Goal: Task Accomplishment & Management: Use online tool/utility

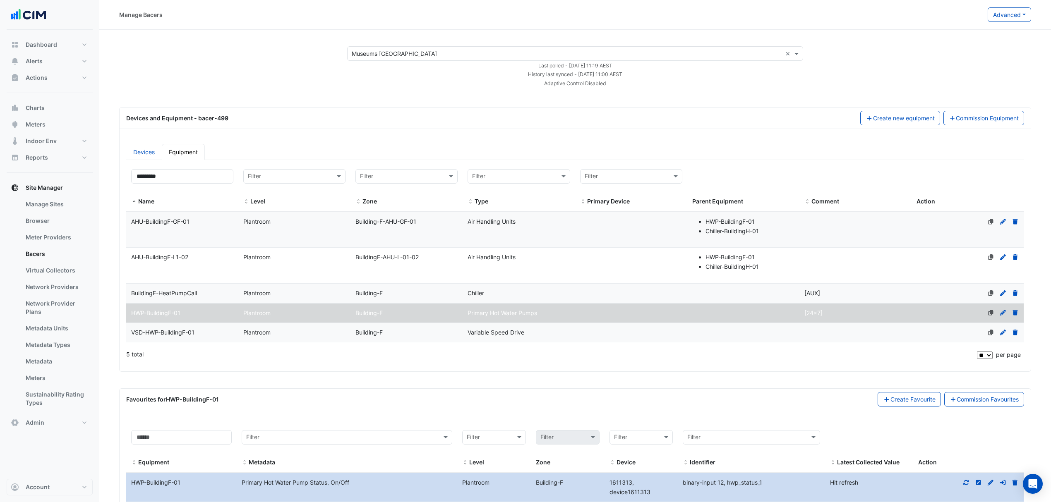
select select "**"
click at [524, 179] on input "text" at bounding box center [510, 177] width 77 height 10
type input "***"
click at [519, 221] on span "Air Handling Units" at bounding box center [499, 218] width 48 height 7
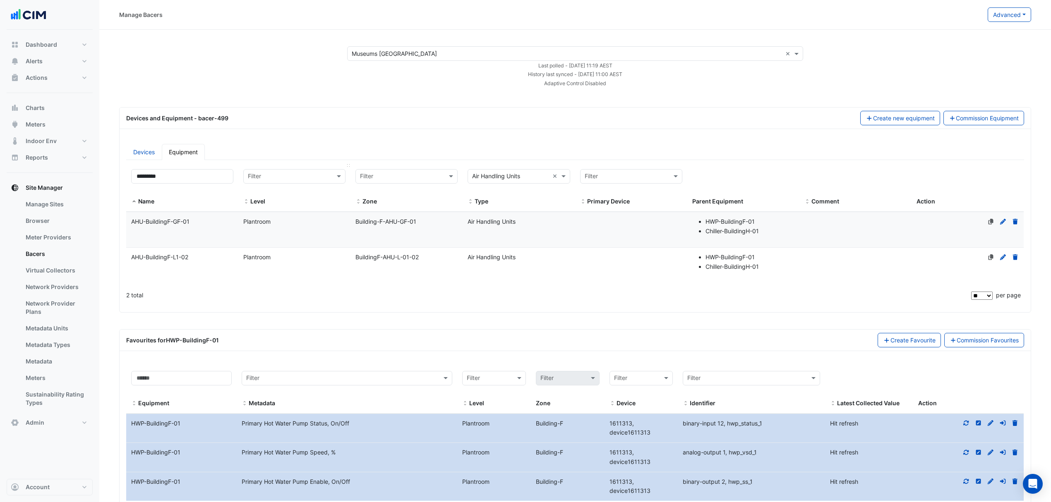
drag, startPoint x: 406, startPoint y: 117, endPoint x: 264, endPoint y: 170, distance: 151.8
click at [403, 118] on div "Devices and Equipment - bacer-499" at bounding box center [488, 118] width 734 height 9
drag, startPoint x: 157, startPoint y: 180, endPoint x: 126, endPoint y: 177, distance: 31.1
click at [125, 178] on div "Filter by name: ********* Filter by level: Filter Filter by zone: Filter Filter…" at bounding box center [575, 235] width 908 height 142
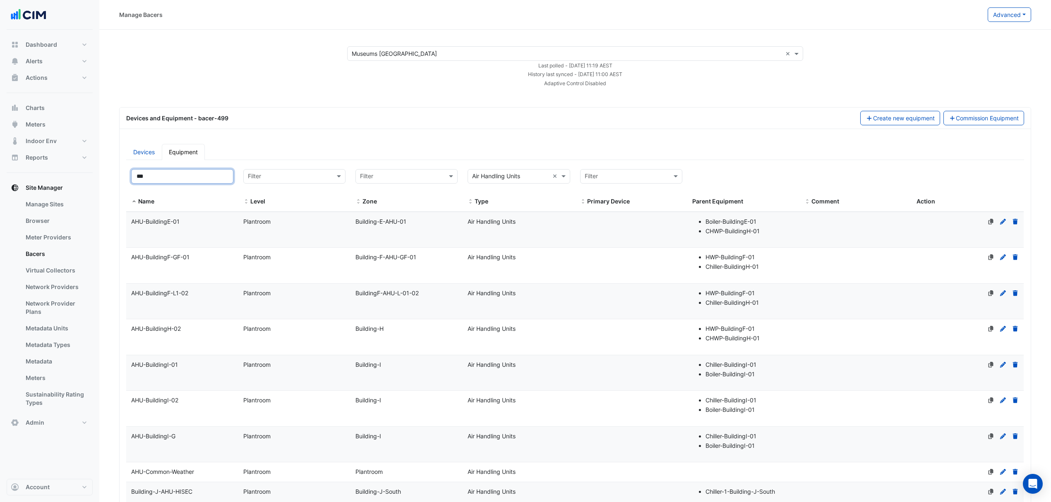
type input "***"
drag, startPoint x: 184, startPoint y: 225, endPoint x: 126, endPoint y: 228, distance: 58.4
click at [126, 228] on div "Filter by name: *** Filter by level: Filter Filter by zone: Filter Filter by ty…" at bounding box center [575, 466] width 908 height 604
copy datatable-body-row "Name AHU-BuildingE-01"
click at [194, 240] on datatable-body-cell "Name AHU-BuildingE-01" at bounding box center [182, 230] width 112 height 36
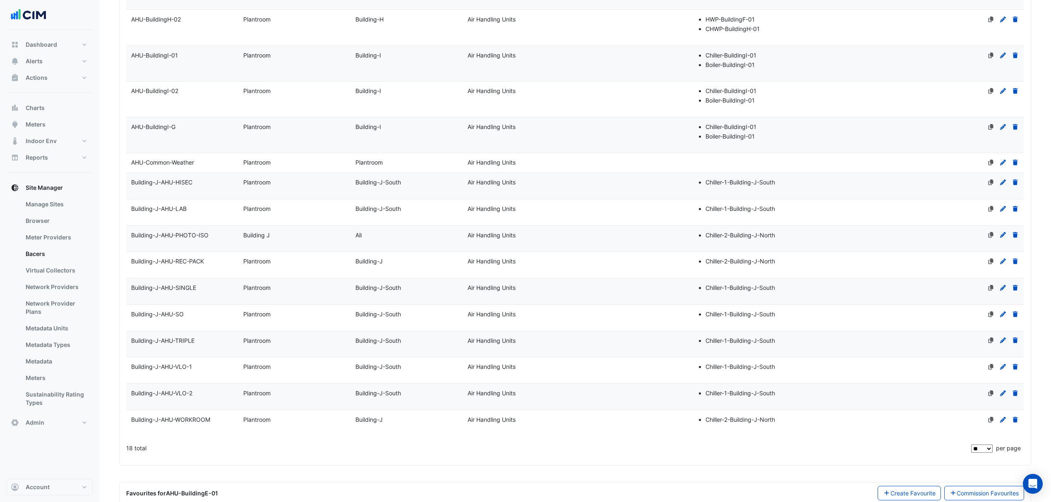
scroll to position [411, 0]
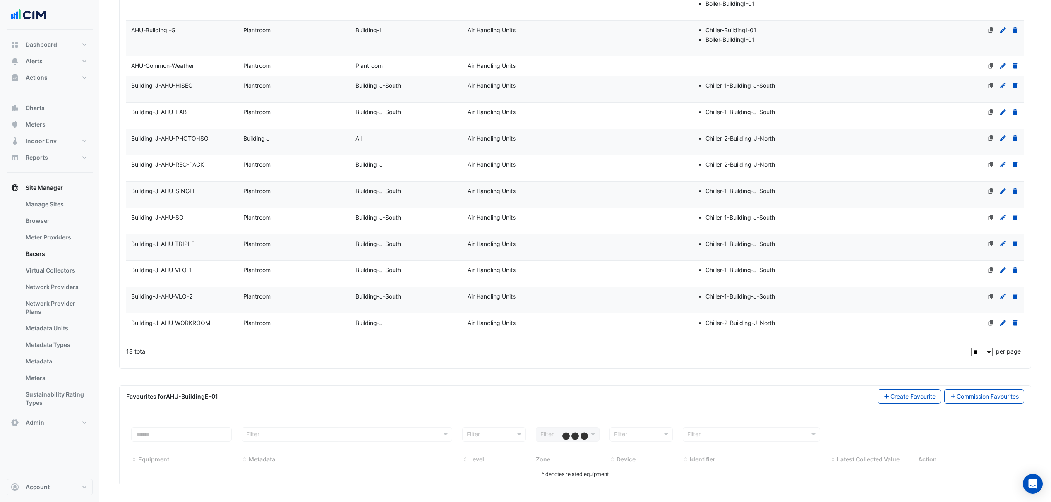
select select "**"
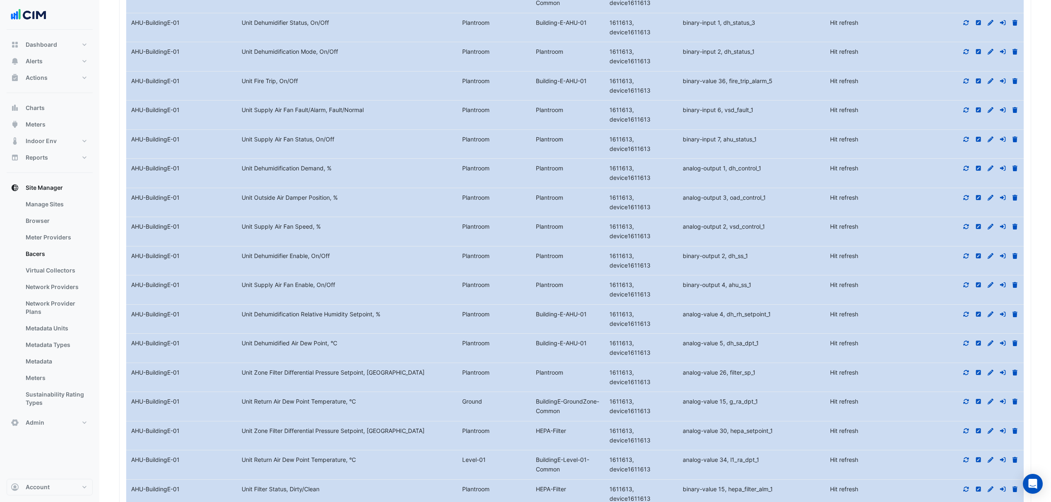
scroll to position [1017, 0]
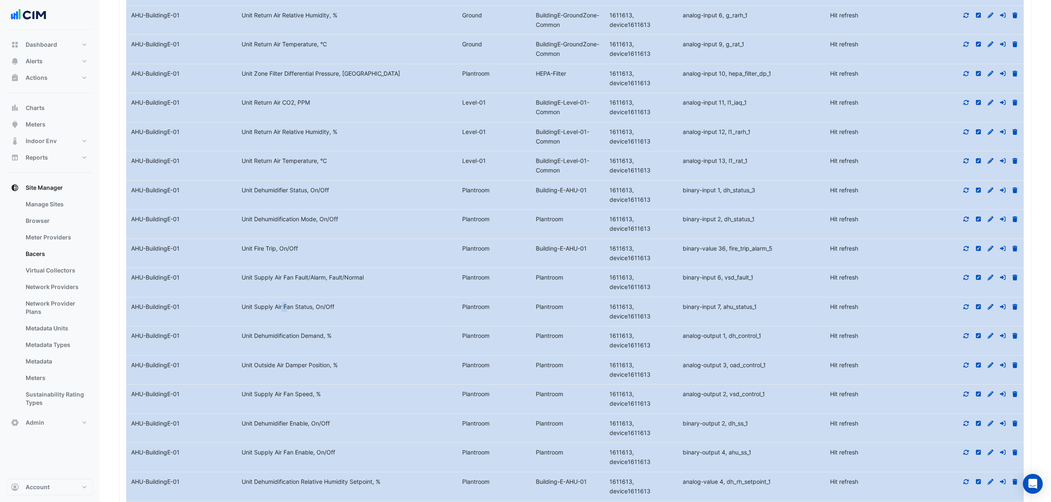
drag, startPoint x: 262, startPoint y: 313, endPoint x: 274, endPoint y: 316, distance: 12.0
click at [274, 316] on datatable-body-cell "Metadata Unit Supply Air Fan Status, On/Off" at bounding box center [347, 312] width 221 height 29
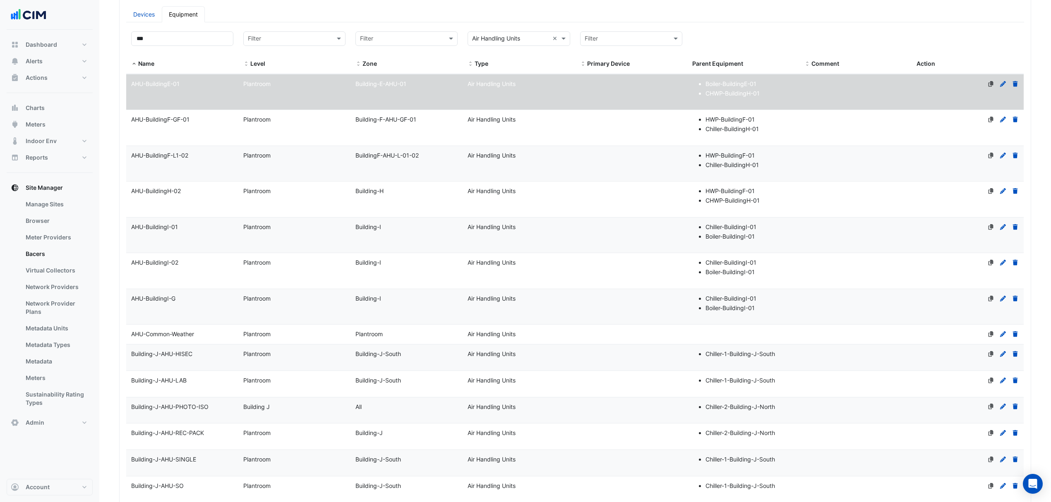
scroll to position [134, 0]
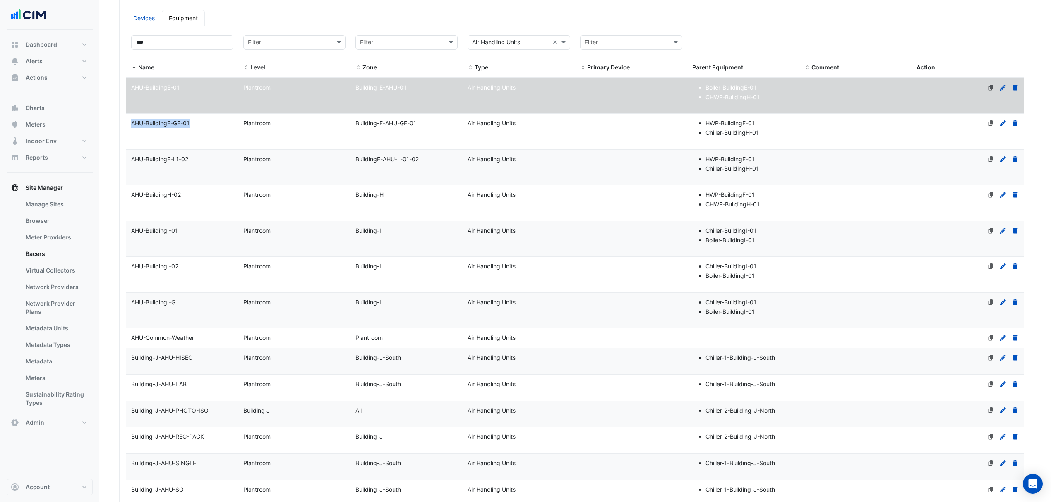
drag, startPoint x: 200, startPoint y: 126, endPoint x: 129, endPoint y: 125, distance: 71.2
click at [129, 125] on div "AHU-BuildingF-GF-01" at bounding box center [182, 124] width 112 height 10
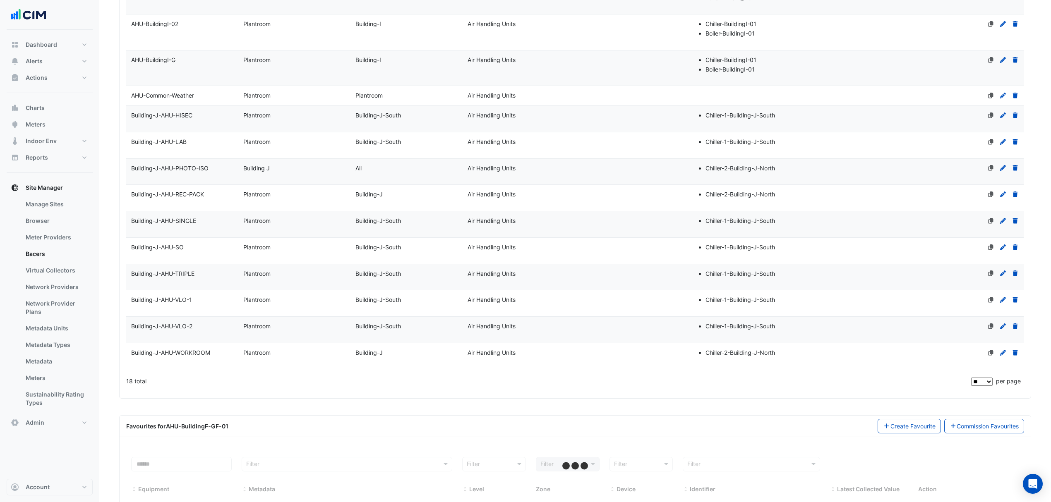
scroll to position [411, 0]
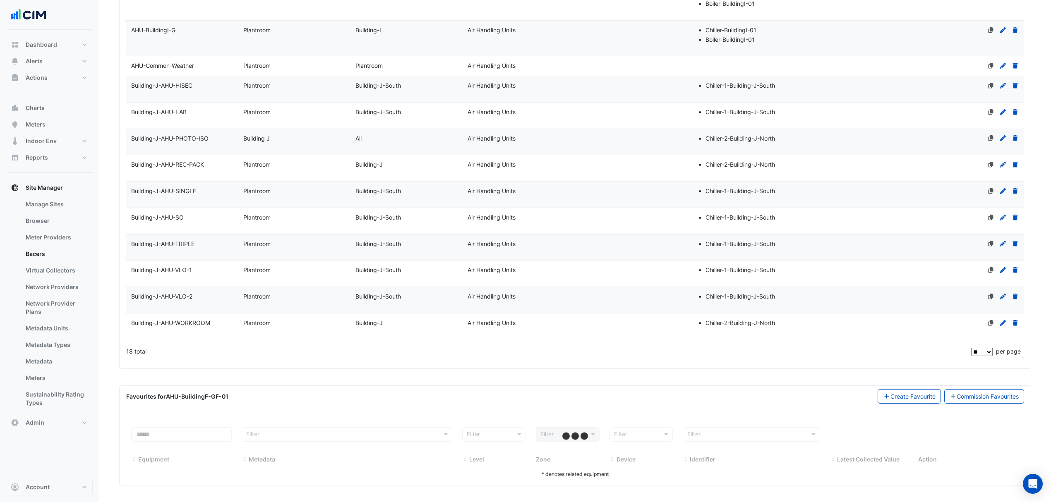
select select "**"
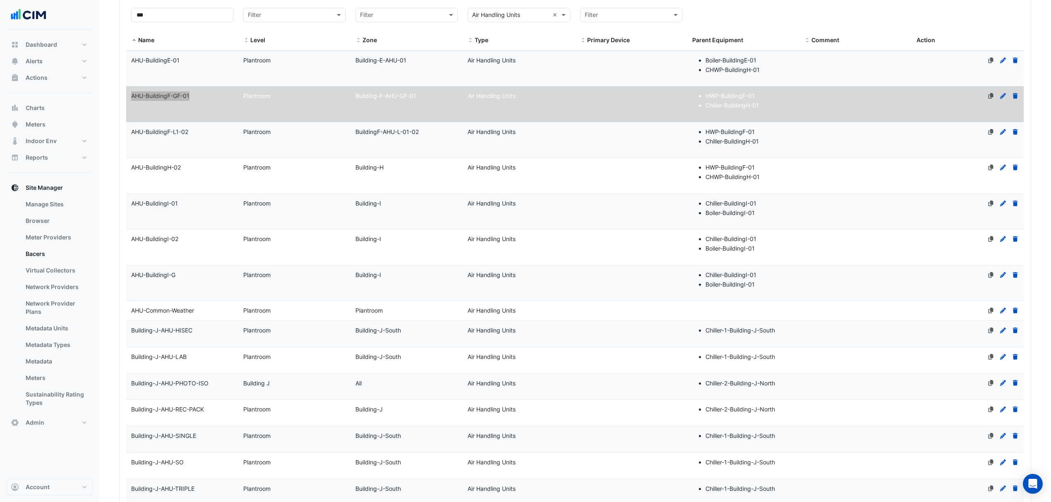
scroll to position [43, 0]
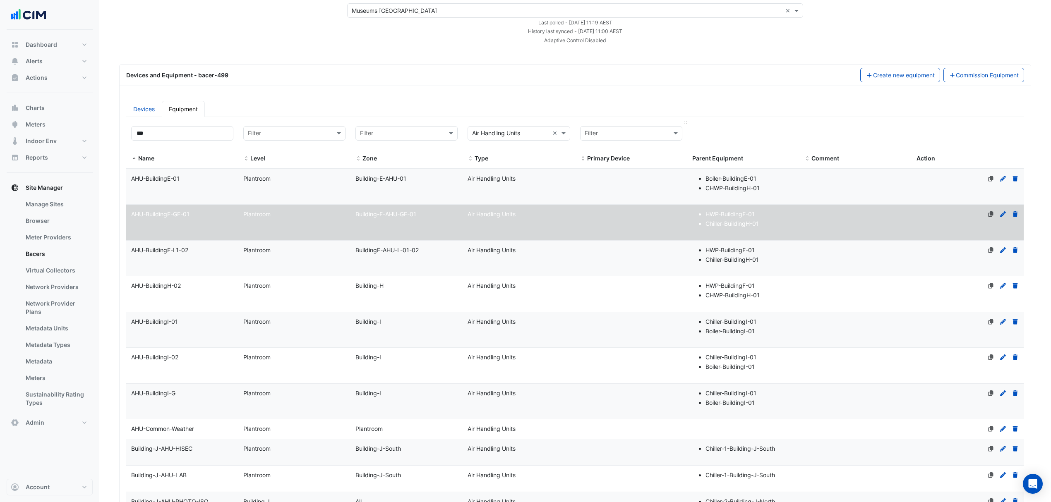
click at [651, 149] on div "Filter Primary Device" at bounding box center [631, 144] width 102 height 37
click at [713, 102] on ul "Devices Equipment" at bounding box center [575, 109] width 898 height 16
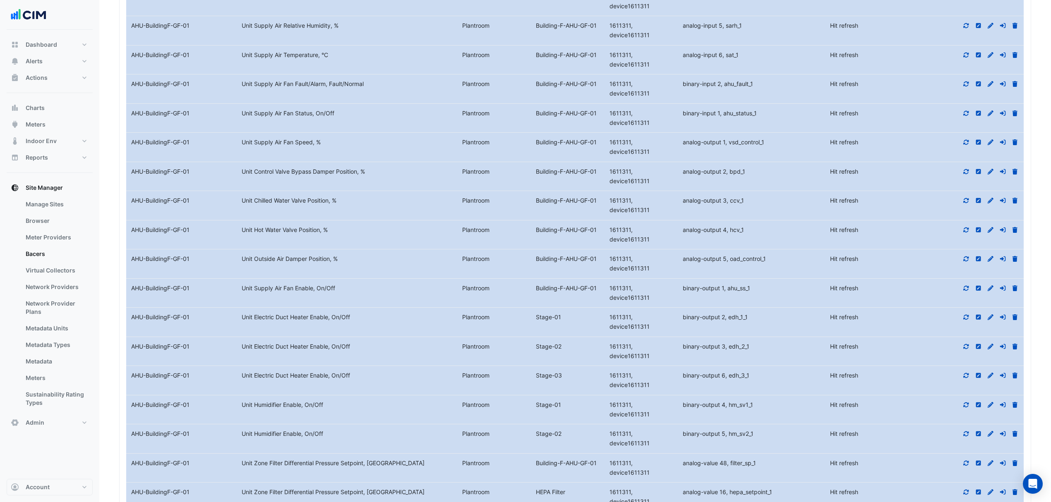
scroll to position [1296, 0]
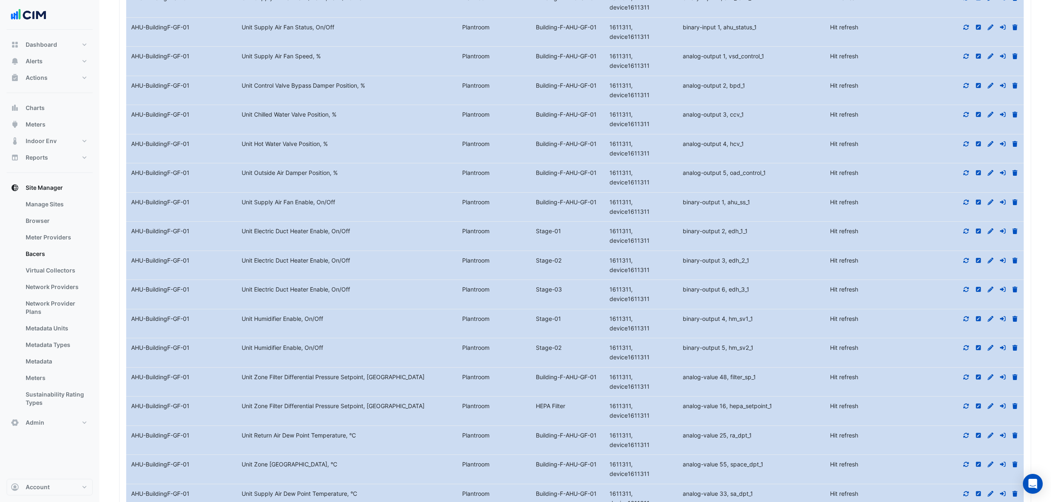
drag, startPoint x: 315, startPoint y: 430, endPoint x: 144, endPoint y: 414, distance: 171.7
click at [144, 414] on datatable-scroller "Equipment Name AHU-BuildingF-GF-01 Metadata Unit Cooling Setpoint, °C Level Pla…" at bounding box center [575, 178] width 898 height 1196
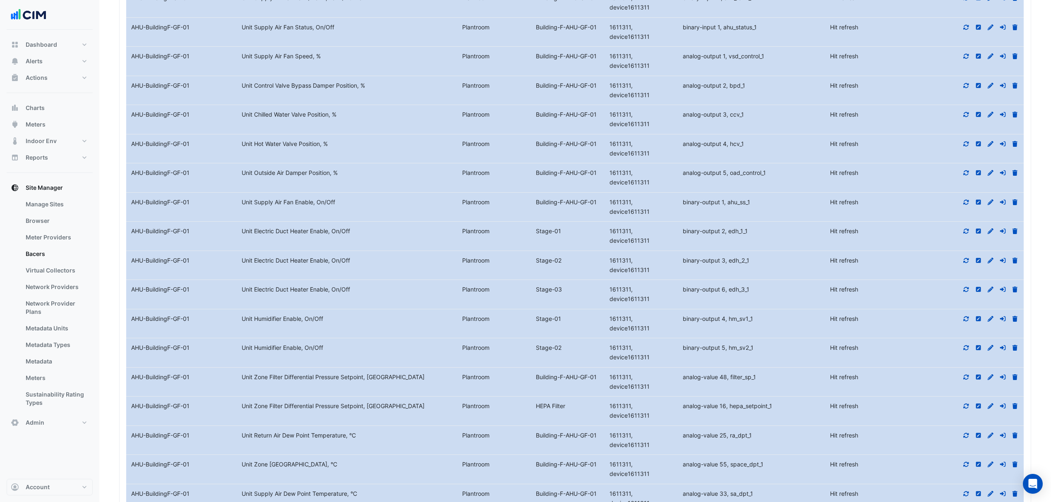
drag, startPoint x: 271, startPoint y: 356, endPoint x: 267, endPoint y: 332, distance: 24.8
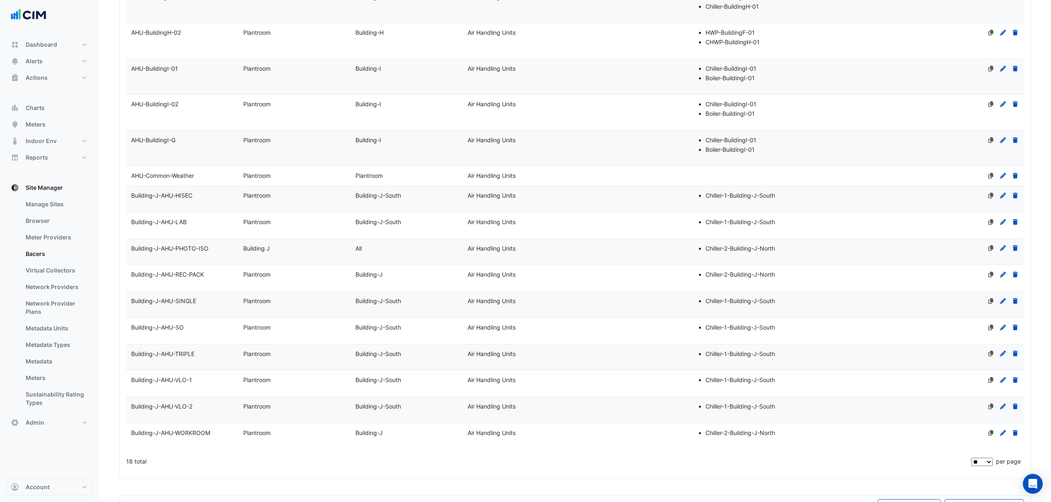
scroll to position [0, 0]
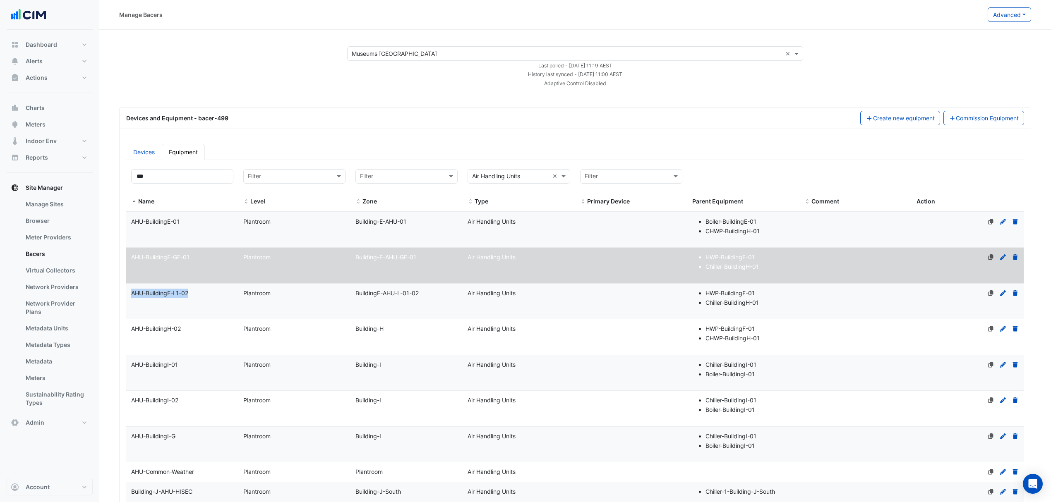
drag, startPoint x: 199, startPoint y: 294, endPoint x: 127, endPoint y: 295, distance: 72.0
click at [127, 295] on div "AHU-BuildingF-L1-02" at bounding box center [182, 294] width 112 height 10
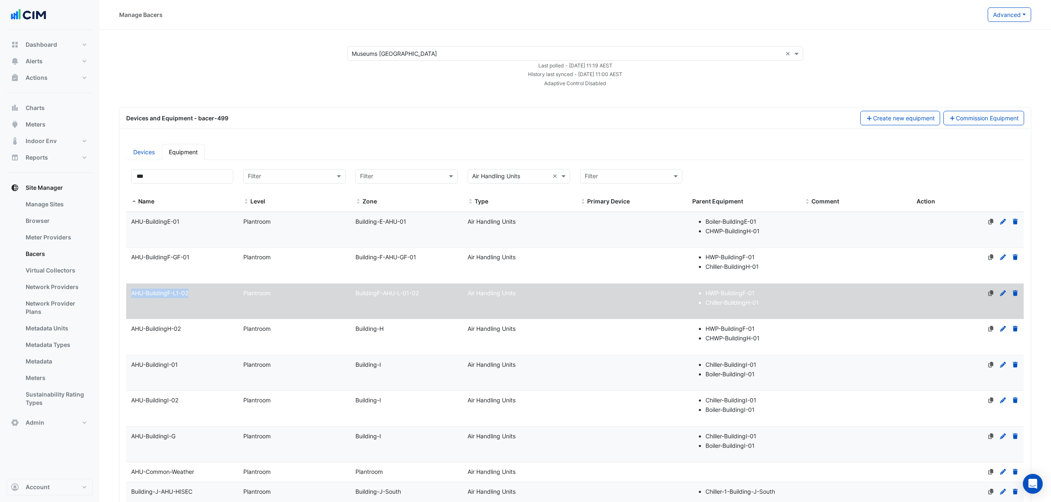
copy span "AHU-BuildingF-L1-02"
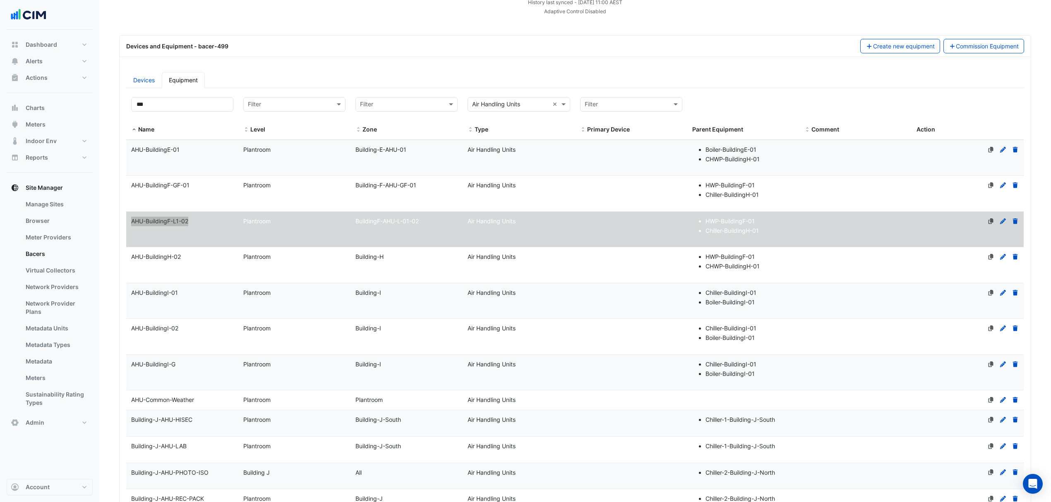
scroll to position [221, 0]
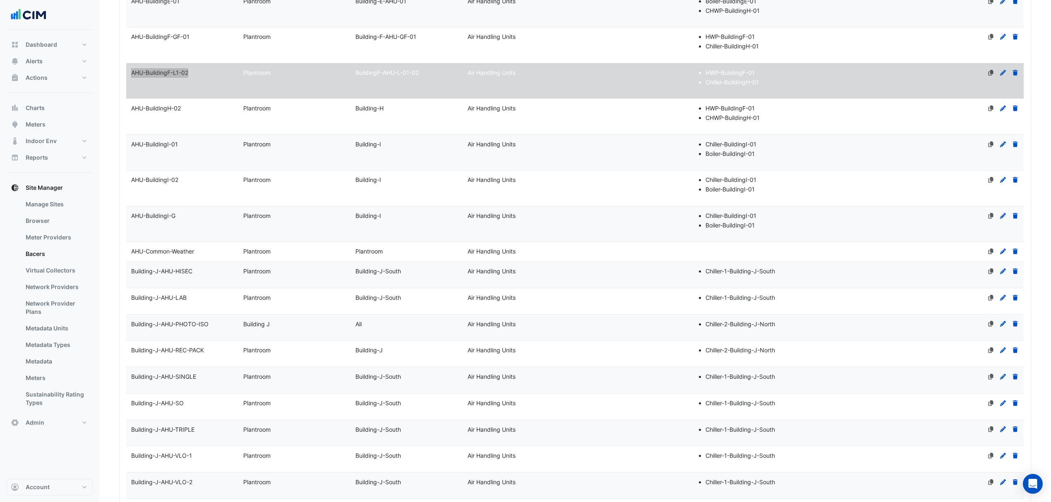
select select "**"
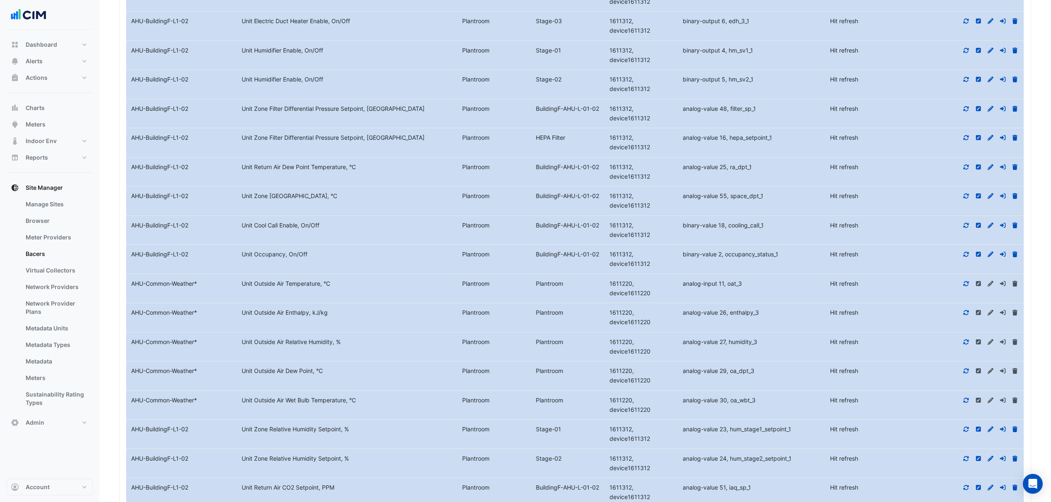
scroll to position [1692, 0]
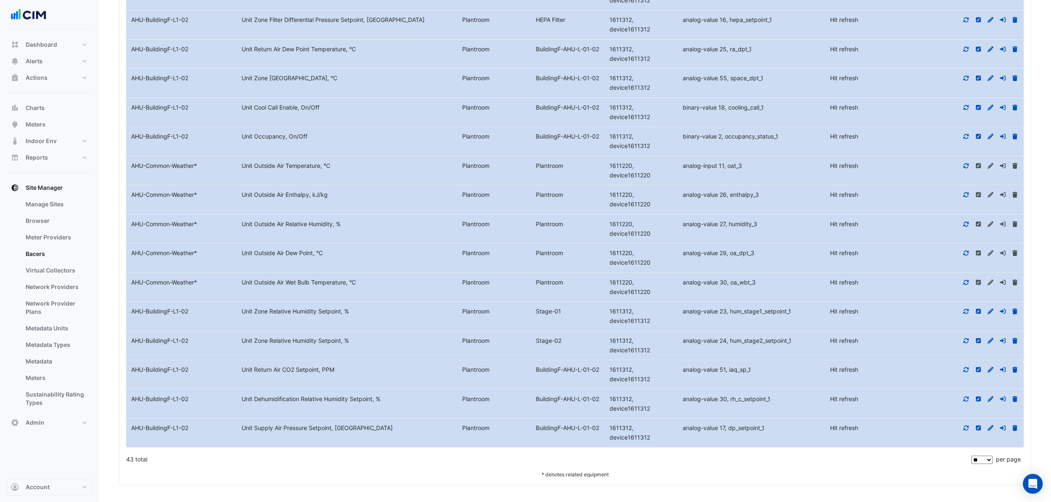
drag, startPoint x: 194, startPoint y: 229, endPoint x: 653, endPoint y: 253, distance: 459.1
click at [683, 236] on datatable-body-cell "Identifier analog-value 27, humidity_3" at bounding box center [751, 229] width 147 height 29
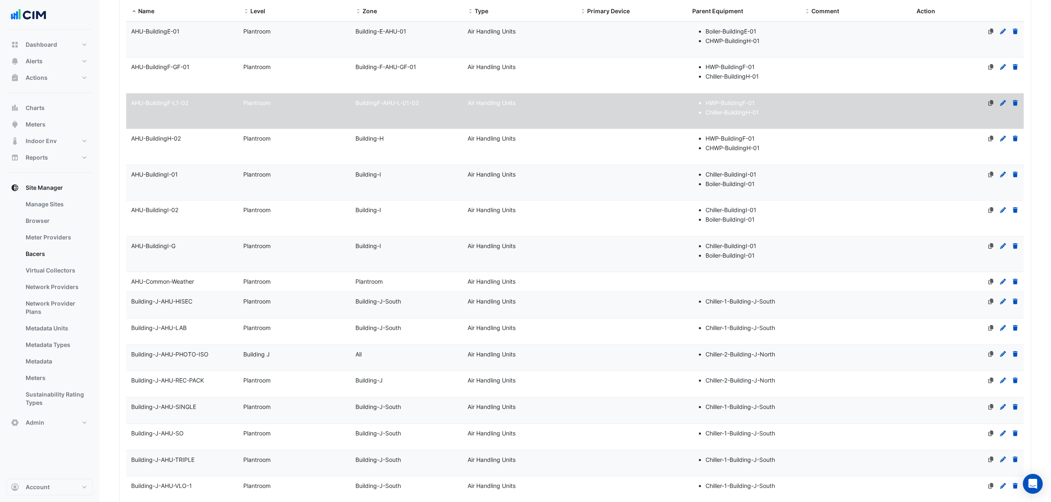
scroll to position [0, 0]
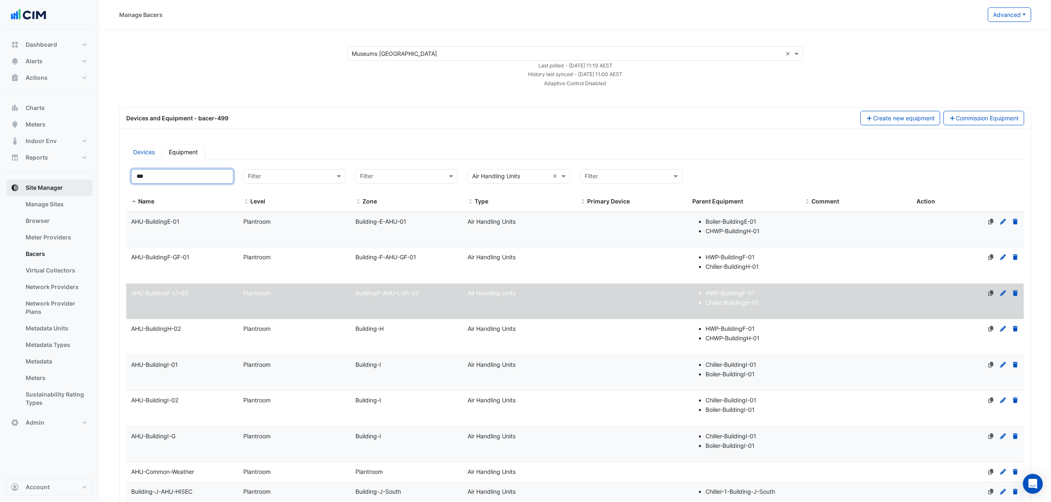
drag, startPoint x: 173, startPoint y: 180, endPoint x: 83, endPoint y: 180, distance: 89.8
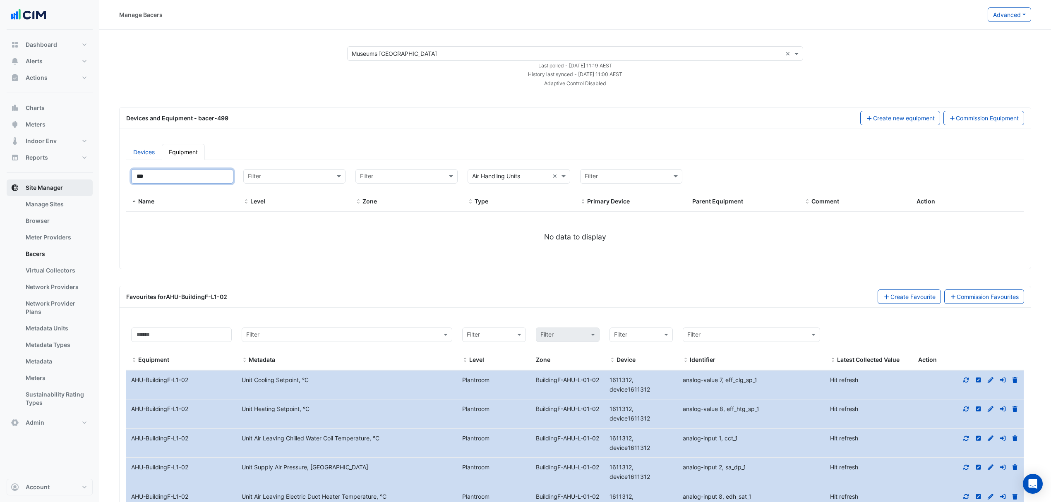
type input "****"
select select "**"
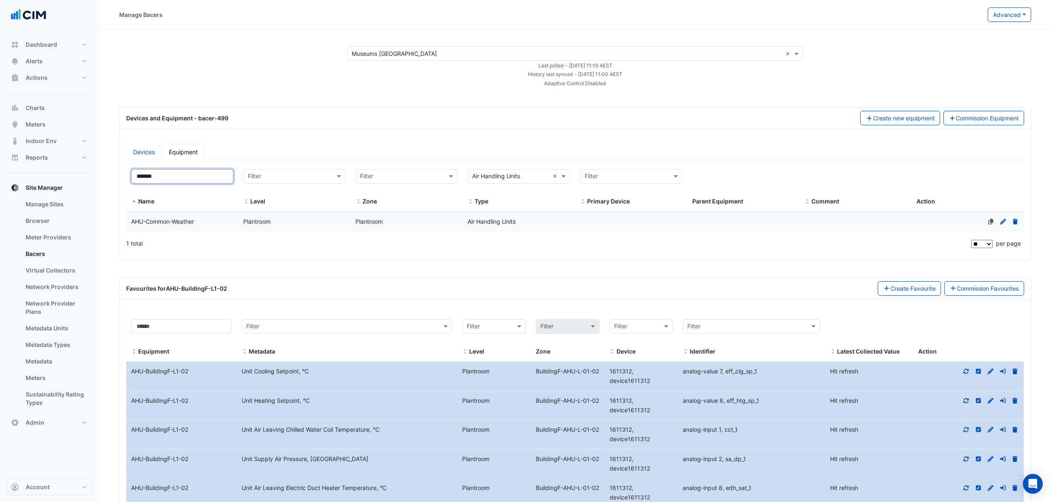
type input "*******"
click at [250, 218] on div "Plantroom" at bounding box center [294, 222] width 112 height 10
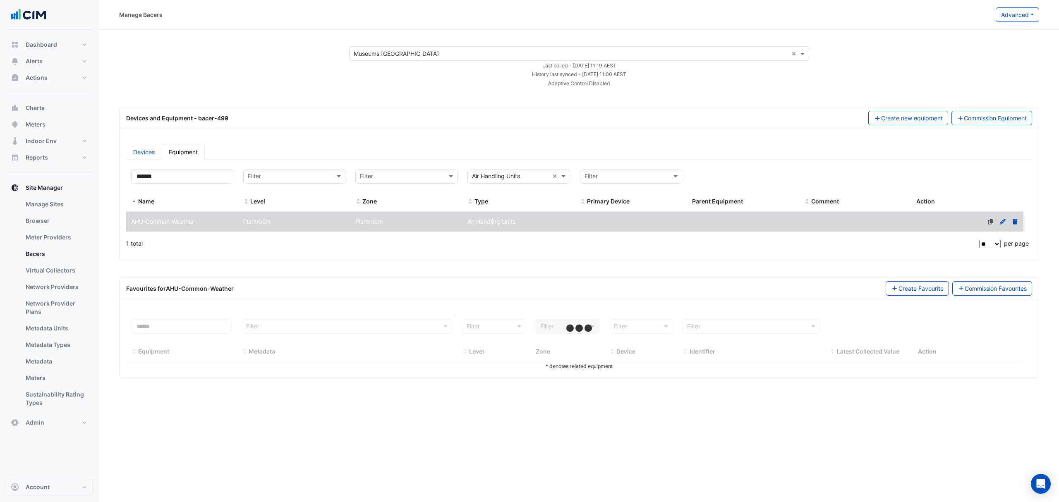
select select "**"
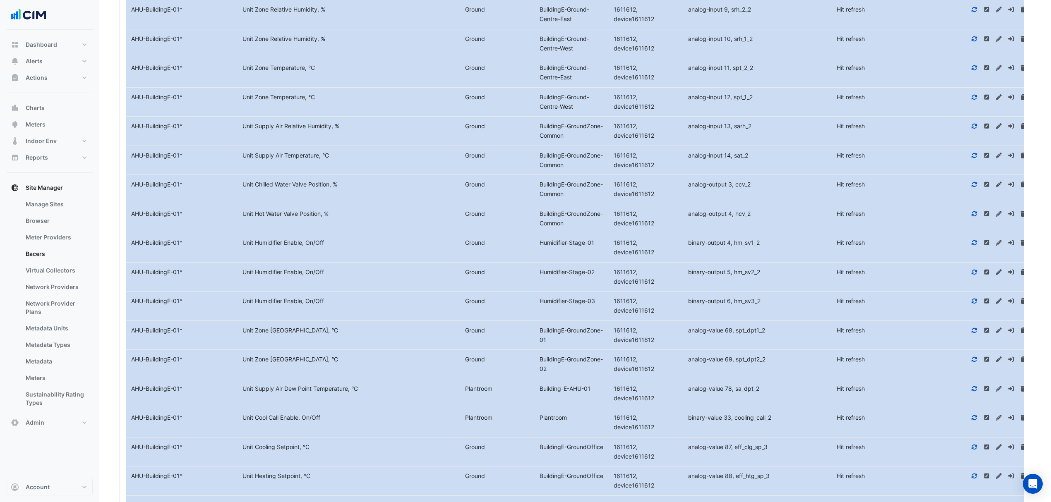
scroll to position [1336, 0]
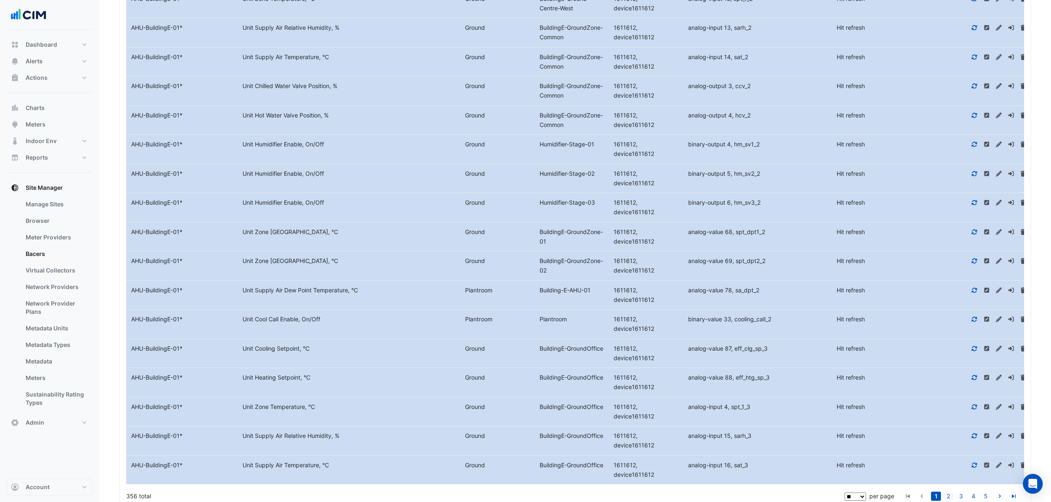
click at [954, 492] on li "2" at bounding box center [948, 496] width 12 height 9
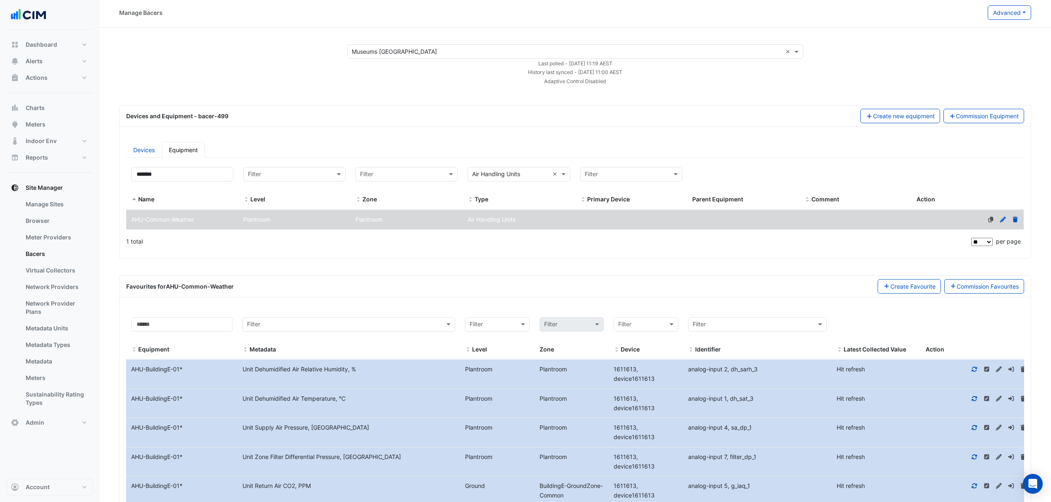
scroll to position [0, 0]
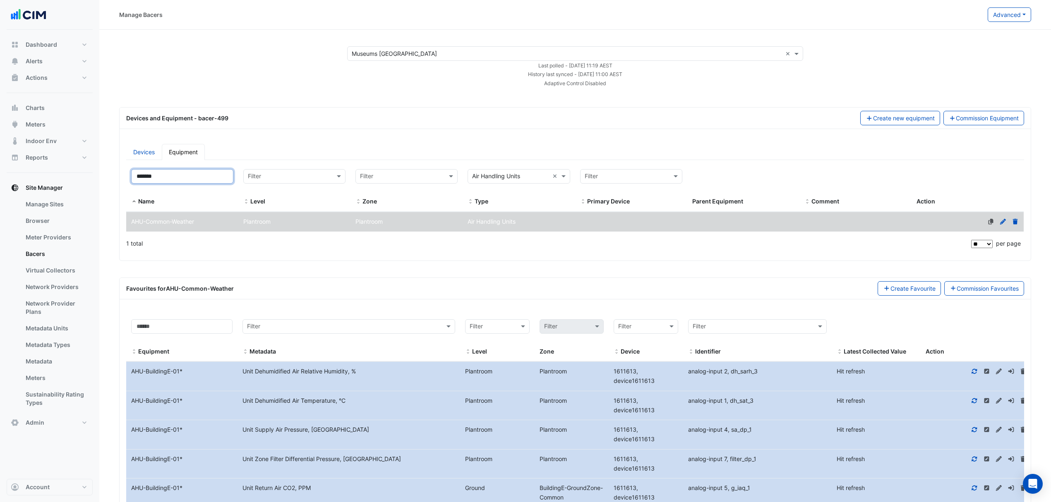
drag, startPoint x: 110, startPoint y: 172, endPoint x: 79, endPoint y: 171, distance: 30.6
click at [190, 174] on input "*******" at bounding box center [182, 176] width 102 height 14
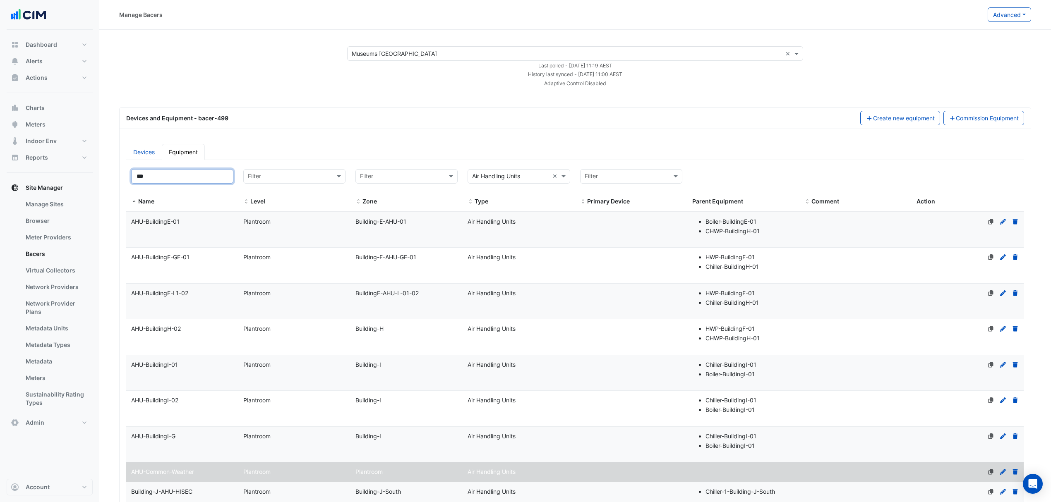
type input "***"
click at [222, 328] on div "AHU-BuildingH-02" at bounding box center [182, 329] width 112 height 10
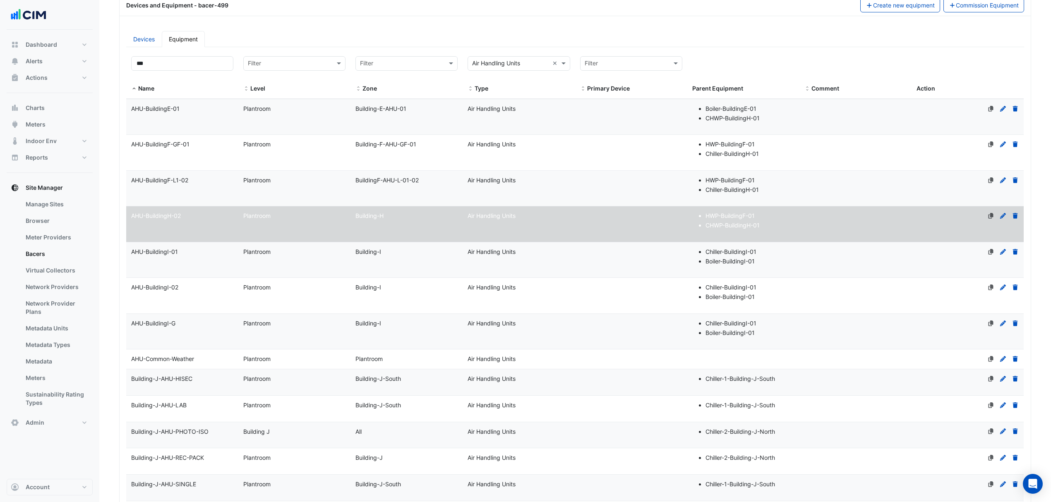
scroll to position [147, 0]
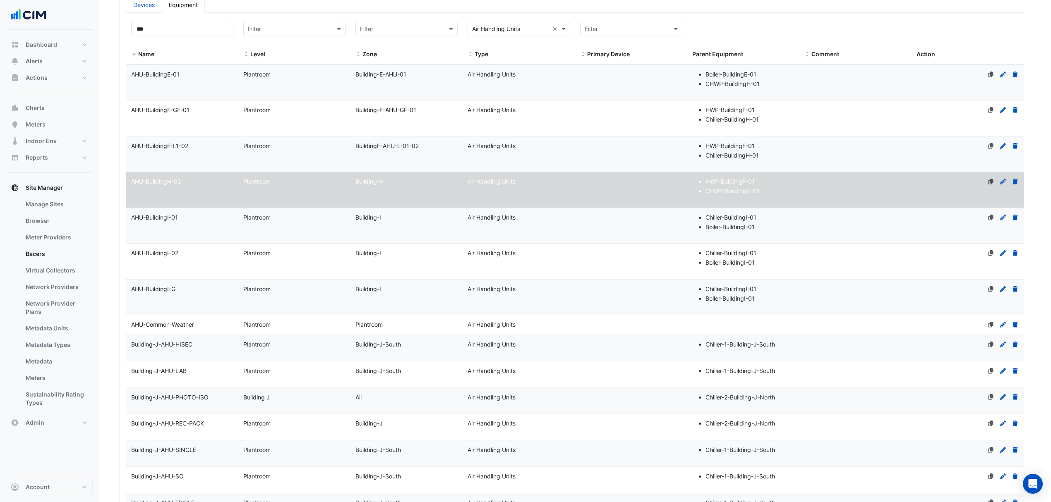
select select "**"
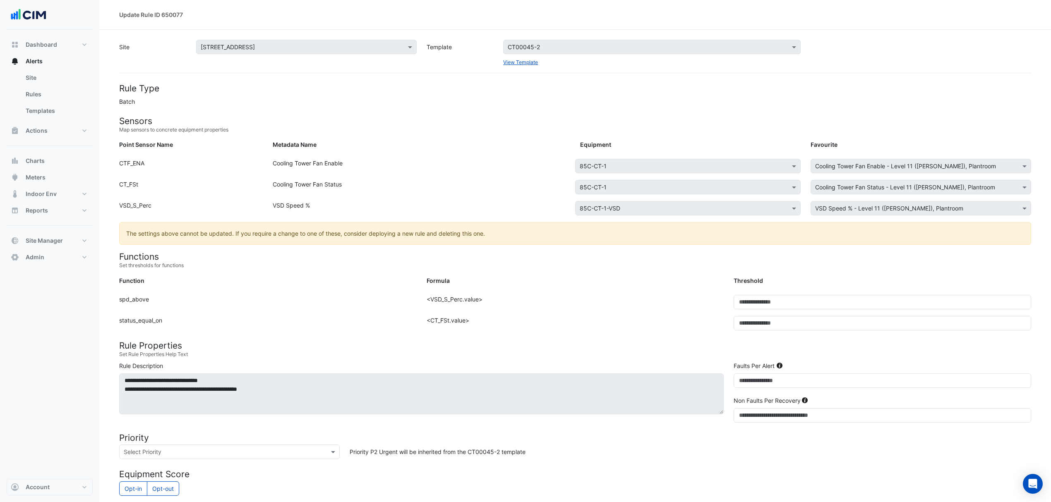
click at [475, 40] on div "Site Select a Site × 85 Castlereagh St Template Select a Template CT00045-2 Vie…" at bounding box center [575, 53] width 922 height 26
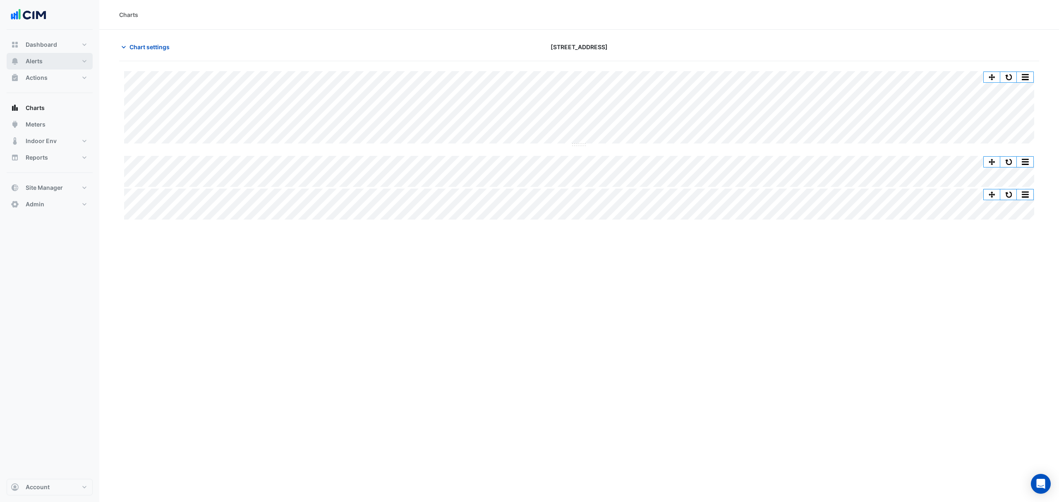
click at [43, 66] on button "Alerts" at bounding box center [50, 61] width 86 height 17
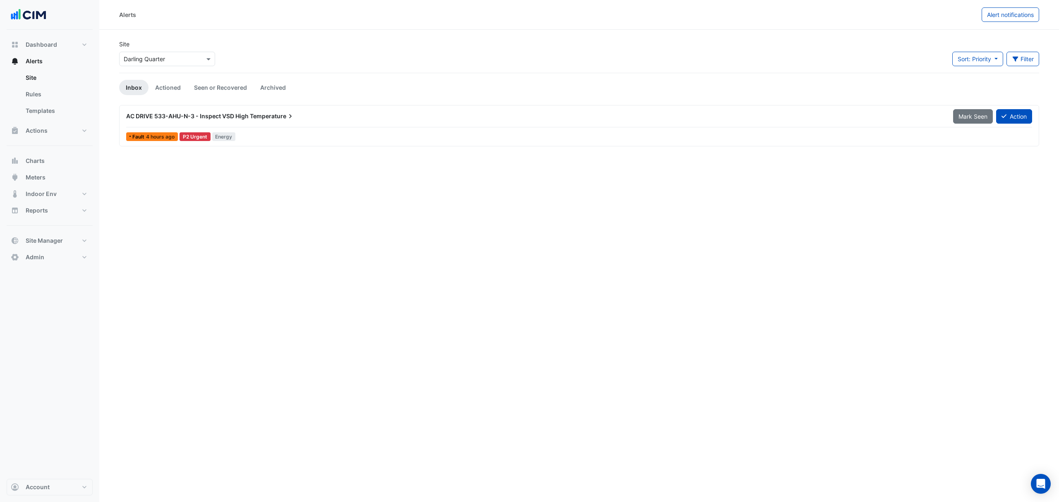
click at [154, 55] on input "text" at bounding box center [159, 59] width 70 height 9
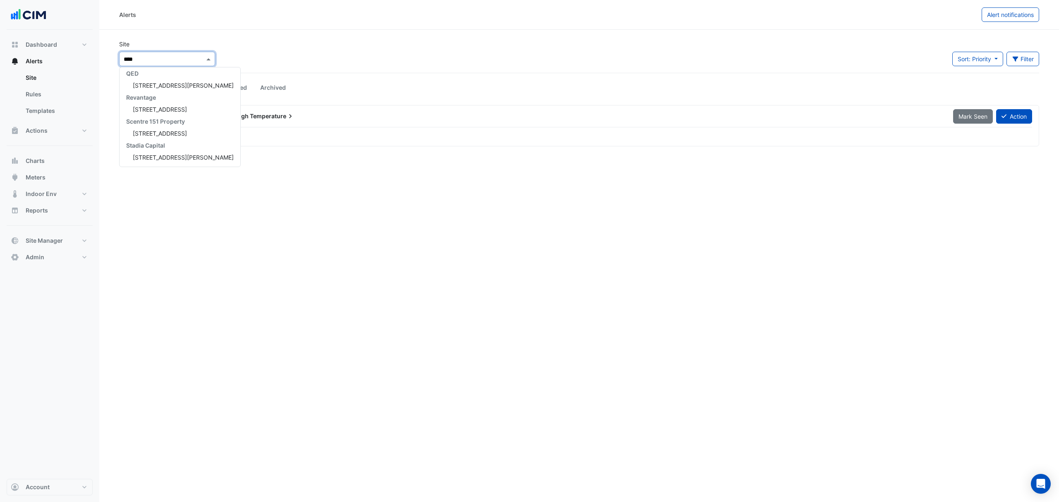
scroll to position [3, 0]
type input "*****"
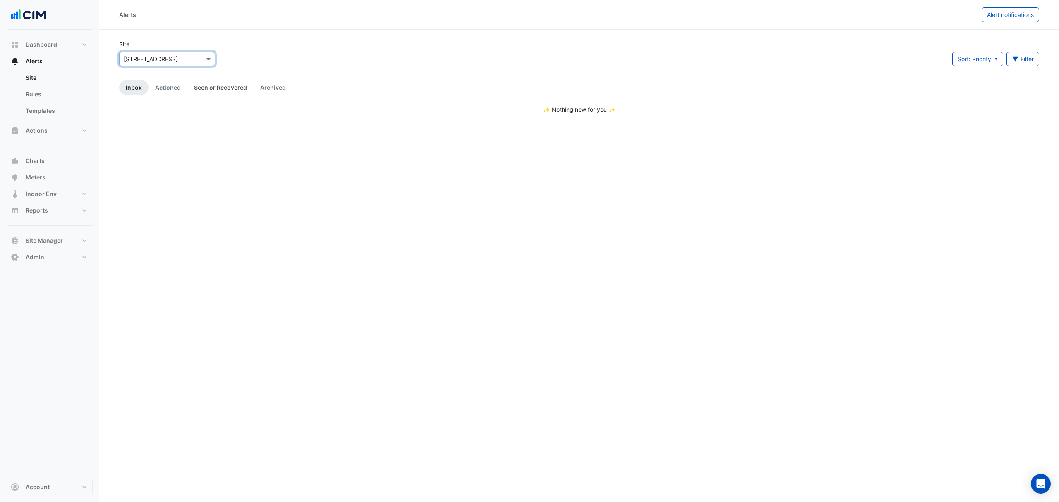
drag, startPoint x: 224, startPoint y: 74, endPoint x: 224, endPoint y: 86, distance: 12.0
click at [224, 77] on app-alert-tickets "Site Select a Site × 85 Castlereagh St Sort: Priority Priority Updated Filter T…" at bounding box center [579, 77] width 920 height 74
click at [224, 86] on link "Seen or Recovered" at bounding box center [220, 87] width 66 height 15
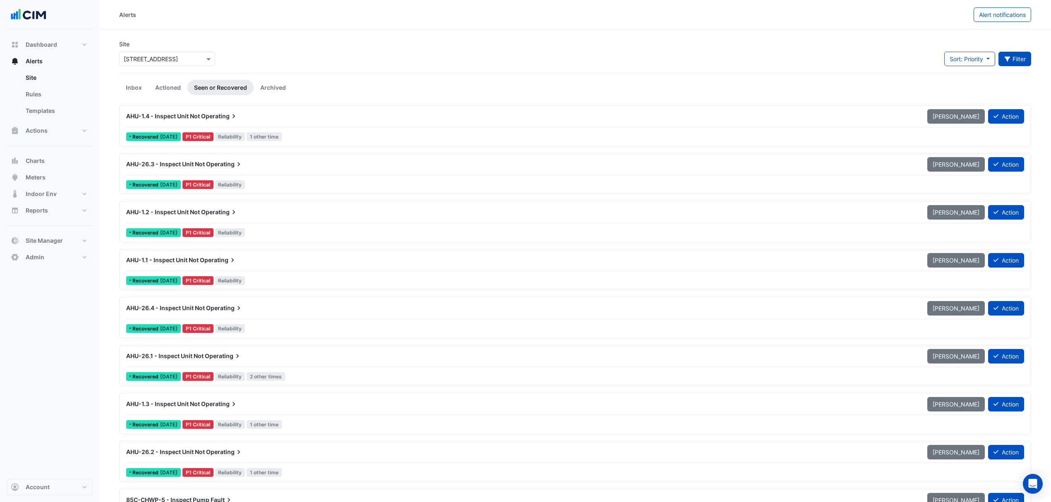
click at [1026, 59] on button "Filter" at bounding box center [1014, 59] width 33 height 14
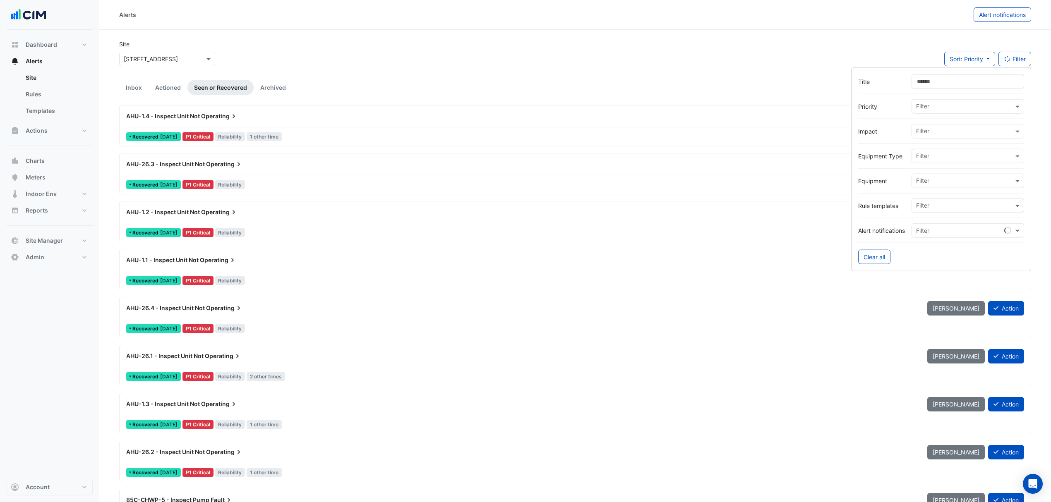
click at [945, 81] on input "Title" at bounding box center [968, 81] width 113 height 14
click at [930, 182] on input "text" at bounding box center [964, 182] width 97 height 9
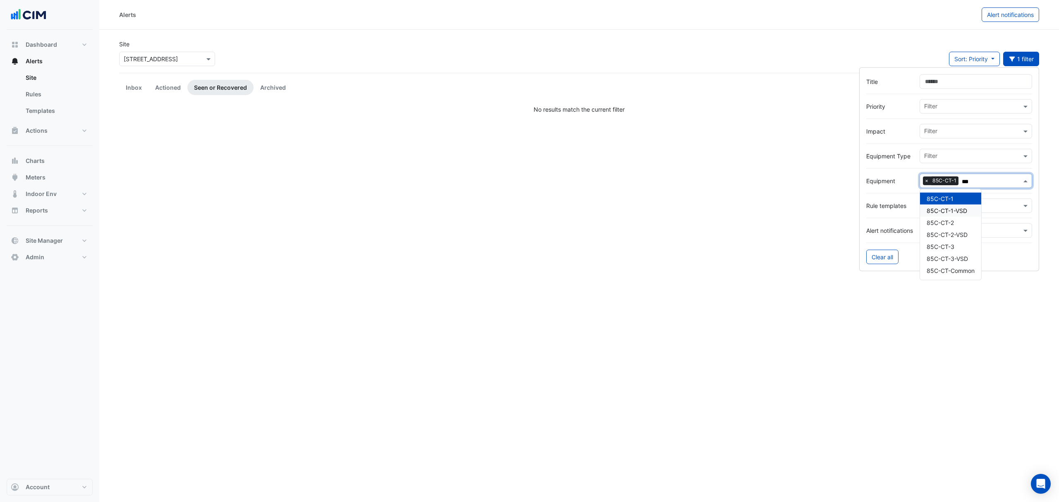
type input "***"
drag, startPoint x: 583, startPoint y: 182, endPoint x: 199, endPoint y: 100, distance: 392.2
click at [580, 182] on div "Alerts Alert notifications Site Select a Site × 85 Castlereagh St Sort: Priorit…" at bounding box center [579, 251] width 960 height 502
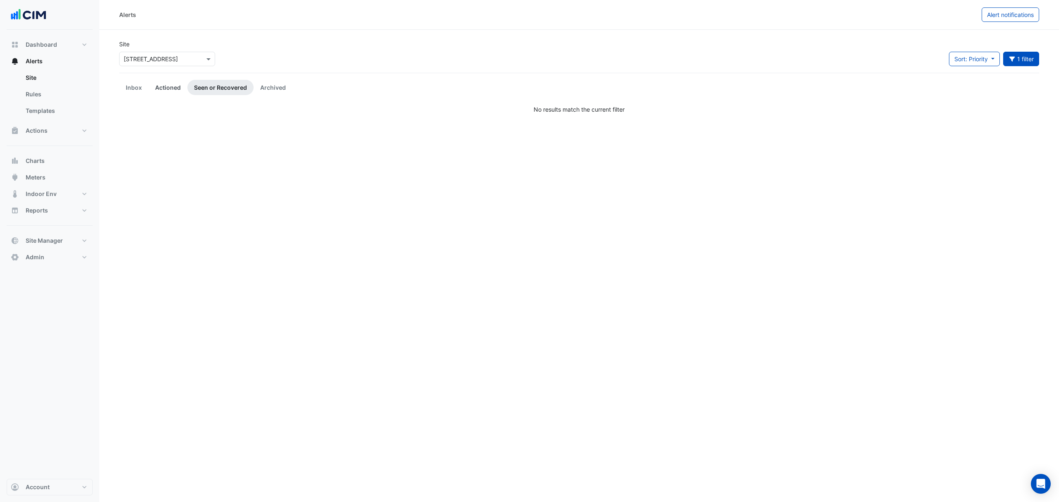
click at [165, 92] on link "Actioned" at bounding box center [168, 87] width 39 height 15
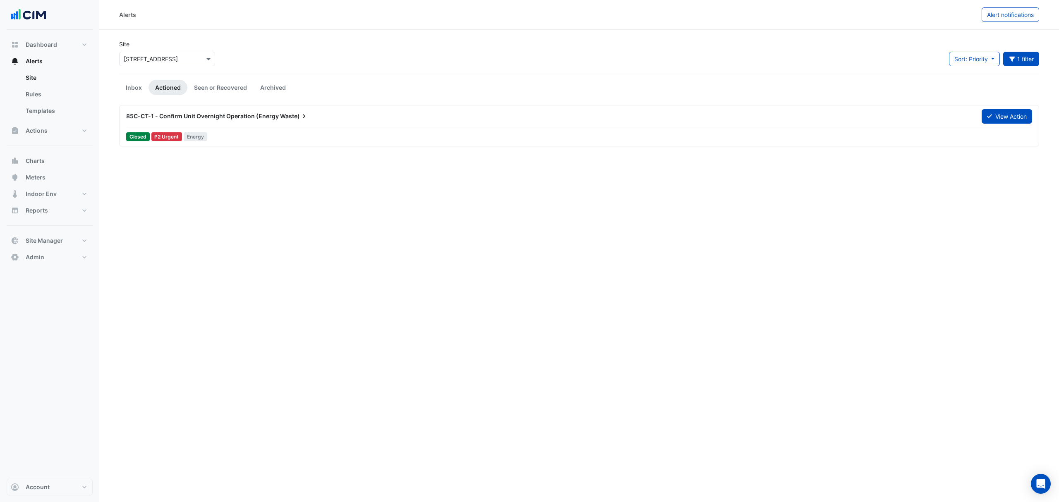
click at [235, 129] on div "85C-CT-1 - Confirm Unit Overnight Operation (Energy Waste) View Action Closed P…" at bounding box center [579, 126] width 913 height 34
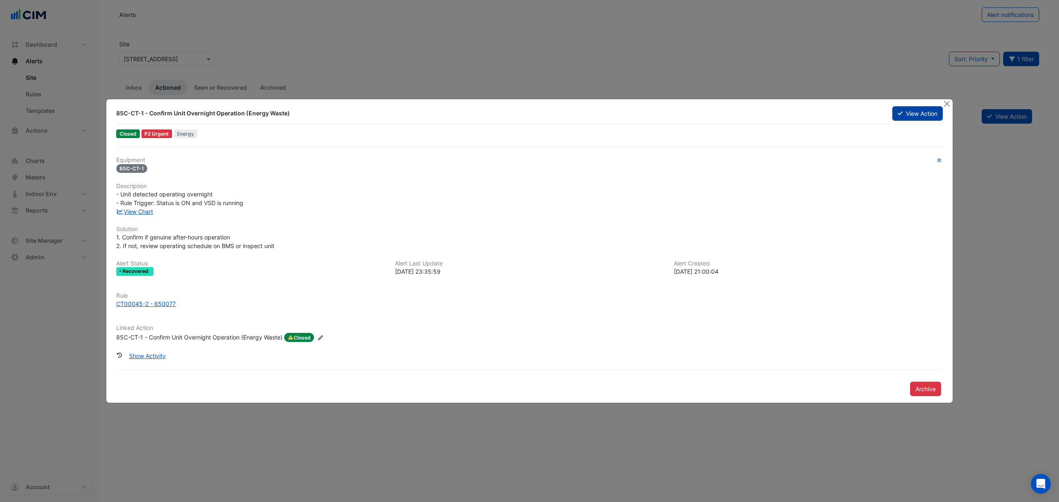
click at [893, 118] on button "View Action" at bounding box center [918, 113] width 50 height 14
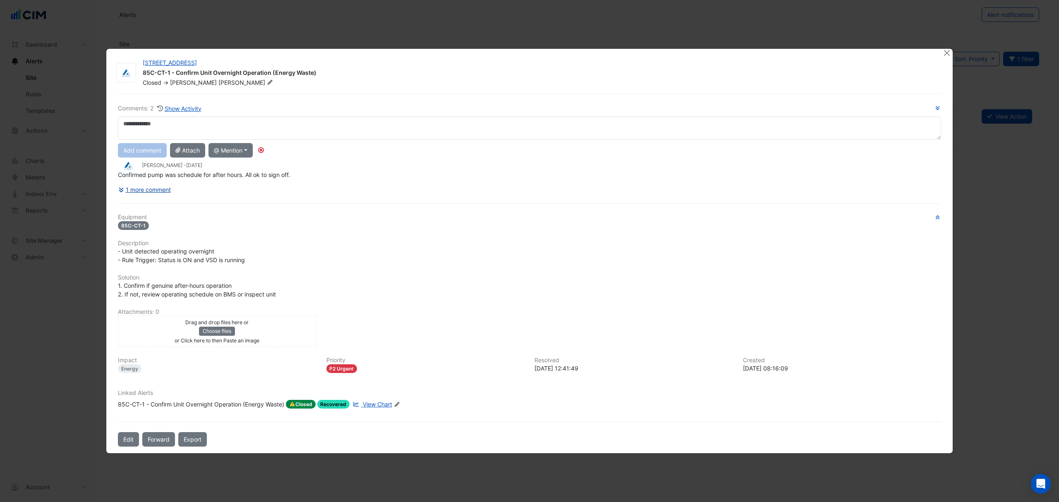
click at [153, 188] on button "1 more comment" at bounding box center [144, 189] width 53 height 14
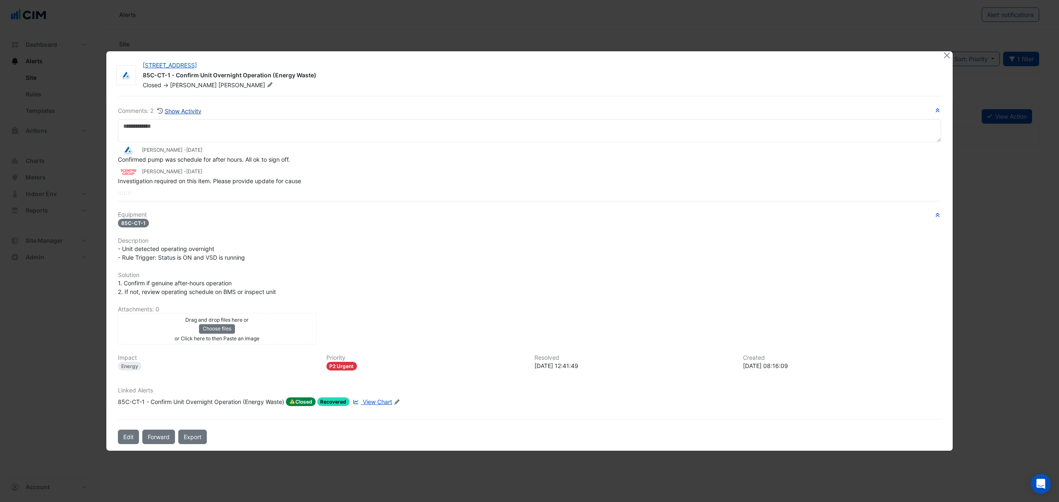
click at [187, 114] on button "Show Activity" at bounding box center [179, 111] width 45 height 10
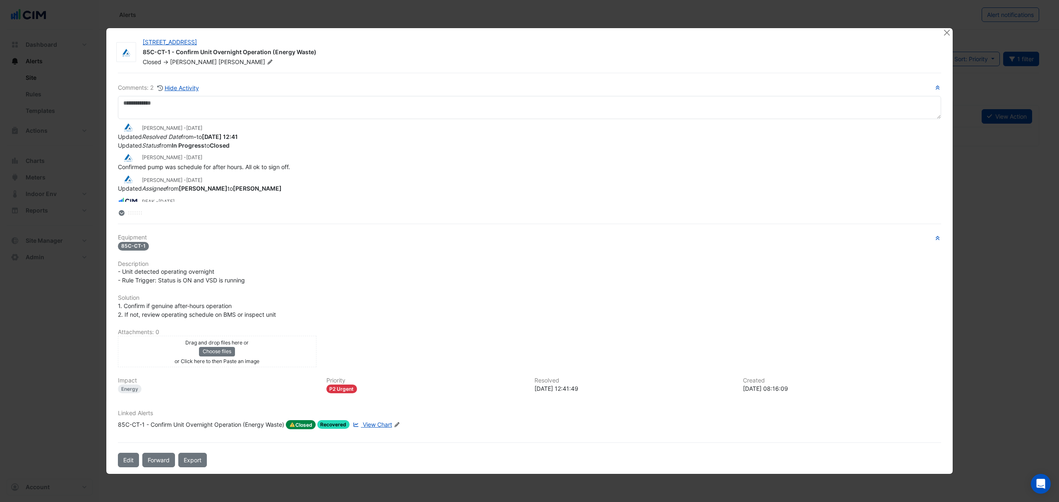
click at [201, 427] on div "85C-CT-1 - Confirm Unit Overnight Operation (Energy Waste)" at bounding box center [201, 424] width 166 height 9
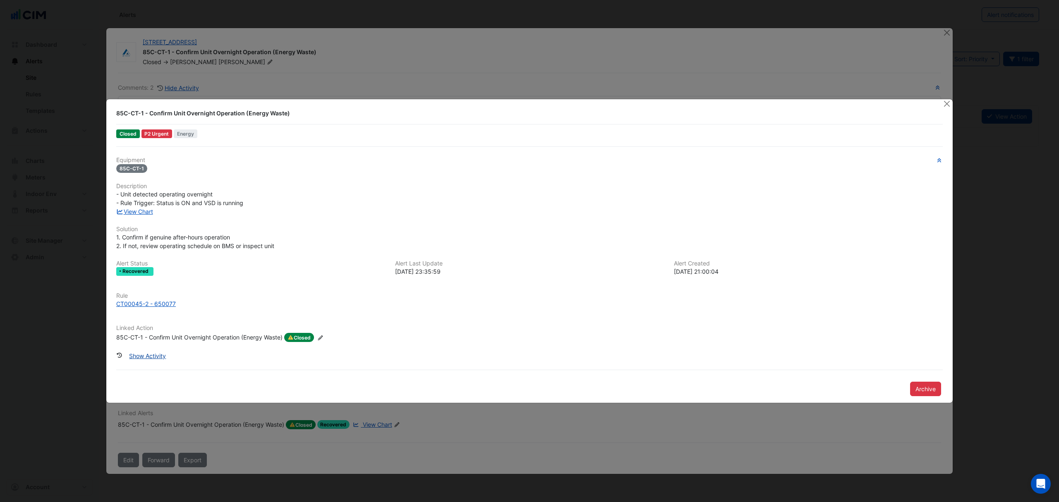
click at [148, 361] on button "Show Activity" at bounding box center [148, 356] width 48 height 14
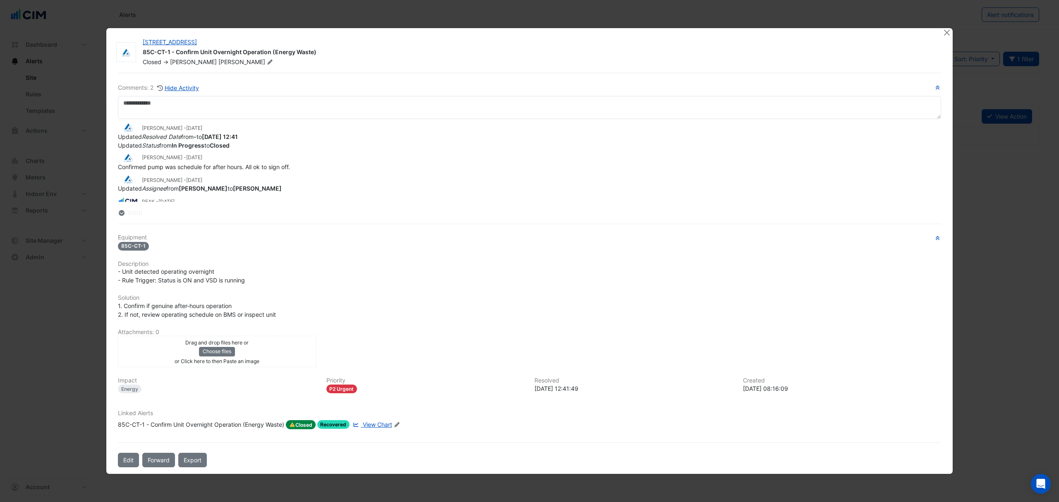
click at [934, 32] on div "85 Castlereagh St 85C-CT-1 - Confirm Unit Overnight Operation (Energy Waste) Cl…" at bounding box center [529, 251] width 847 height 446
click at [951, 32] on div at bounding box center [948, 33] width 10 height 10
click at [947, 28] on button "Close" at bounding box center [947, 32] width 9 height 9
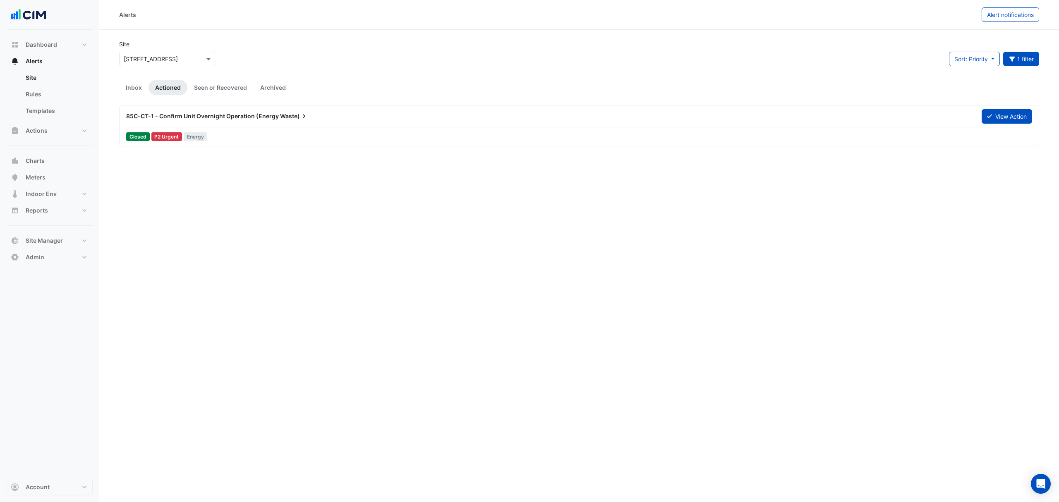
click at [122, 97] on app-alert-tickets "Site Select a Site × 85 Castlereagh St Sort: Priority Priority Updated 1 filter…" at bounding box center [579, 93] width 920 height 107
click at [138, 89] on link "Inbox" at bounding box center [133, 87] width 29 height 15
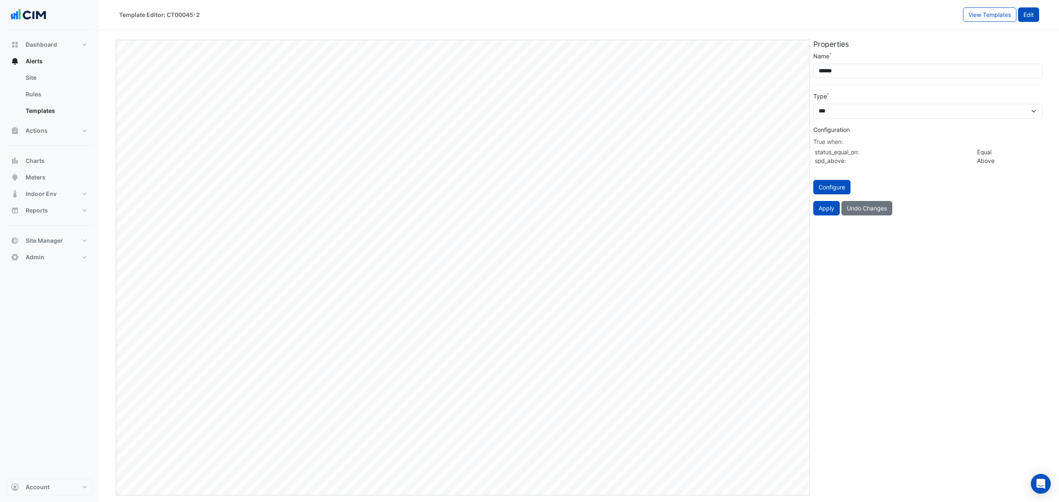
click at [1020, 15] on button "Edit" at bounding box center [1028, 14] width 21 height 14
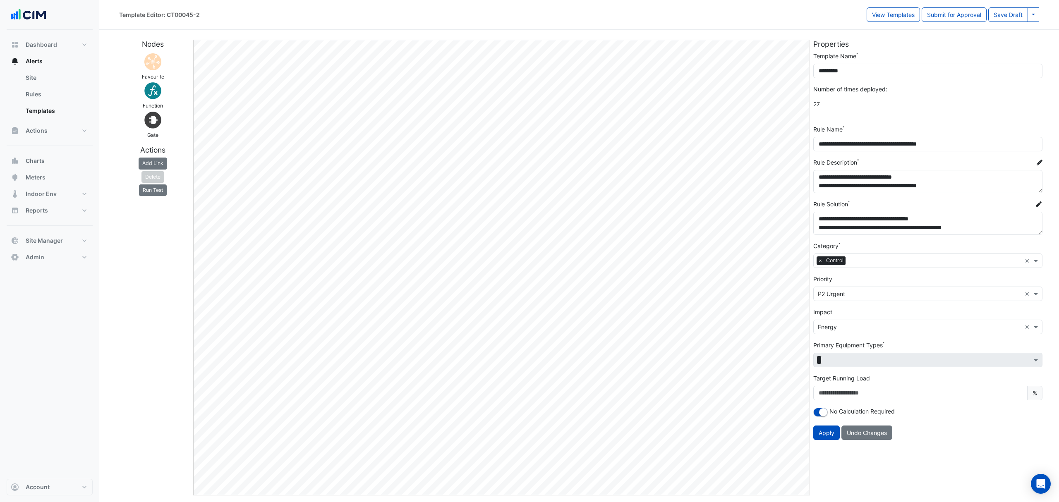
click at [147, 198] on div "Actions Add Link Delete Run Test" at bounding box center [152, 172] width 77 height 52
click at [150, 192] on button "Run Test" at bounding box center [153, 191] width 28 height 12
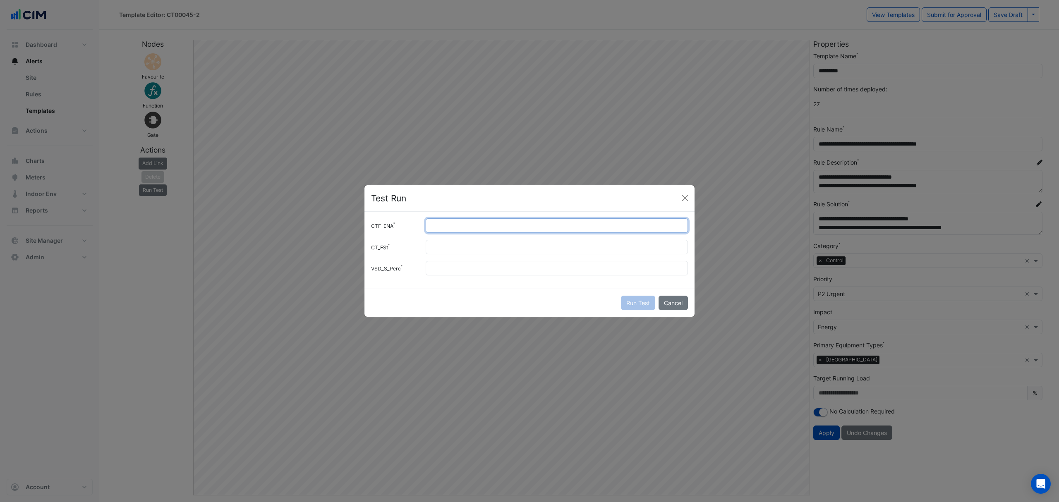
click at [443, 228] on input "CTF_ENA" at bounding box center [557, 225] width 262 height 14
type input "*"
click at [454, 242] on input "CT_FSt" at bounding box center [557, 247] width 262 height 14
type input "*"
drag, startPoint x: 473, startPoint y: 257, endPoint x: 490, endPoint y: 283, distance: 30.9
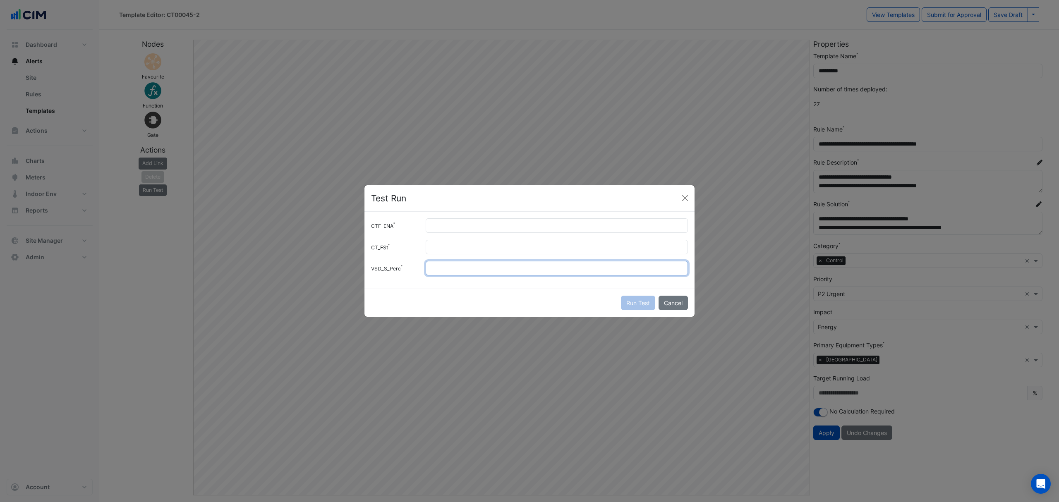
click at [487, 278] on div "CTF_ENA * CT_FSt * VSD_S_Perc" at bounding box center [530, 250] width 330 height 77
click at [490, 283] on div "CTF_ENA * CT_FSt * VSD_S_Perc" at bounding box center [530, 250] width 330 height 77
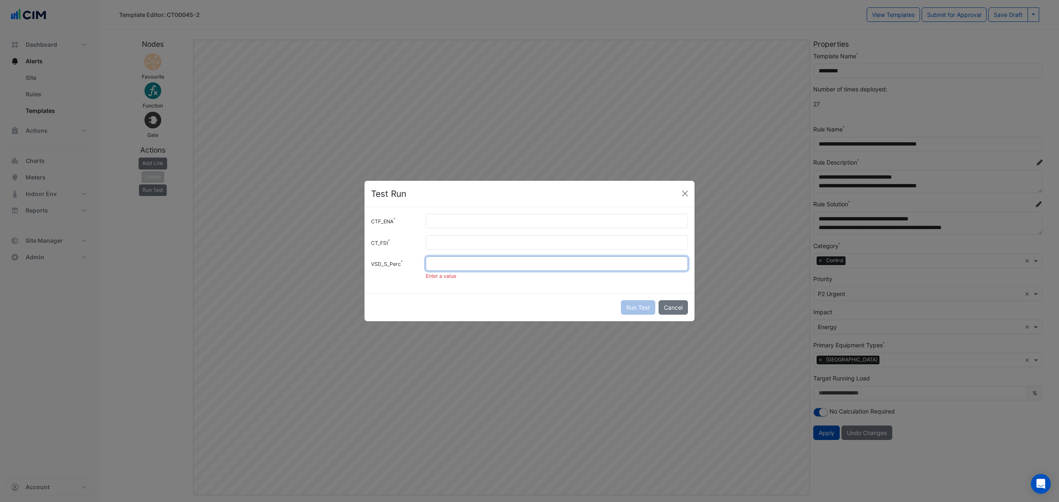
click at [485, 270] on input "VSD_S_Perc" at bounding box center [557, 264] width 262 height 14
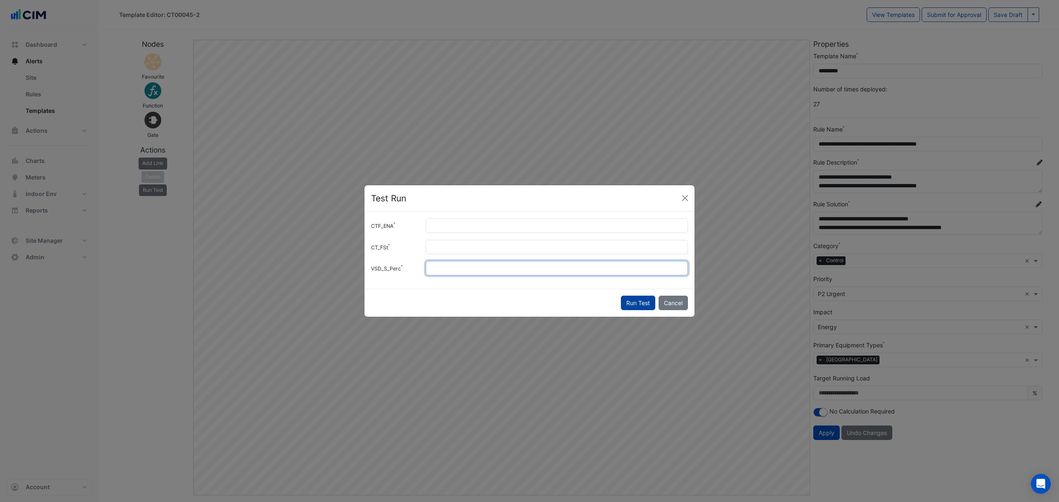
type input "**"
click at [625, 302] on button "Run Test" at bounding box center [638, 303] width 34 height 14
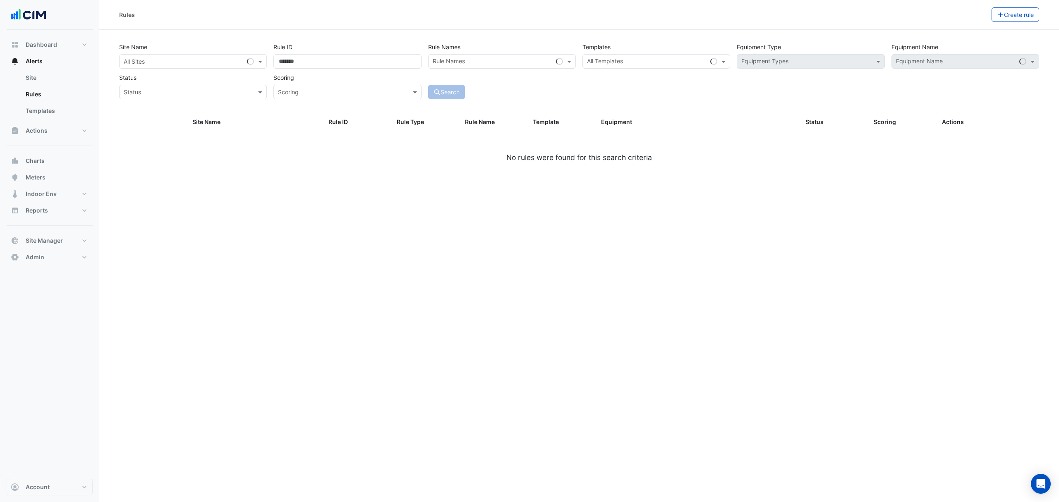
click at [322, 72] on div "Scoring Scoring" at bounding box center [347, 84] width 154 height 29
click at [322, 60] on input "Rule ID" at bounding box center [348, 61] width 148 height 14
paste input "******"
type input "******"
click at [448, 87] on button "Search" at bounding box center [446, 92] width 37 height 14
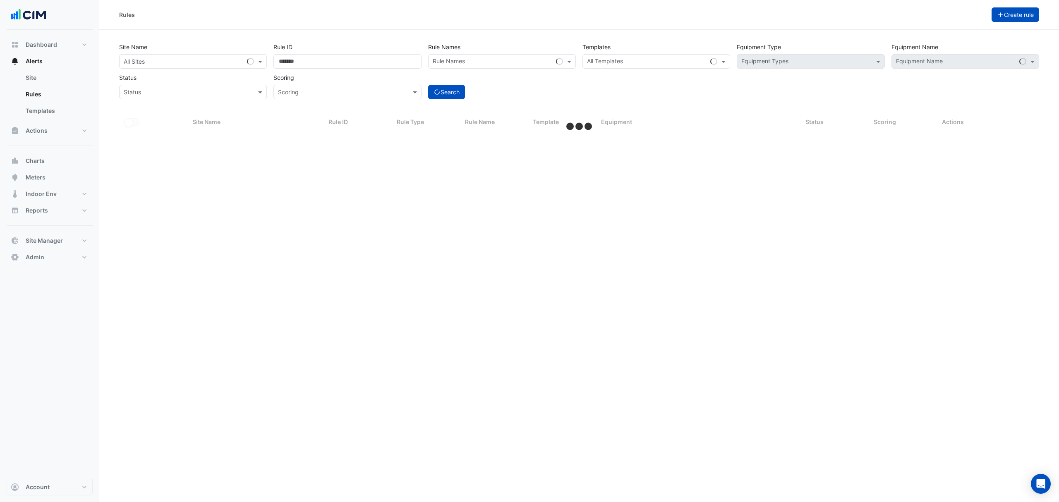
select select "**"
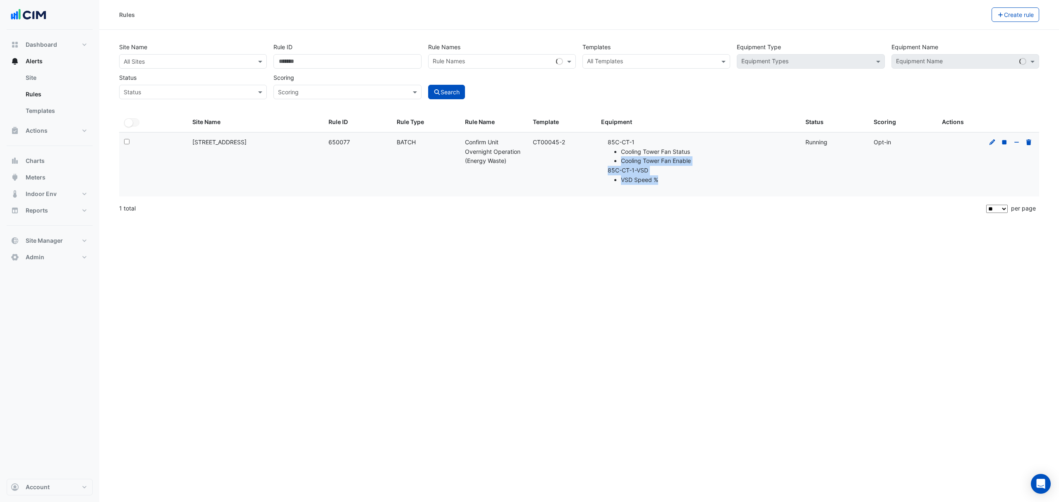
drag, startPoint x: 621, startPoint y: 166, endPoint x: 704, endPoint y: 176, distance: 83.8
click at [704, 176] on ul "85C-CT-1 Cooling Tower Fan Status Cooling Tower Fan Enable 85C-CT-1-VSD VSD Spe…" at bounding box center [702, 161] width 188 height 47
click at [719, 172] on li "85C-CT-1-VSD VSD Speed %" at bounding box center [702, 175] width 188 height 19
click at [720, 174] on li "85C-CT-1-VSD VSD Speed %" at bounding box center [702, 175] width 188 height 19
click at [720, 175] on li "85C-CT-1-VSD VSD Speed %" at bounding box center [702, 175] width 188 height 19
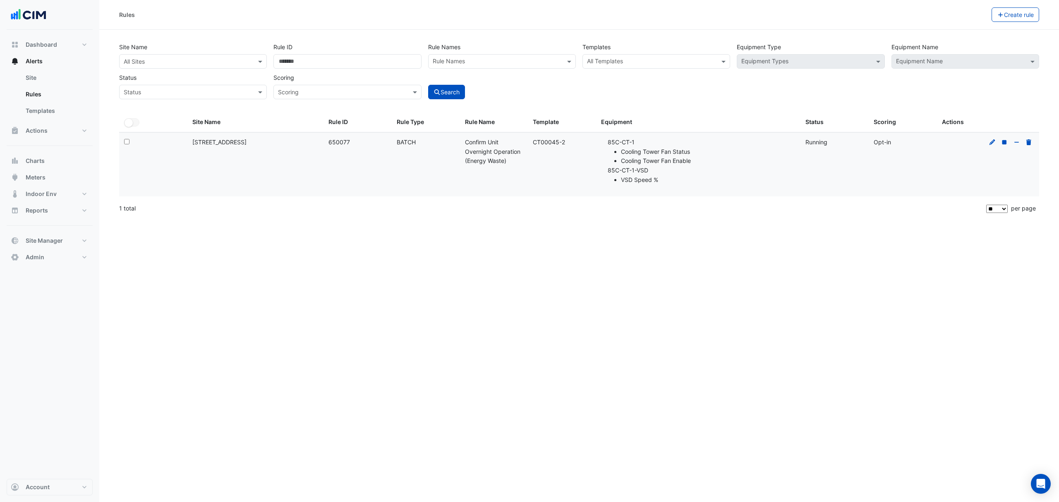
click at [720, 175] on li "VSD Speed %" at bounding box center [708, 180] width 175 height 10
drag, startPoint x: 576, startPoint y: 146, endPoint x: 600, endPoint y: 146, distance: 23.6
click at [540, 148] on datatable-body-cell "Template: CT00045-2" at bounding box center [562, 165] width 68 height 64
click at [611, 143] on li "85C-CT-1 Cooling Tower Fan Status Cooling Tower Fan Enable" at bounding box center [702, 152] width 188 height 28
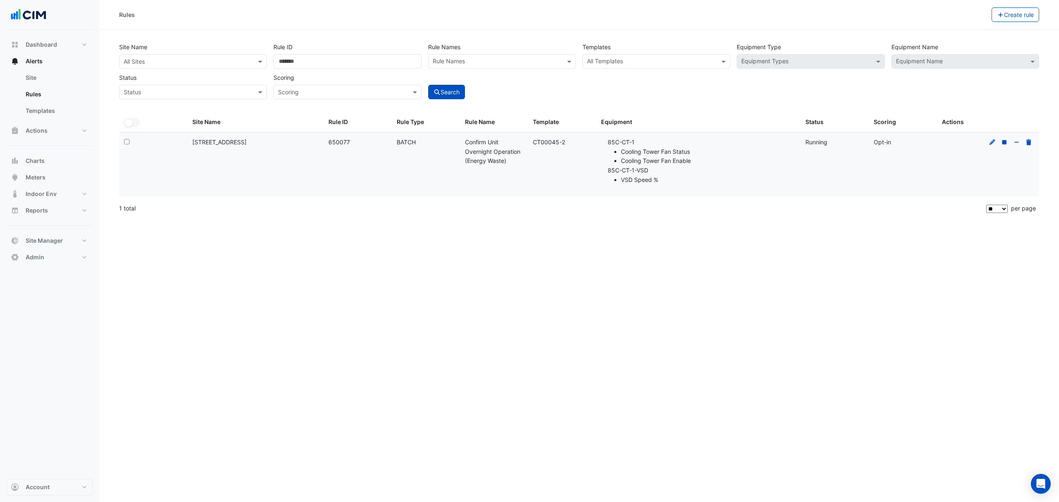
click at [611, 143] on li "85C-CT-1 Cooling Tower Fan Status Cooling Tower Fan Enable" at bounding box center [702, 152] width 188 height 28
copy li "85C-CT-1"
click at [196, 53] on div "Site Name All Sites" at bounding box center [193, 54] width 154 height 29
click at [201, 63] on input "text" at bounding box center [185, 62] width 122 height 9
type input "******"
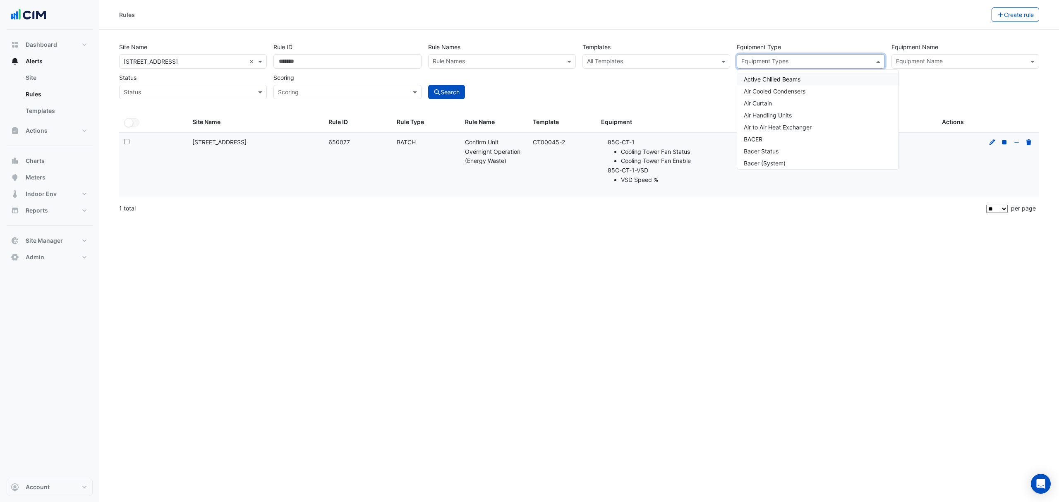
drag, startPoint x: 776, startPoint y: 55, endPoint x: 780, endPoint y: 64, distance: 9.1
click at [776, 57] on div "Equipment Types" at bounding box center [803, 61] width 133 height 13
click at [919, 65] on div "Equipment Name" at bounding box center [966, 61] width 148 height 14
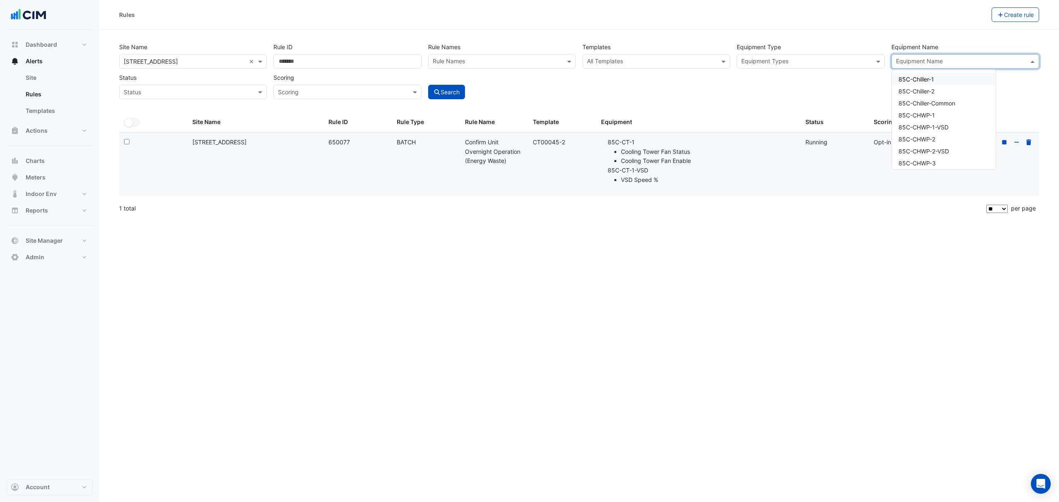
paste input "********"
click at [926, 79] on div "85C-CT-1" at bounding box center [919, 79] width 54 height 12
click at [919, 88] on span "85C-CT-1-VSD" at bounding box center [919, 91] width 41 height 7
type input "********"
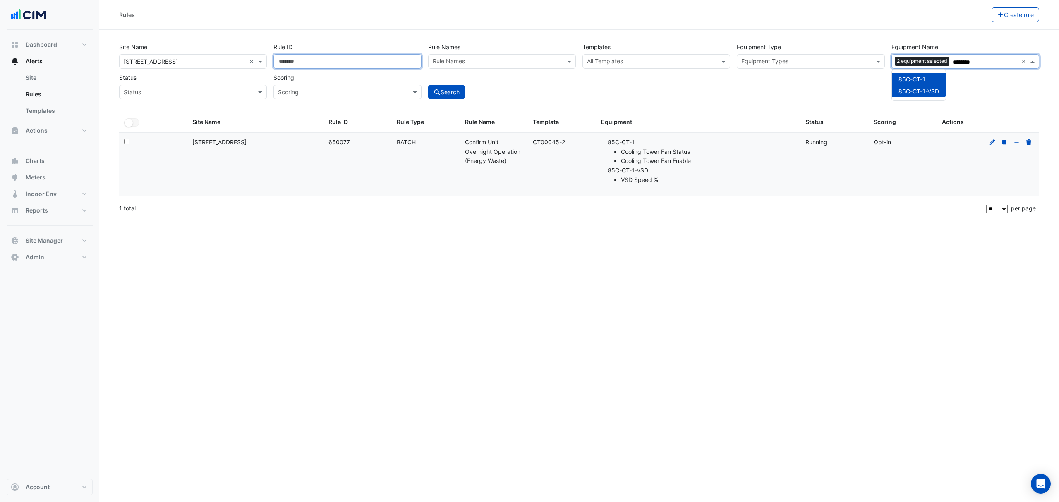
drag, startPoint x: 328, startPoint y: 65, endPoint x: 214, endPoint y: 80, distance: 114.9
click at [217, 80] on div "Site Name All Sites × 85 Castlereagh St × Rule ID ****** Rule Names Rule Names …" at bounding box center [579, 68] width 927 height 61
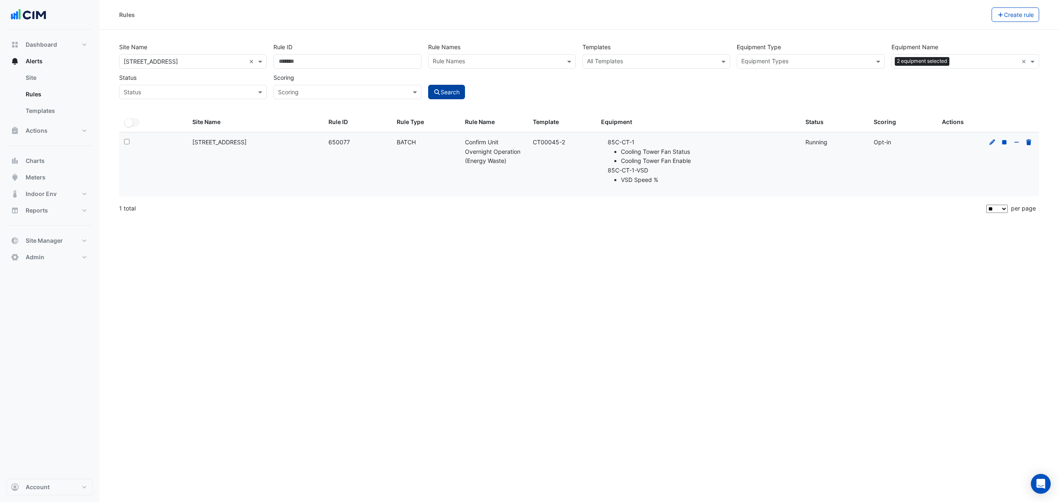
click at [451, 91] on button "Search" at bounding box center [446, 92] width 37 height 14
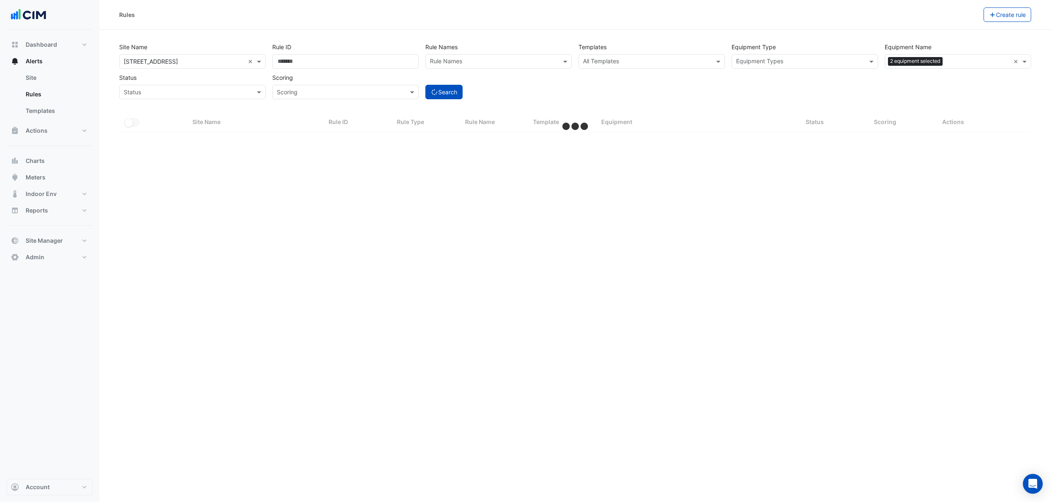
select select "**"
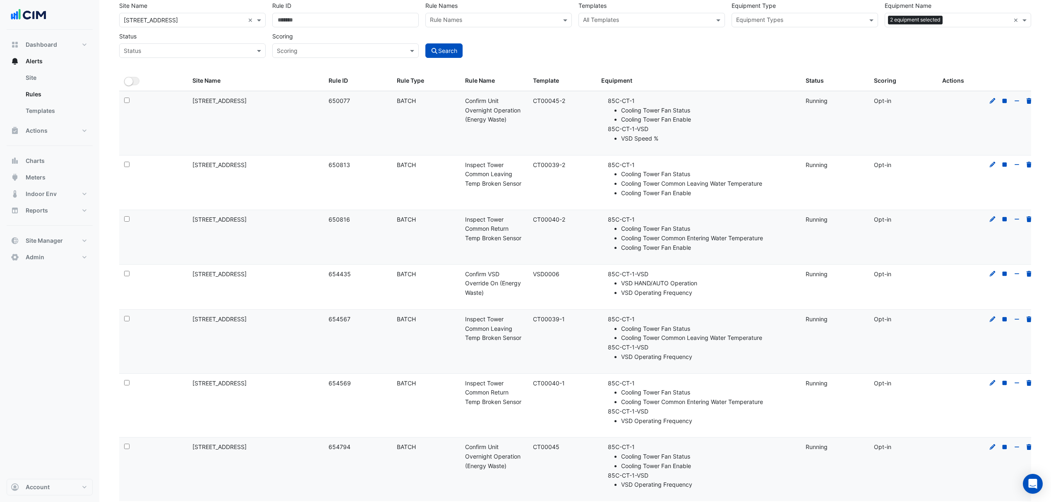
scroll to position [65, 0]
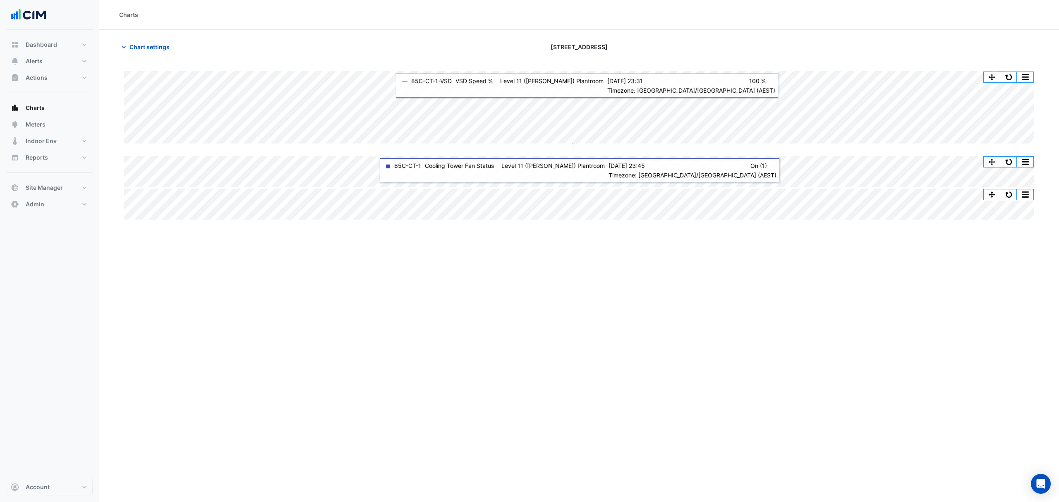
click at [911, 449] on div "Charts Chart settings [STREET_ADDRESS] Split by Equip Split All Split None Prin…" at bounding box center [579, 251] width 960 height 502
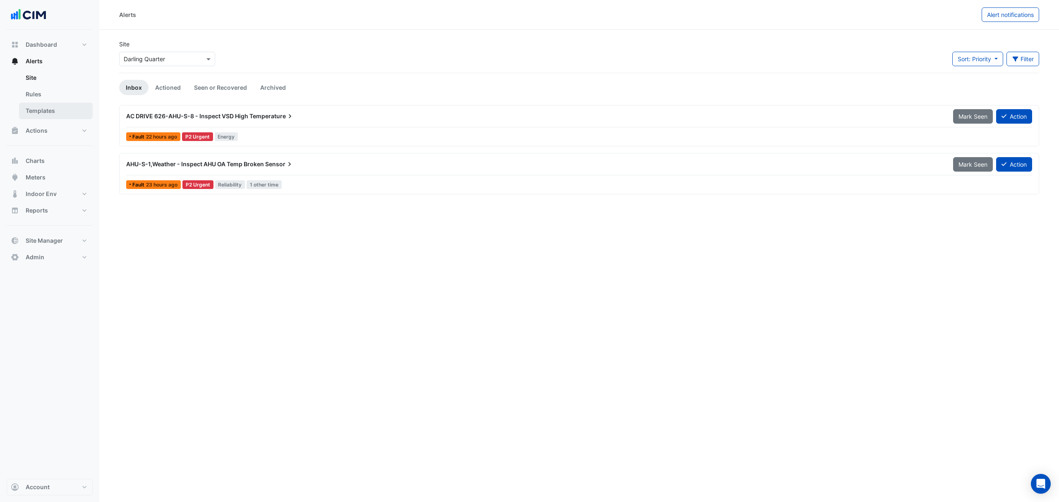
click at [52, 113] on link "Templates" at bounding box center [56, 111] width 74 height 17
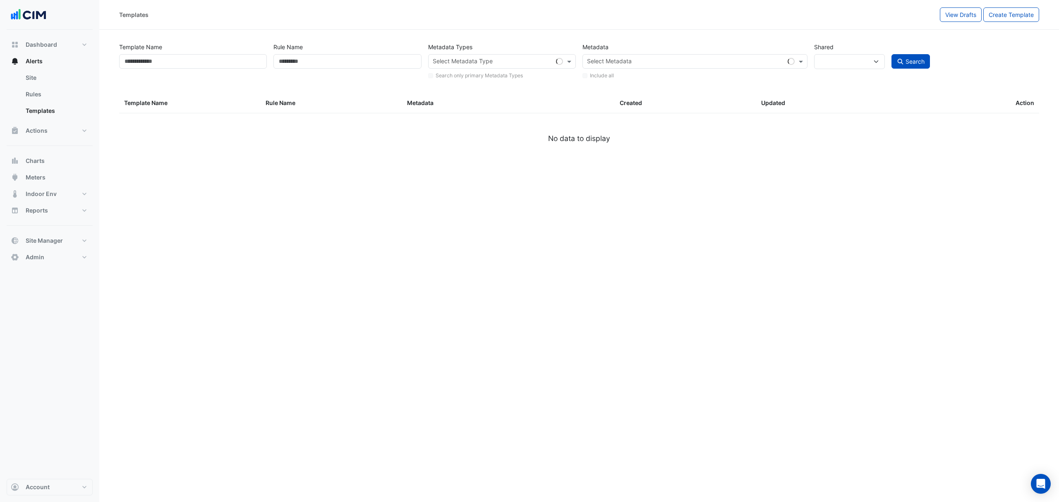
click at [162, 72] on div "Template Name" at bounding box center [193, 60] width 154 height 41
click at [164, 62] on input "Template Name" at bounding box center [193, 61] width 148 height 14
select select
type input "*****"
select select "**"
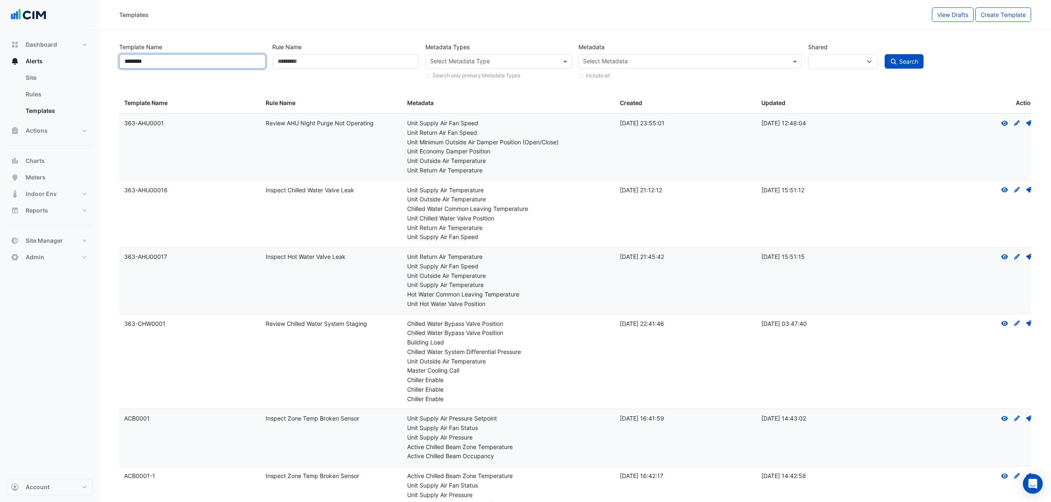
type input "********"
click at [885, 54] on button "Search" at bounding box center [904, 61] width 39 height 14
select select
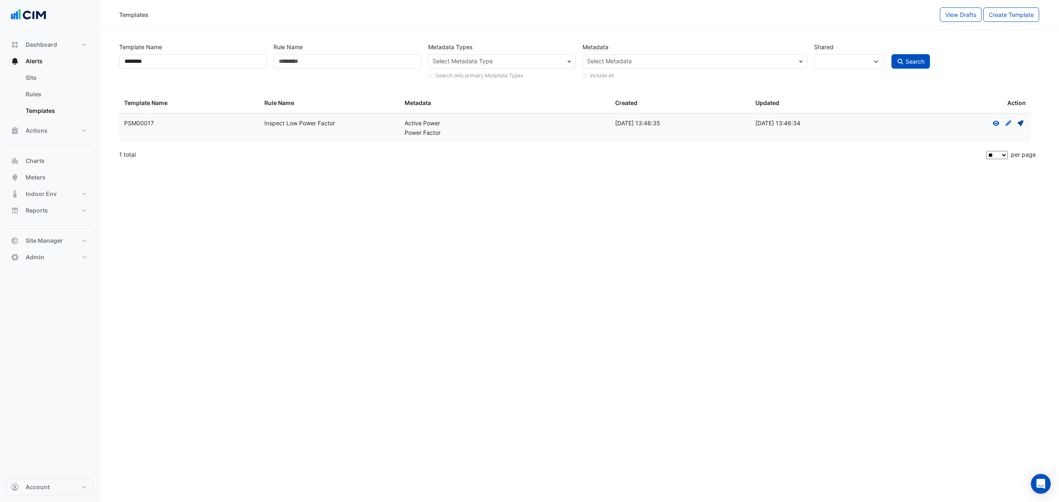
click at [1022, 121] on icon at bounding box center [1021, 123] width 6 height 6
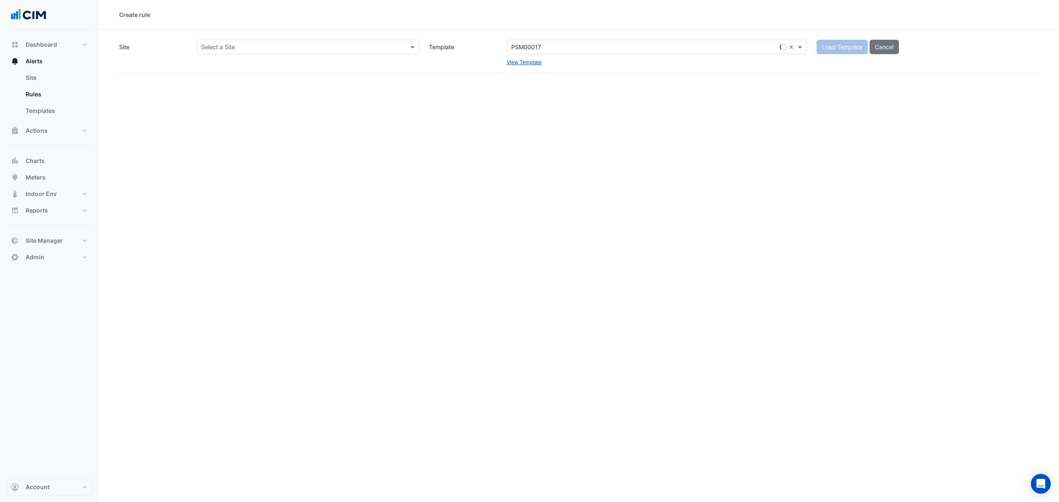
click at [324, 54] on div "Select a Site" at bounding box center [308, 47] width 223 height 14
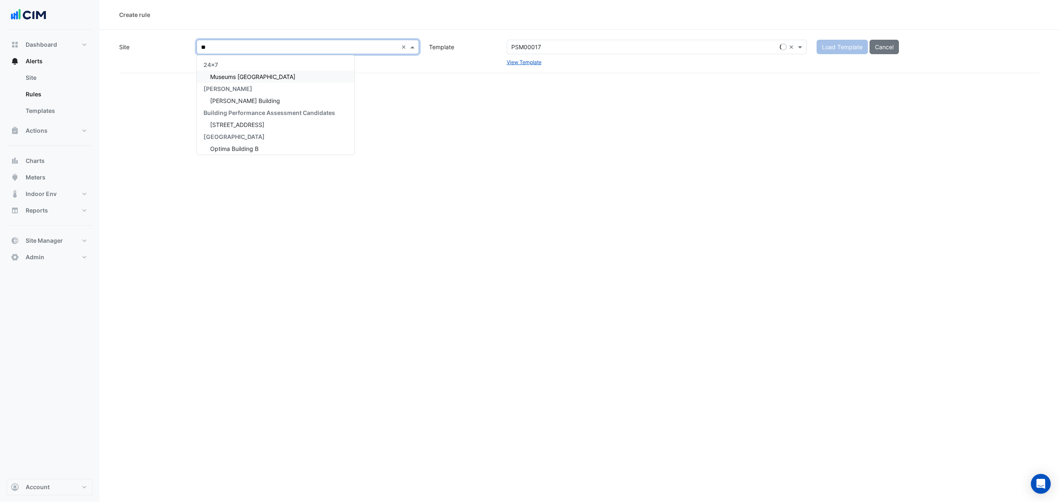
type input "***"
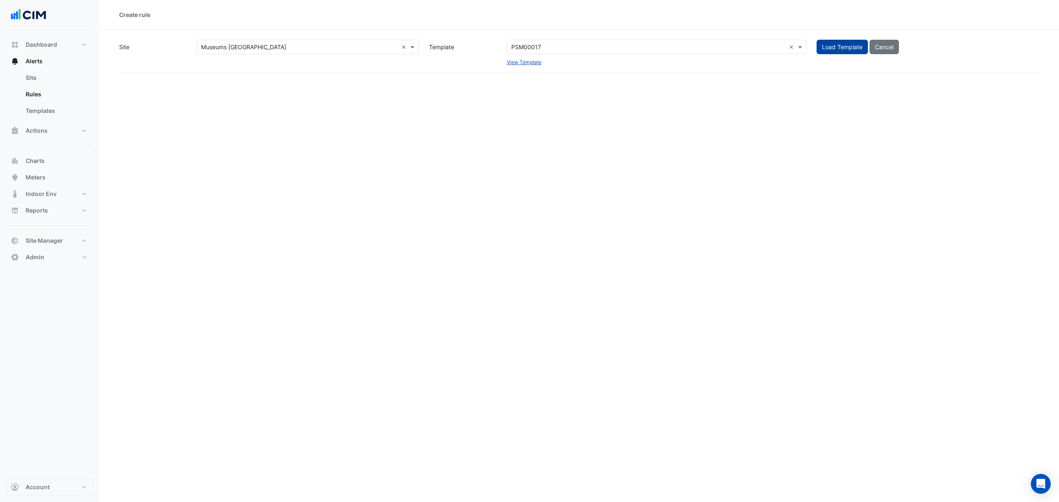
click at [833, 46] on button "Load Template" at bounding box center [842, 47] width 51 height 14
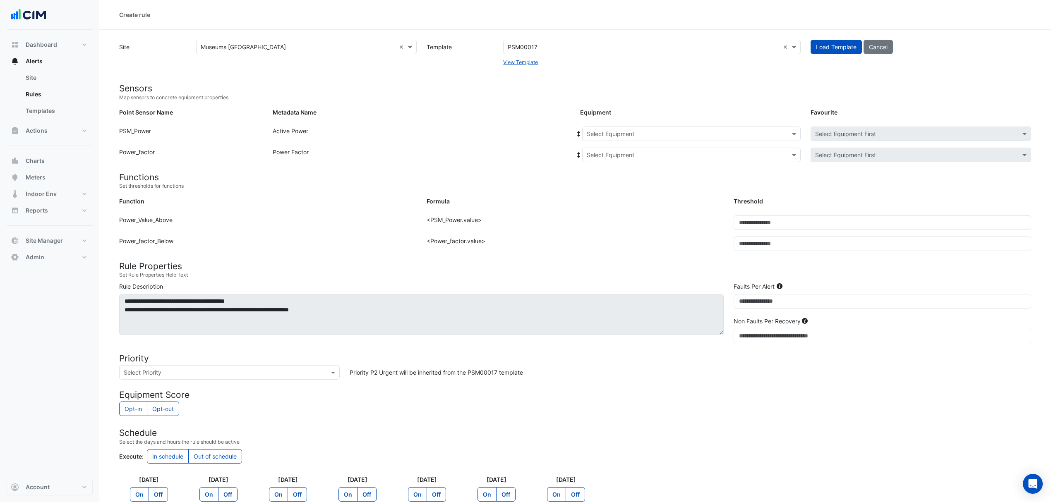
click at [640, 125] on form "Sensors Map sensors to concrete equipment properties Point Sensor Name Metadata…" at bounding box center [575, 337] width 912 height 509
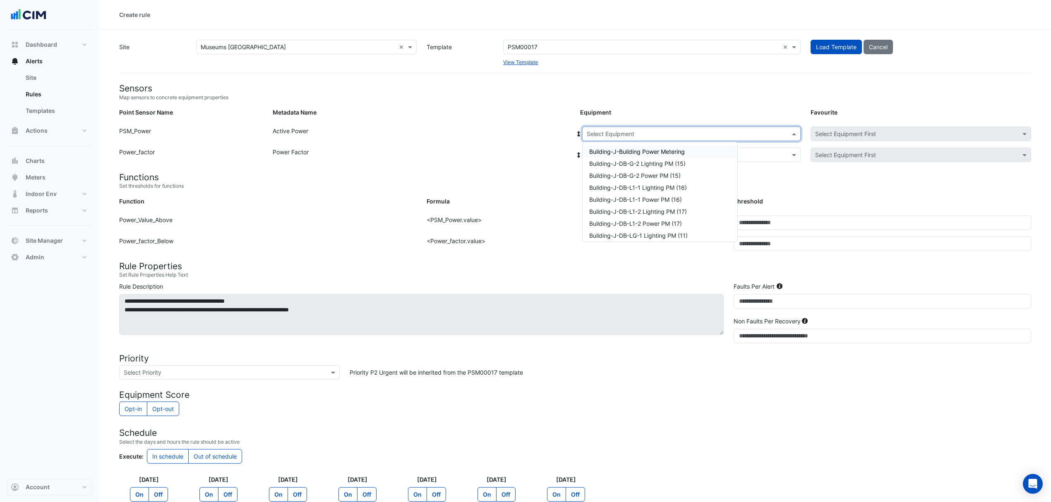
click at [660, 128] on div "Select Equipment" at bounding box center [691, 134] width 218 height 14
drag, startPoint x: 513, startPoint y: 156, endPoint x: 520, endPoint y: 158, distance: 7.2
click at [514, 156] on div "Power Factor" at bounding box center [421, 157] width 307 height 18
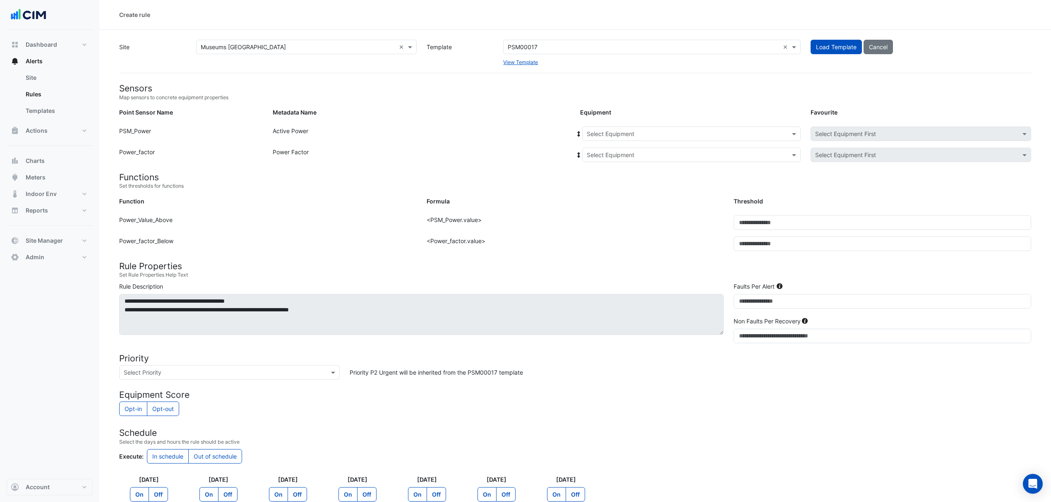
click at [663, 165] on div "Equipment: Select Equipment Favourite: Select Equipment First" at bounding box center [805, 157] width 461 height 18
click at [657, 155] on input "text" at bounding box center [683, 155] width 193 height 9
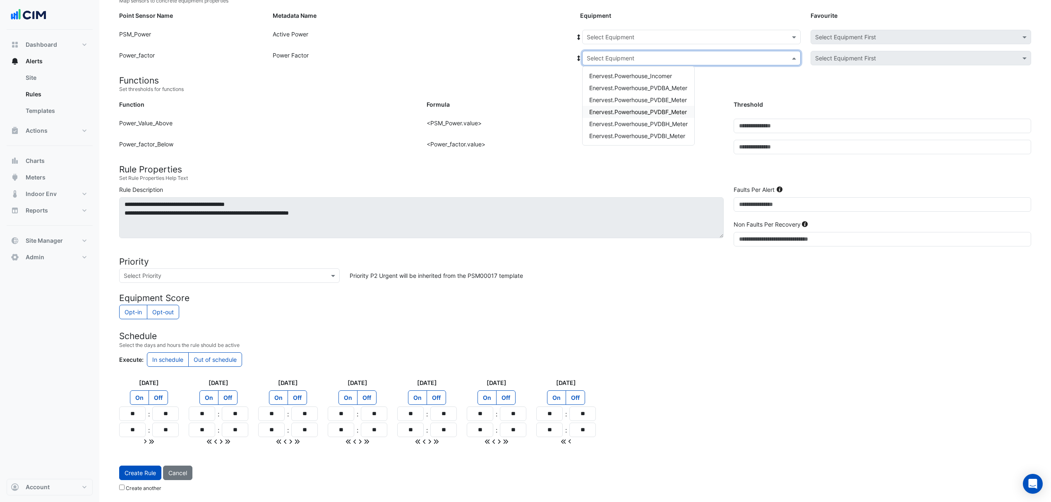
scroll to position [98, 0]
click at [653, 85] on span "Enervest.Powerhouse_PVDBA_Meter" at bounding box center [638, 87] width 98 height 7
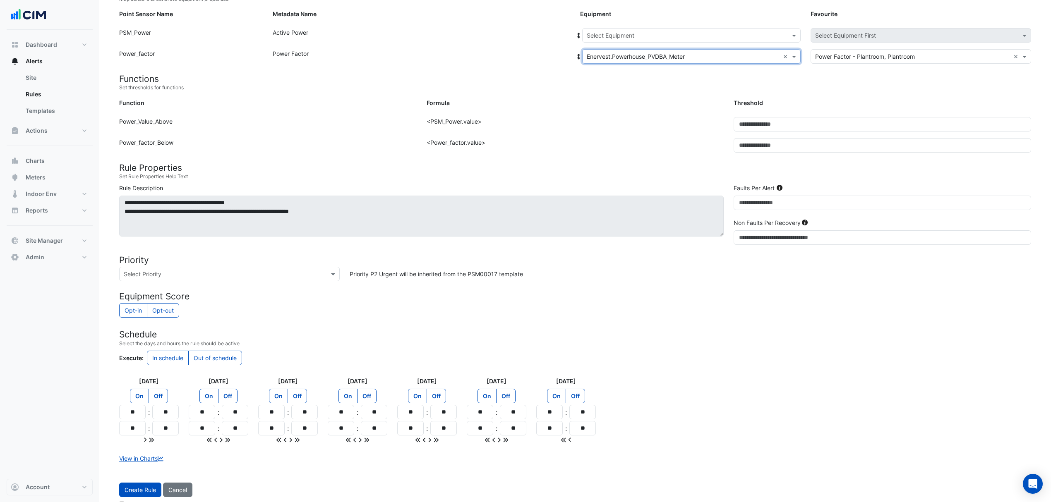
click at [574, 55] on div "Power Factor" at bounding box center [421, 58] width 307 height 18
click at [577, 55] on icon at bounding box center [578, 57] width 7 height 6
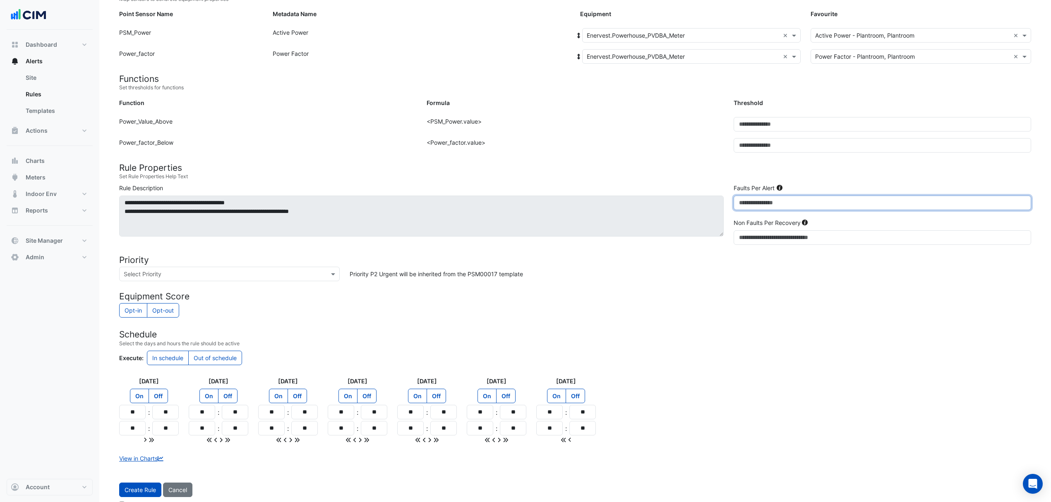
drag, startPoint x: 810, startPoint y: 208, endPoint x: 615, endPoint y: 216, distance: 195.5
click at [616, 216] on div "**********" at bounding box center [575, 216] width 922 height 65
type input "*"
drag, startPoint x: 122, startPoint y: 410, endPoint x: 187, endPoint y: 431, distance: 69.2
click at [174, 422] on app-time-picker-day "Monday On Off ** : ** ** : **" at bounding box center [149, 410] width 60 height 67
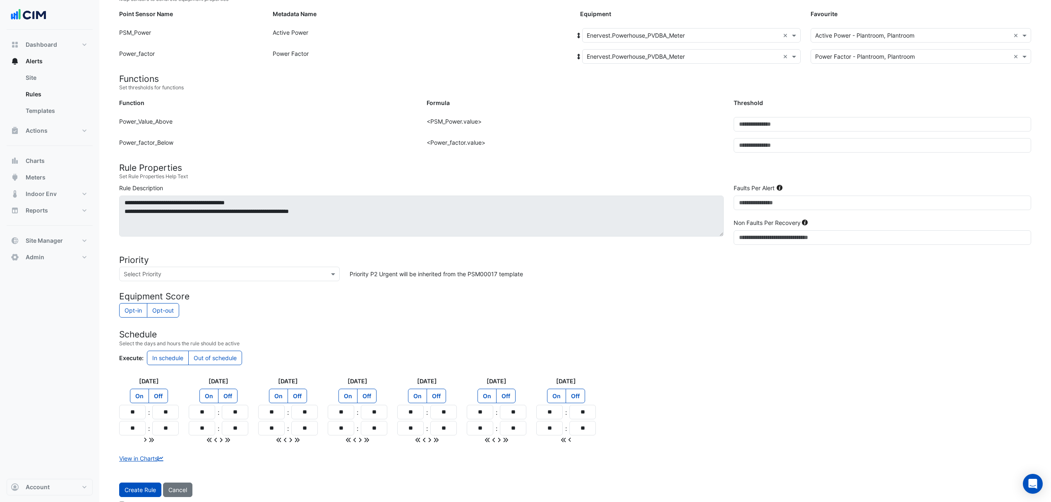
click at [217, 276] on input "text" at bounding box center [221, 274] width 195 height 9
click at [148, 303] on span "P2 Urgent" at bounding box center [139, 303] width 27 height 7
drag, startPoint x: 499, startPoint y: 307, endPoint x: 624, endPoint y: 312, distance: 125.9
click at [499, 308] on div "Opt-in Opt-out" at bounding box center [575, 311] width 912 height 16
drag, startPoint x: 760, startPoint y: 199, endPoint x: 642, endPoint y: 228, distance: 120.8
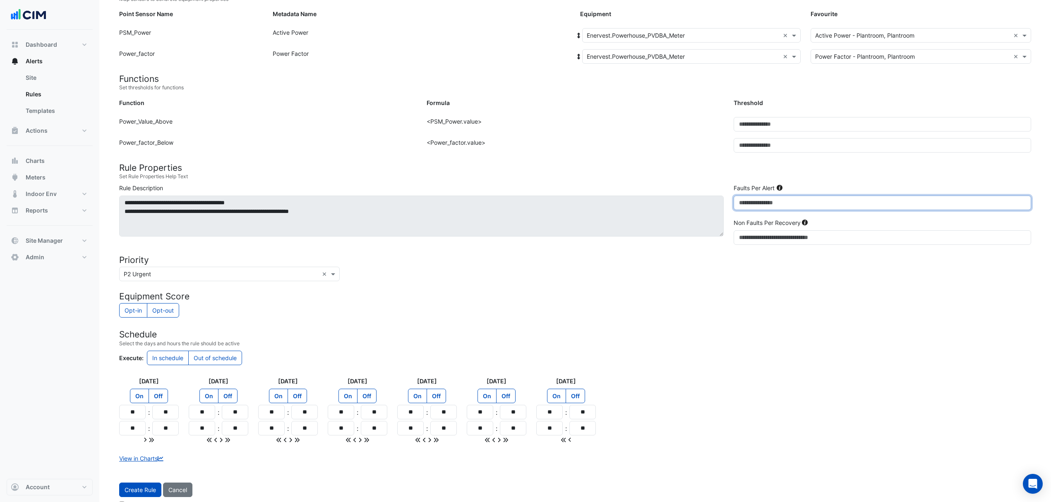
click at [639, 190] on div "**********" at bounding box center [575, 216] width 922 height 65
drag, startPoint x: 662, startPoint y: 308, endPoint x: 667, endPoint y: 318, distance: 11.3
click at [661, 311] on div "Opt-in Opt-out" at bounding box center [575, 311] width 912 height 16
drag, startPoint x: 784, startPoint y: 201, endPoint x: 665, endPoint y: 199, distance: 119.2
click at [666, 197] on div "**********" at bounding box center [575, 216] width 922 height 65
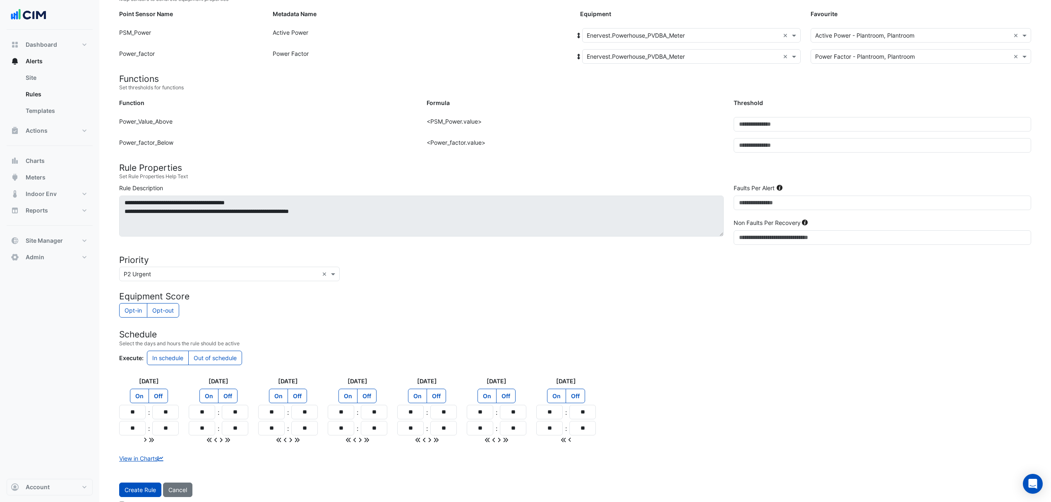
drag, startPoint x: 768, startPoint y: 289, endPoint x: 769, endPoint y: 272, distance: 16.6
click at [768, 288] on form "Sensors Map sensors to concrete equipment properties Point Sensor Name Metadata…" at bounding box center [575, 249] width 912 height 528
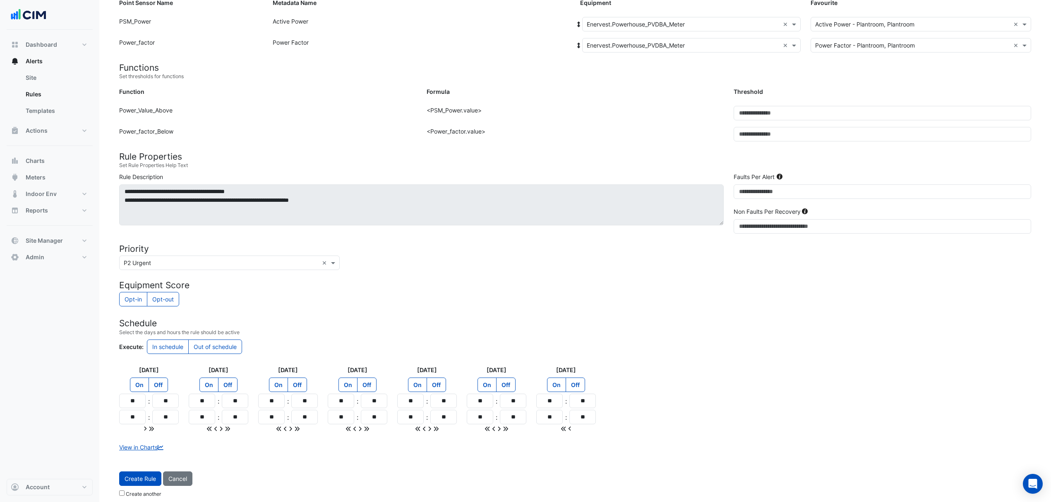
scroll to position [118, 0]
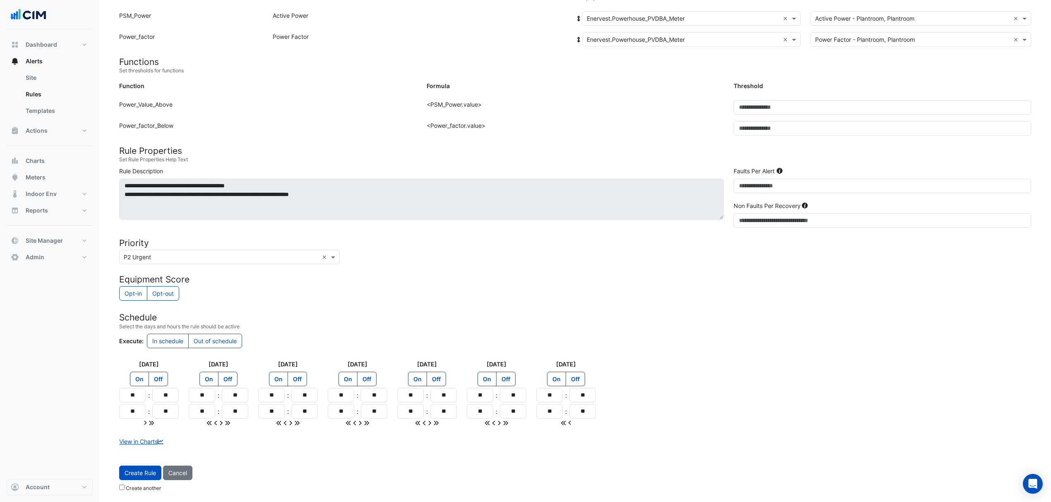
click at [138, 488] on label "Create another" at bounding box center [144, 488] width 36 height 7
click at [140, 472] on button "Create Rule" at bounding box center [140, 473] width 42 height 14
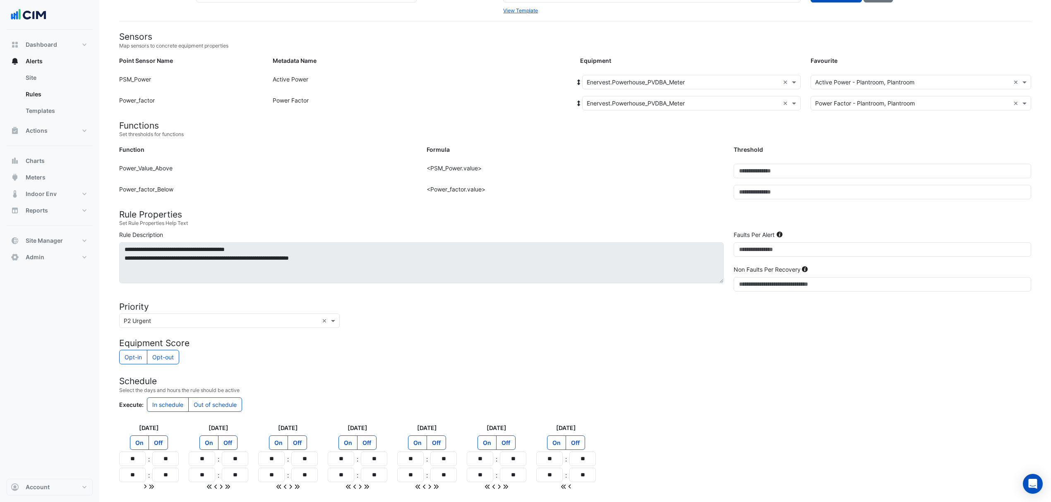
scroll to position [0, 0]
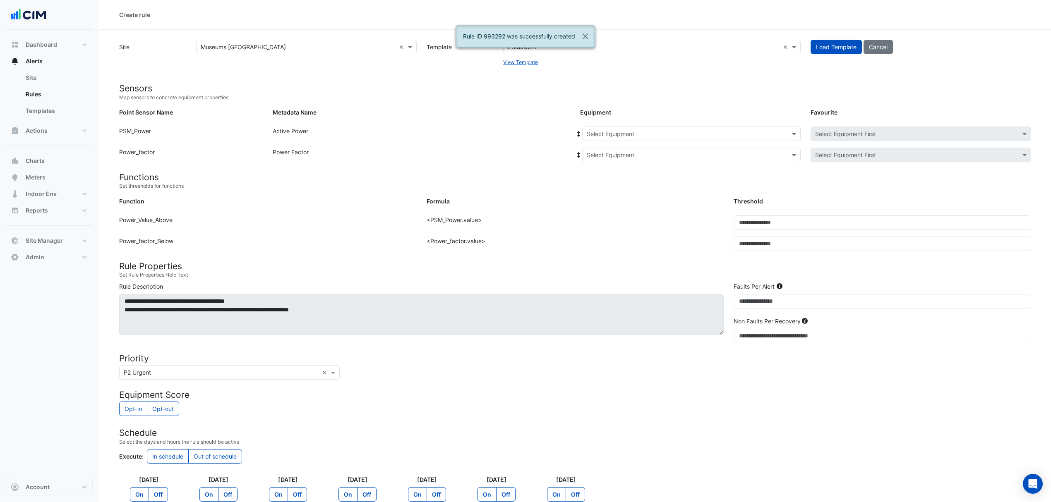
click at [649, 154] on input "text" at bounding box center [683, 155] width 193 height 9
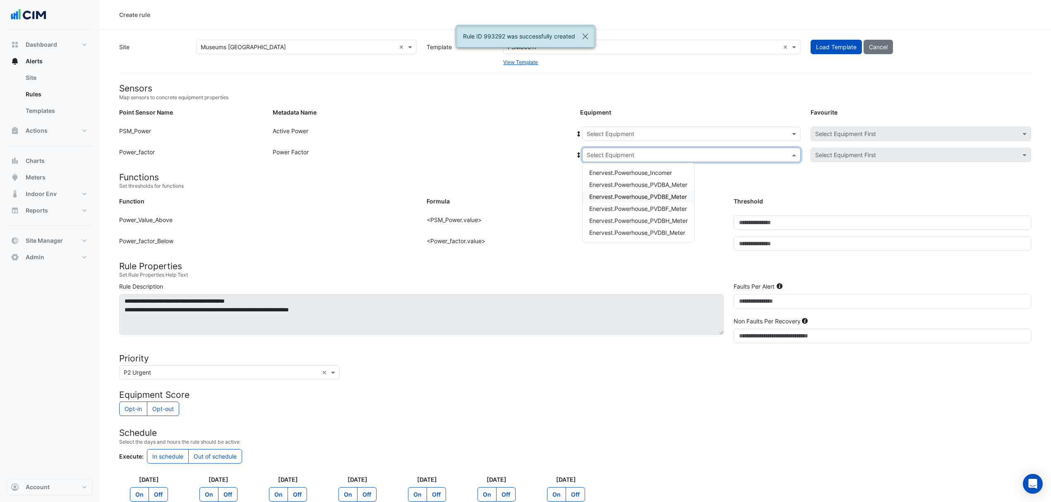
click at [641, 199] on span "Enervest.Powerhouse_PVDBE_Meter" at bounding box center [638, 196] width 98 height 7
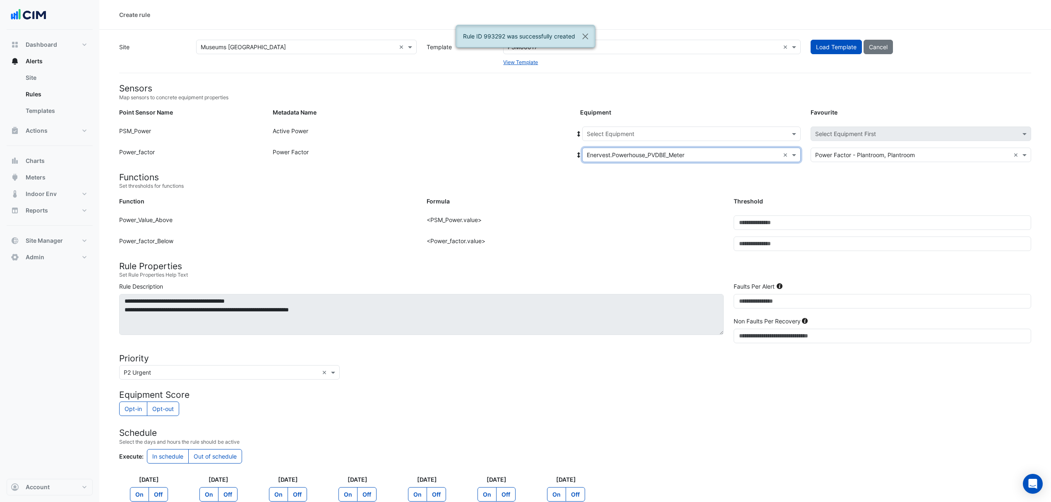
click at [583, 155] on div at bounding box center [692, 155] width 218 height 10
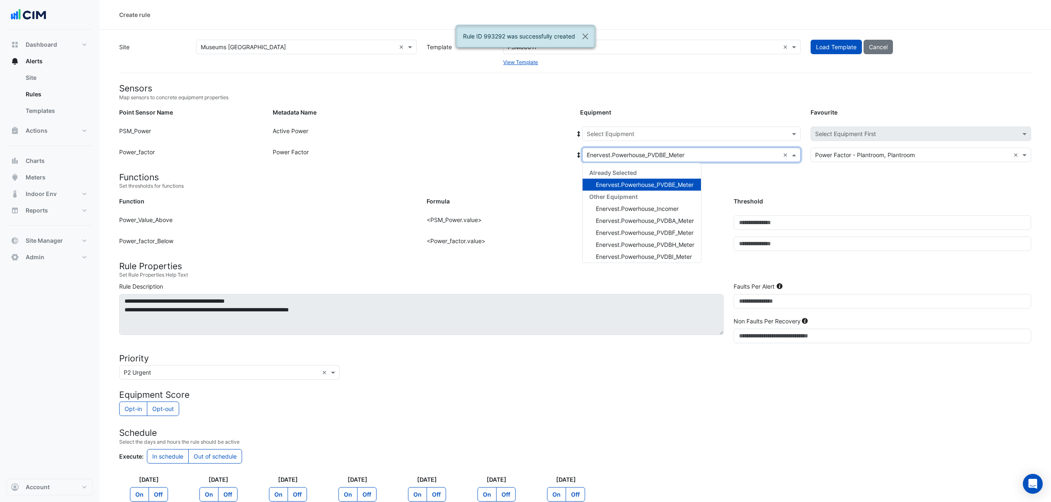
click at [583, 154] on div at bounding box center [692, 155] width 218 height 10
click at [581, 154] on icon at bounding box center [578, 155] width 7 height 6
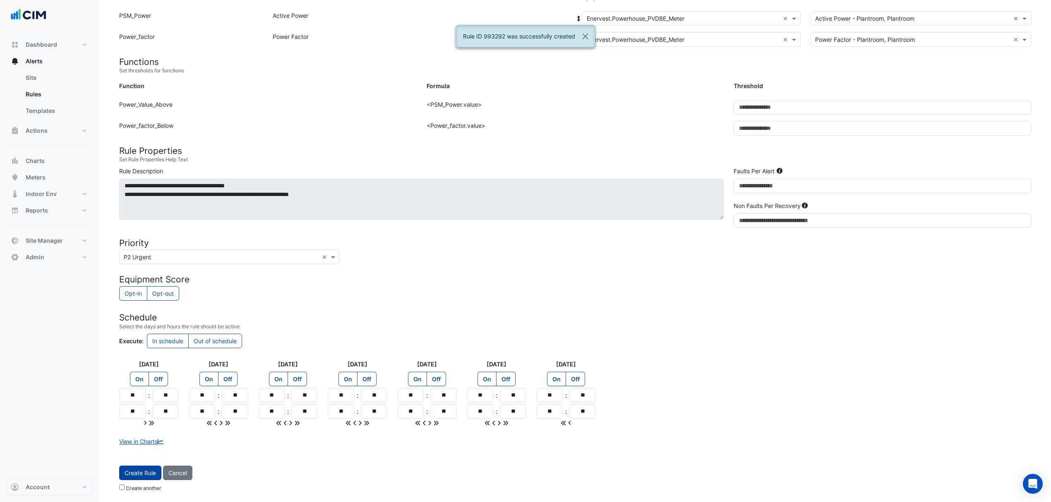
click at [133, 473] on button "Create Rule" at bounding box center [140, 473] width 42 height 14
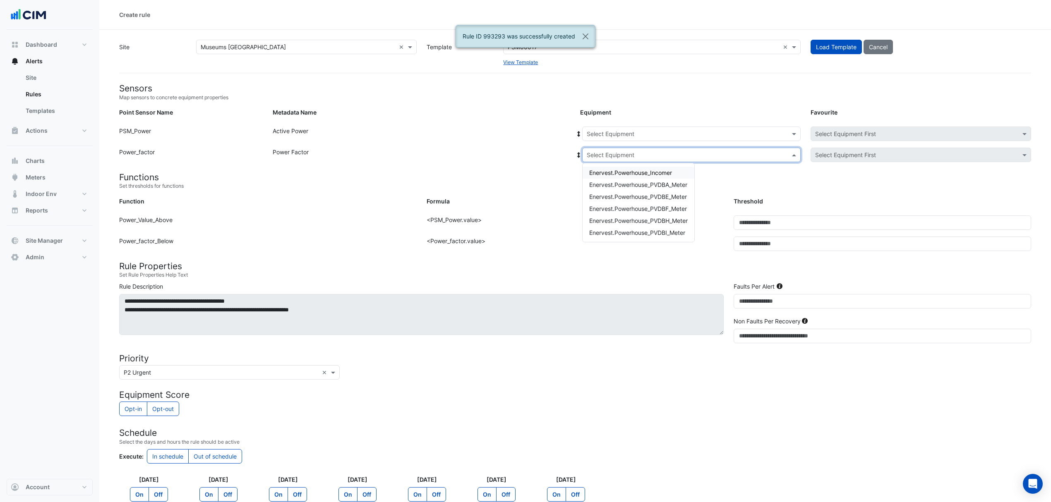
click at [646, 151] on input "text" at bounding box center [683, 155] width 193 height 9
click at [655, 207] on span "Enervest.Powerhouse_PVDBF_Meter" at bounding box center [638, 208] width 98 height 7
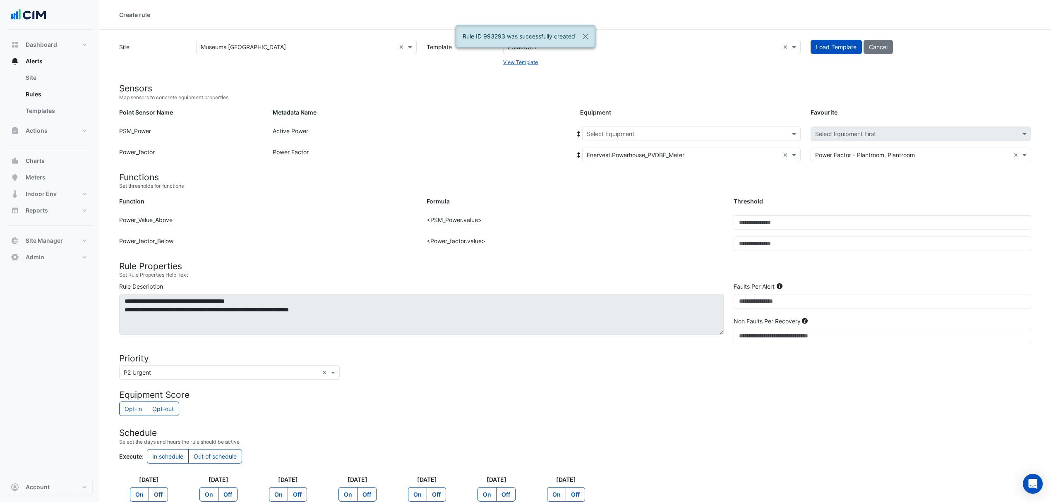
click at [574, 155] on div "Power Factor" at bounding box center [421, 157] width 307 height 18
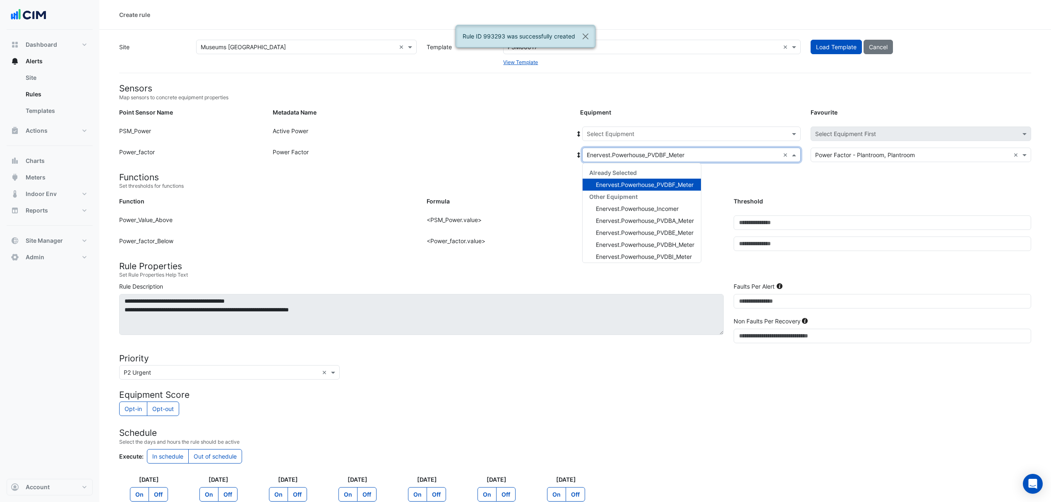
click at [583, 155] on div at bounding box center [692, 155] width 218 height 10
click at [578, 152] on icon at bounding box center [578, 155] width 3 height 6
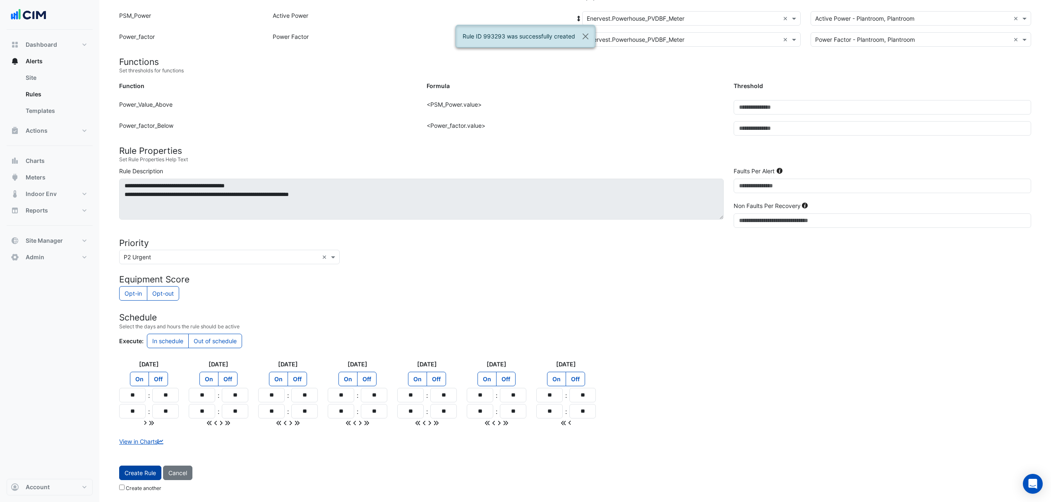
click at [161, 467] on button "Create Rule" at bounding box center [140, 473] width 42 height 14
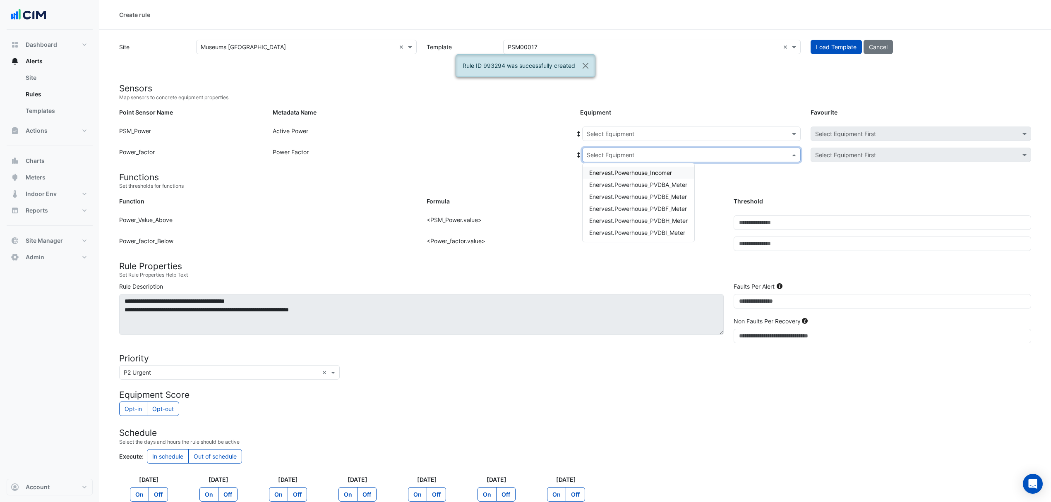
click at [644, 154] on input "text" at bounding box center [683, 155] width 193 height 9
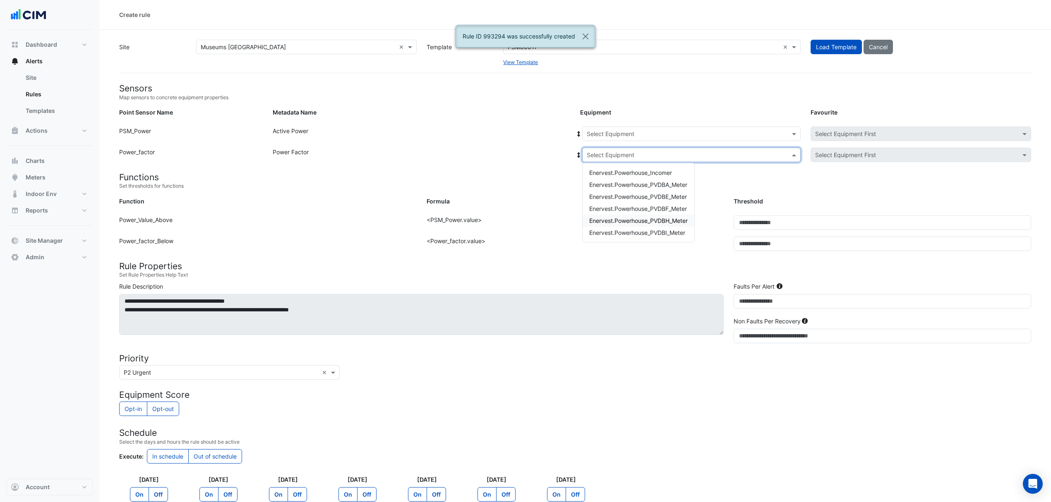
click at [662, 221] on span "Enervest.Powerhouse_PVDBH_Meter" at bounding box center [638, 220] width 98 height 7
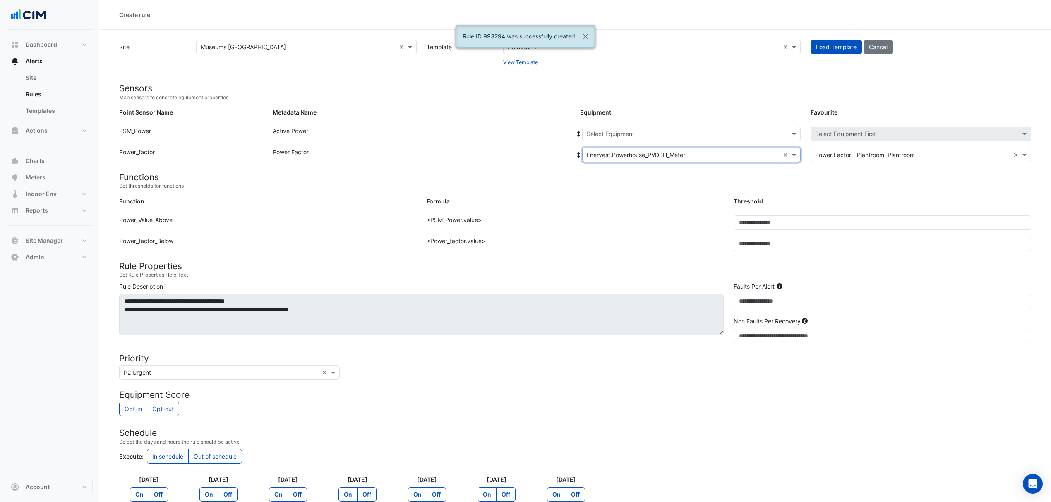
click at [575, 156] on icon at bounding box center [578, 155] width 7 height 6
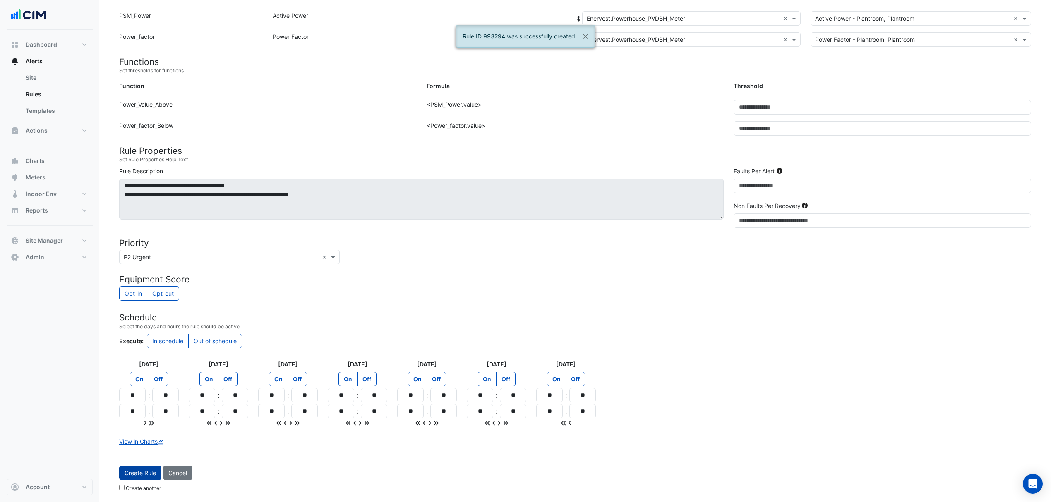
click at [134, 474] on button "Create Rule" at bounding box center [140, 473] width 42 height 14
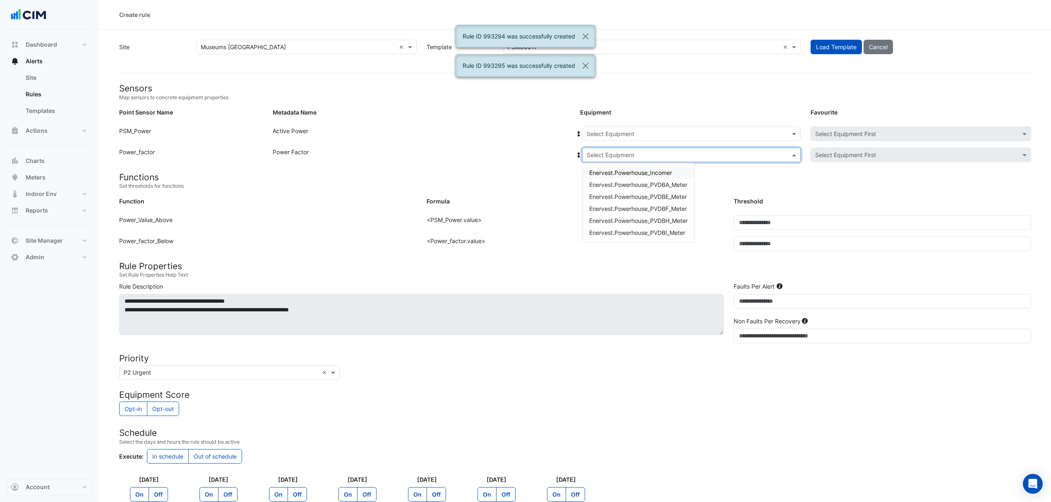
click at [641, 158] on input "text" at bounding box center [683, 155] width 193 height 9
click at [655, 233] on span "Enervest.Powerhouse_PVDBI_Meter" at bounding box center [637, 232] width 96 height 7
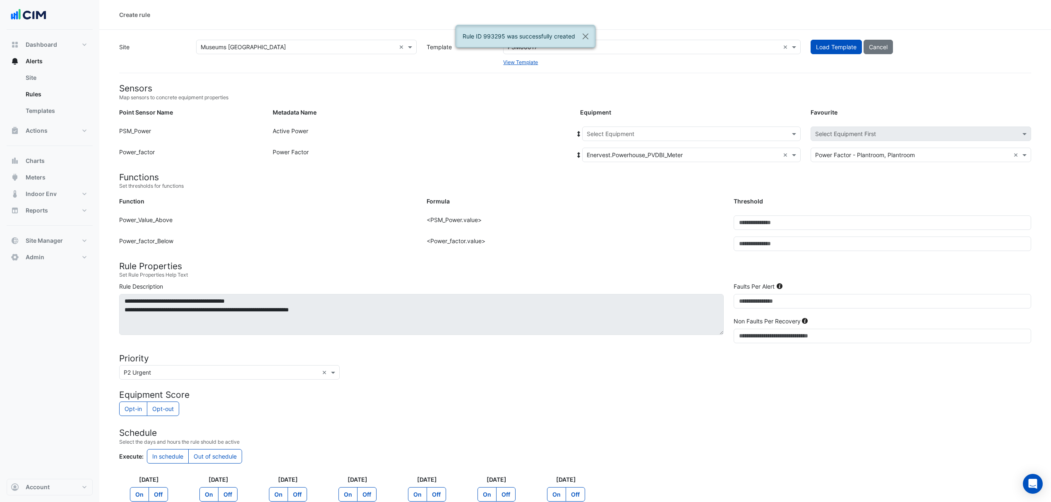
click at [577, 154] on icon at bounding box center [578, 155] width 7 height 6
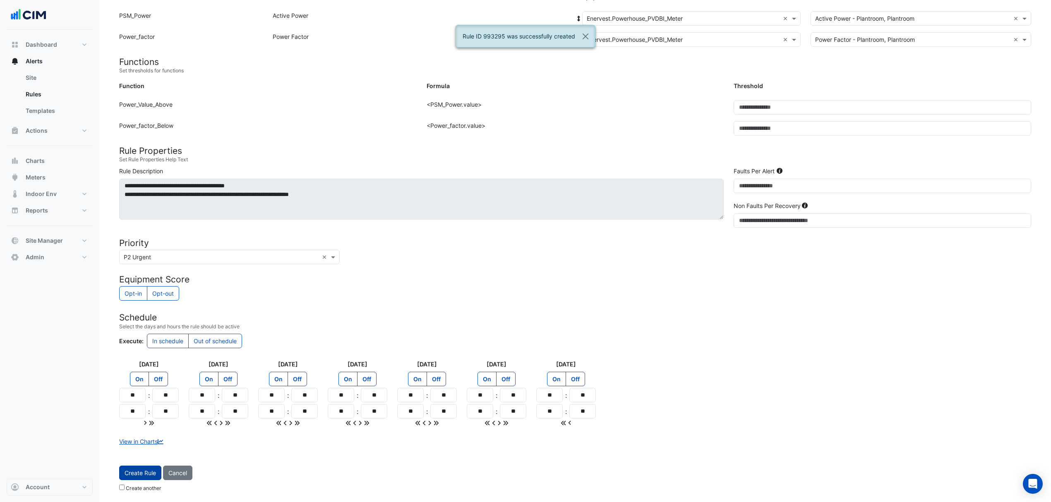
drag, startPoint x: 146, startPoint y: 477, endPoint x: 153, endPoint y: 475, distance: 6.8
click at [147, 477] on button "Create Rule" at bounding box center [140, 473] width 42 height 14
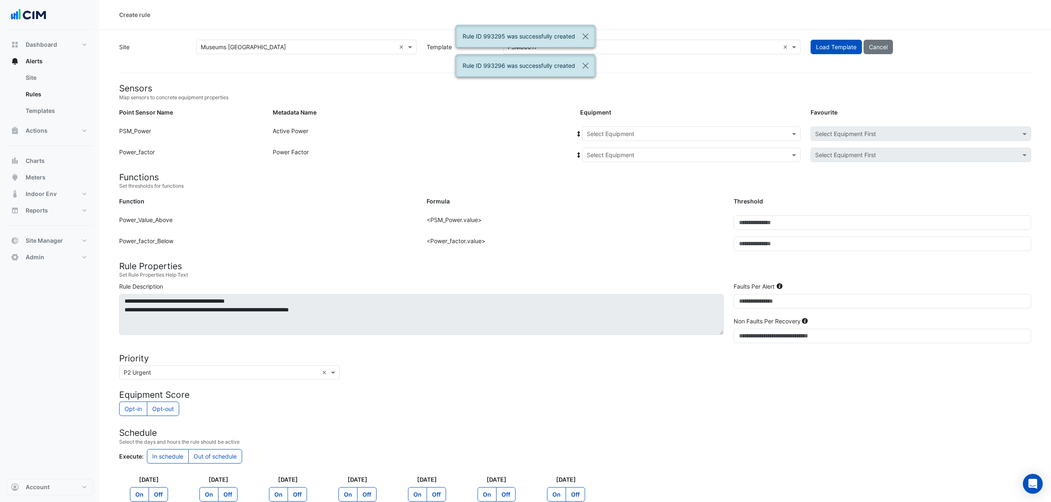
drag, startPoint x: 661, startPoint y: 153, endPoint x: 660, endPoint y: 159, distance: 5.9
click at [661, 153] on input "text" at bounding box center [683, 155] width 193 height 9
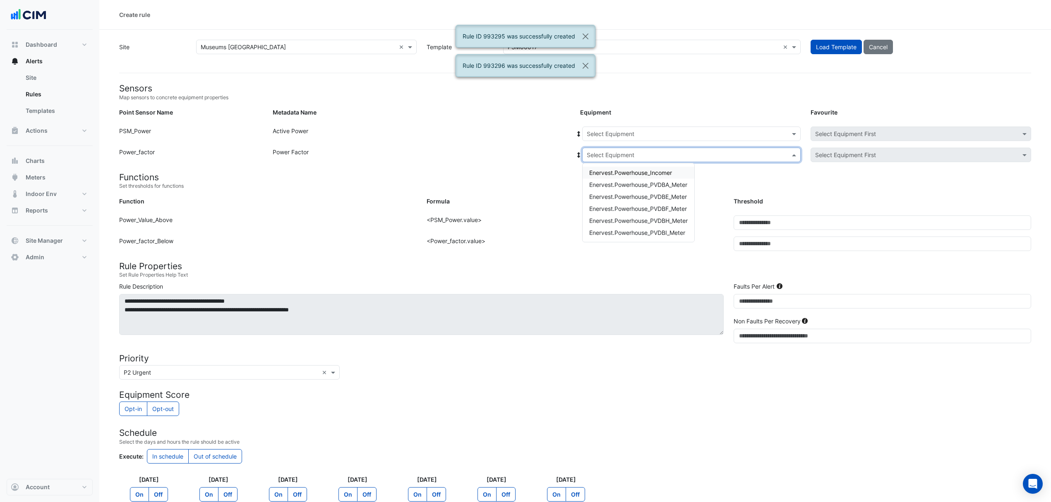
click at [662, 170] on span "Enervest.Powerhouse_Incomer" at bounding box center [630, 172] width 83 height 7
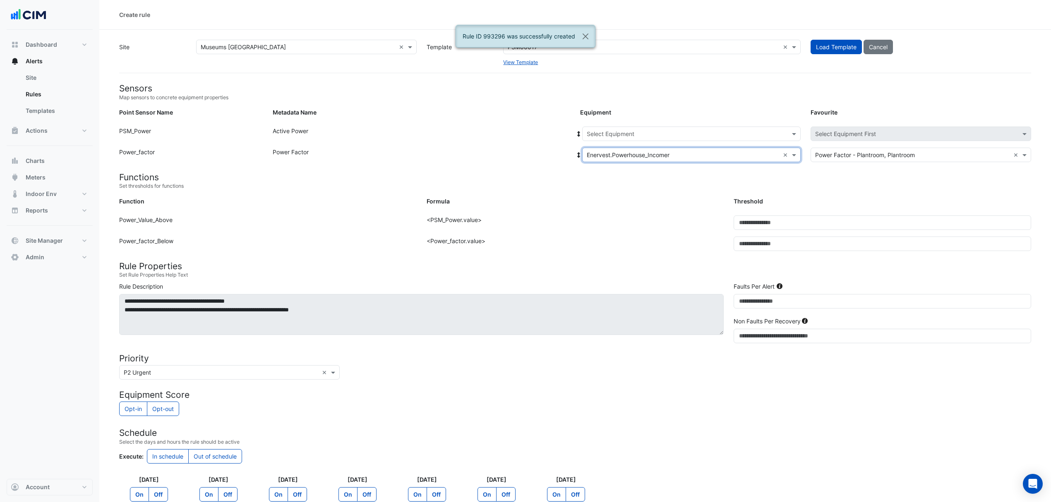
click at [576, 152] on icon at bounding box center [578, 155] width 7 height 6
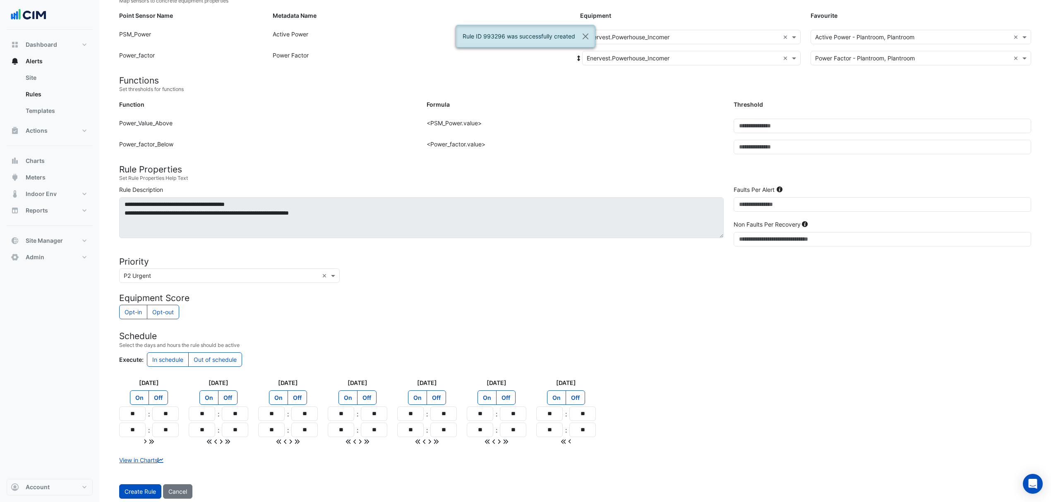
scroll to position [118, 0]
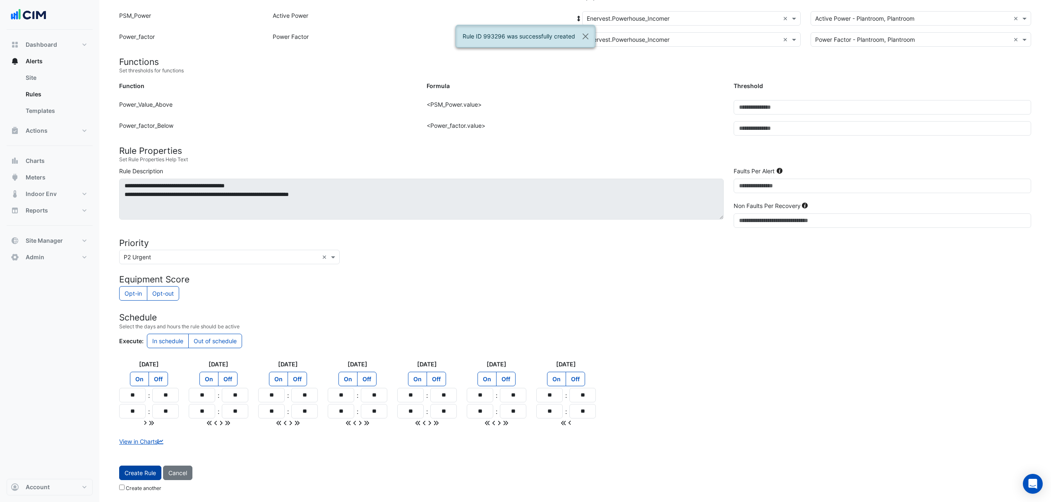
click at [138, 472] on button "Create Rule" at bounding box center [140, 473] width 42 height 14
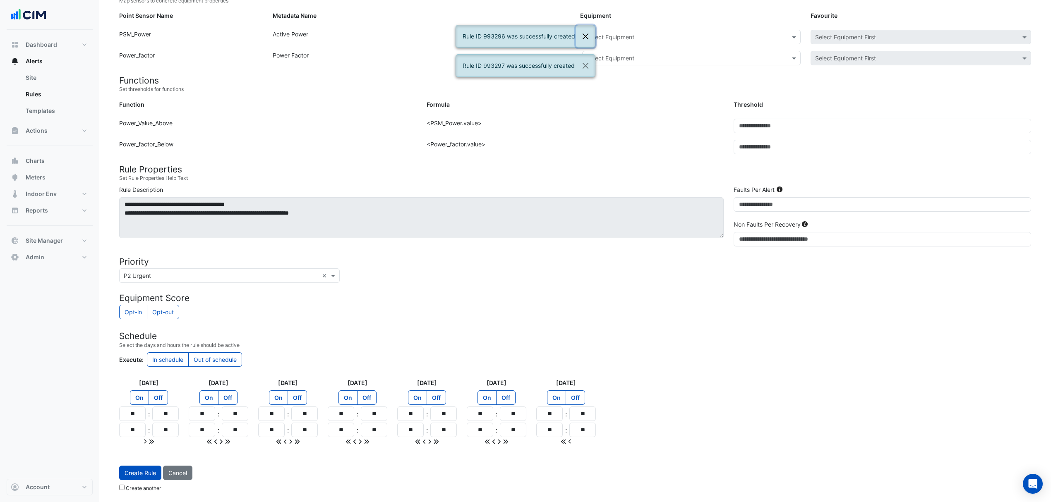
click at [585, 40] on button "Close" at bounding box center [585, 36] width 19 height 22
click at [586, 40] on button "Close" at bounding box center [585, 36] width 19 height 22
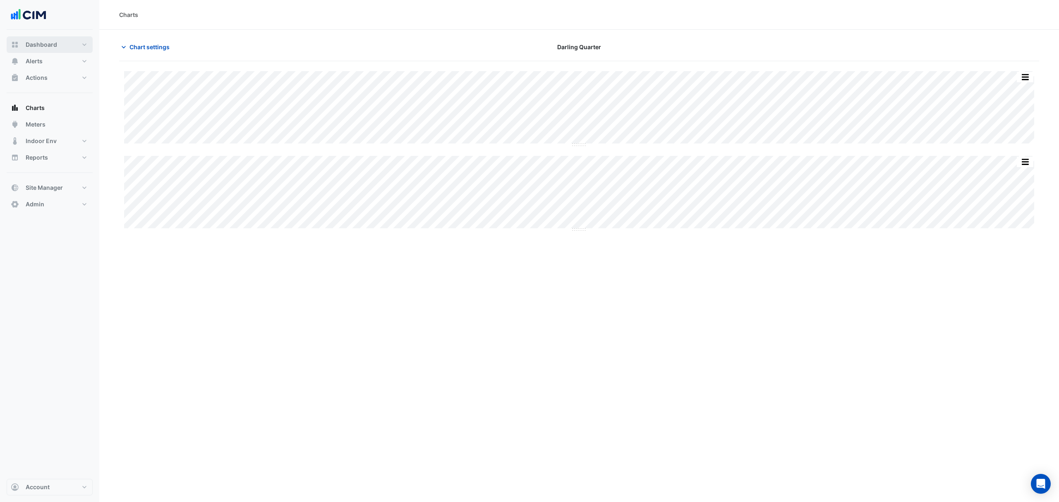
click at [40, 50] on button "Dashboard" at bounding box center [50, 44] width 86 height 17
select select "**"
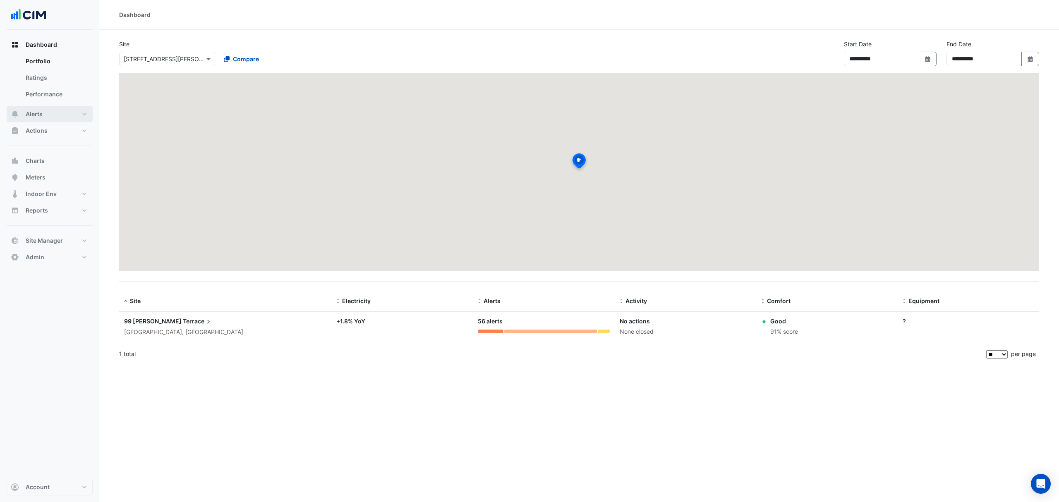
click at [48, 109] on button "Alerts" at bounding box center [50, 114] width 86 height 17
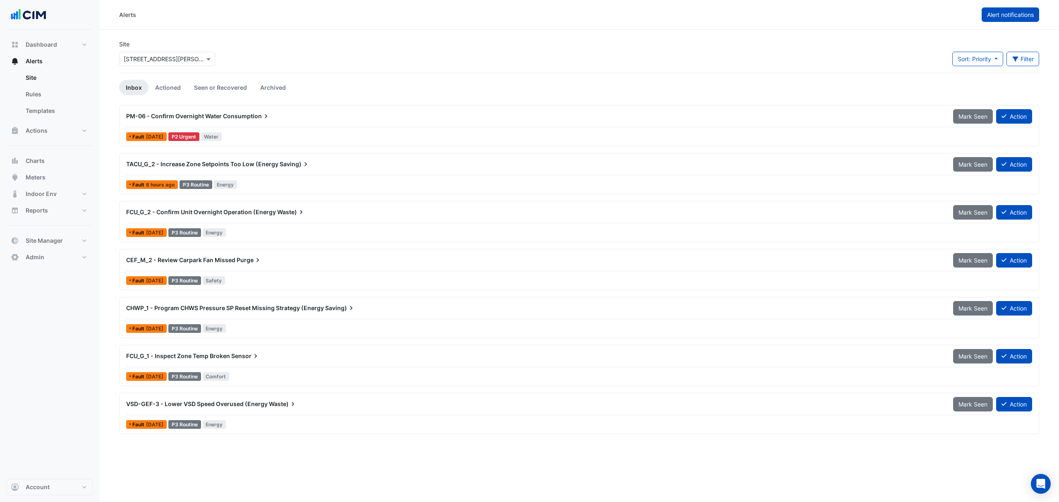
click at [993, 17] on span "Alert notifications" at bounding box center [1010, 14] width 47 height 7
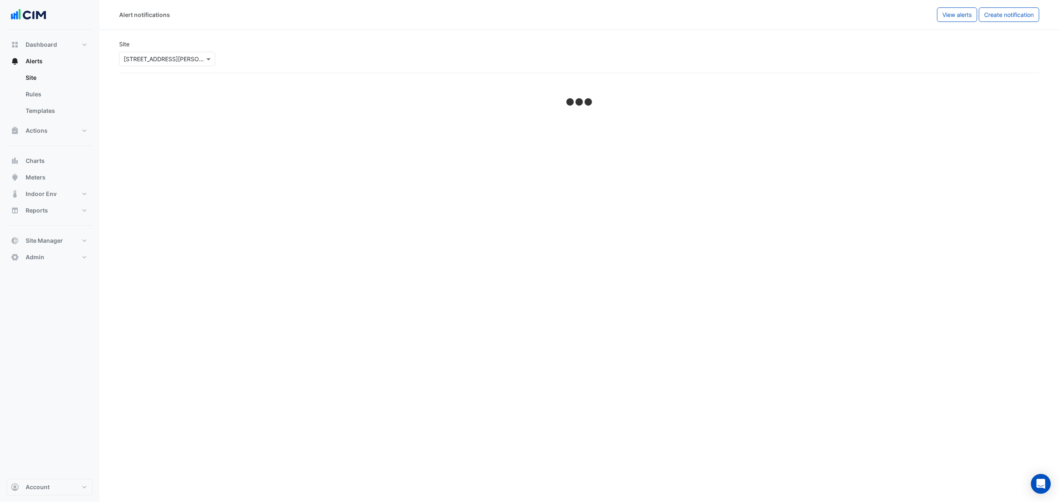
select select "*****"
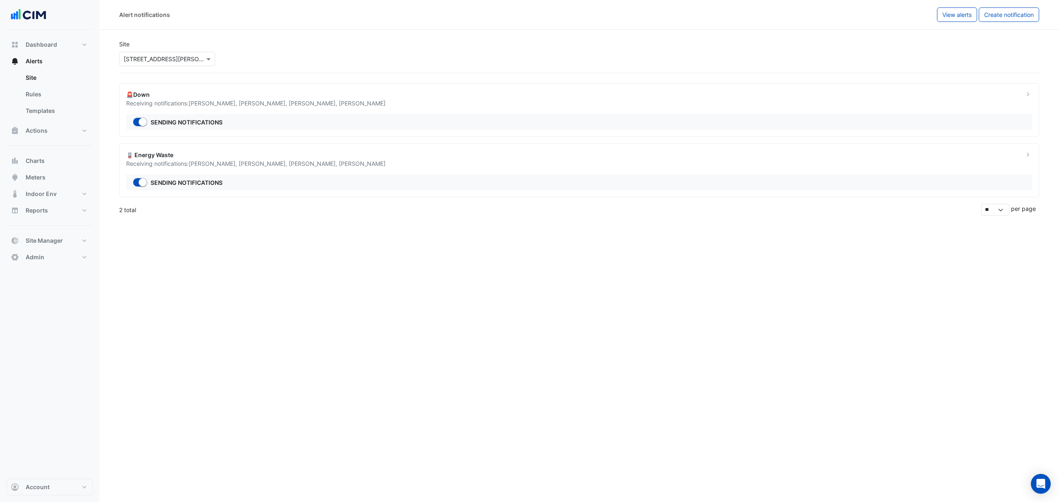
click at [169, 57] on input "text" at bounding box center [159, 59] width 70 height 9
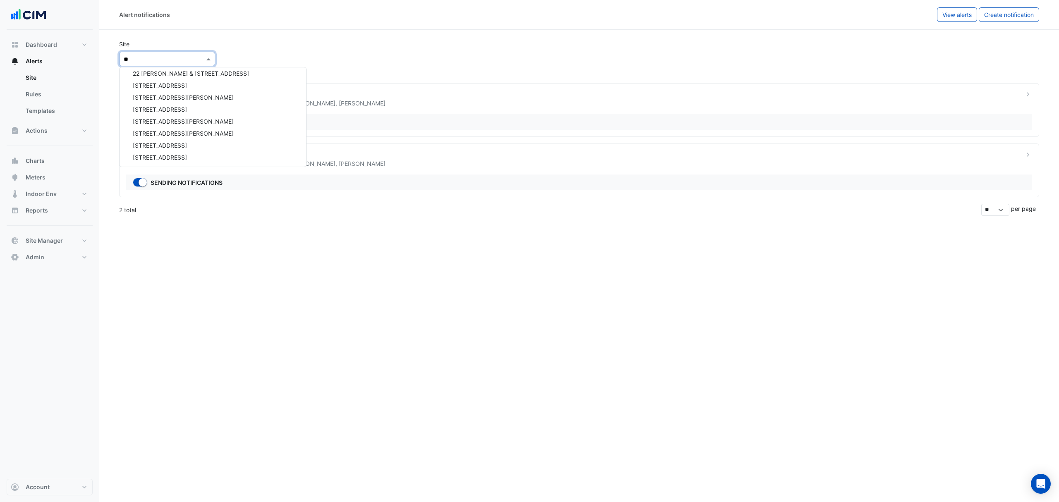
scroll to position [183, 0]
type input "***"
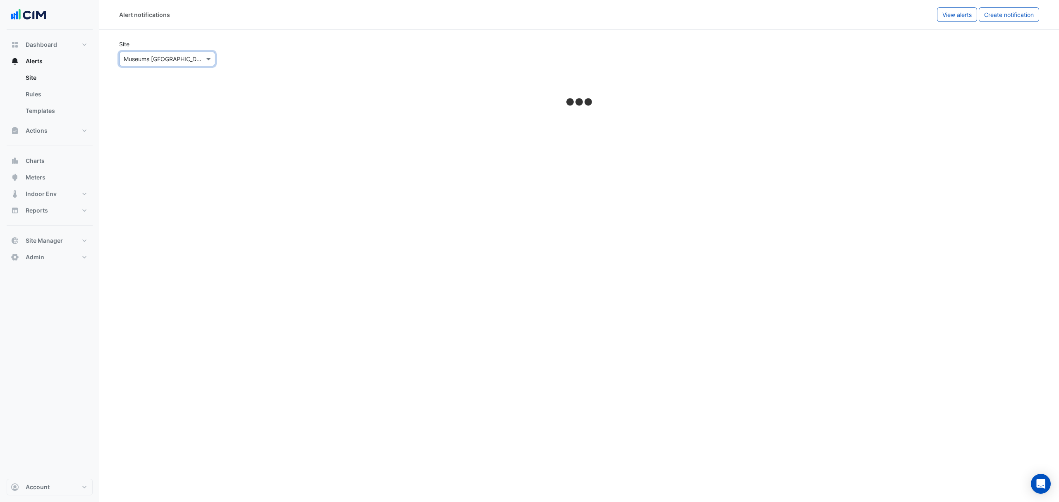
select select "*****"
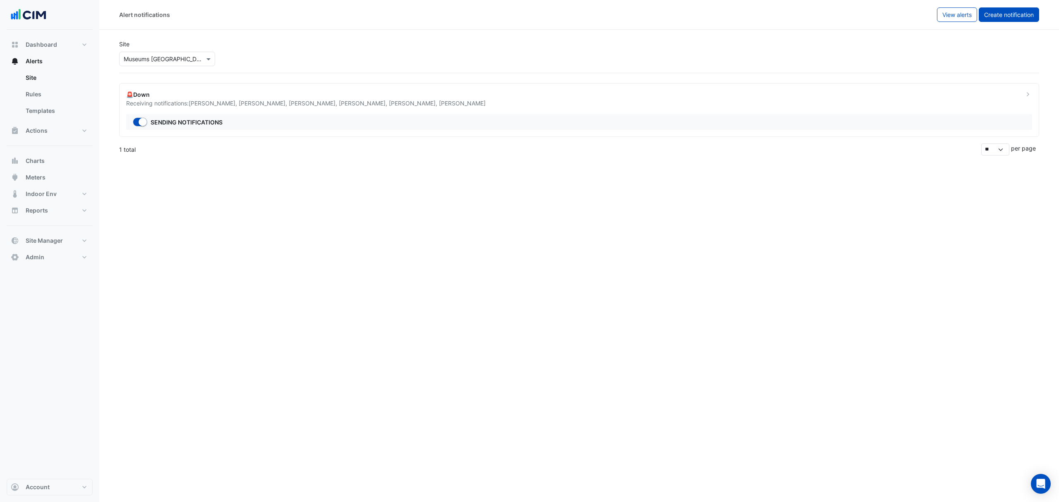
click at [1003, 12] on span "Create notification" at bounding box center [1009, 14] width 50 height 7
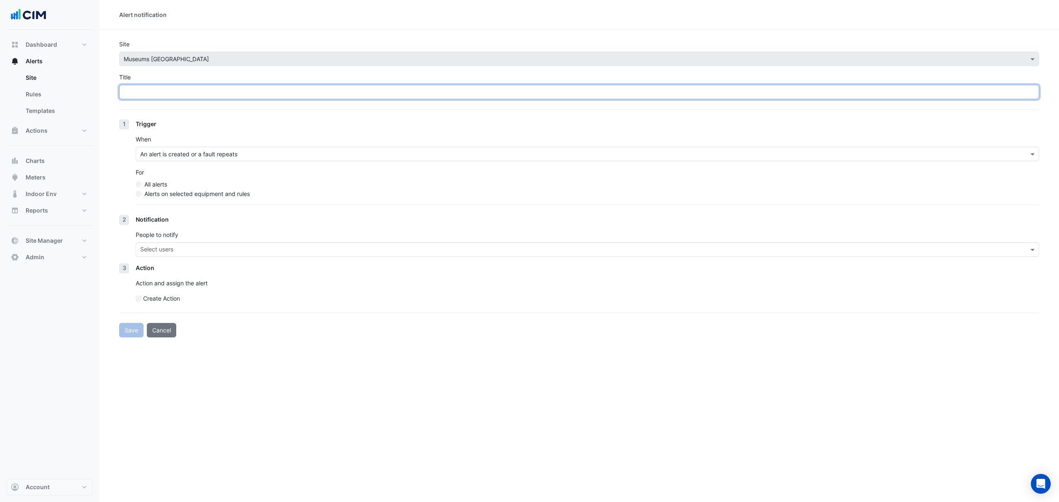
click at [211, 96] on input "Title" at bounding box center [579, 92] width 920 height 14
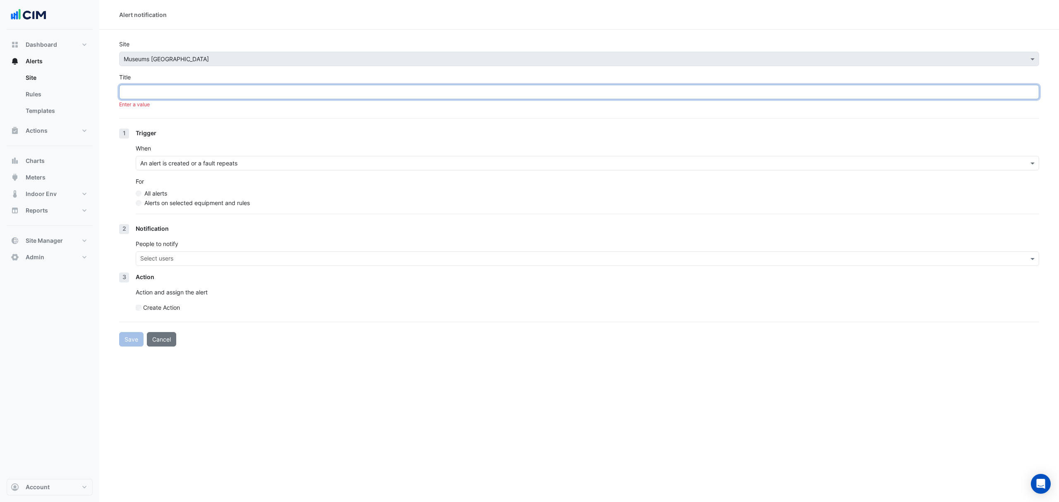
drag, startPoint x: 702, startPoint y: 86, endPoint x: 705, endPoint y: 97, distance: 11.3
click at [702, 90] on input "Title" at bounding box center [579, 92] width 920 height 14
paste input "**"
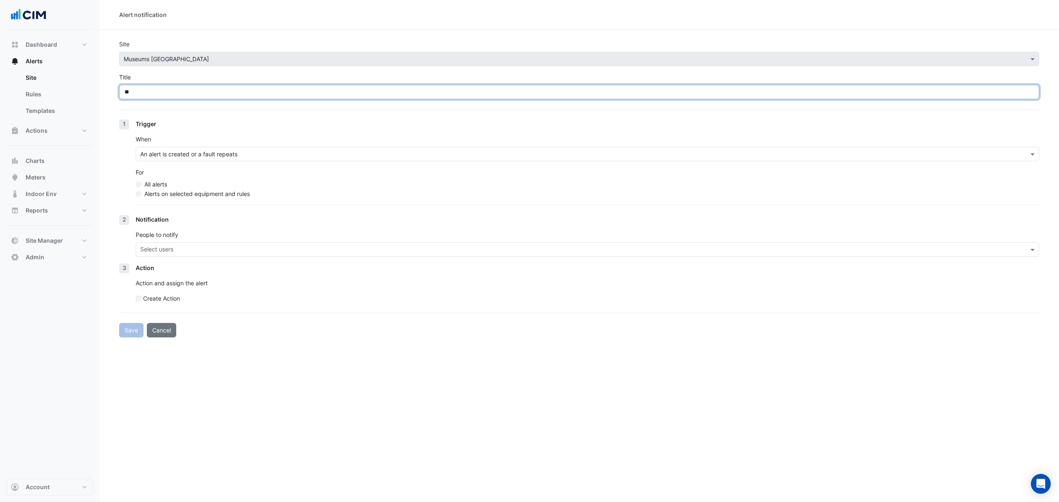
drag, startPoint x: 156, startPoint y: 89, endPoint x: 118, endPoint y: 94, distance: 38.4
click at [118, 93] on section "Site Select a Site × Museums Discovery Centre Title ** 1 Trigger When An alert …" at bounding box center [579, 184] width 960 height 308
paste input "text"
drag, startPoint x: 156, startPoint y: 90, endPoint x: 221, endPoint y: 93, distance: 65.4
click at [221, 94] on input "**********" at bounding box center [579, 92] width 920 height 14
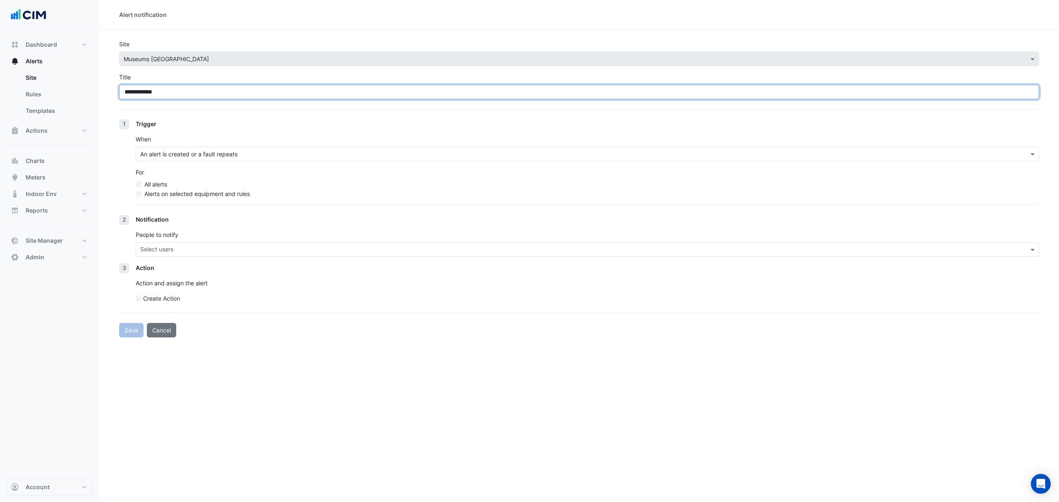
paste input "**********"
click at [169, 94] on input "**********" at bounding box center [579, 92] width 920 height 14
type input "**********"
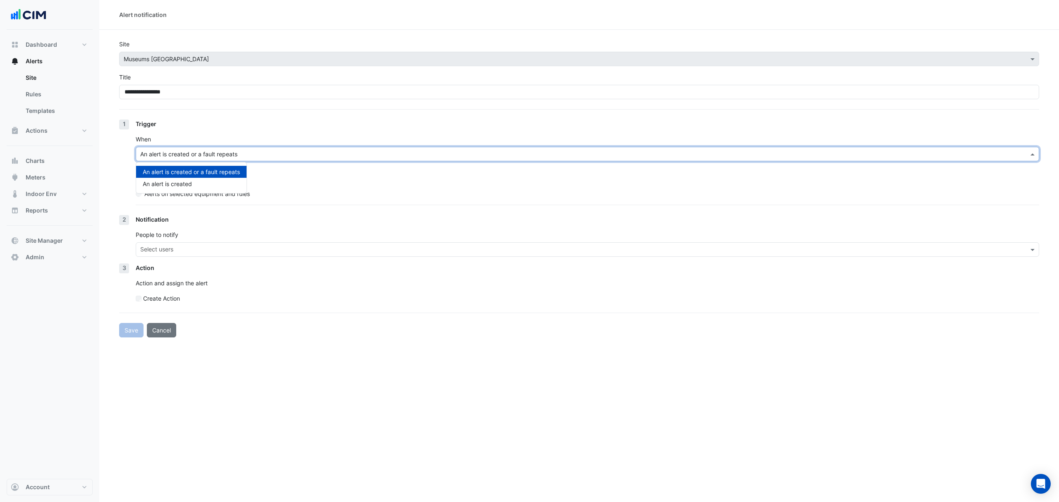
click at [218, 158] on input "text" at bounding box center [579, 154] width 878 height 9
drag, startPoint x: 95, startPoint y: 184, endPoint x: 118, endPoint y: 177, distance: 23.8
click at [118, 177] on div "**********" at bounding box center [529, 251] width 1059 height 502
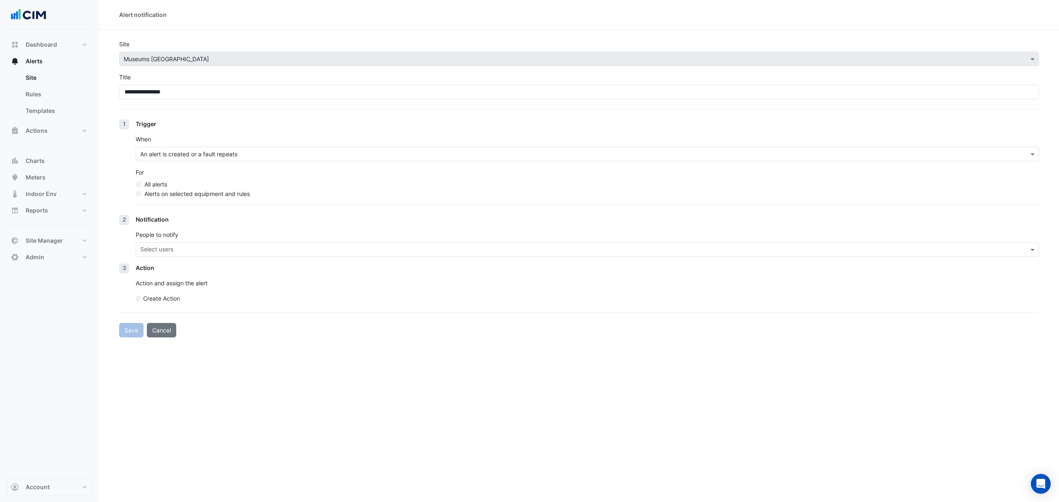
click at [118, 181] on section "**********" at bounding box center [579, 184] width 960 height 308
click at [148, 195] on label "Alerts on selected equipment and rules" at bounding box center [197, 194] width 106 height 9
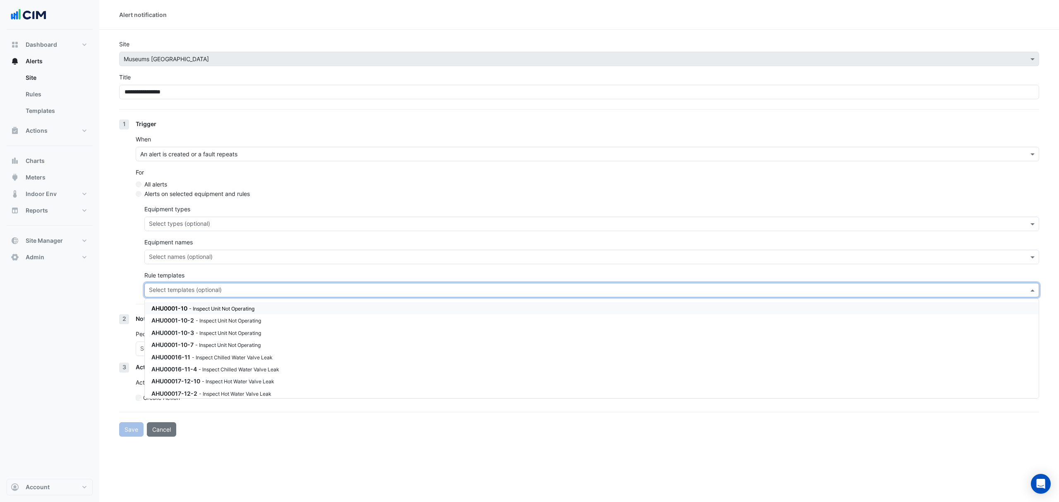
click at [226, 297] on div "Select templates (optional)" at bounding box center [591, 290] width 895 height 14
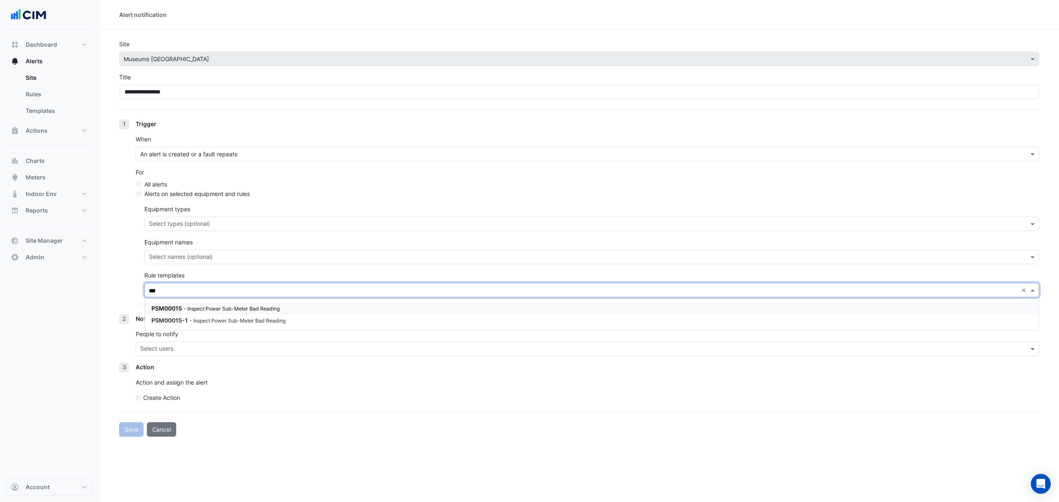
type input "***"
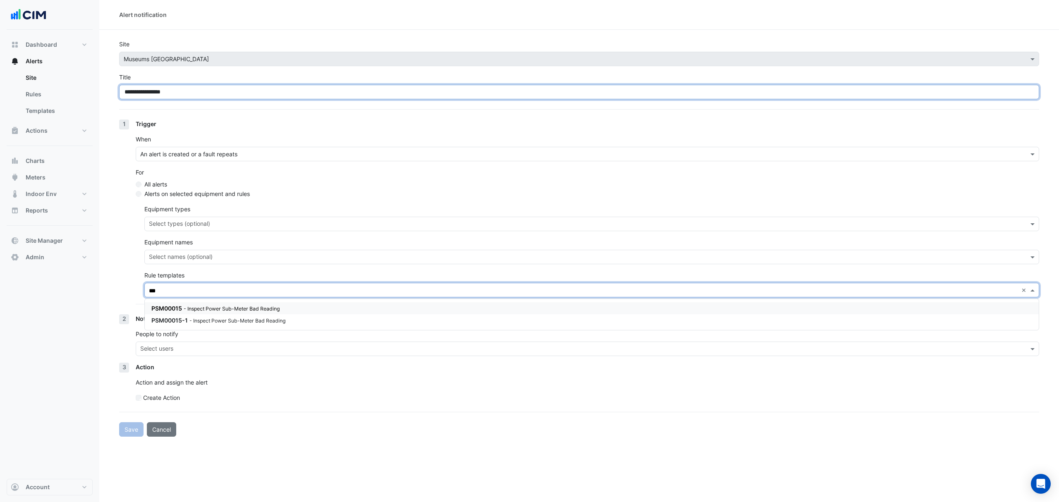
drag, startPoint x: 219, startPoint y: 93, endPoint x: 8, endPoint y: 95, distance: 211.0
click at [8, 94] on div "**********" at bounding box center [529, 251] width 1059 height 502
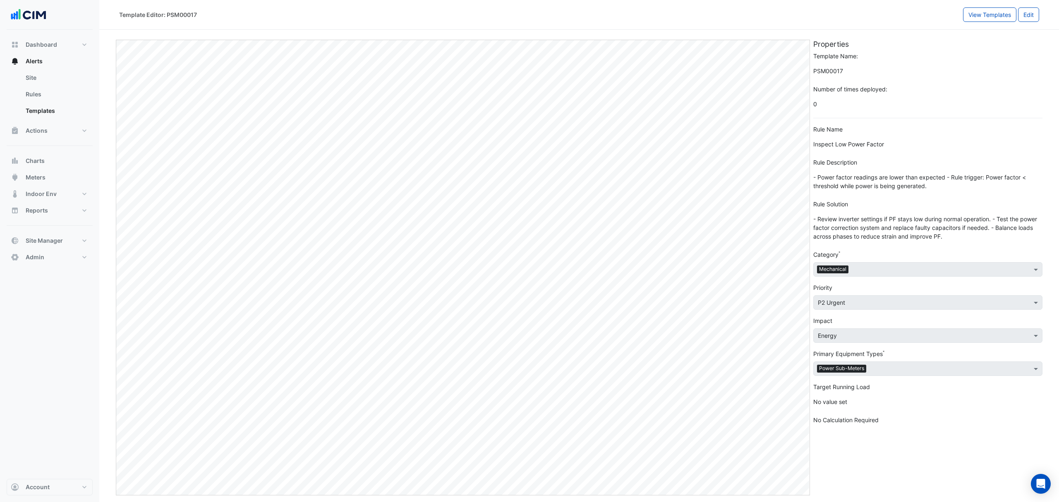
click at [833, 144] on span "Inspect Low Power Factor" at bounding box center [928, 144] width 229 height 14
copy form "Inspect Low Power Factor"
click at [60, 239] on span "Site Manager" at bounding box center [44, 241] width 37 height 8
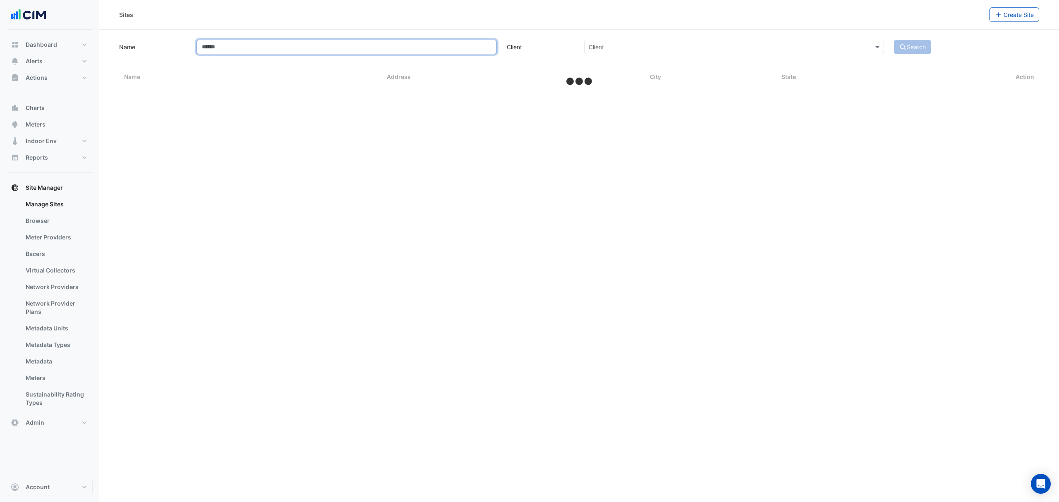
click at [214, 51] on input "Name" at bounding box center [347, 47] width 300 height 14
type input "**"
select select "**"
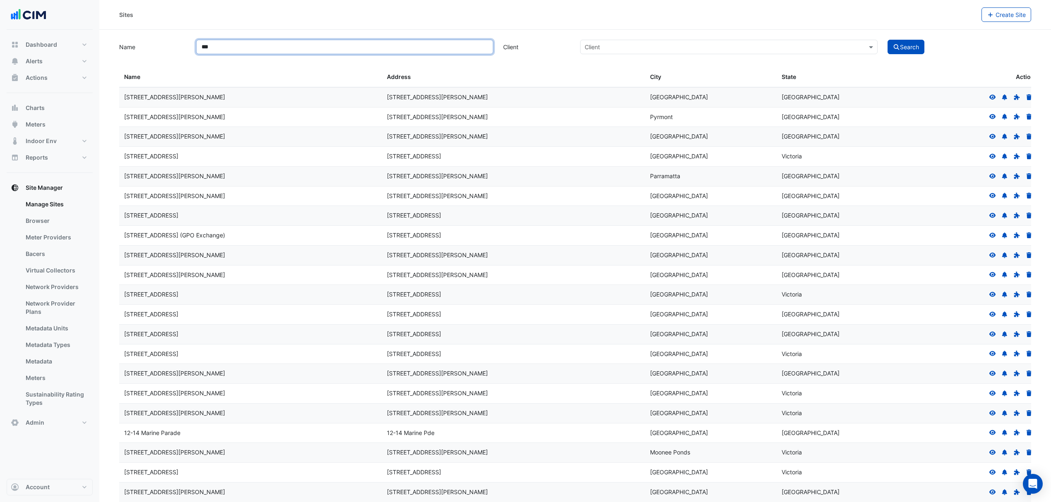
type input "***"
click at [888, 40] on button "Search" at bounding box center [906, 47] width 37 height 14
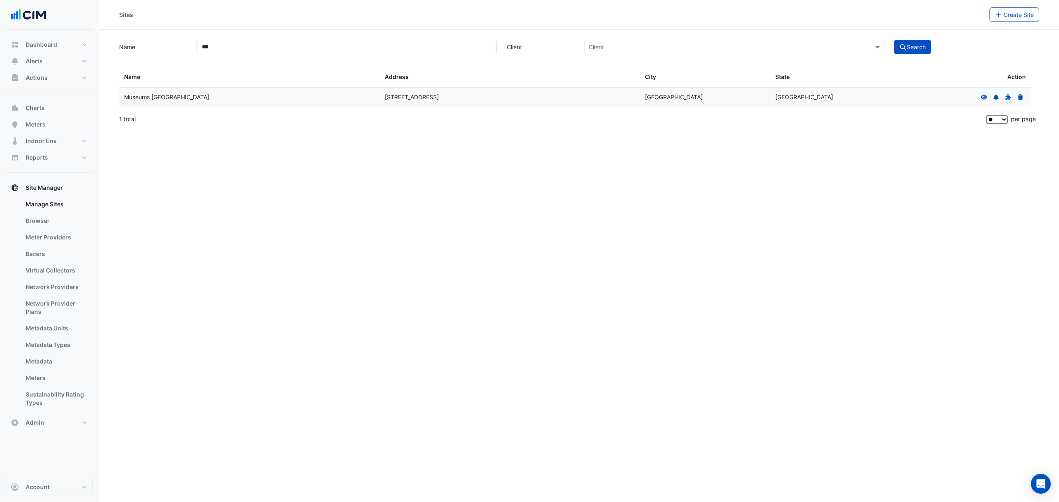
click at [982, 100] on icon at bounding box center [984, 97] width 7 height 6
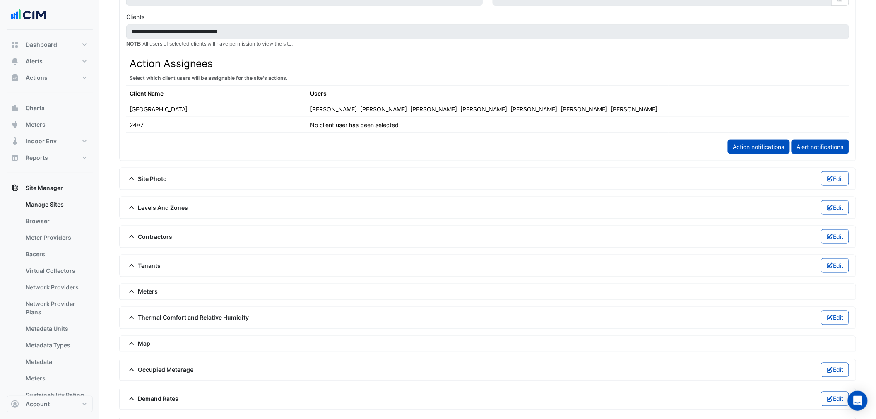
scroll to position [416, 0]
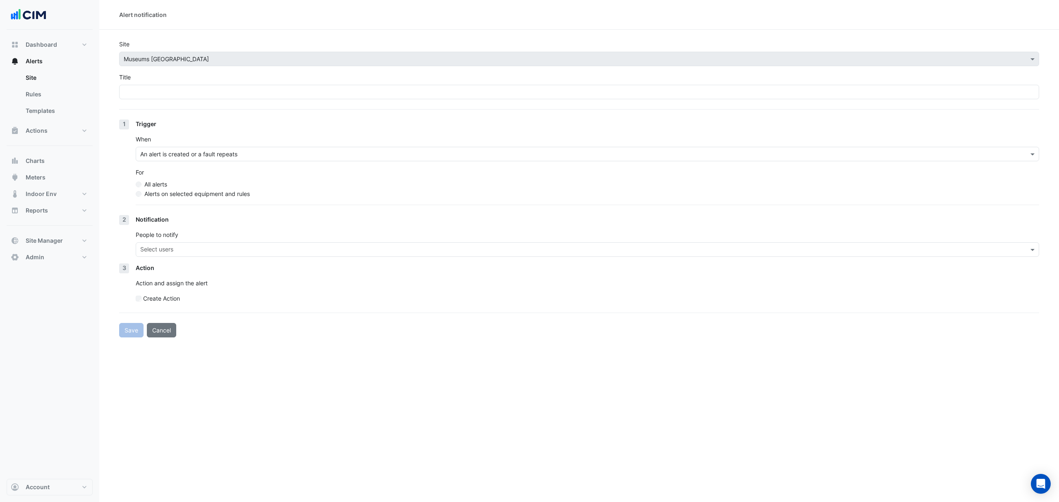
click at [393, 80] on div "Title" at bounding box center [579, 86] width 920 height 26
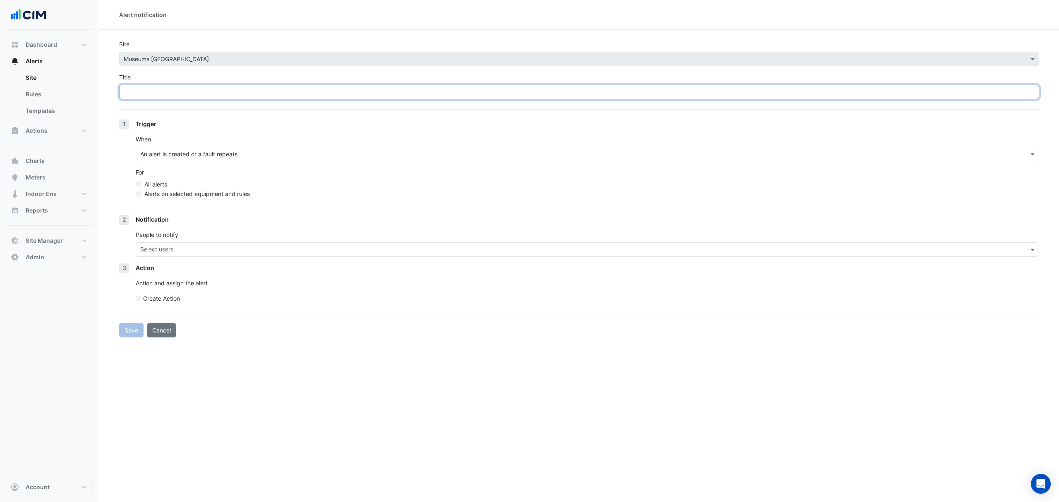
click at [411, 85] on input "Title" at bounding box center [579, 92] width 920 height 14
paste input "**********"
click at [249, 85] on input "**********" at bounding box center [579, 92] width 920 height 14
drag, startPoint x: 189, startPoint y: 94, endPoint x: 226, endPoint y: 94, distance: 36.4
click at [192, 95] on input "**********" at bounding box center [579, 92] width 920 height 14
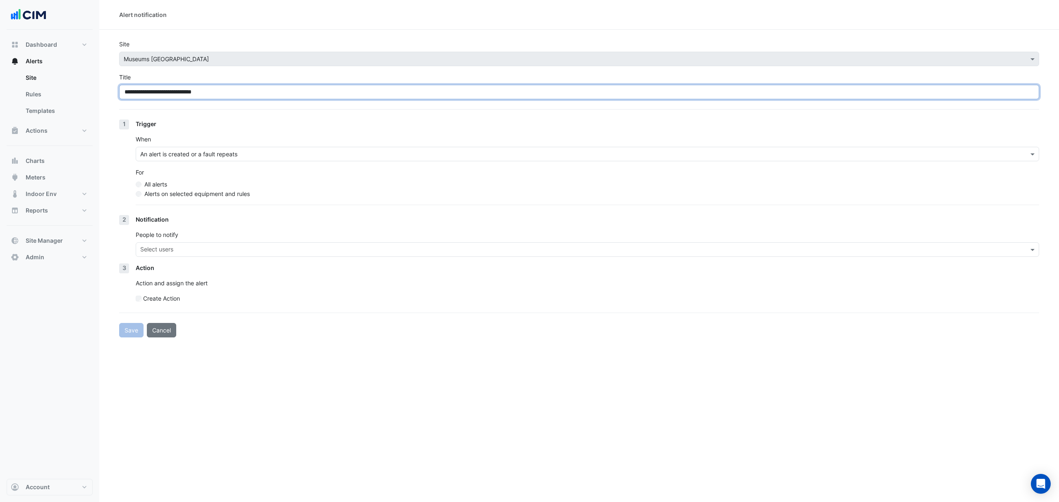
type input "**********"
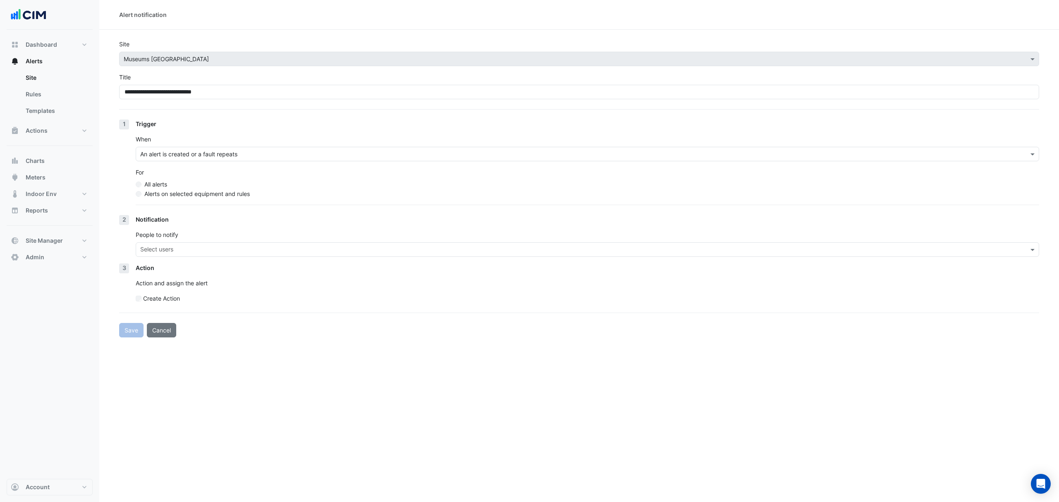
click at [194, 196] on label "Alerts on selected equipment and rules" at bounding box center [197, 194] width 106 height 9
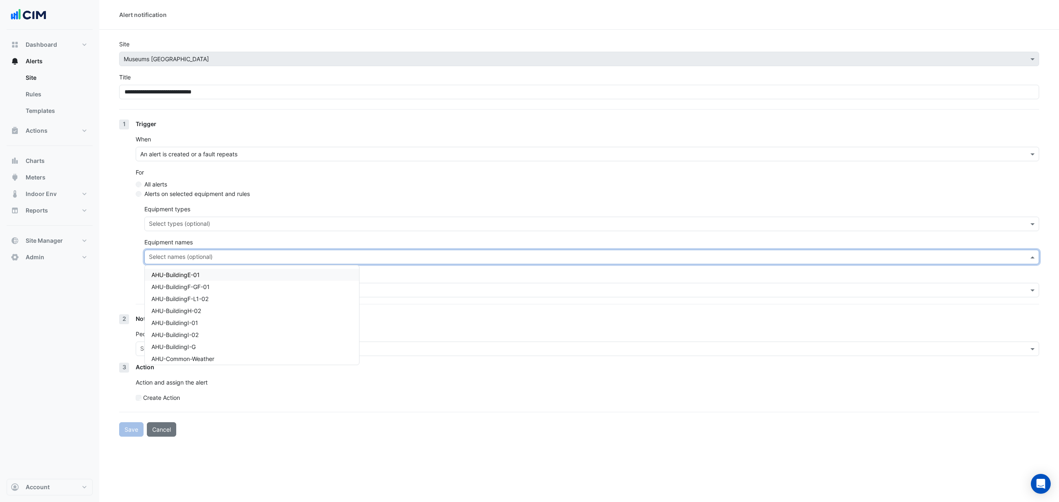
click at [192, 259] on input "text" at bounding box center [587, 258] width 876 height 9
click at [442, 283] on div "Select templates (optional)" at bounding box center [591, 290] width 895 height 14
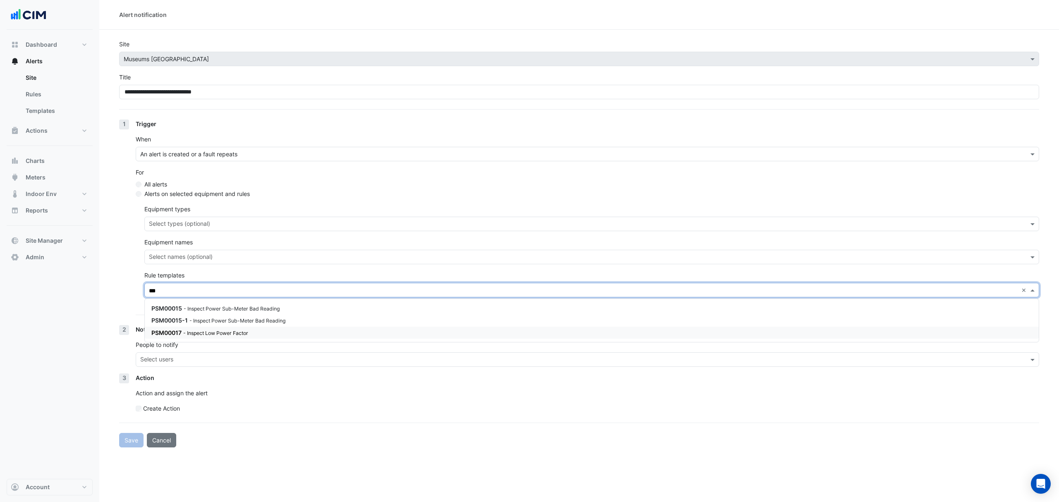
click at [278, 330] on div "PSM00017 - Inspect Low Power Factor" at bounding box center [250, 333] width 199 height 9
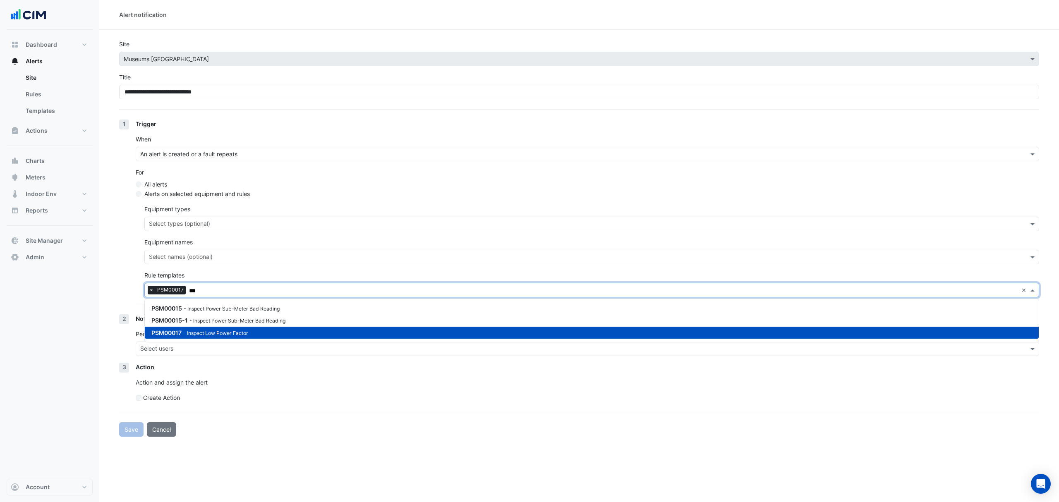
type input "***"
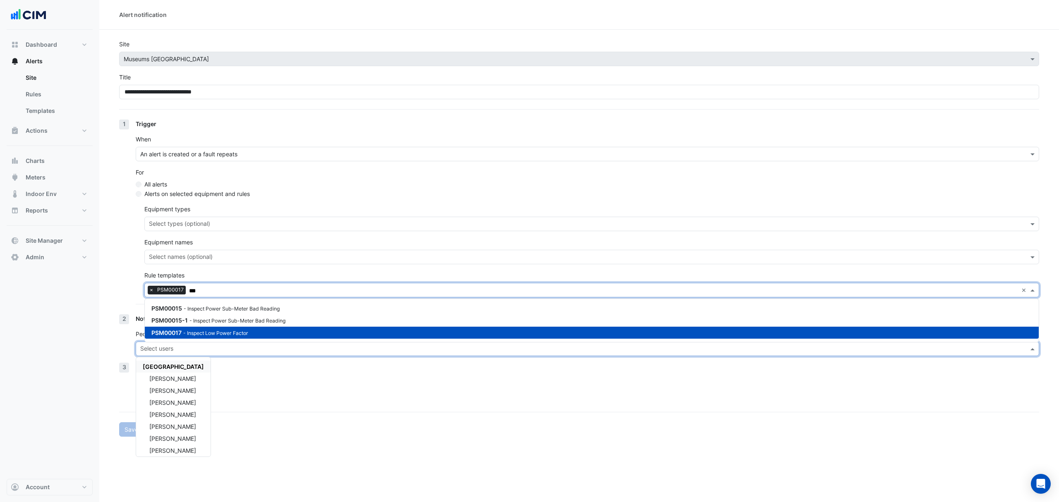
click at [254, 351] on input "text" at bounding box center [582, 350] width 885 height 9
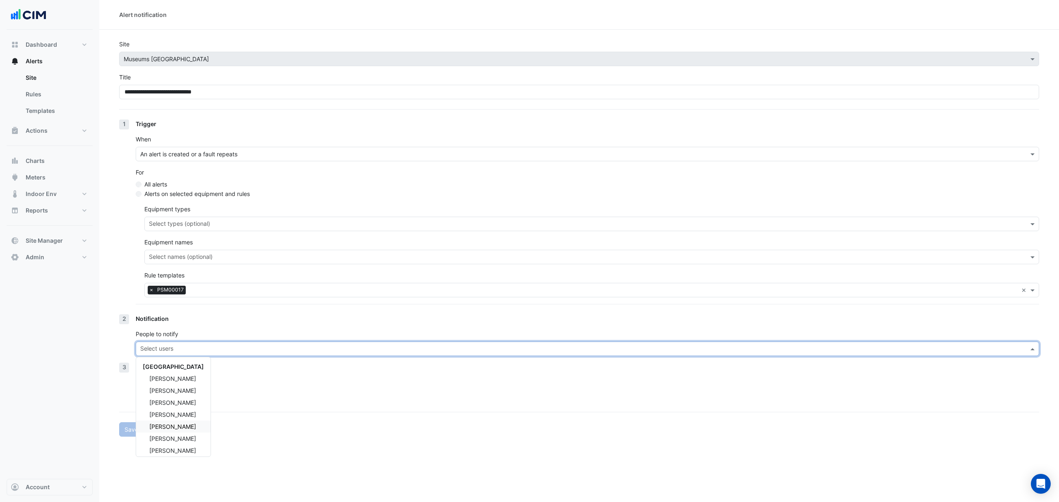
click at [196, 425] on div "[PERSON_NAME]" at bounding box center [173, 427] width 74 height 12
click at [187, 396] on div "Juby John" at bounding box center [173, 391] width 74 height 12
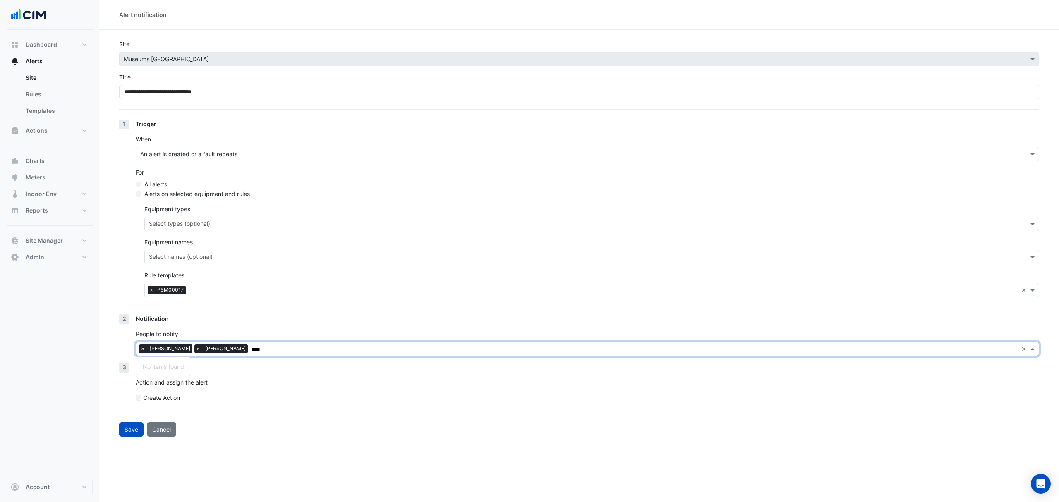
type input "****"
click at [301, 407] on div "Action Action and assign the alert Create Action" at bounding box center [588, 386] width 904 height 46
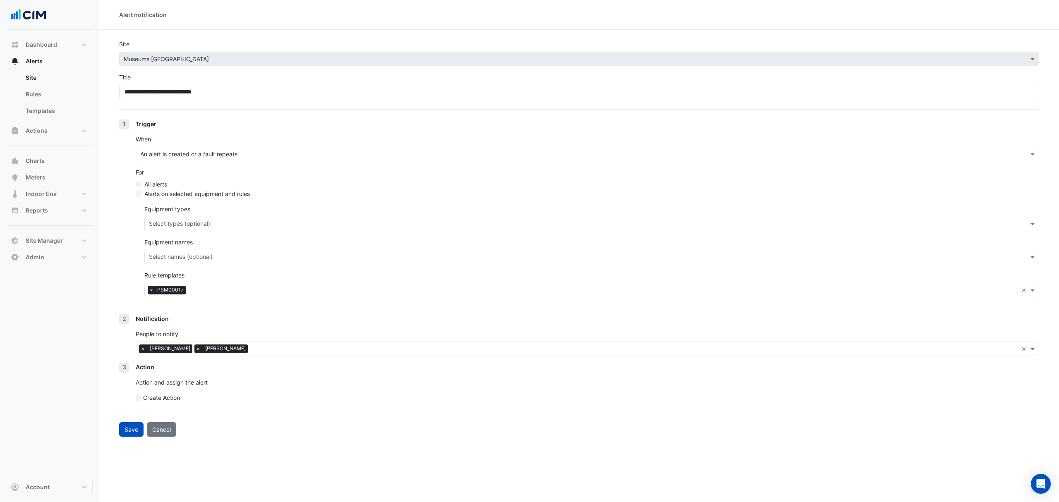
click at [174, 394] on label "Create Action" at bounding box center [161, 398] width 37 height 9
click at [146, 401] on label "Create Action" at bounding box center [161, 398] width 37 height 9
drag, startPoint x: 132, startPoint y: 434, endPoint x: 219, endPoint y: 1, distance: 442.4
click at [132, 434] on button "Save" at bounding box center [131, 429] width 24 height 14
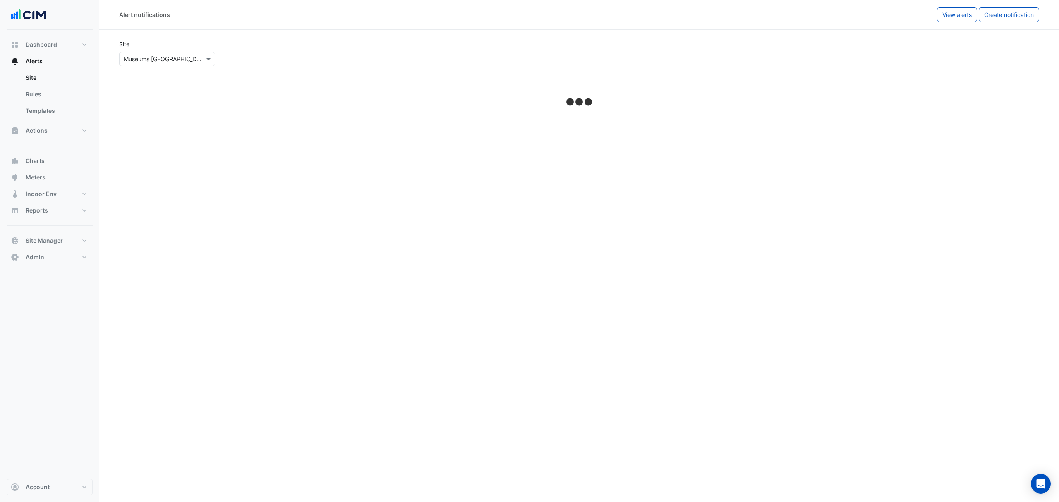
select select "*****"
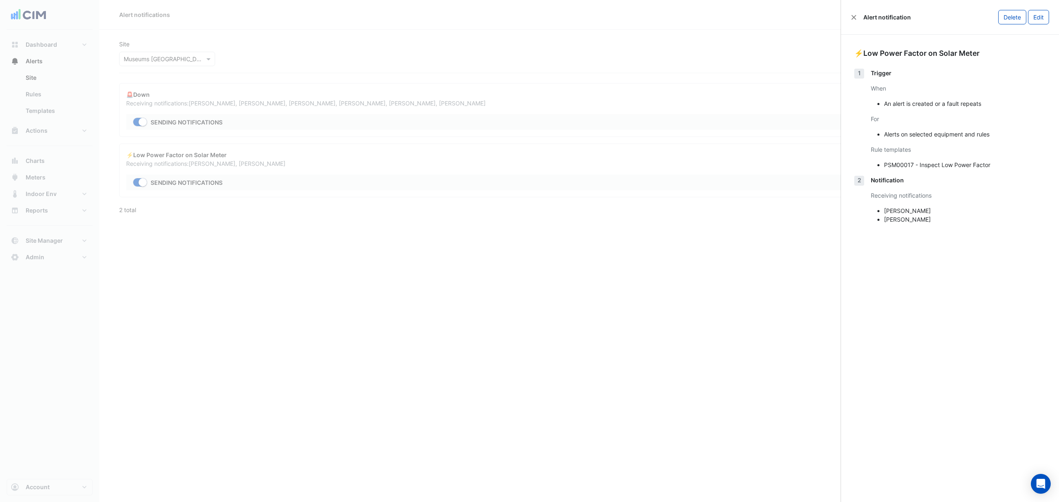
click at [390, 288] on ngb-offcanvas-backdrop at bounding box center [529, 251] width 1059 height 502
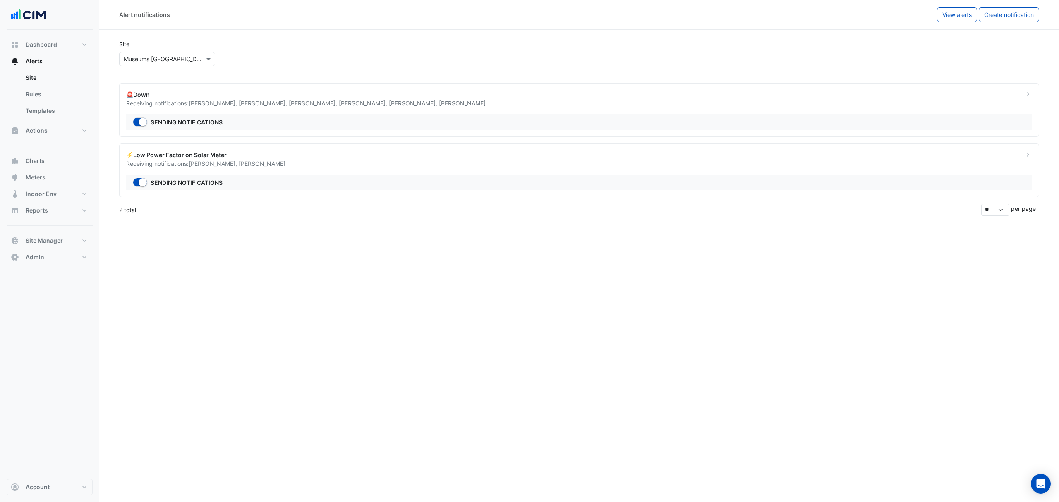
click at [418, 185] on div "Sending notifications" at bounding box center [579, 183] width 906 height 16
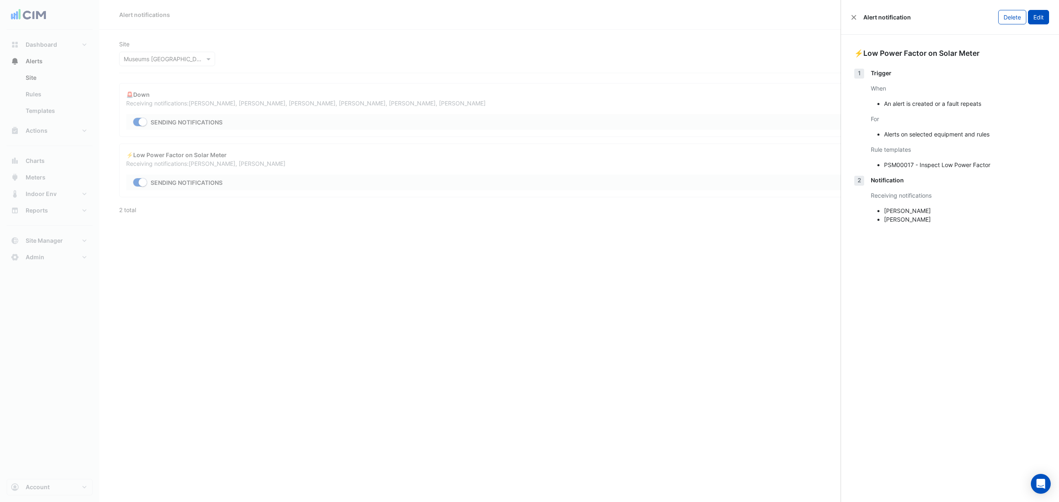
click at [1041, 19] on button "Edit" at bounding box center [1038, 17] width 21 height 14
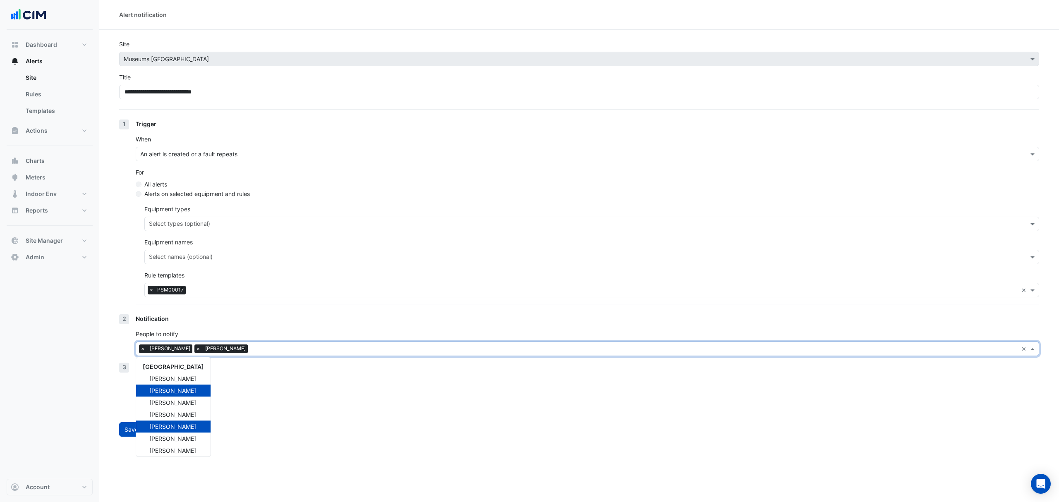
click at [277, 353] on input "text" at bounding box center [634, 350] width 767 height 9
type input "***"
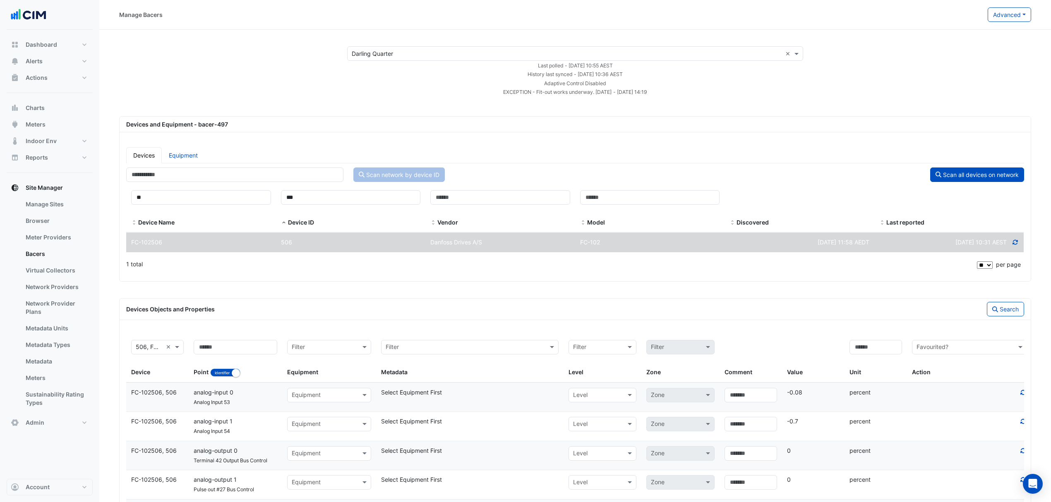
select select "**"
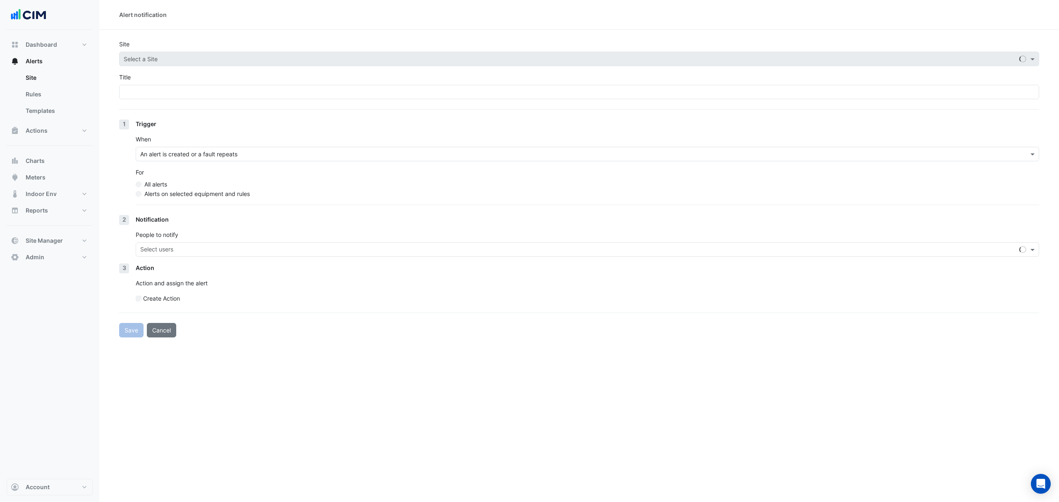
type input "**********"
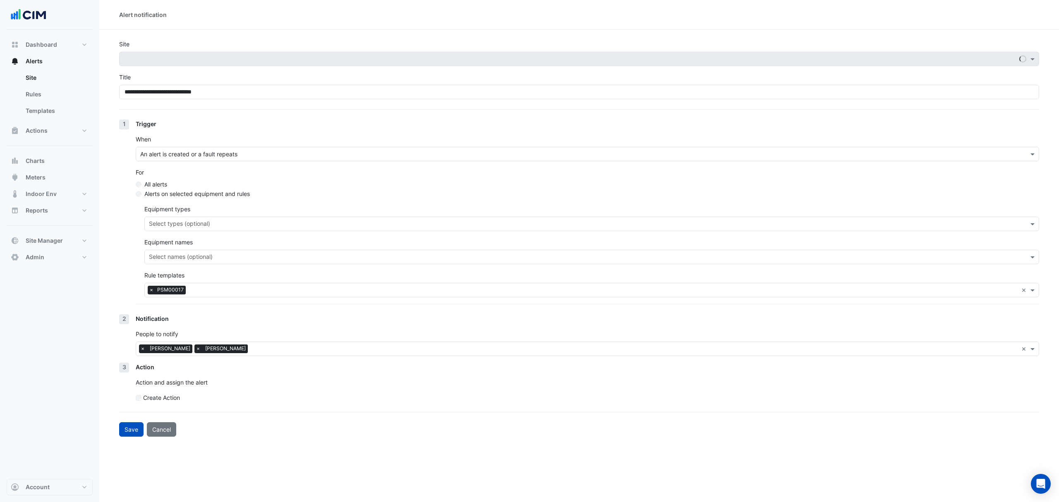
click at [368, 358] on div "Notification People to notify Select users × [PERSON_NAME] × [PERSON_NAME] ×" at bounding box center [588, 338] width 904 height 48
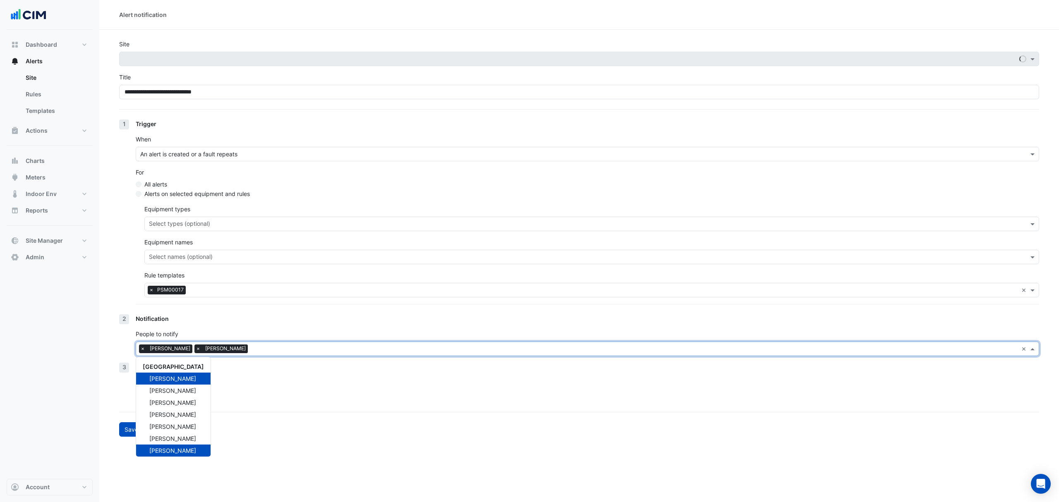
click at [358, 347] on input "text" at bounding box center [634, 350] width 767 height 9
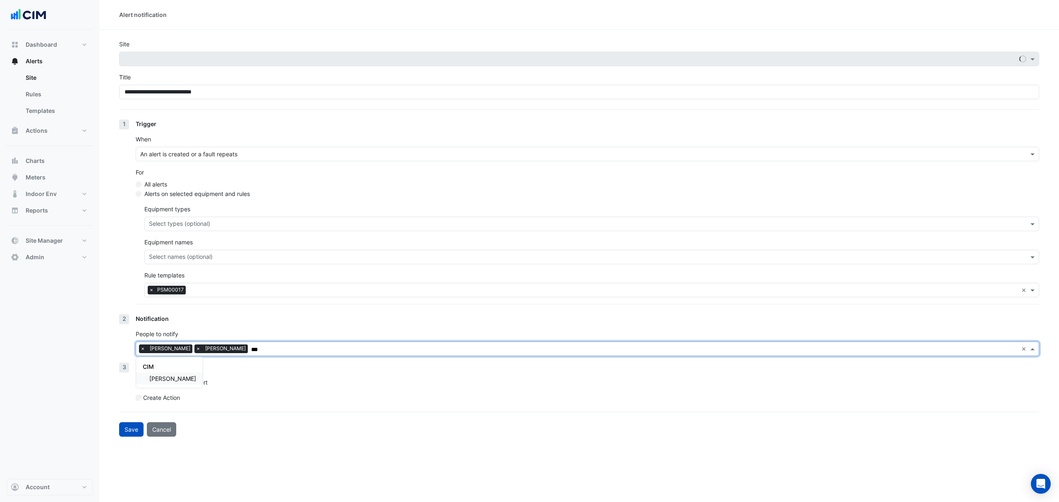
click at [161, 386] on div "CIM [PERSON_NAME]" at bounding box center [169, 373] width 67 height 31
click at [161, 383] on div "[PERSON_NAME]" at bounding box center [169, 379] width 67 height 12
type input "***"
click at [142, 426] on button "Save" at bounding box center [131, 429] width 24 height 14
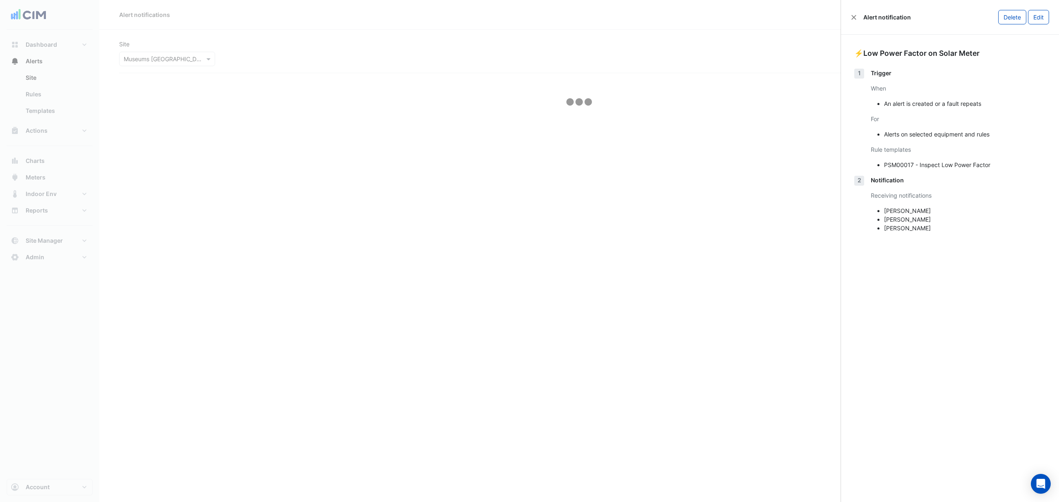
select select "*****"
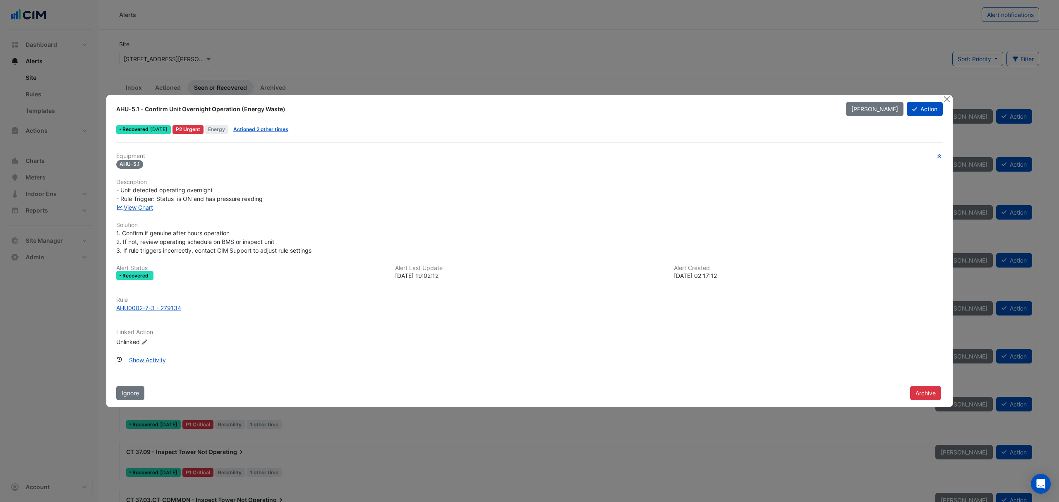
click at [947, 93] on ngb-modal-window "AHU-5.1 - Confirm Unit Overnight Operation (Energy Waste) Mark Unseen Action Re…" at bounding box center [529, 251] width 1059 height 502
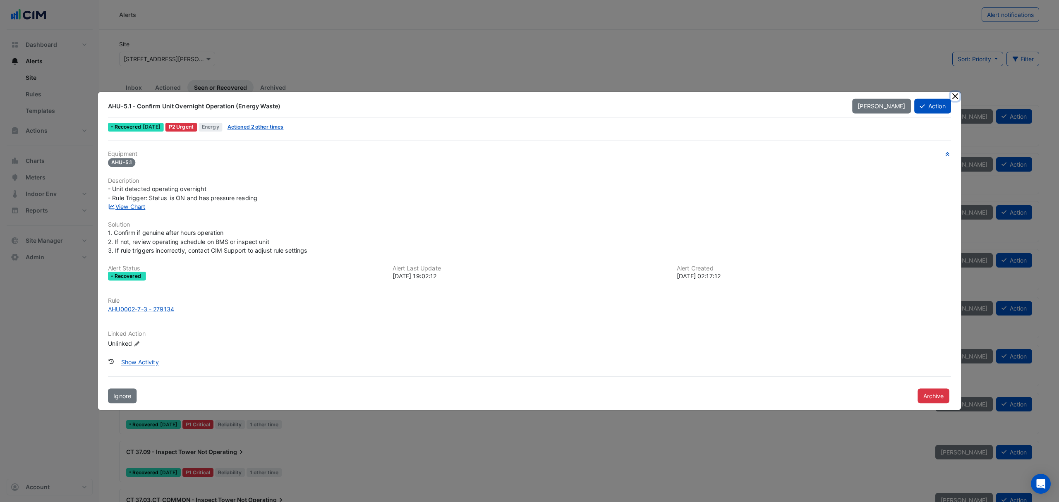
click at [951, 96] on button "Close" at bounding box center [955, 96] width 9 height 9
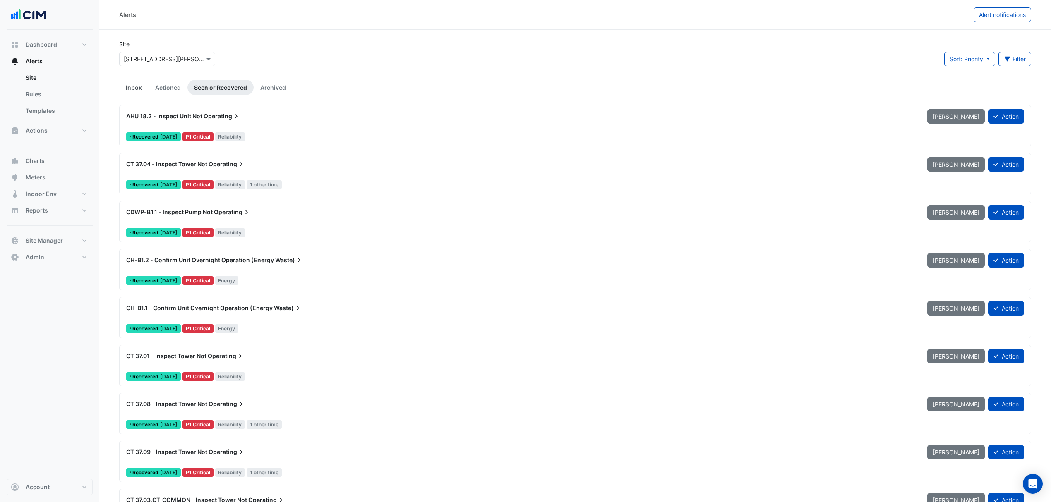
click at [141, 82] on link "Inbox" at bounding box center [133, 87] width 29 height 15
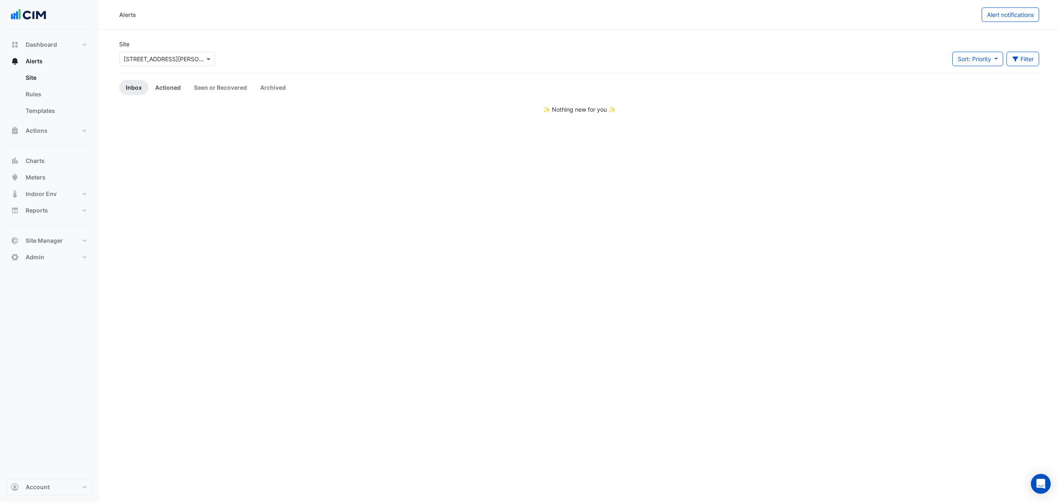
click at [168, 89] on link "Actioned" at bounding box center [168, 87] width 39 height 15
click at [207, 87] on link "Seen or Recovered" at bounding box center [220, 87] width 66 height 15
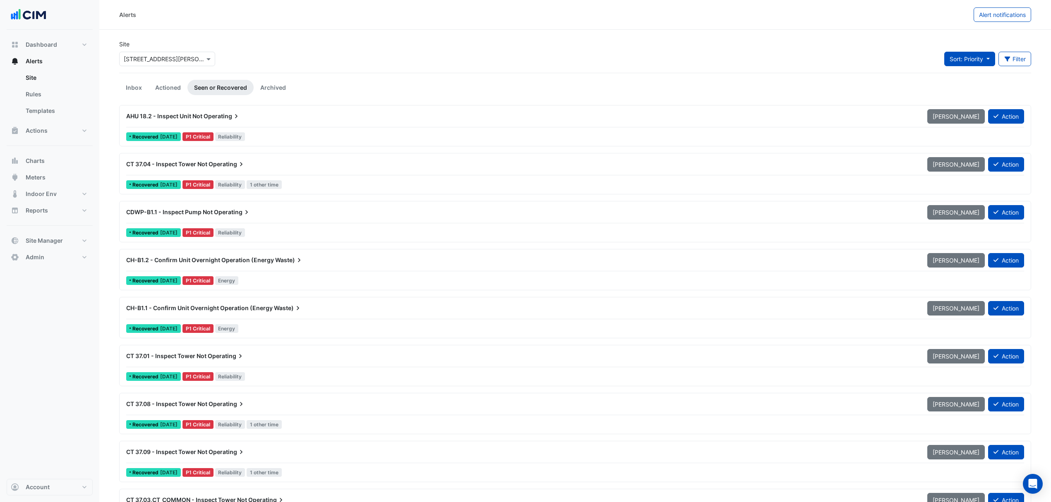
click at [975, 62] on span "Sort: Priority" at bounding box center [967, 58] width 34 height 7
click at [976, 86] on li "Updated" at bounding box center [975, 89] width 65 height 12
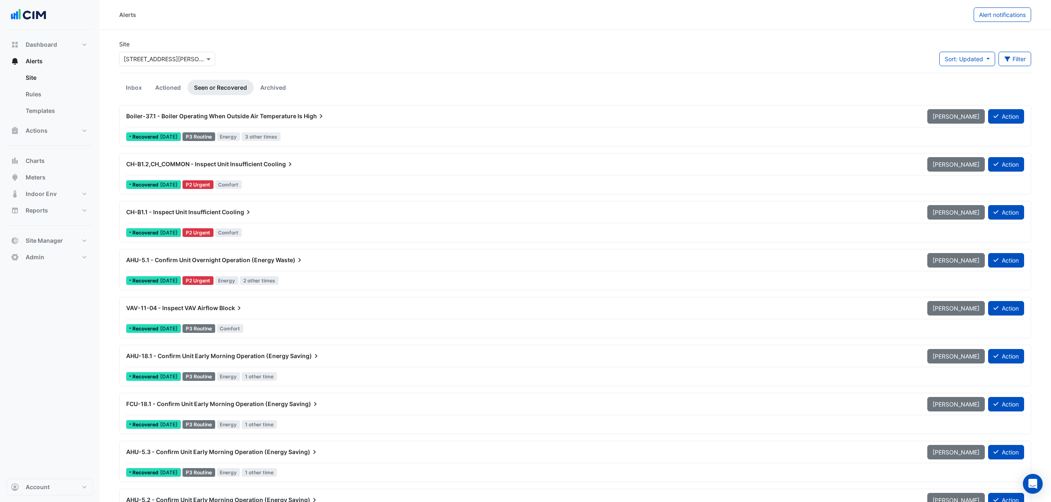
click at [361, 120] on div "Boiler-37.1 - Boiler Operating When Outside Air Temperature Is High" at bounding box center [521, 116] width 791 height 8
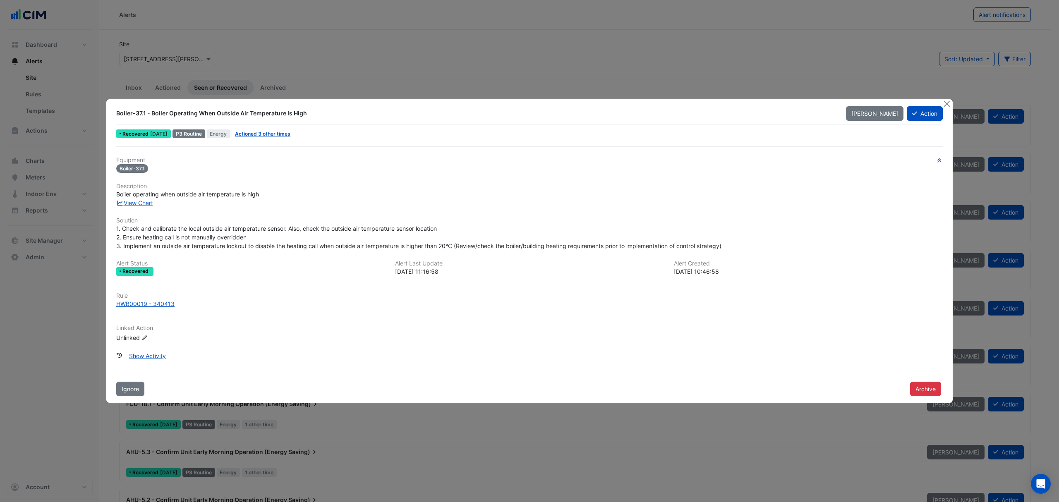
click at [53, 290] on ngb-modal-window "Boiler-37.1 - Boiler Operating When Outside Air Temperature Is High Mark Unseen…" at bounding box center [529, 251] width 1059 height 502
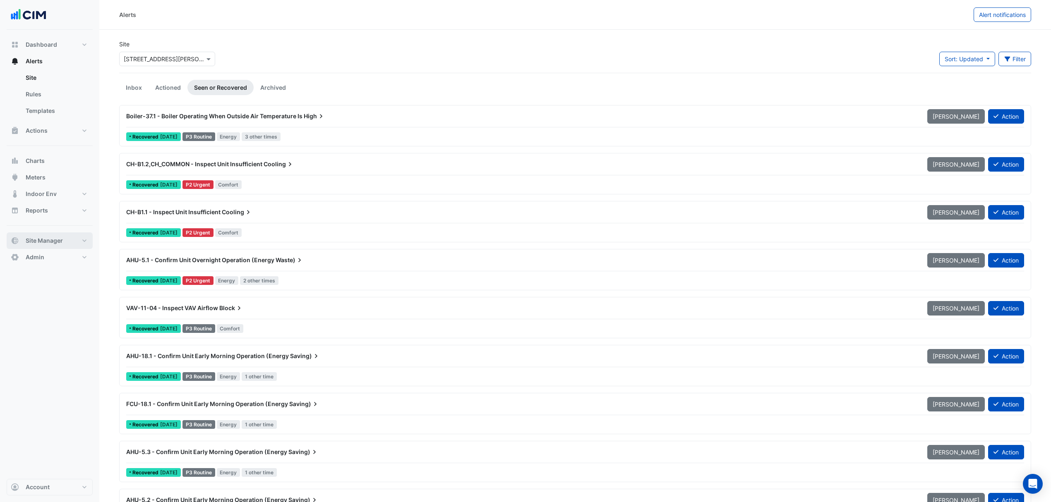
click at [46, 237] on span "Site Manager" at bounding box center [44, 241] width 37 height 8
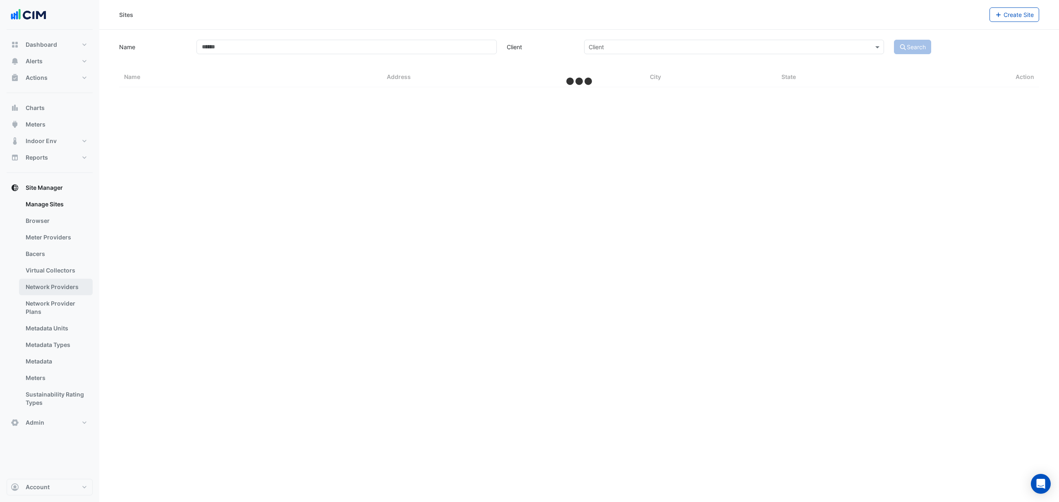
select select "**"
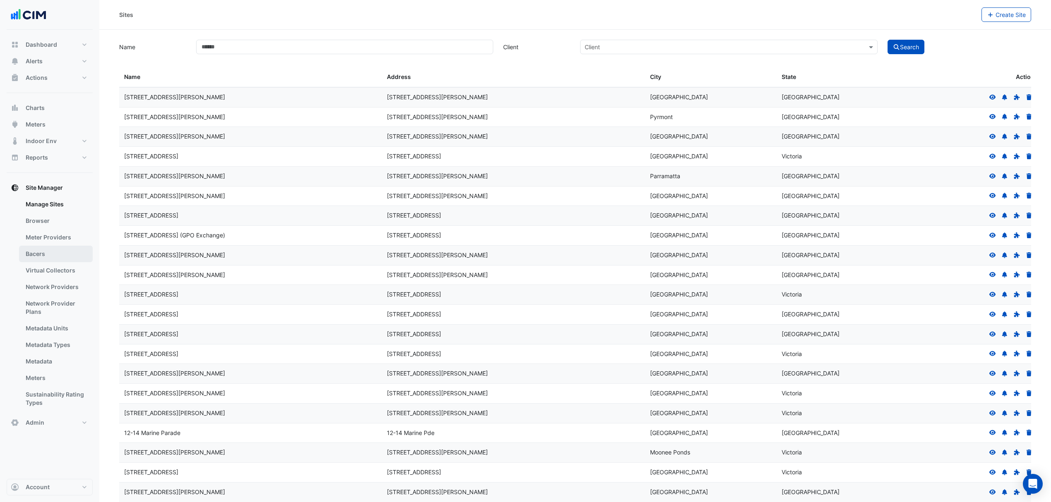
click at [46, 252] on link "Bacers" at bounding box center [56, 254] width 74 height 17
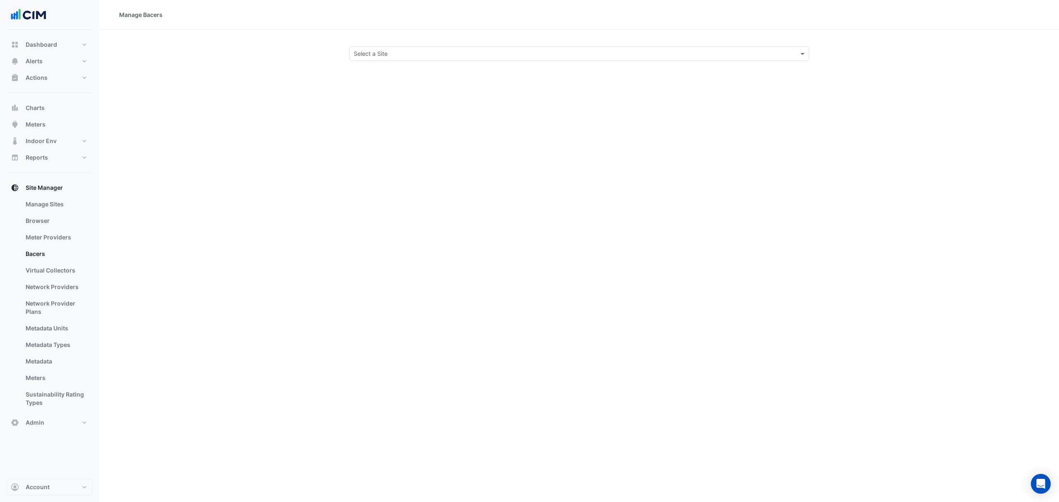
click at [381, 62] on div "Manage Bacers Select a Site" at bounding box center [579, 251] width 960 height 502
click at [387, 46] on div "Select a Site" at bounding box center [579, 53] width 460 height 14
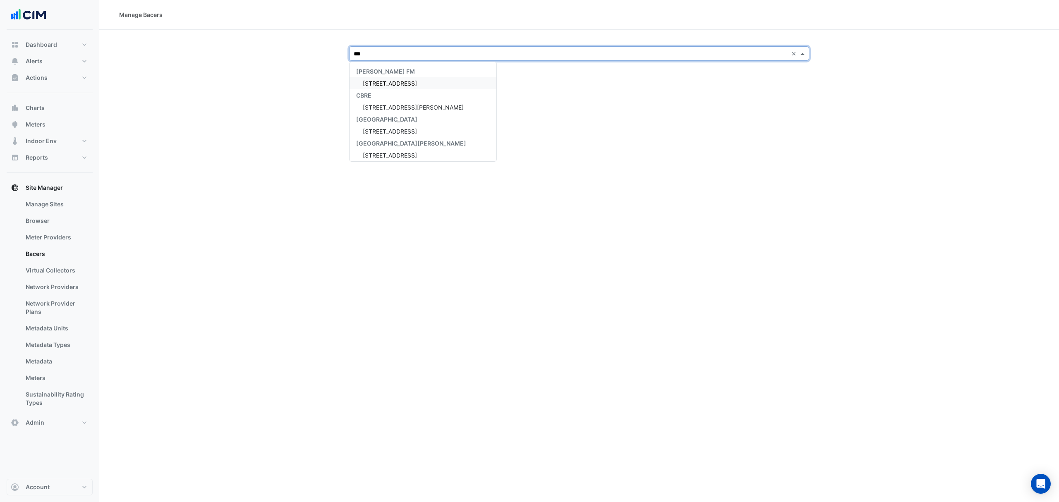
type input "****"
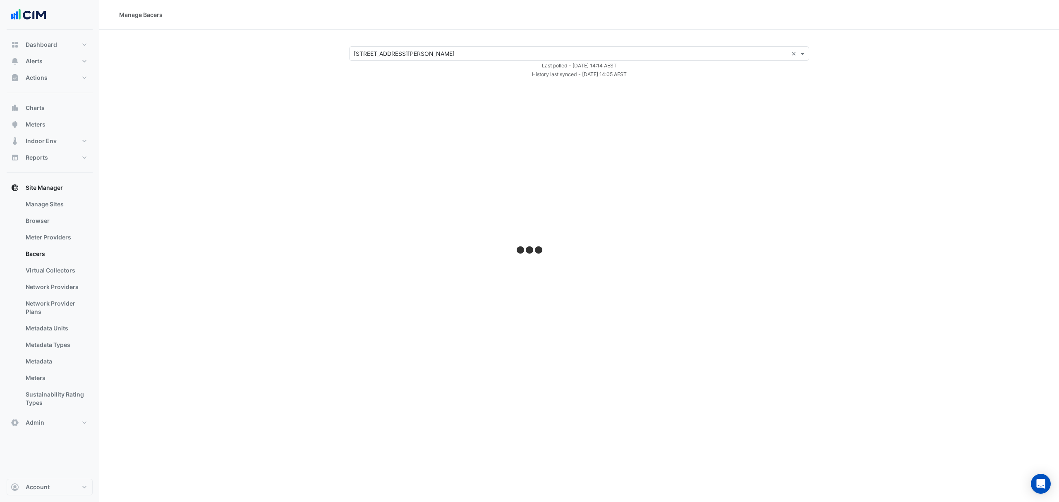
select select "**"
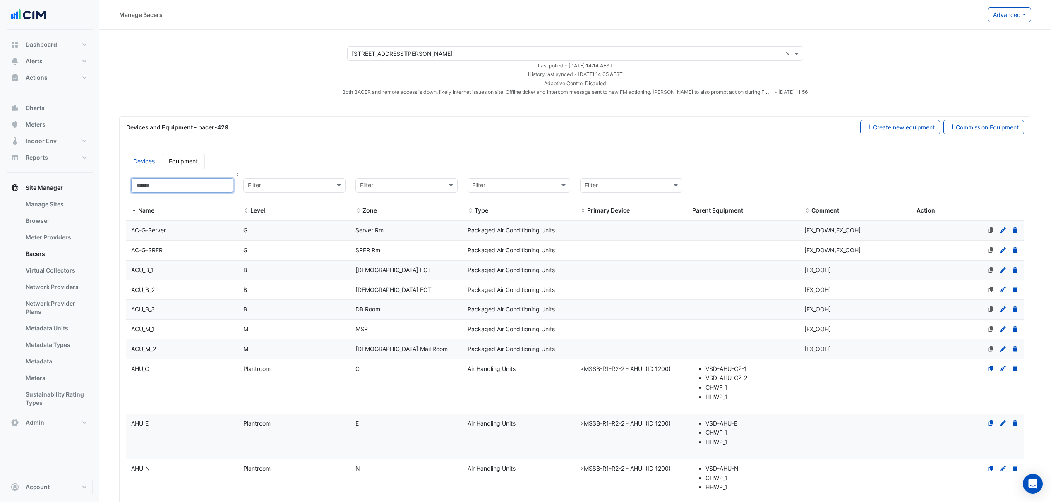
click at [196, 183] on input at bounding box center [182, 185] width 102 height 14
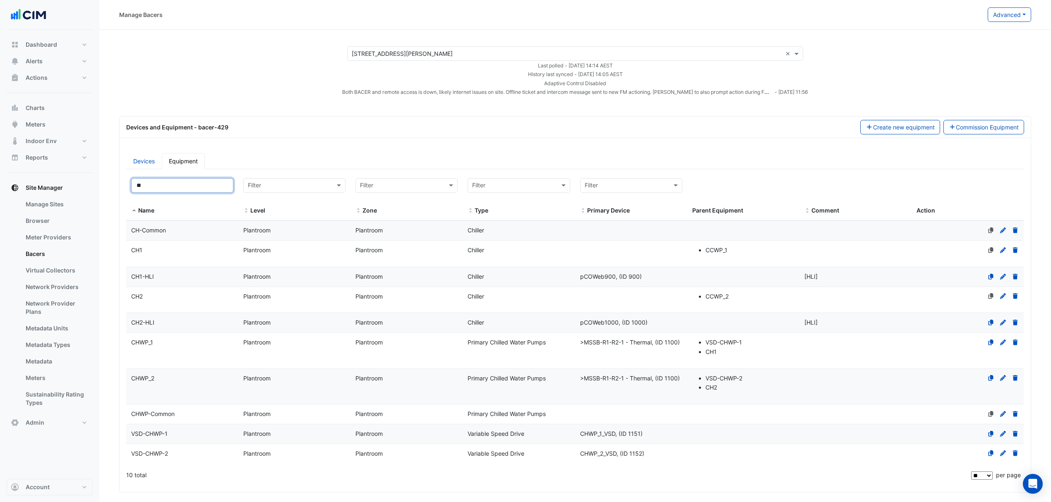
type input "**"
click at [174, 251] on div "CH1" at bounding box center [182, 251] width 112 height 10
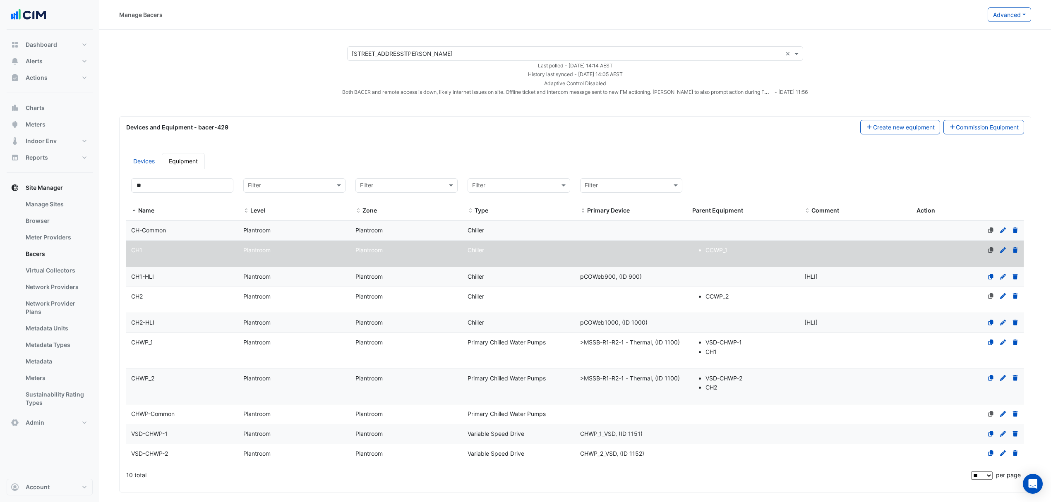
scroll to position [79, 0]
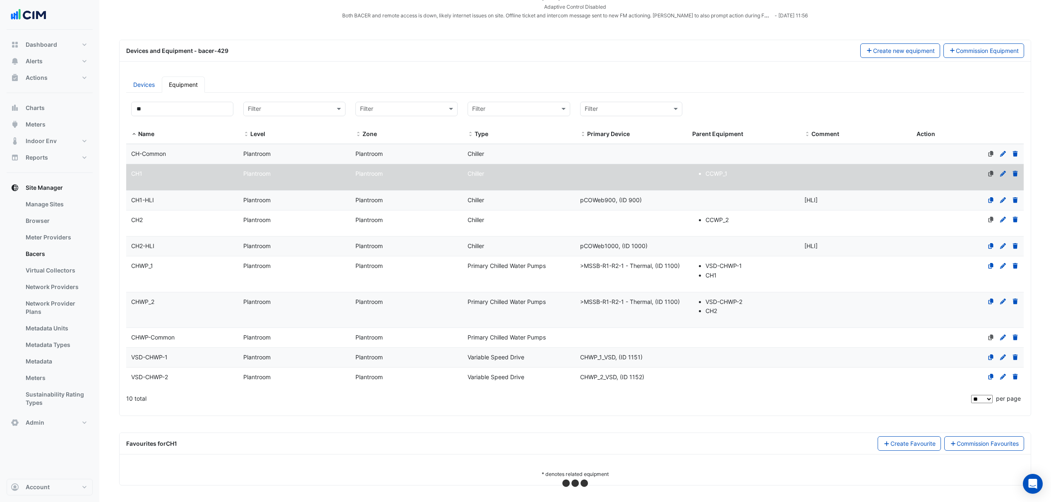
select select "**"
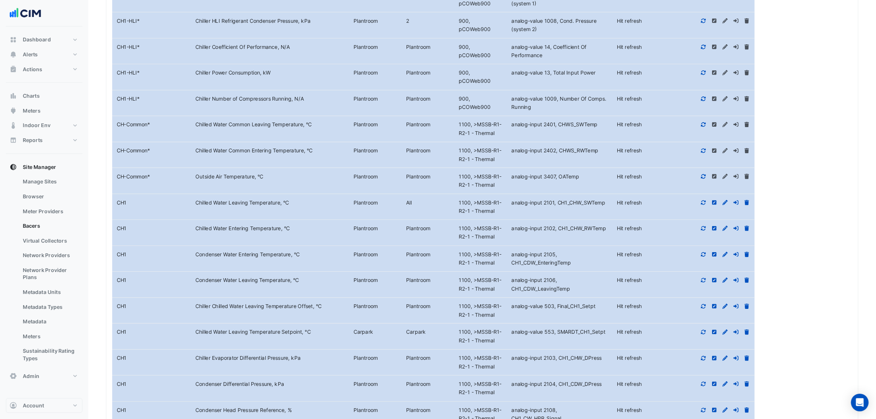
scroll to position [1027, 0]
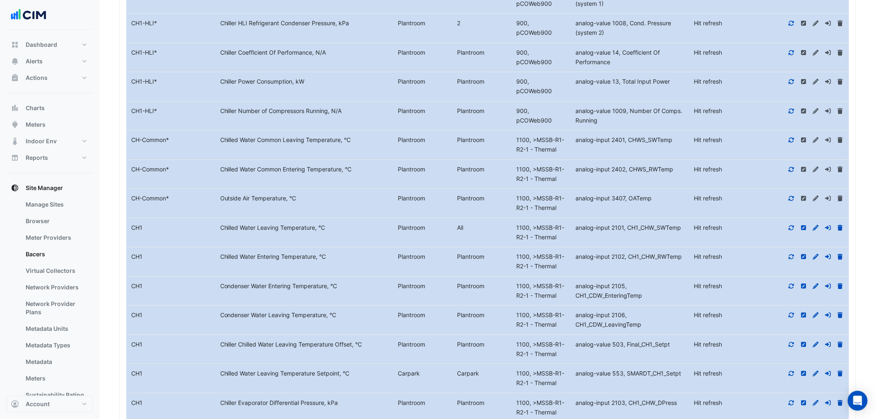
drag, startPoint x: 333, startPoint y: 312, endPoint x: 665, endPoint y: 319, distance: 331.5
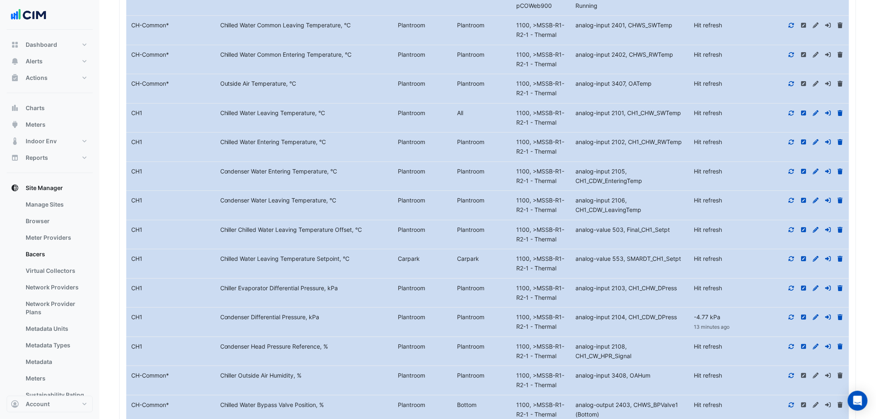
scroll to position [1150, 0]
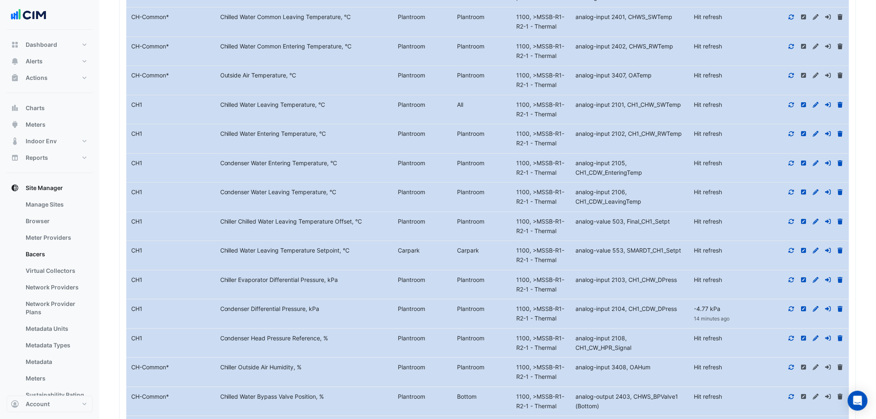
drag, startPoint x: 0, startPoint y: 288, endPoint x: 259, endPoint y: 301, distance: 259.4
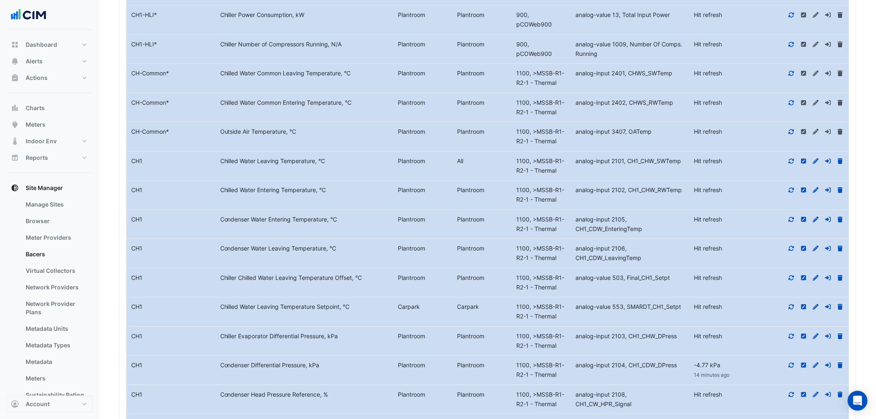
scroll to position [1090, 0]
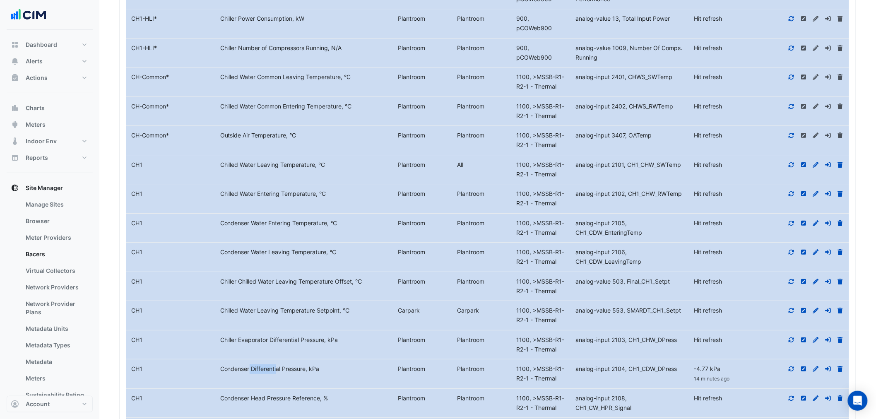
drag, startPoint x: 218, startPoint y: 252, endPoint x: 256, endPoint y: 251, distance: 38.1
click at [256, 364] on div "Condenser Differential Pressure, kPa" at bounding box center [304, 369] width 178 height 10
copy div "Condenser D"
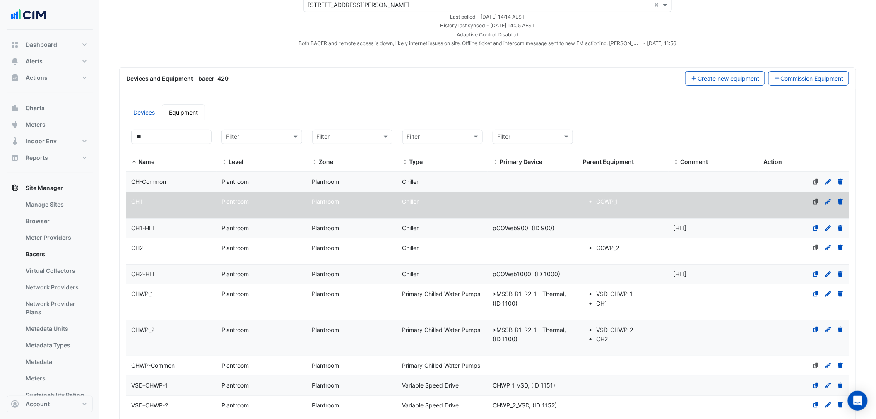
scroll to position [0, 0]
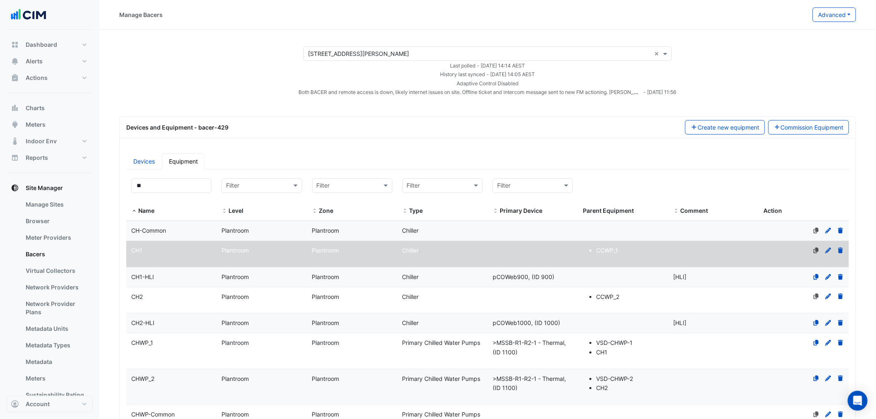
click at [180, 271] on datatable-body-cell "Name CH1-HLI" at bounding box center [171, 276] width 90 height 19
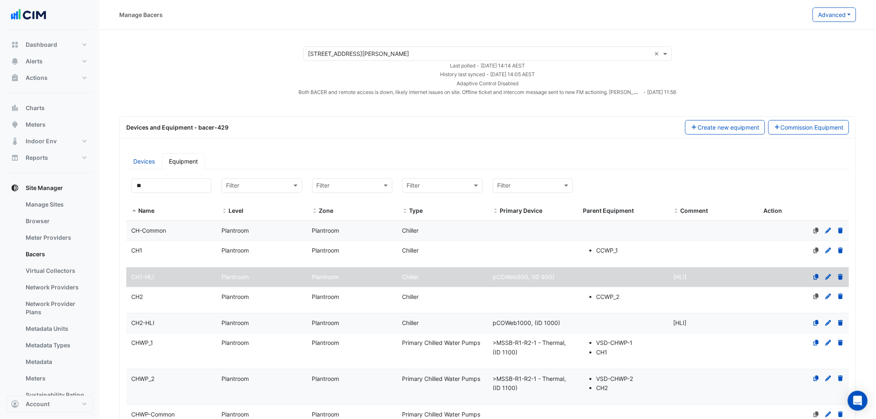
select select "**"
click at [374, 156] on ul "Devices Equipment" at bounding box center [487, 161] width 722 height 16
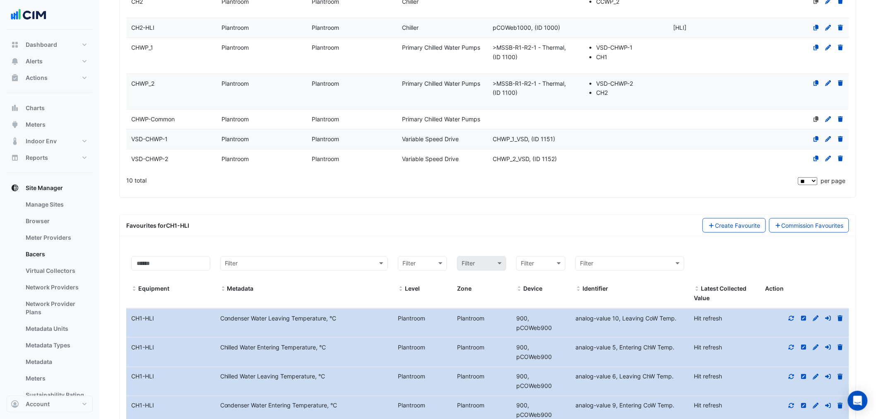
scroll to position [61, 0]
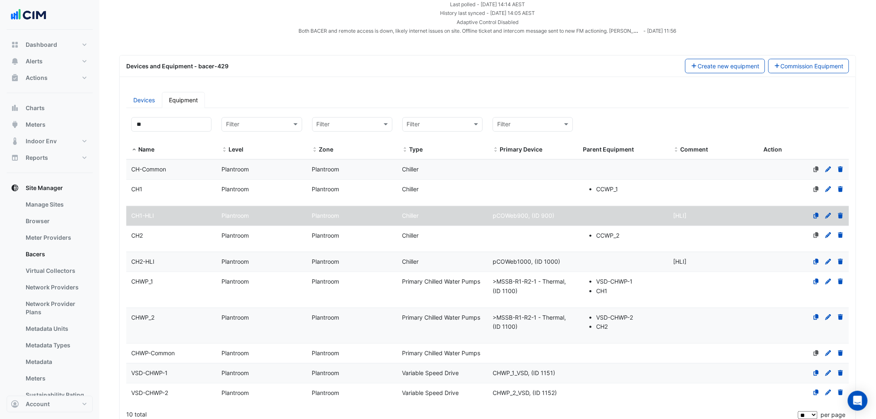
click at [132, 110] on div "Devices Equipment Filter by name: ** Filter by level: Filter Filter by zone: Fi…" at bounding box center [487, 258] width 732 height 333
click at [136, 104] on link "Devices" at bounding box center [144, 100] width 36 height 16
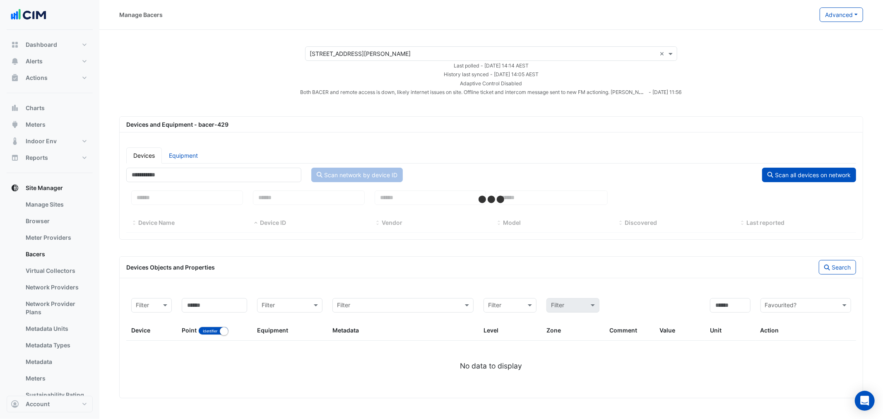
select select "**"
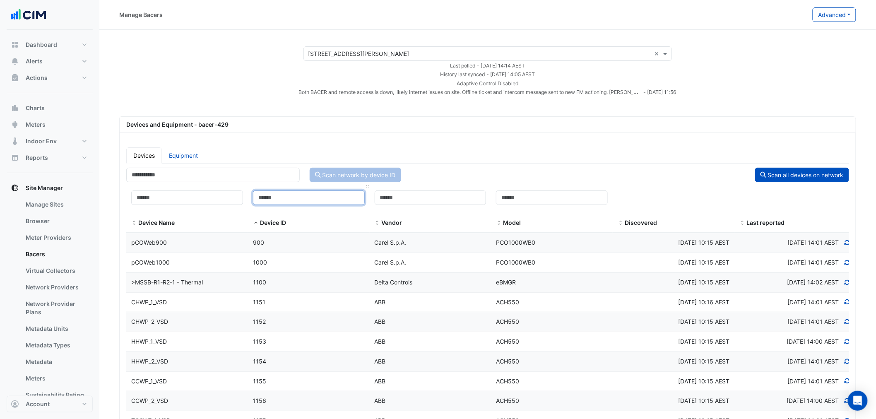
click at [319, 193] on input at bounding box center [309, 197] width 112 height 14
click at [263, 242] on span "900" at bounding box center [258, 242] width 11 height 7
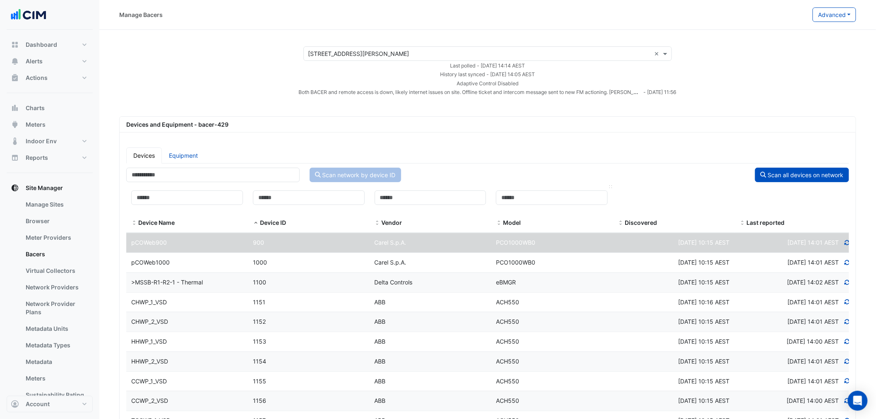
select select "**"
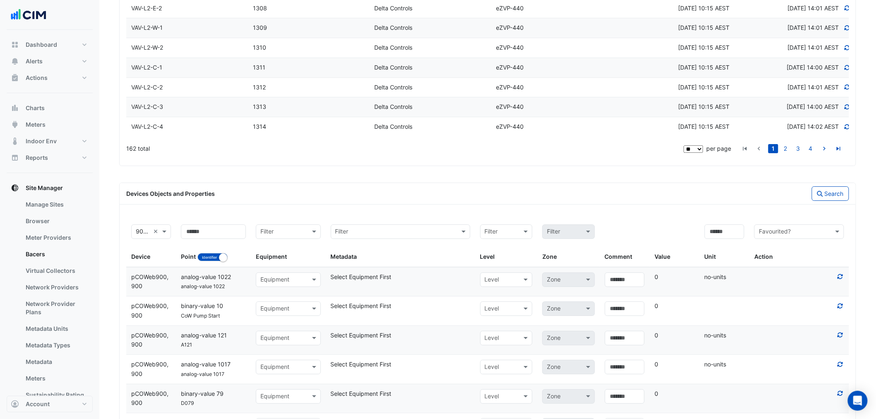
scroll to position [1226, 0]
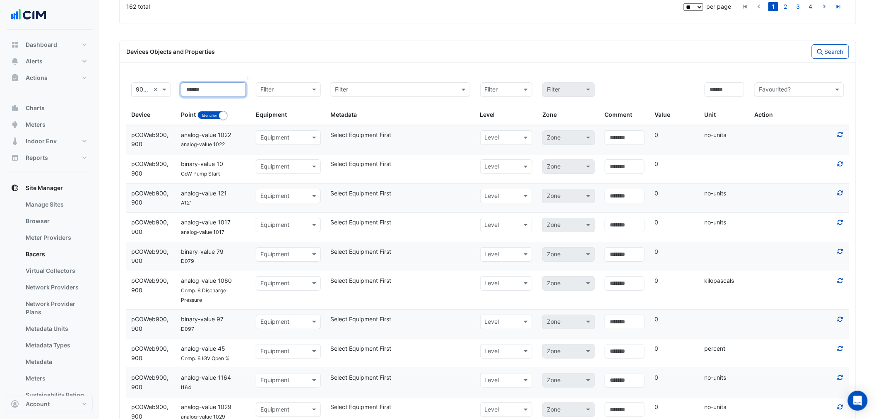
click at [217, 96] on input at bounding box center [213, 89] width 65 height 14
type input "****"
click at [838, 48] on button "Search" at bounding box center [829, 51] width 37 height 14
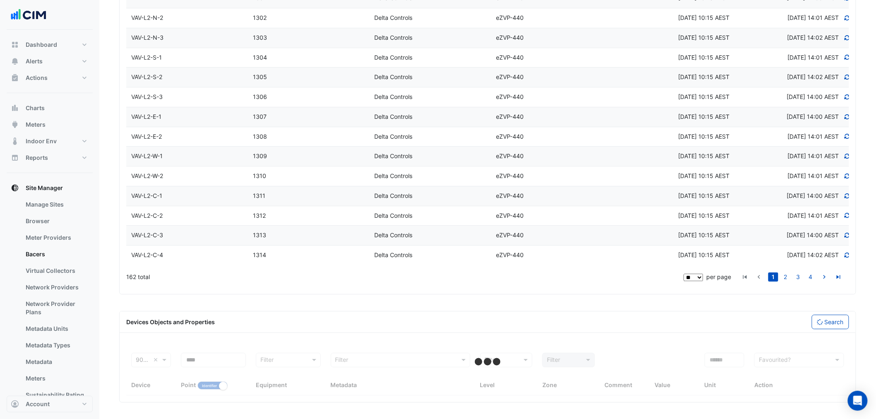
scroll to position [958, 0]
select select "**"
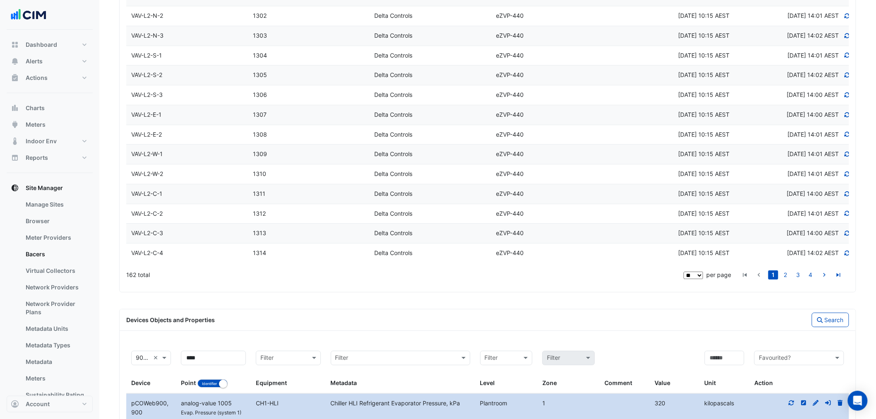
scroll to position [1010, 0]
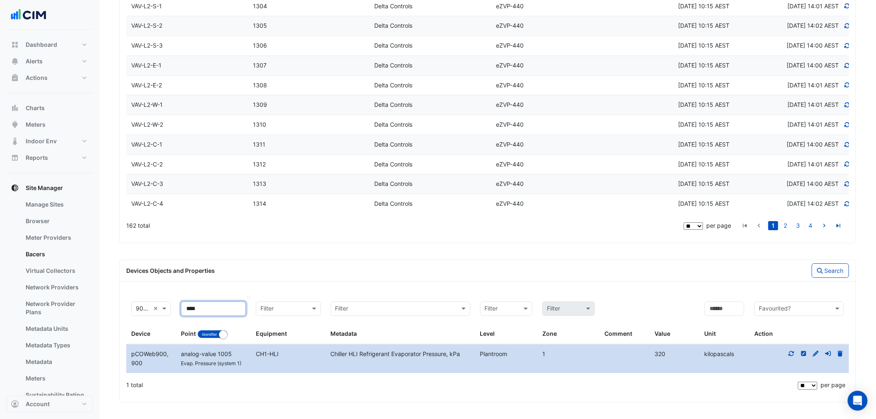
click at [228, 307] on input "****" at bounding box center [213, 308] width 65 height 14
type input "****"
click at [827, 267] on button "Search" at bounding box center [829, 270] width 37 height 14
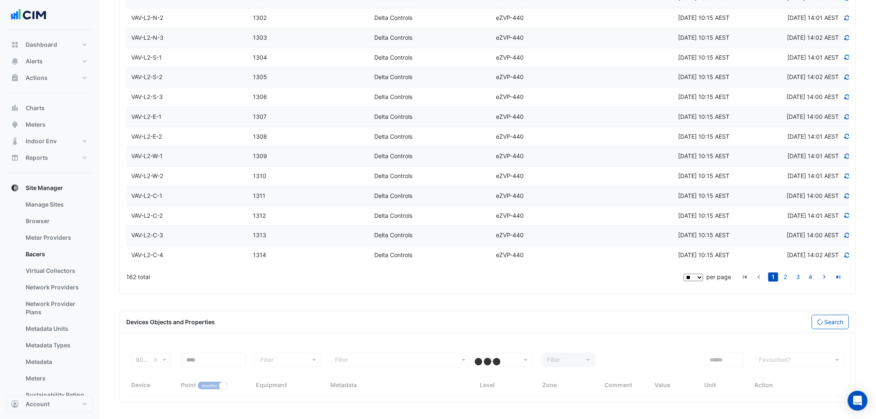
select select "**"
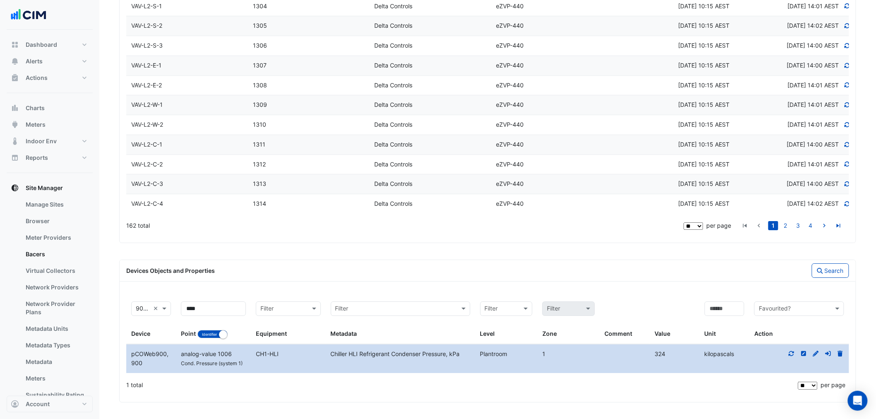
drag, startPoint x: 363, startPoint y: 354, endPoint x: 473, endPoint y: 357, distance: 109.7
click at [473, 357] on div "Chiller HLI Refrigerant Condenser Pressure, kPa" at bounding box center [400, 354] width 149 height 10
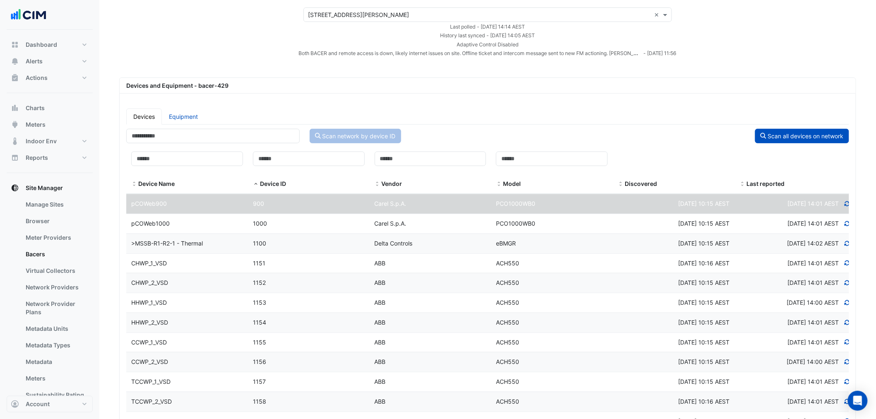
scroll to position [0, 0]
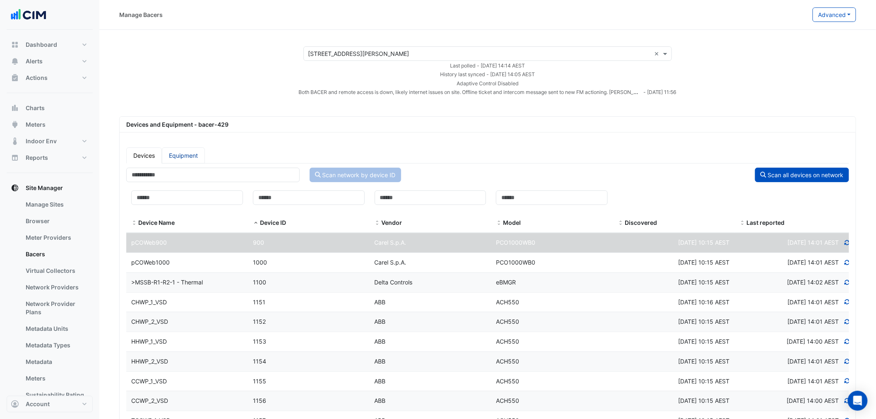
click at [194, 152] on link "Equipment" at bounding box center [183, 155] width 43 height 16
select select "**"
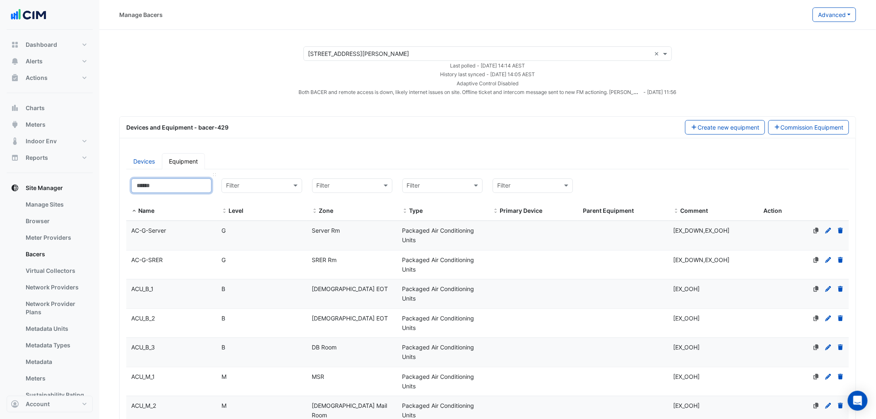
click at [175, 189] on input at bounding box center [171, 185] width 80 height 14
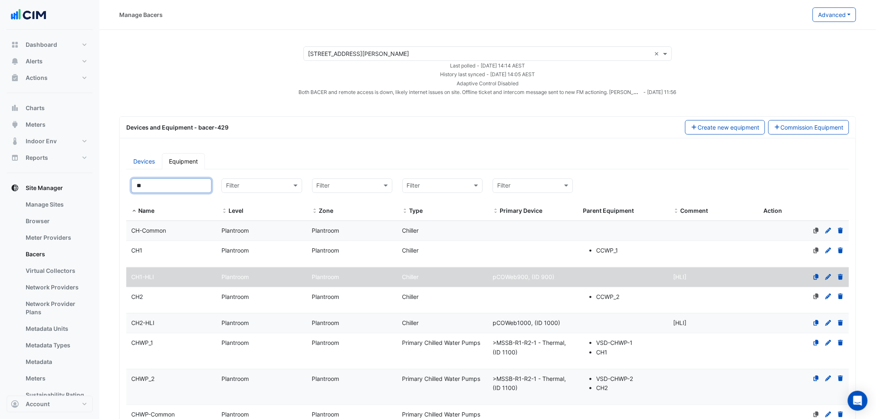
type input "**"
click at [172, 254] on div "CH1" at bounding box center [171, 251] width 90 height 10
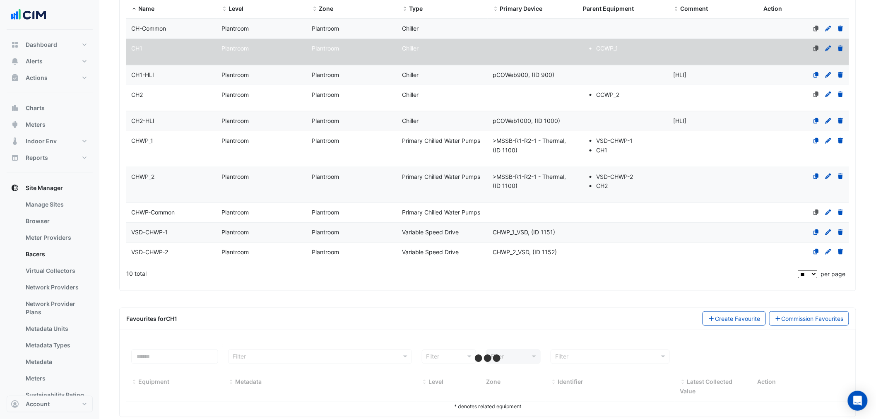
scroll to position [217, 0]
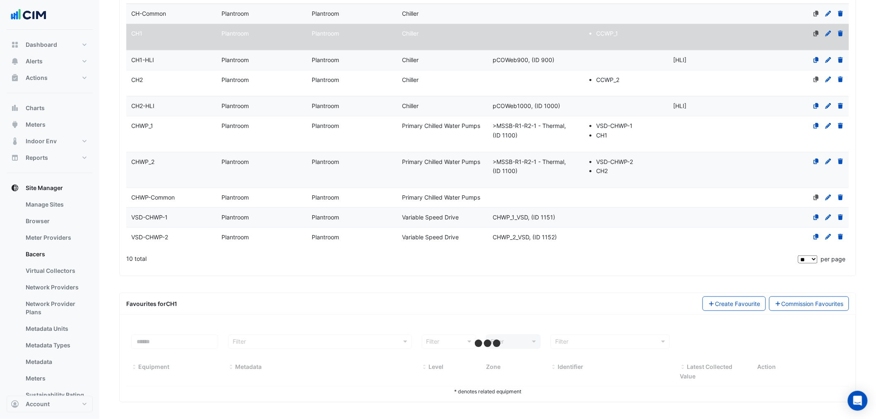
select select "**"
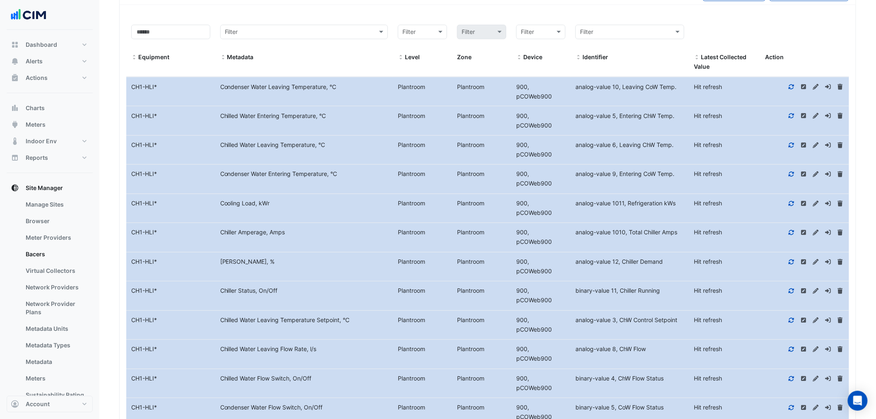
scroll to position [585, 0]
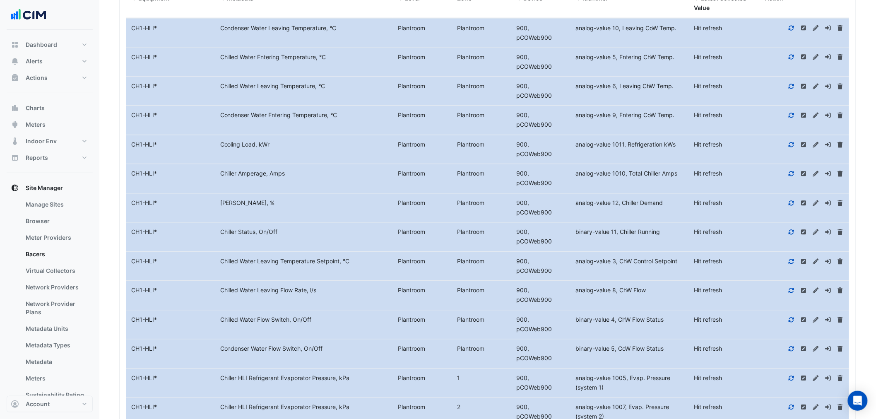
drag, startPoint x: 253, startPoint y: 246, endPoint x: 449, endPoint y: 266, distance: 196.7
click at [451, 339] on div "Equipment Name CH1-HLI * Metadata Condenser Water Flow Switch, On/Off Level Pla…" at bounding box center [487, 353] width 722 height 29
drag, startPoint x: 319, startPoint y: 324, endPoint x: 693, endPoint y: 351, distance: 374.2
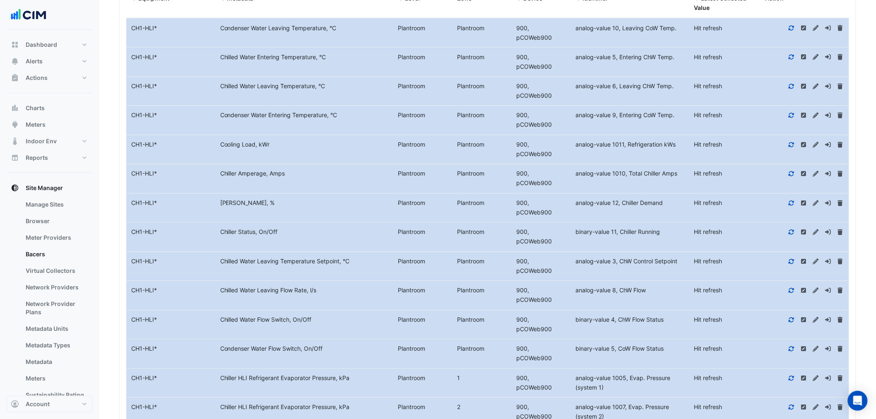
drag, startPoint x: 293, startPoint y: 325, endPoint x: 372, endPoint y: 328, distance: 79.9
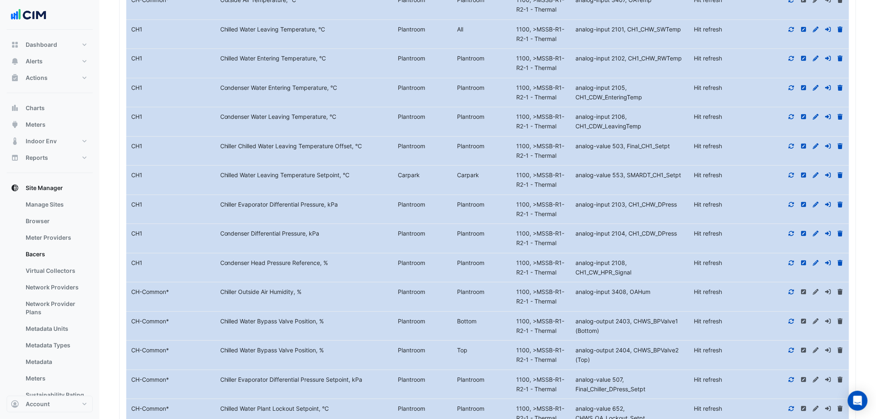
scroll to position [1260, 0]
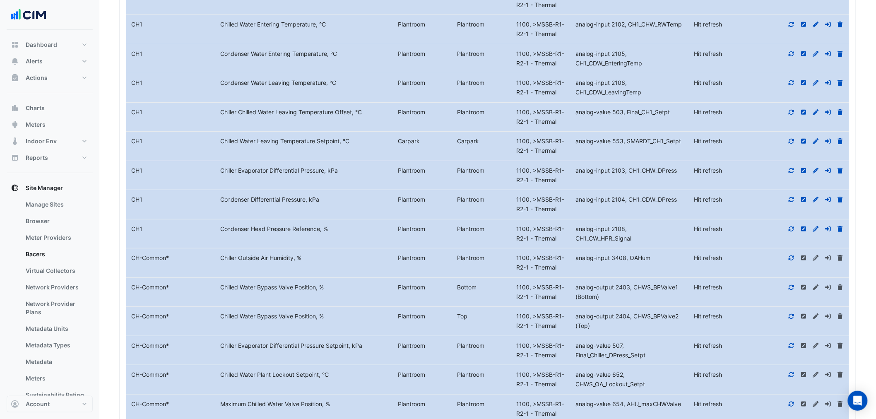
click at [791, 226] on icon at bounding box center [790, 229] width 7 height 6
click at [789, 197] on icon at bounding box center [790, 200] width 7 height 6
click at [788, 168] on icon at bounding box center [790, 171] width 7 height 6
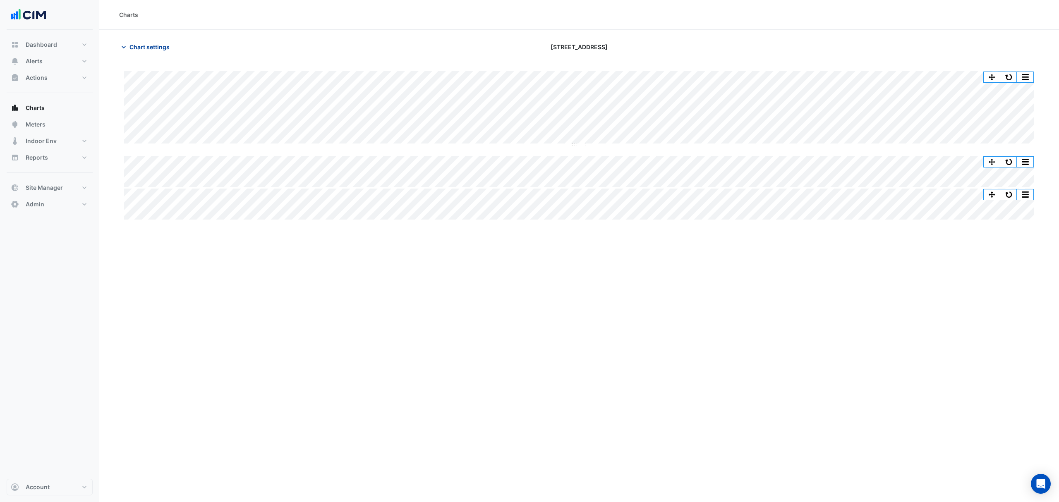
click at [161, 51] on span "Chart settings" at bounding box center [150, 47] width 40 height 9
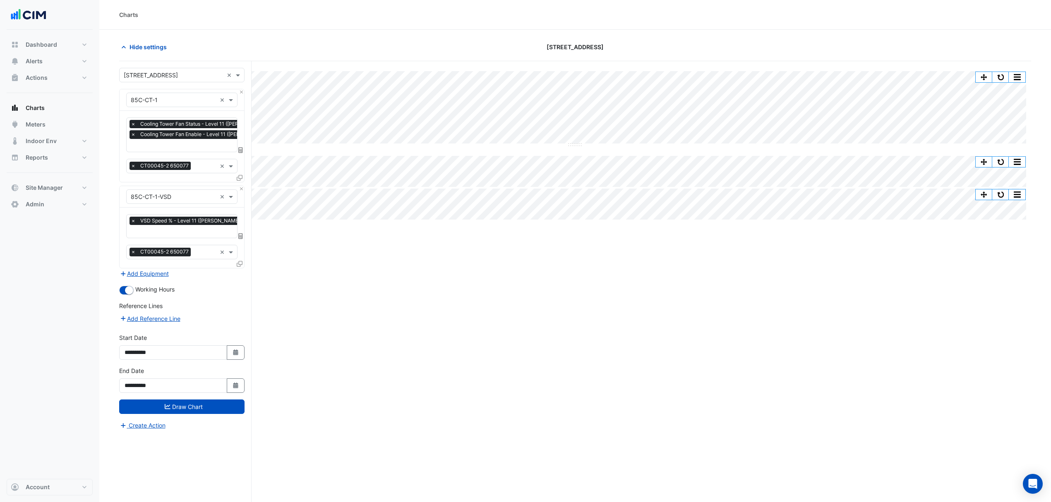
click at [163, 72] on input "text" at bounding box center [174, 75] width 100 height 9
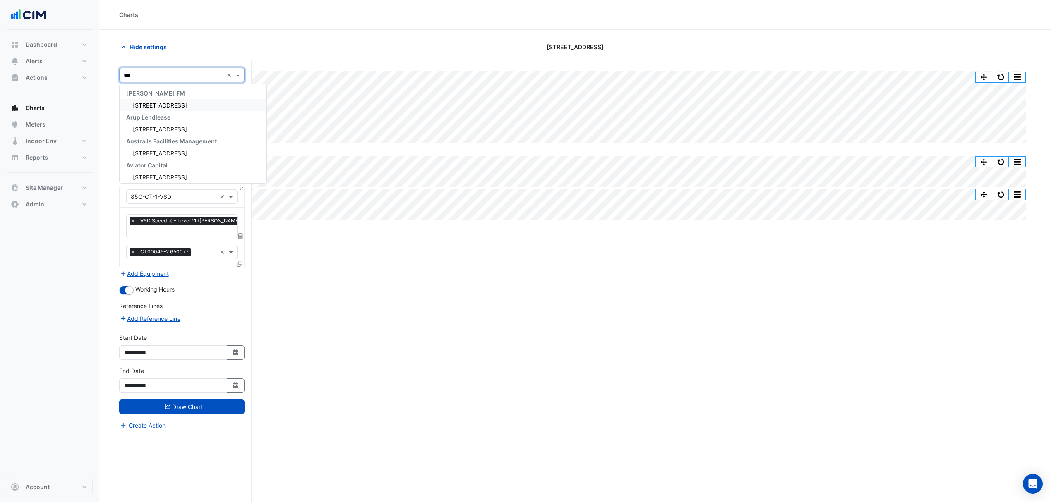
type input "****"
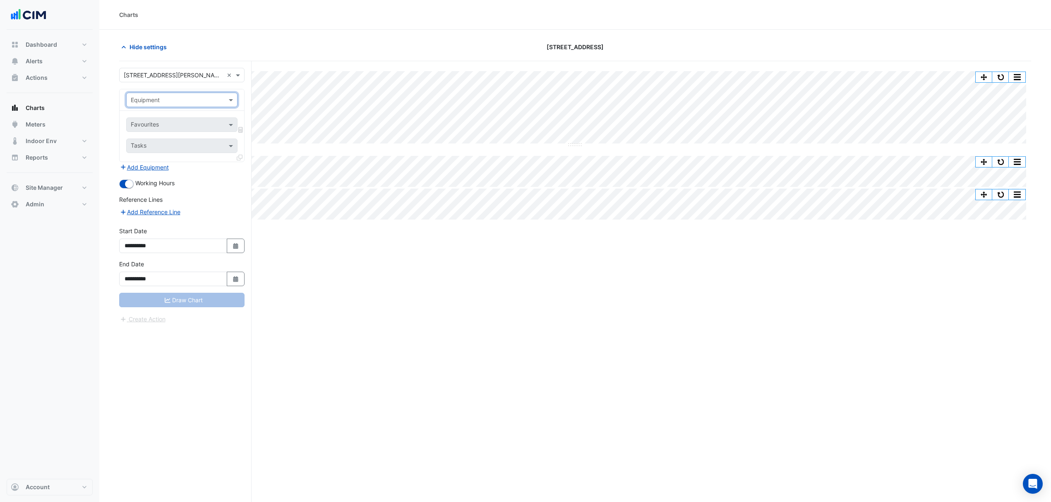
click at [187, 101] on input "text" at bounding box center [174, 100] width 86 height 9
type input "**"
click at [156, 123] on div "CH1" at bounding box center [182, 118] width 110 height 12
click at [156, 125] on input "text" at bounding box center [173, 125] width 84 height 9
type input "**********"
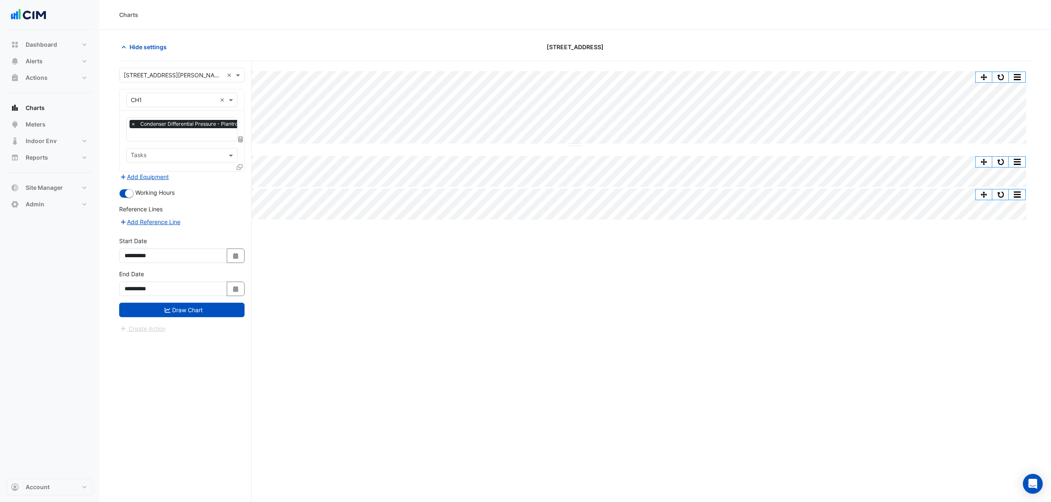
click at [203, 319] on form "**********" at bounding box center [181, 201] width 125 height 266
click at [183, 142] on div "Favourites × Condenser Differential Pressure - Plantroom, Plantroom ×" at bounding box center [181, 130] width 111 height 24
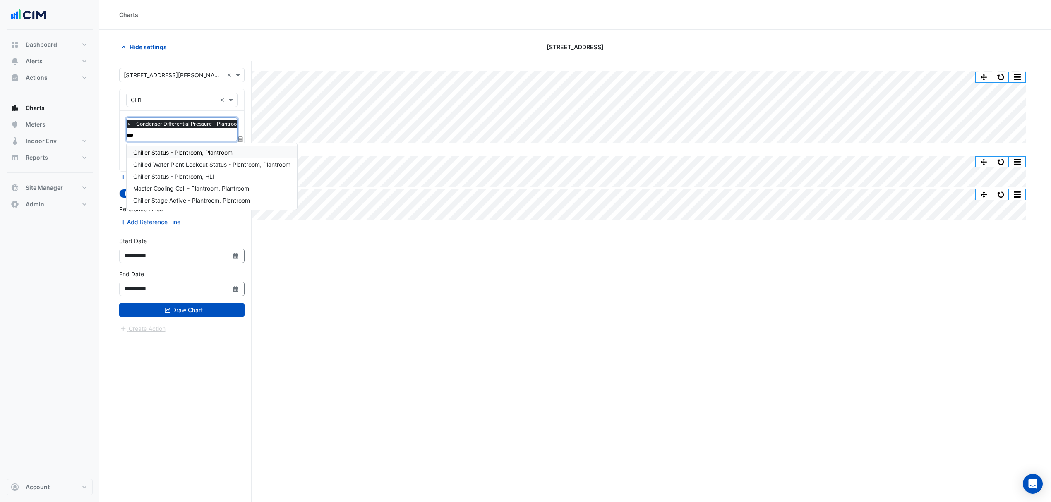
type input "****"
click at [177, 154] on span "Chiller Status - Plantroom, Plantroom" at bounding box center [182, 152] width 99 height 7
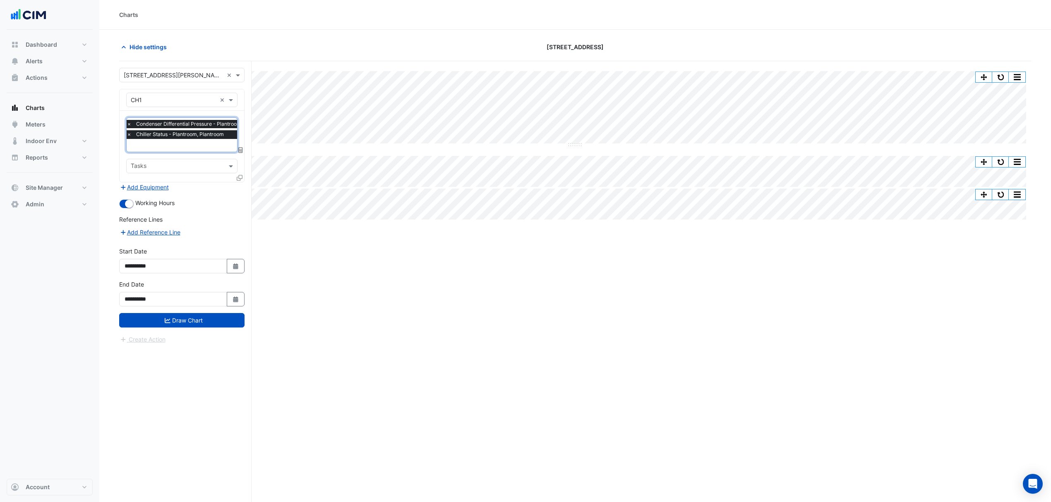
click at [219, 334] on form "**********" at bounding box center [181, 206] width 125 height 276
click at [206, 313] on div "**********" at bounding box center [181, 296] width 135 height 33
click at [209, 317] on button "Draw Chart" at bounding box center [181, 320] width 125 height 14
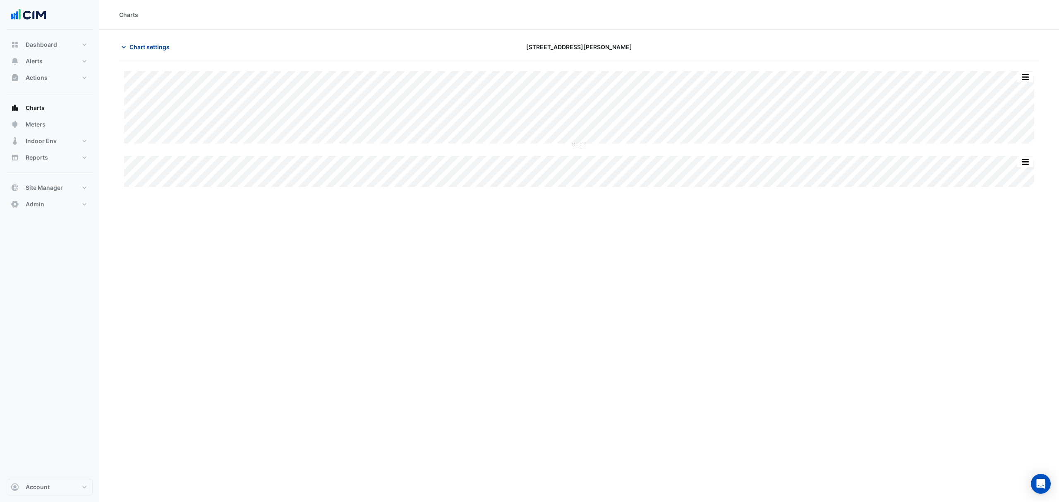
drag, startPoint x: 156, startPoint y: 46, endPoint x: 156, endPoint y: 54, distance: 7.4
click at [156, 47] on span "Chart settings" at bounding box center [150, 47] width 40 height 9
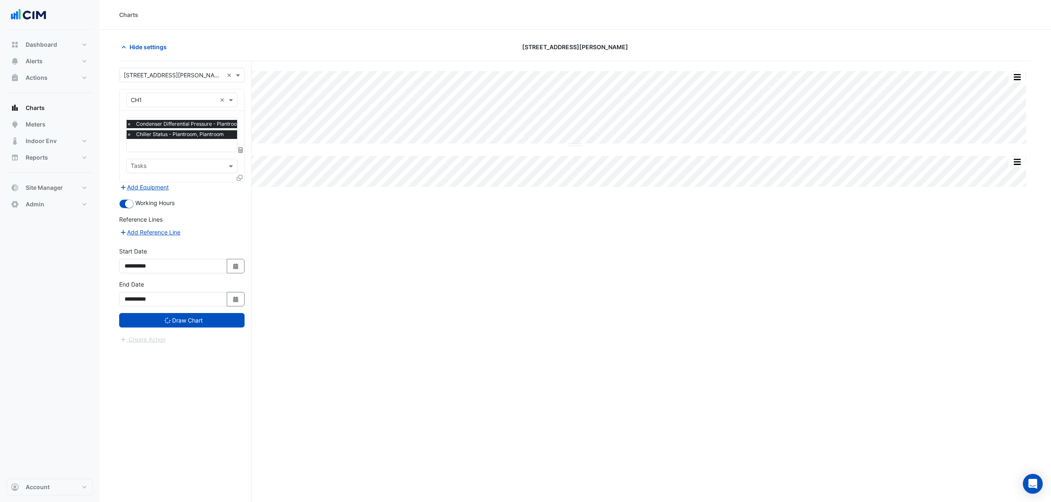
click at [237, 175] on icon at bounding box center [240, 178] width 6 height 6
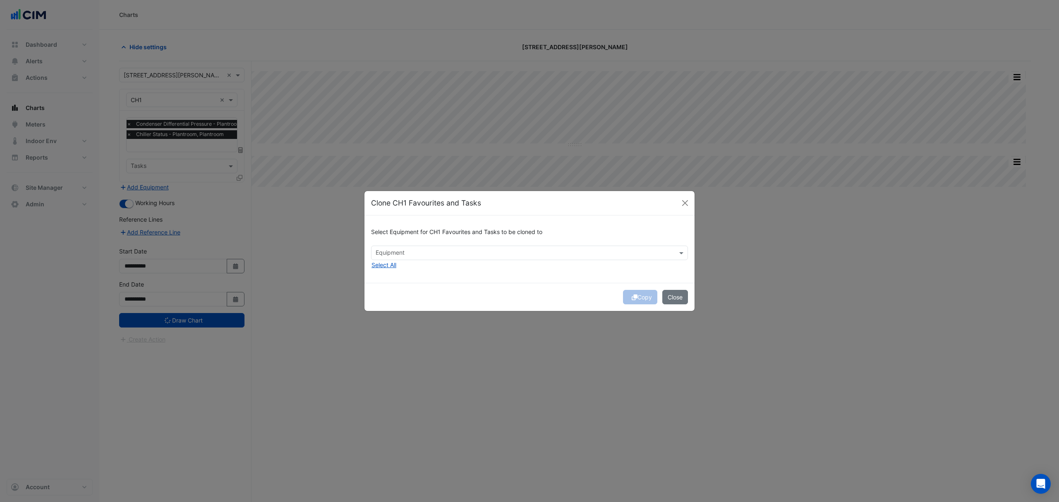
click at [424, 254] on input "text" at bounding box center [525, 254] width 298 height 9
click at [392, 271] on div "CH2" at bounding box center [384, 271] width 25 height 12
drag, startPoint x: 510, startPoint y: 286, endPoint x: 610, endPoint y: 295, distance: 100.1
click at [510, 286] on div "Copy Close" at bounding box center [530, 297] width 330 height 28
drag, startPoint x: 636, startPoint y: 300, endPoint x: 650, endPoint y: 300, distance: 14.1
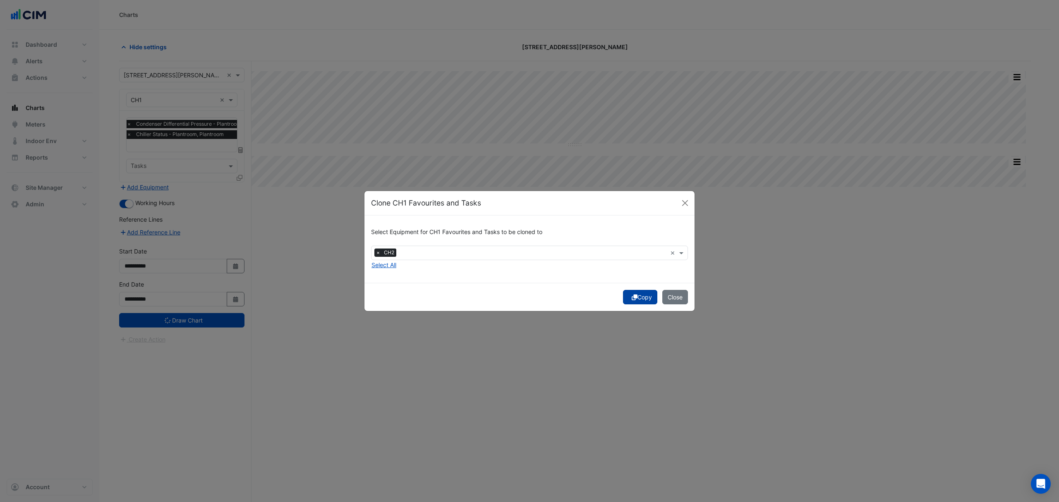
click at [636, 300] on button "Copy" at bounding box center [640, 297] width 34 height 14
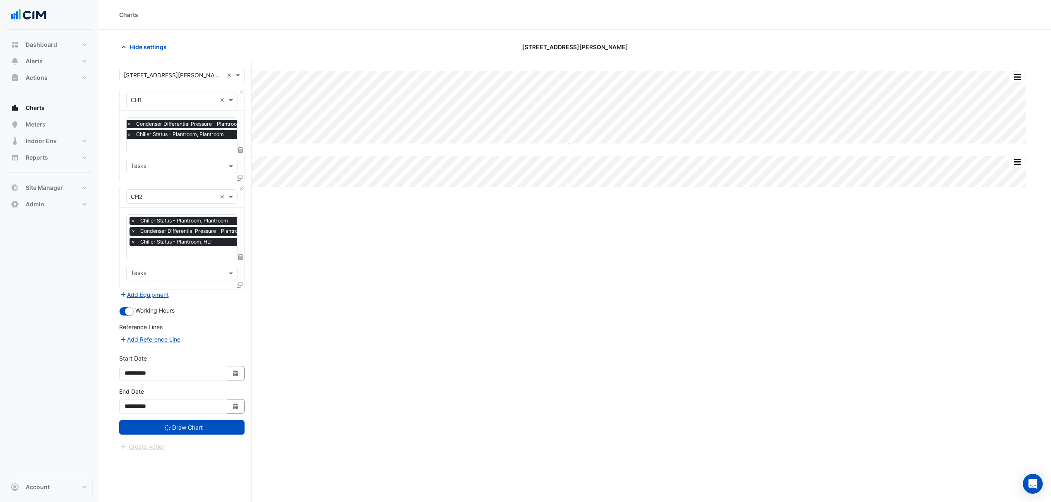
drag, startPoint x: 196, startPoint y: 430, endPoint x: 215, endPoint y: 254, distance: 177.7
click at [223, 254] on form "Select a Site × 99 Georgiana Terrace × Equipment × CH1 × Favourites × Condenser…" at bounding box center [181, 260] width 125 height 384
click at [133, 245] on span "×" at bounding box center [133, 242] width 7 height 8
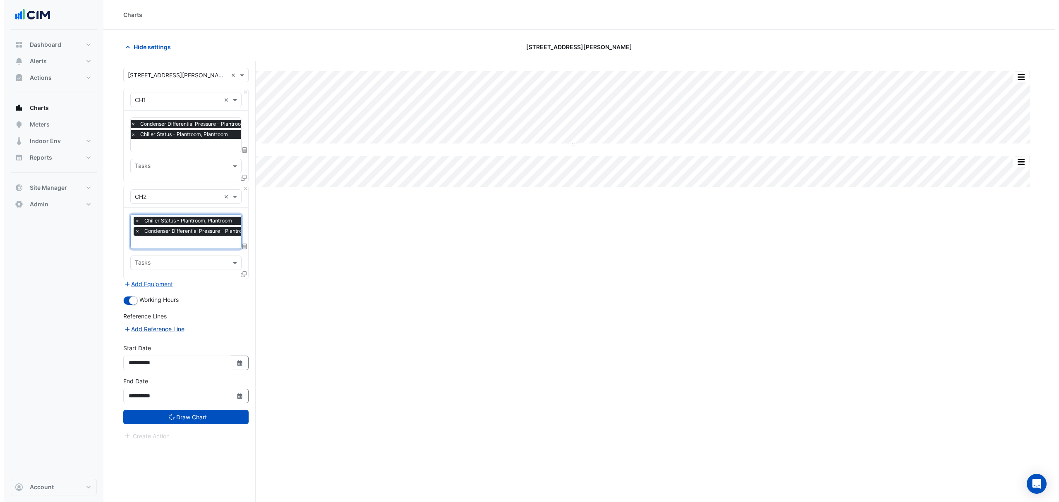
scroll to position [0, 4]
click at [240, 396] on button "Select Date" at bounding box center [236, 396] width 18 height 14
select select "*"
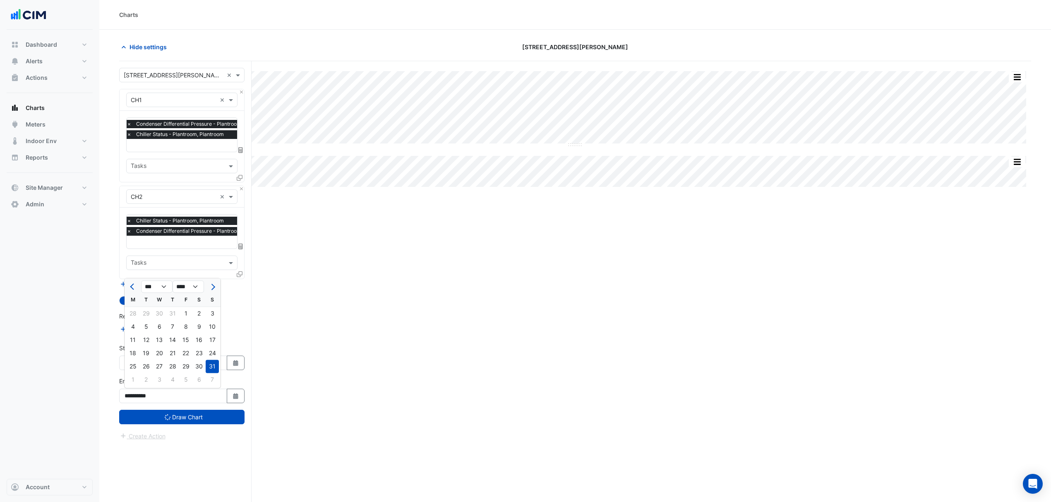
drag, startPoint x: 280, startPoint y: 343, endPoint x: 267, endPoint y: 345, distance: 13.5
click at [279, 344] on div "Print Save as JPEG Save as PNG Sample Tooltip Print Save as JPEG Save as PNG Sa…" at bounding box center [575, 297] width 912 height 473
drag, startPoint x: 84, startPoint y: 400, endPoint x: 87, endPoint y: 391, distance: 8.9
click at [67, 396] on div "Charts Hide settings 99 Georgiana Terrace Print Save as JPEG Save as PNG Sample…" at bounding box center [525, 267] width 1051 height 534
drag, startPoint x: 56, startPoint y: 372, endPoint x: 76, endPoint y: 371, distance: 19.9
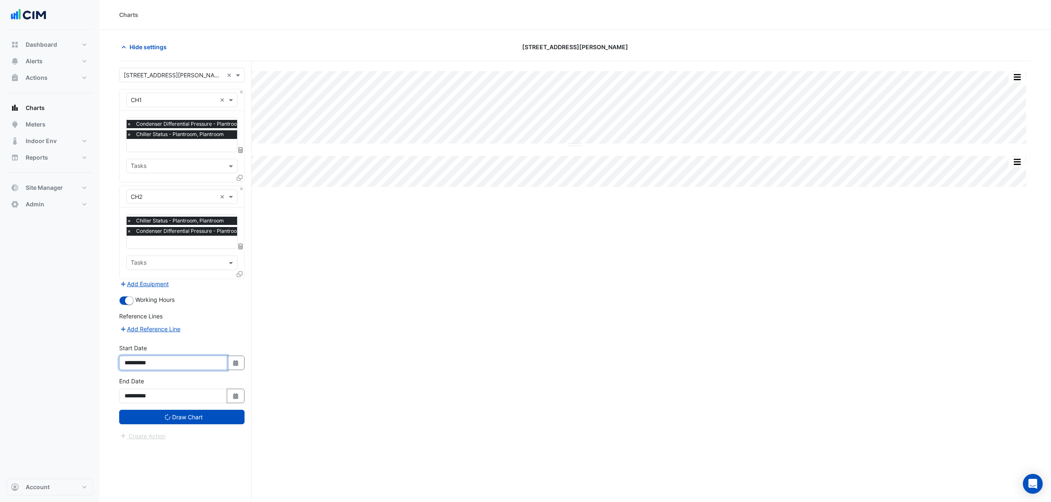
click at [49, 372] on div "Charts Hide settings 99 Georgiana Terrace Print Save as JPEG Save as PNG Sample…" at bounding box center [525, 267] width 1051 height 534
paste input
type input "**********"
click at [235, 362] on icon "Select Date" at bounding box center [235, 363] width 7 height 6
select select "*"
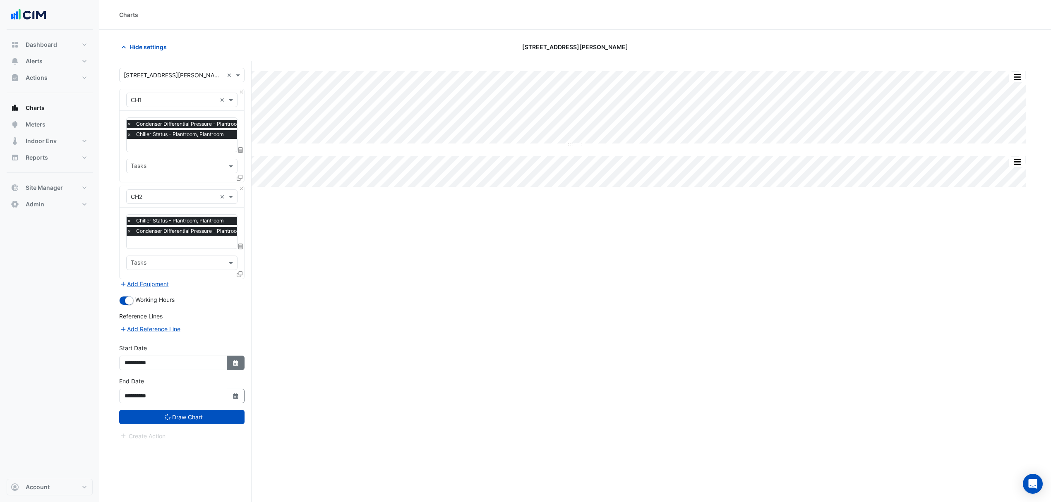
select select "****"
drag, startPoint x: 133, startPoint y: 295, endPoint x: 143, endPoint y: 305, distance: 13.8
click at [134, 296] on div "4" at bounding box center [132, 293] width 13 height 13
type input "**********"
click at [224, 421] on button "Draw Chart" at bounding box center [181, 417] width 125 height 14
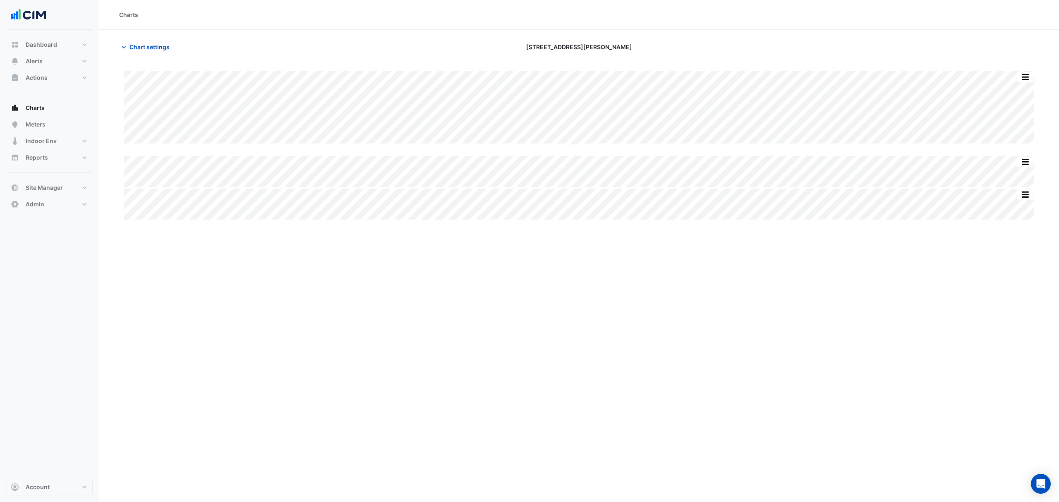
click at [580, 147] on div "Print Save as JPEG Save as PNG Sample Tooltip Print Save as JPEG Save as PNG Sa…" at bounding box center [579, 145] width 920 height 149
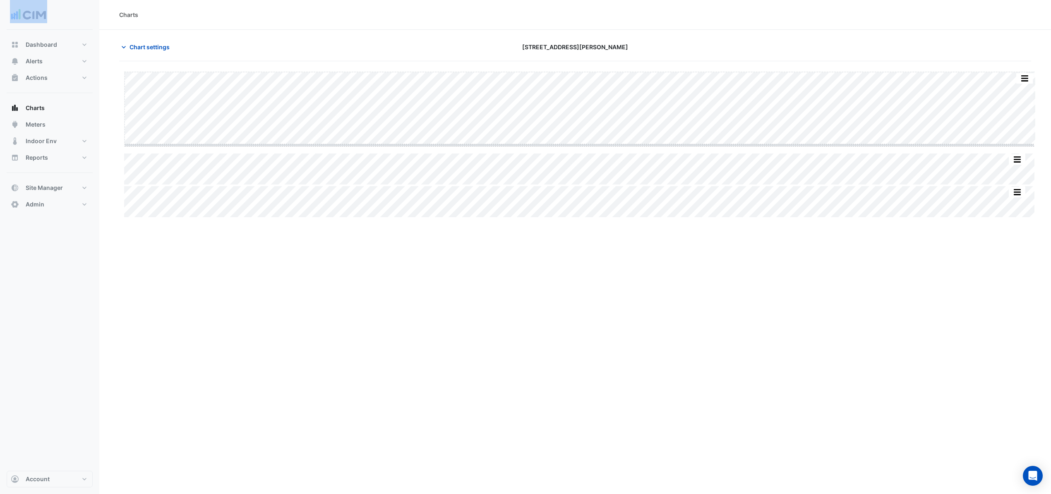
drag, startPoint x: 580, startPoint y: 146, endPoint x: 588, endPoint y: 267, distance: 121.1
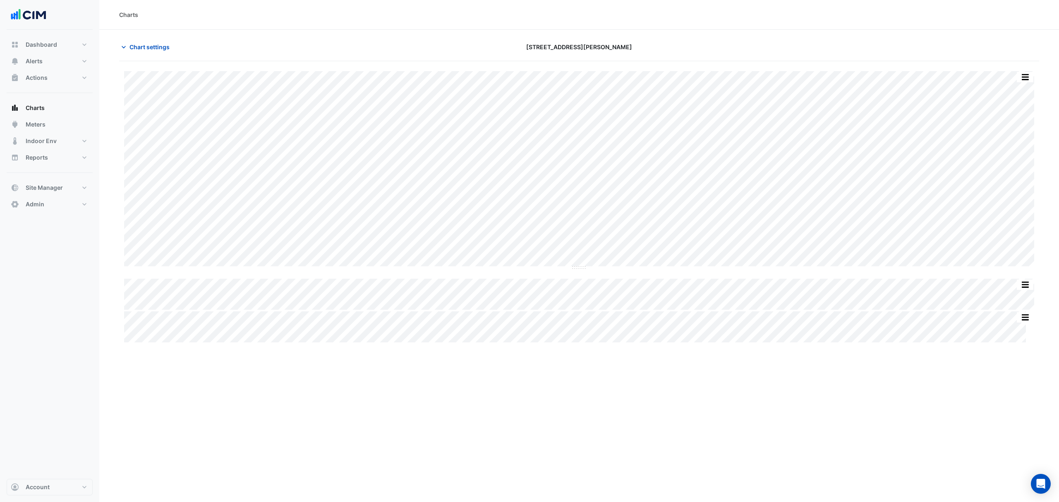
drag, startPoint x: 694, startPoint y: 275, endPoint x: 871, endPoint y: 10, distance: 318.8
click at [713, 269] on div "Print Save as JPEG Save as PNG Sample Tooltip Print Save as JPEG Save as PNG Sa…" at bounding box center [579, 206] width 920 height 271
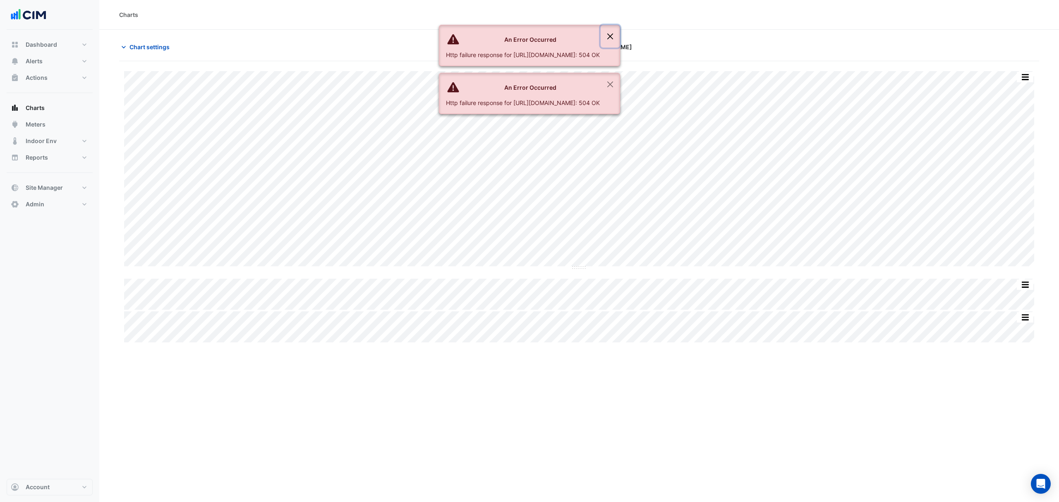
click at [620, 45] on button "Close" at bounding box center [610, 36] width 19 height 22
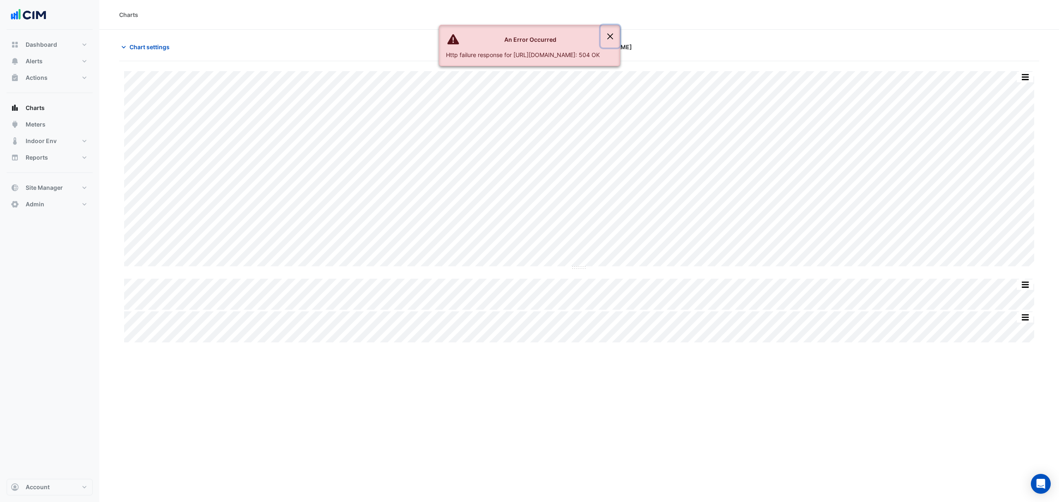
click at [620, 45] on button "Close" at bounding box center [610, 36] width 19 height 22
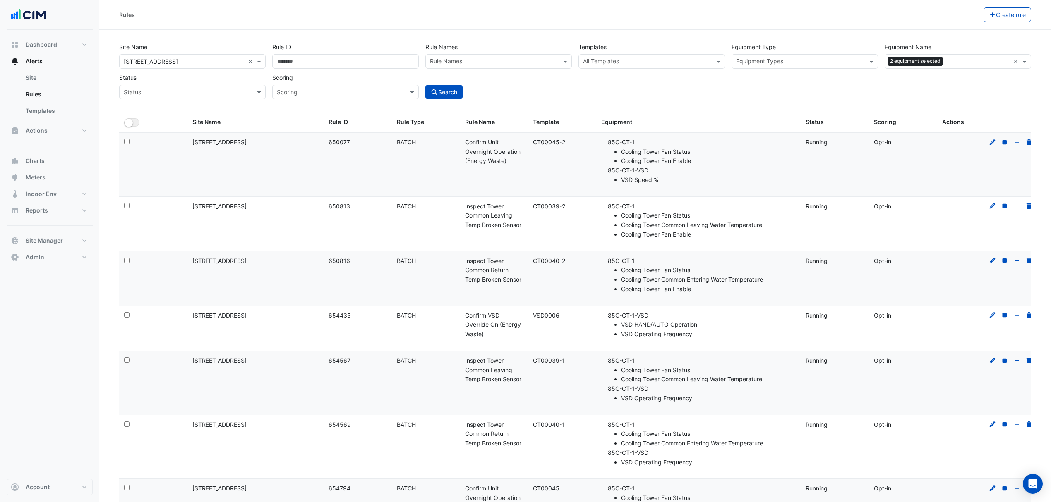
select select "**"
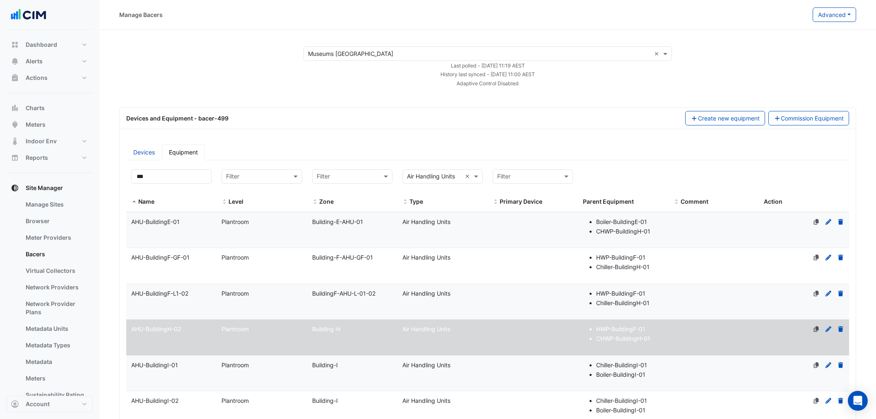
select select "**"
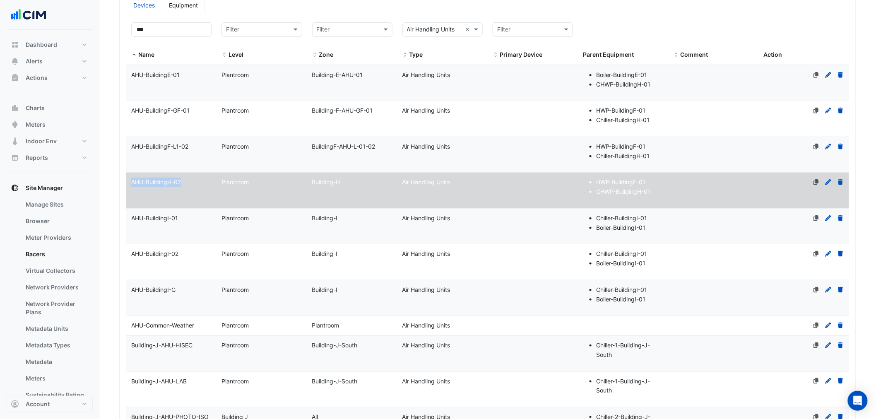
drag, startPoint x: 188, startPoint y: 182, endPoint x: 132, endPoint y: 187, distance: 55.6
click at [132, 187] on div "AHU-BuildingH-02" at bounding box center [171, 183] width 90 height 10
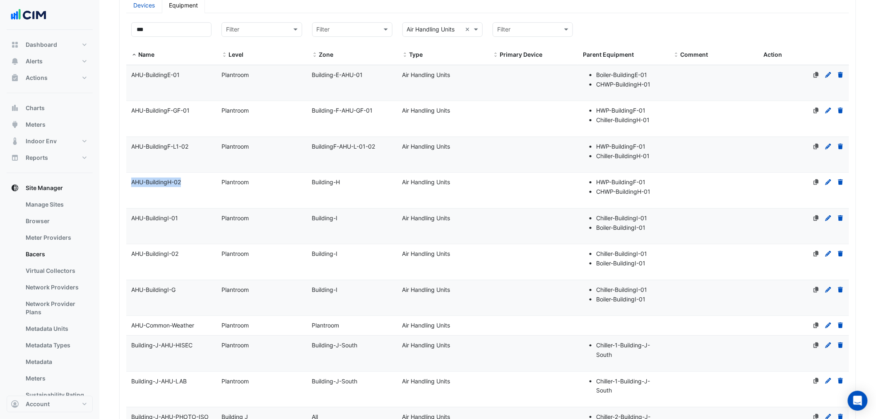
copy span "AHU-BuildingH-02"
click at [145, 191] on datatable-body-cell "Name [GEOGRAPHIC_DATA]-02" at bounding box center [171, 191] width 90 height 36
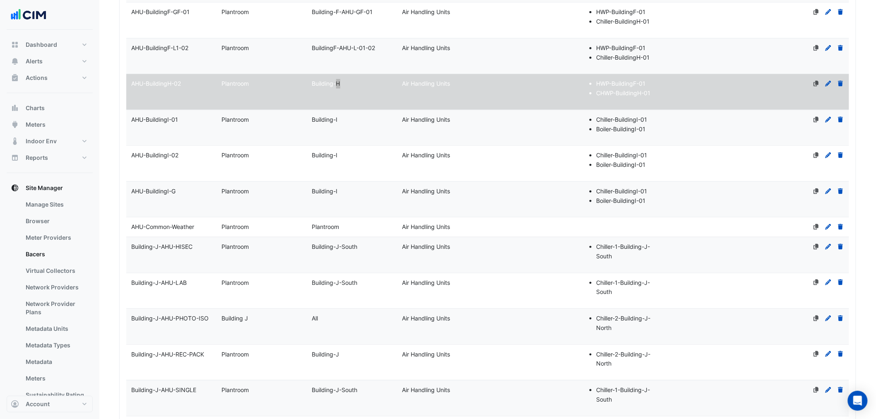
scroll to position [208, 0]
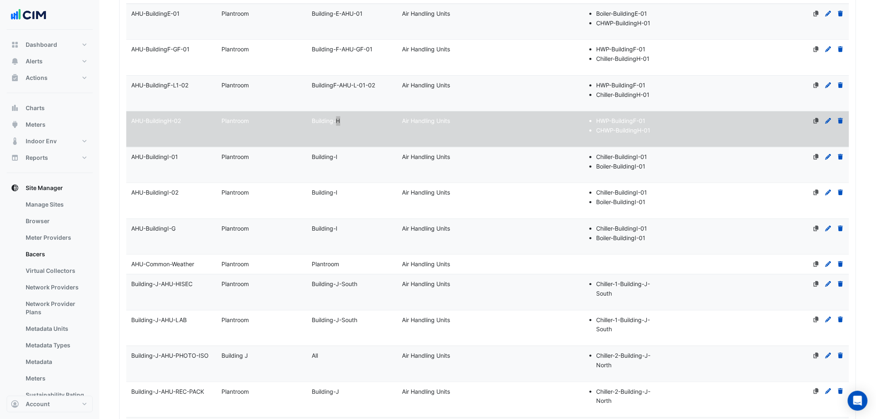
select select "**"
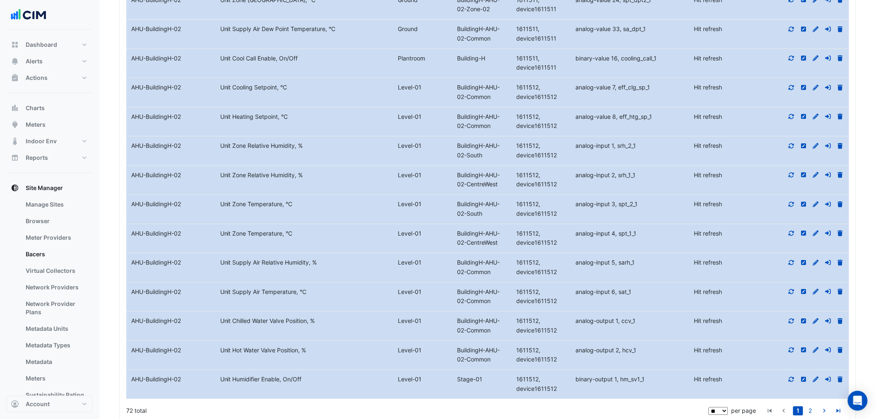
scroll to position [2077, 0]
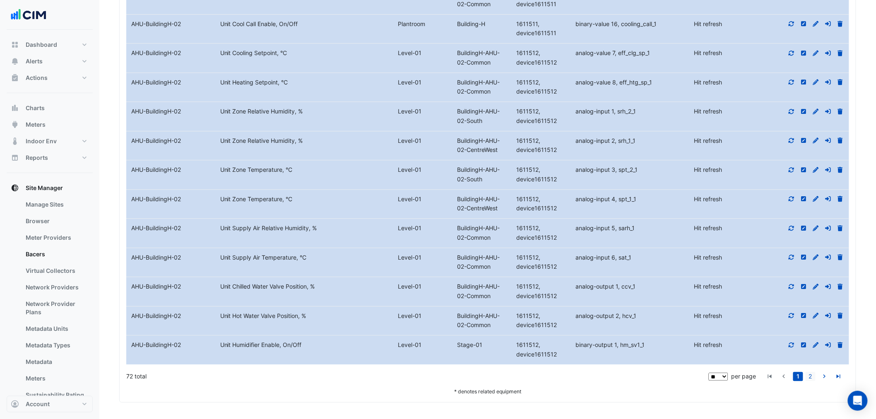
click at [812, 375] on link "2" at bounding box center [810, 376] width 10 height 9
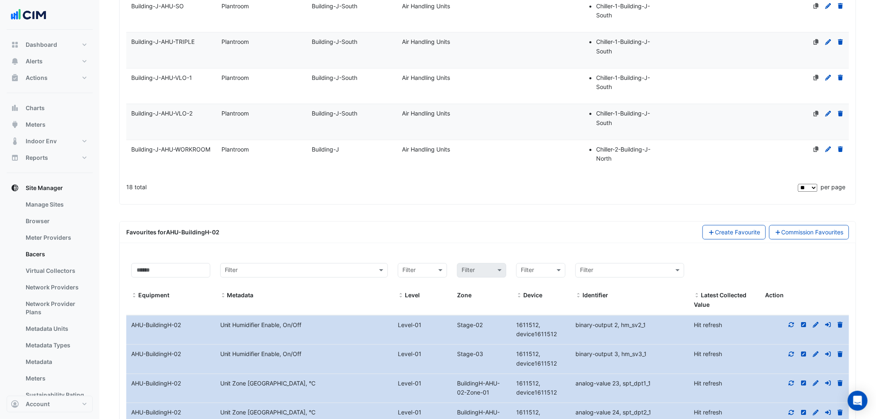
scroll to position [175, 0]
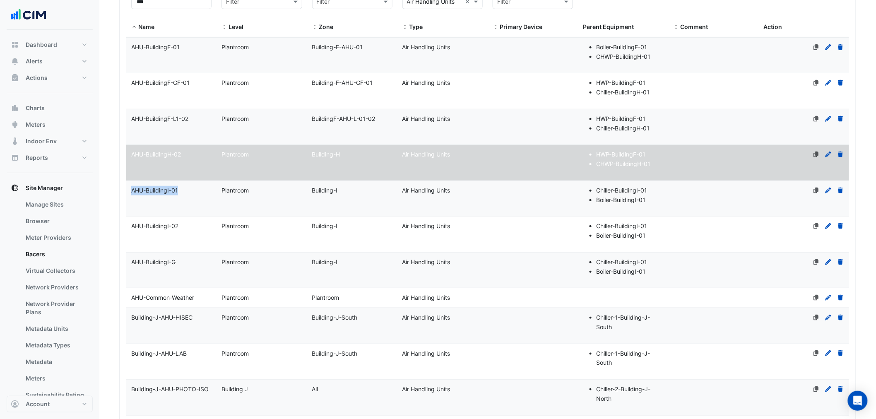
drag, startPoint x: 180, startPoint y: 194, endPoint x: 128, endPoint y: 196, distance: 52.2
click at [128, 196] on datatable-body-cell "Name AHU-BuildingI-01" at bounding box center [171, 199] width 90 height 36
copy span "AHU-BuildingI-01"
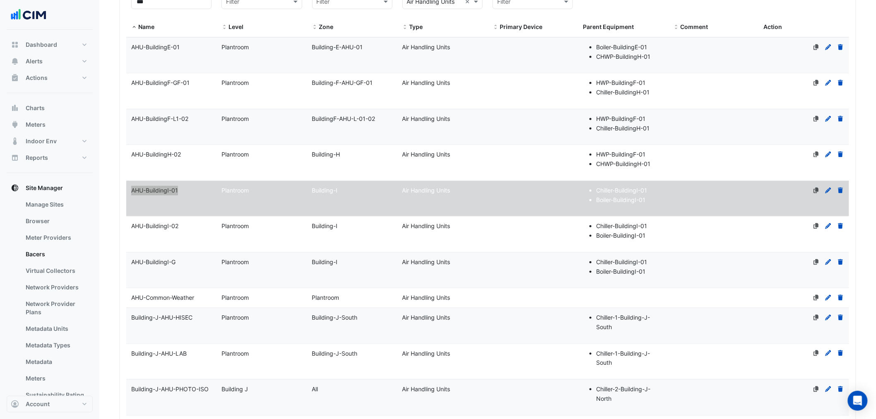
select select "**"
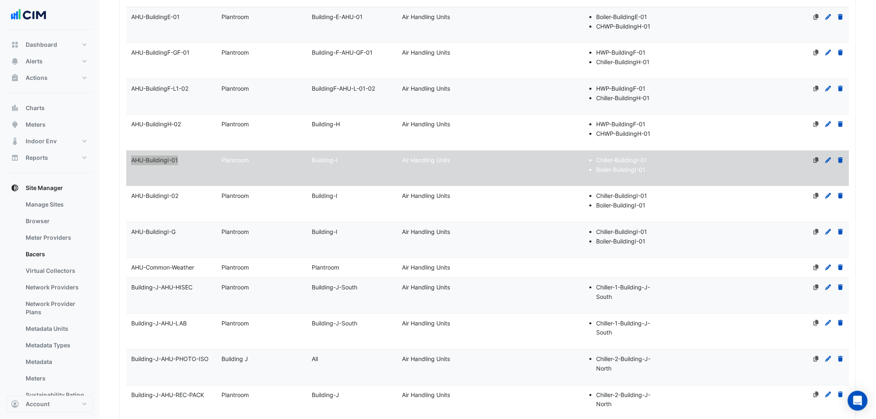
scroll to position [217, 0]
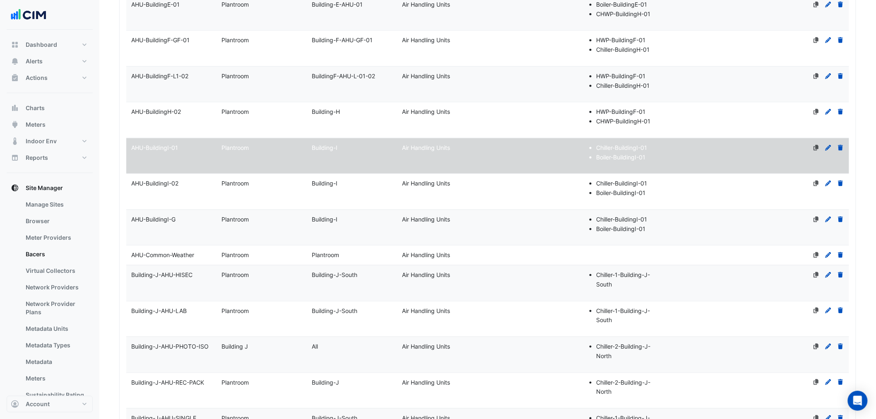
click at [284, 187] on div "Plantroom" at bounding box center [261, 184] width 90 height 10
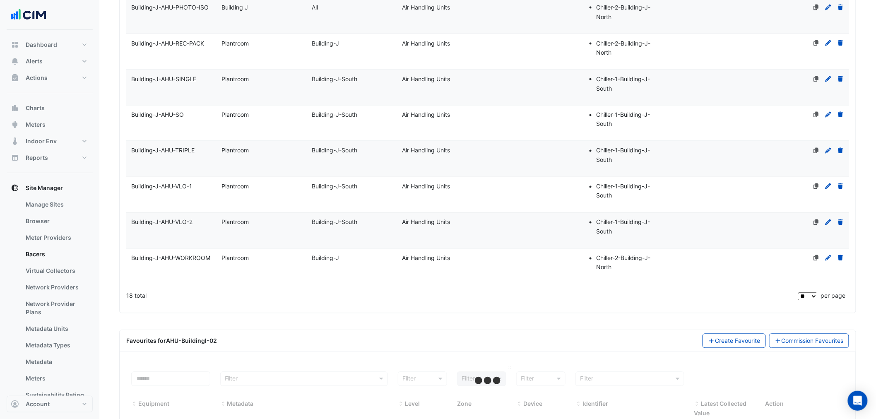
scroll to position [594, 0]
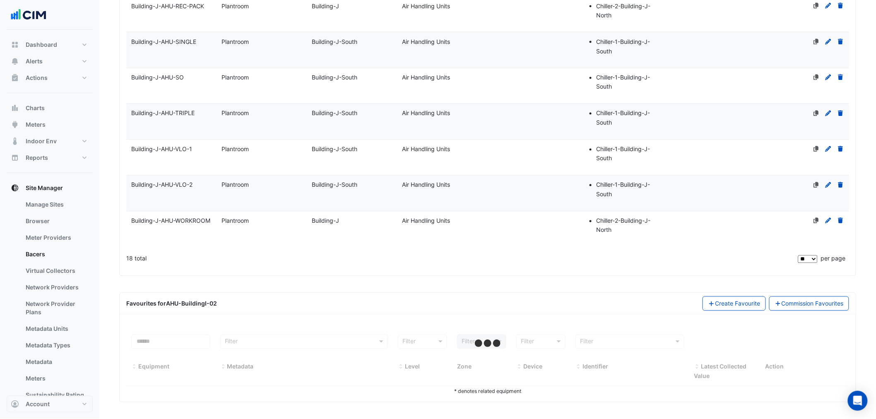
select select "**"
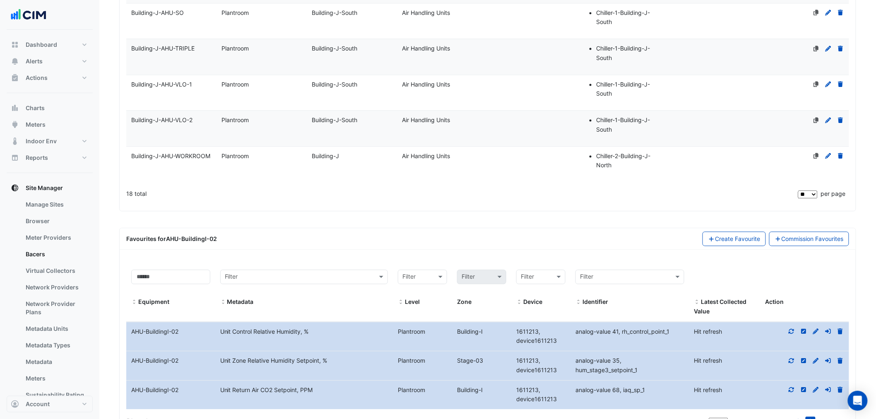
scroll to position [705, 0]
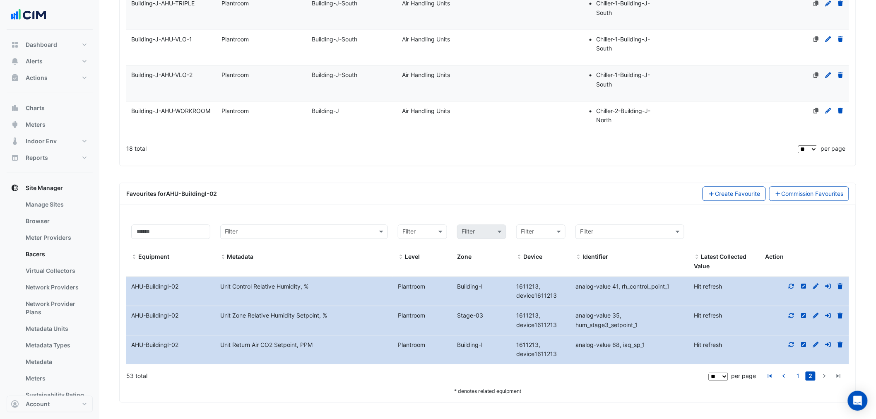
click at [794, 315] on icon at bounding box center [790, 315] width 7 height 6
click at [790, 344] on icon at bounding box center [790, 344] width 7 height 6
click at [790, 296] on datatable-body-cell "Action" at bounding box center [804, 291] width 89 height 29
click at [791, 289] on fa-icon at bounding box center [790, 286] width 7 height 7
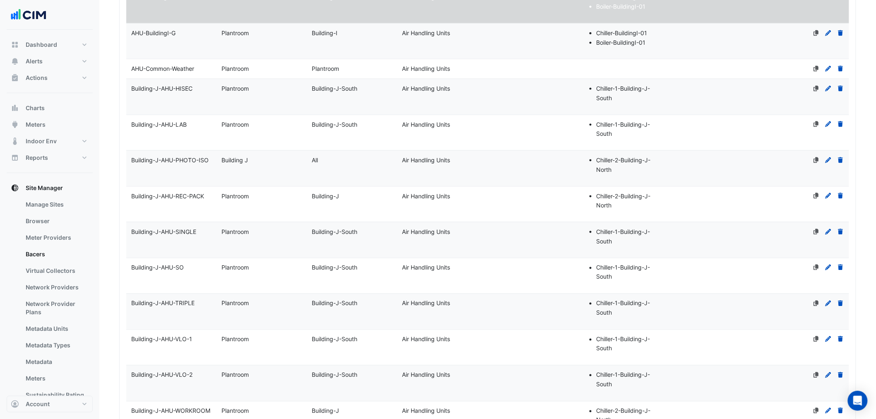
scroll to position [398, 0]
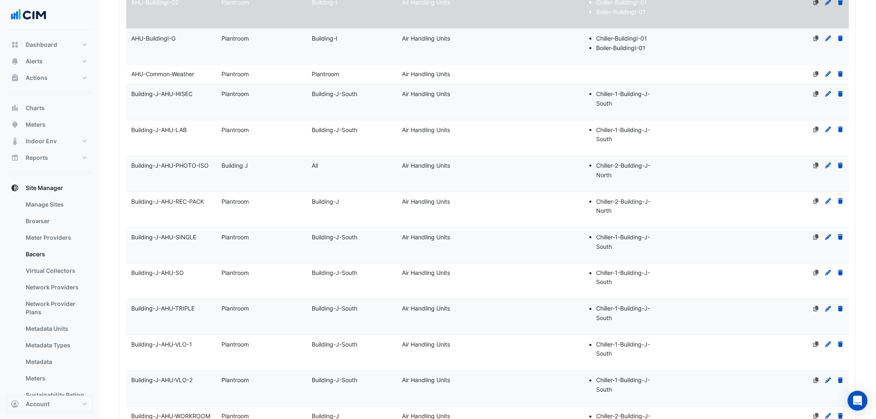
click at [185, 53] on datatable-body-cell "Name AHU-BuildingI-G" at bounding box center [171, 47] width 90 height 36
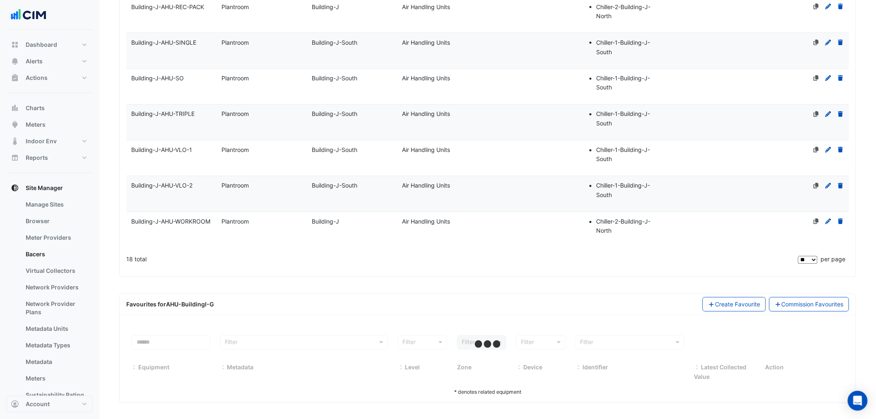
scroll to position [594, 0]
select select "**"
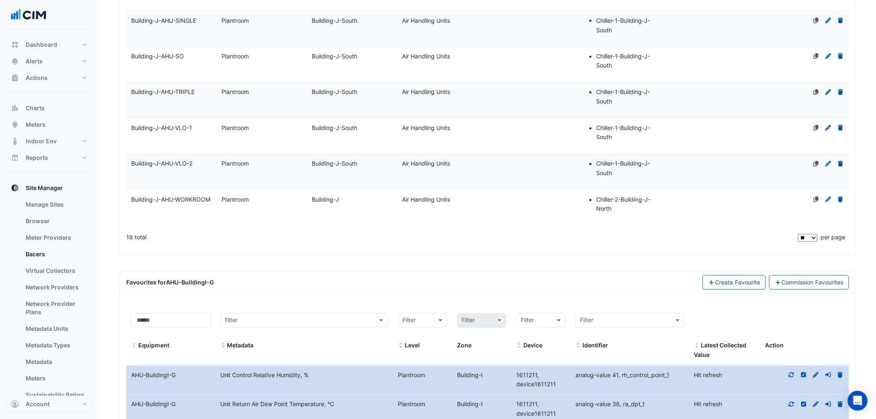
scroll to position [276, 0]
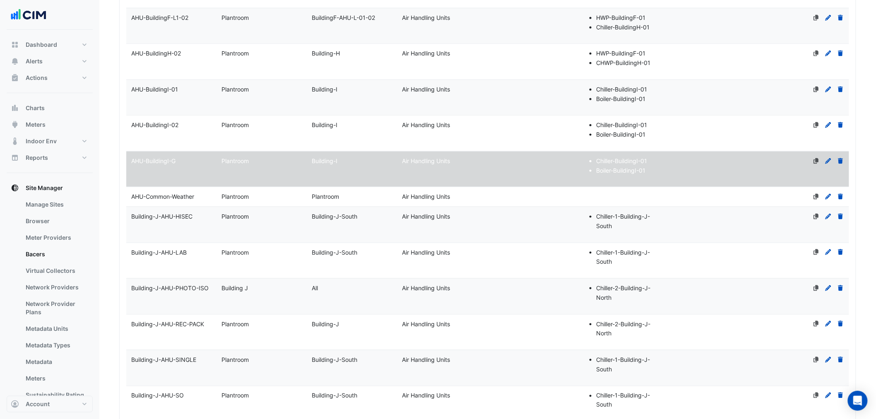
click at [197, 227] on datatable-body-cell "Name Building-J-AHU-HISEC" at bounding box center [171, 225] width 90 height 36
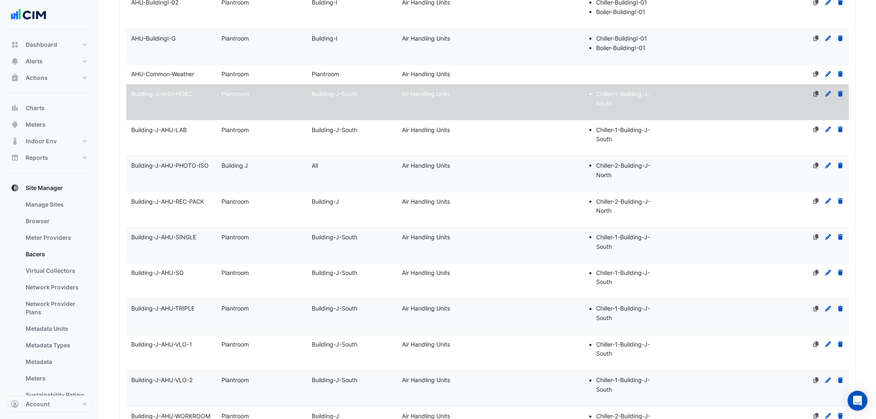
scroll to position [594, 0]
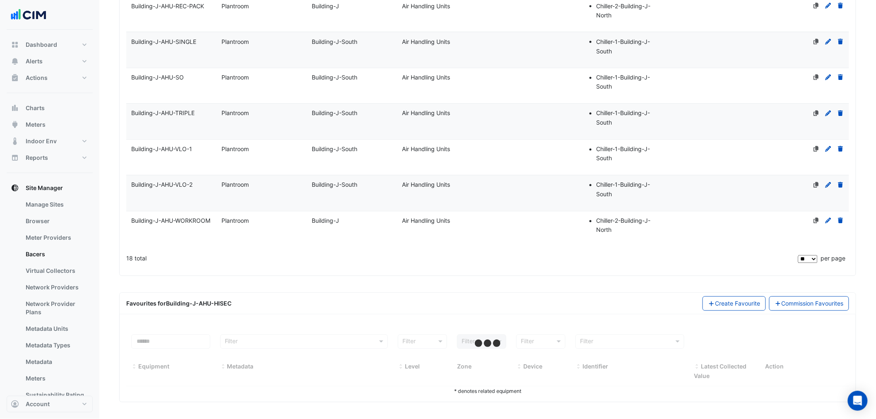
select select "**"
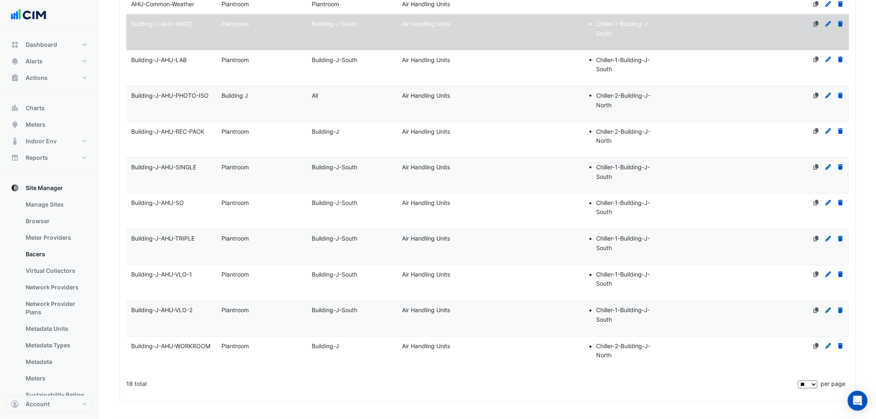
scroll to position [410, 0]
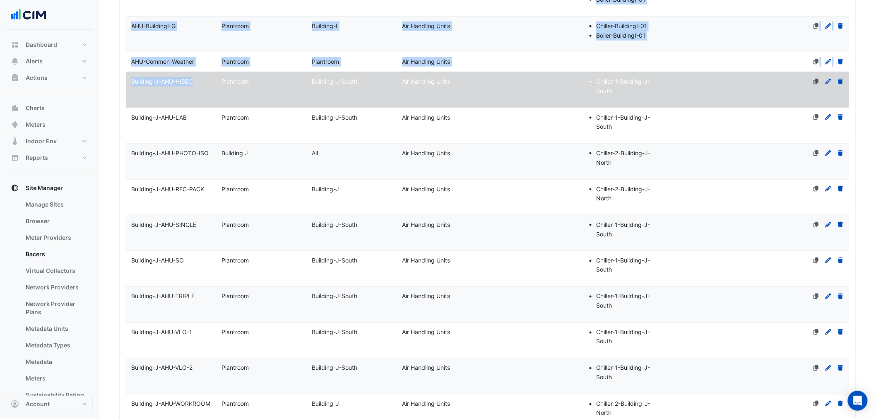
drag, startPoint x: 201, startPoint y: 82, endPoint x: 108, endPoint y: 80, distance: 93.1
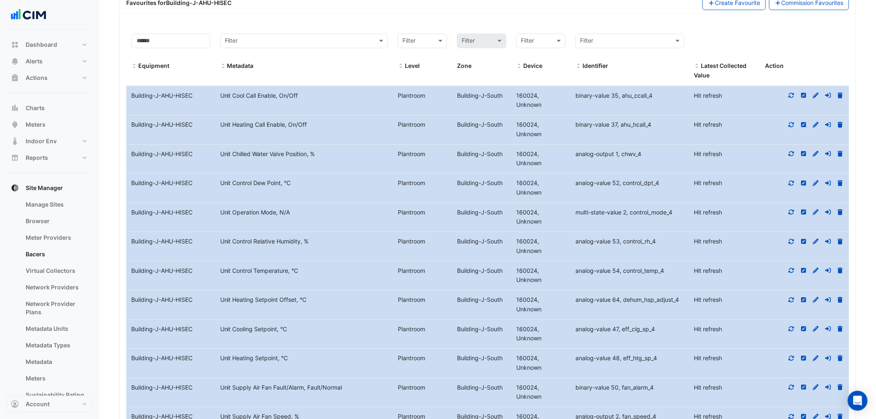
scroll to position [901, 0]
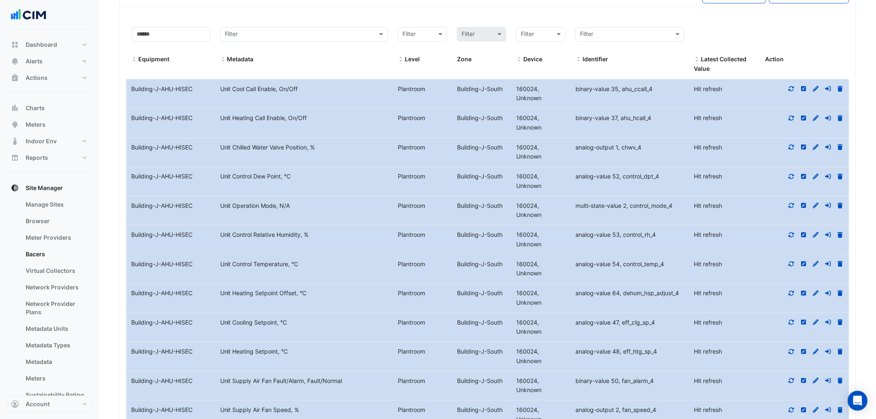
drag, startPoint x: 196, startPoint y: 93, endPoint x: 127, endPoint y: 91, distance: 68.7
click at [127, 91] on div "Building-J-AHU-HISEC" at bounding box center [170, 89] width 89 height 10
copy div "Building-J-AHU-HISEC"
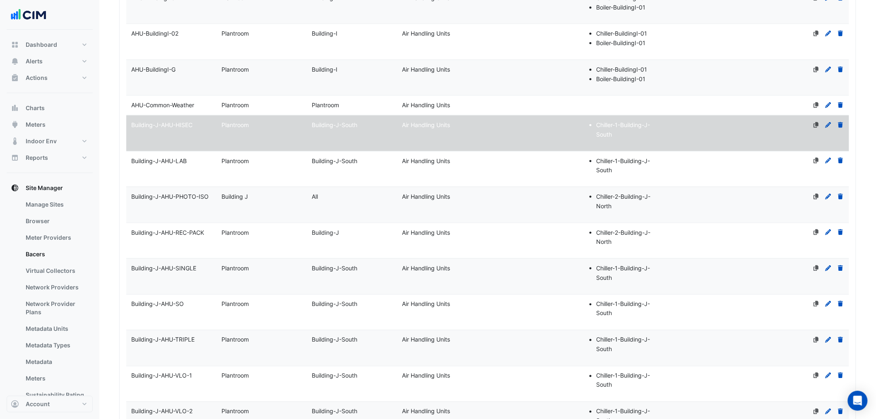
scroll to position [305, 0]
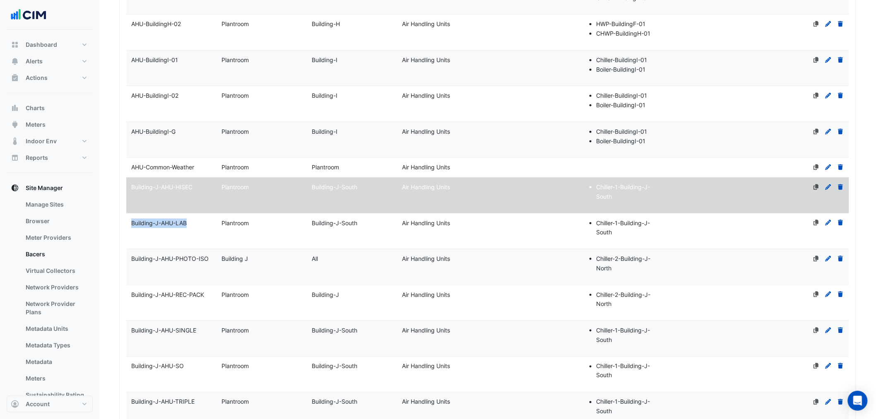
drag, startPoint x: 183, startPoint y: 224, endPoint x: 129, endPoint y: 222, distance: 53.8
click at [129, 222] on div "Building-J-AHU-LAB" at bounding box center [171, 223] width 90 height 10
copy span "Building-J-AHU-LAB"
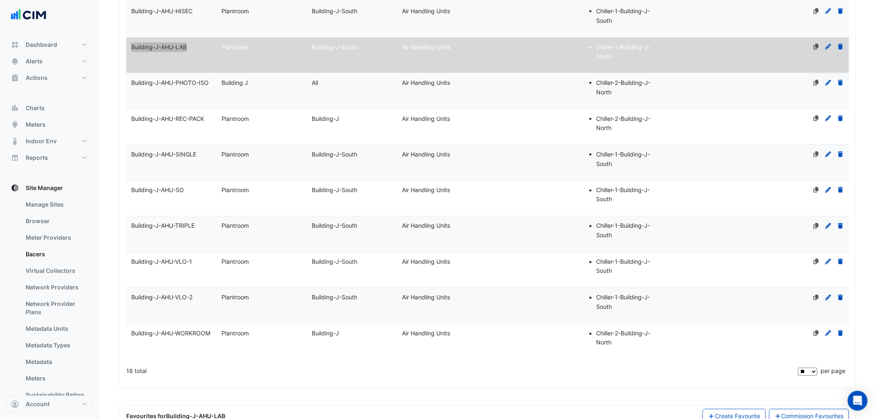
scroll to position [594, 0]
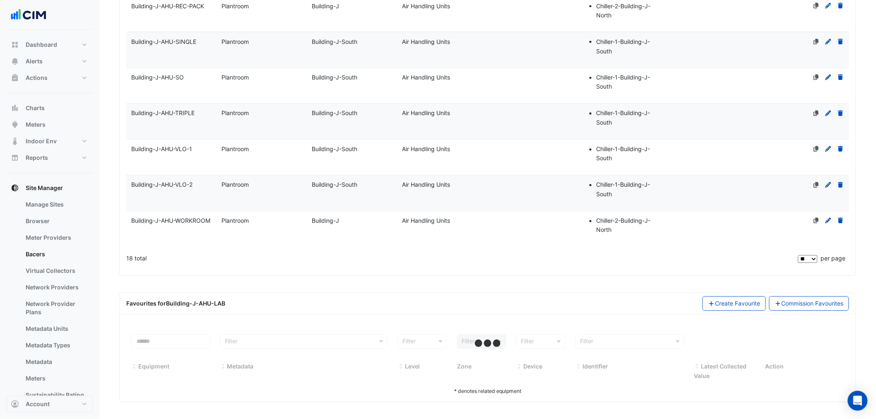
select select "**"
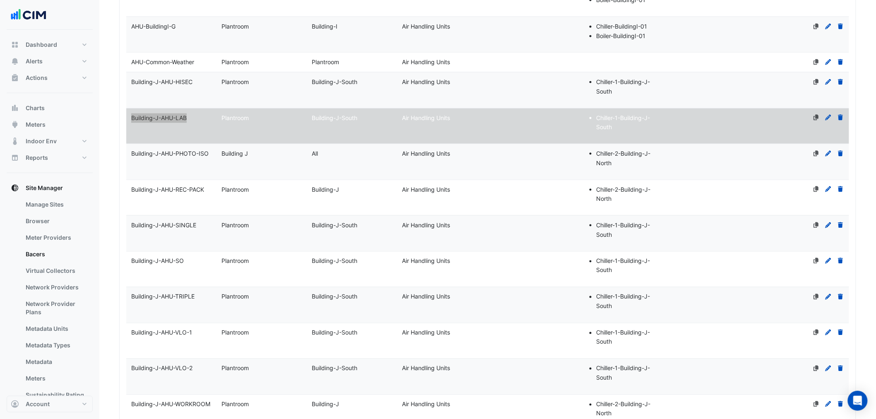
scroll to position [372, 0]
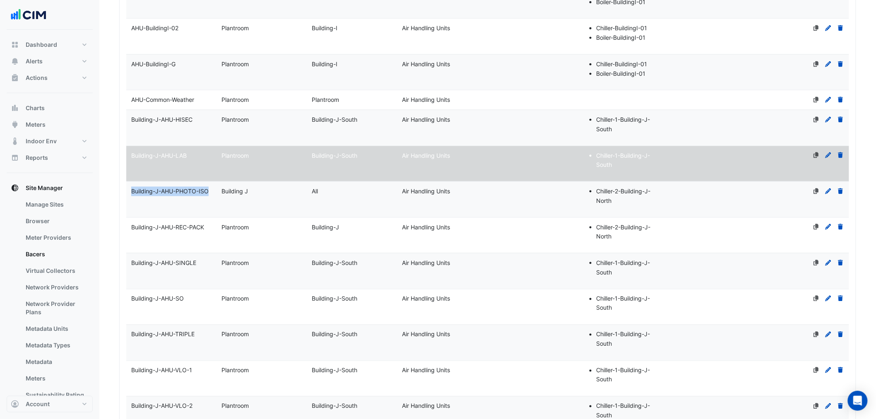
drag, startPoint x: 211, startPoint y: 191, endPoint x: 132, endPoint y: 192, distance: 79.5
click at [132, 192] on div "Building-J-AHU-PHOTO-ISO" at bounding box center [171, 192] width 90 height 10
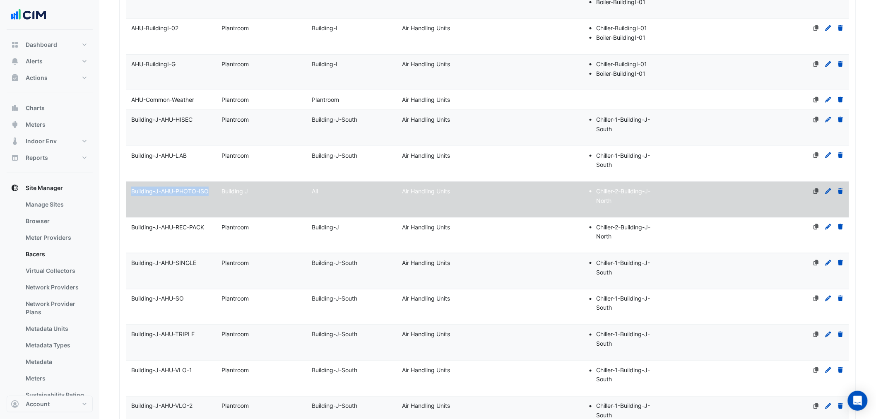
copy span "Building-J-AHU-PHOTO-ISO"
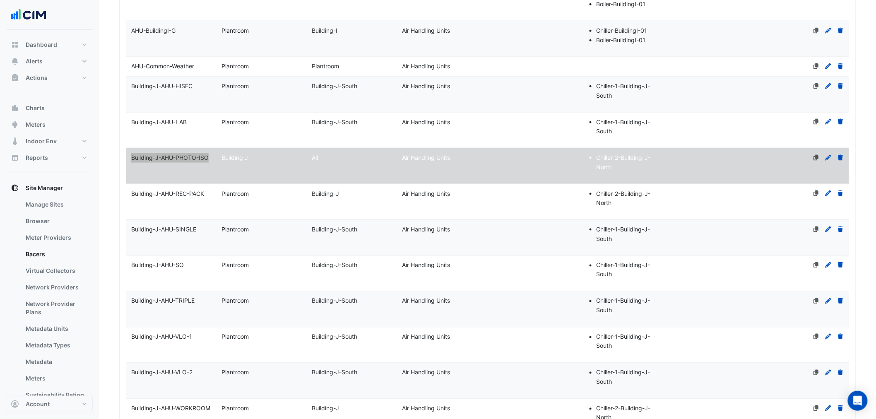
scroll to position [594, 0]
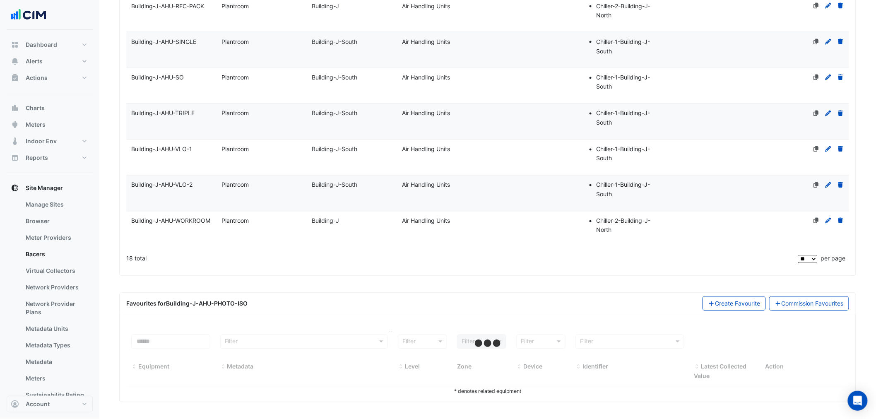
select select "**"
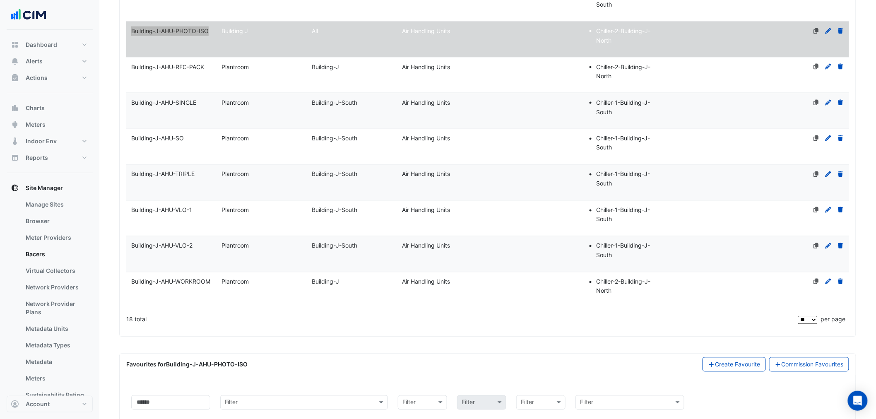
scroll to position [287, 0]
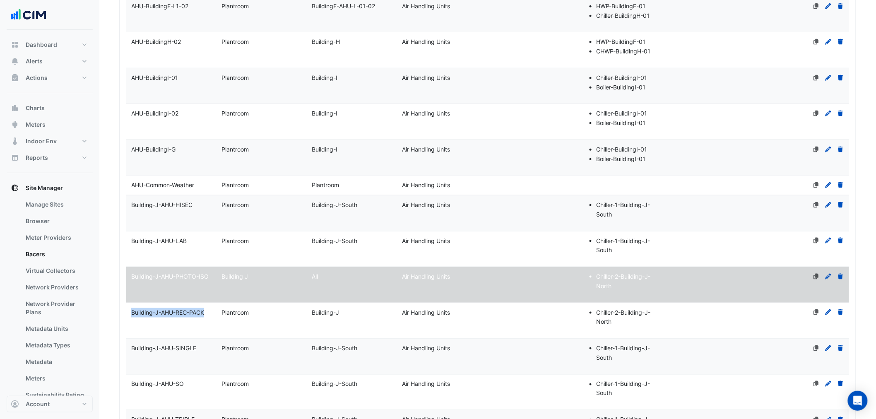
drag, startPoint x: 212, startPoint y: 312, endPoint x: 127, endPoint y: 312, distance: 85.7
click at [127, 312] on div "Building-J-AHU-REC-PACK" at bounding box center [171, 313] width 90 height 10
copy span "Building-J-AHU-REC-PACK"
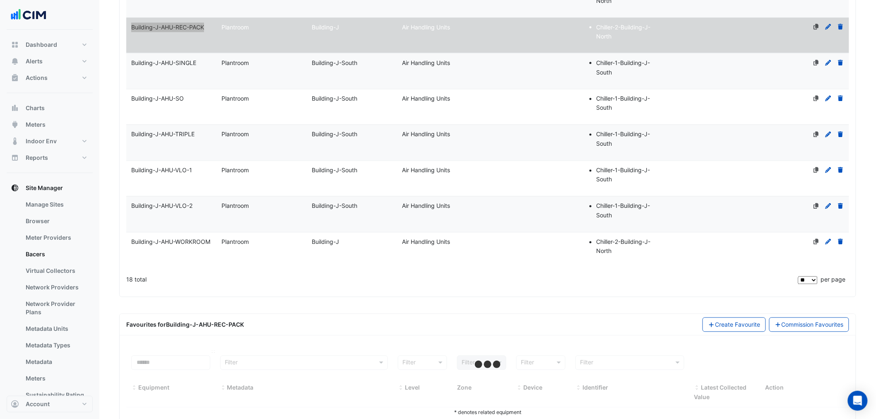
scroll to position [594, 0]
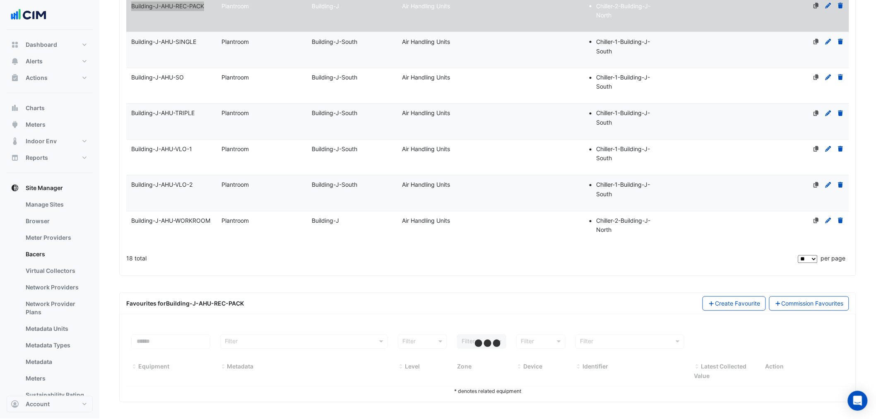
select select "**"
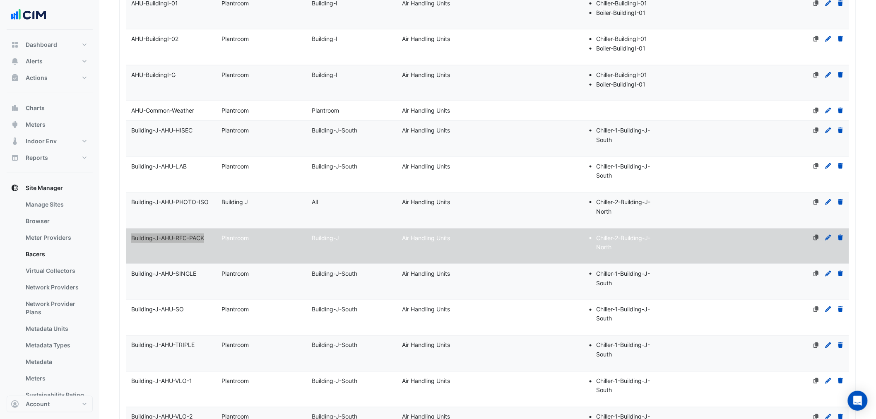
scroll to position [349, 0]
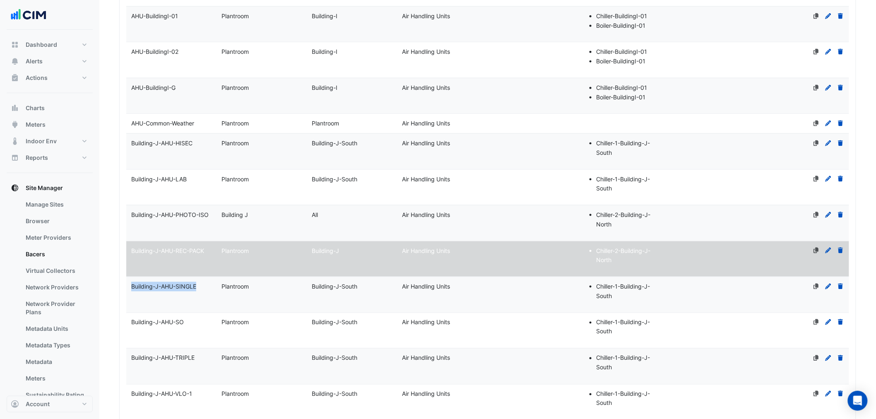
drag, startPoint x: 196, startPoint y: 283, endPoint x: 131, endPoint y: 301, distance: 67.5
click at [131, 301] on datatable-body-cell "Name Building-J-AHU-SINGLE" at bounding box center [171, 295] width 90 height 36
copy span "Building-J-AHU-SINGLE"
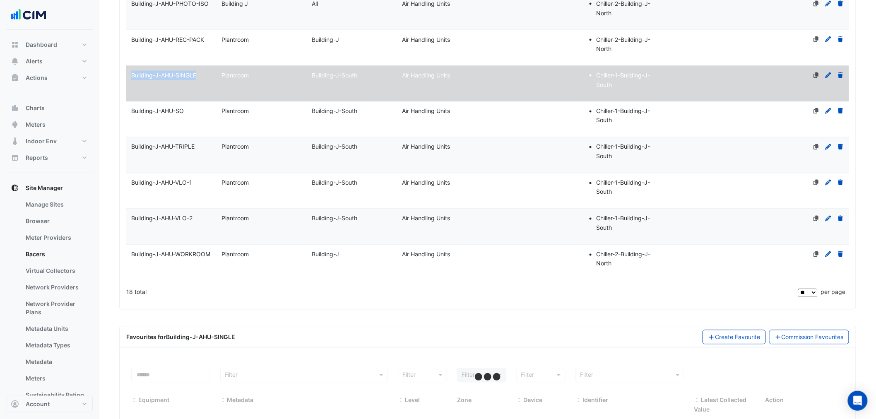
scroll to position [594, 0]
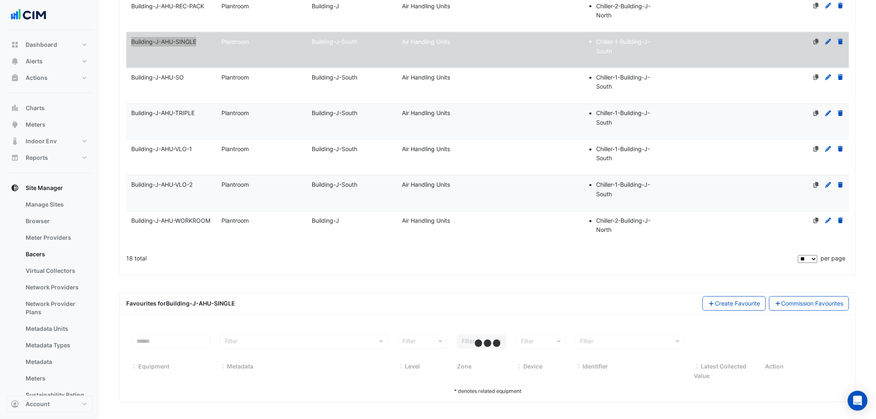
select select "**"
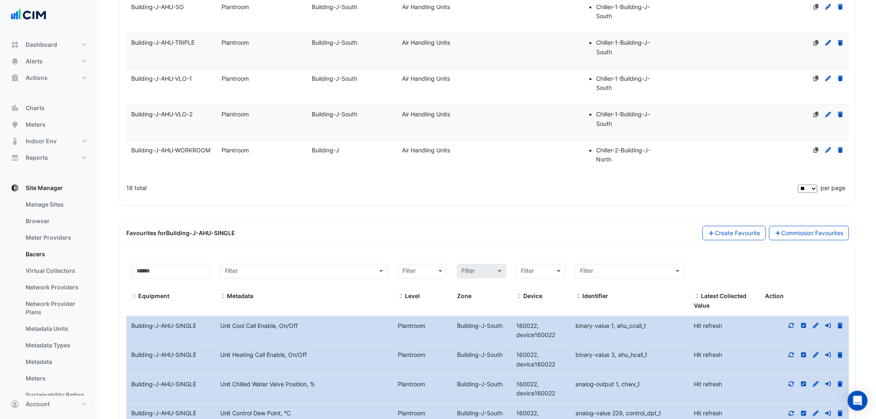
scroll to position [506, 0]
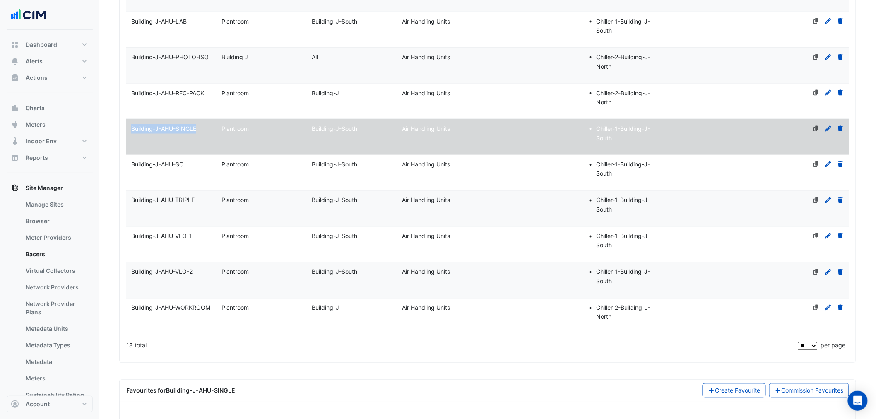
click at [182, 172] on datatable-body-cell "Name Building-J-AHU-SO" at bounding box center [171, 173] width 90 height 36
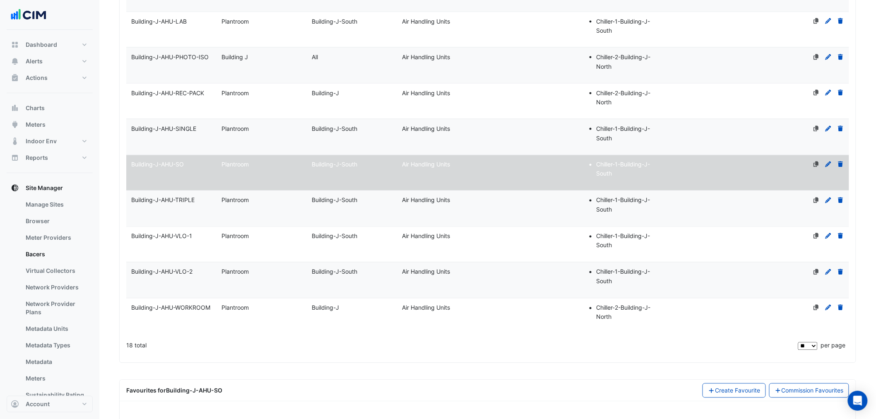
select select "**"
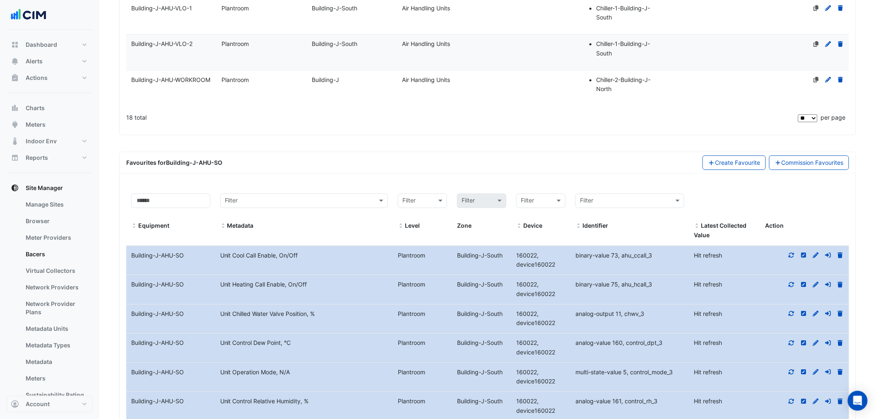
scroll to position [751, 0]
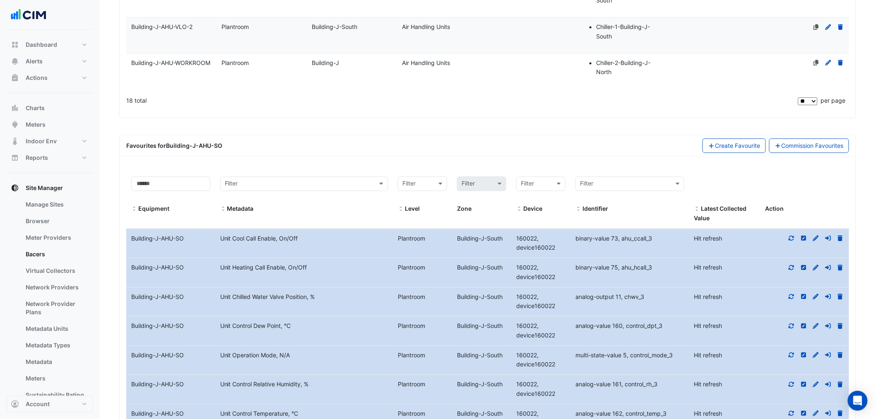
drag, startPoint x: 129, startPoint y: 242, endPoint x: 124, endPoint y: 242, distance: 5.0
copy datatable-body-row "Equipment Name Building-J-AHU-SO"
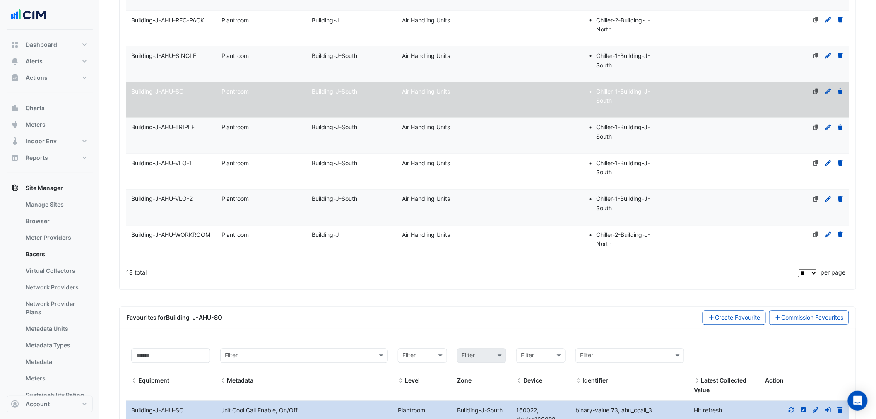
scroll to position [594, 0]
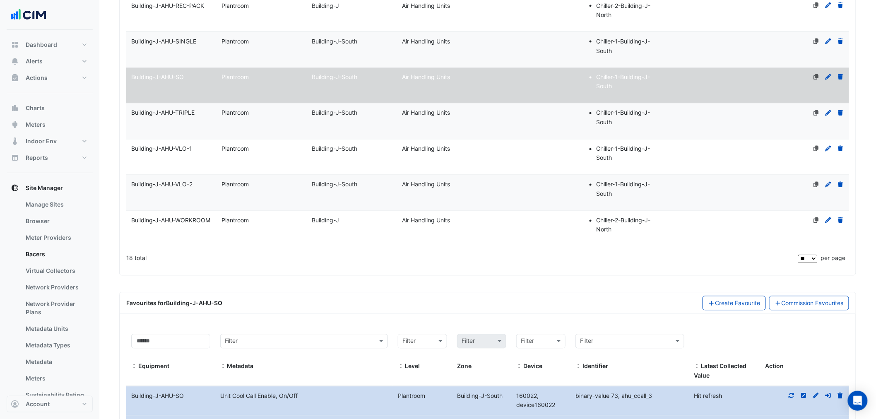
click at [234, 113] on span "Plantroom" at bounding box center [234, 112] width 27 height 7
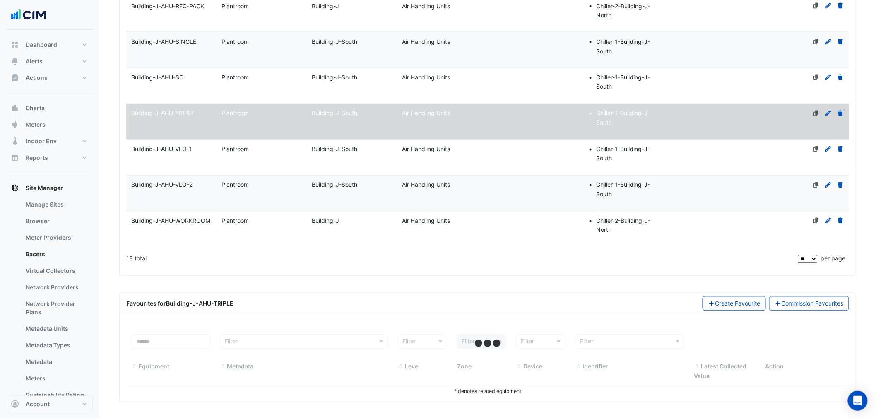
drag, startPoint x: 236, startPoint y: 307, endPoint x: 127, endPoint y: 306, distance: 109.7
click at [127, 306] on div "Favourites for Building-J-AHU-TRIPLE Create Favourite Commission Favourites" at bounding box center [487, 303] width 722 height 14
click at [254, 308] on div "Favourites for Building-J-AHU-TRIPLE Create Favourite Commission Favourites" at bounding box center [487, 303] width 722 height 14
select select "**"
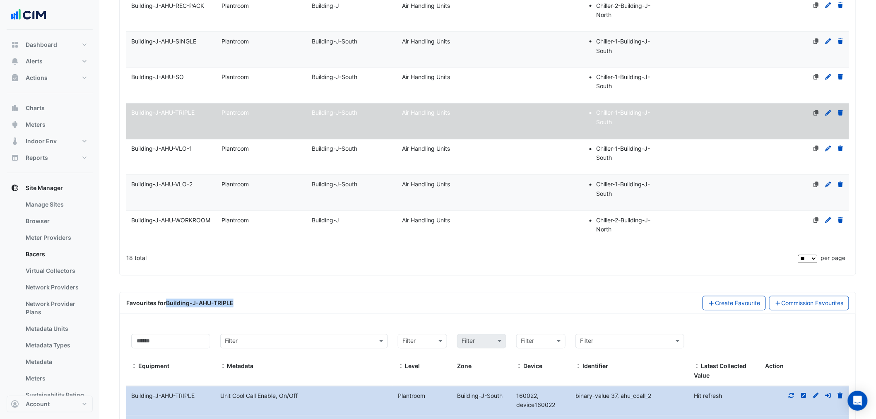
drag, startPoint x: 267, startPoint y: 305, endPoint x: 167, endPoint y: 304, distance: 100.2
click at [167, 304] on div "Favourites for Building-J-AHU-TRIPLE Create Favourite Commission Favourites" at bounding box center [487, 303] width 722 height 14
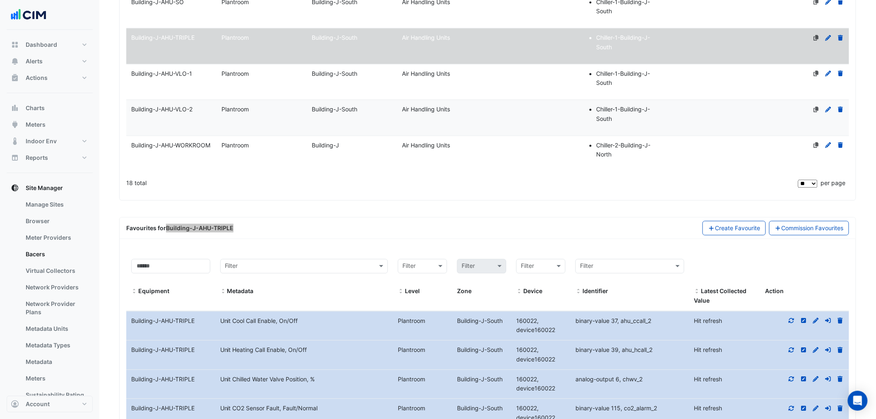
scroll to position [562, 0]
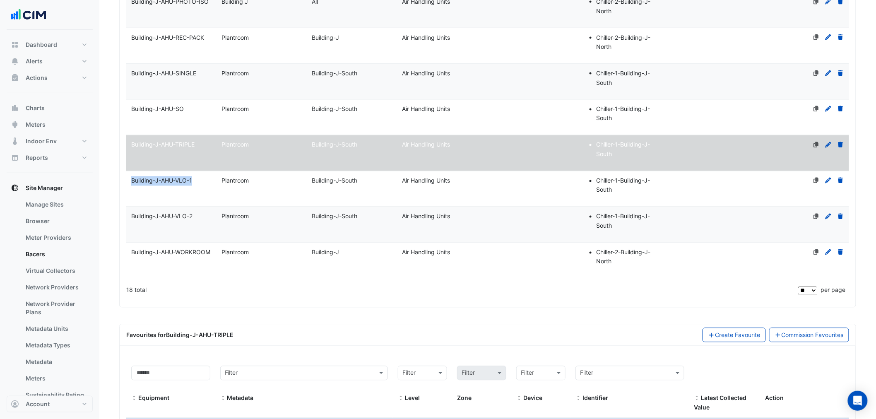
drag, startPoint x: 198, startPoint y: 178, endPoint x: 130, endPoint y: 180, distance: 67.5
click at [130, 180] on div "Building-J-AHU-VLO-1" at bounding box center [171, 181] width 90 height 10
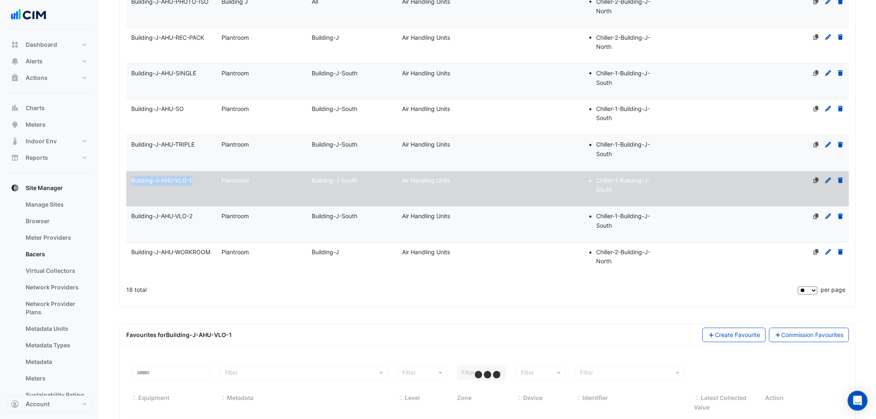
copy span "Building-J-AHU-VLO-1"
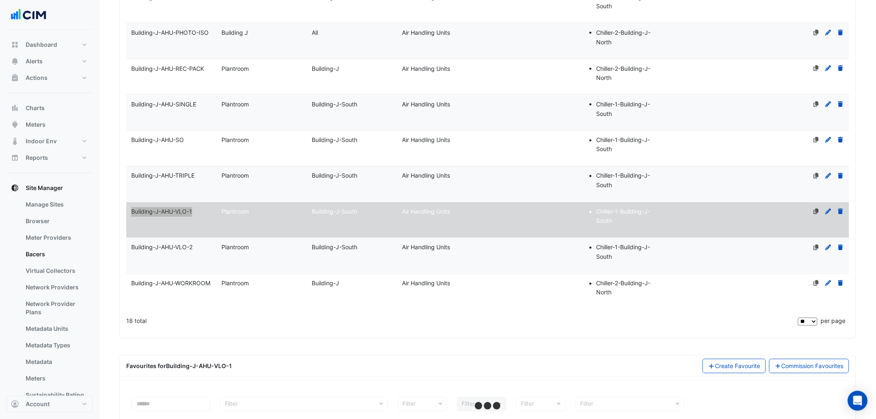
scroll to position [594, 0]
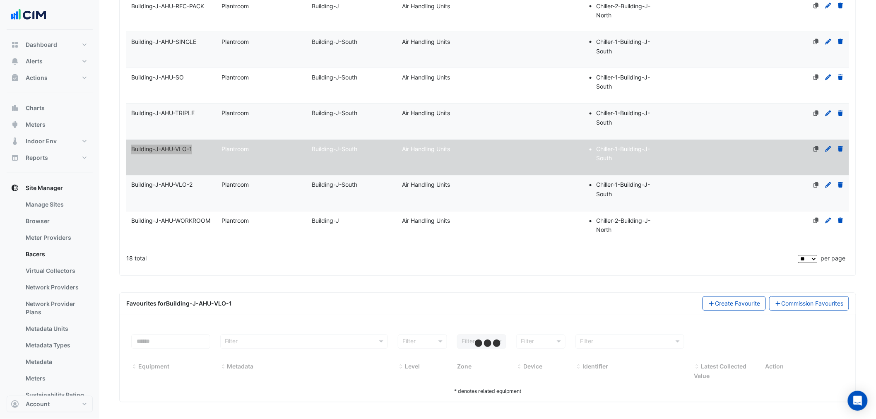
select select "**"
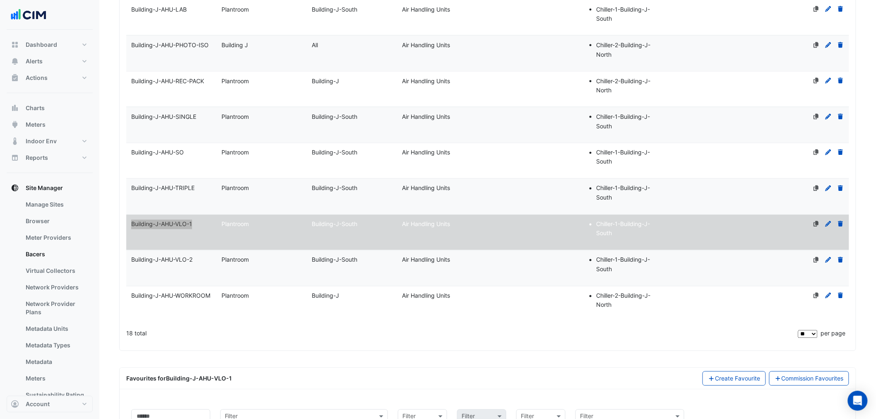
scroll to position [481, 0]
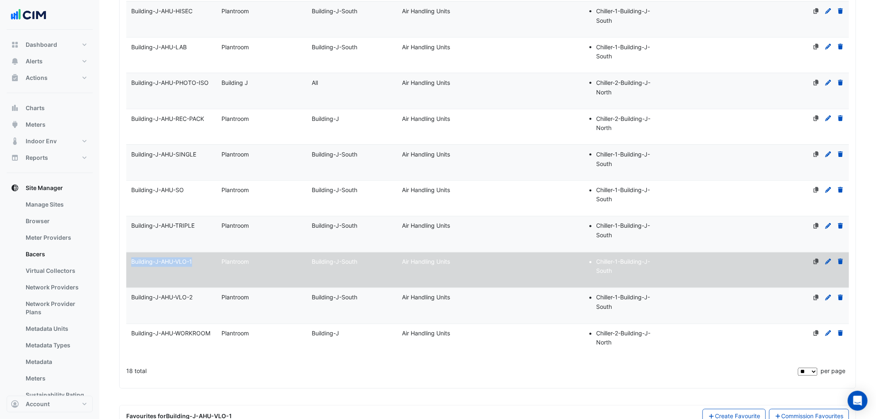
click at [193, 293] on div "Building-J-AHU-VLO-2" at bounding box center [171, 298] width 90 height 10
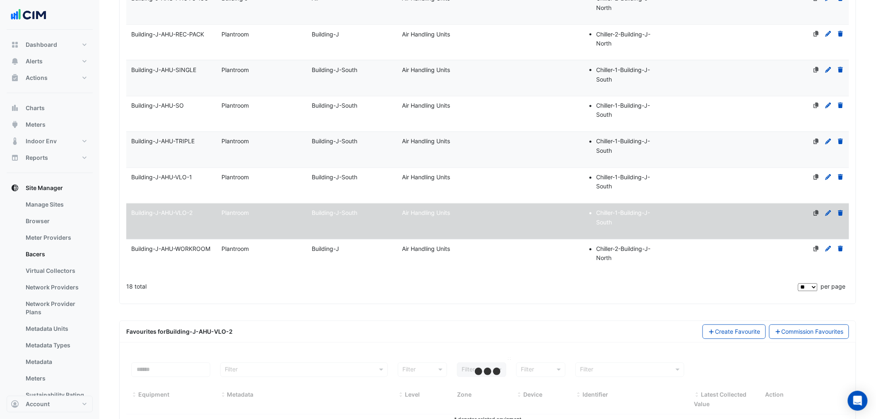
scroll to position [594, 0]
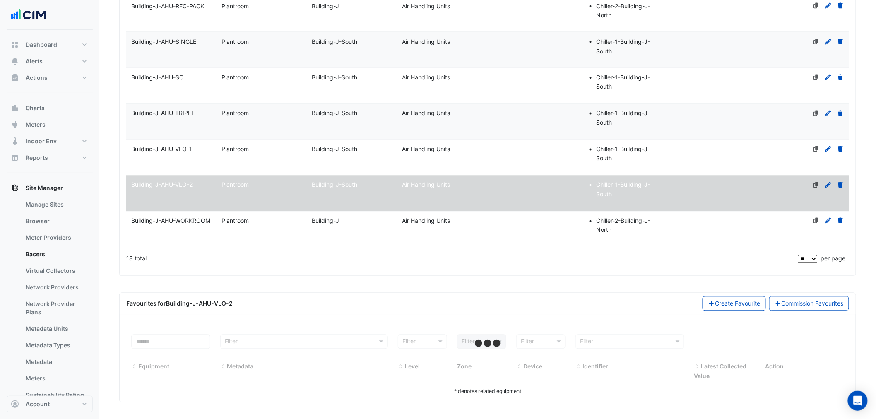
select select "**"
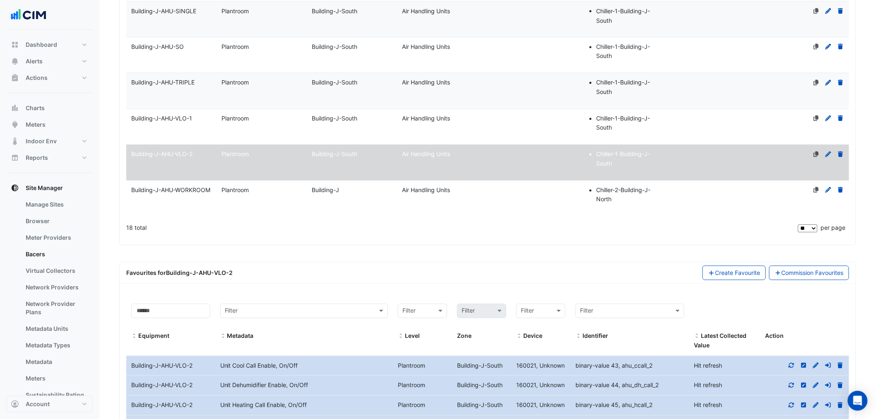
scroll to position [542, 0]
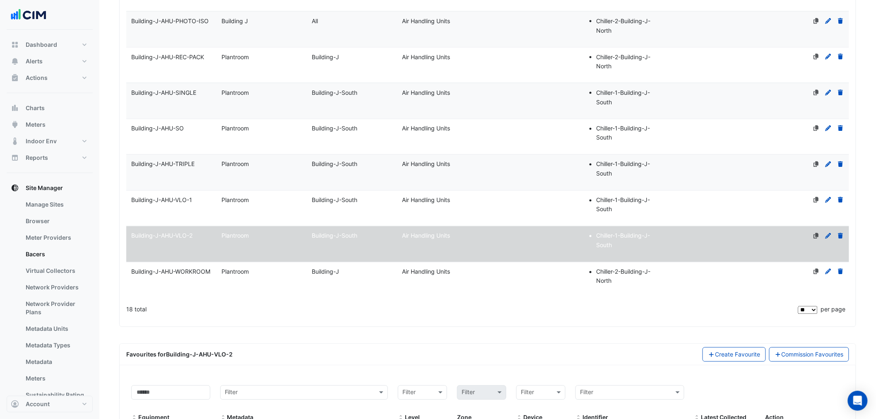
click at [207, 281] on datatable-body-cell "Name Building-J-AHU-WORKROOM" at bounding box center [171, 280] width 90 height 36
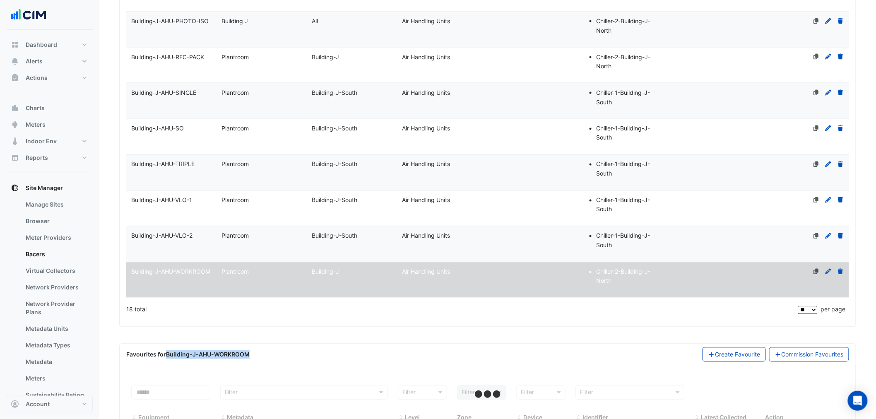
drag, startPoint x: 277, startPoint y: 357, endPoint x: 166, endPoint y: 357, distance: 110.9
click at [166, 357] on div "Favourites for Building-J-AHU-WORKROOM Create Favourite Commission Favourites" at bounding box center [487, 354] width 722 height 14
copy strong "Building-J-AHU-WORKROOM"
select select "**"
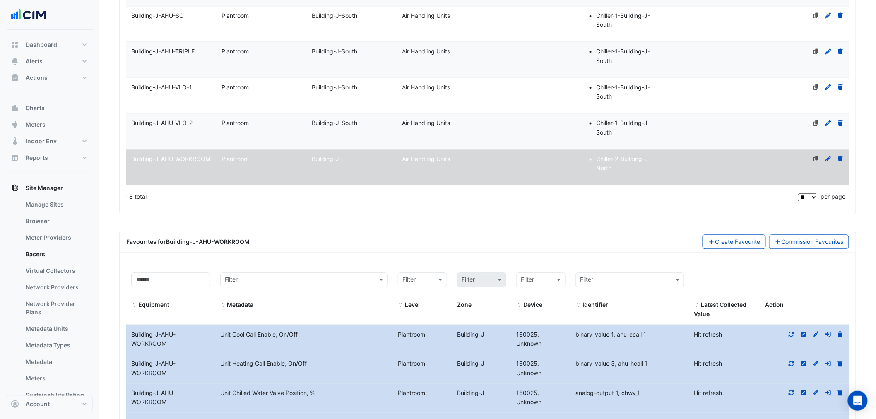
scroll to position [0, 0]
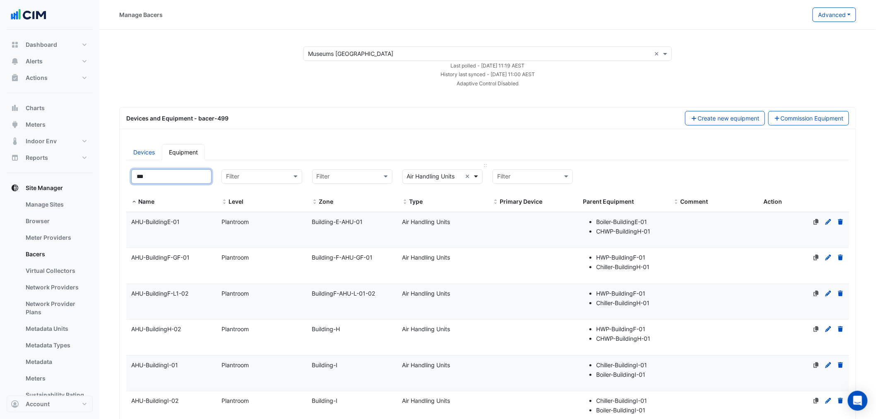
drag, startPoint x: 187, startPoint y: 174, endPoint x: 473, endPoint y: 171, distance: 285.9
click at [191, 174] on input "***" at bounding box center [171, 176] width 80 height 14
click at [222, 176] on div at bounding box center [261, 177] width 79 height 10
click at [192, 177] on input "***" at bounding box center [171, 176] width 80 height 14
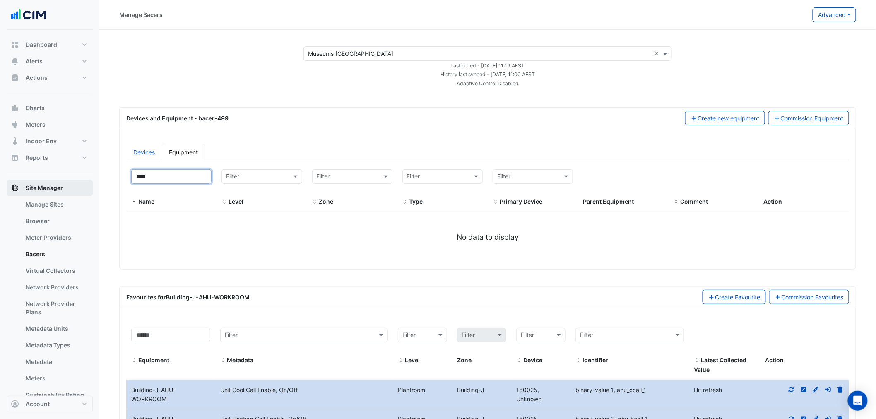
drag, startPoint x: 95, startPoint y: 178, endPoint x: 51, endPoint y: 183, distance: 44.1
type input "**"
select select "**"
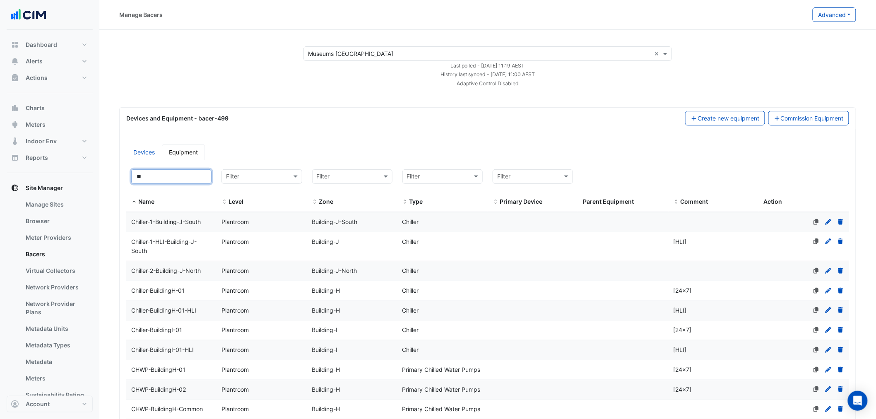
type input "**"
click at [188, 297] on datatable-body-cell "Name Chiller-BuildingH-01" at bounding box center [171, 290] width 90 height 19
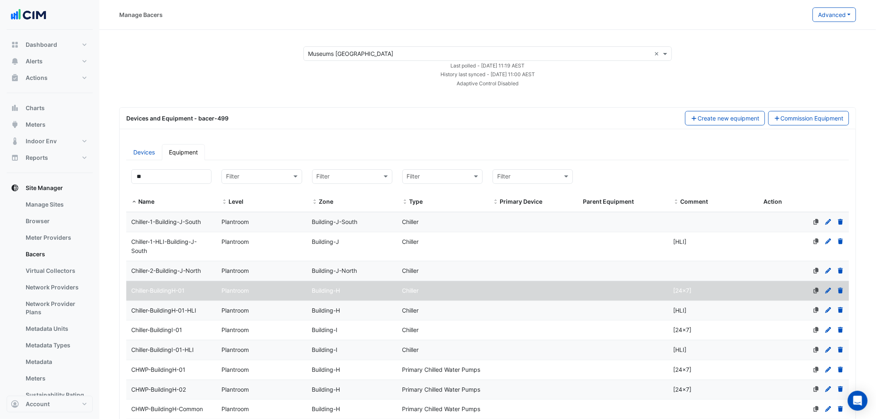
select select "**"
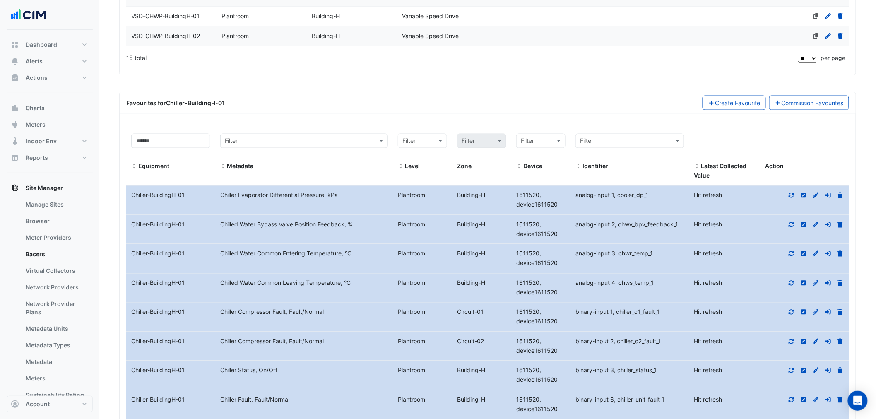
scroll to position [490, 0]
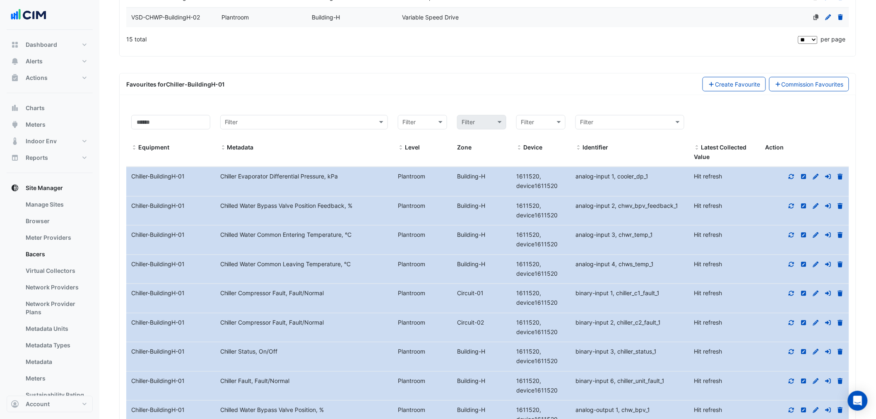
drag, startPoint x: 257, startPoint y: 203, endPoint x: 512, endPoint y: 231, distance: 256.4
click at [429, 218] on div "Equipment Name Chiller-BuildingH-01 Metadata Chilled Water Bypass Valve Positio…" at bounding box center [487, 211] width 722 height 29
click at [258, 278] on datatable-body-cell "Metadata Chilled Water Common Leaving Temperature, °C" at bounding box center [304, 269] width 178 height 29
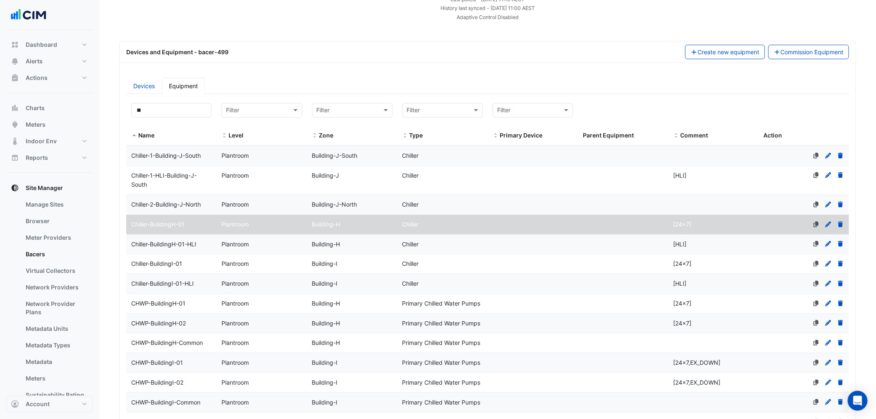
scroll to position [0, 0]
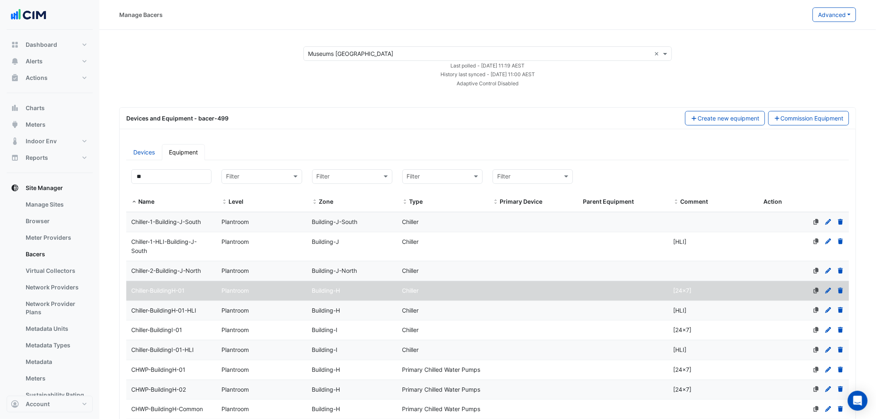
click at [232, 222] on span "Plantroom" at bounding box center [234, 221] width 27 height 7
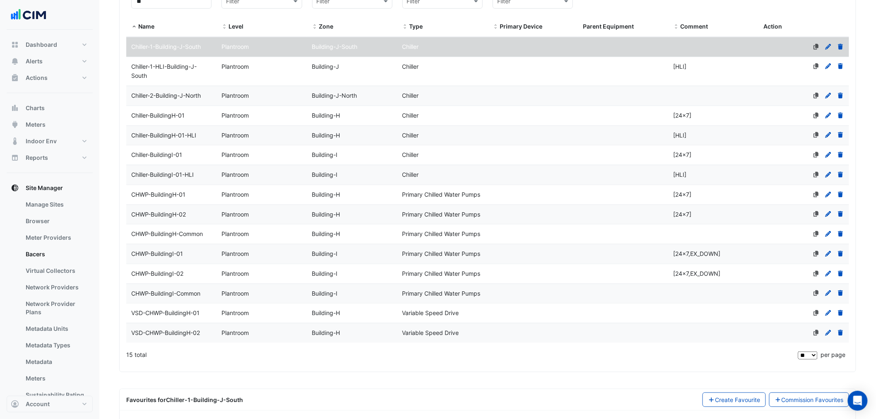
scroll to position [272, 0]
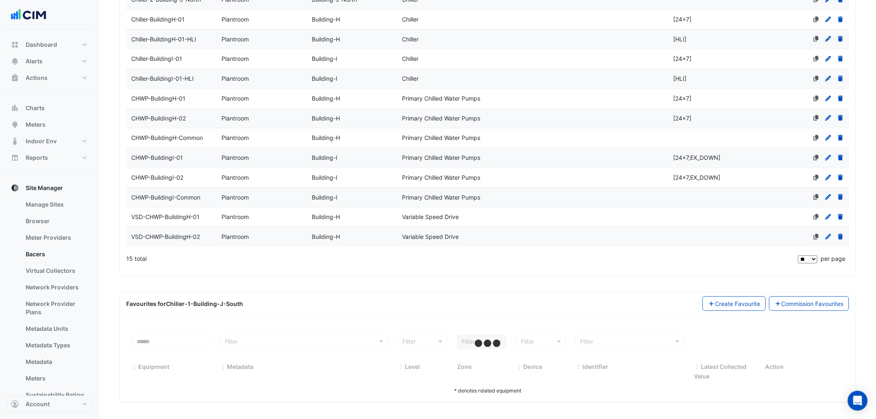
select select "**"
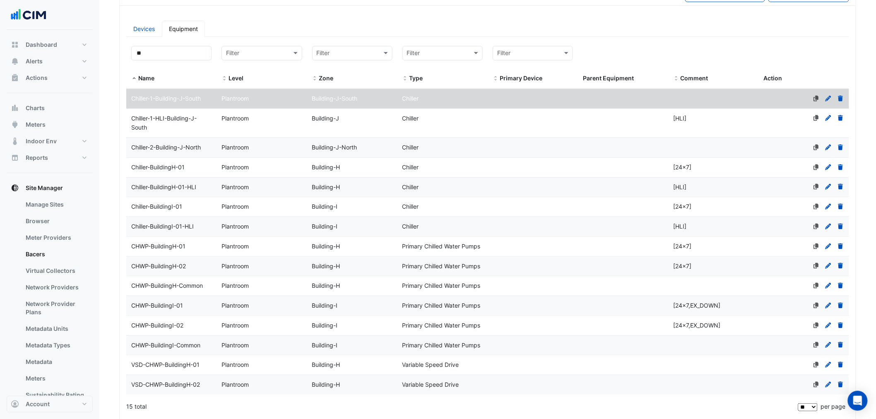
scroll to position [27, 0]
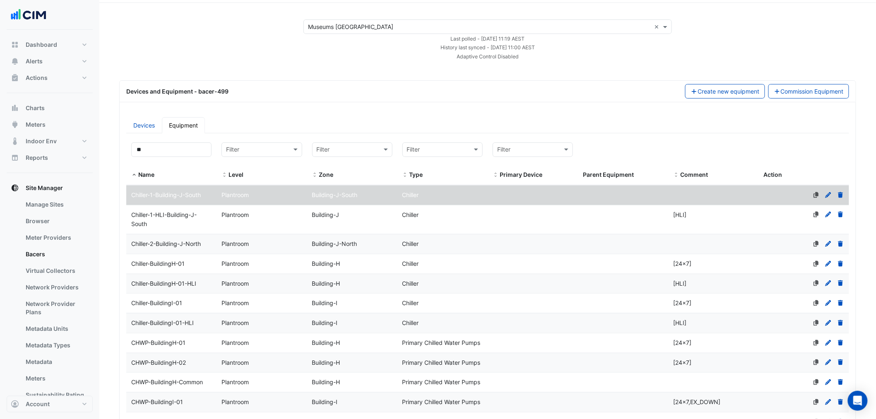
click at [255, 249] on datatable-body-cell "Level Plantroom" at bounding box center [261, 243] width 90 height 19
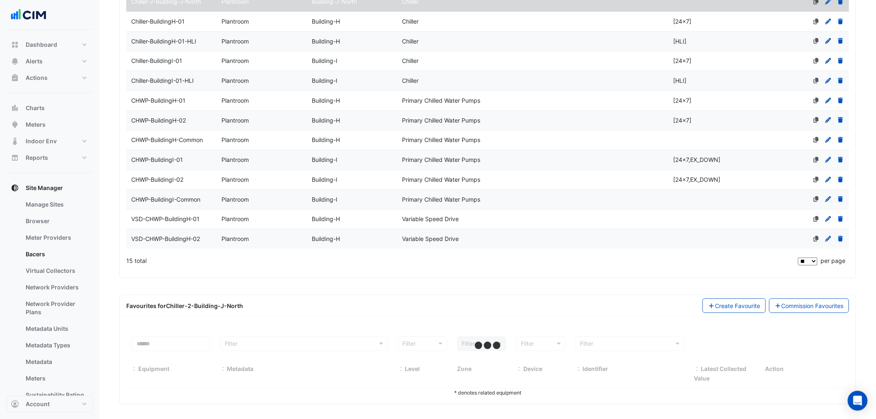
scroll to position [272, 0]
select select "**"
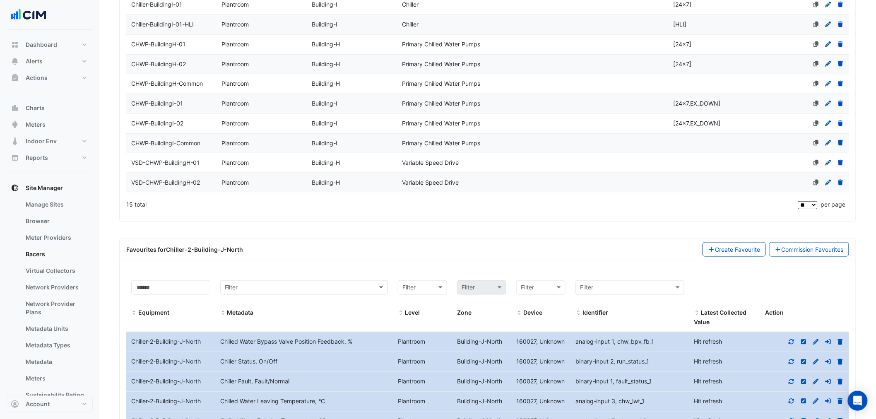
scroll to position [333, 0]
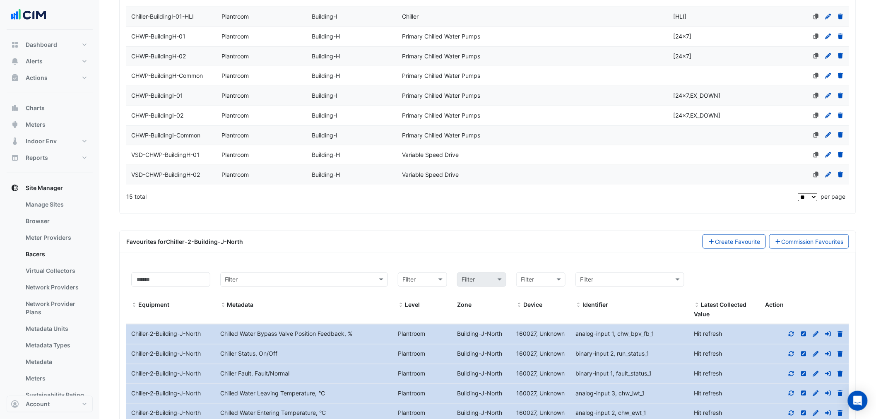
click at [794, 334] on icon at bounding box center [790, 334] width 7 height 6
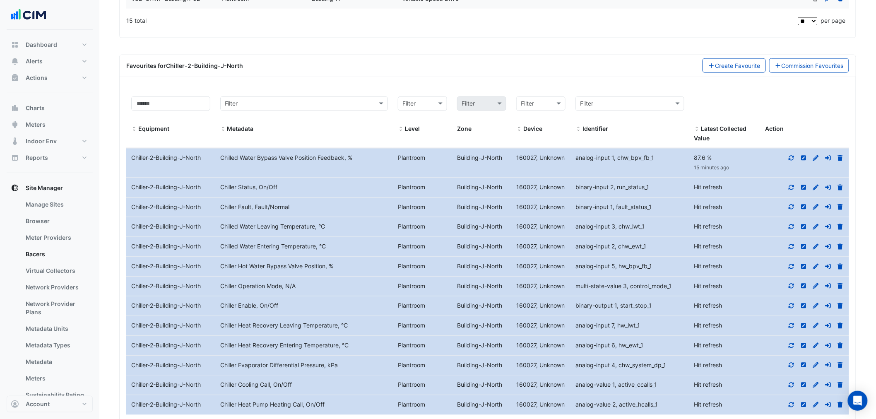
scroll to position [562, 0]
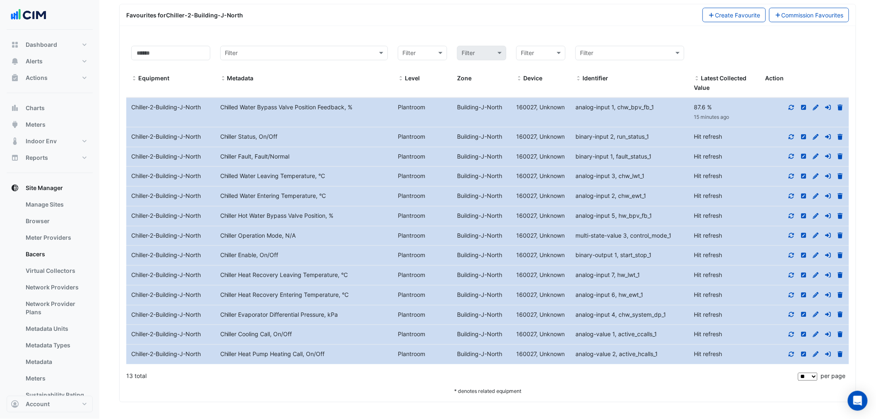
click at [297, 291] on div "Chiller Heat Recovery Entering Temperature, °C" at bounding box center [304, 295] width 178 height 10
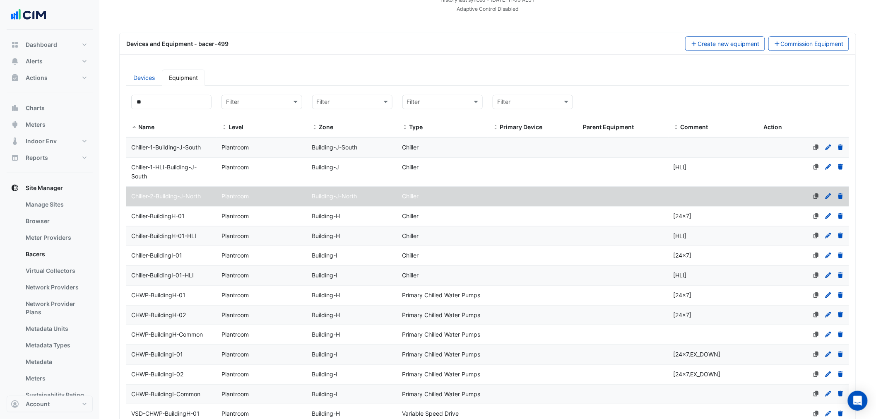
scroll to position [10, 0]
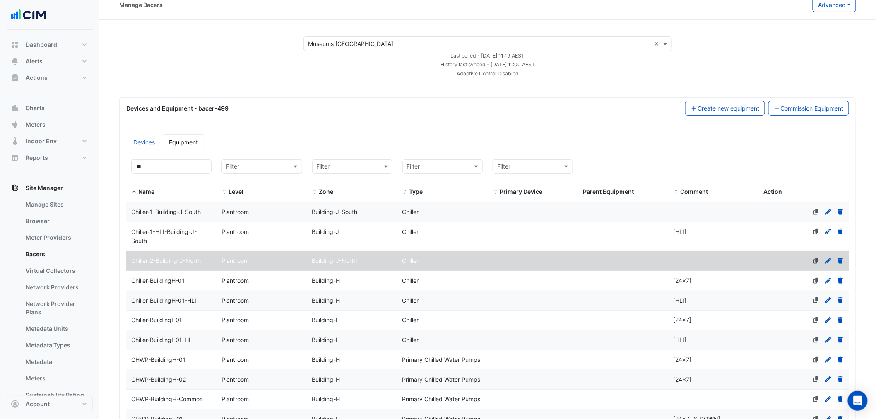
click at [187, 321] on div "Chiller-BuildingI-01" at bounding box center [171, 320] width 90 height 10
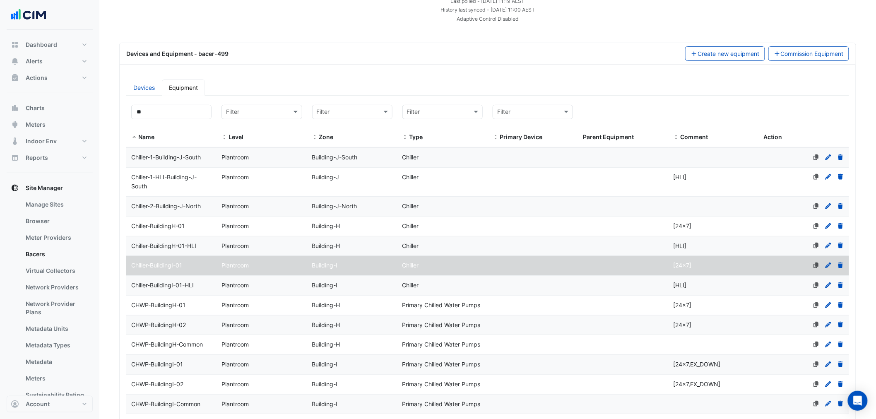
scroll to position [71, 0]
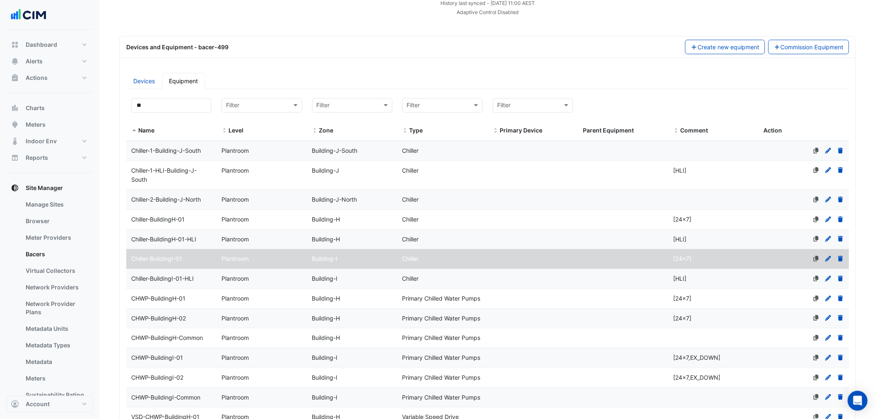
click at [214, 352] on datatable-body-cell "Name CHWP-BuildingI-01" at bounding box center [171, 357] width 90 height 19
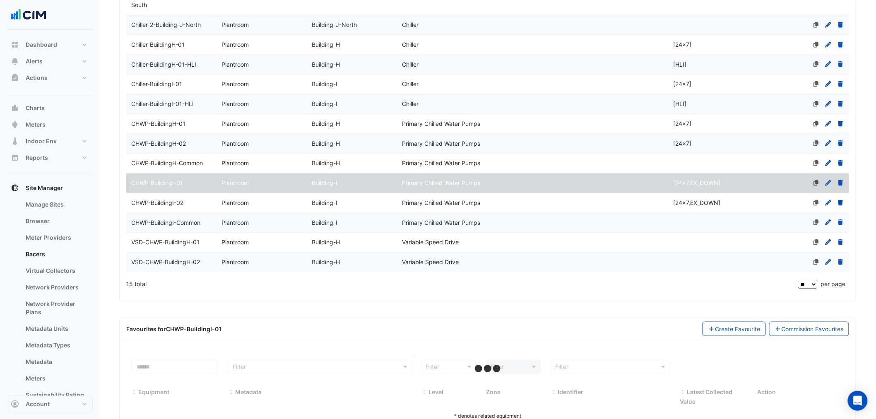
scroll to position [272, 0]
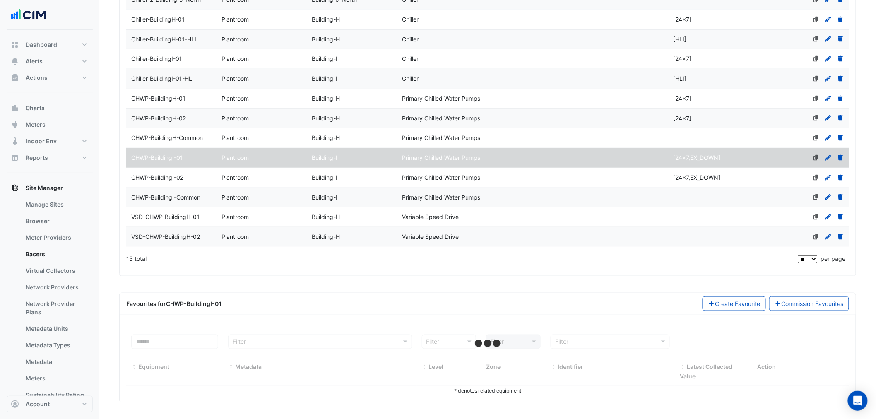
select select "**"
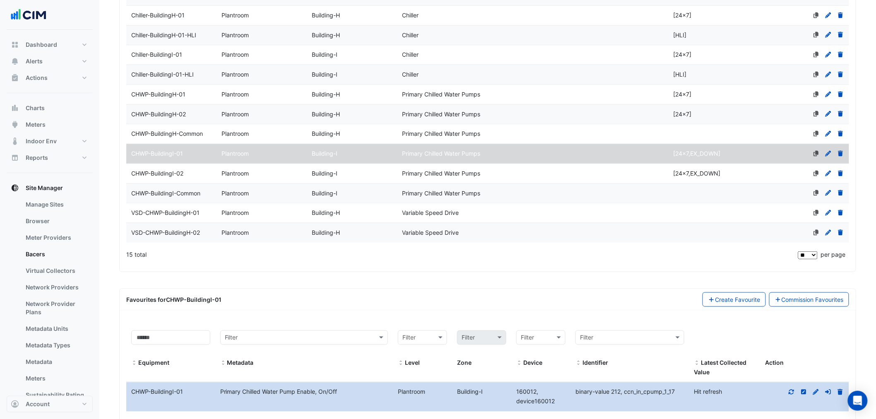
scroll to position [263, 0]
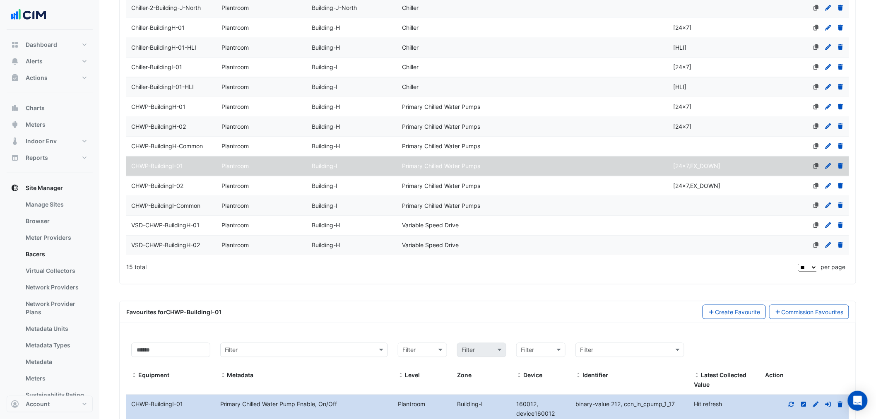
click at [196, 125] on div "CHWP-BuildingH-02" at bounding box center [171, 127] width 90 height 10
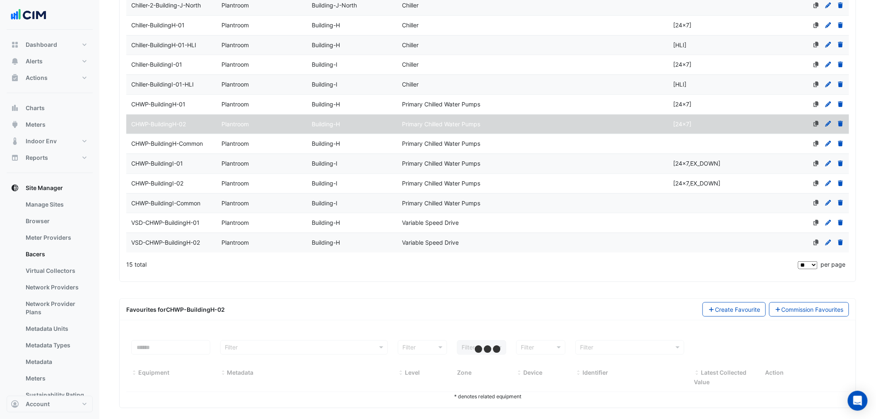
scroll to position [272, 0]
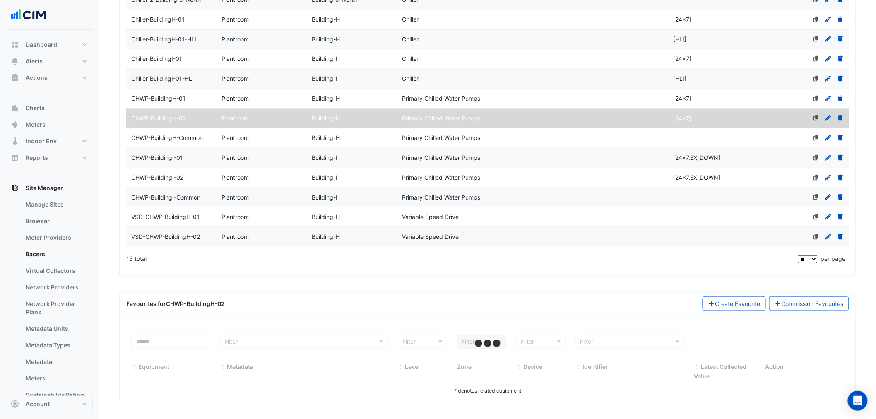
select select "**"
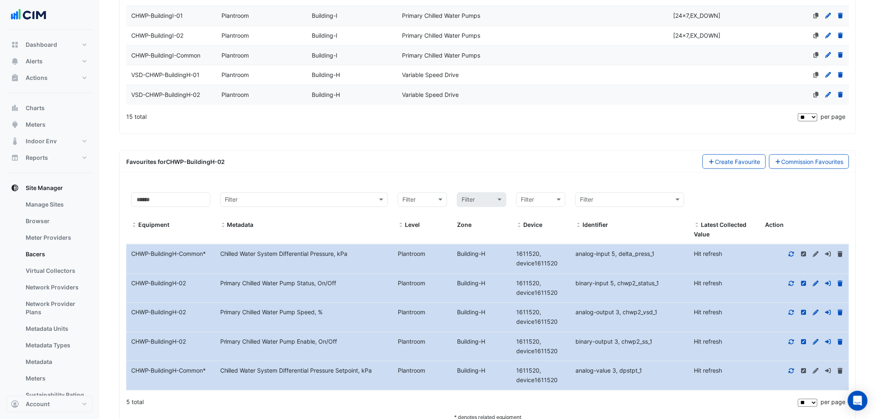
scroll to position [441, 0]
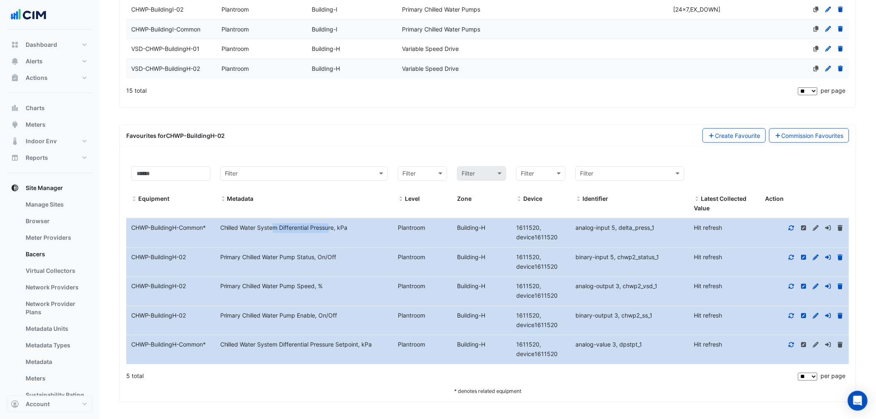
drag, startPoint x: 262, startPoint y: 226, endPoint x: 334, endPoint y: 265, distance: 81.3
click at [336, 251] on datatable-scroller "Equipment Name CHWP-BuildingH-Common * Metadata Chilled Water System Differenti…" at bounding box center [487, 291] width 722 height 146
click at [324, 313] on div "Primary Chilled Water Pump Enable, On/Off" at bounding box center [304, 316] width 178 height 10
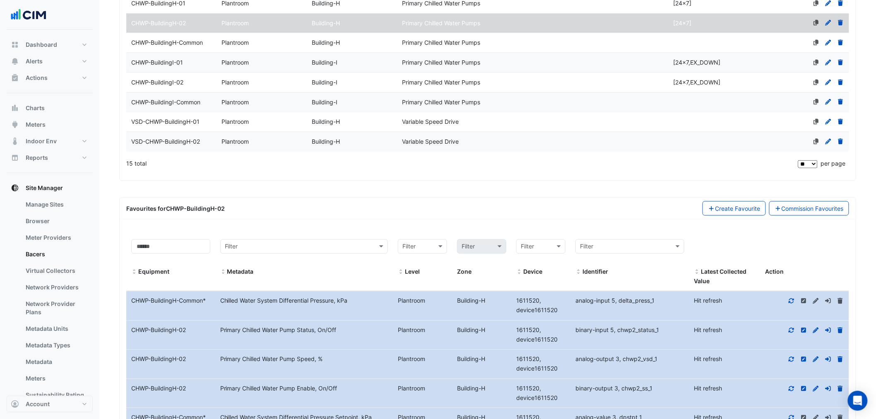
scroll to position [318, 0]
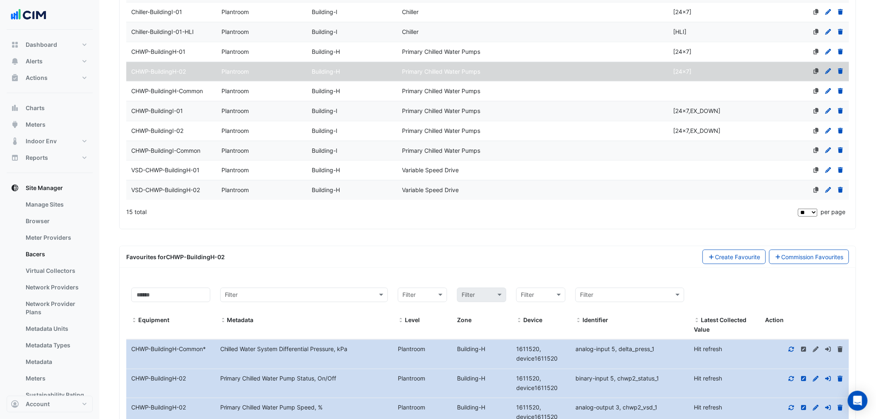
click at [224, 92] on span "Plantroom" at bounding box center [234, 90] width 27 height 7
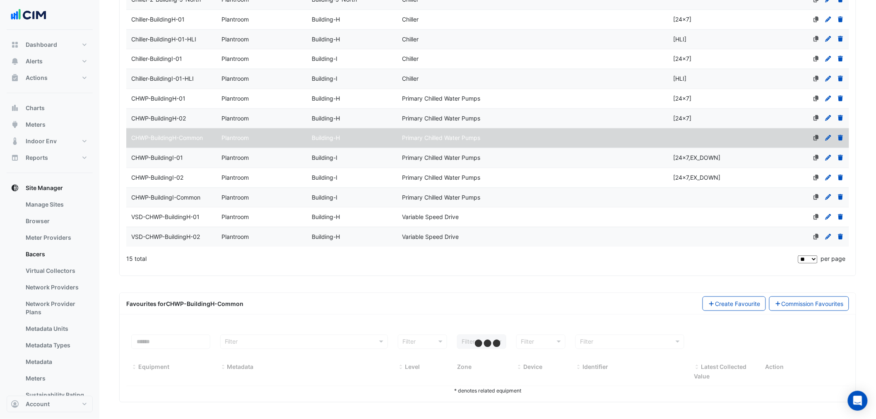
scroll to position [272, 0]
select select "**"
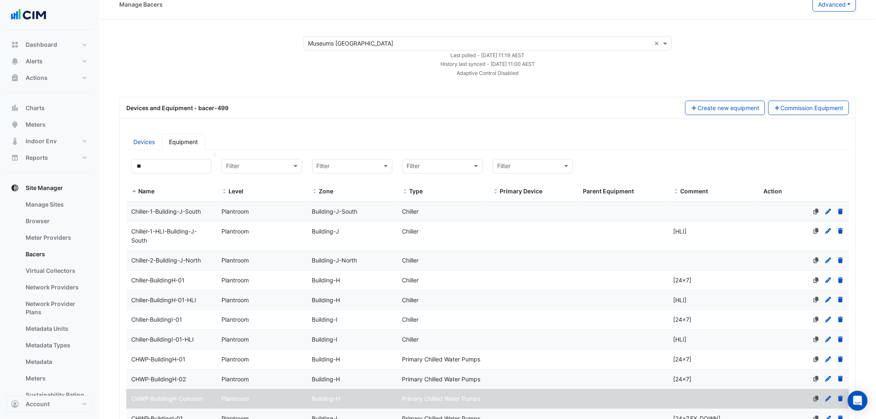
scroll to position [0, 0]
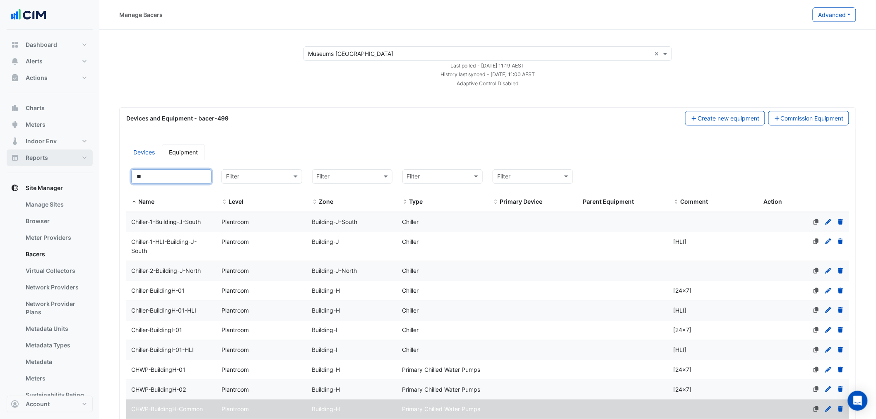
drag, startPoint x: 177, startPoint y: 173, endPoint x: 13, endPoint y: 156, distance: 164.7
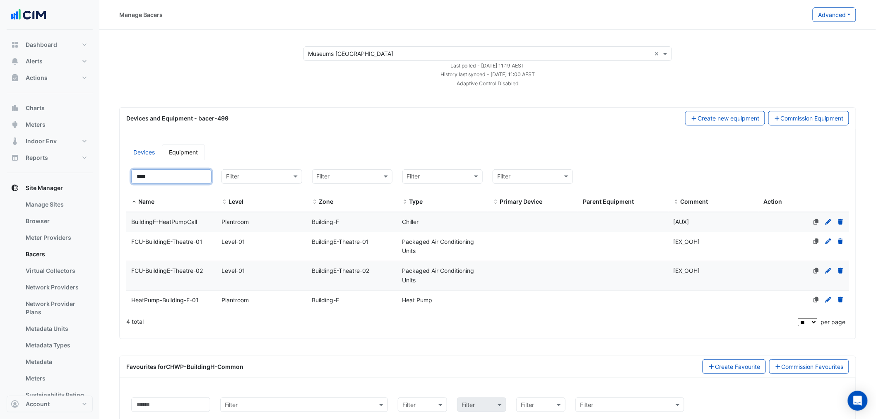
type input "****"
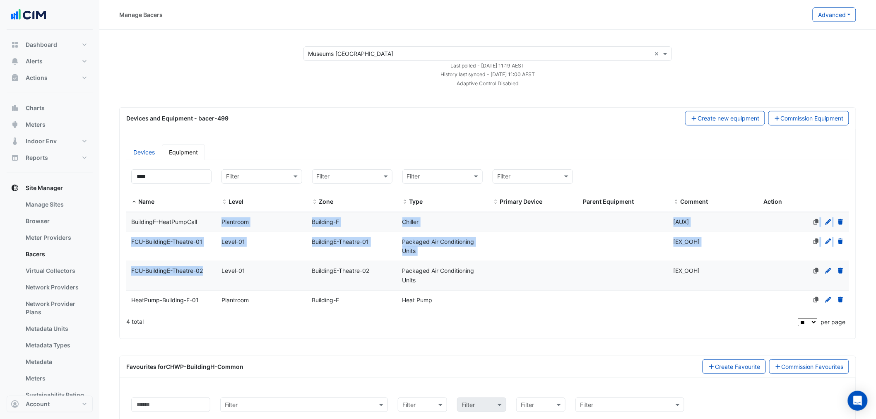
drag, startPoint x: 206, startPoint y: 223, endPoint x: 196, endPoint y: 292, distance: 69.8
click at [197, 290] on datatable-scroller "Name BuildingF-HeatPumpCall Level Plantroom Zone Building-F Type Chiller Primar…" at bounding box center [579, 261] width 906 height 98
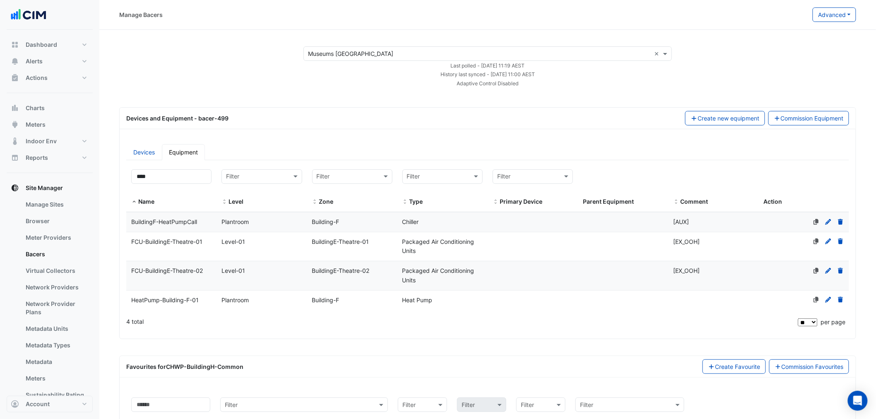
drag, startPoint x: 194, startPoint y: 298, endPoint x: 202, endPoint y: 298, distance: 7.0
click at [195, 298] on span "HeatPump-Building-F-01" at bounding box center [164, 299] width 67 height 7
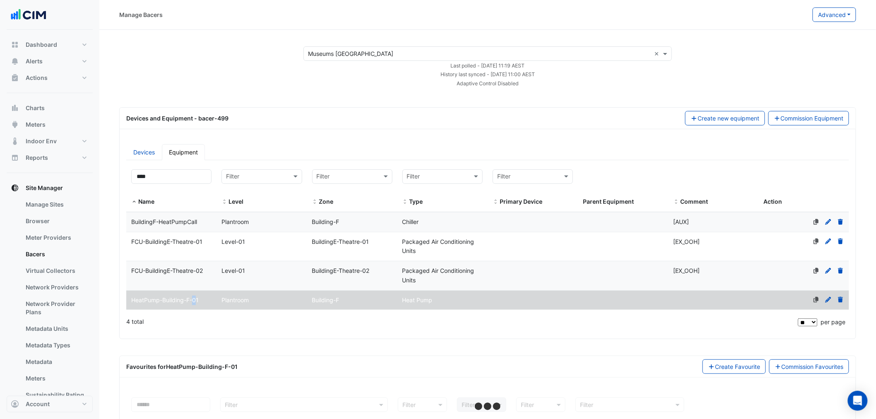
scroll to position [63, 0]
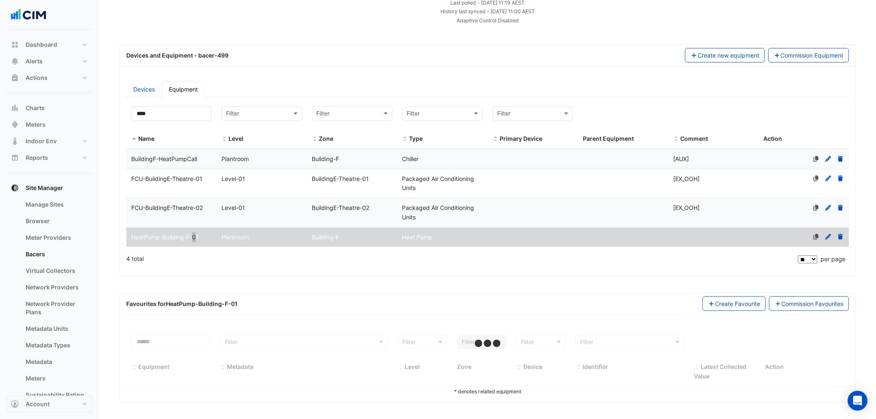
select select "**"
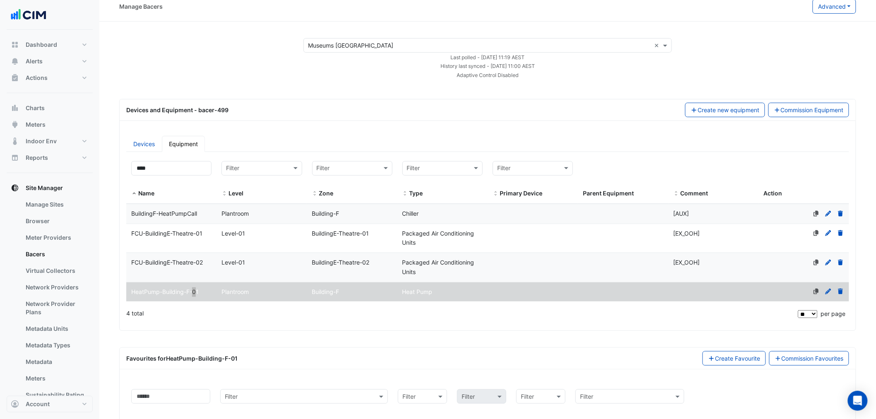
scroll to position [0, 0]
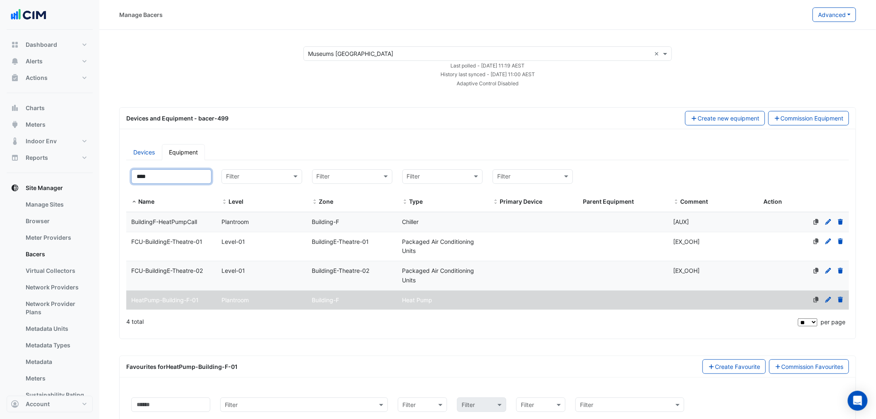
drag, startPoint x: 184, startPoint y: 180, endPoint x: 122, endPoint y: 176, distance: 61.8
click at [121, 176] on div "Filter by name: **** Filter by level: Filter Filter by zone: Filter Filter by t…" at bounding box center [487, 248] width 732 height 168
click at [185, 179] on input "****" at bounding box center [171, 176] width 80 height 14
drag, startPoint x: 185, startPoint y: 179, endPoint x: 10, endPoint y: 168, distance: 175.3
click at [30, 175] on div "Manage Bacers Advanced View Collector Notes View scan history View Metadata Pre…" at bounding box center [438, 325] width 876 height 650
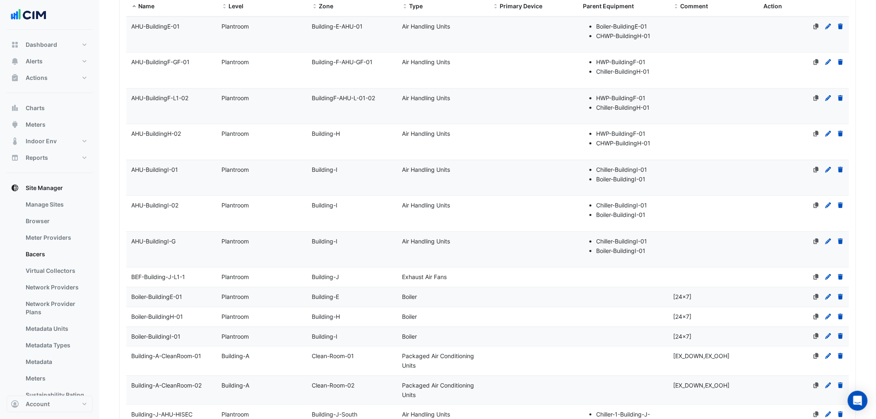
scroll to position [245, 0]
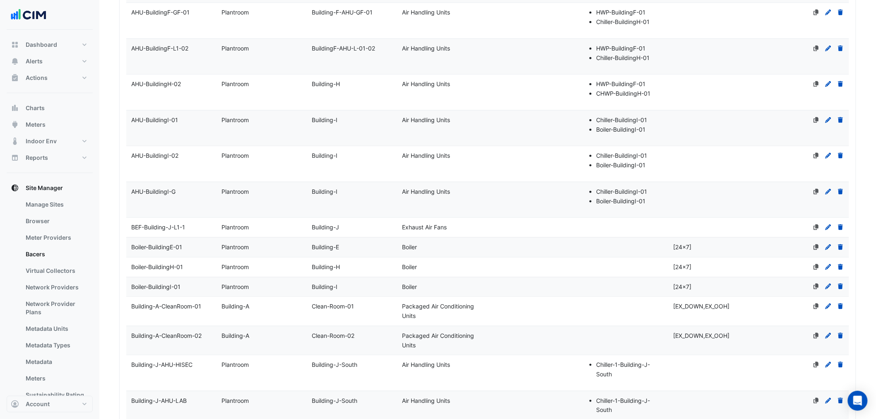
type input "*****"
click at [194, 228] on div "BEF-Building-J-L1-1" at bounding box center [171, 228] width 90 height 10
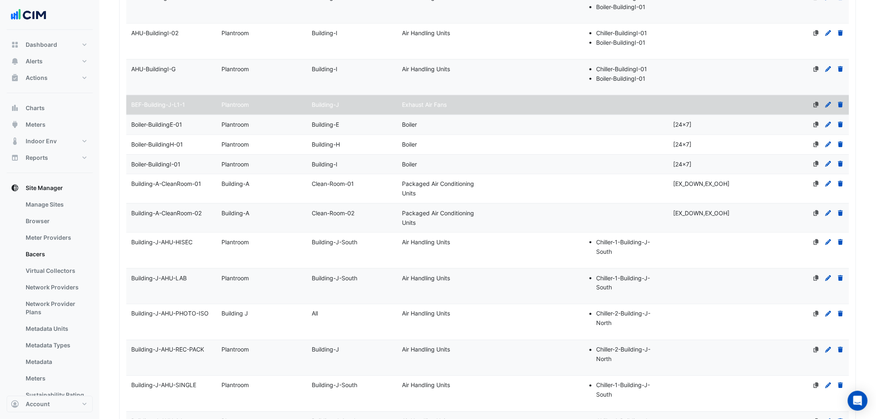
drag, startPoint x: 110, startPoint y: 358, endPoint x: 117, endPoint y: 293, distance: 65.3
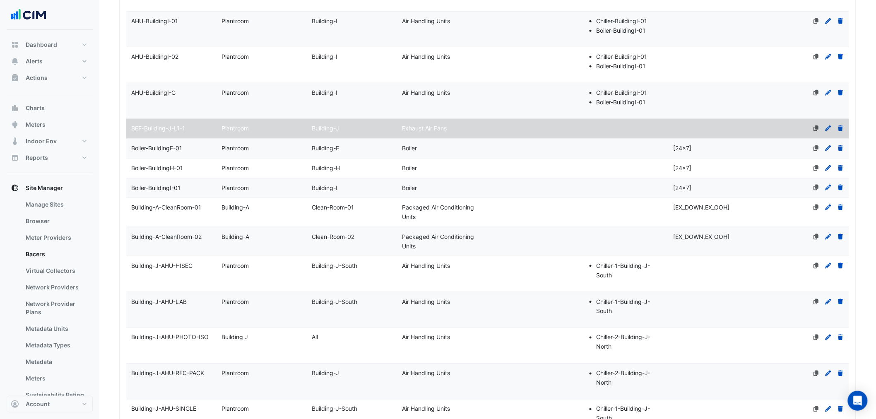
select select "**"
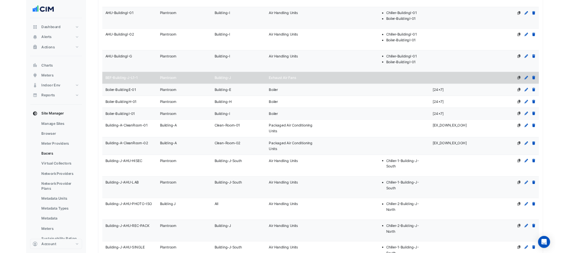
scroll to position [0, 0]
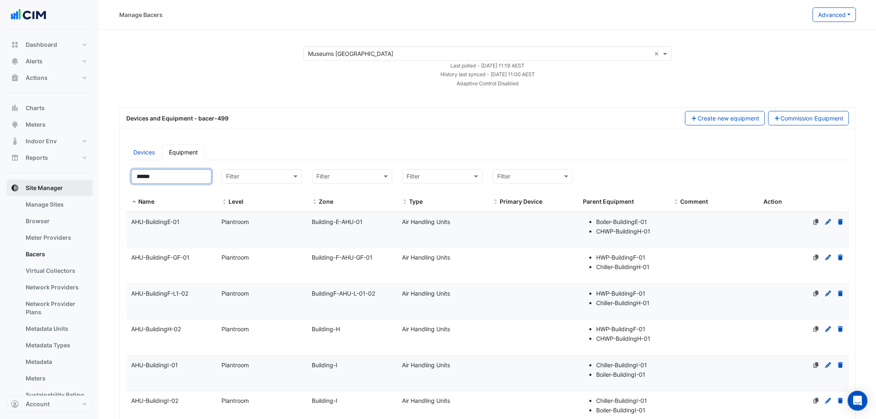
drag, startPoint x: 174, startPoint y: 175, endPoint x: 46, endPoint y: 181, distance: 128.0
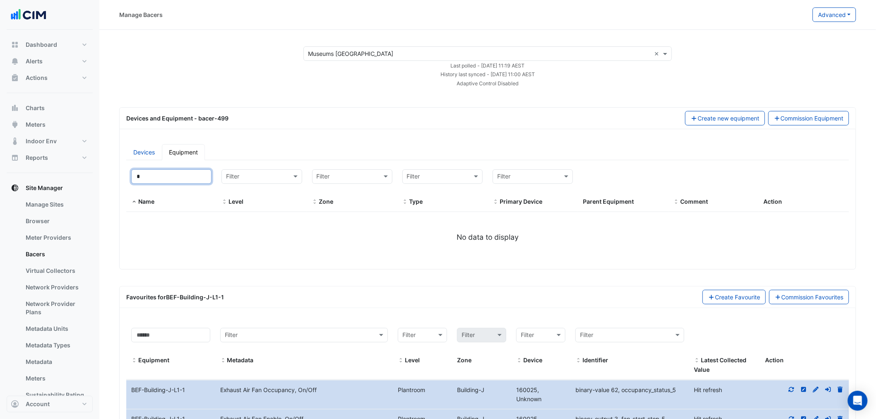
type input "**"
select select "**"
type input "***"
select select "**"
type input "*"
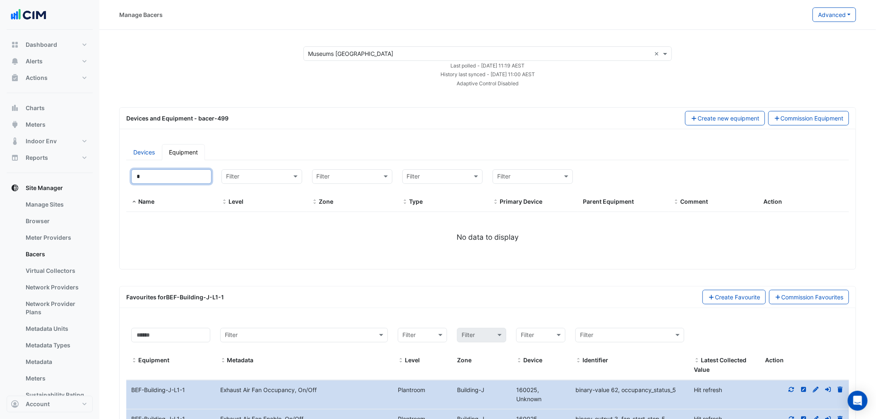
select select "**"
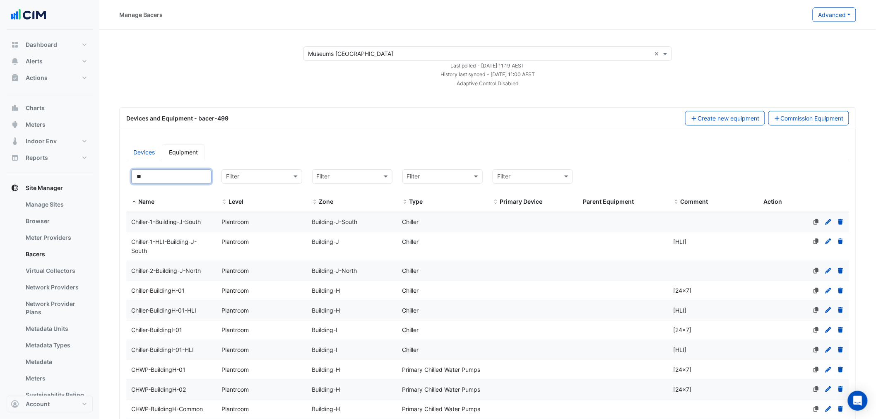
type input "*"
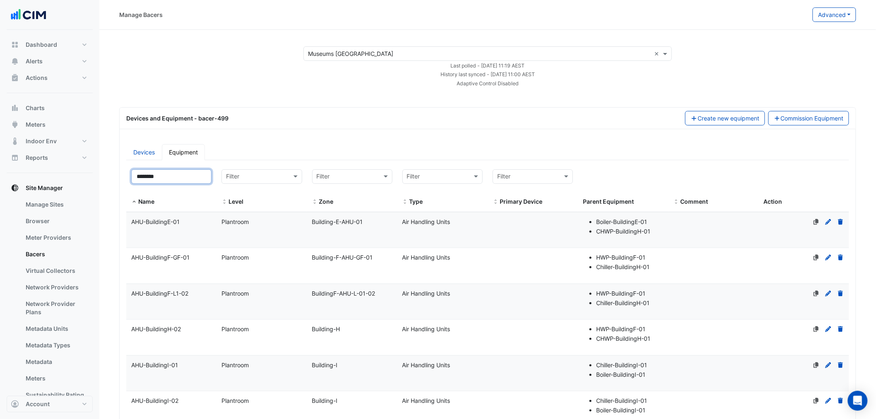
type input "********"
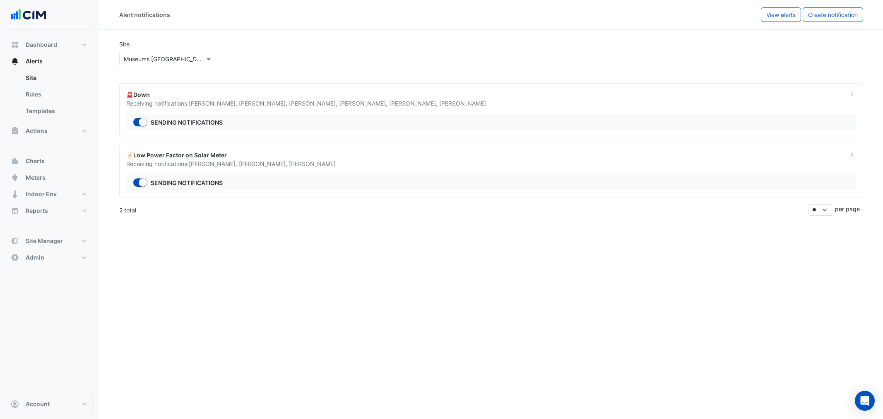
select select "*****"
click at [59, 83] on link "Site" at bounding box center [56, 78] width 74 height 17
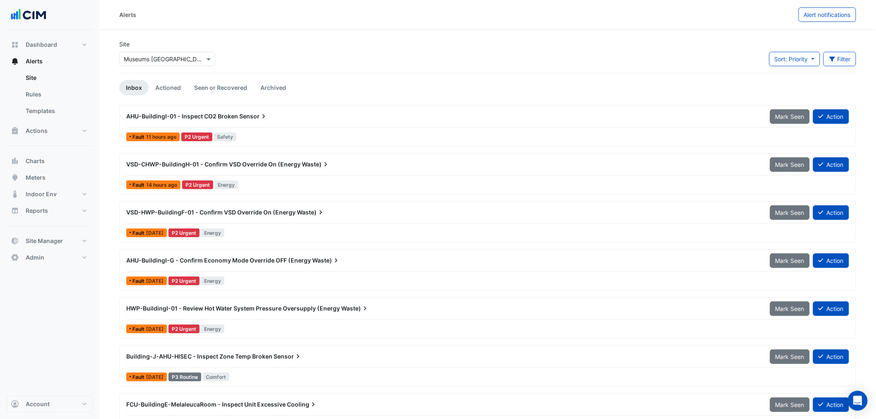
drag, startPoint x: 167, startPoint y: 59, endPoint x: 162, endPoint y: 51, distance: 9.7
click at [166, 58] on input "text" at bounding box center [159, 59] width 70 height 9
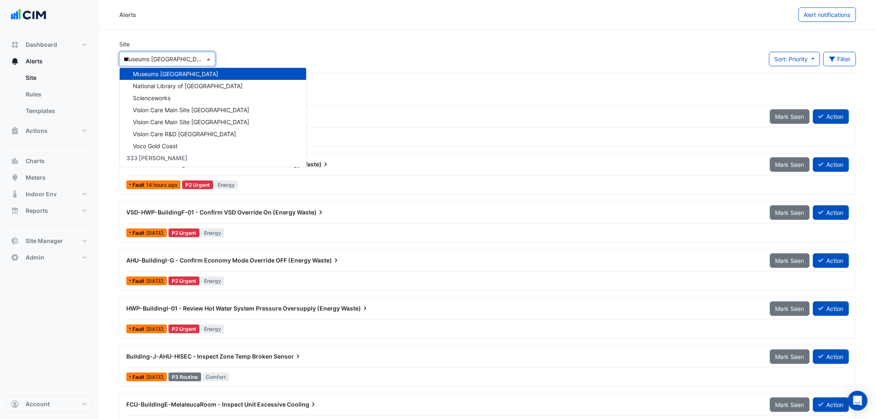
scroll to position [39, 0]
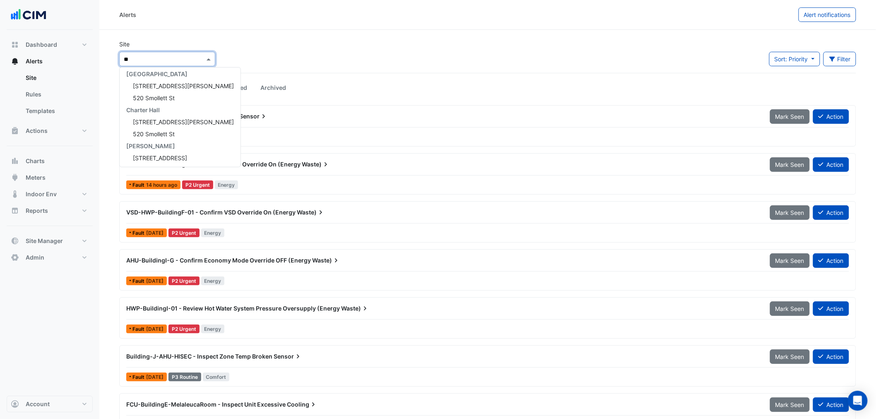
type input "***"
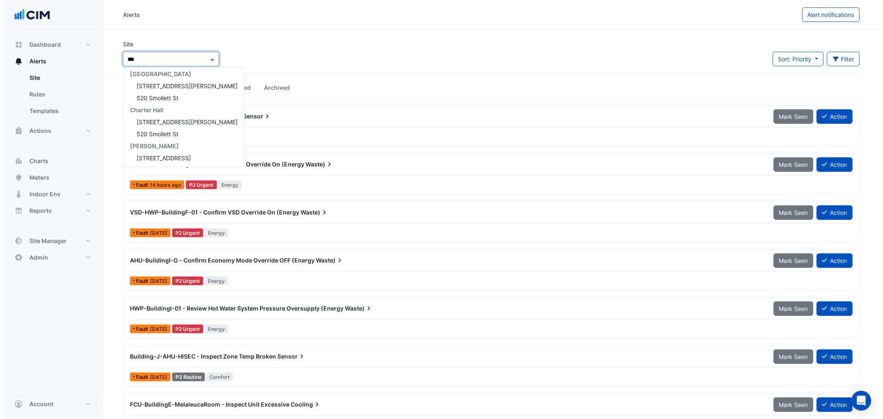
scroll to position [0, 0]
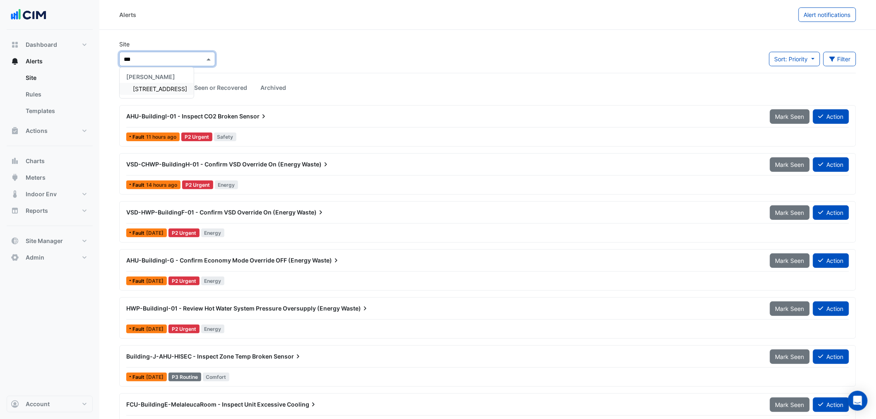
click at [164, 94] on div "[STREET_ADDRESS]" at bounding box center [157, 89] width 74 height 12
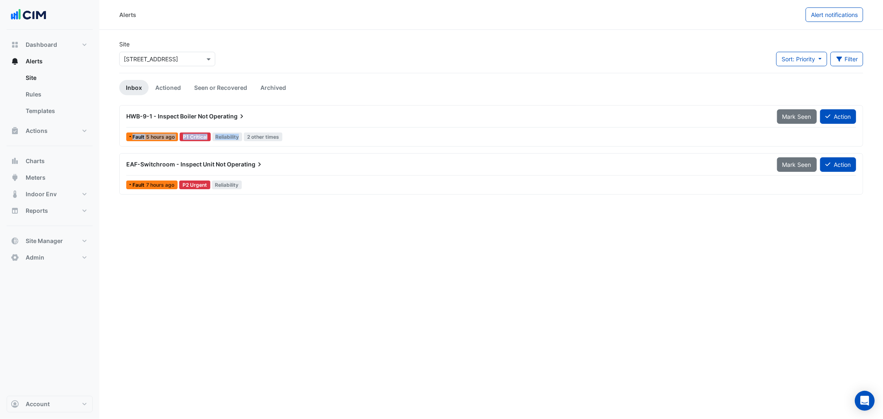
drag, startPoint x: 245, startPoint y: 127, endPoint x: 240, endPoint y: 133, distance: 7.4
click at [245, 131] on div "HWB-9-1 - Inspect Boiler Not Operating Mark Seen Action Fault 5 hours ago P1 Cr…" at bounding box center [491, 126] width 736 height 34
click at [204, 121] on div "HWB-9-1 - Inspect Boiler Not Operating" at bounding box center [446, 116] width 650 height 15
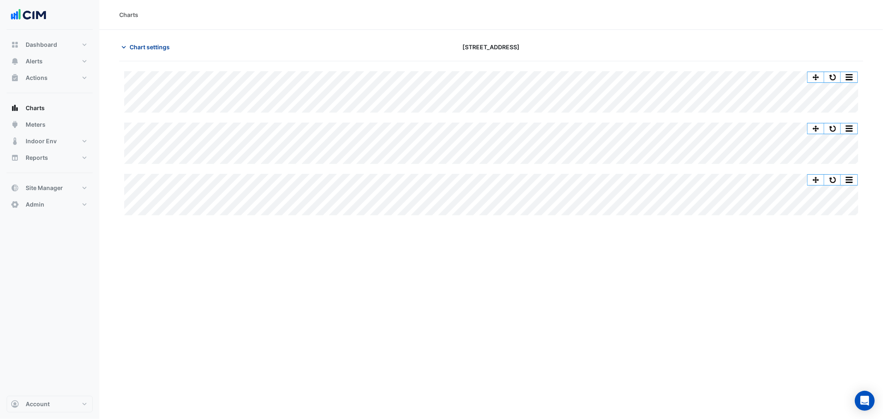
click at [132, 46] on span "Chart settings" at bounding box center [150, 47] width 40 height 9
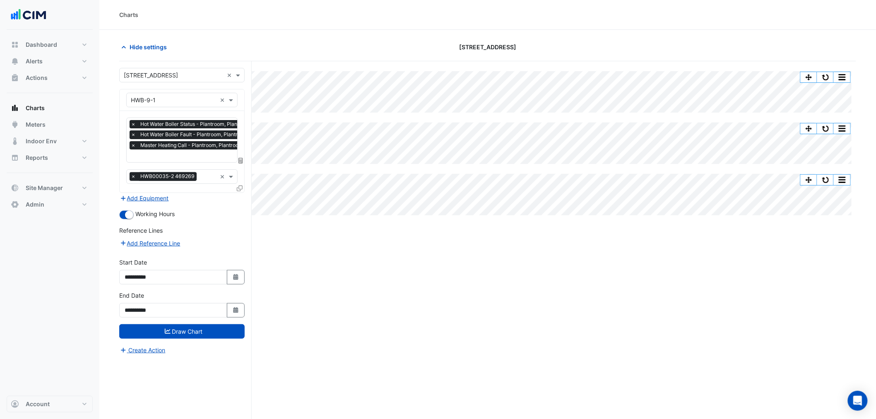
click at [202, 139] on div "× Hot Water Boiler Status - Plantroom, Plantroom × Hot Water Boiler Fault - Pla…" at bounding box center [193, 135] width 126 height 31
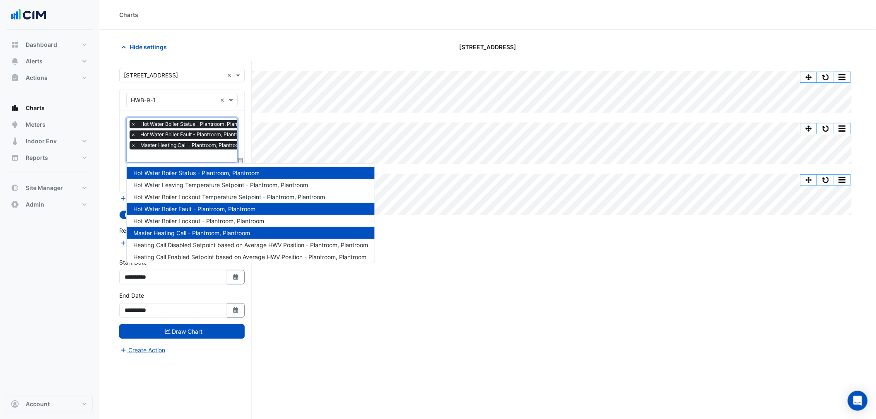
scroll to position [0, 4]
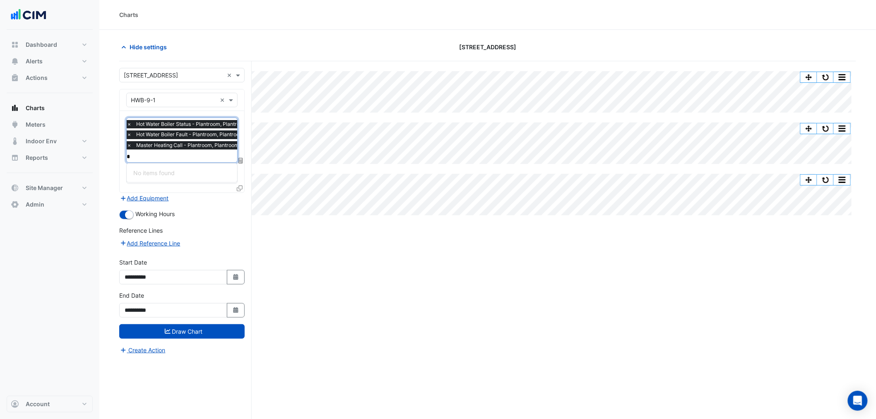
type input "*"
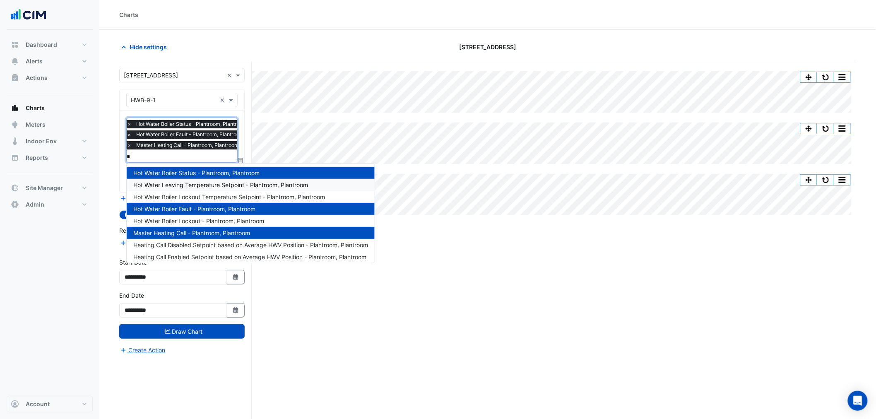
click at [526, 359] on div "Split All Split None Print Save as JPEG Save as PNG Pivot Data Table Export CSV…" at bounding box center [487, 255] width 737 height 389
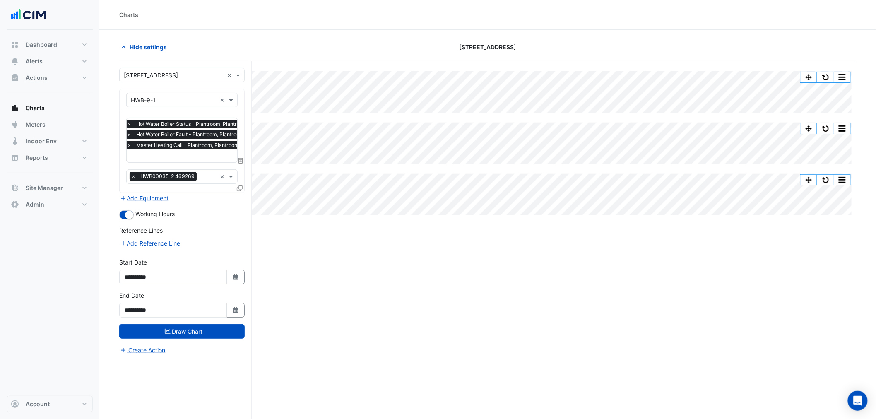
click at [214, 155] on input "text" at bounding box center [189, 156] width 125 height 9
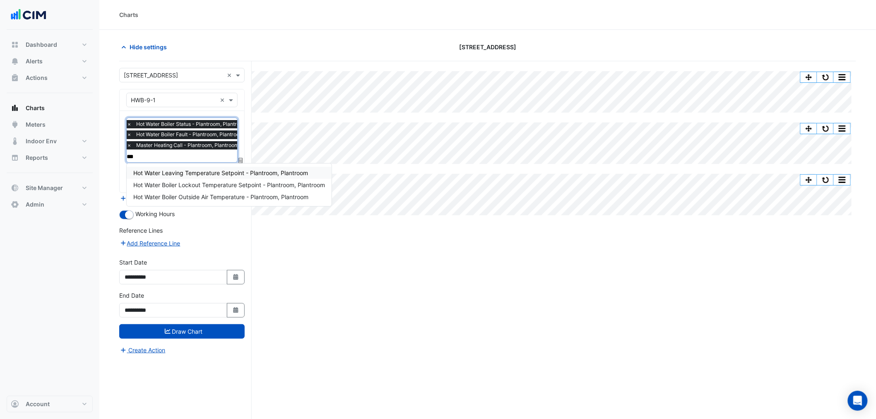
type input "****"
click at [214, 170] on span "Hot Water Leaving Temperature Setpoint - Plantroom, Plantroom" at bounding box center [220, 172] width 175 height 7
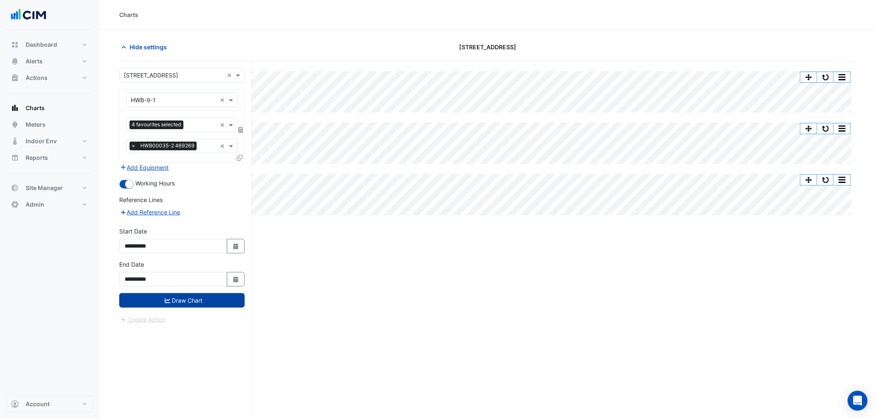
click at [214, 302] on button "Draw Chart" at bounding box center [181, 300] width 125 height 14
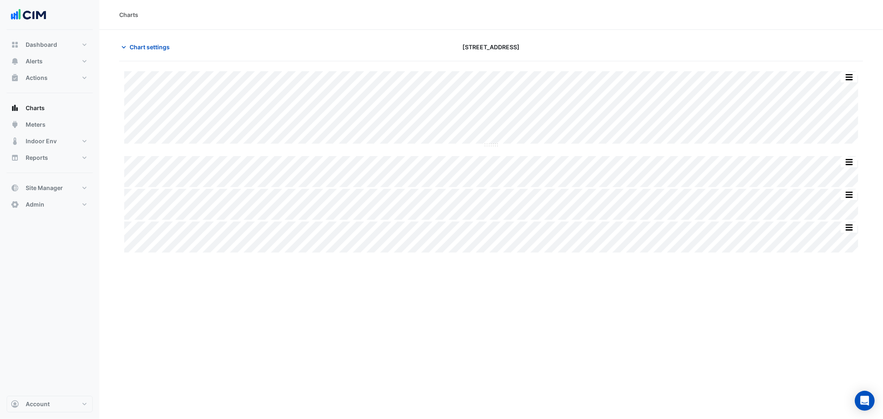
click at [490, 146] on div "Print Save as JPEG Save as PNG Sample Tooltip Print Save as JPEG Save as PNG Sa…" at bounding box center [491, 161] width 744 height 181
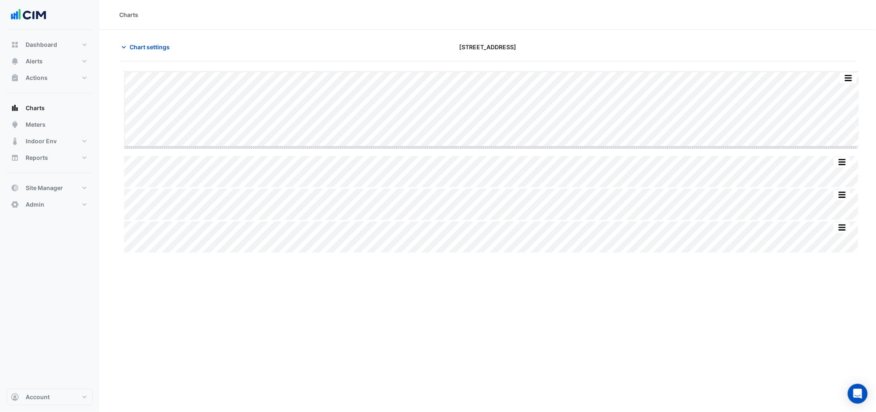
drag, startPoint x: 487, startPoint y: 146, endPoint x: 477, endPoint y: 214, distance: 68.5
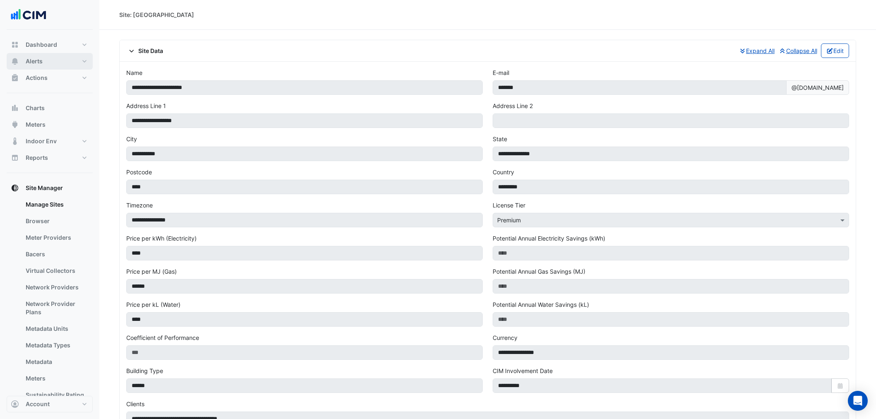
scroll to position [171, 0]
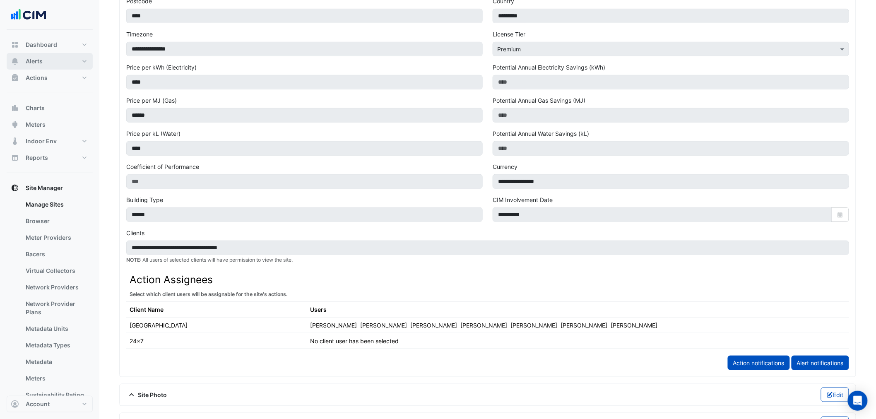
click at [72, 65] on button "Alerts" at bounding box center [50, 61] width 86 height 17
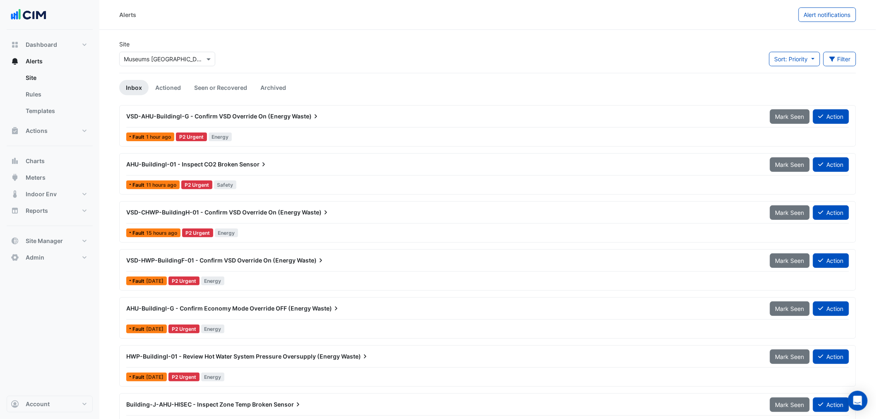
click at [145, 53] on div "Select a Site × Museums Discovery Centre" at bounding box center [167, 57] width 99 height 18
click at [159, 56] on input "text" at bounding box center [159, 59] width 70 height 9
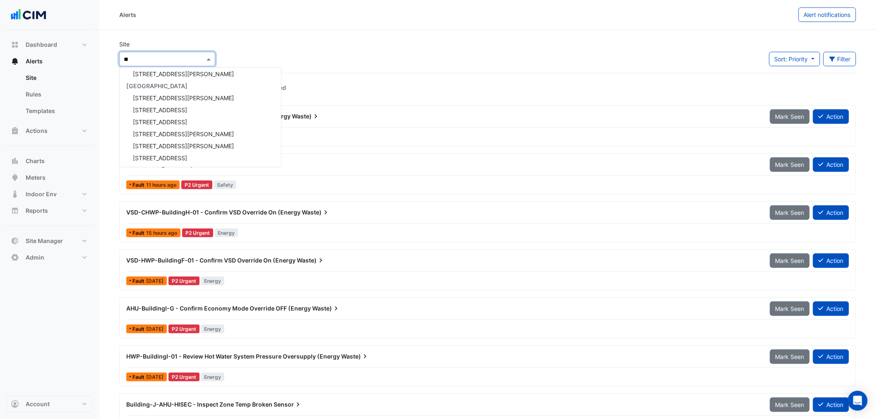
scroll to position [39, 0]
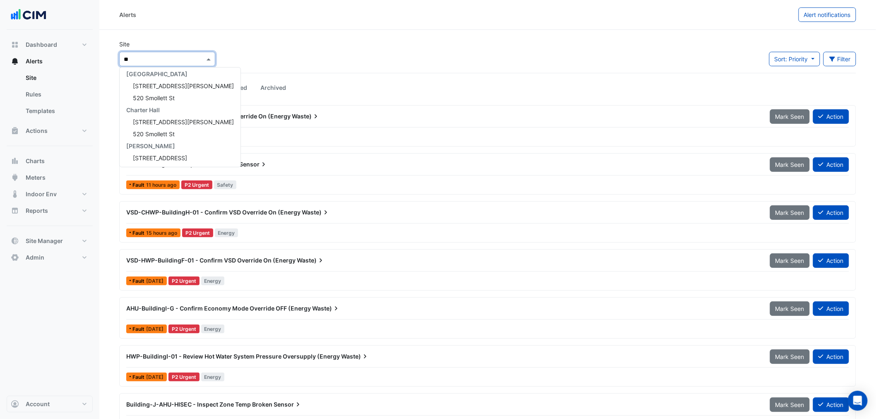
type input "***"
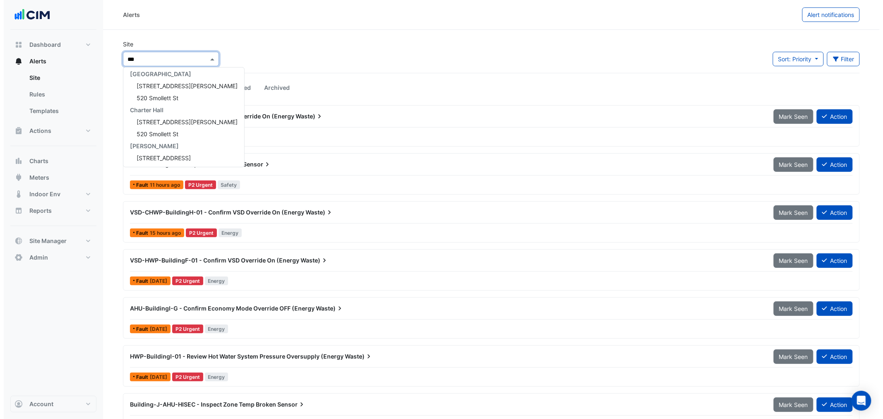
scroll to position [0, 0]
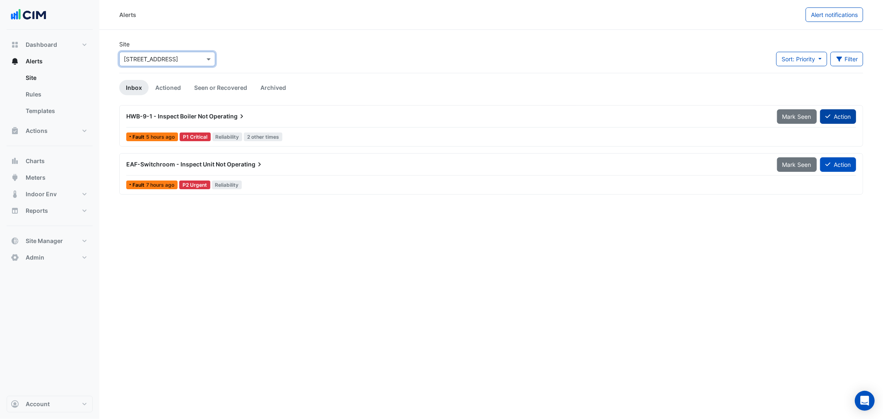
click at [846, 111] on button "Action" at bounding box center [838, 116] width 36 height 14
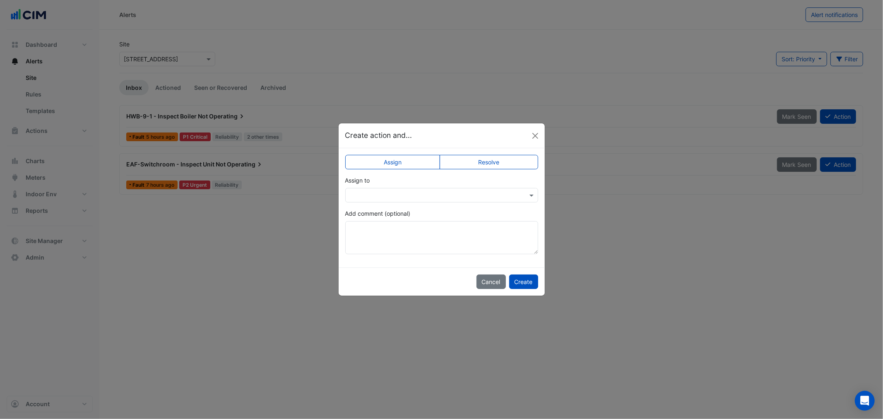
drag, startPoint x: 422, startPoint y: 189, endPoint x: 419, endPoint y: 196, distance: 7.8
click at [422, 190] on div at bounding box center [441, 195] width 193 height 14
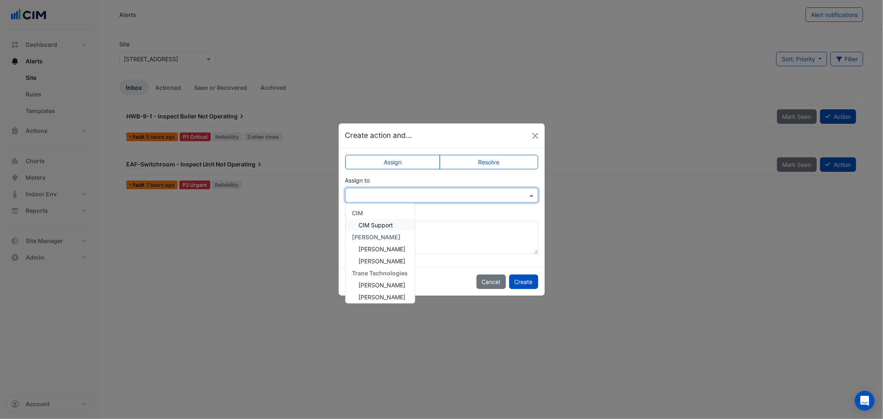
scroll to position [3, 0]
click at [458, 259] on div "Assign Resolve Assign to CIM CIM Support [PERSON_NAME] [PERSON_NAME] [PERSON_NA…" at bounding box center [441, 207] width 206 height 119
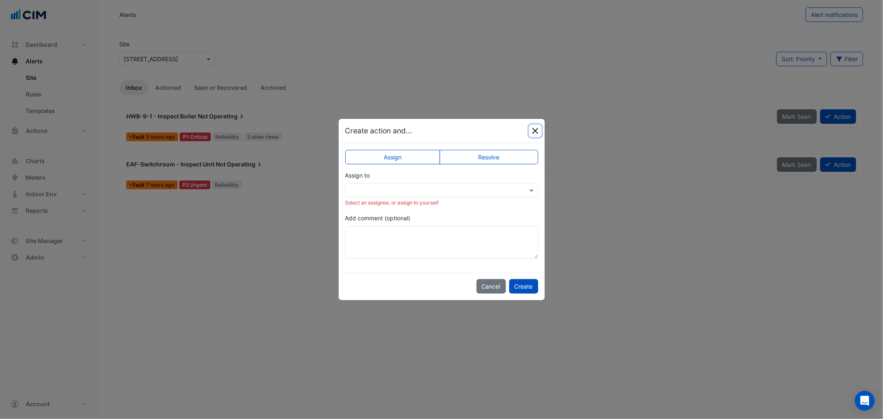
click at [539, 130] on button "Close" at bounding box center [535, 131] width 12 height 12
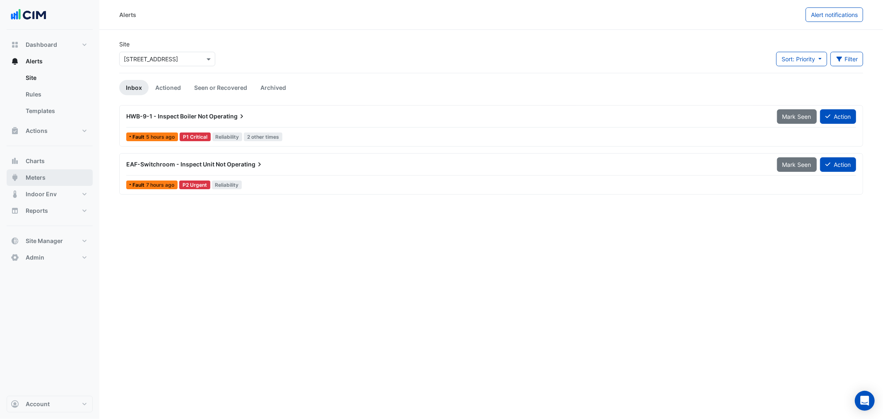
click at [68, 175] on button "Meters" at bounding box center [50, 177] width 86 height 17
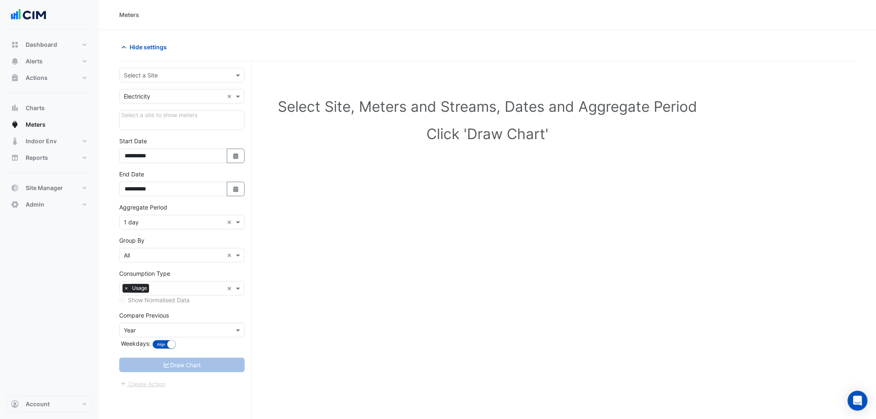
click at [131, 77] on input "text" at bounding box center [174, 75] width 100 height 9
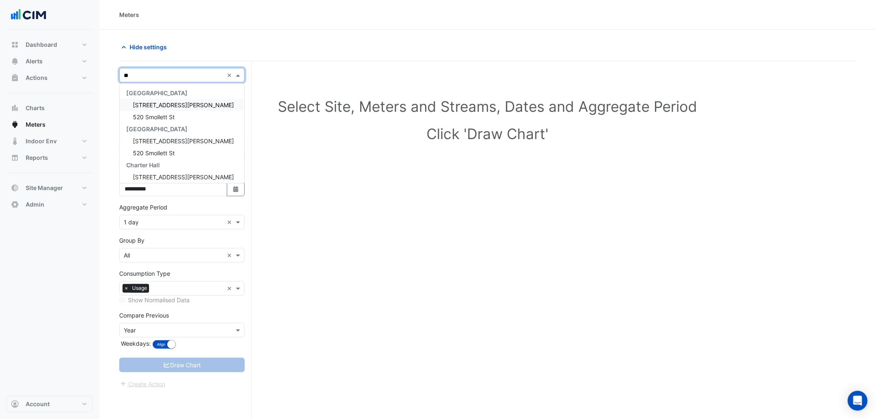
type input "***"
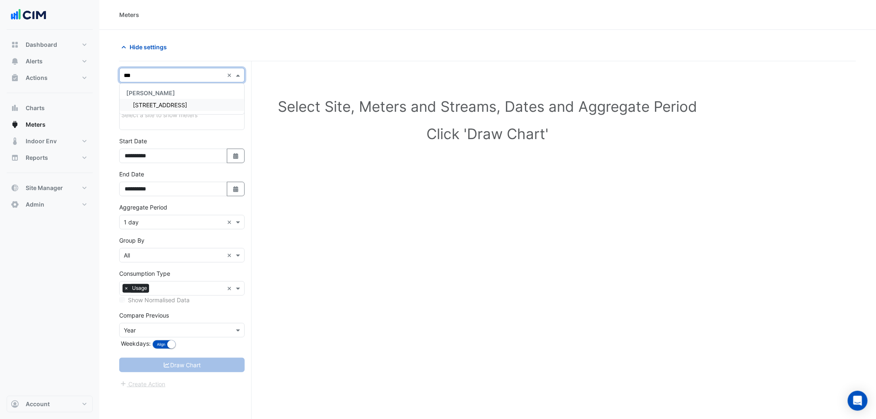
click at [148, 104] on span "[STREET_ADDRESS]" at bounding box center [160, 104] width 54 height 7
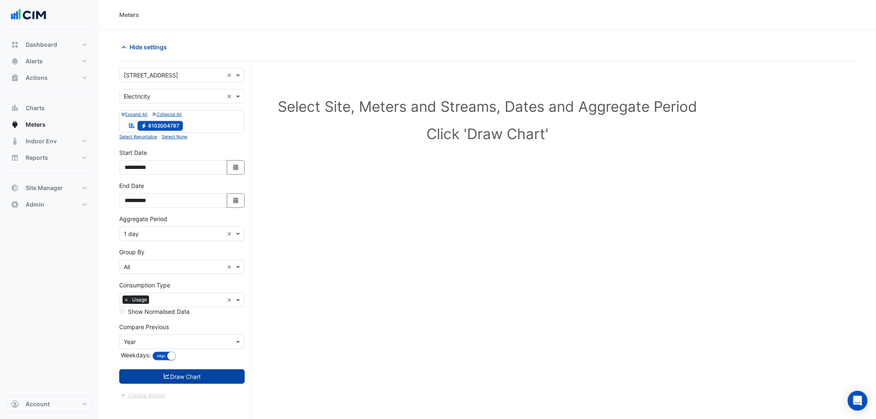
click at [196, 373] on button "Draw Chart" at bounding box center [181, 376] width 125 height 14
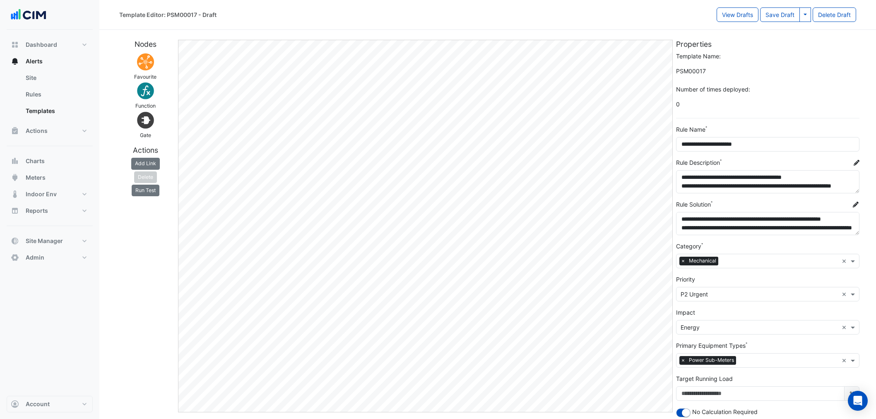
click at [54, 127] on button "Actions" at bounding box center [50, 130] width 86 height 17
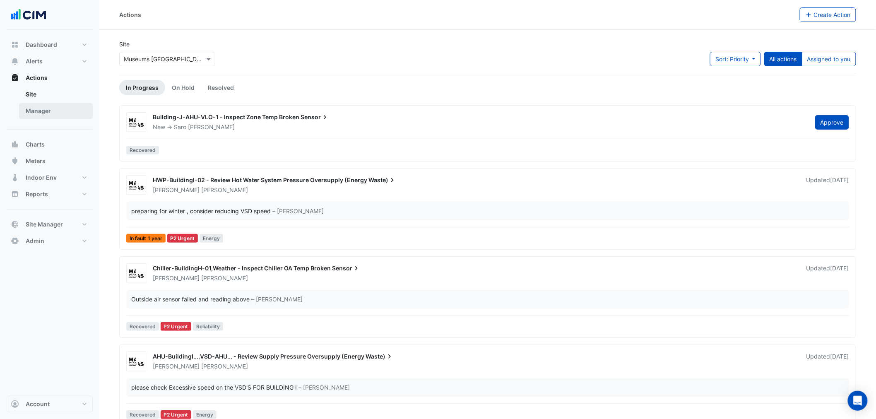
click at [38, 112] on link "Manager" at bounding box center [56, 111] width 74 height 17
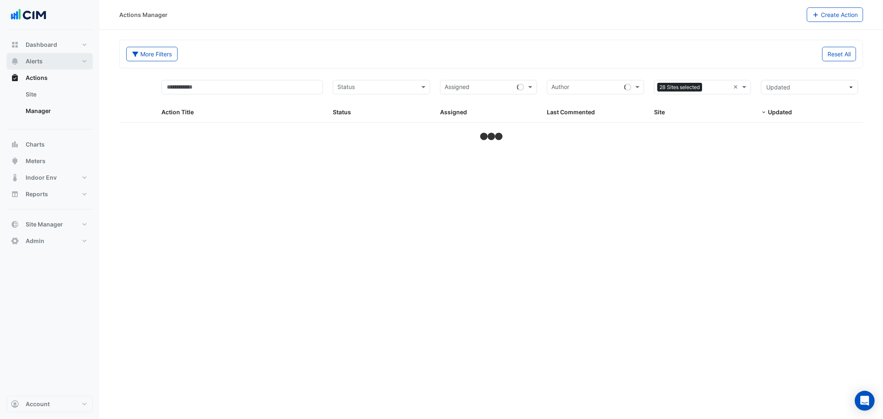
drag, startPoint x: 30, startPoint y: 69, endPoint x: 104, endPoint y: 77, distance: 75.0
click at [30, 67] on button "Alerts" at bounding box center [50, 61] width 86 height 17
click at [31, 61] on span "Alerts" at bounding box center [34, 61] width 17 height 8
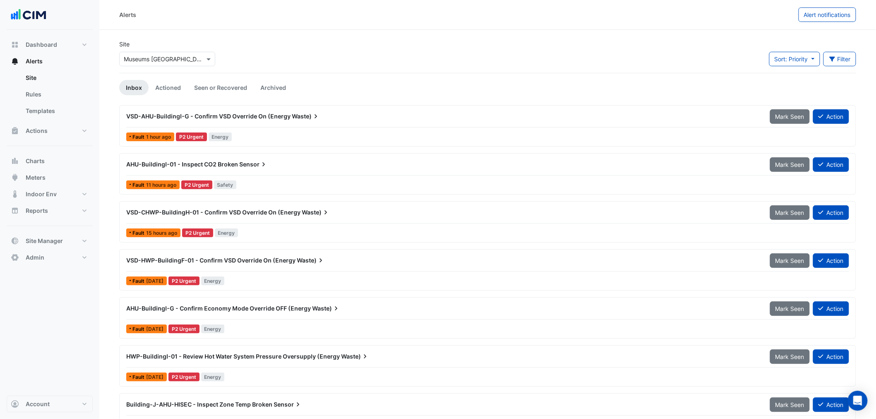
click at [149, 61] on input "text" at bounding box center [159, 59] width 70 height 9
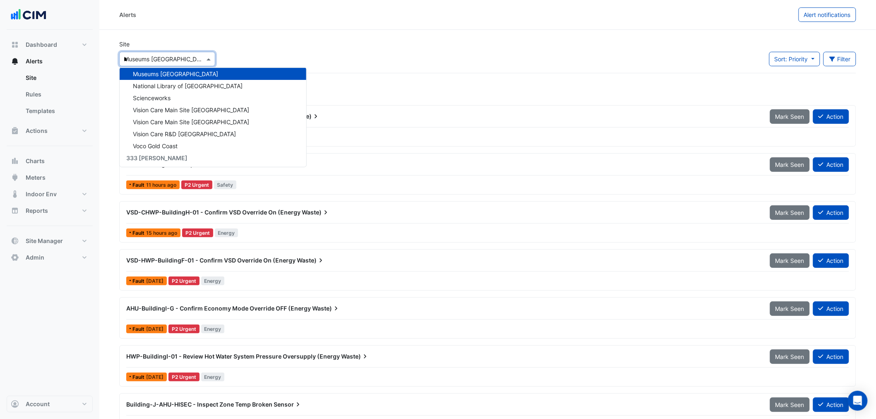
scroll to position [207, 0]
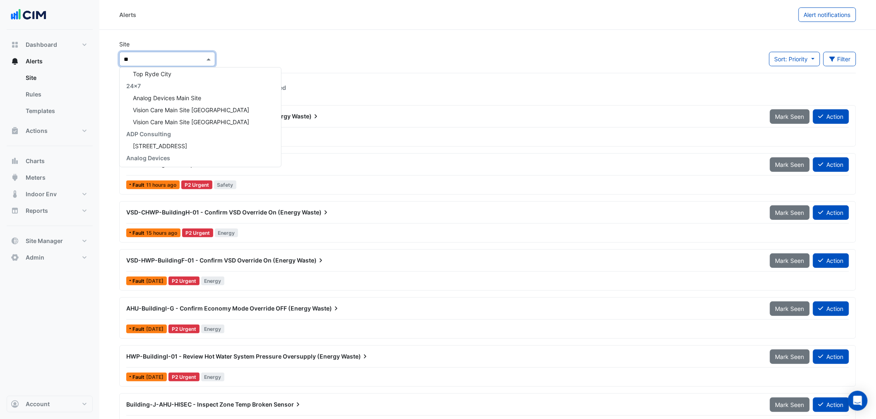
type input "***"
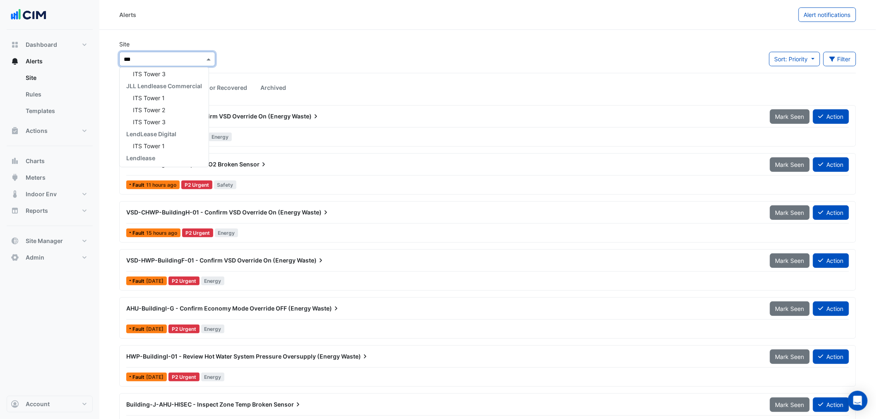
scroll to position [27, 0]
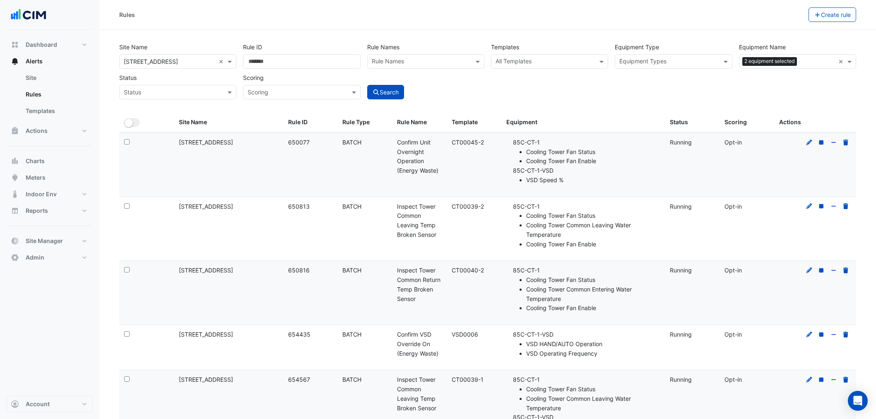
select select "**"
click at [40, 257] on span "Admin" at bounding box center [35, 257] width 19 height 8
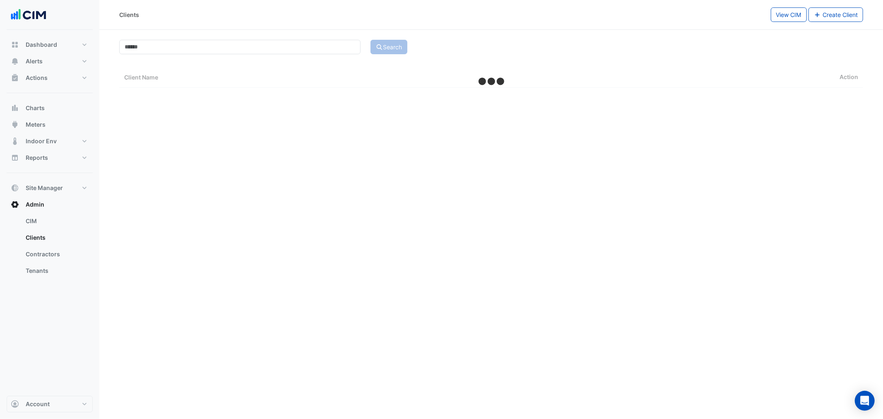
select select "**"
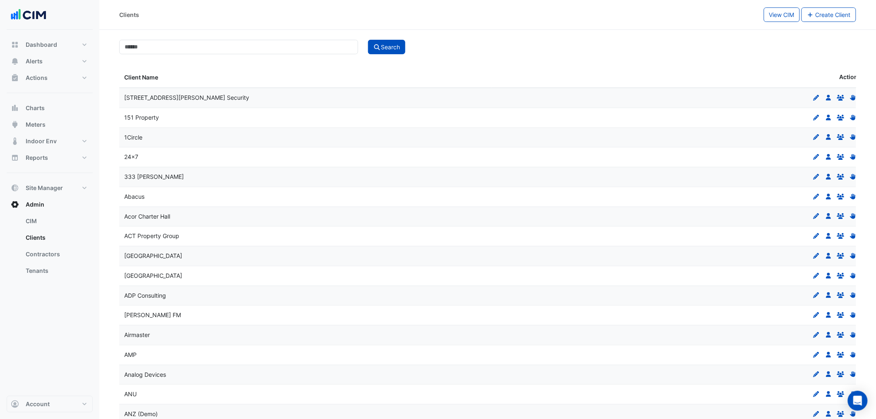
click at [229, 38] on div "Search" at bounding box center [487, 46] width 746 height 16
click at [231, 46] on input at bounding box center [238, 47] width 239 height 14
type input "******"
click at [368, 40] on button "Search" at bounding box center [386, 47] width 37 height 14
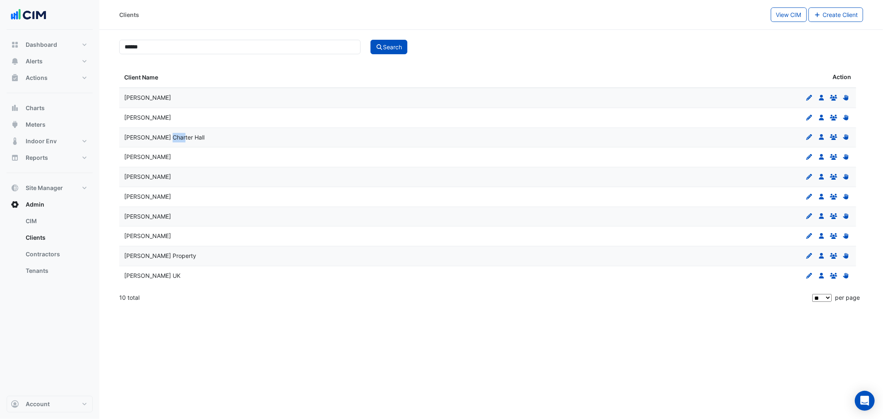
drag, startPoint x: 166, startPoint y: 132, endPoint x: 175, endPoint y: 134, distance: 10.1
click at [175, 134] on datatable-body-cell "Knight Frank Charter Hall" at bounding box center [303, 137] width 368 height 19
click at [191, 233] on div "Knight Frank Pembroke" at bounding box center [303, 236] width 358 height 10
drag, startPoint x: 143, startPoint y: 94, endPoint x: 859, endPoint y: 91, distance: 716.3
click at [524, 82] on div "Client Name Action Knight Frank Edit Users Groups Permissions Knight Frank Abac…" at bounding box center [491, 187] width 744 height 240
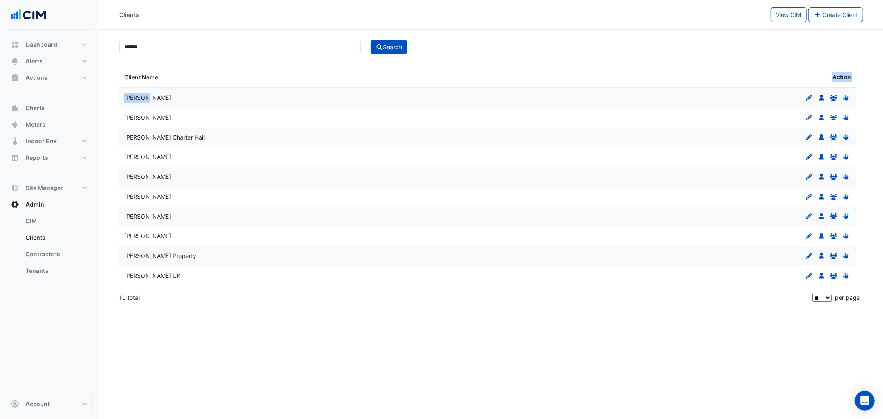
click at [823, 98] on icon "Users" at bounding box center [821, 98] width 7 height 6
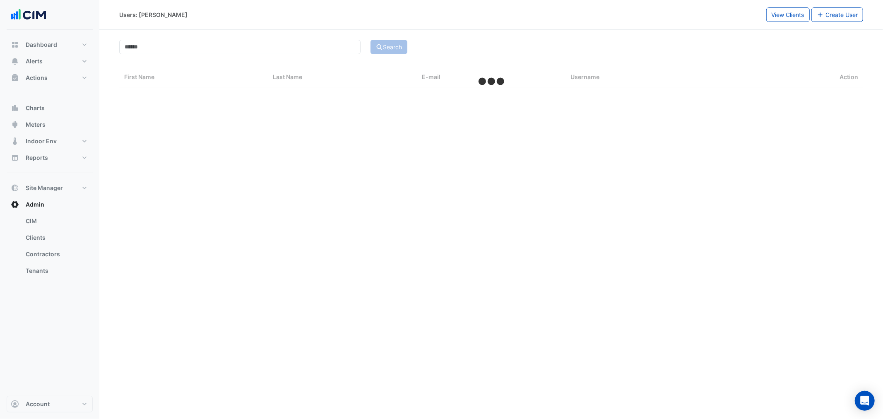
select select "**"
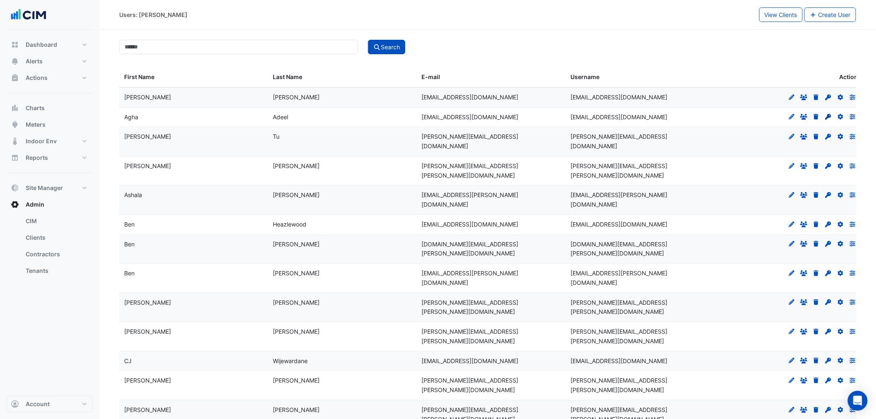
click at [830, 117] on icon at bounding box center [828, 117] width 6 height 6
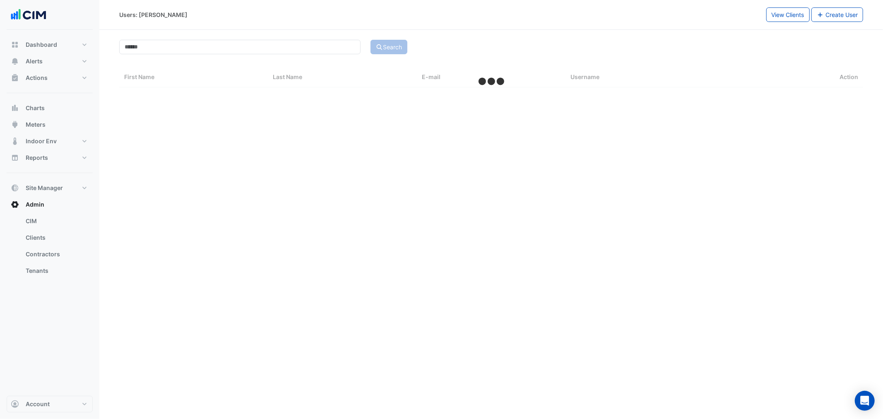
select select "**"
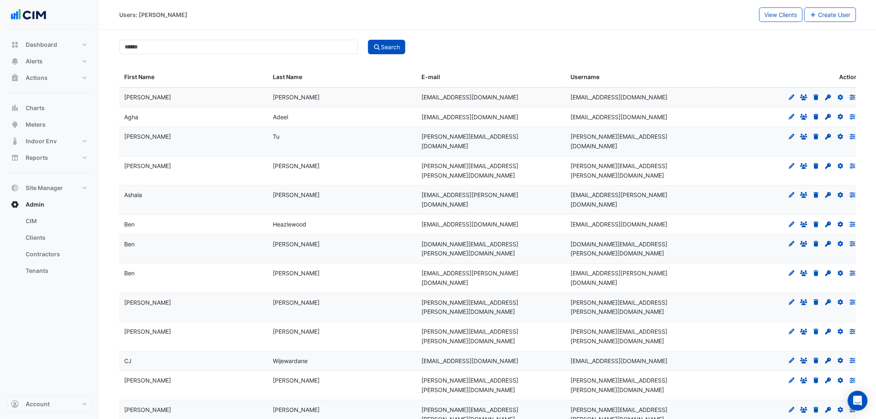
click at [132, 117] on span "Agha" at bounding box center [131, 116] width 14 height 7
copy span "Agha"
drag, startPoint x: 604, startPoint y: 114, endPoint x: 682, endPoint y: 113, distance: 77.4
click at [682, 113] on div "agha.adeel@au.knightfrank.com" at bounding box center [639, 118] width 139 height 10
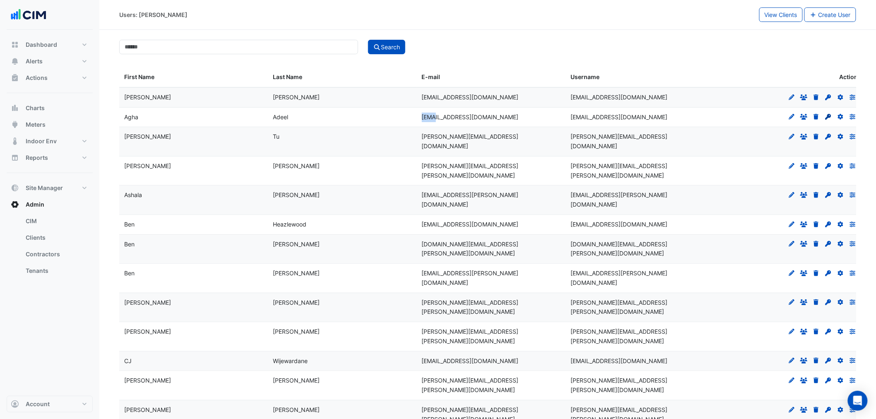
click at [826, 118] on icon at bounding box center [828, 117] width 6 height 6
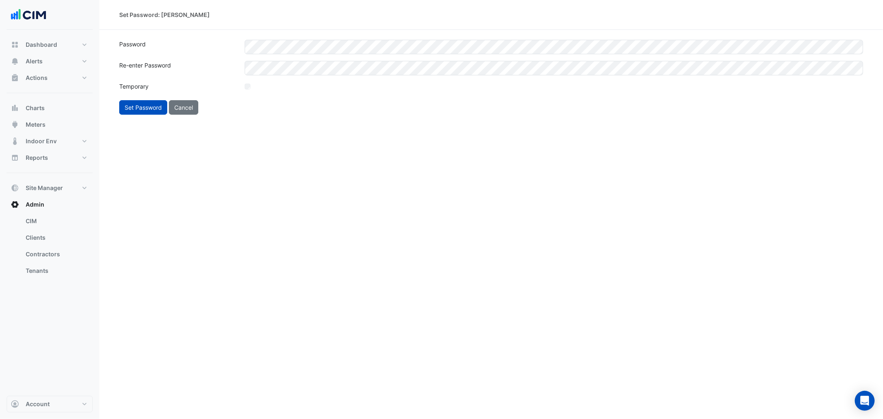
drag, startPoint x: 432, startPoint y: 216, endPoint x: 267, endPoint y: 170, distance: 171.0
click at [429, 217] on div "Set Password: Agha Adeel Password Re-enter Password Temporary Set Password Canc…" at bounding box center [490, 209] width 783 height 419
click at [160, 107] on button "Set Password" at bounding box center [143, 107] width 48 height 14
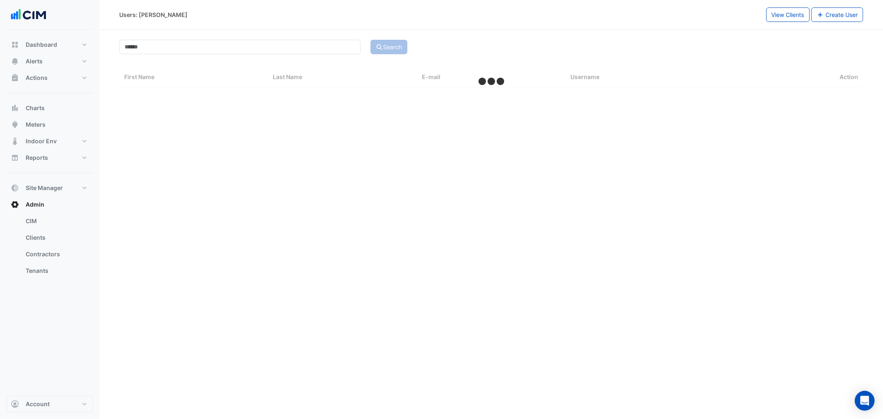
select select "**"
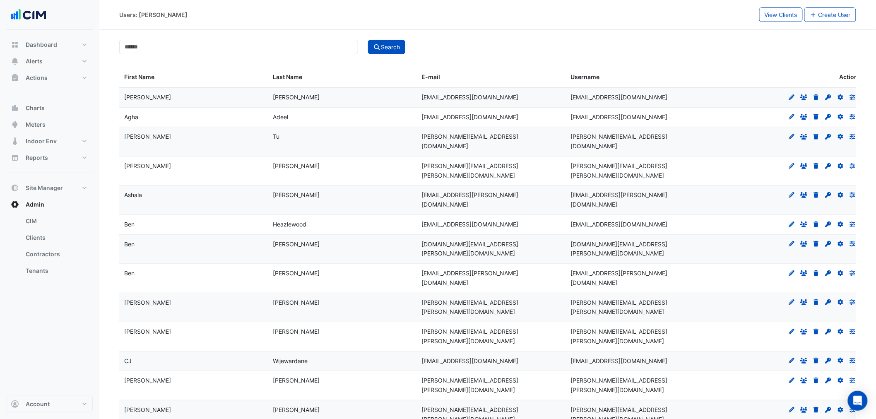
click at [417, 142] on datatable-body-cell "alan.tu@au.knightfrank.com" at bounding box center [491, 141] width 149 height 29
drag, startPoint x: 417, startPoint y: 119, endPoint x: 508, endPoint y: 117, distance: 90.7
click at [508, 117] on datatable-body-cell "agha.adeel@au.knightfrank.com" at bounding box center [491, 117] width 149 height 19
copy span "agha.adeel@au.knightfrank.com"
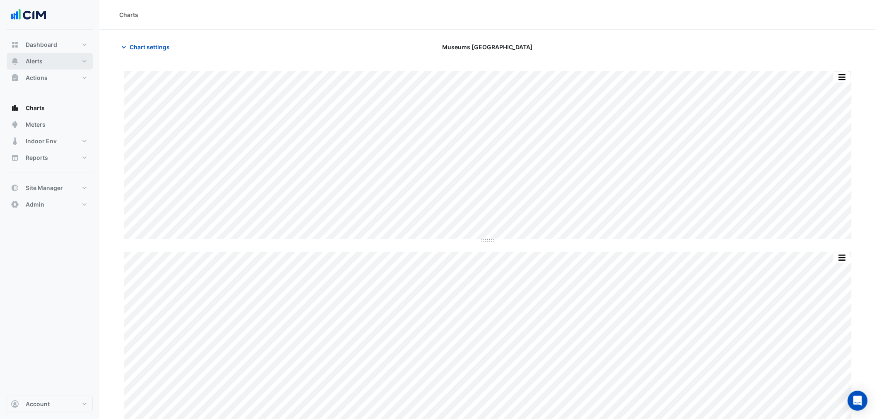
click at [63, 62] on button "Alerts" at bounding box center [50, 61] width 86 height 17
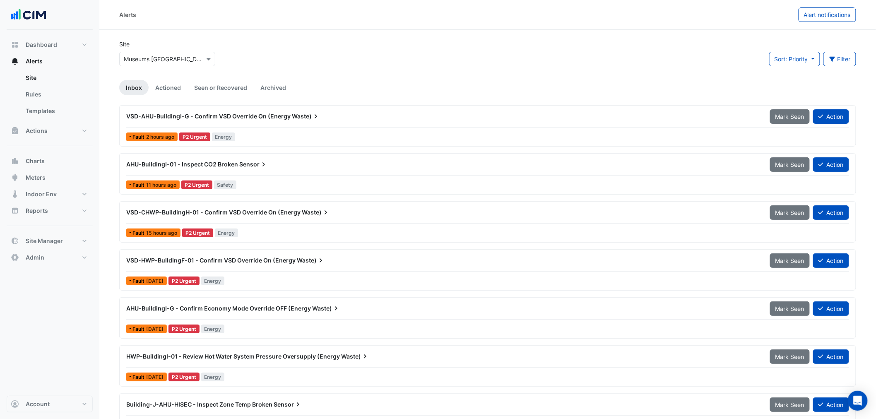
drag, startPoint x: 365, startPoint y: 71, endPoint x: 350, endPoint y: 78, distance: 16.5
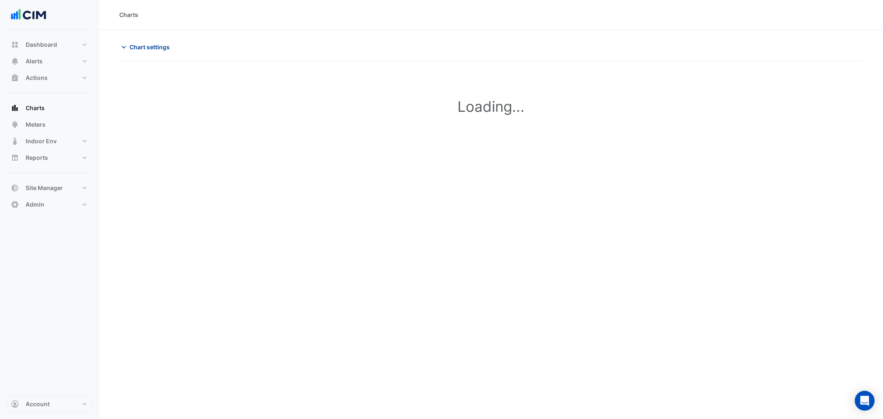
click at [141, 40] on button "Chart settings" at bounding box center [147, 47] width 56 height 14
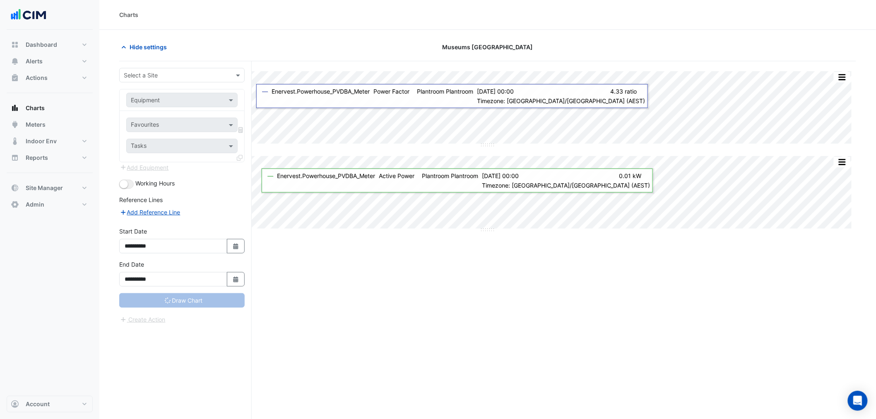
type input "**********"
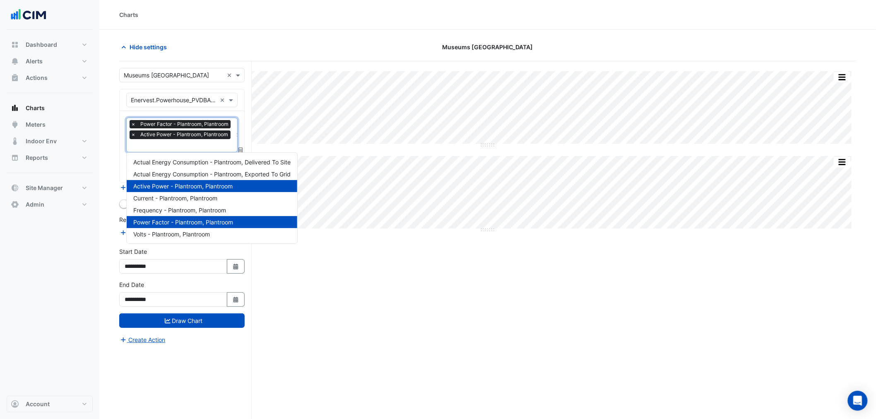
drag, startPoint x: 182, startPoint y: 138, endPoint x: 129, endPoint y: 139, distance: 53.4
click at [181, 138] on span "Active Power - Plantroom, Plantroom" at bounding box center [184, 134] width 92 height 8
click at [134, 135] on span "×" at bounding box center [133, 134] width 7 height 8
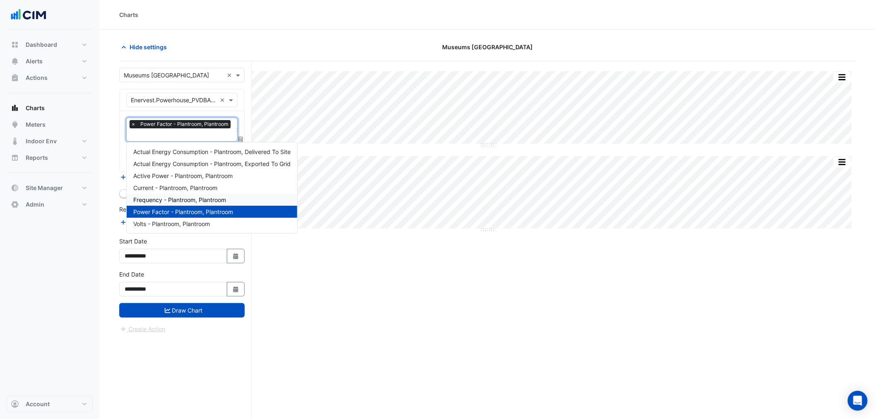
drag, startPoint x: 360, startPoint y: 295, endPoint x: 338, endPoint y: 279, distance: 27.6
click at [357, 292] on div "Split by Unit Split None Print Save as JPEG Save as PNG Pivot Data Table Export…" at bounding box center [487, 255] width 737 height 389
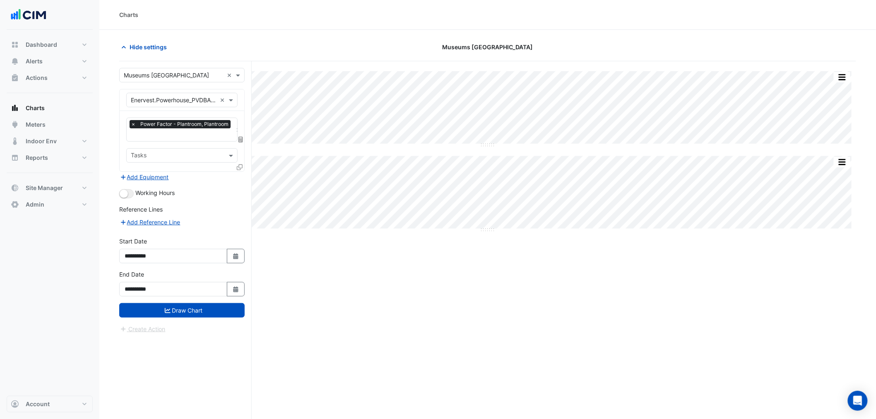
click at [175, 135] on input "text" at bounding box center [182, 135] width 102 height 9
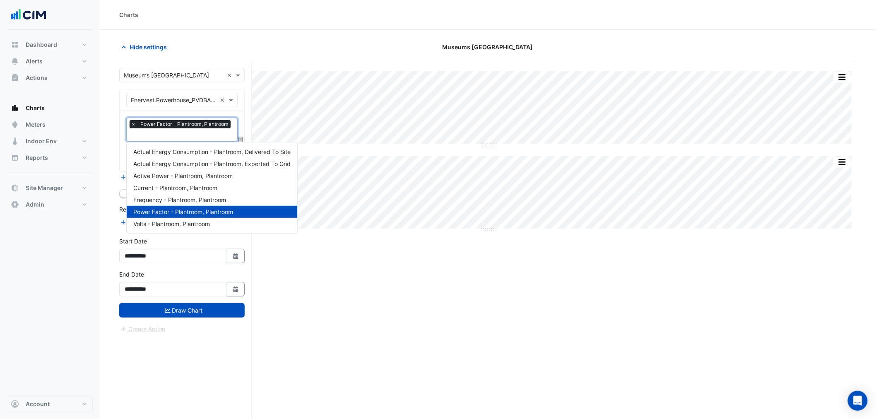
drag, startPoint x: 352, startPoint y: 294, endPoint x: 300, endPoint y: 243, distance: 73.2
click at [348, 288] on div "Split by Unit Split None Print Save as JPEG Save as PNG Pivot Data Table Export…" at bounding box center [487, 255] width 737 height 389
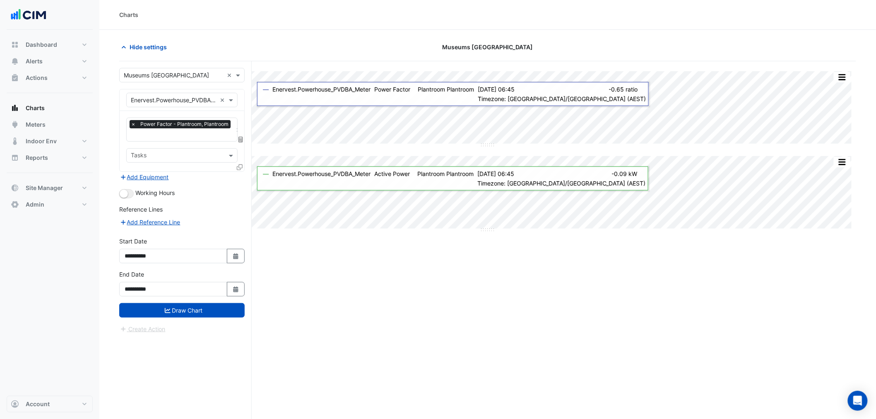
click at [240, 164] on icon at bounding box center [240, 167] width 6 height 6
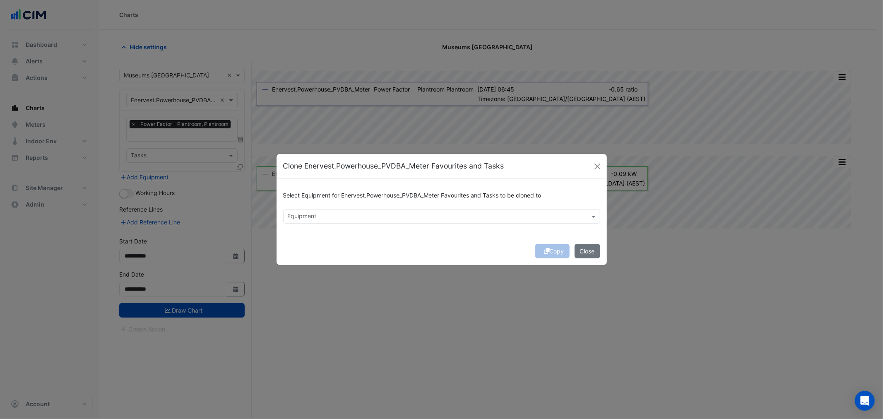
click at [435, 214] on input "text" at bounding box center [437, 217] width 298 height 9
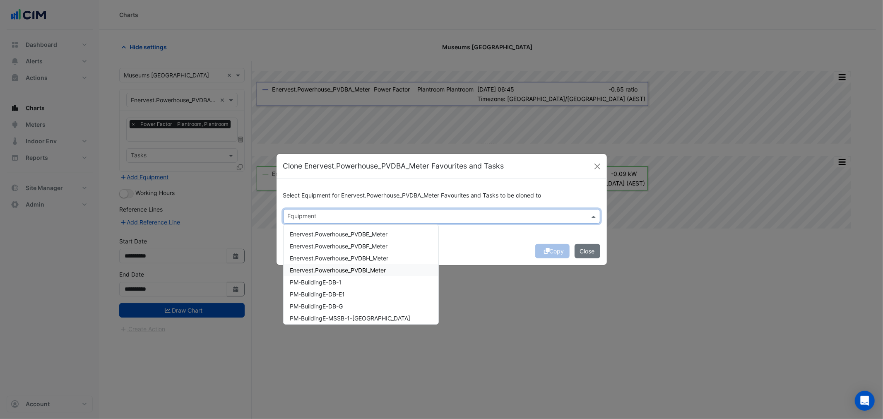
scroll to position [263, 0]
click at [386, 297] on span "Enervest.Powerhouse_PVDBE_Meter" at bounding box center [339, 295] width 98 height 7
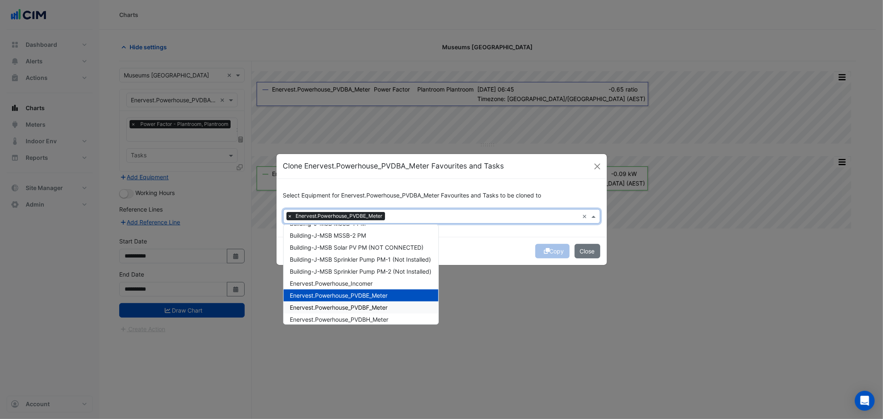
click at [385, 306] on span "Enervest.Powerhouse_PVDBF_Meter" at bounding box center [339, 307] width 98 height 7
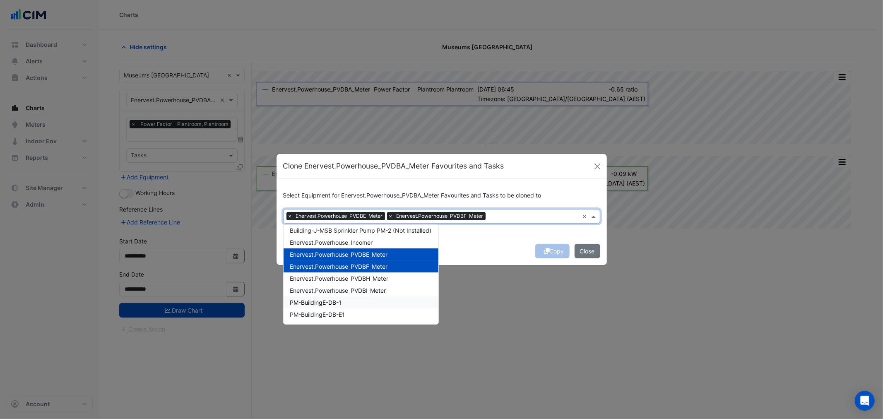
scroll to position [324, 0]
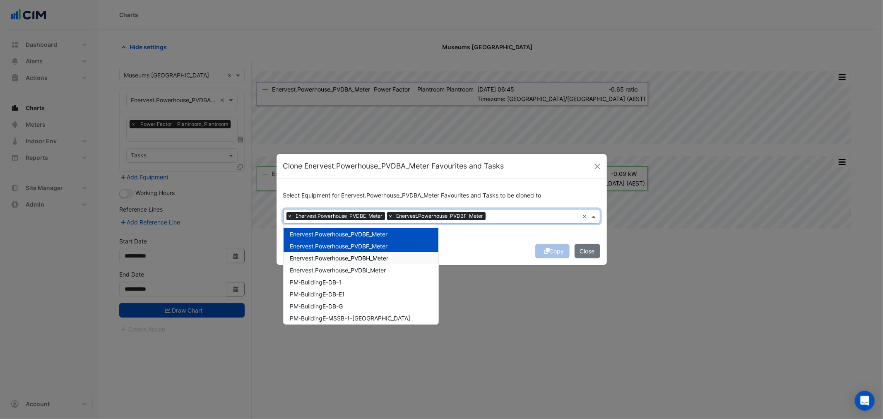
click at [382, 254] on span "Enervest.Powerhouse_PVDBH_Meter" at bounding box center [339, 257] width 98 height 7
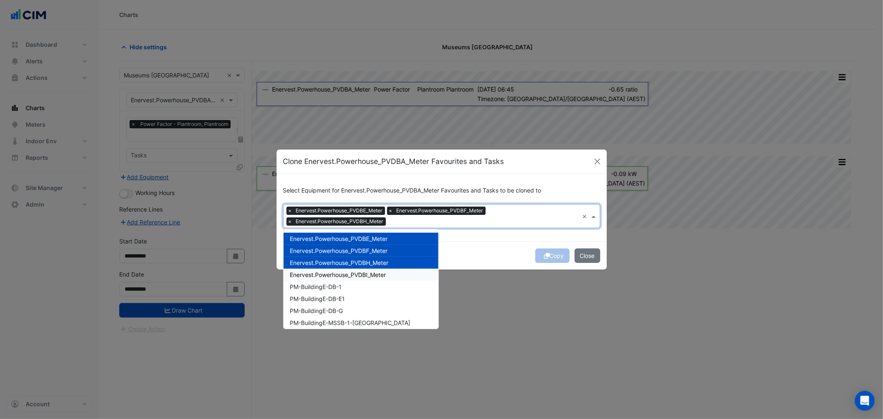
click at [386, 272] on span "Enervest.Powerhouse_PVDBI_Meter" at bounding box center [338, 274] width 96 height 7
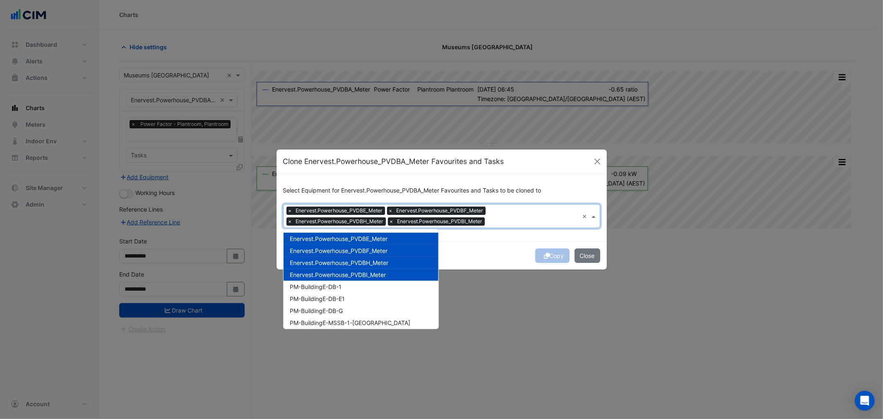
click at [511, 250] on div "Copy Close" at bounding box center [441, 255] width 330 height 28
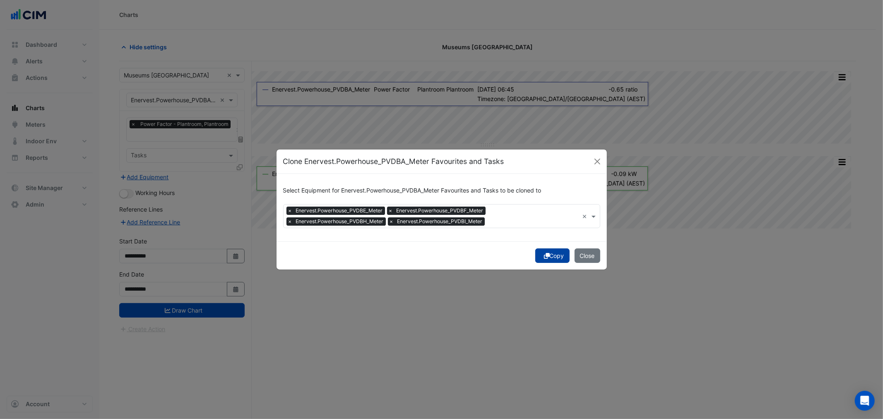
drag, startPoint x: 549, startPoint y: 256, endPoint x: 547, endPoint y: 262, distance: 6.2
click at [547, 262] on button "Copy" at bounding box center [552, 255] width 34 height 14
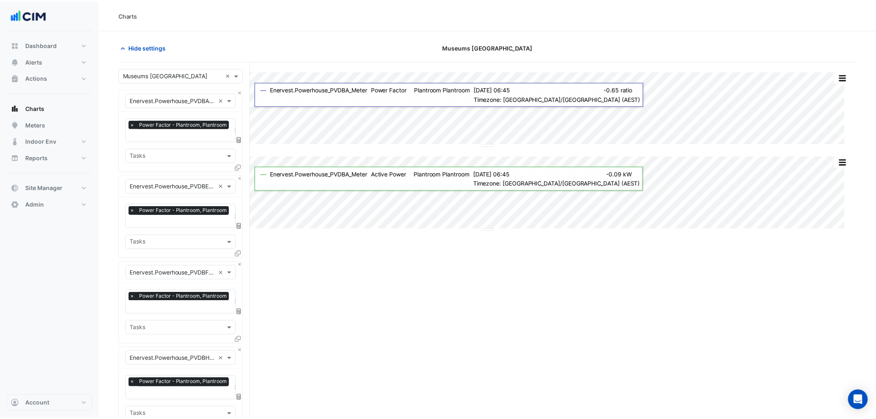
scroll to position [262, 0]
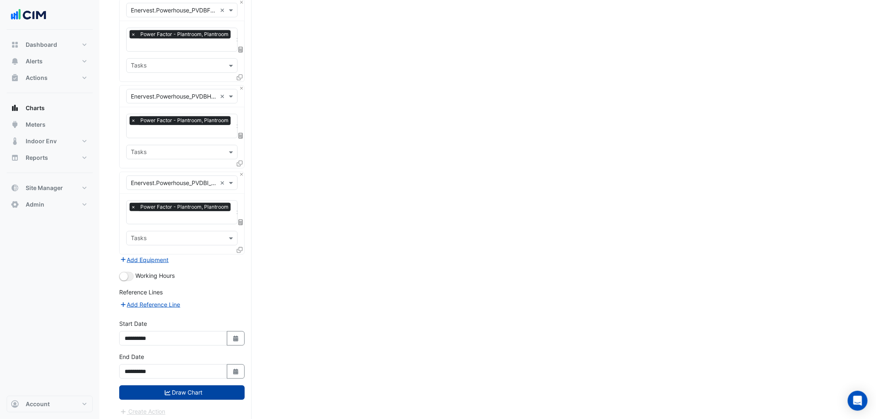
click at [126, 378] on div "**********" at bounding box center [181, 368] width 135 height 33
click at [137, 385] on button "Draw Chart" at bounding box center [181, 392] width 125 height 14
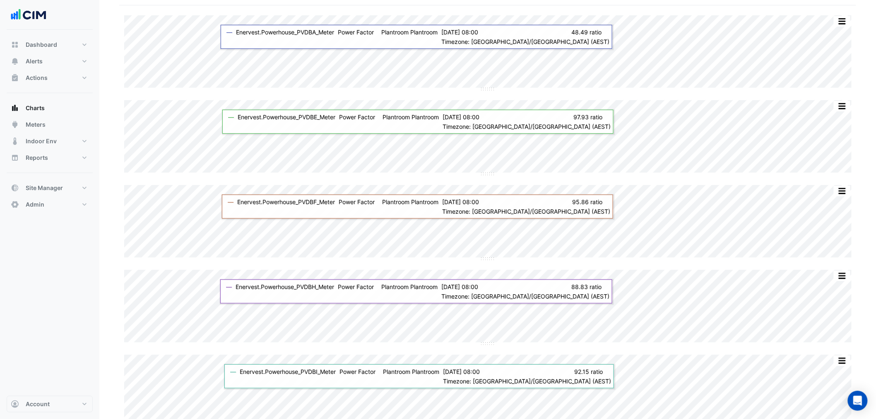
scroll to position [76, 0]
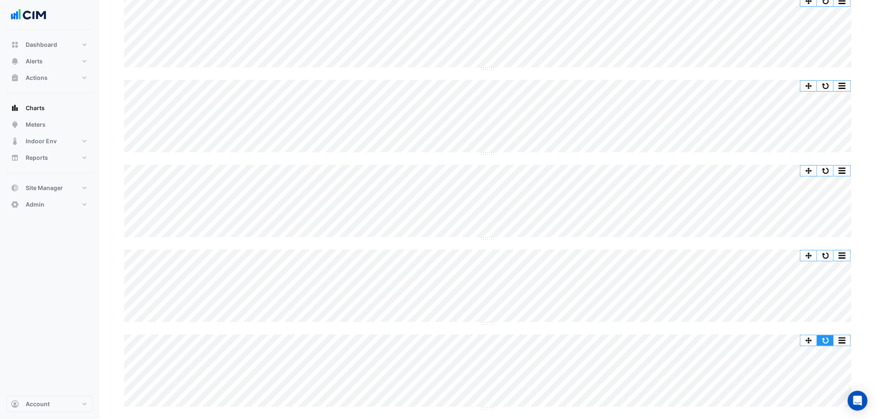
click at [830, 336] on button "button" at bounding box center [825, 340] width 17 height 10
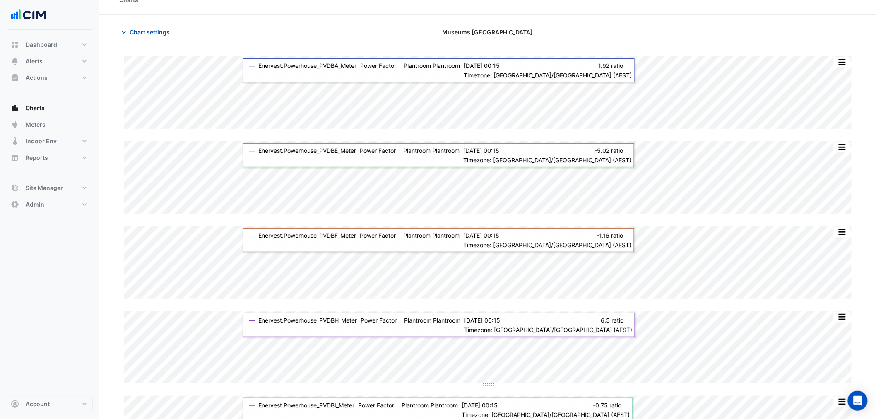
scroll to position [0, 0]
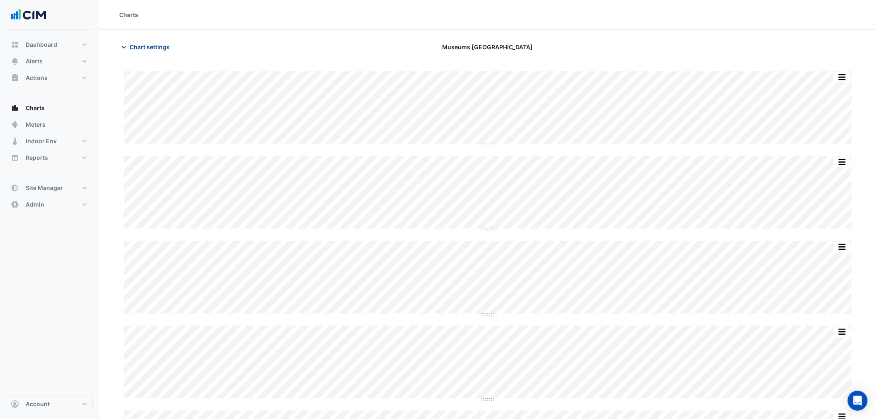
click at [156, 42] on button "Chart settings" at bounding box center [147, 47] width 56 height 14
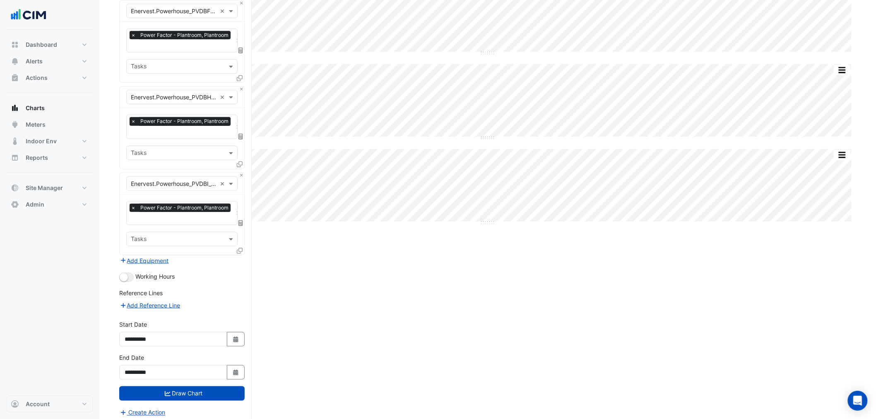
scroll to position [262, 0]
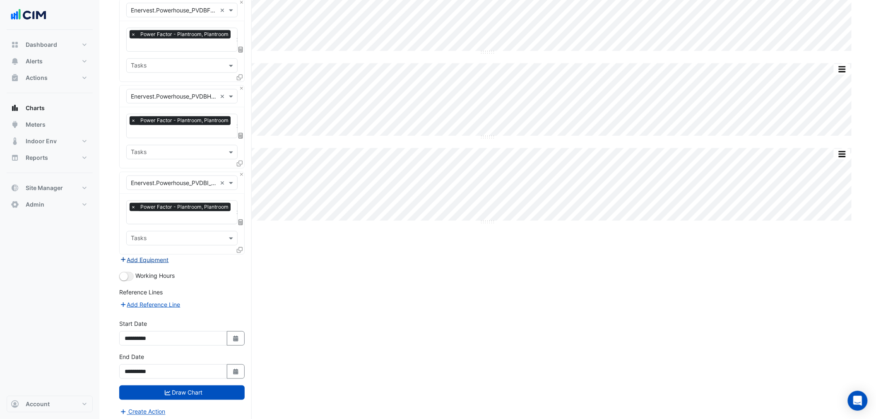
click at [156, 257] on button "Add Equipment" at bounding box center [144, 260] width 50 height 10
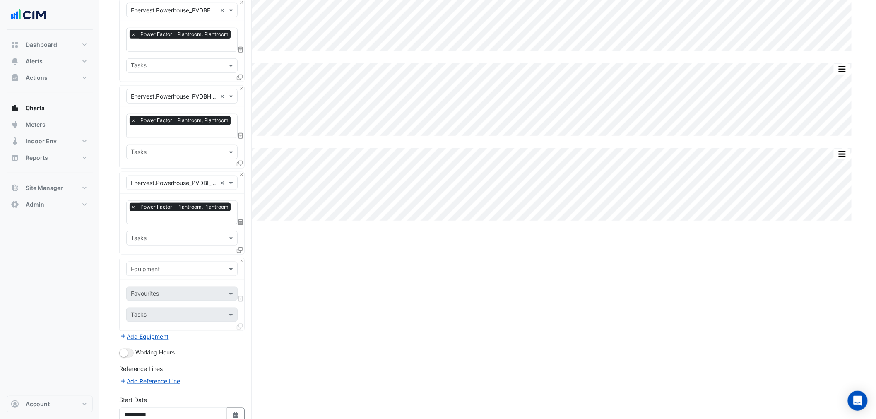
click at [163, 266] on input "text" at bounding box center [174, 269] width 86 height 9
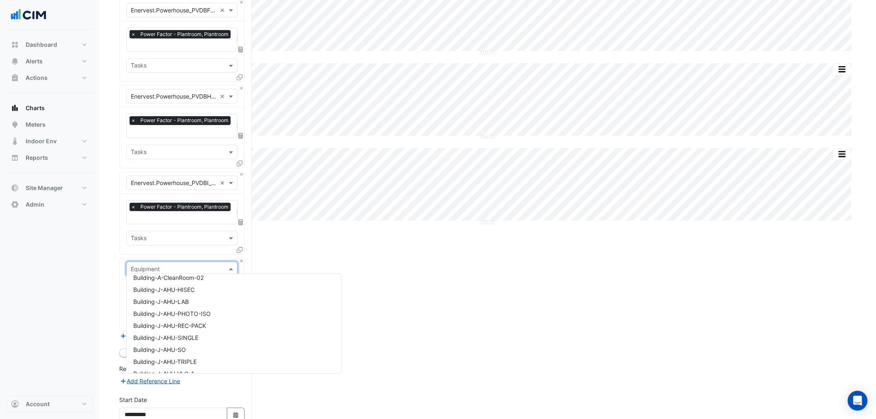
scroll to position [245, 0]
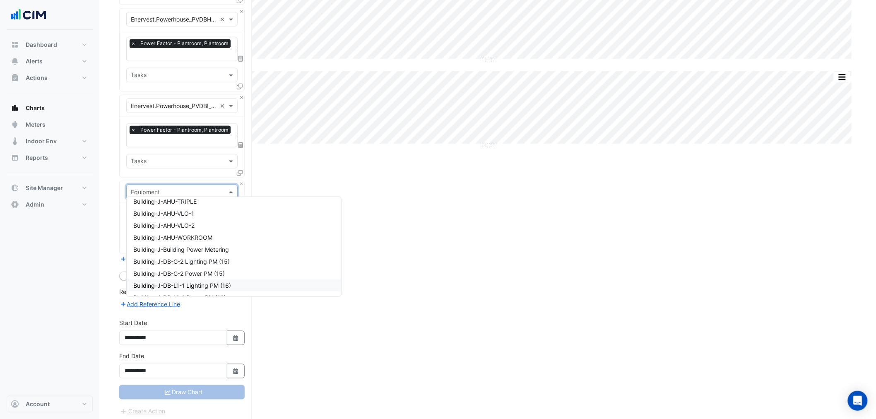
click at [562, 254] on div "Split by Equip Split None Print Save as JPEG Save as PNG Pivot Data Table Expor…" at bounding box center [487, 72] width 737 height 701
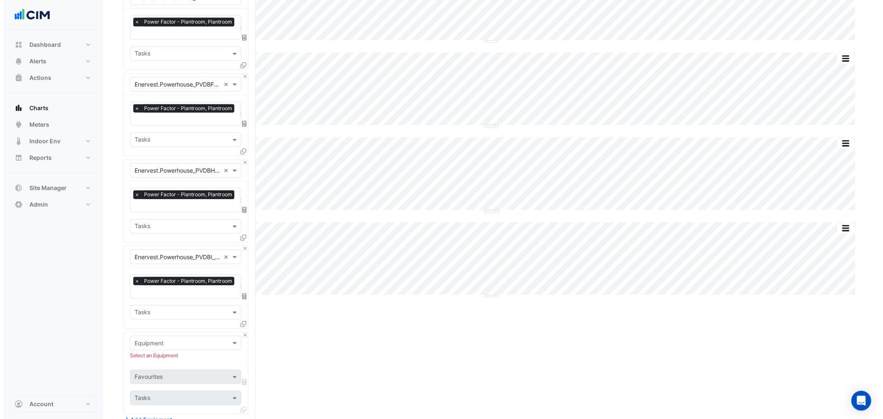
scroll to position [0, 0]
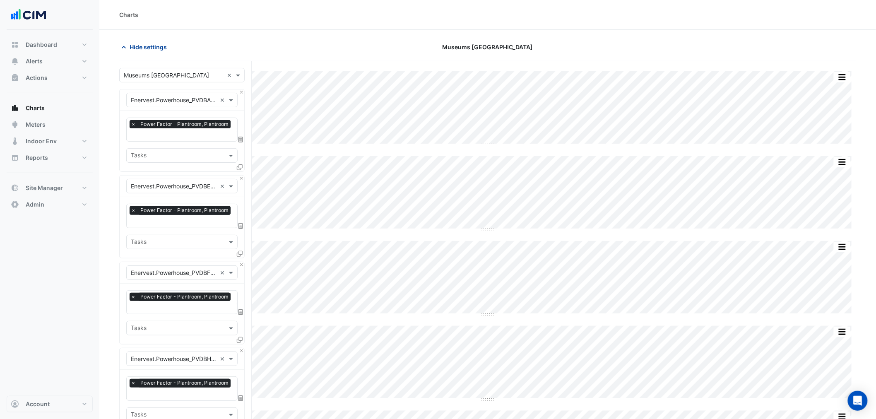
drag, startPoint x: 147, startPoint y: 46, endPoint x: 159, endPoint y: 48, distance: 12.3
click at [148, 46] on span "Hide settings" at bounding box center [148, 47] width 37 height 9
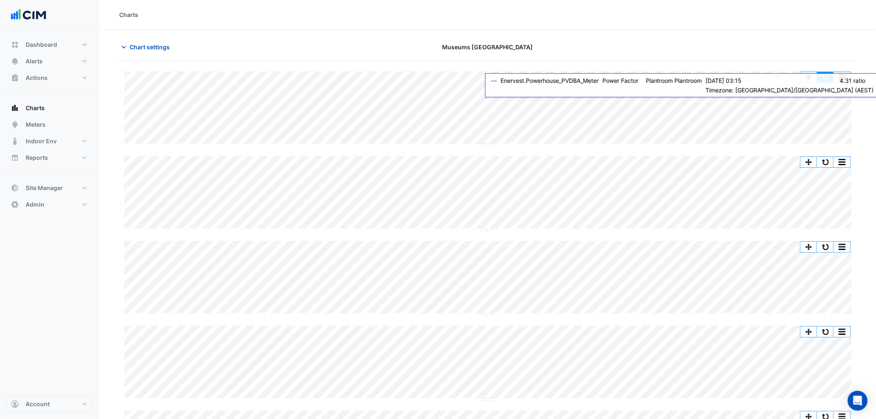
click at [826, 79] on button "button" at bounding box center [825, 77] width 17 height 10
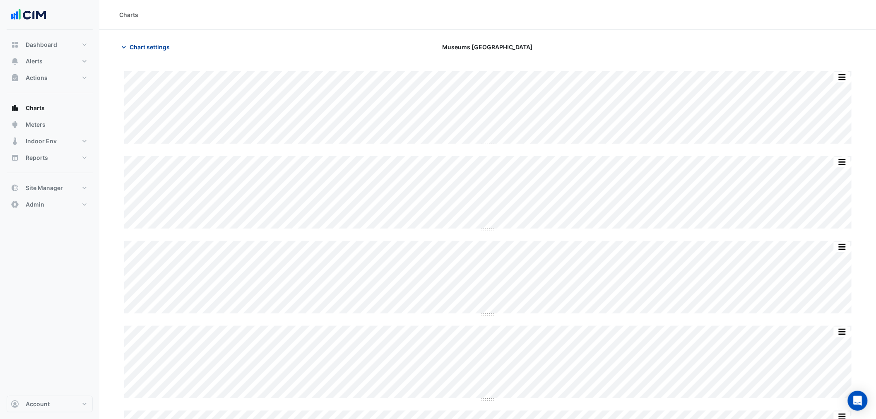
click at [156, 42] on button "Chart settings" at bounding box center [147, 47] width 56 height 14
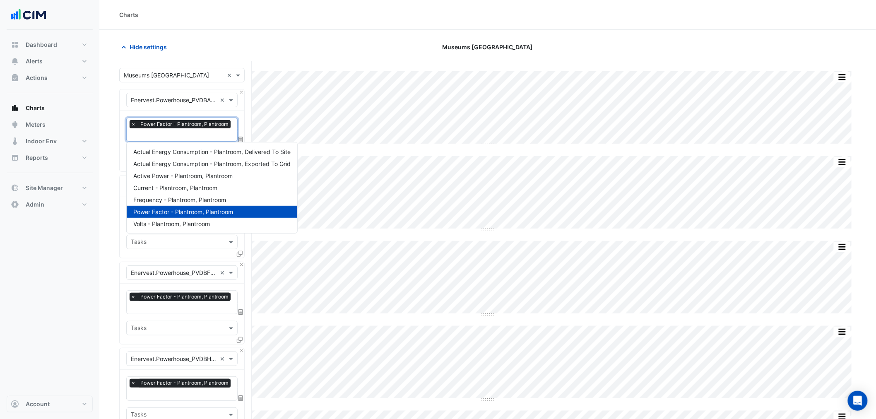
click at [180, 130] on div "× Power Factor - Plantroom, Plantroom" at bounding box center [181, 125] width 103 height 10
click at [186, 173] on span "Active Power - Plantroom, Plantroom" at bounding box center [182, 175] width 99 height 7
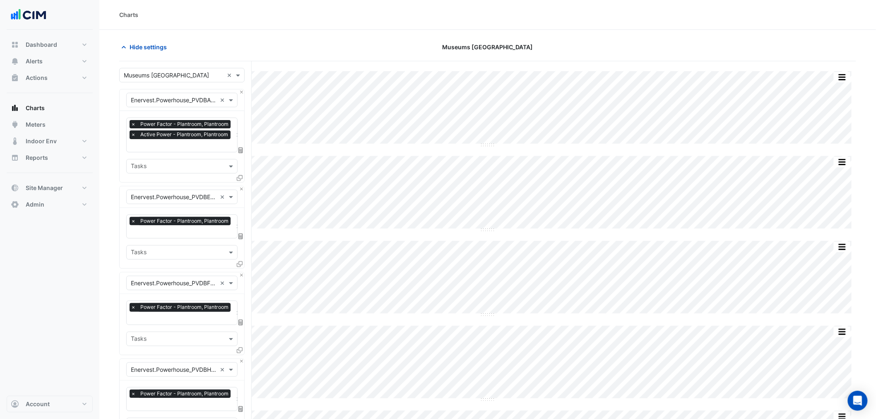
click at [240, 192] on div "Equipment × Enervest.Powerhouse_PVDBE_Meter ×" at bounding box center [182, 197] width 125 height 22
click at [240, 188] on button "Close" at bounding box center [241, 188] width 5 height 5
click at [240, 272] on button "Close" at bounding box center [241, 274] width 5 height 5
click at [240, 188] on button "Close" at bounding box center [241, 188] width 5 height 5
click at [240, 272] on button "Close" at bounding box center [241, 274] width 5 height 5
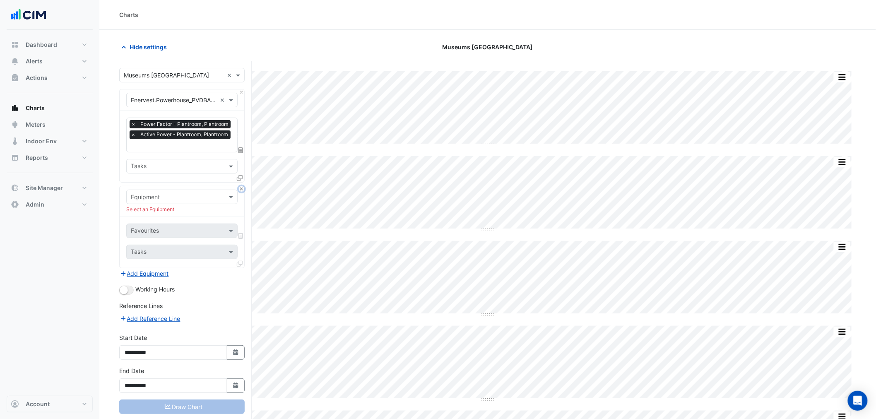
click at [240, 188] on button "Close" at bounding box center [241, 188] width 5 height 5
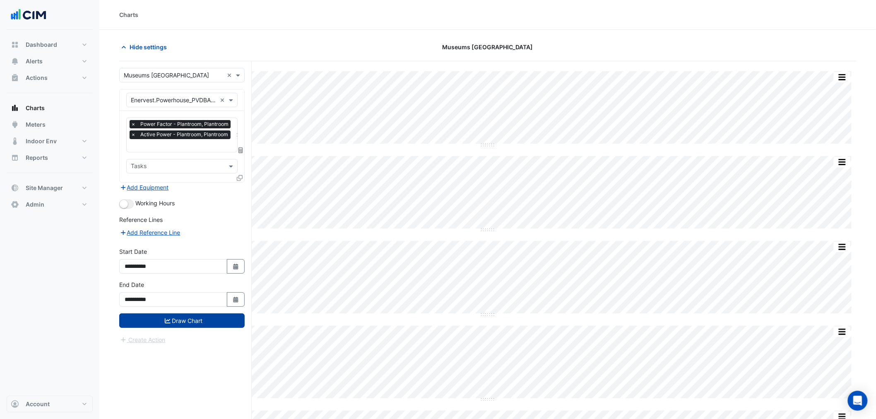
click at [202, 323] on button "Draw Chart" at bounding box center [181, 320] width 125 height 14
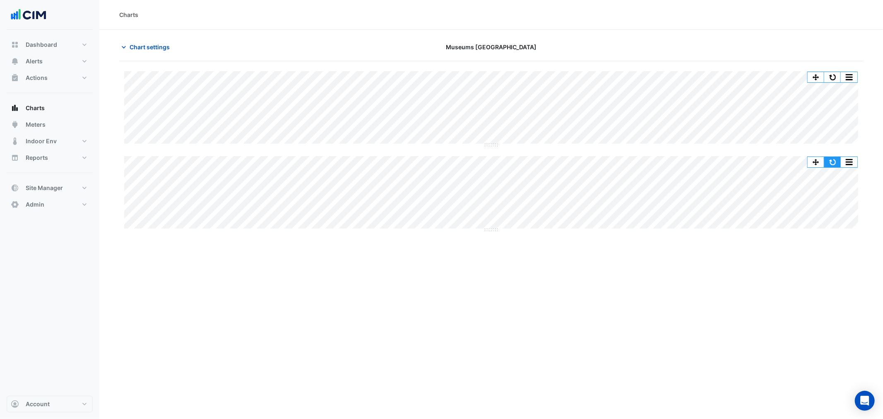
click at [834, 163] on button "button" at bounding box center [832, 162] width 17 height 10
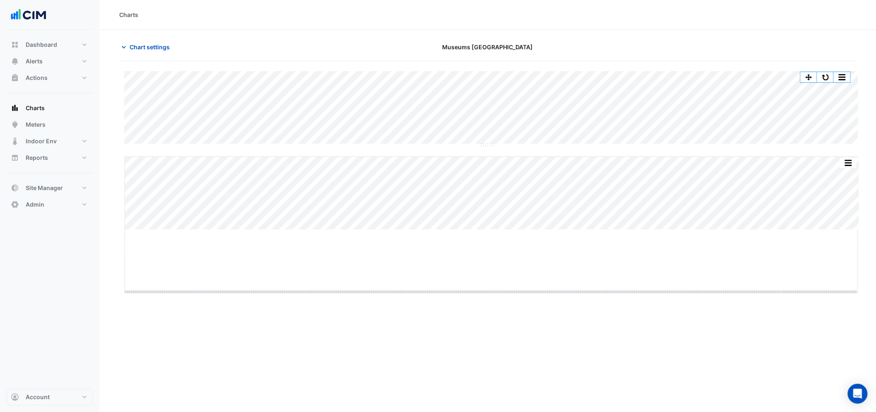
drag, startPoint x: 491, startPoint y: 230, endPoint x: 496, endPoint y: 292, distance: 62.3
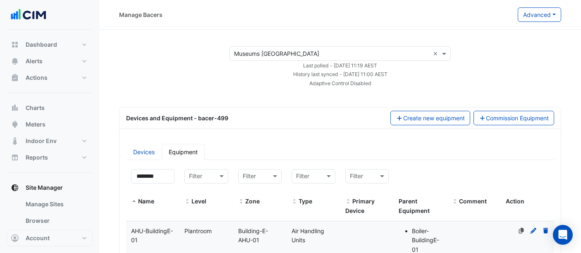
select select "**"
drag, startPoint x: 199, startPoint y: 90, endPoint x: 196, endPoint y: 85, distance: 6.0
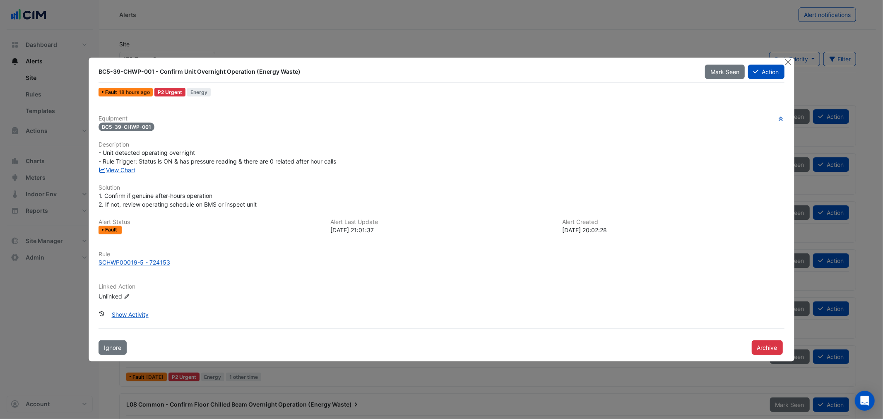
click at [329, 36] on ngb-modal-window "BC5-39-CHWP-001 - Confirm Unit Overnight Operation (Energy Waste) Mark Seen Act…" at bounding box center [441, 209] width 883 height 419
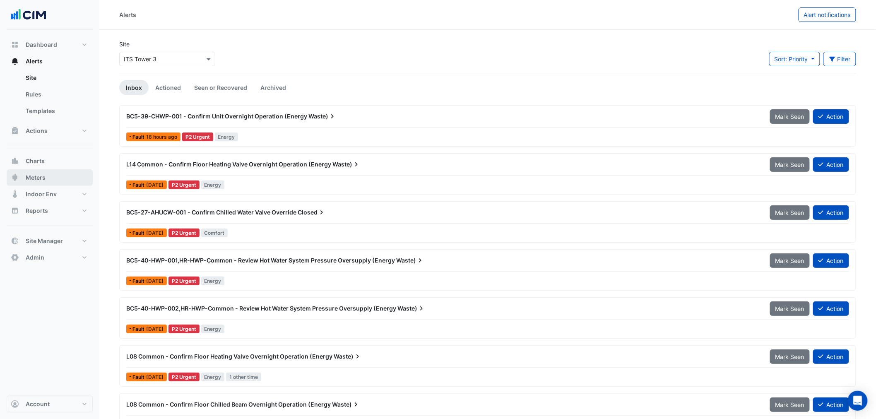
click at [46, 180] on button "Meters" at bounding box center [50, 177] width 86 height 17
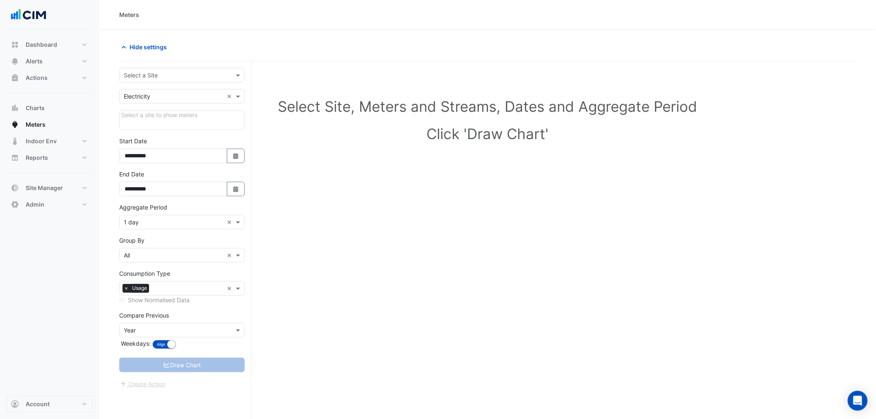
click at [162, 67] on div "**********" at bounding box center [185, 255] width 132 height 389
click at [159, 73] on input "text" at bounding box center [174, 75] width 100 height 9
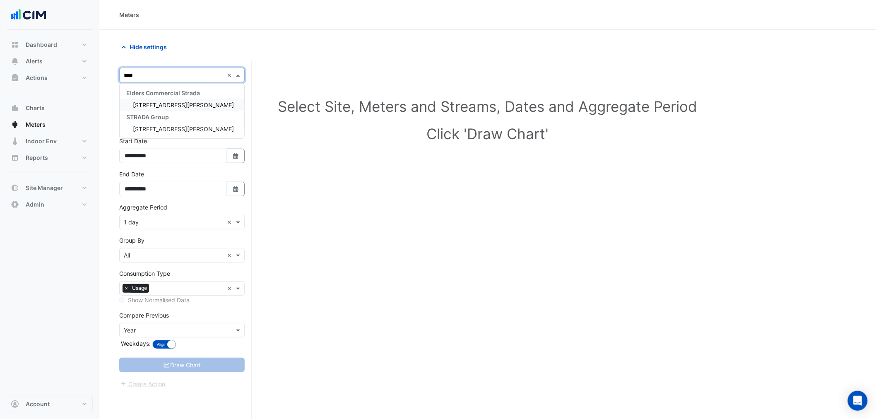
type input "*****"
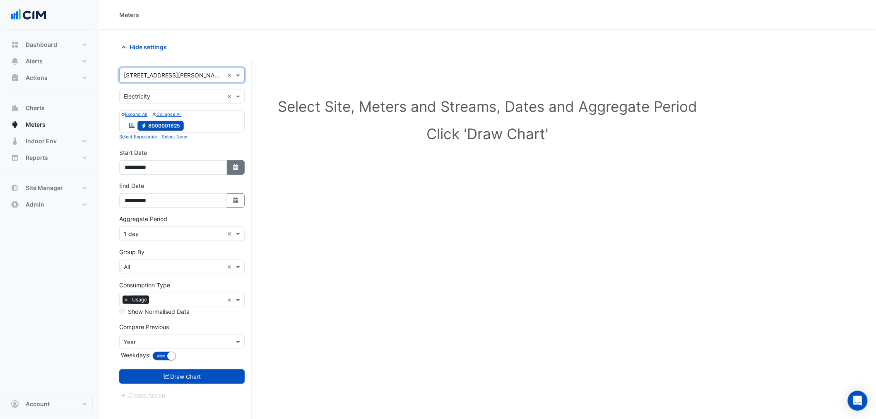
click at [232, 166] on icon "Select Date" at bounding box center [235, 167] width 7 height 6
select select "*"
select select "****"
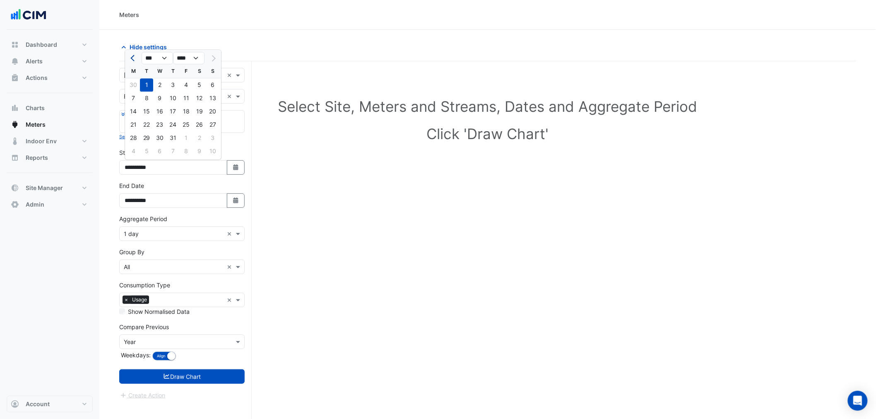
click at [133, 56] on span "Previous month" at bounding box center [133, 58] width 6 height 6
click at [132, 56] on span "Previous month" at bounding box center [133, 58] width 6 height 6
select select "*"
click at [146, 88] on div "1" at bounding box center [146, 84] width 13 height 13
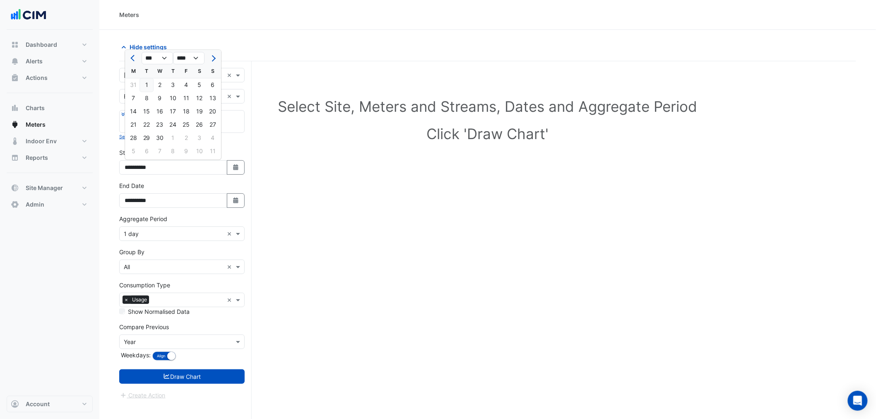
type input "**********"
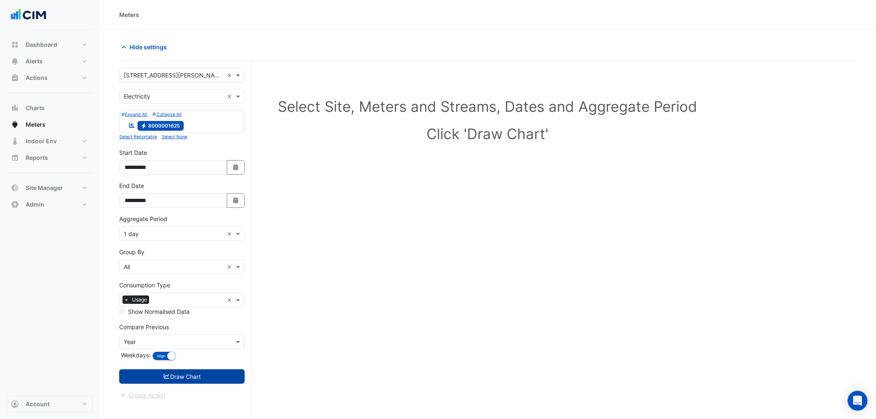
click at [180, 371] on button "Draw Chart" at bounding box center [181, 376] width 125 height 14
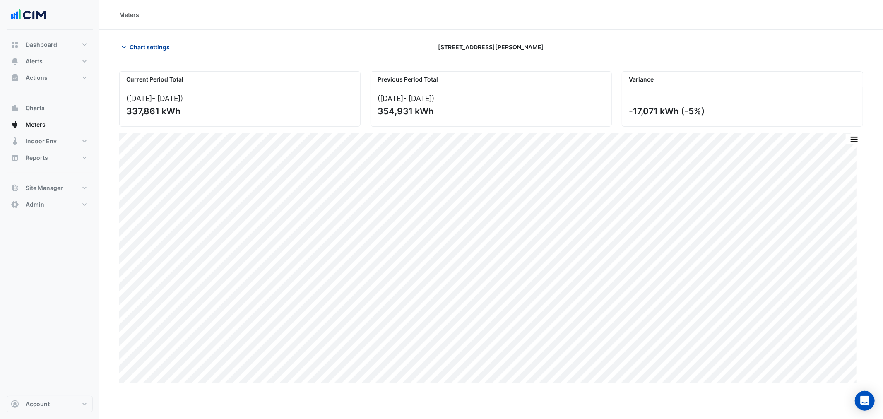
click at [154, 43] on span "Chart settings" at bounding box center [150, 47] width 40 height 9
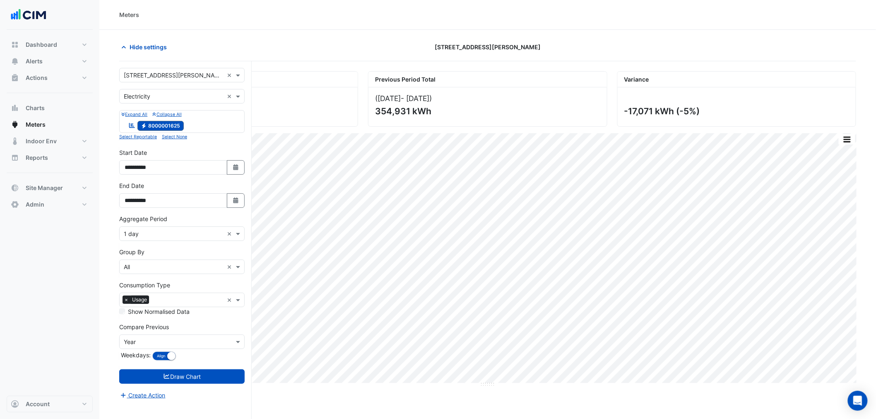
click at [161, 235] on input "text" at bounding box center [174, 234] width 100 height 9
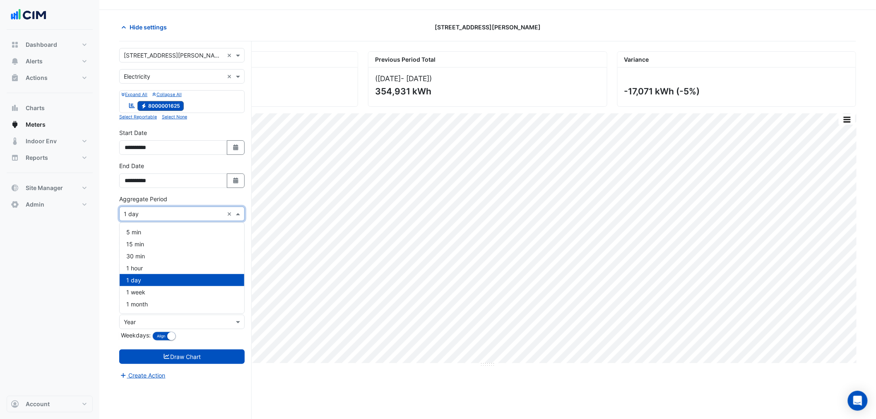
scroll to position [31, 0]
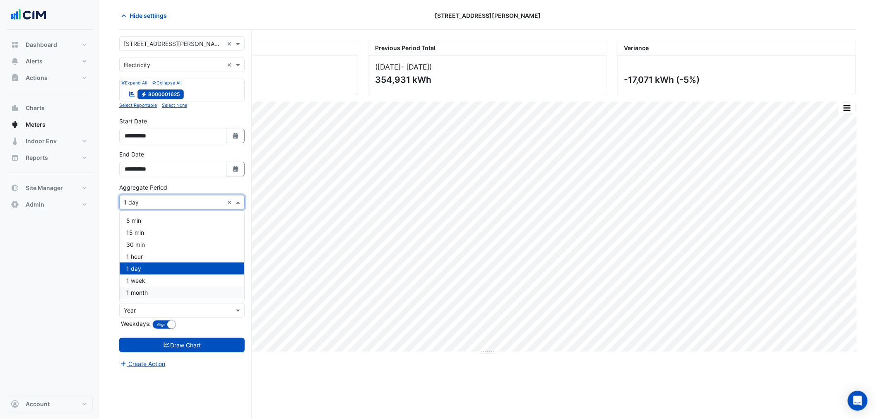
click at [152, 292] on div "1 month" at bounding box center [182, 292] width 125 height 12
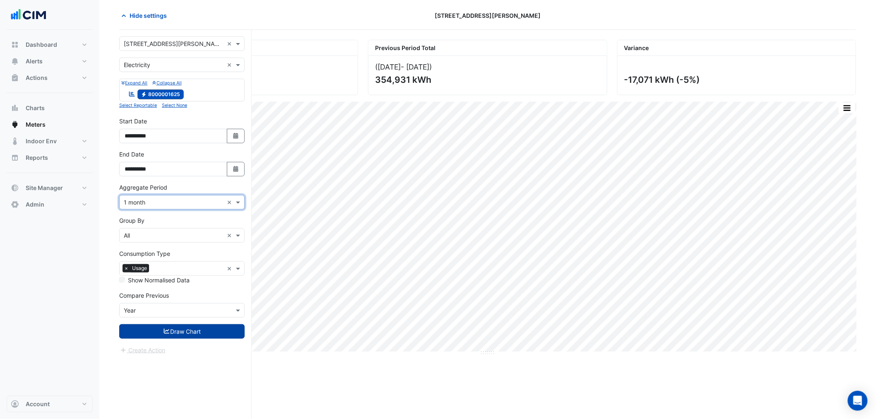
click at [172, 336] on button "Draw Chart" at bounding box center [181, 331] width 125 height 14
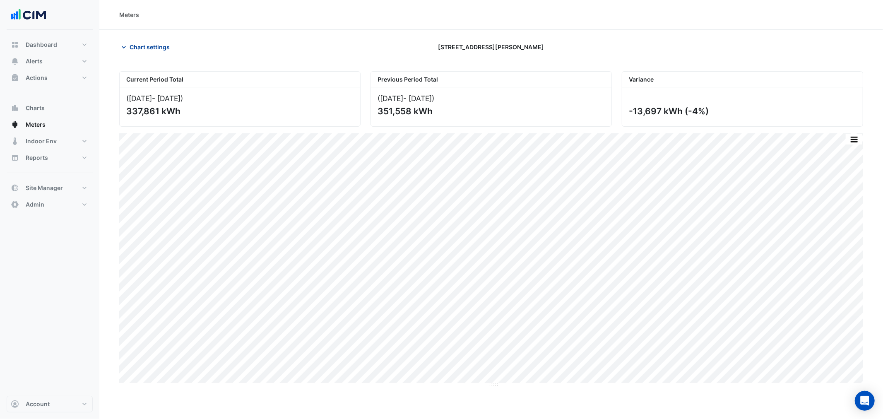
click at [150, 41] on button "Chart settings" at bounding box center [147, 47] width 56 height 14
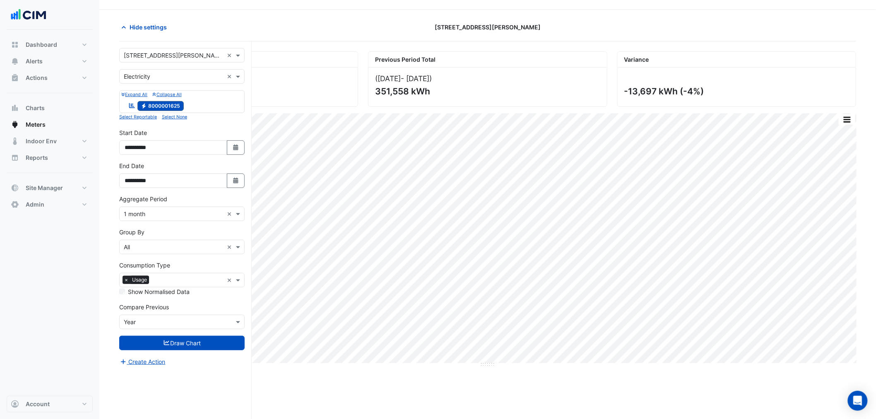
scroll to position [31, 0]
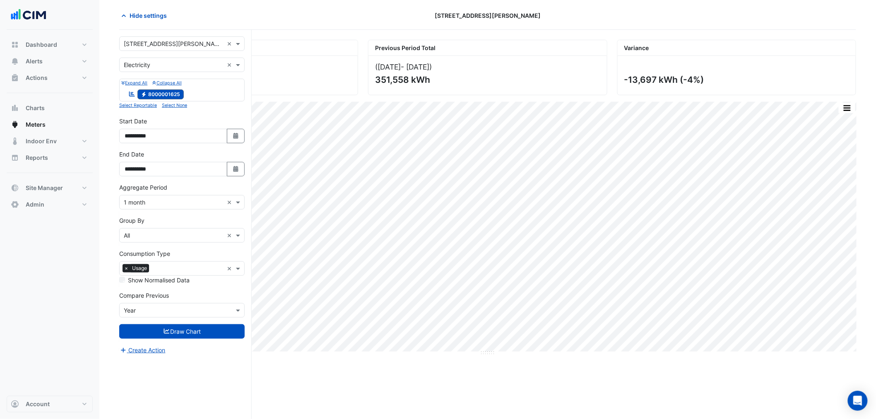
click at [161, 265] on input "text" at bounding box center [187, 269] width 71 height 9
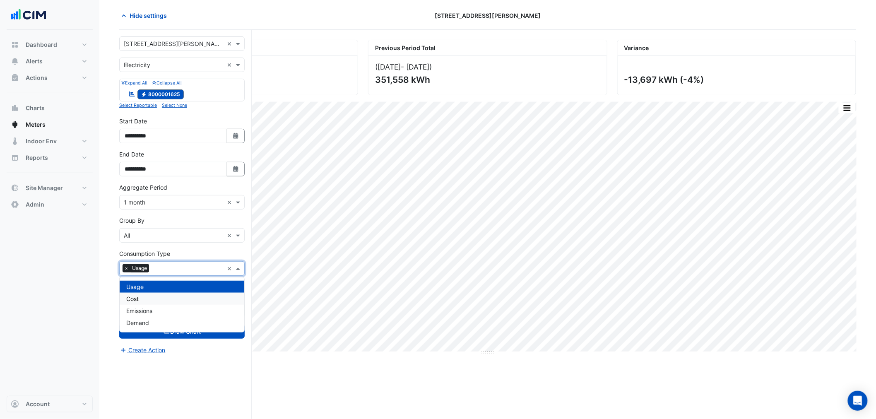
click at [137, 296] on span "Cost" at bounding box center [132, 298] width 12 height 7
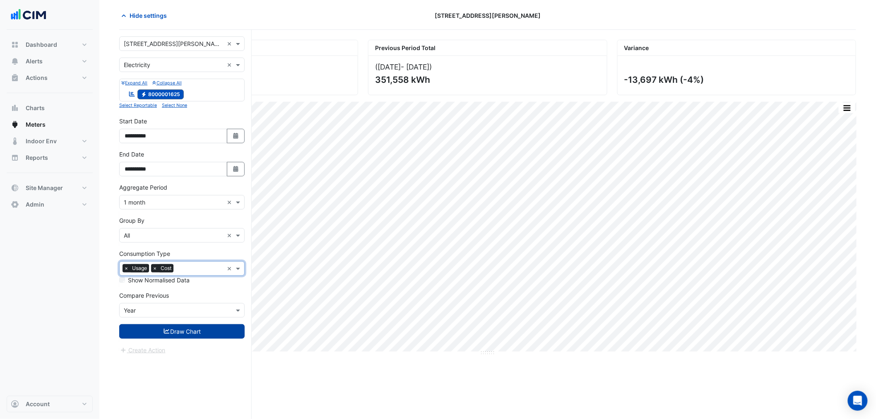
click at [137, 336] on button "Draw Chart" at bounding box center [181, 331] width 125 height 14
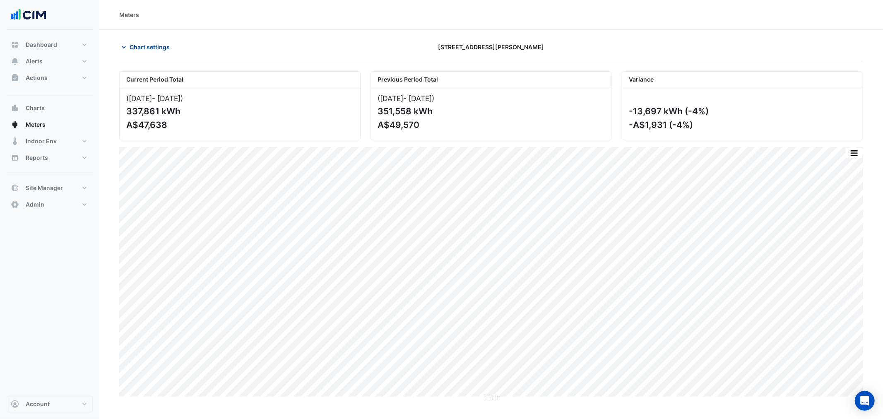
click at [137, 46] on span "Chart settings" at bounding box center [150, 47] width 40 height 9
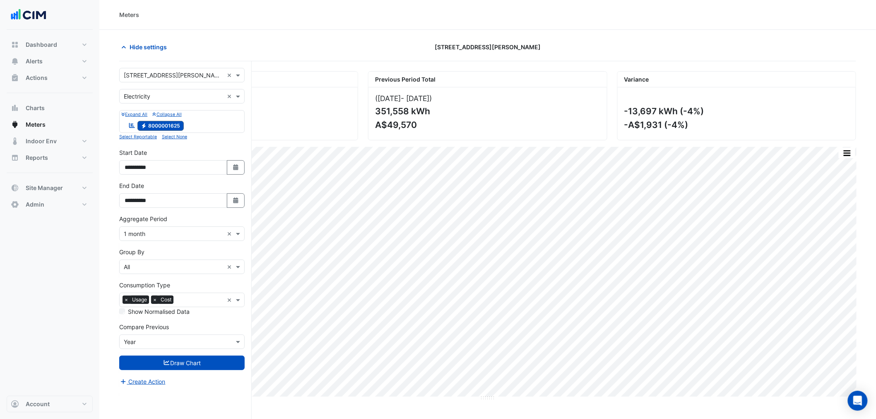
click at [154, 300] on span "×" at bounding box center [154, 299] width 7 height 8
click at [180, 365] on button "Draw Chart" at bounding box center [181, 362] width 125 height 14
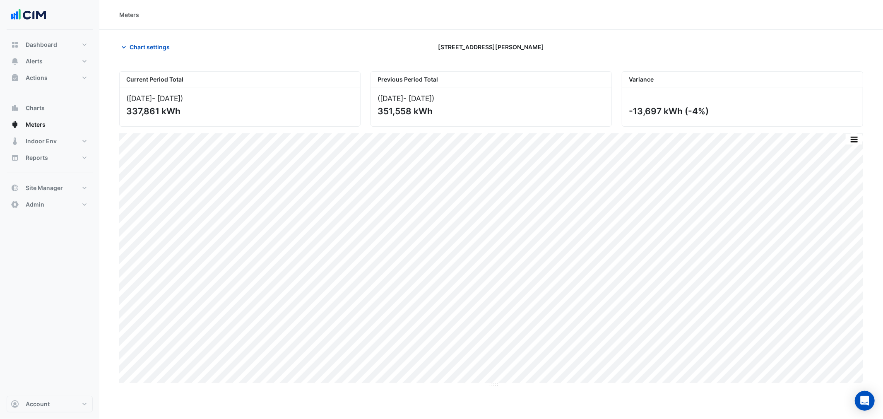
drag, startPoint x: 629, startPoint y: 109, endPoint x: 661, endPoint y: 118, distance: 33.0
click at [661, 118] on div "-13,697 kWh (-4%)" at bounding box center [742, 106] width 240 height 39
copy div "-13,697"
click at [129, 52] on button "Chart settings" at bounding box center [147, 47] width 56 height 14
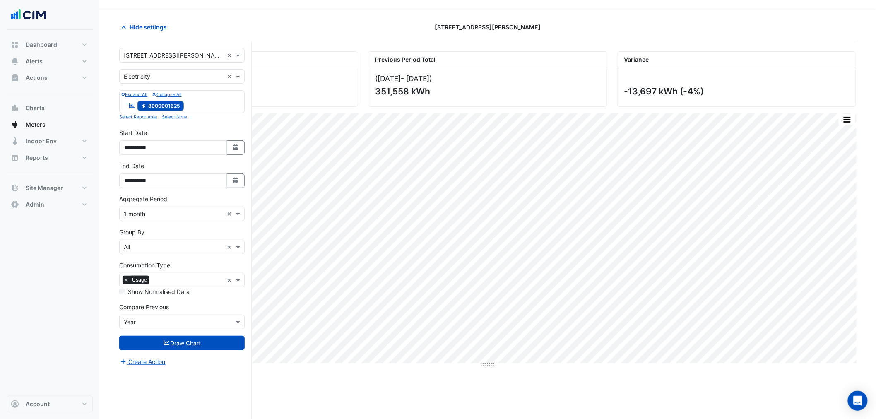
scroll to position [31, 0]
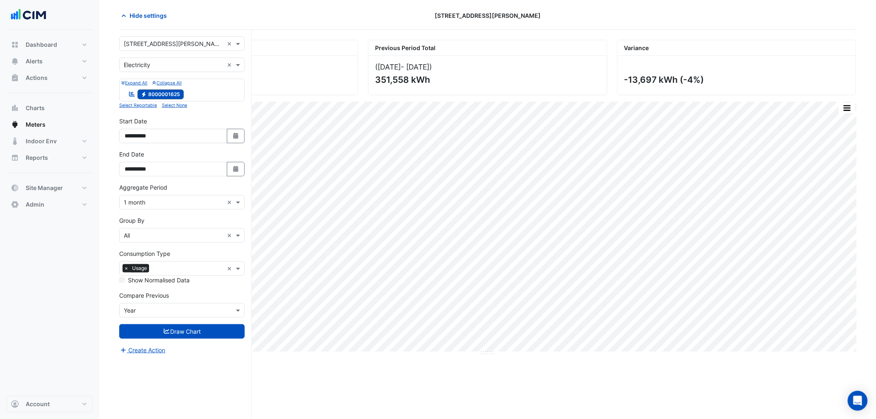
click at [139, 197] on div "Aggregate Period × 1 month ×" at bounding box center [181, 202] width 125 height 14
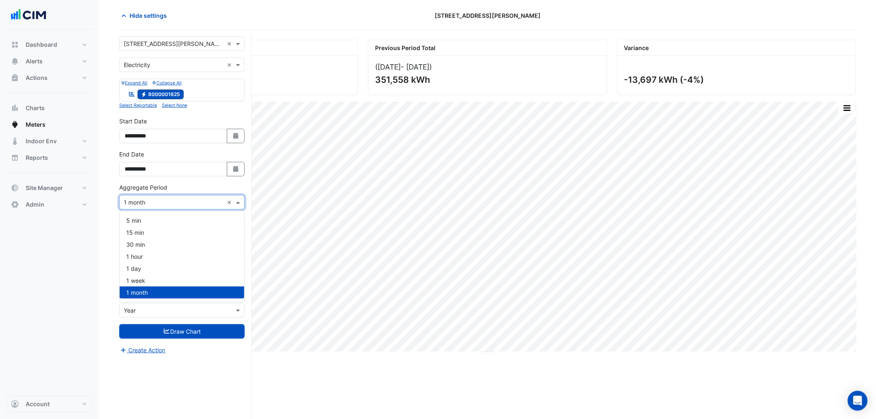
drag, startPoint x: 98, startPoint y: 303, endPoint x: 149, endPoint y: 276, distance: 57.4
click at [98, 302] on nav "Dashboard Portfolio Ratings Performance Alerts Site Rules Templates Actions Sit…" at bounding box center [49, 209] width 99 height 419
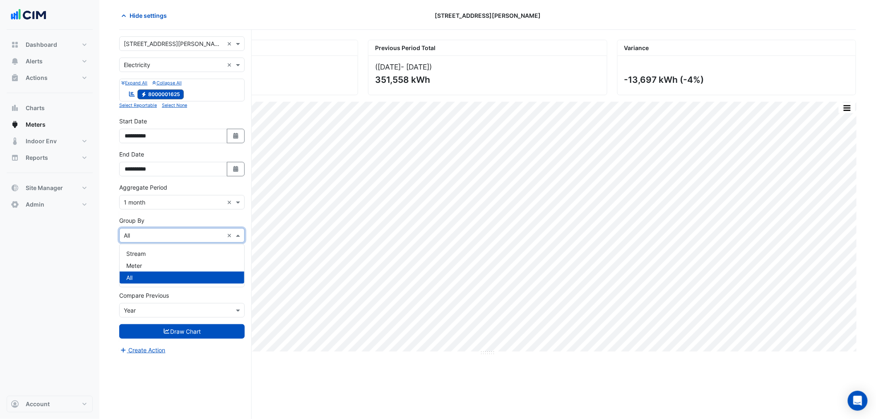
click at [141, 238] on input "text" at bounding box center [174, 235] width 100 height 9
drag, startPoint x: 92, startPoint y: 290, endPoint x: 102, endPoint y: 288, distance: 9.7
click at [94, 290] on nav "Dashboard Portfolio Ratings Performance Alerts Site Rules Templates Actions Sit…" at bounding box center [49, 209] width 99 height 419
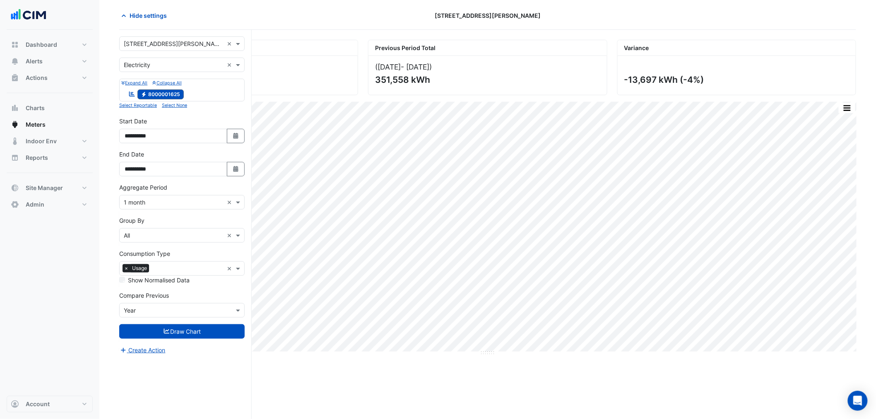
drag, startPoint x: 144, startPoint y: 282, endPoint x: 146, endPoint y: 270, distance: 11.9
click at [144, 281] on label "Show Normalised Data" at bounding box center [159, 280] width 62 height 9
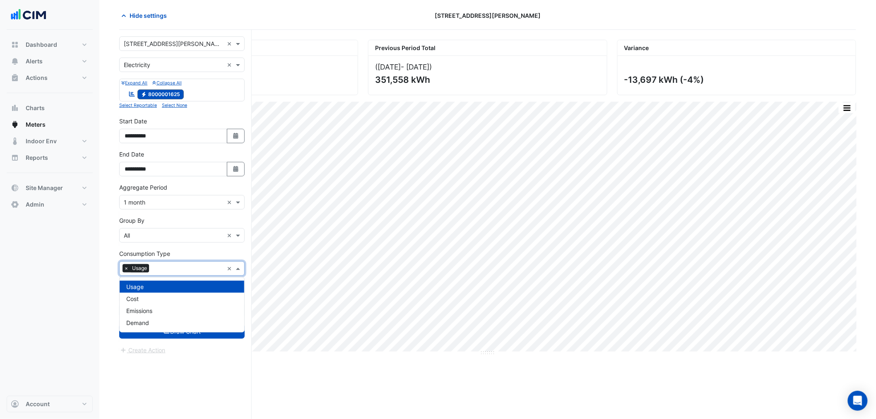
click at [146, 270] on span "Usage" at bounding box center [139, 268] width 19 height 8
click at [147, 298] on div "Cost" at bounding box center [182, 299] width 125 height 12
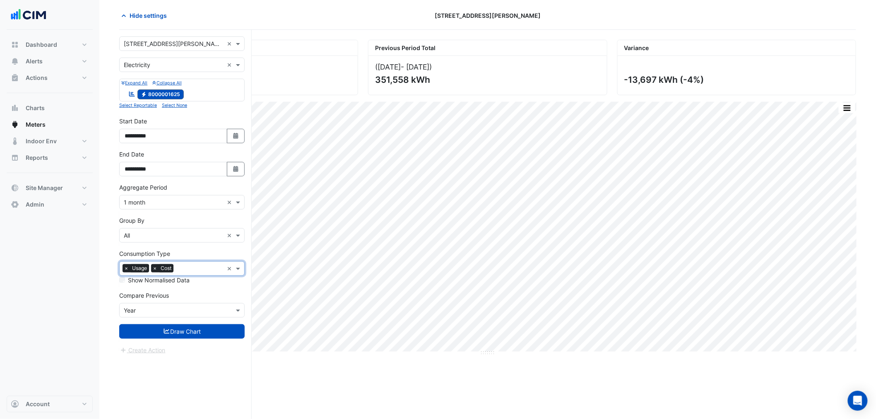
click at [135, 284] on form "**********" at bounding box center [181, 195] width 125 height 318
click at [134, 280] on label "Show Normalised Data" at bounding box center [159, 280] width 62 height 9
click at [165, 324] on button "Draw Chart" at bounding box center [181, 331] width 125 height 14
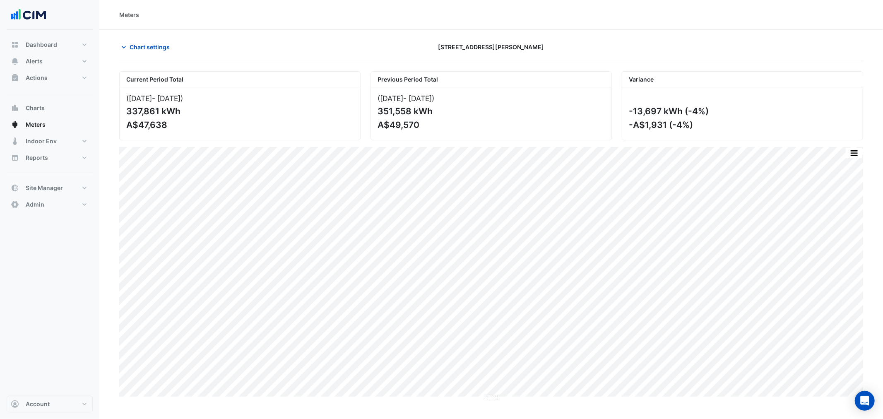
click at [640, 113] on div "-13,697 kWh (-4%)" at bounding box center [742, 111] width 226 height 10
click at [641, 113] on div "-13,697 kWh (-4%)" at bounding box center [742, 111] width 226 height 10
copy div "13,697"
click at [38, 76] on span "Actions" at bounding box center [37, 78] width 22 height 8
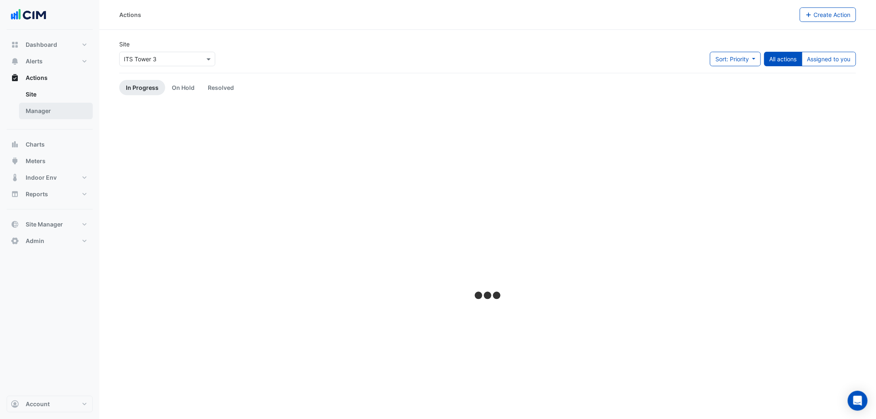
click at [49, 114] on link "Manager" at bounding box center [56, 111] width 74 height 17
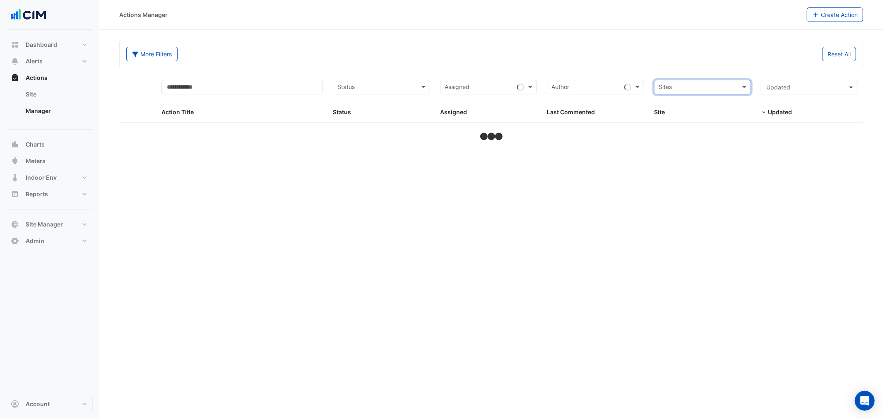
click at [734, 88] on input "text" at bounding box center [697, 88] width 79 height 10
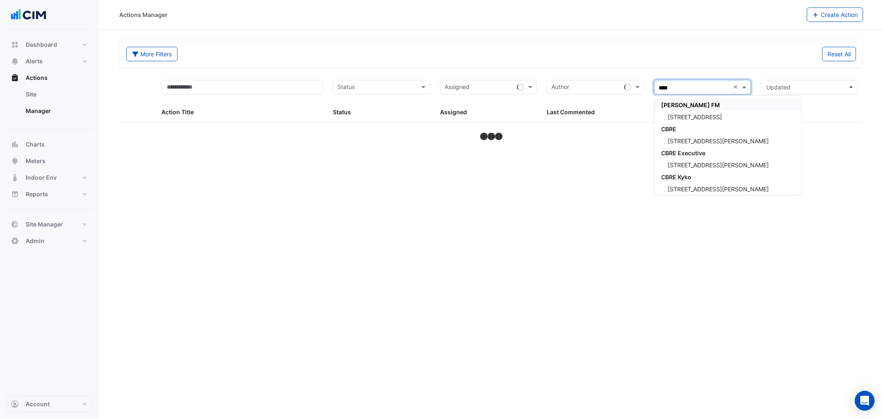
type input "*****"
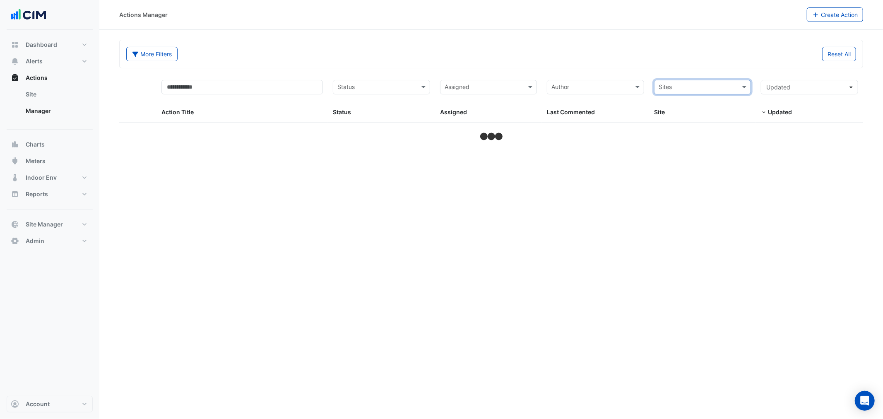
click at [734, 86] on input "text" at bounding box center [697, 88] width 79 height 10
type input "******"
click at [684, 115] on span "201 Charlotte Street" at bounding box center [694, 116] width 54 height 7
select select "**"
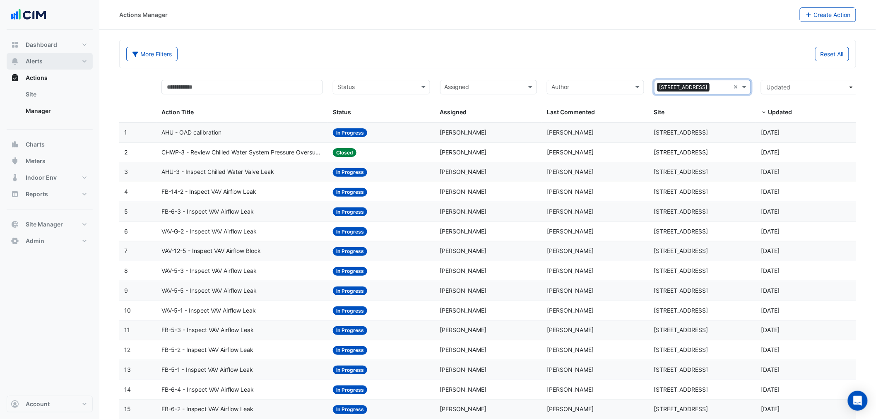
click at [45, 63] on button "Alerts" at bounding box center [50, 61] width 86 height 17
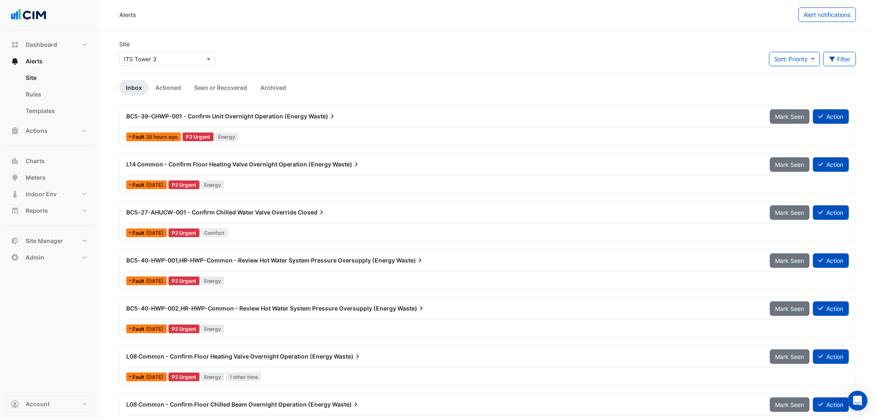
click at [156, 66] on div "Site Select a Site × ITS Tower 3" at bounding box center [167, 56] width 106 height 33
click at [156, 60] on input "text" at bounding box center [159, 59] width 70 height 9
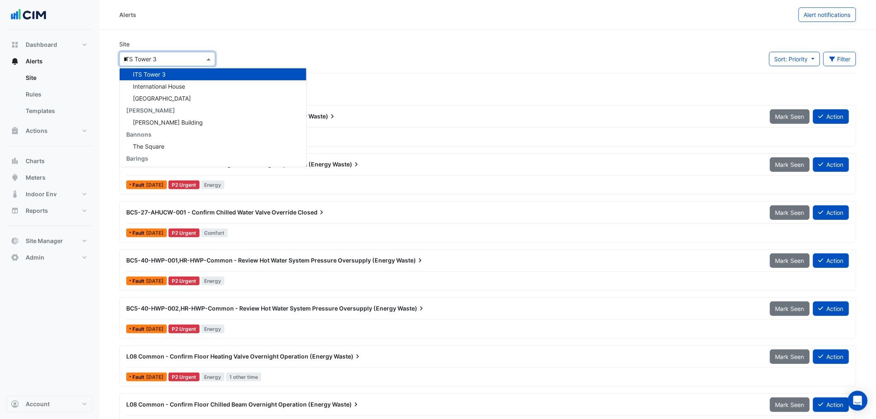
scroll to position [39, 0]
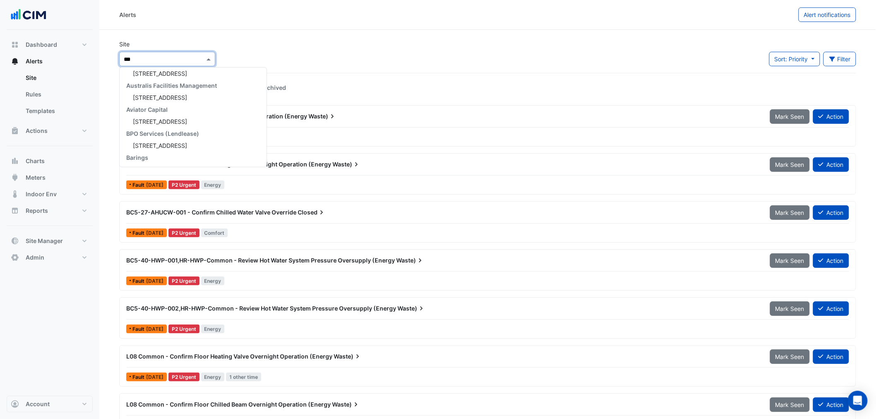
type input "****"
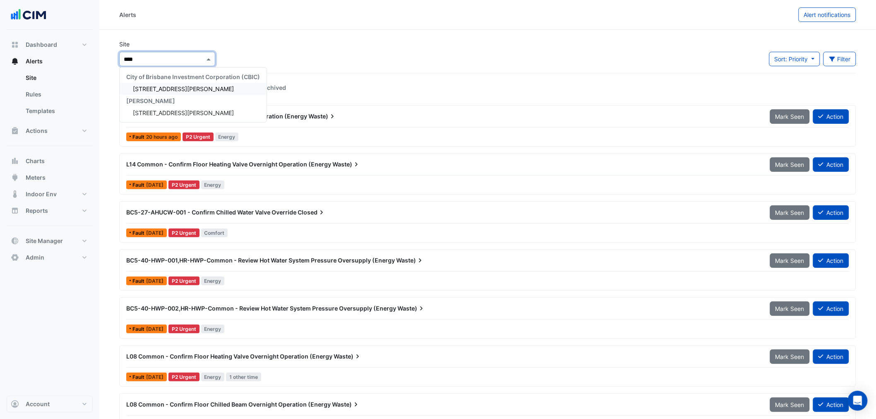
scroll to position [0, 0]
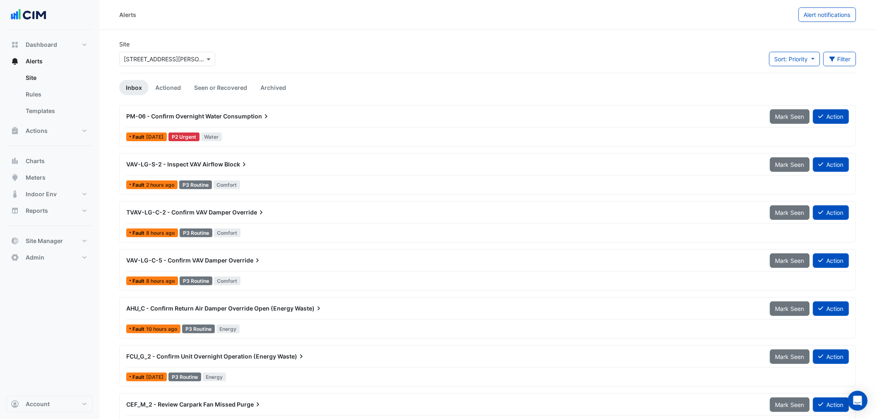
drag, startPoint x: 279, startPoint y: 113, endPoint x: 278, endPoint y: 118, distance: 5.0
click at [278, 118] on div "PM-06 - Confirm Overnight Water Consumption" at bounding box center [443, 116] width 634 height 8
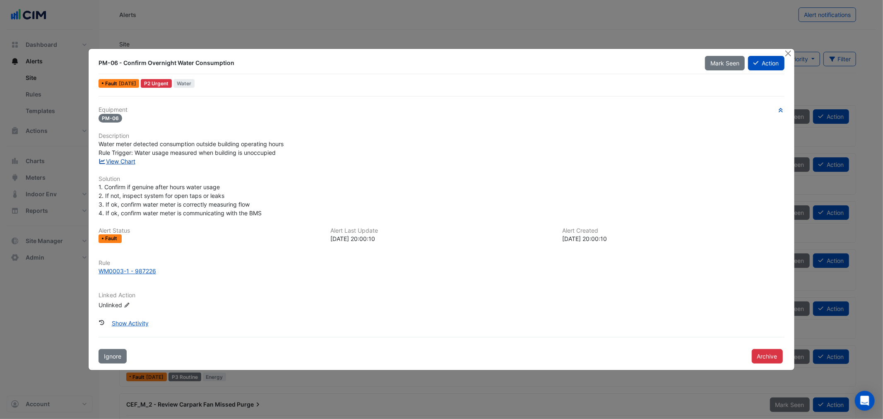
click at [117, 162] on link "View Chart" at bounding box center [116, 161] width 37 height 7
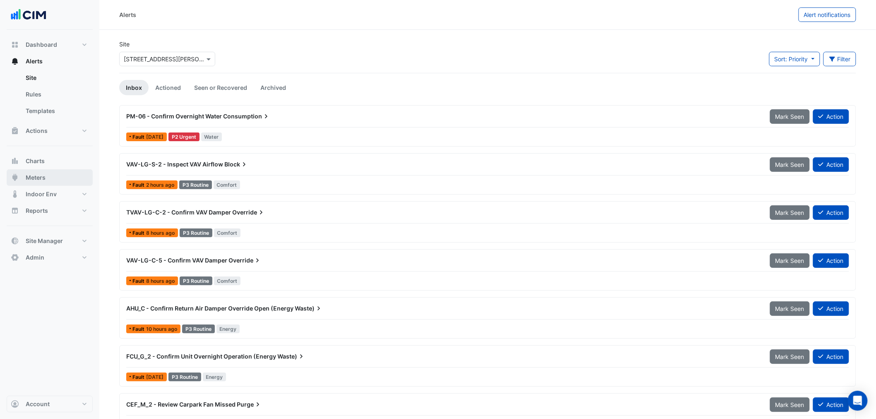
click at [55, 181] on button "Meters" at bounding box center [50, 177] width 86 height 17
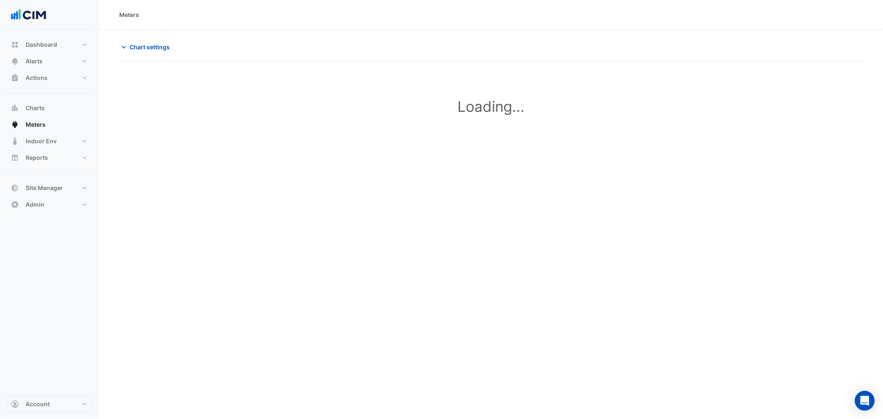
type input "**********"
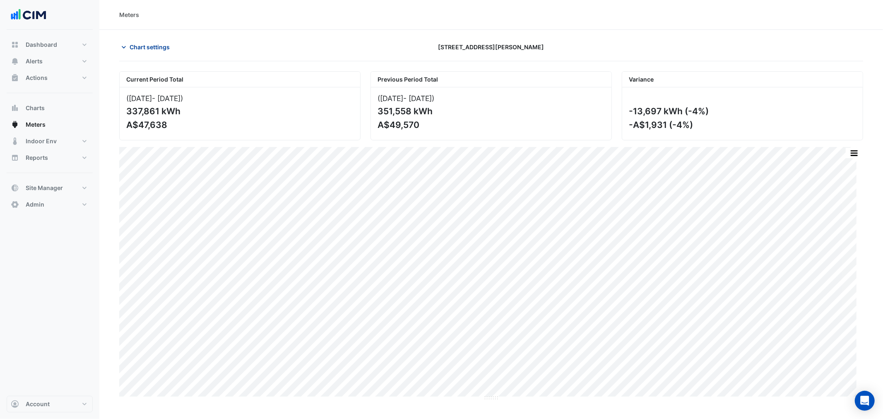
click at [135, 43] on span "Chart settings" at bounding box center [150, 47] width 40 height 9
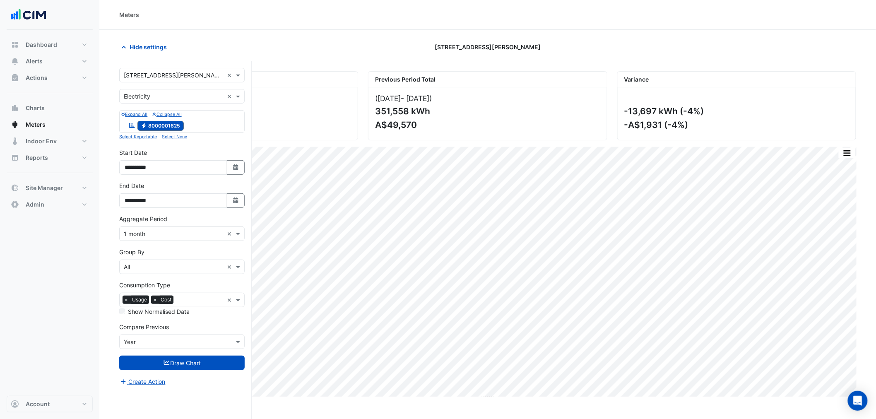
click at [160, 75] on input "text" at bounding box center [174, 75] width 100 height 9
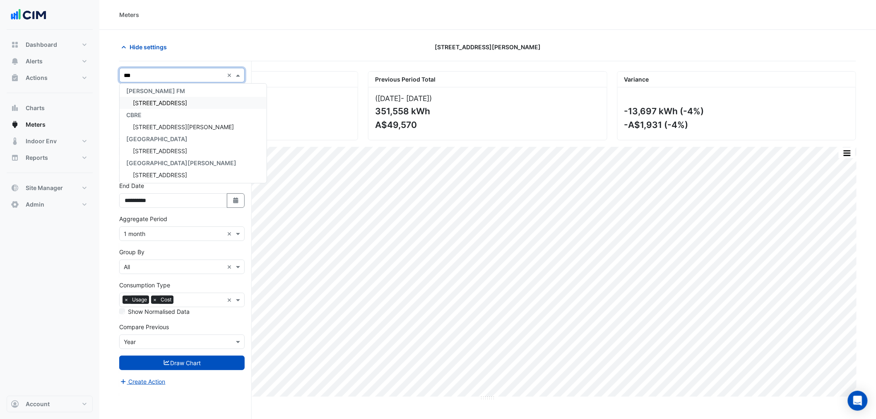
type input "****"
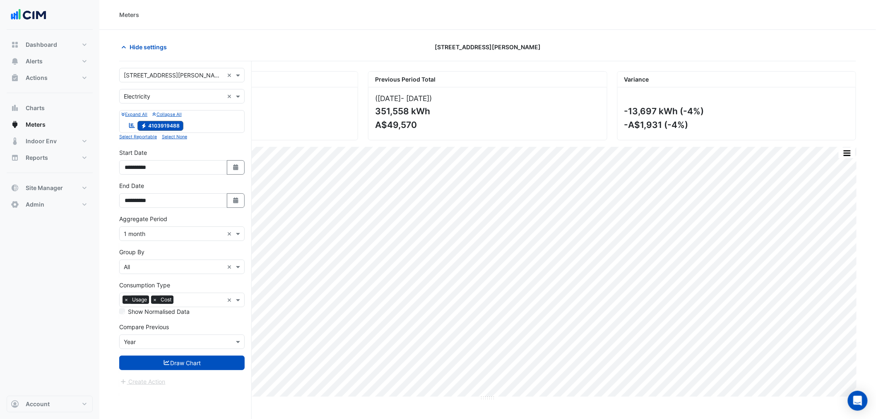
click at [170, 105] on form "**********" at bounding box center [181, 227] width 125 height 318
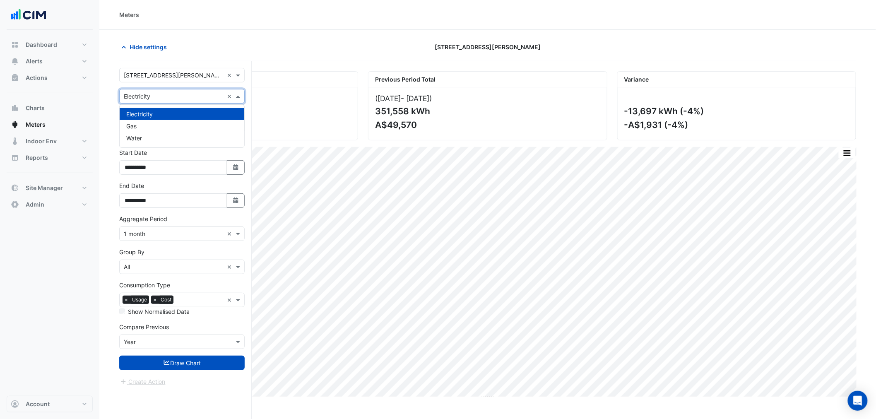
drag, startPoint x: 162, startPoint y: 98, endPoint x: 154, endPoint y: 123, distance: 26.8
click at [162, 98] on input "text" at bounding box center [174, 96] width 100 height 9
click at [151, 133] on div "Water" at bounding box center [182, 138] width 125 height 12
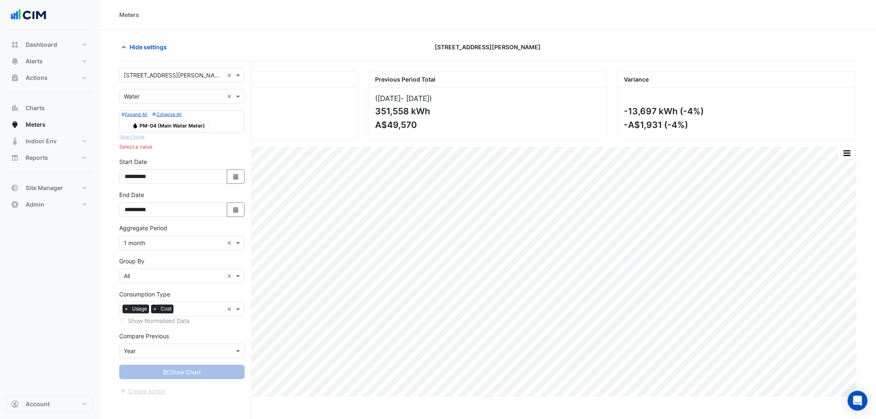
click at [145, 118] on button "Expand All" at bounding box center [134, 113] width 26 height 7
click at [144, 121] on span "Water PM-04 (Main Water Meter)" at bounding box center [168, 126] width 80 height 10
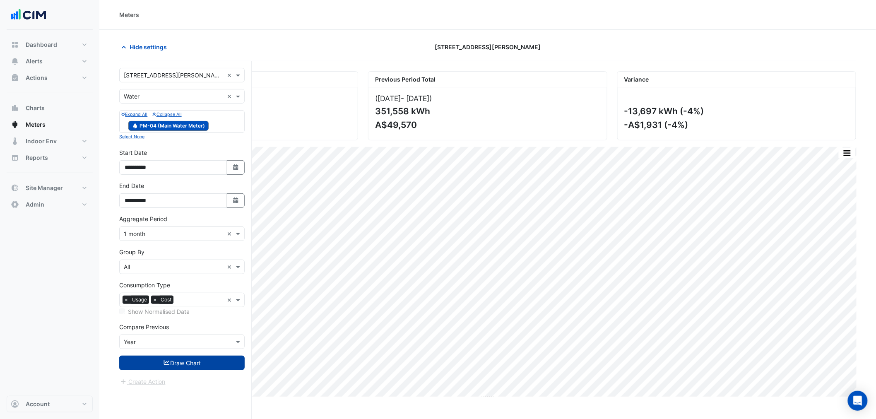
click at [190, 361] on button "Draw Chart" at bounding box center [181, 362] width 125 height 14
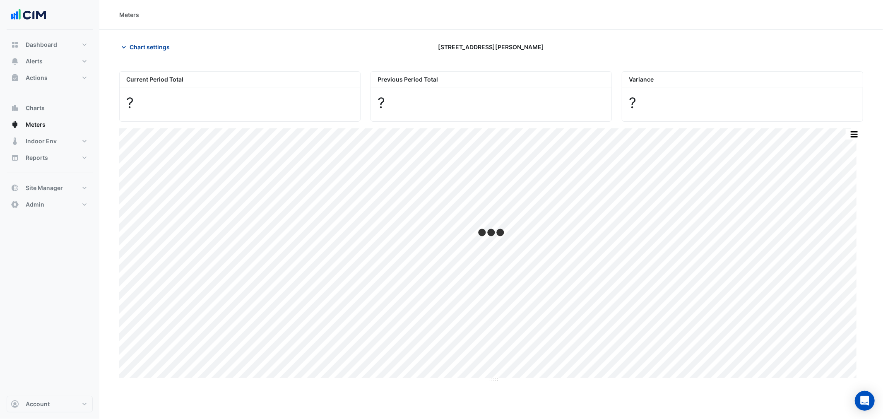
click at [138, 43] on span "Chart settings" at bounding box center [150, 47] width 40 height 9
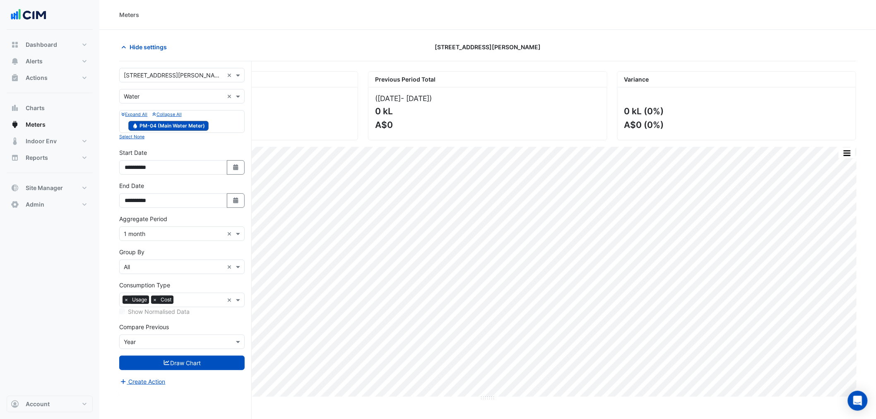
drag, startPoint x: 165, startPoint y: 242, endPoint x: 159, endPoint y: 236, distance: 8.2
click at [163, 241] on form "**********" at bounding box center [181, 227] width 125 height 318
drag, startPoint x: 159, startPoint y: 235, endPoint x: 157, endPoint y: 240, distance: 5.8
click at [159, 236] on input "text" at bounding box center [174, 234] width 100 height 9
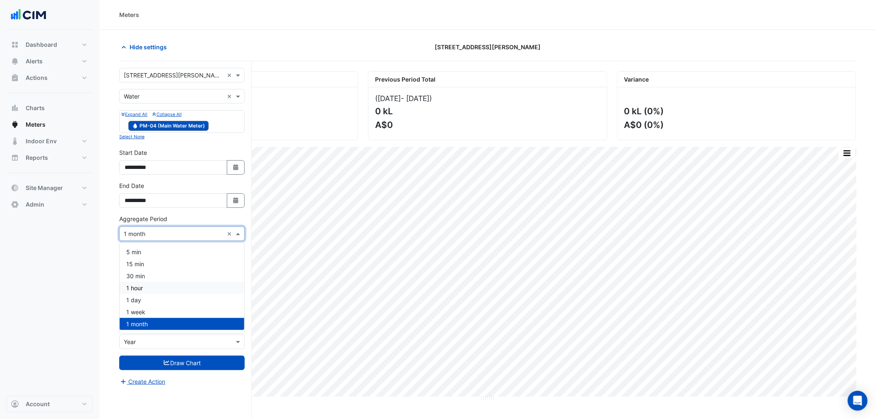
click at [151, 284] on div "1 hour" at bounding box center [182, 288] width 125 height 12
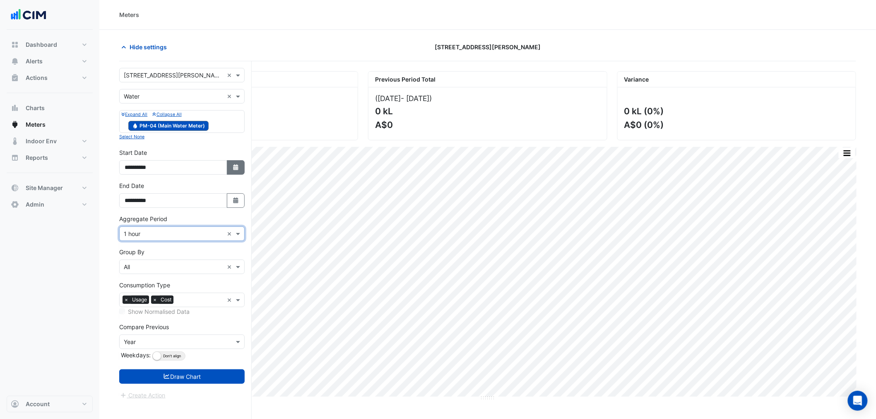
click at [228, 175] on button "Select Date" at bounding box center [236, 167] width 18 height 14
select select "*"
select select "****"
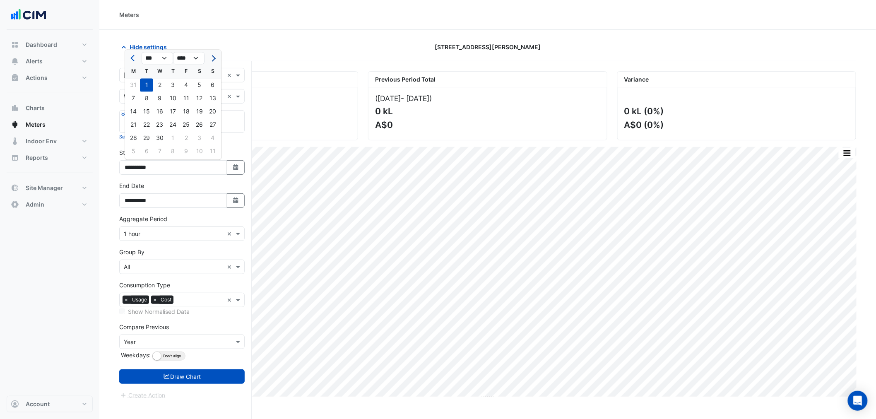
click at [209, 55] on button "Next month" at bounding box center [213, 57] width 10 height 13
drag, startPoint x: 219, startPoint y: 57, endPoint x: 215, endPoint y: 59, distance: 4.6
click at [216, 58] on div at bounding box center [212, 57] width 17 height 13
click at [213, 60] on span "Next month" at bounding box center [212, 58] width 6 height 6
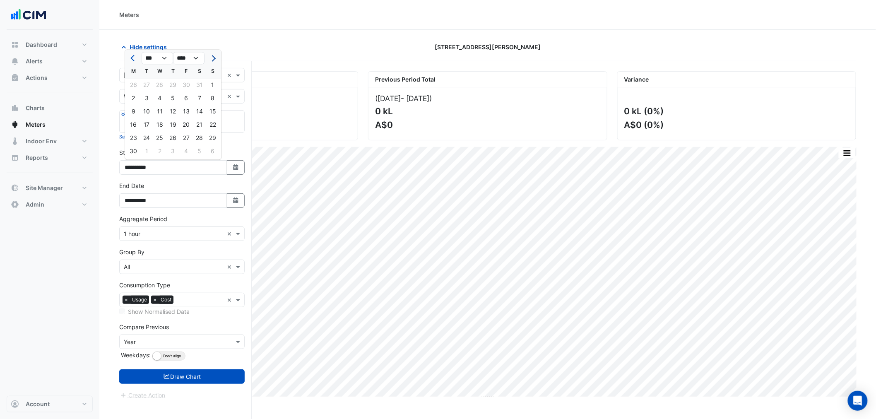
select select "*"
click at [213, 60] on div at bounding box center [212, 57] width 17 height 13
click at [212, 57] on div at bounding box center [212, 57] width 17 height 13
click at [148, 84] on div "1" at bounding box center [146, 84] width 13 height 13
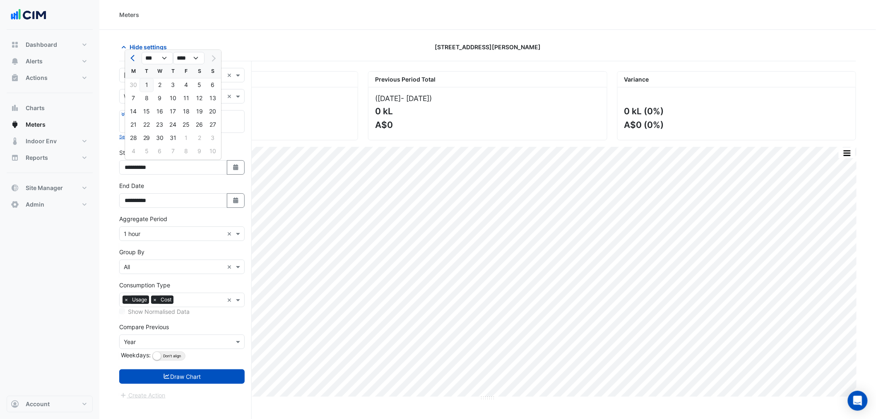
type input "**********"
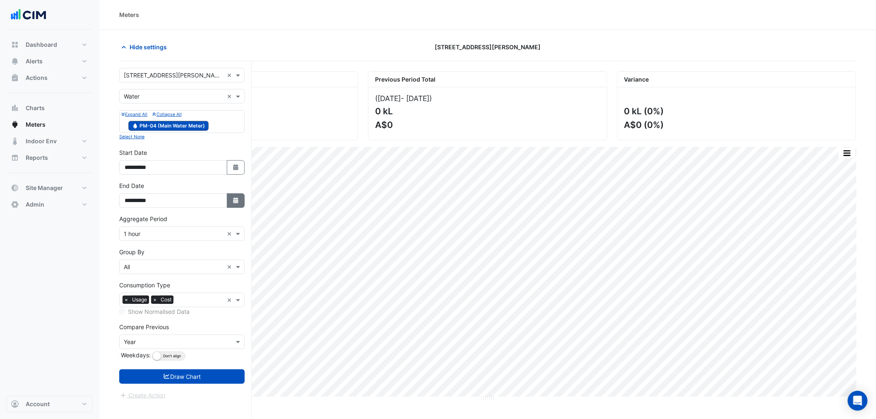
click at [239, 204] on button "Select Date" at bounding box center [236, 200] width 18 height 14
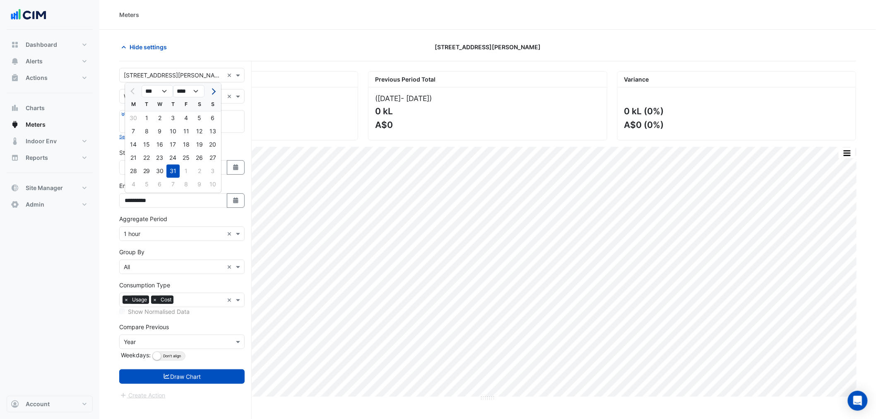
click at [213, 89] on span "Next month" at bounding box center [212, 91] width 6 height 6
select select "*"
drag, startPoint x: 204, startPoint y: 168, endPoint x: 199, endPoint y: 193, distance: 25.3
click at [204, 168] on div "30" at bounding box center [199, 170] width 13 height 13
type input "**********"
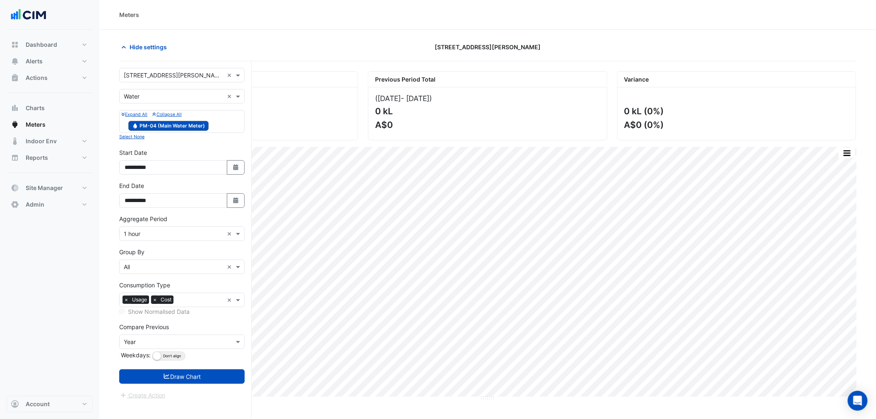
click at [156, 301] on span "×" at bounding box center [154, 299] width 7 height 8
click at [189, 383] on button "Draw Chart" at bounding box center [181, 376] width 125 height 14
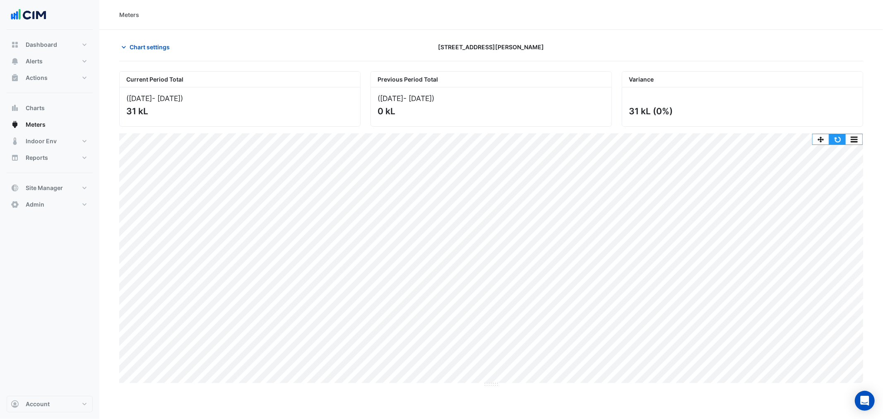
click at [834, 138] on button "button" at bounding box center [837, 139] width 17 height 10
click at [836, 142] on button "button" at bounding box center [837, 139] width 17 height 10
click at [139, 40] on button "Chart settings" at bounding box center [147, 47] width 56 height 14
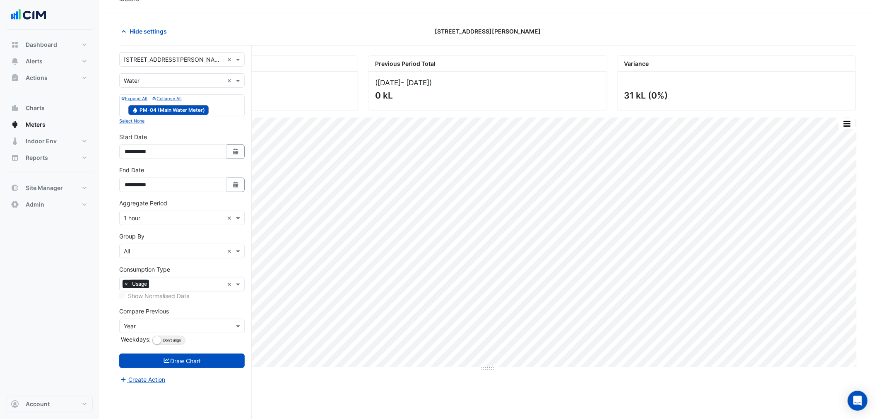
scroll to position [31, 0]
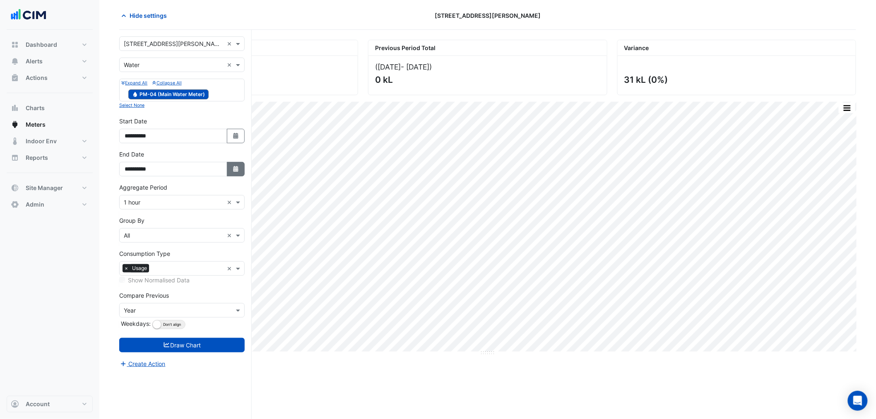
click at [231, 165] on button "Select Date" at bounding box center [236, 169] width 18 height 14
select select "*"
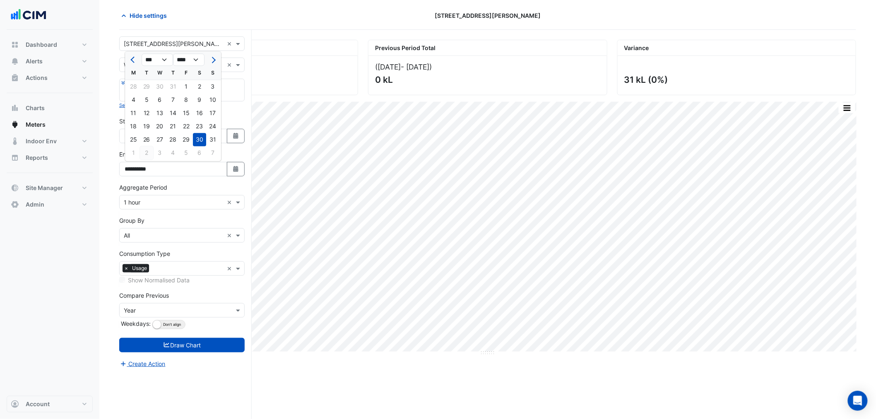
click at [151, 154] on div "2" at bounding box center [146, 152] width 13 height 13
type input "**********"
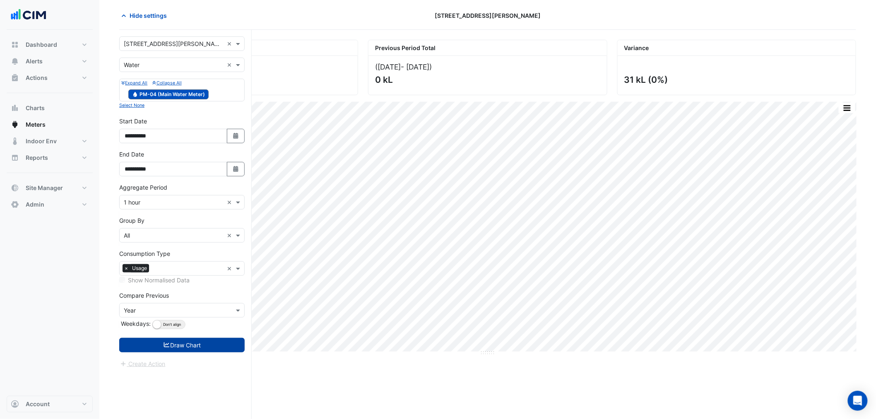
click at [203, 343] on button "Draw Chart" at bounding box center [181, 345] width 125 height 14
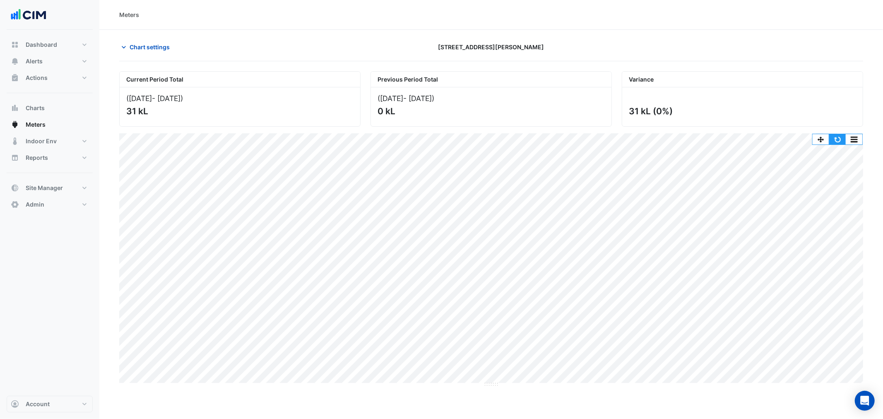
drag, startPoint x: 840, startPoint y: 139, endPoint x: 366, endPoint y: 106, distance: 475.4
click at [839, 139] on button "button" at bounding box center [837, 139] width 17 height 10
click at [128, 43] on button "Chart settings" at bounding box center [147, 47] width 56 height 14
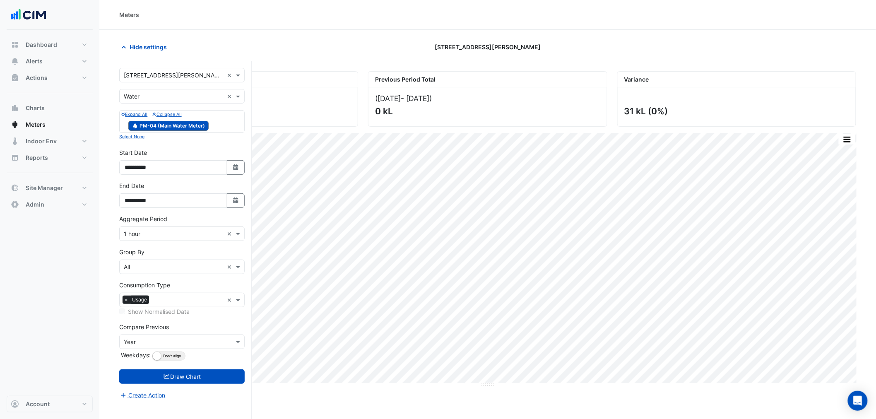
click at [237, 156] on div "**********" at bounding box center [181, 161] width 125 height 26
click at [237, 162] on button "Select Date" at bounding box center [236, 167] width 18 height 14
select select "*"
select select "****"
click at [209, 59] on button "Next month" at bounding box center [213, 57] width 10 height 13
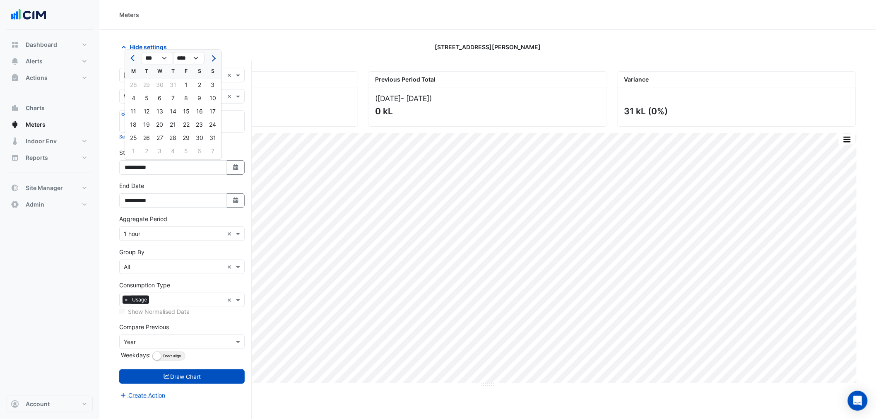
click at [209, 59] on button "Next month" at bounding box center [213, 57] width 10 height 13
click at [209, 59] on div at bounding box center [212, 57] width 17 height 13
click at [134, 59] on span "Previous month" at bounding box center [133, 58] width 6 height 6
select select "*"
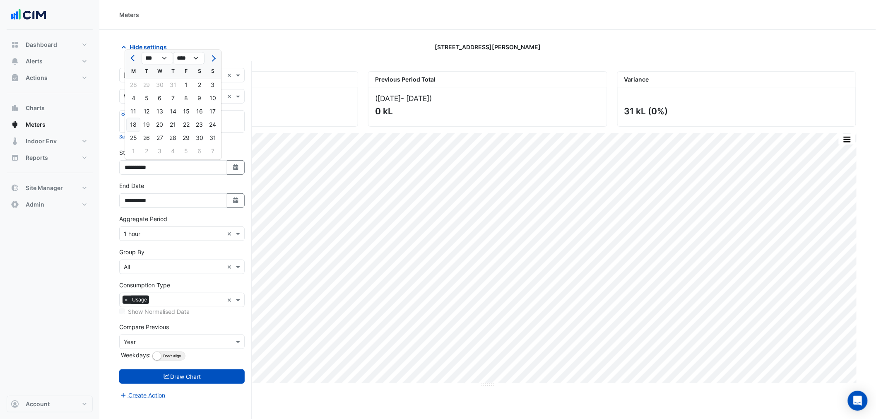
click at [134, 124] on div "18" at bounding box center [133, 124] width 13 height 13
type input "**********"
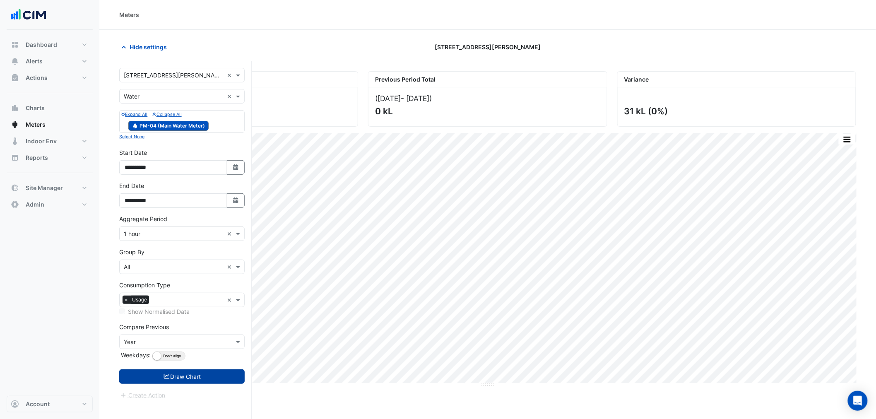
click at [180, 378] on button "Draw Chart" at bounding box center [181, 376] width 125 height 14
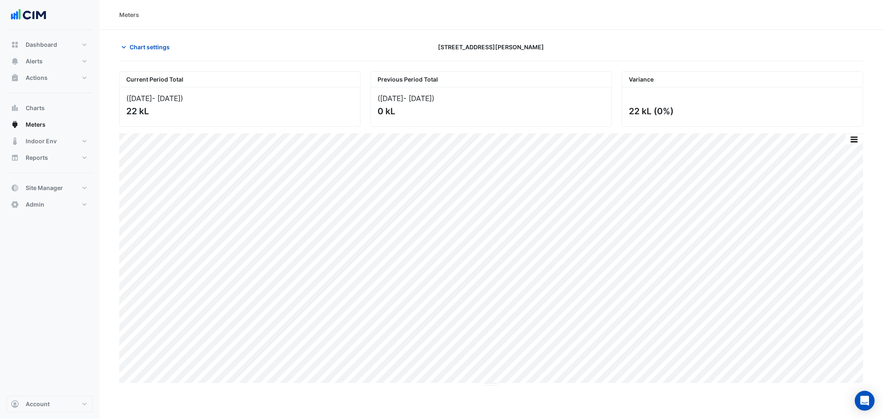
click at [121, 33] on section "Chart settings 99 Georgiana Terrace Current Period Total (18 Aug 25 - 02 Sep 25…" at bounding box center [490, 208] width 783 height 357
click at [131, 46] on span "Chart settings" at bounding box center [150, 47] width 40 height 9
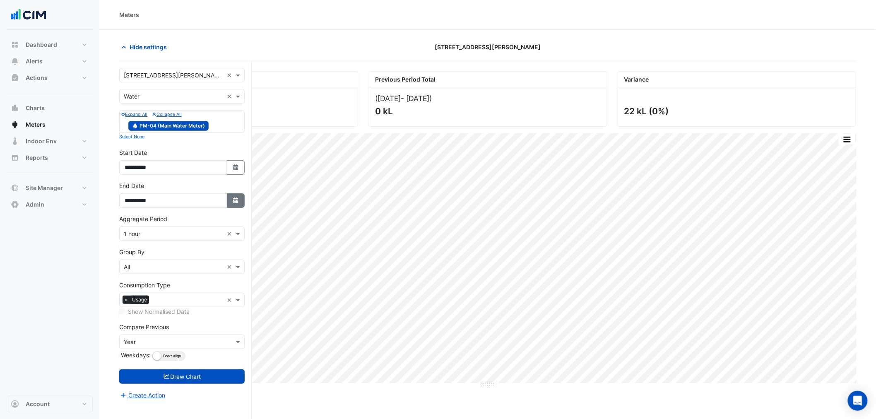
click at [237, 200] on icon "button" at bounding box center [235, 200] width 5 height 6
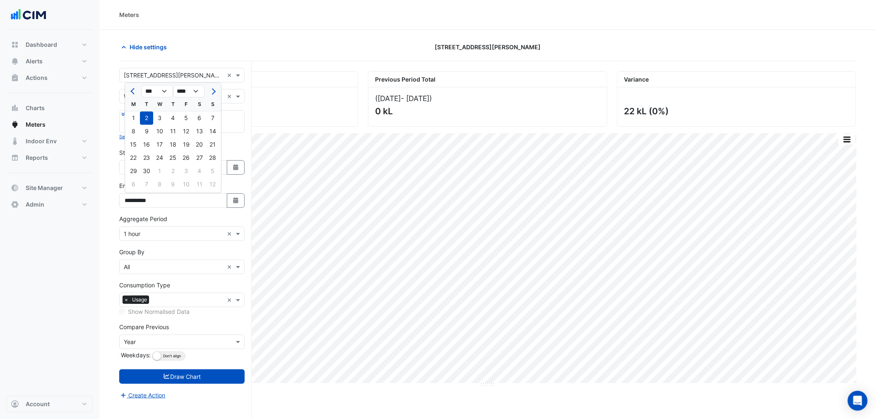
click at [133, 86] on button "Previous month" at bounding box center [133, 90] width 10 height 13
select select "*"
click at [217, 167] on div "31" at bounding box center [212, 170] width 13 height 13
type input "**********"
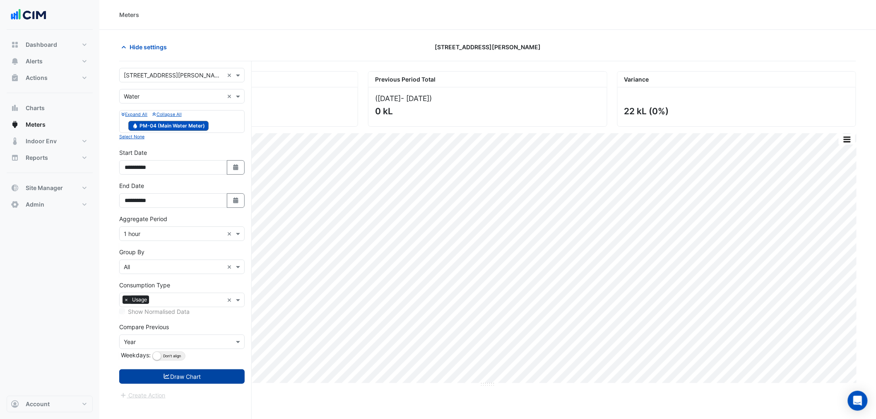
click at [225, 374] on button "Draw Chart" at bounding box center [181, 376] width 125 height 14
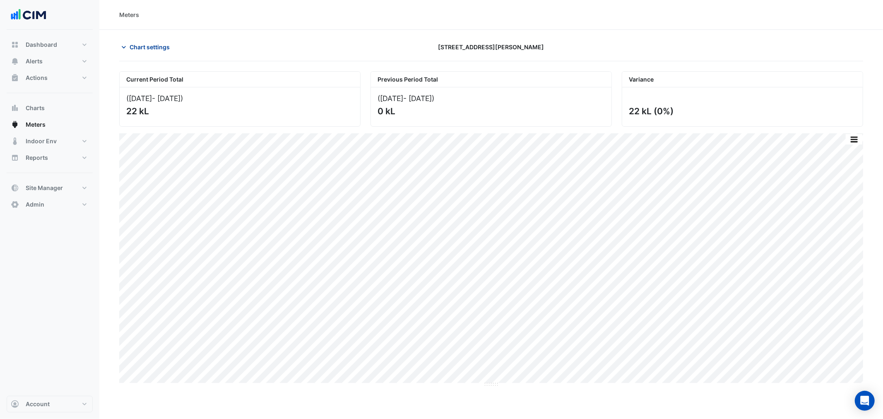
click at [152, 48] on span "Chart settings" at bounding box center [150, 47] width 40 height 9
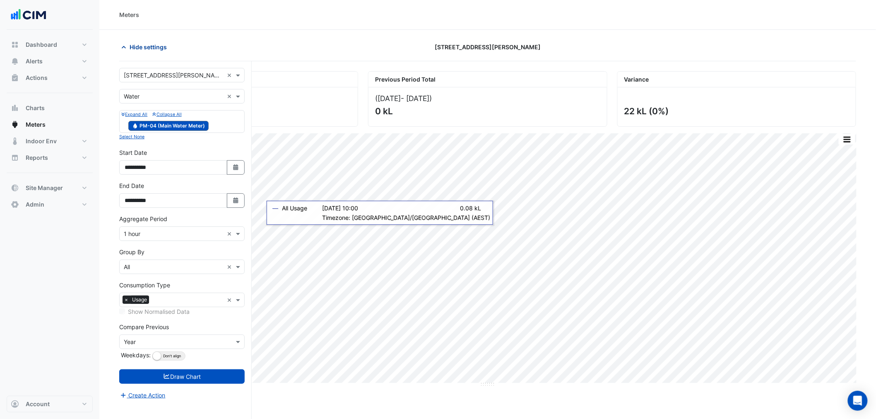
click at [132, 45] on span "Hide settings" at bounding box center [148, 47] width 37 height 9
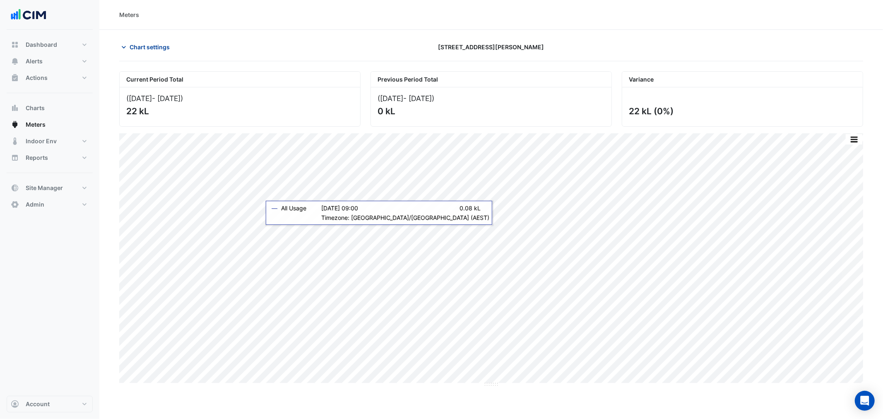
click at [142, 44] on span "Chart settings" at bounding box center [150, 47] width 40 height 9
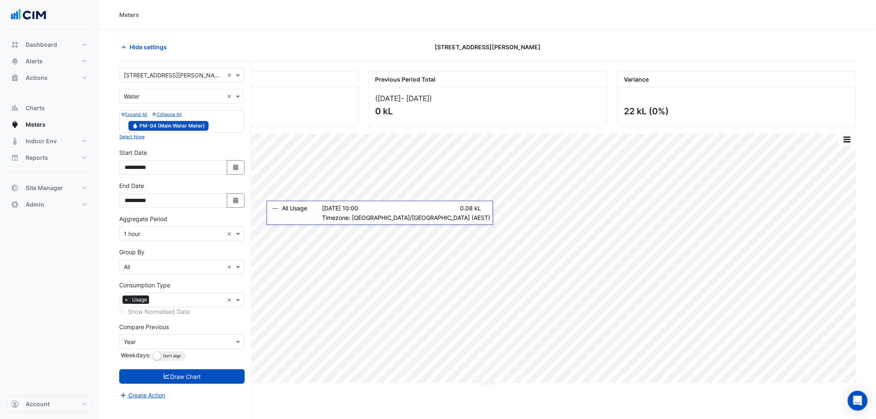
click at [138, 235] on input "text" at bounding box center [174, 234] width 100 height 9
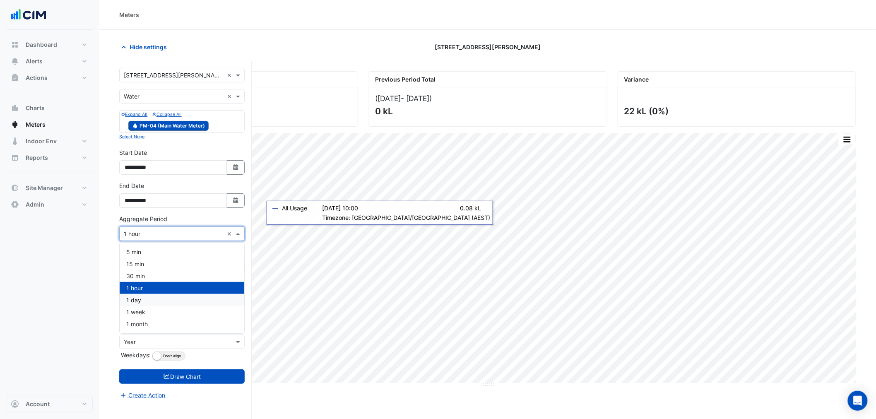
click at [158, 296] on div "1 day" at bounding box center [182, 300] width 125 height 12
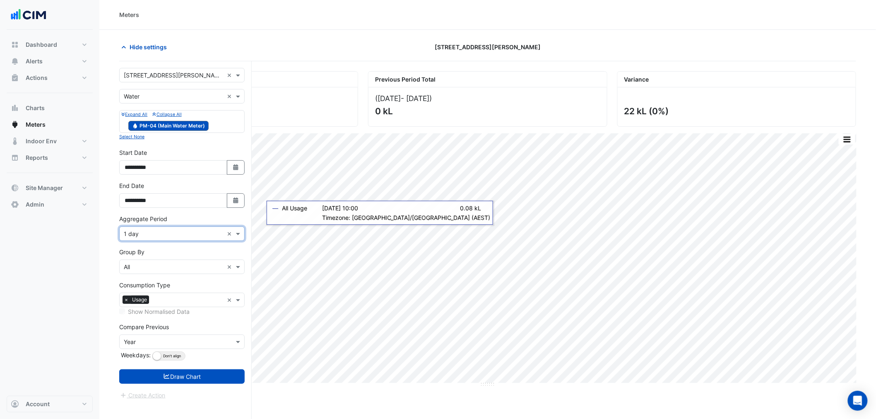
click at [209, 385] on form "**********" at bounding box center [181, 234] width 125 height 332
click at [207, 379] on button "Draw Chart" at bounding box center [181, 376] width 125 height 14
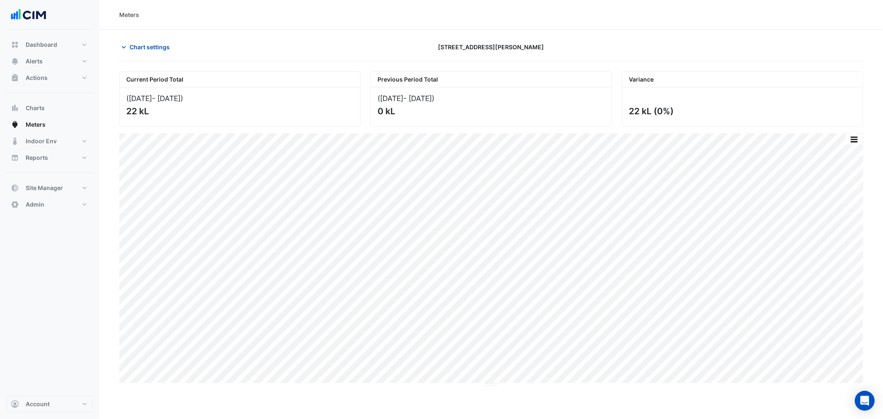
click at [146, 34] on section "Chart settings 99 Georgiana Terrace Current Period Total (18 Aug 25 - 31 Aug 25…" at bounding box center [490, 208] width 783 height 357
click at [148, 44] on span "Chart settings" at bounding box center [150, 47] width 40 height 9
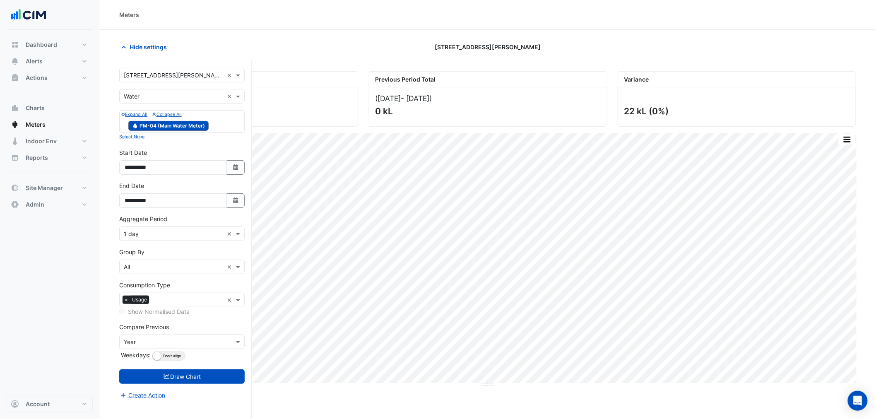
click at [263, 201] on div "Current Period Total (18 Aug 25 - 31 Aug 25 ) 22 kL Previous Period Total (18 A…" at bounding box center [487, 255] width 737 height 389
click at [233, 168] on icon "button" at bounding box center [235, 167] width 5 height 6
select select "*"
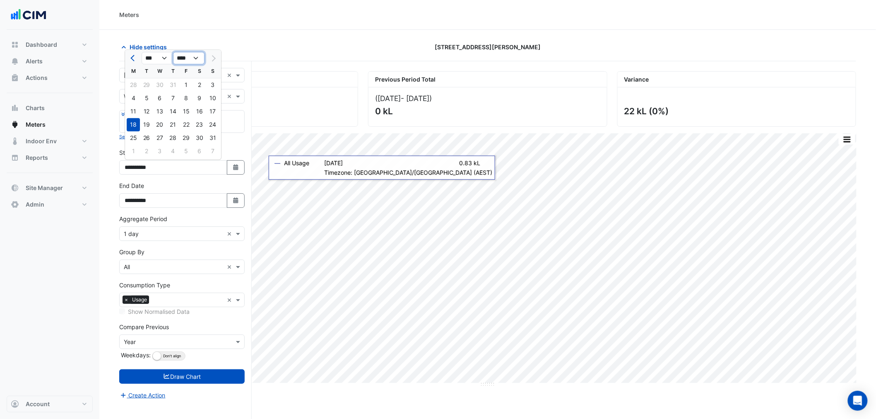
drag, startPoint x: 194, startPoint y: 55, endPoint x: 195, endPoint y: 64, distance: 9.1
click at [194, 55] on select "**** **** **** **** **** **** **** **** **** **** ****" at bounding box center [188, 58] width 31 height 12
select select "****"
click at [173, 52] on select "**** **** **** **** **** **** **** **** **** **** ****" at bounding box center [188, 58] width 31 height 12
click at [135, 114] on div "12" at bounding box center [133, 111] width 13 height 13
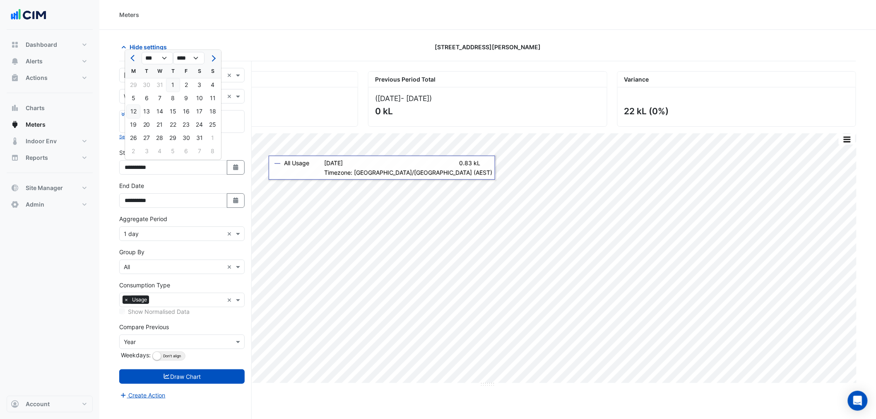
type input "**********"
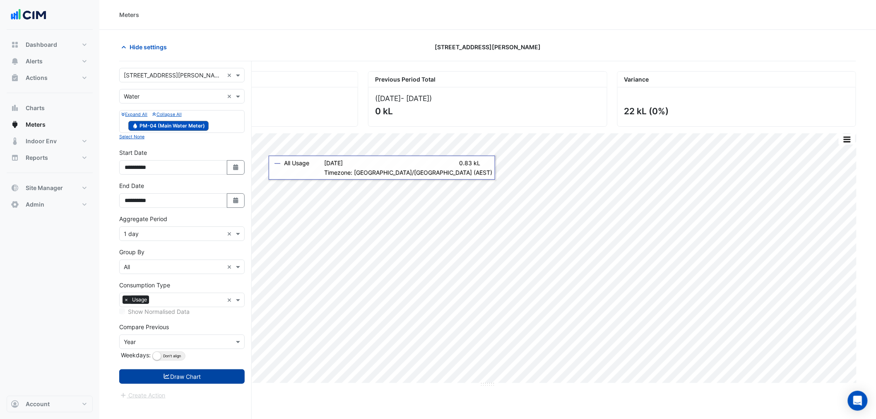
click at [183, 370] on button "Draw Chart" at bounding box center [181, 376] width 125 height 14
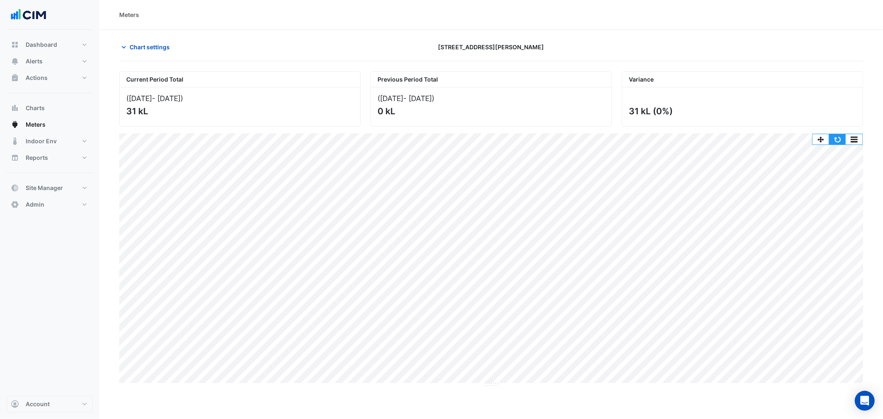
click at [837, 140] on button "button" at bounding box center [837, 139] width 17 height 10
click at [842, 136] on button "button" at bounding box center [837, 139] width 17 height 10
click at [134, 35] on section "Chart settings 99 Georgiana Terrace Current Period Total (12 Aug 24 - 31 Aug 25…" at bounding box center [490, 208] width 783 height 357
drag, startPoint x: 133, startPoint y: 43, endPoint x: 134, endPoint y: 38, distance: 4.6
click at [133, 38] on section "Chart settings 99 Georgiana Terrace Current Period Total (12 Aug 24 - 31 Aug 25…" at bounding box center [490, 208] width 783 height 357
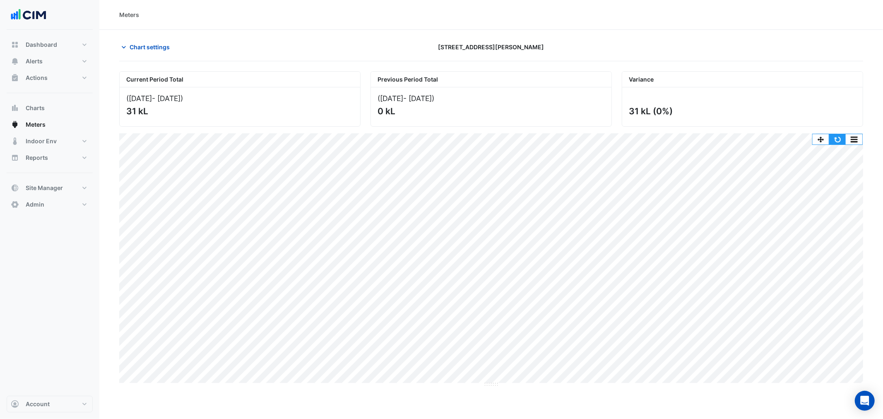
click at [838, 139] on button "button" at bounding box center [837, 139] width 17 height 10
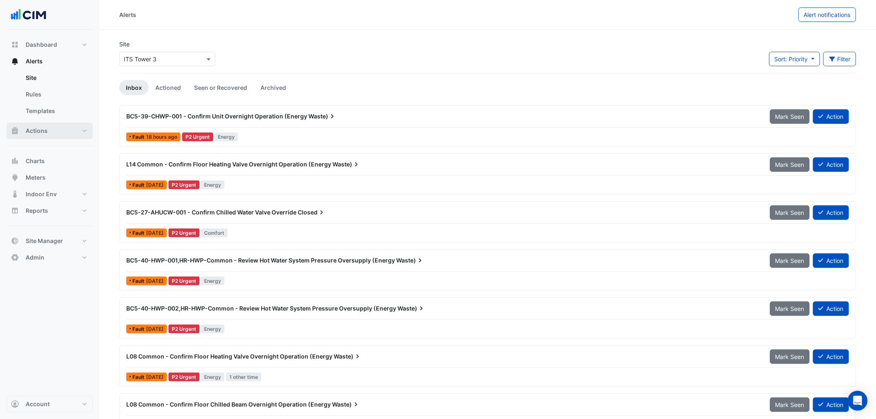
click at [60, 127] on button "Actions" at bounding box center [50, 130] width 86 height 17
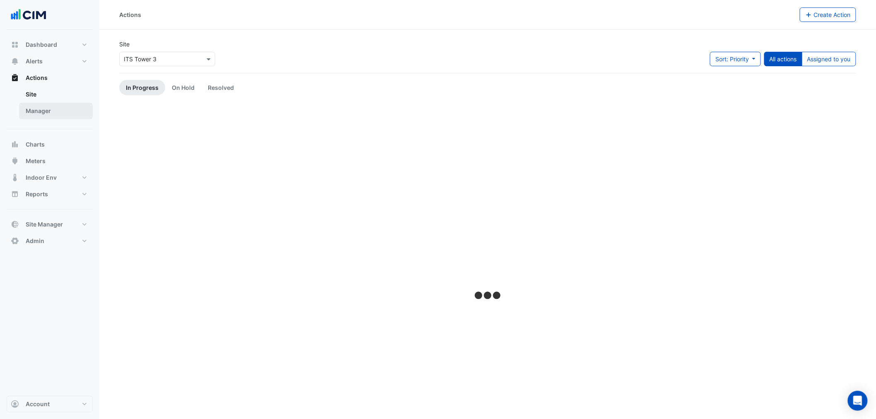
click at [43, 114] on link "Manager" at bounding box center [56, 111] width 74 height 17
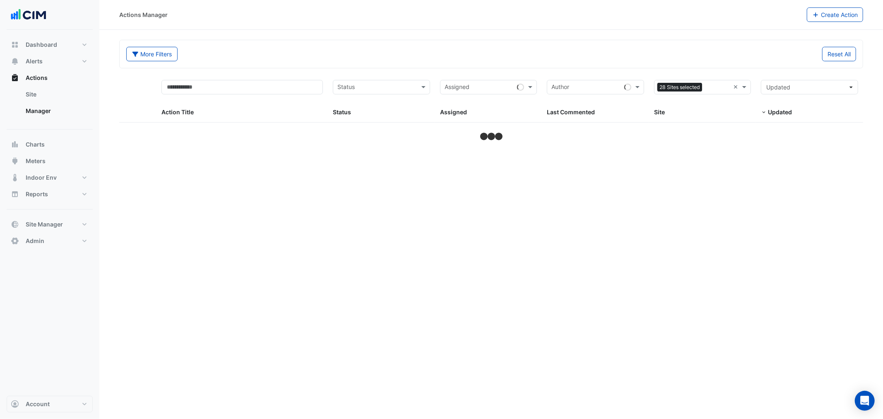
drag, startPoint x: 736, startPoint y: 84, endPoint x: 734, endPoint y: 89, distance: 5.4
select select "**"
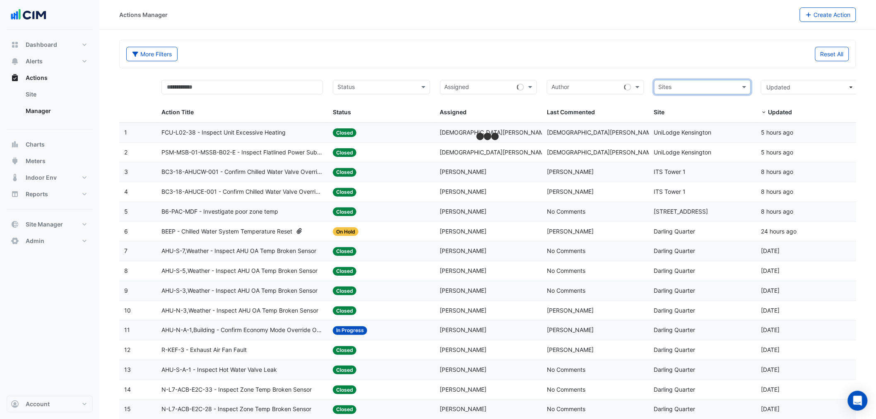
click at [734, 89] on input "text" at bounding box center [697, 88] width 79 height 10
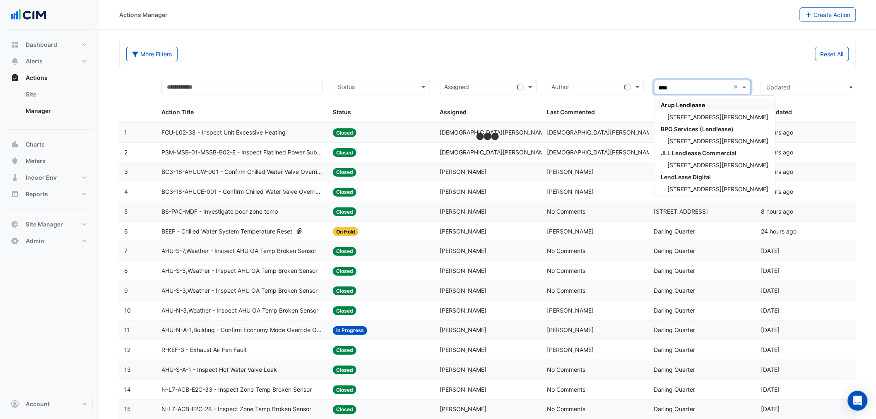
type input "*****"
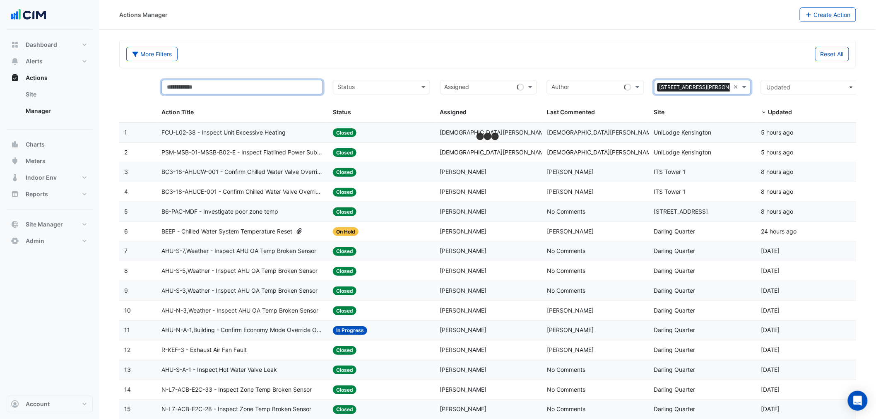
click at [284, 84] on input "text" at bounding box center [241, 87] width 161 height 14
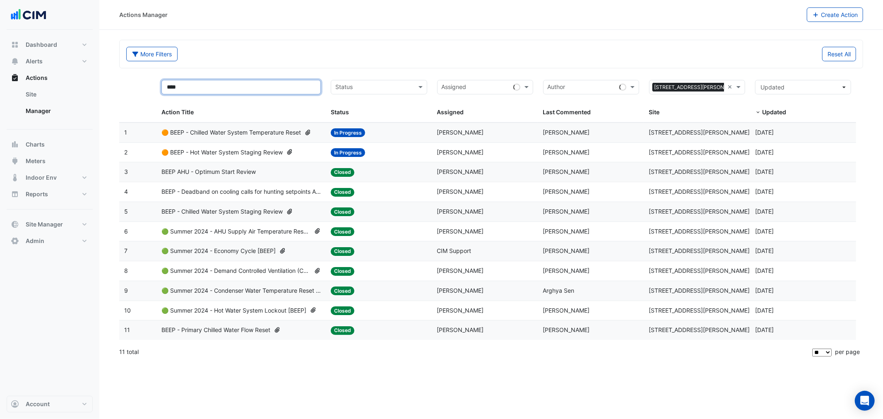
type input "****"
click at [375, 55] on div "More Filters" at bounding box center [306, 54] width 370 height 14
click at [261, 148] on span "🟠 BEEP - Hot Water System Staging Review" at bounding box center [221, 153] width 121 height 10
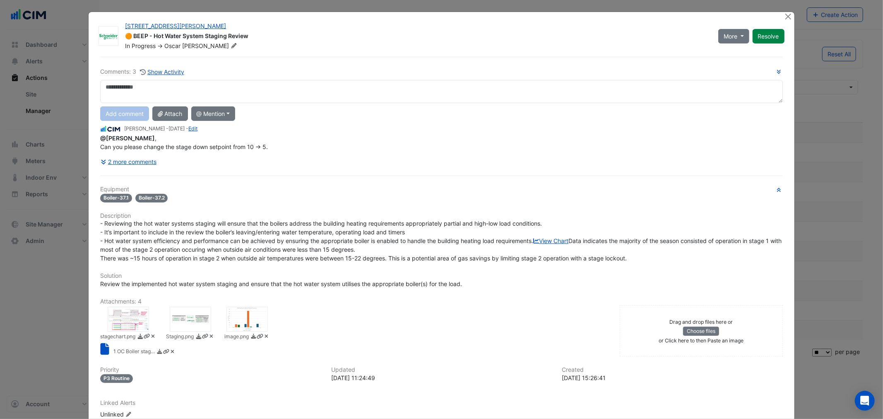
click at [236, 331] on div at bounding box center [246, 319] width 41 height 25
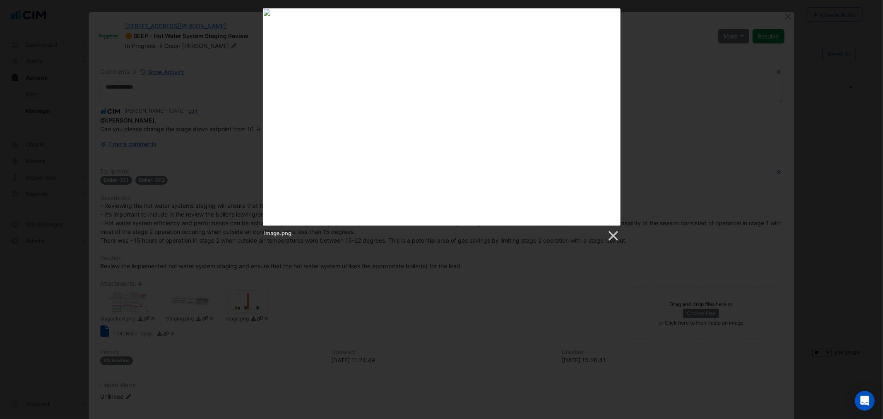
click at [177, 199] on div "image.png" at bounding box center [441, 125] width 883 height 234
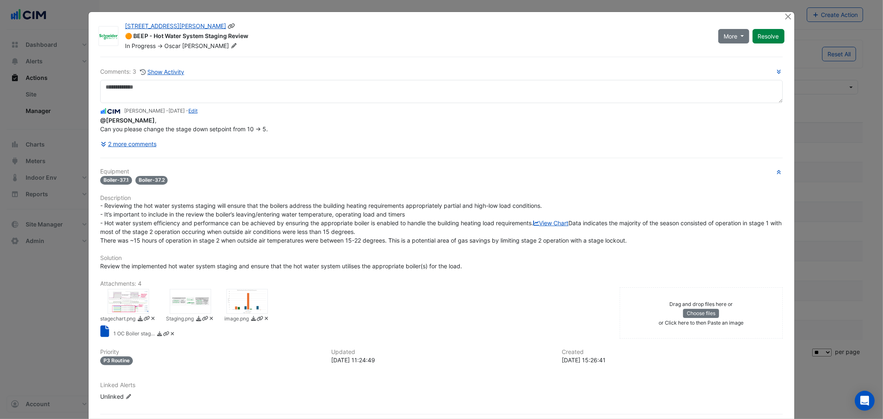
click at [228, 26] on icon at bounding box center [231, 26] width 7 height 6
click at [242, 314] on div at bounding box center [246, 301] width 41 height 25
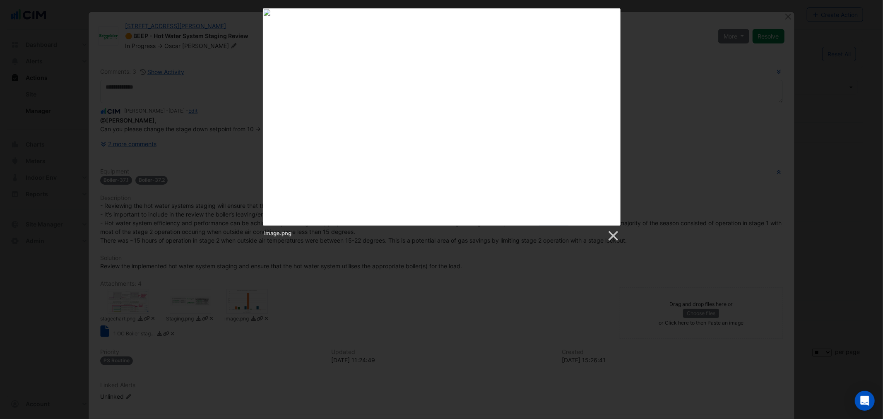
click at [133, 328] on div at bounding box center [441, 269] width 883 height 539
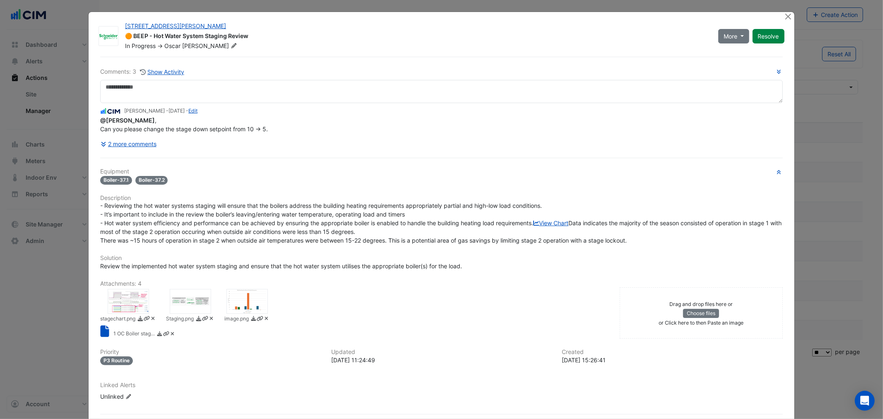
click at [187, 314] on div at bounding box center [190, 301] width 41 height 25
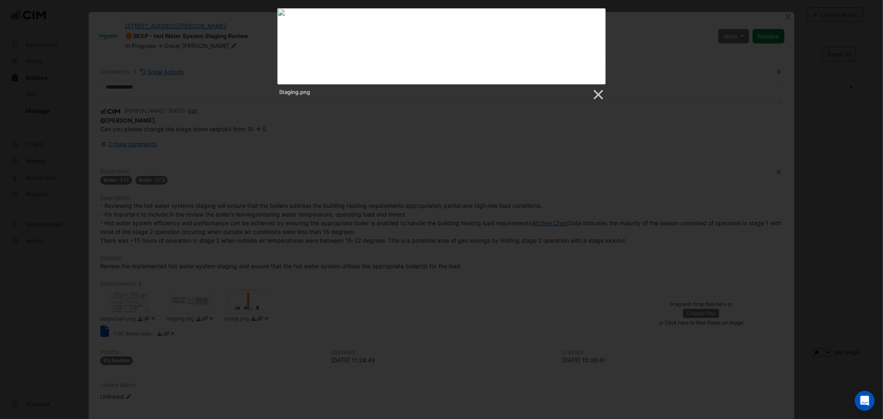
click at [277, 273] on div at bounding box center [441, 269] width 883 height 539
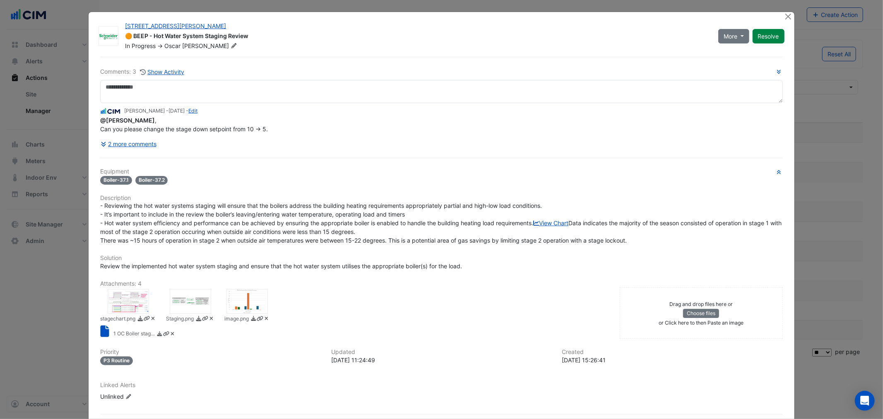
click at [125, 314] on div at bounding box center [128, 301] width 41 height 25
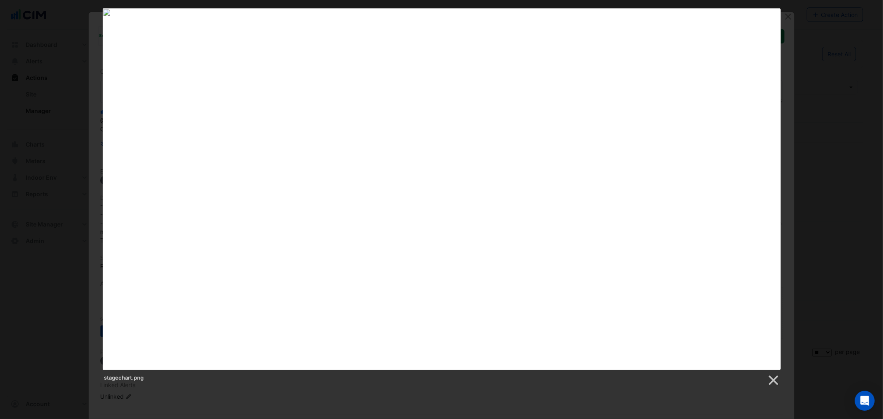
click at [606, 396] on div at bounding box center [441, 269] width 883 height 539
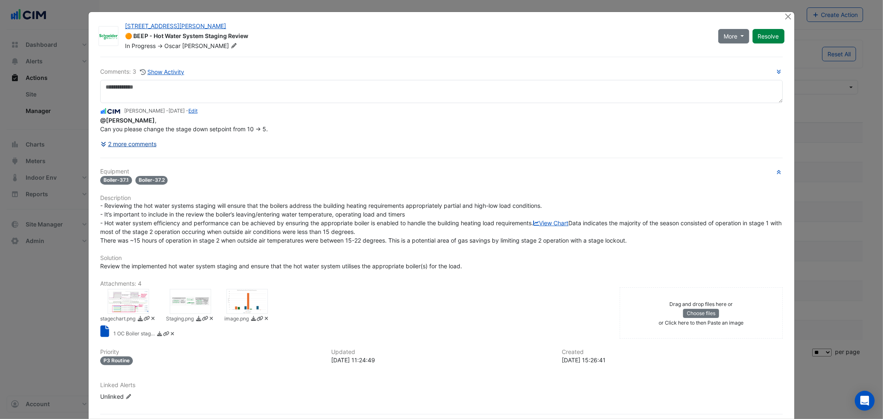
click at [145, 147] on button "2 more comments" at bounding box center [128, 144] width 57 height 14
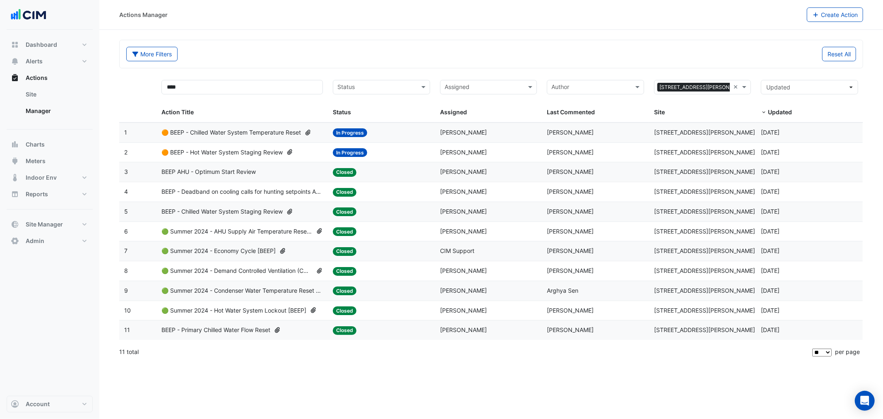
click at [238, 216] on span "BEEP - Chilled Water System Staging Review" at bounding box center [221, 212] width 121 height 10
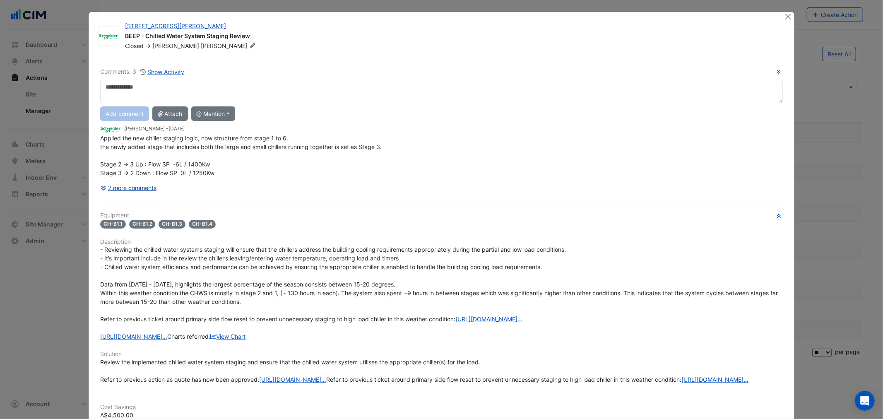
click at [115, 188] on button "2 more comments" at bounding box center [128, 187] width 57 height 14
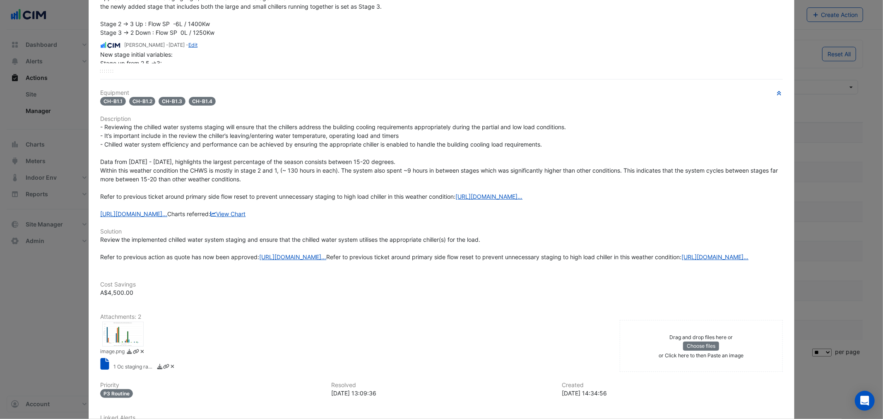
scroll to position [245, 0]
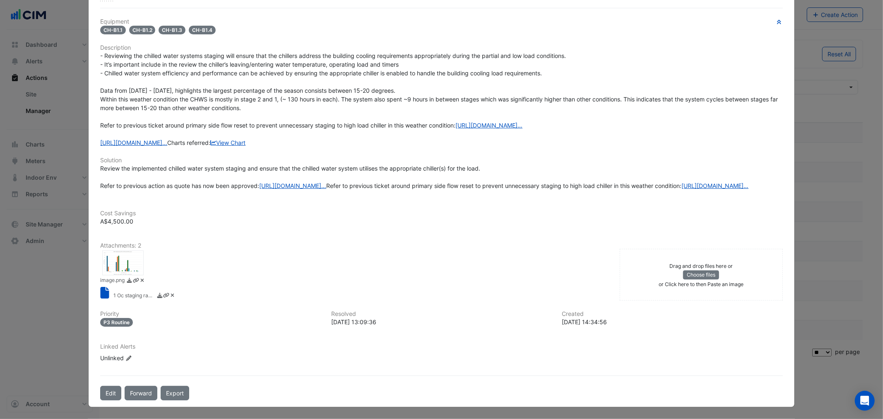
click at [124, 275] on div at bounding box center [122, 262] width 41 height 25
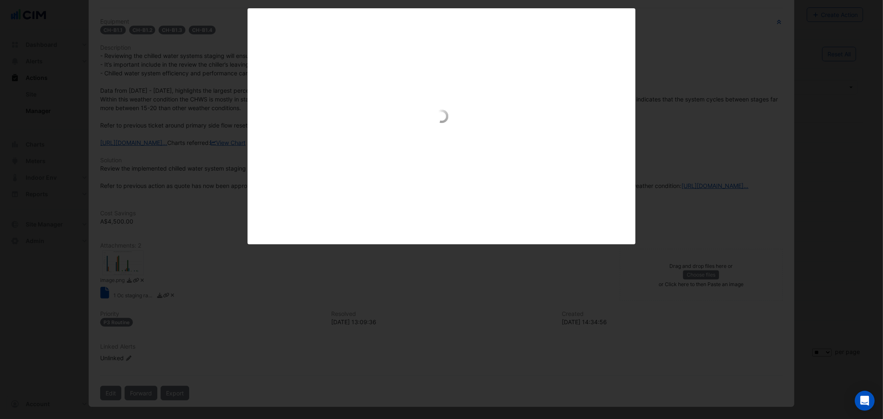
scroll to position [251, 0]
click at [353, 302] on div at bounding box center [441, 269] width 883 height 539
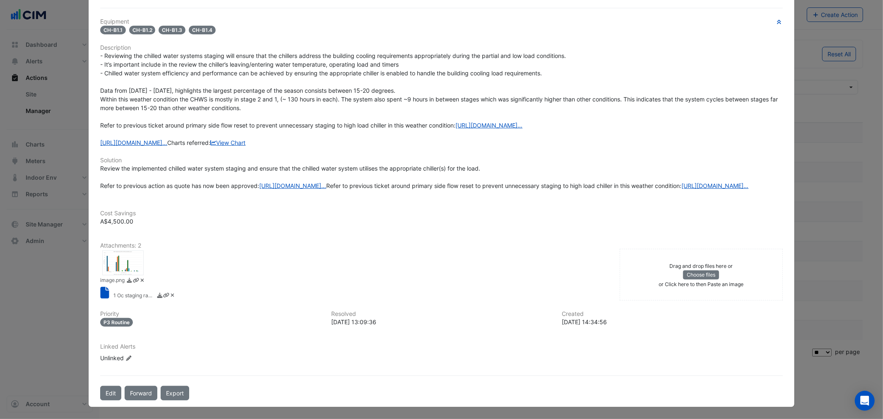
scroll to position [0, 0]
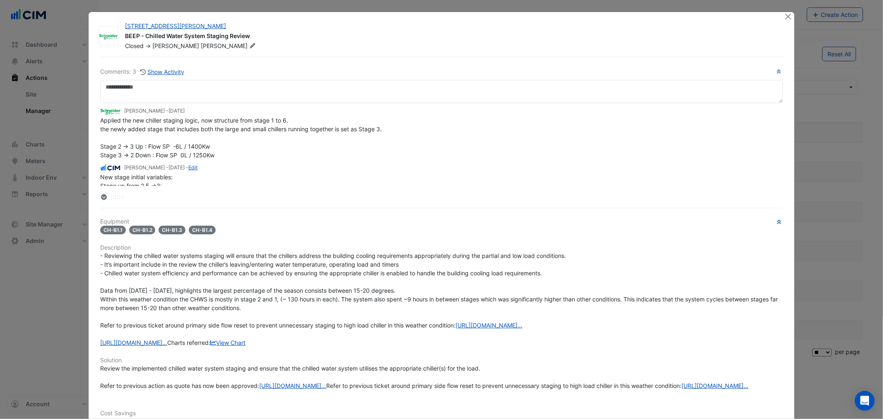
drag, startPoint x: 105, startPoint y: 139, endPoint x: 200, endPoint y: 138, distance: 95.2
click at [197, 139] on div "Applied the new chiller staging logic, now structure from stage 1 to 6. the new…" at bounding box center [441, 137] width 682 height 43
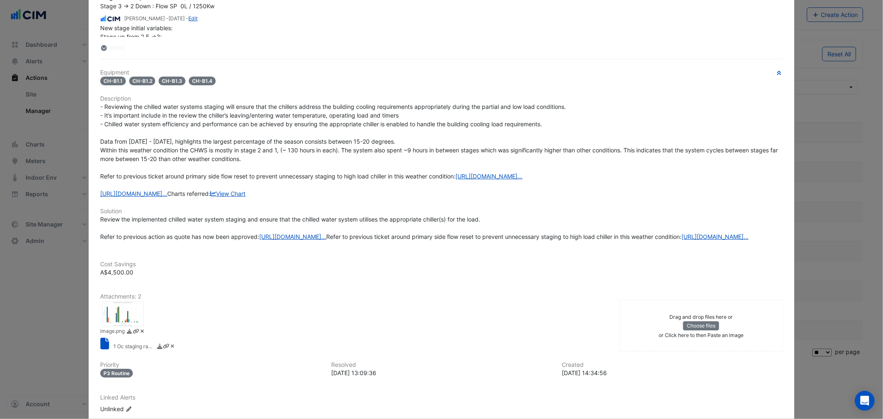
scroll to position [184, 0]
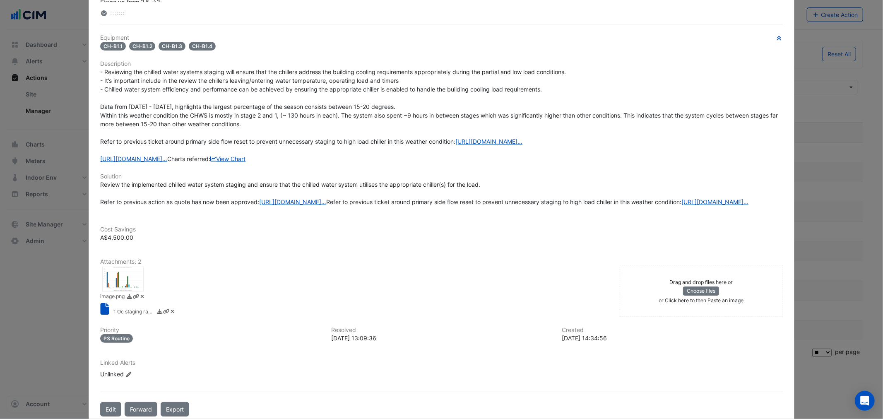
click at [122, 291] on div at bounding box center [122, 278] width 41 height 25
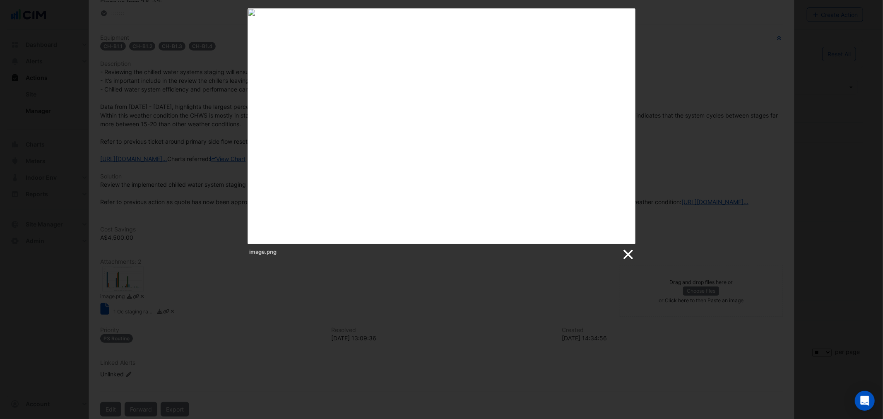
click at [626, 249] on link at bounding box center [627, 254] width 12 height 12
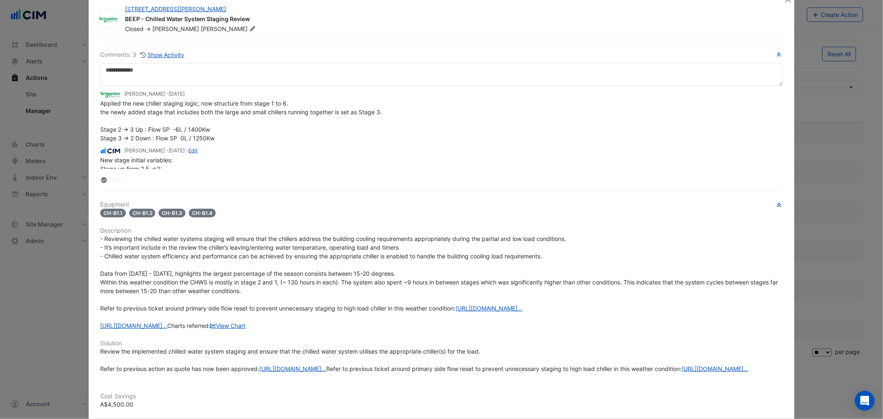
scroll to position [0, 0]
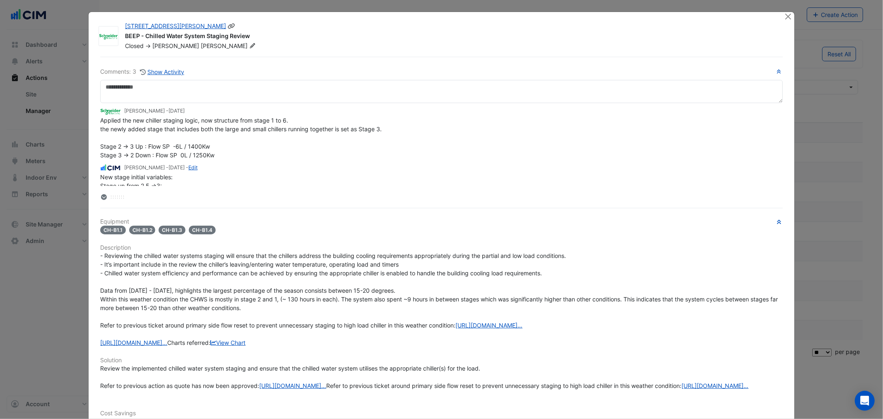
drag, startPoint x: 123, startPoint y: 36, endPoint x: 143, endPoint y: 41, distance: 20.5
click at [143, 41] on div "1 O'Connell Street BEEP - Chilled Water System Staging Review Closed -> Eric Kim" at bounding box center [449, 36] width 659 height 28
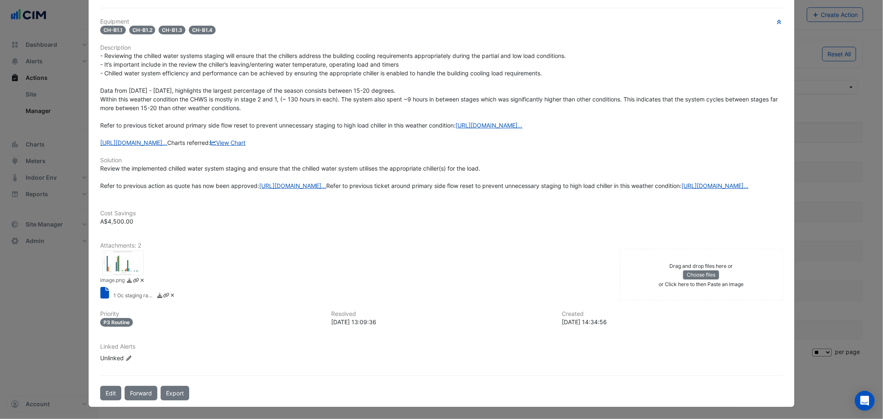
scroll to position [245, 0]
click at [119, 275] on div at bounding box center [122, 262] width 41 height 25
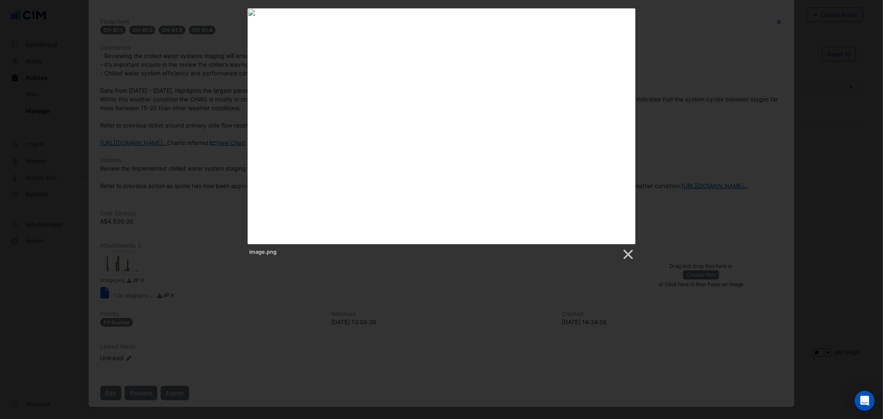
click at [250, 312] on div at bounding box center [441, 269] width 883 height 539
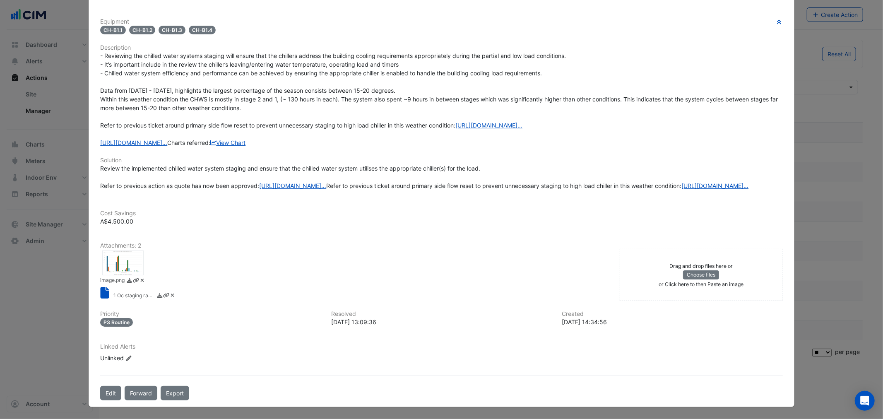
drag, startPoint x: 133, startPoint y: 244, endPoint x: 98, endPoint y: 244, distance: 34.8
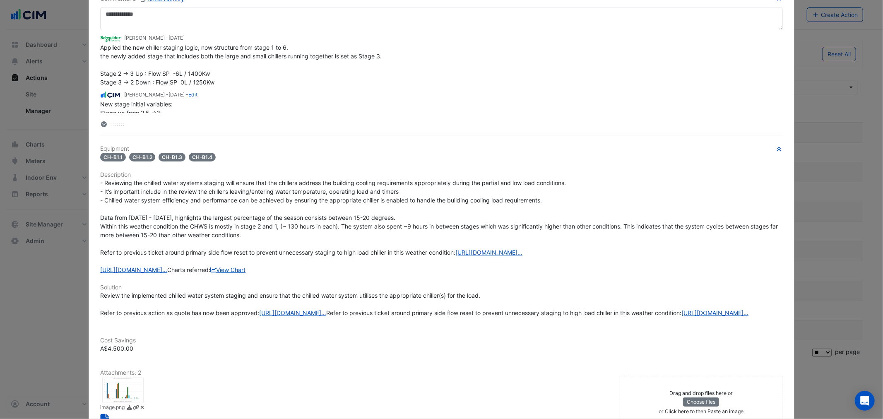
scroll to position [122, 0]
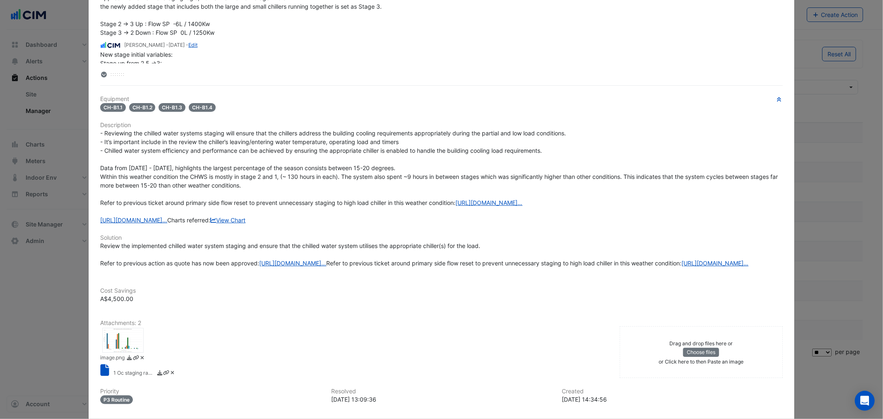
click at [149, 303] on div "Cost Savings A$4,500.00" at bounding box center [441, 290] width 692 height 26
drag, startPoint x: 108, startPoint y: 366, endPoint x: 130, endPoint y: 374, distance: 23.8
click at [130, 310] on div "Cost Savings A$4,500.00" at bounding box center [441, 293] width 692 height 32
click at [59, 378] on ngb-modal-window "1 O'Connell Street BEEP - Chilled Water System Staging Review Closed -> Eric Ki…" at bounding box center [441, 209] width 883 height 419
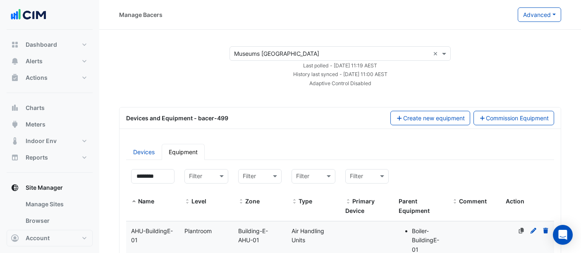
select select "**"
click at [551, 13] on button "Advanced" at bounding box center [539, 14] width 43 height 14
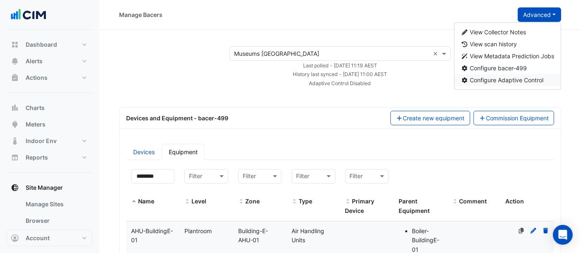
click at [532, 81] on span "Configure Adaptive Control" at bounding box center [507, 80] width 74 height 7
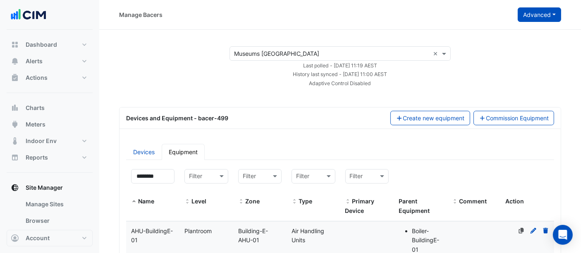
click at [551, 18] on button "Advanced" at bounding box center [539, 14] width 43 height 14
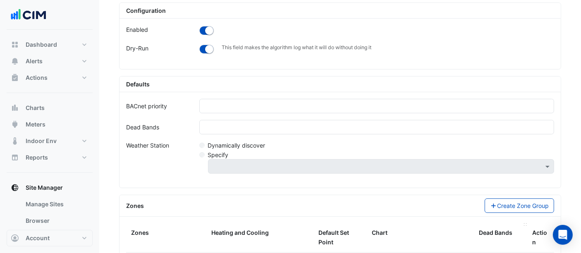
scroll to position [35, 0]
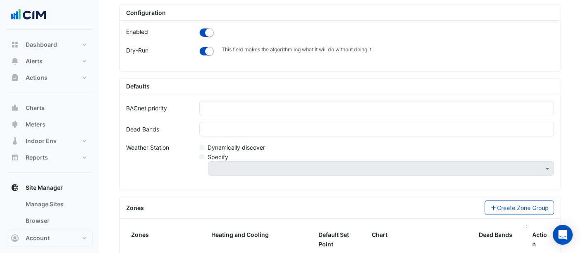
drag, startPoint x: 511, startPoint y: 235, endPoint x: 523, endPoint y: 237, distance: 12.5
click at [523, 237] on datatable-header-cell "Dead Bands" at bounding box center [500, 240] width 53 height 29
drag, startPoint x: 525, startPoint y: 225, endPoint x: 511, endPoint y: 222, distance: 14.4
click at [525, 228] on datatable-header-cell "Action" at bounding box center [527, 240] width 27 height 29
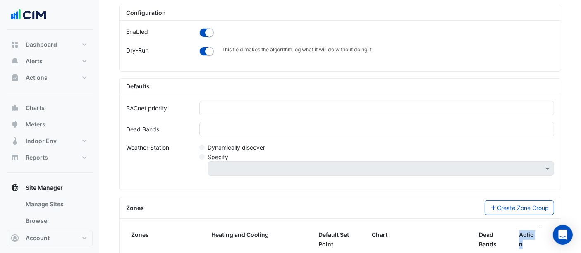
click at [525, 228] on datatable-header-cell "Action" at bounding box center [527, 240] width 27 height 29
drag, startPoint x: 538, startPoint y: 225, endPoint x: 543, endPoint y: 226, distance: 5.4
click at [543, 226] on span at bounding box center [544, 227] width 3 height 2
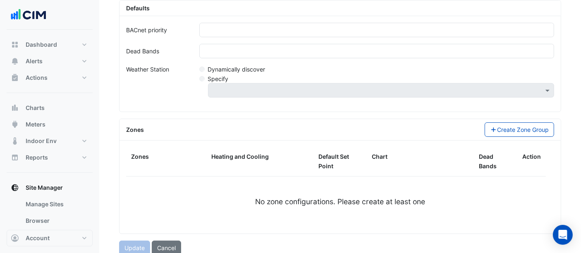
scroll to position [113, 0]
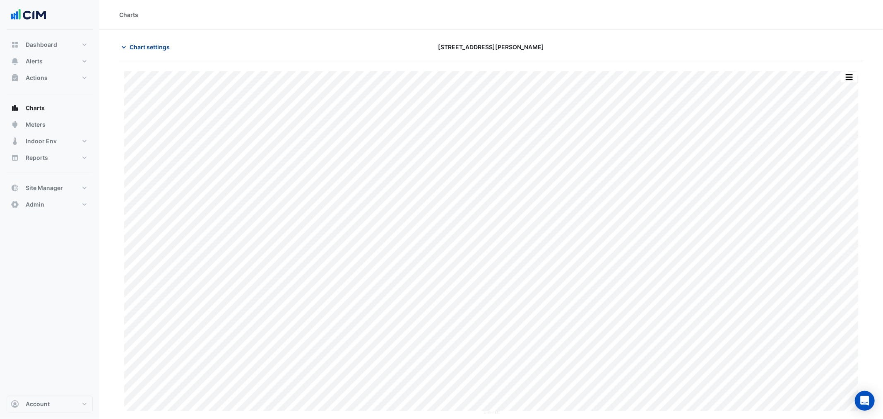
click at [151, 48] on button "Chart settings" at bounding box center [147, 47] width 56 height 14
click at [148, 46] on span "Chart settings" at bounding box center [150, 47] width 40 height 9
click at [152, 52] on button "Chart settings" at bounding box center [147, 47] width 56 height 14
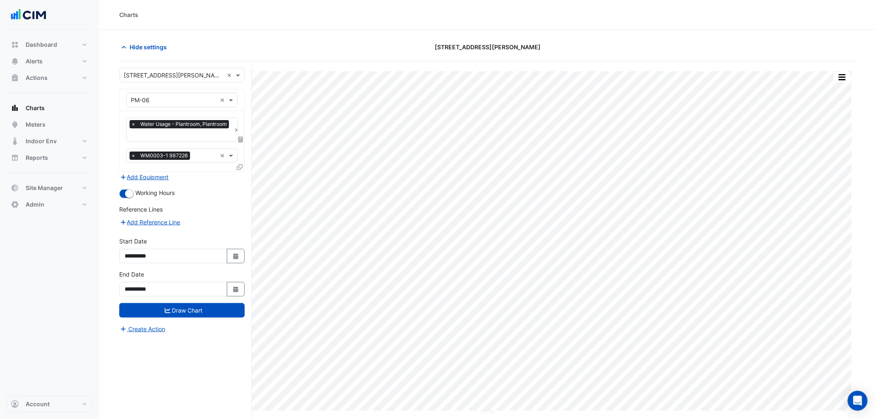
click at [199, 135] on input "text" at bounding box center [181, 135] width 100 height 9
click at [230, 178] on div "Add Equipment" at bounding box center [181, 177] width 125 height 10
click at [245, 163] on div "**********" at bounding box center [185, 255] width 132 height 389
click at [246, 168] on div "**********" at bounding box center [185, 255] width 132 height 389
click at [244, 167] on div "Equipment × PM-06 × Favourites × Water Usage - Plantroom, Plantroom × Tasks × W…" at bounding box center [181, 130] width 125 height 83
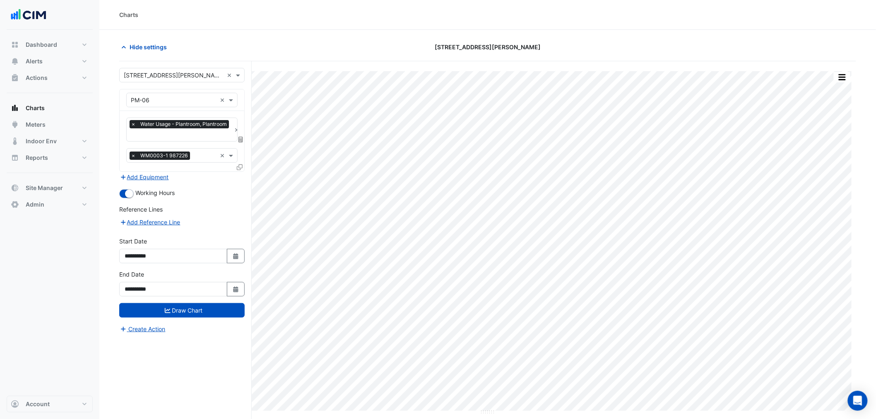
click at [238, 166] on icon at bounding box center [240, 167] width 6 height 6
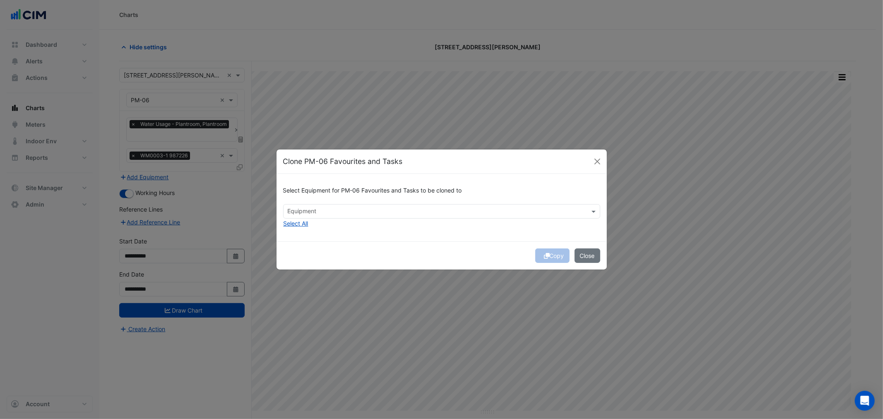
click at [372, 171] on div "Clone PM-06 Favourites and Tasks" at bounding box center [441, 161] width 330 height 24
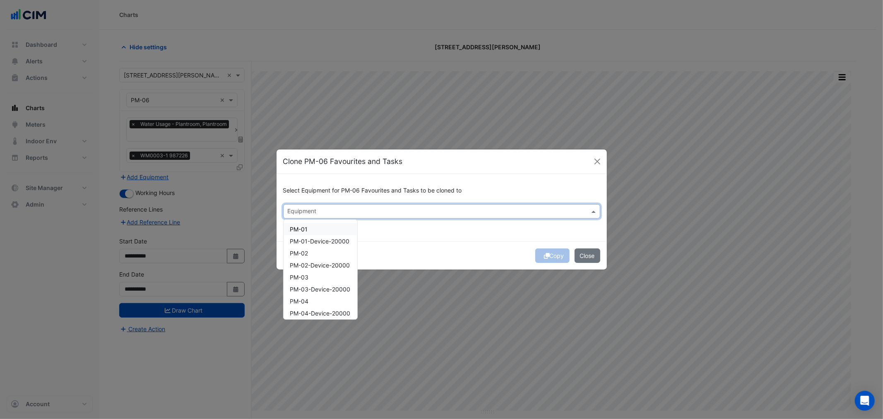
drag, startPoint x: 369, startPoint y: 214, endPoint x: 340, endPoint y: 225, distance: 31.2
click at [363, 216] on input "text" at bounding box center [437, 212] width 298 height 9
click at [315, 300] on div "PM-04" at bounding box center [320, 301] width 74 height 12
drag, startPoint x: 436, startPoint y: 243, endPoint x: 531, endPoint y: 251, distance: 95.5
click at [441, 242] on div "Copy Close" at bounding box center [441, 255] width 330 height 28
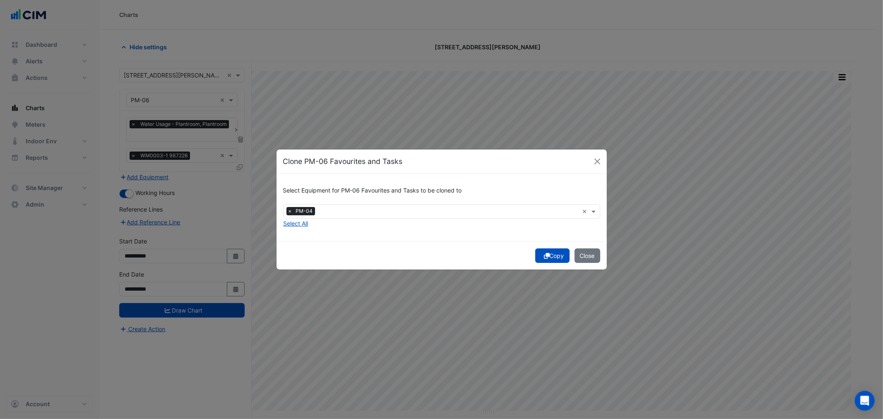
click at [557, 255] on button "Copy" at bounding box center [552, 255] width 34 height 14
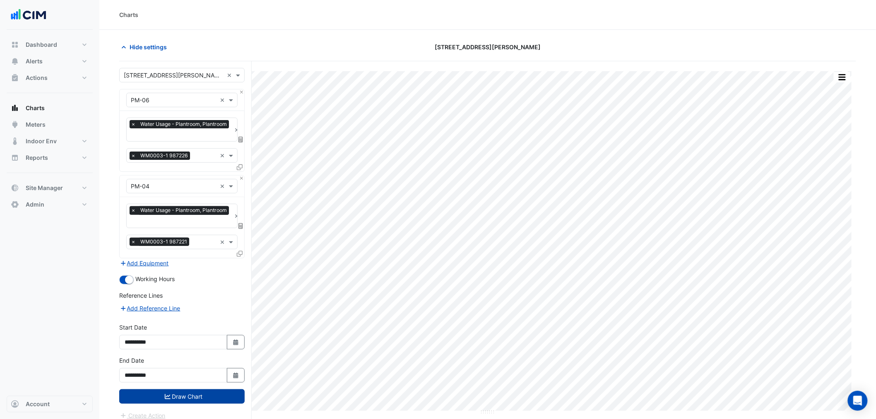
click at [220, 398] on button "Draw Chart" at bounding box center [181, 396] width 125 height 14
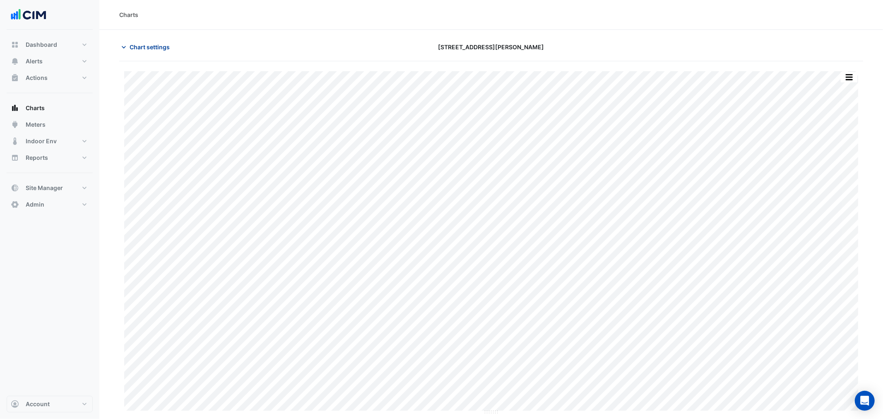
click at [146, 40] on button "Chart settings" at bounding box center [147, 47] width 56 height 14
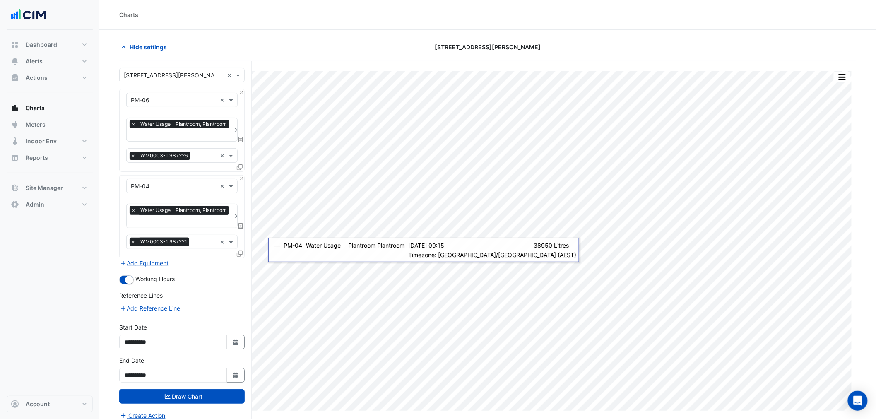
click at [236, 93] on ng-select "Equipment × PM-06 ×" at bounding box center [181, 100] width 111 height 14
click at [238, 91] on div "Equipment × PM-06 ×" at bounding box center [182, 100] width 125 height 22
click at [239, 92] on button "Close" at bounding box center [241, 91] width 5 height 5
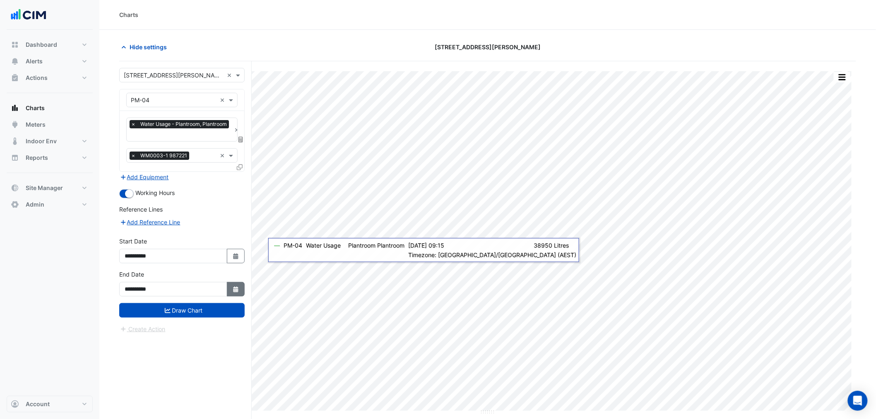
click at [232, 288] on icon "Select Date" at bounding box center [235, 289] width 7 height 6
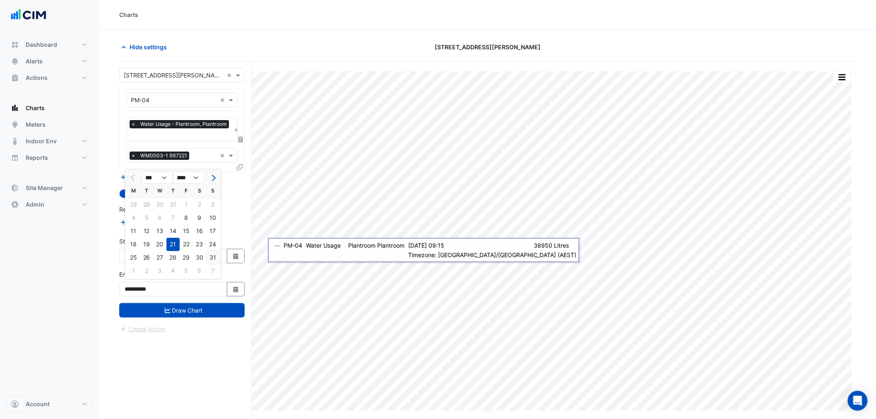
click at [213, 251] on div "31" at bounding box center [212, 257] width 13 height 13
type input "**********"
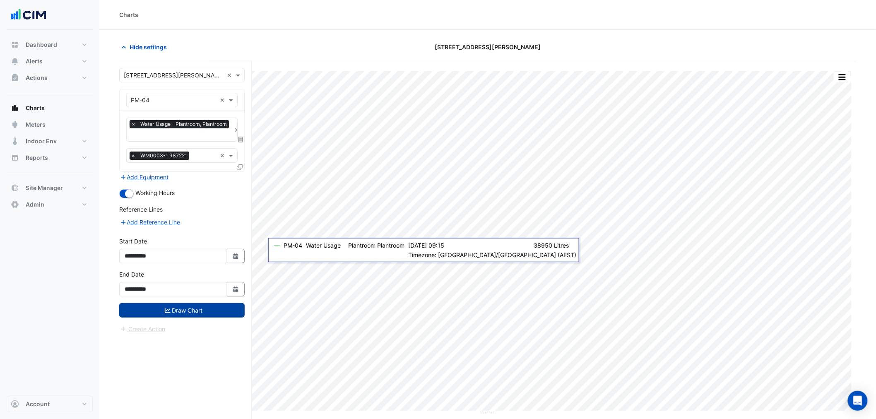
click at [214, 314] on button "Draw Chart" at bounding box center [181, 310] width 125 height 14
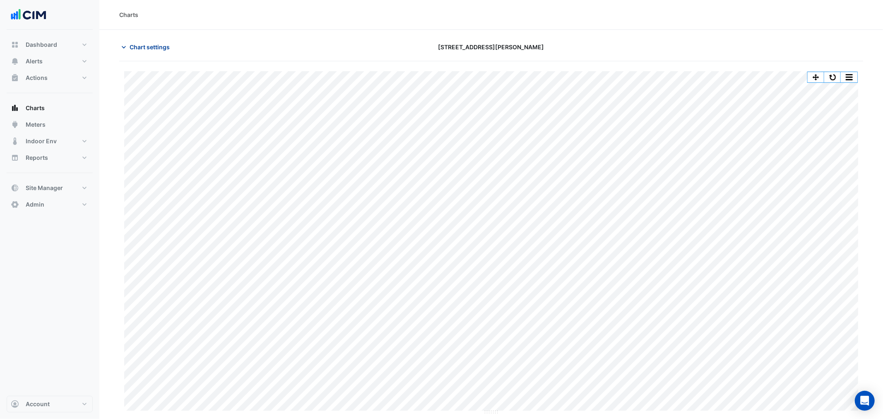
click at [155, 50] on span "Chart settings" at bounding box center [150, 47] width 40 height 9
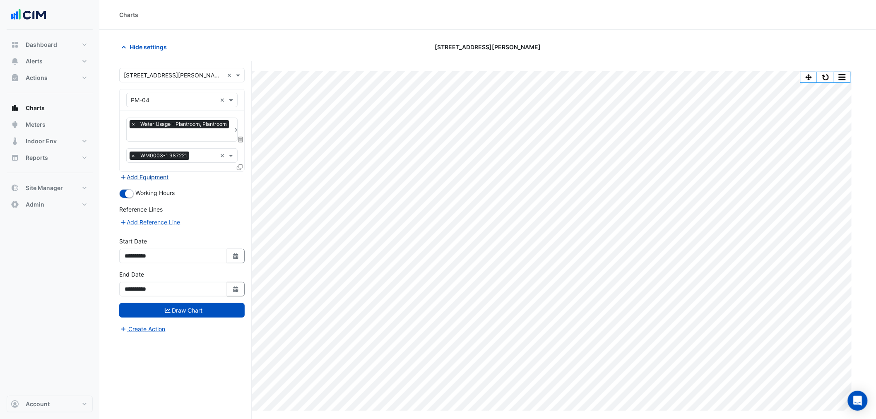
click at [159, 172] on button "Add Equipment" at bounding box center [144, 177] width 50 height 10
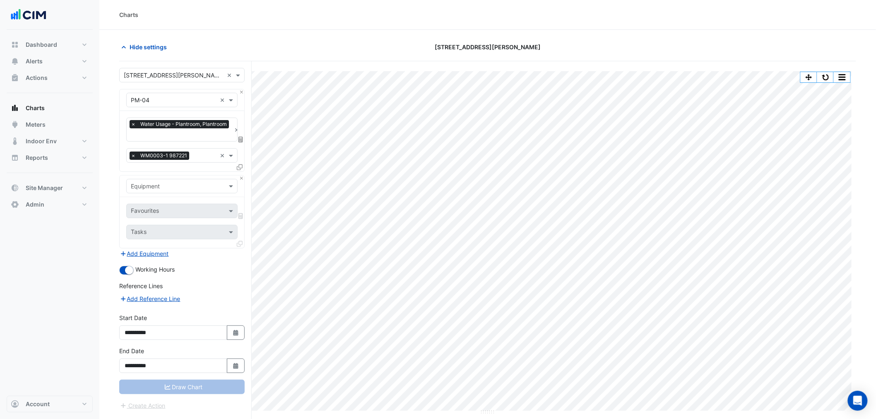
click at [168, 192] on div "Equipment" at bounding box center [181, 186] width 111 height 14
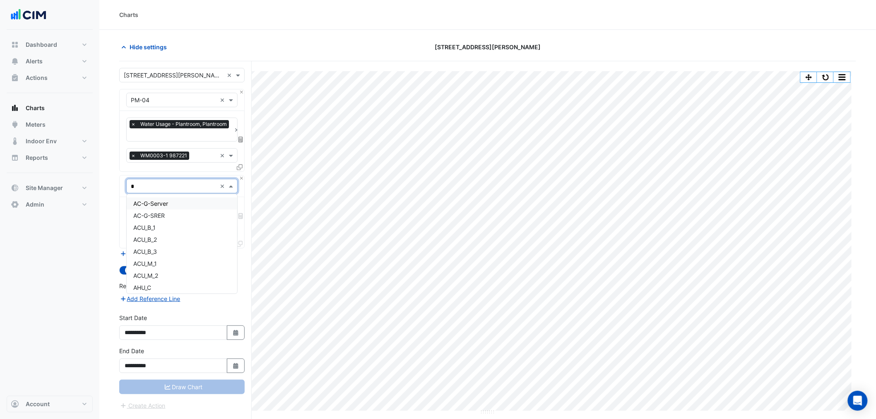
type input "**"
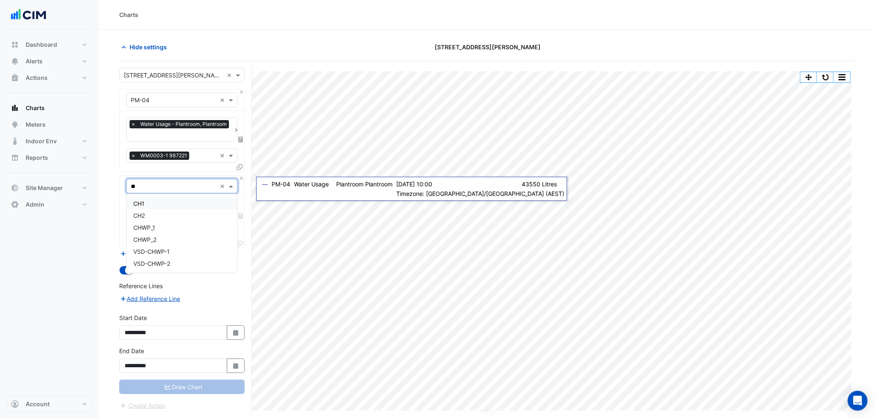
click at [184, 196] on div "CH1 CH2 CHWP_1 CHWP_2 VSD-CHWP-1 VSD-CHWP-2" at bounding box center [182, 233] width 110 height 79
click at [184, 199] on div "CH1" at bounding box center [182, 203] width 110 height 12
click at [175, 204] on div "Favourites" at bounding box center [181, 211] width 111 height 14
type input "*"
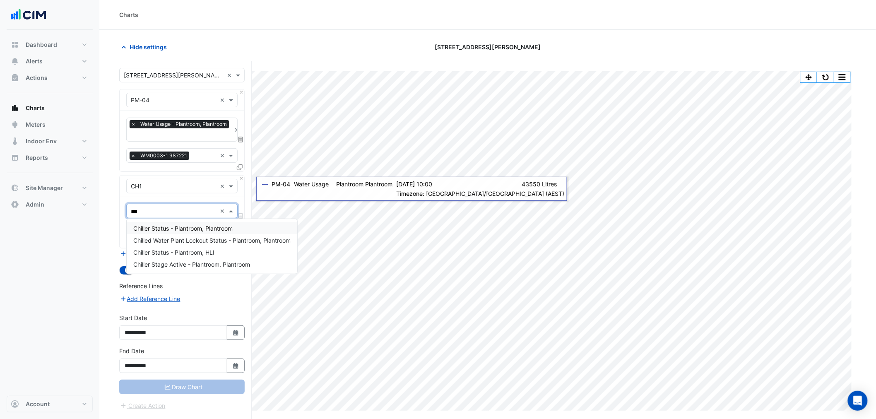
type input "****"
click at [199, 228] on span "Chiller Status - Plantroom, Plantroom" at bounding box center [182, 228] width 99 height 7
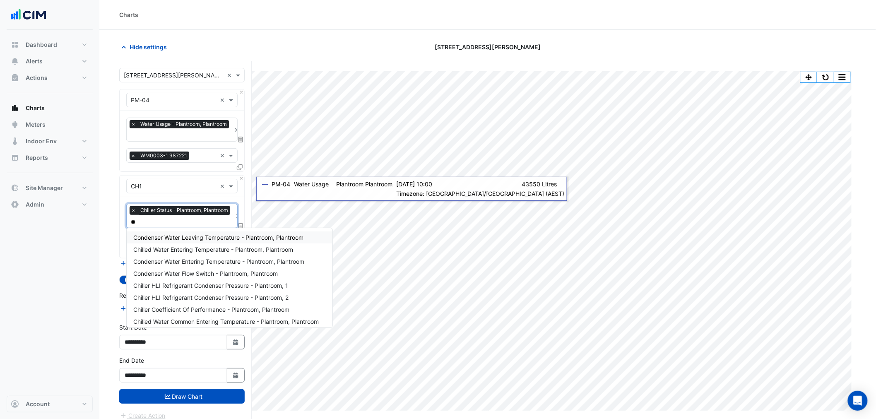
type input "***"
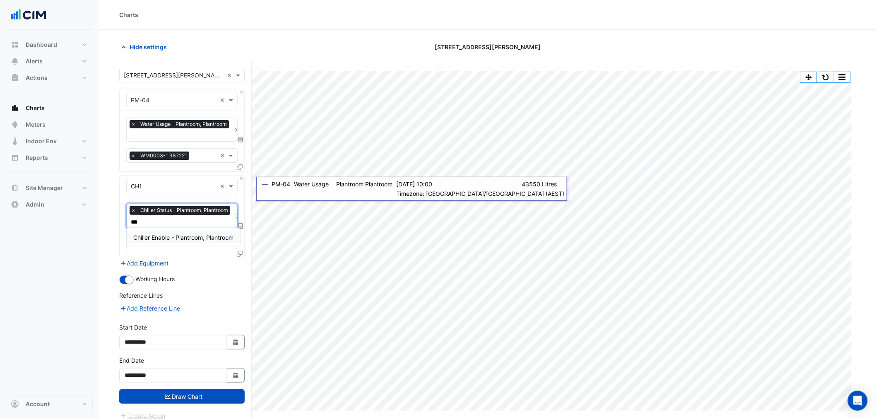
click at [209, 234] on span "Chiller Enable - Plantroom, Plantroom" at bounding box center [183, 237] width 100 height 7
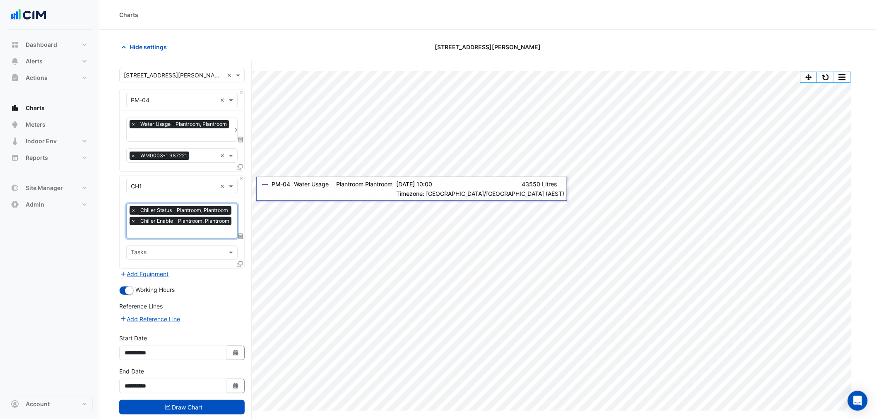
click at [239, 257] on div "Favourites × Chiller Status - Plantroom, Plantroom × Chiller Enable - Plantroom…" at bounding box center [182, 232] width 125 height 71
click at [239, 262] on icon at bounding box center [240, 264] width 6 height 6
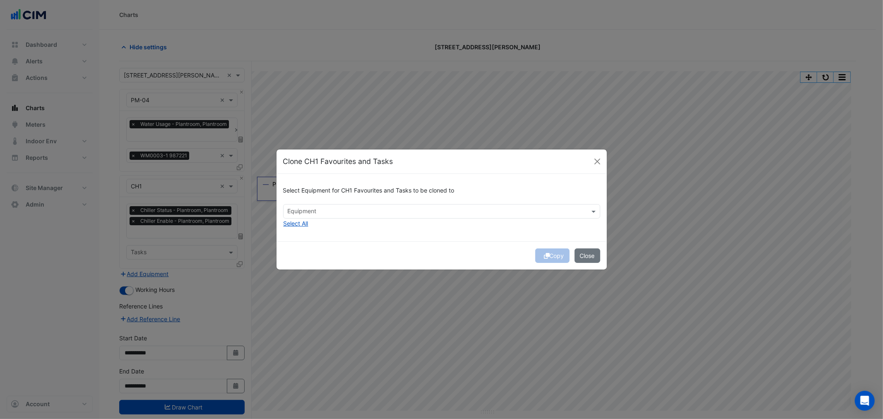
click at [330, 206] on div "Equipment" at bounding box center [434, 211] width 302 height 13
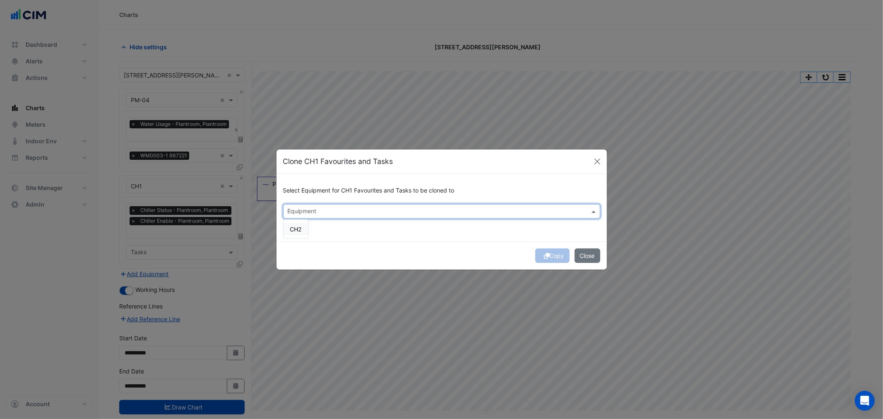
drag, startPoint x: 303, startPoint y: 226, endPoint x: 395, endPoint y: 226, distance: 91.9
click at [305, 226] on div "CH2" at bounding box center [295, 229] width 25 height 12
click at [395, 226] on div "Select Equipment for CH1 Favourites and Tasks to be cloned to Equipment × CH2 ×…" at bounding box center [441, 207] width 330 height 67
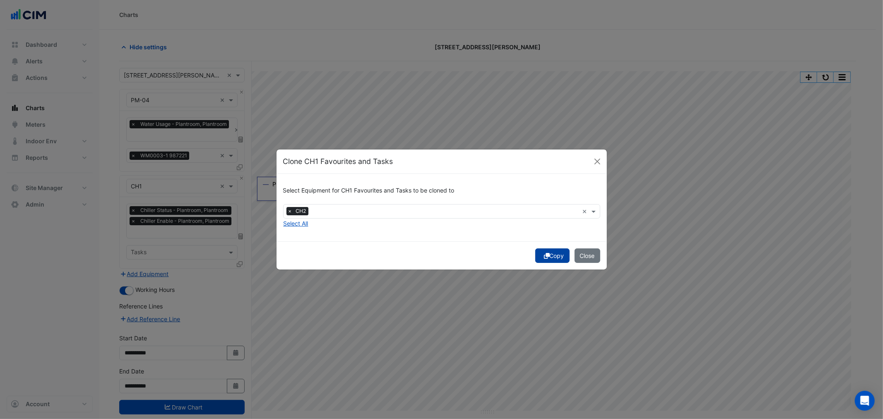
click at [551, 257] on button "Copy" at bounding box center [552, 255] width 34 height 14
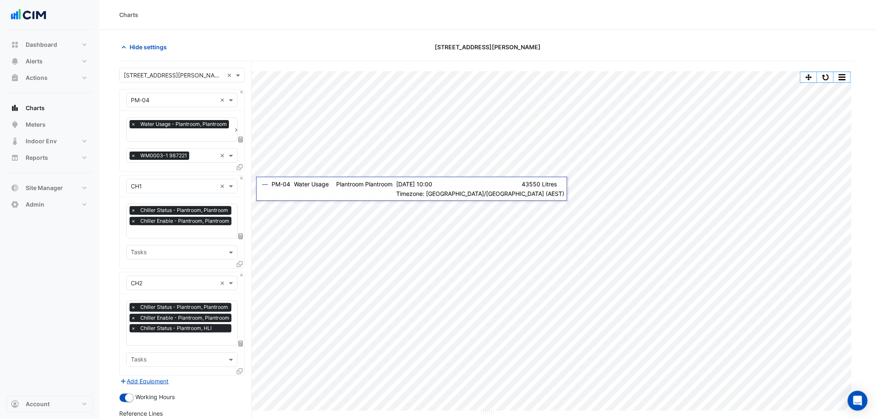
click at [137, 329] on div "× Chiller Status - Plantroom, HLI" at bounding box center [181, 328] width 102 height 8
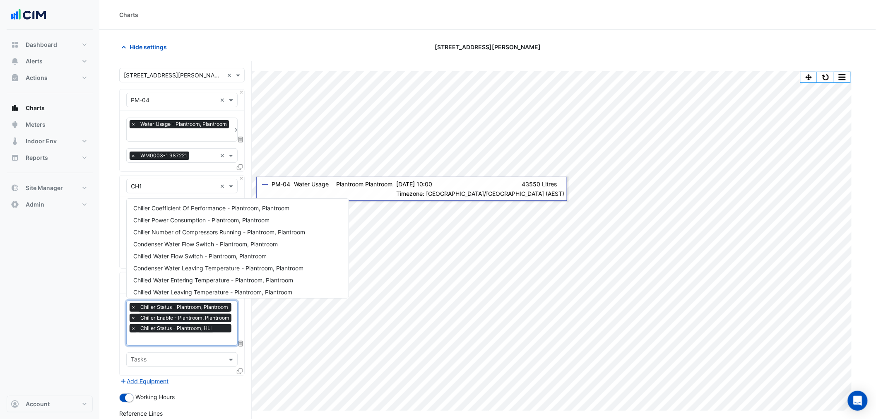
scroll to position [482, 0]
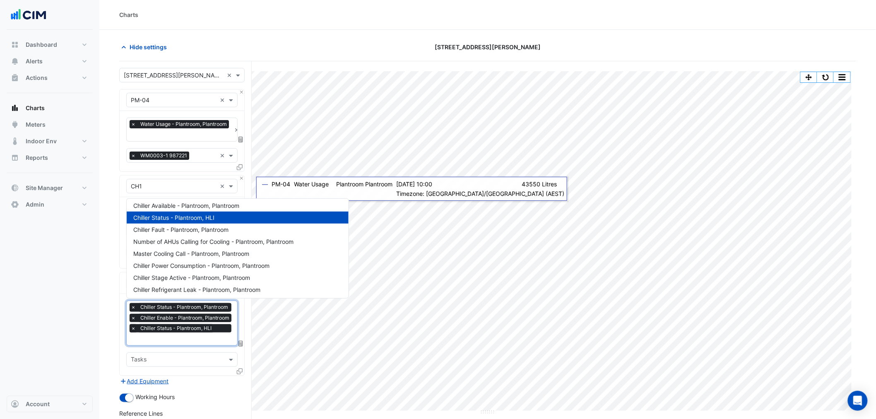
click at [133, 328] on span "×" at bounding box center [133, 328] width 7 height 8
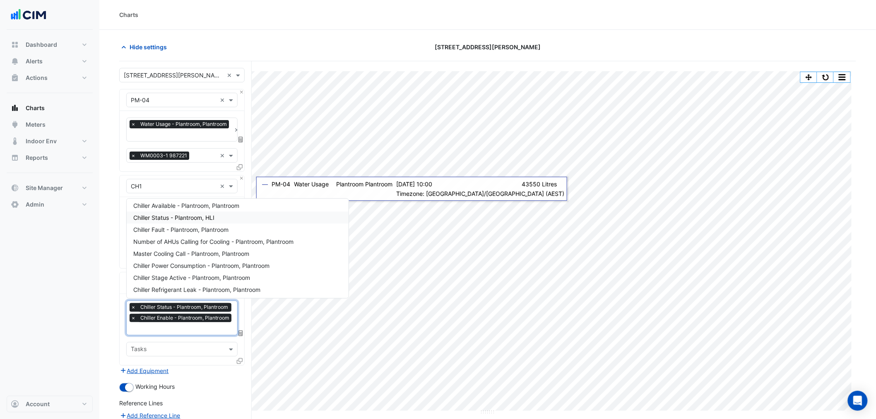
scroll to position [61, 0]
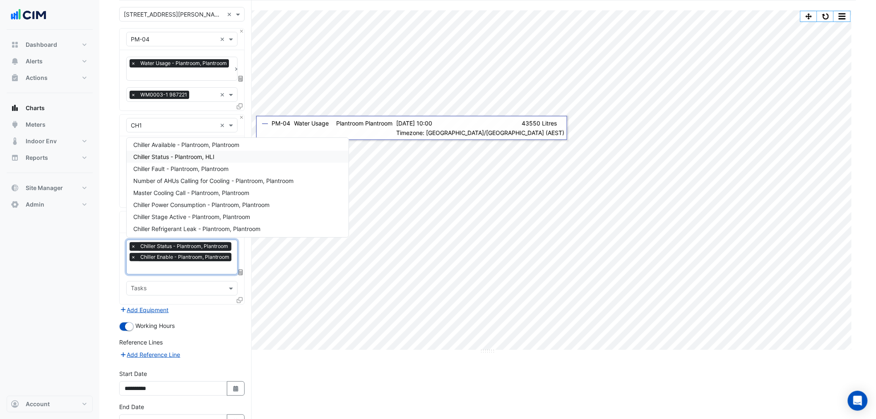
click at [146, 300] on div "Favourites × Chiller Status - Plantroom, Plantroom × Chiller Enable - Plantroom…" at bounding box center [182, 268] width 125 height 71
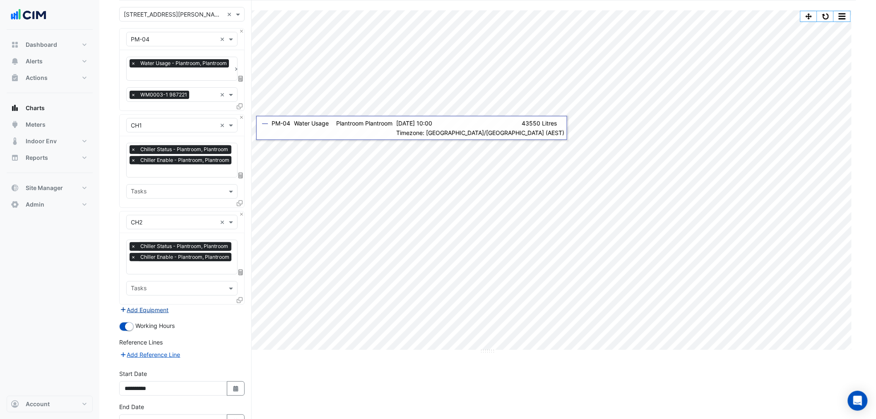
click at [150, 307] on button "Add Equipment" at bounding box center [144, 310] width 50 height 10
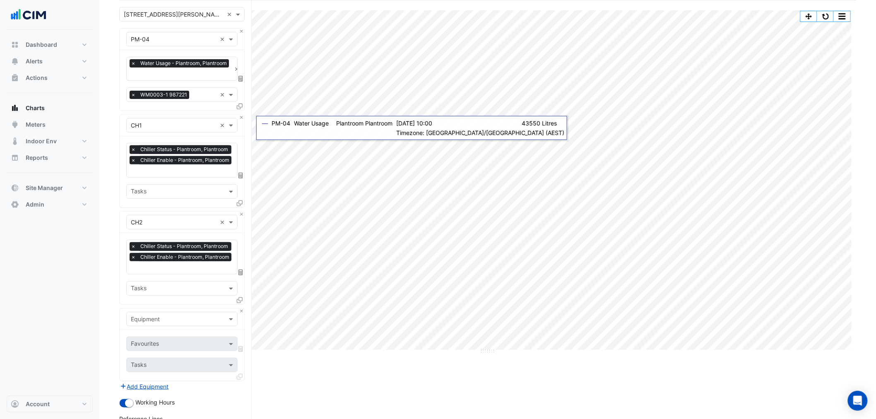
click at [152, 316] on input "text" at bounding box center [174, 319] width 86 height 9
type input "****"
click at [148, 261] on span "CHWP_1" at bounding box center [144, 262] width 22 height 7
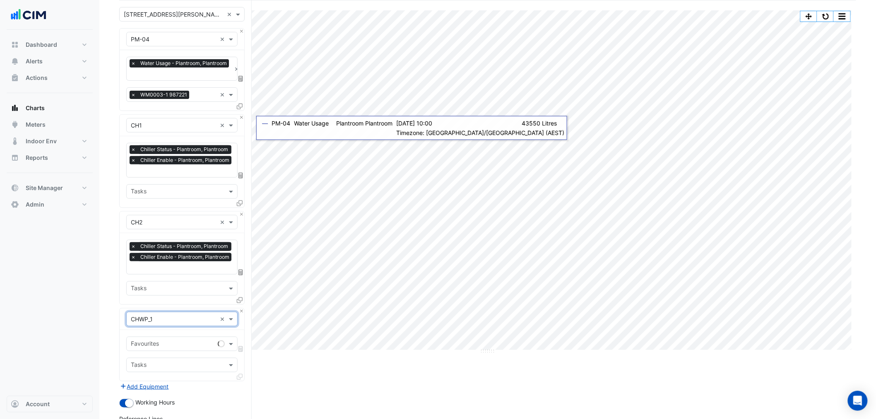
click at [155, 340] on input "text" at bounding box center [173, 344] width 84 height 9
type input "******"
click at [185, 354] on div "Primary Chilled Water Pump Status - Plantroom, Plantroom" at bounding box center [212, 359] width 171 height 12
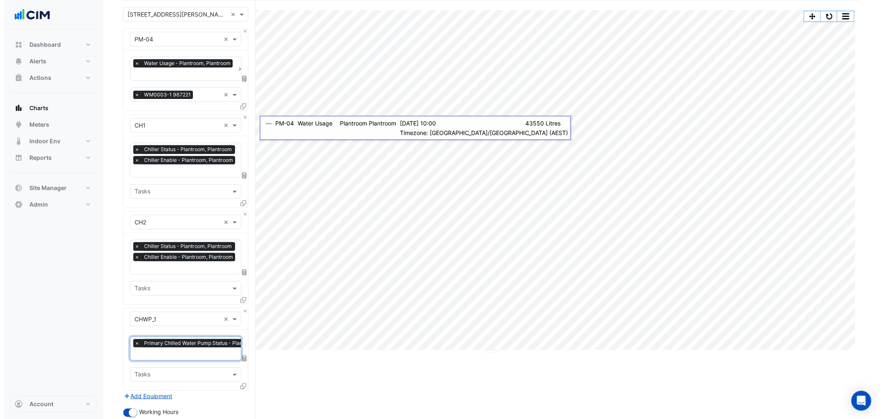
scroll to position [197, 0]
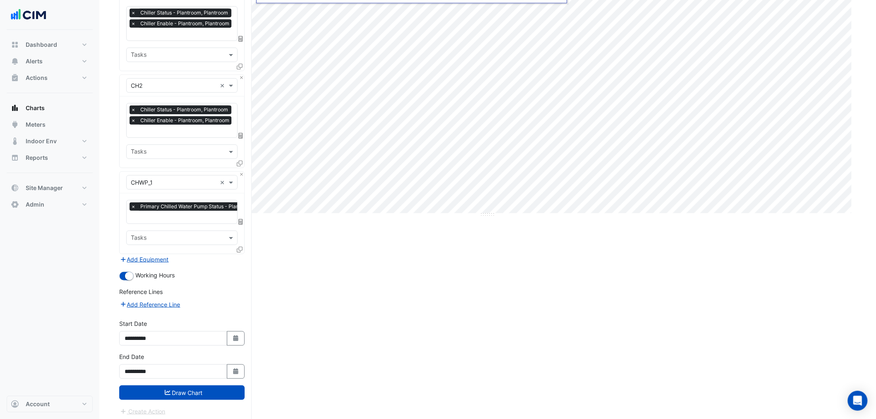
click at [239, 247] on icon at bounding box center [240, 250] width 6 height 6
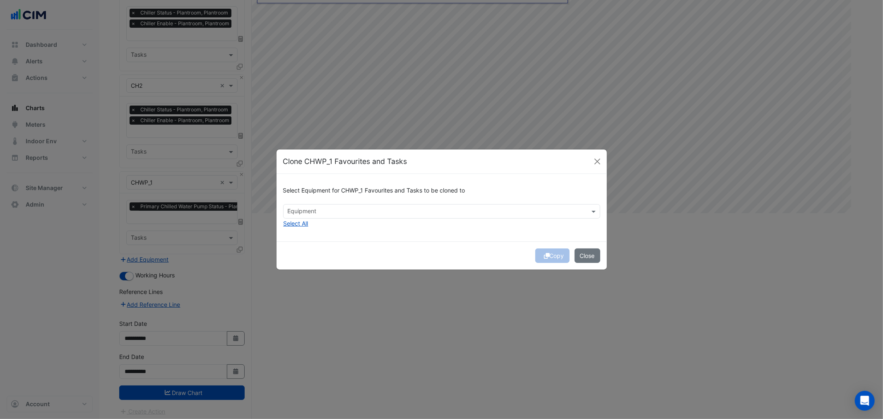
drag, startPoint x: 321, startPoint y: 210, endPoint x: 315, endPoint y: 218, distance: 9.5
click at [321, 210] on input "text" at bounding box center [437, 212] width 298 height 9
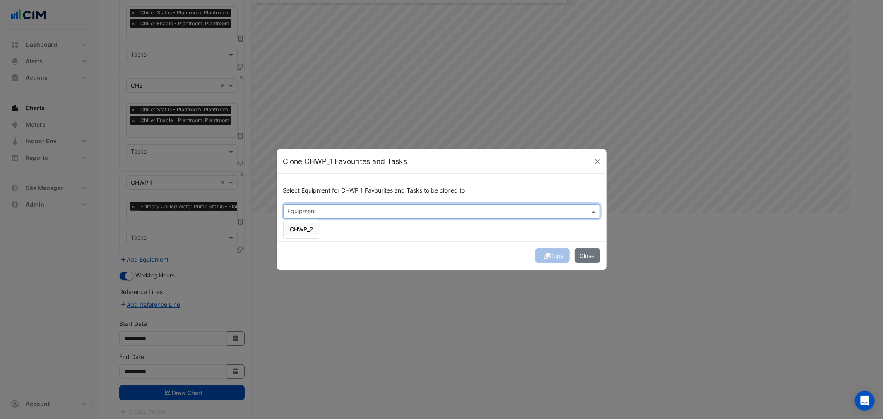
click at [300, 230] on span "CHWP_2" at bounding box center [301, 229] width 23 height 7
drag, startPoint x: 312, startPoint y: 303, endPoint x: 385, endPoint y: 299, distance: 72.9
click at [314, 303] on ngb-modal-window "Clone CHWP_1 Favourites and Tasks Select Equipment for CHWP_1 Favourites and Ta…" at bounding box center [441, 209] width 883 height 419
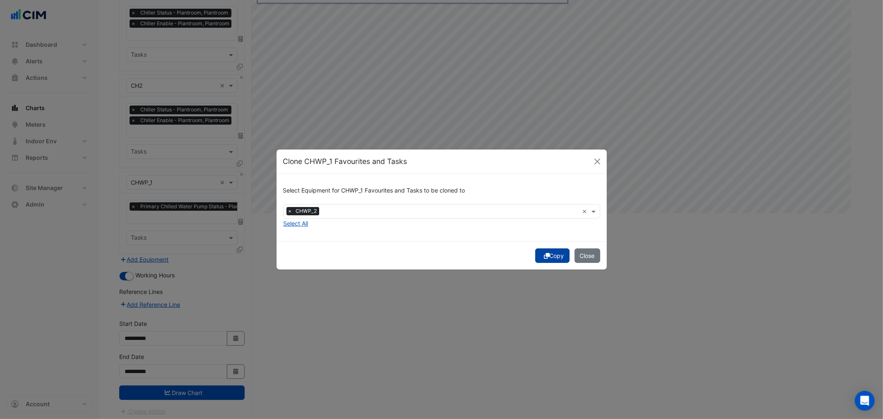
click at [549, 258] on button "Copy" at bounding box center [552, 255] width 34 height 14
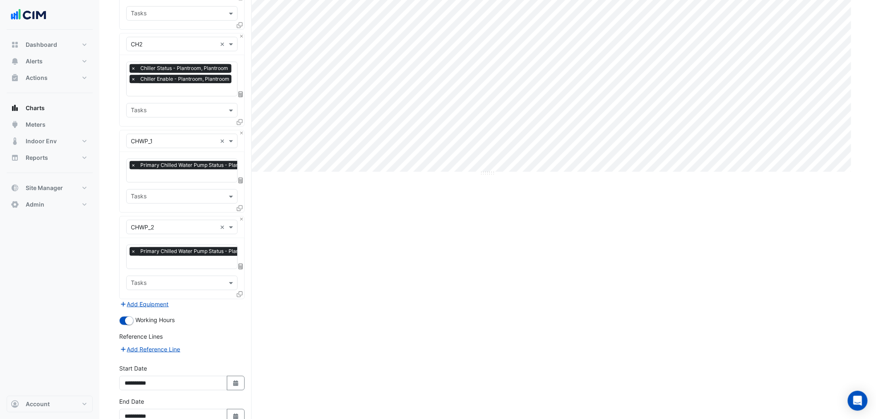
scroll to position [283, 0]
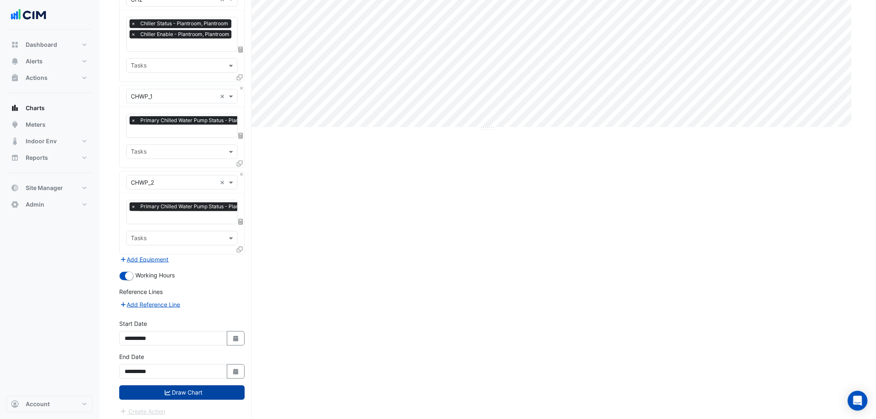
click at [205, 391] on button "Draw Chart" at bounding box center [181, 392] width 125 height 14
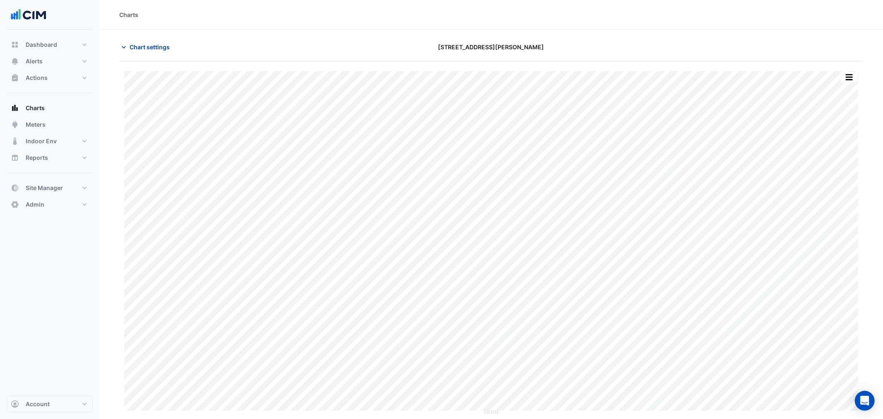
click at [139, 53] on button "Chart settings" at bounding box center [147, 47] width 56 height 14
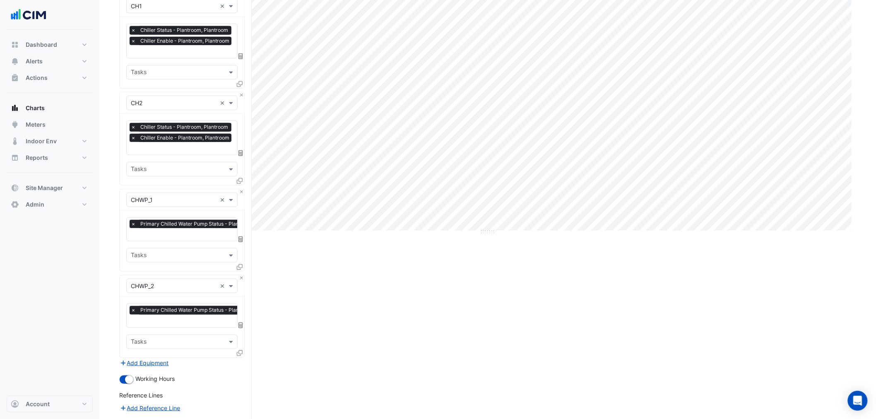
scroll to position [283, 0]
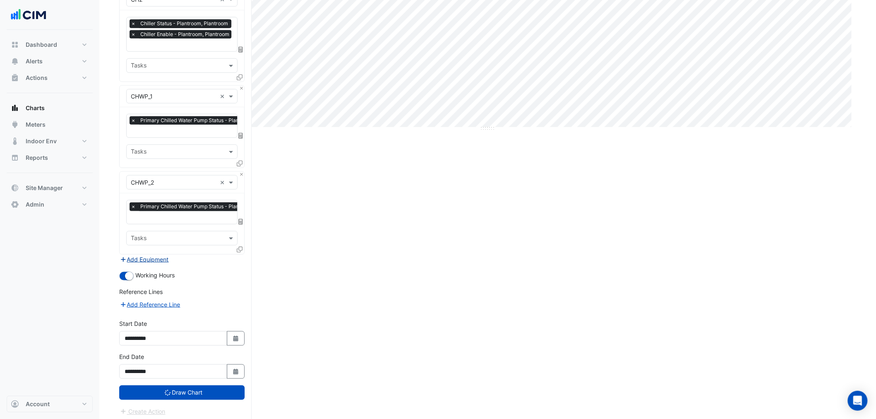
click at [148, 254] on button "Add Equipment" at bounding box center [144, 259] width 50 height 10
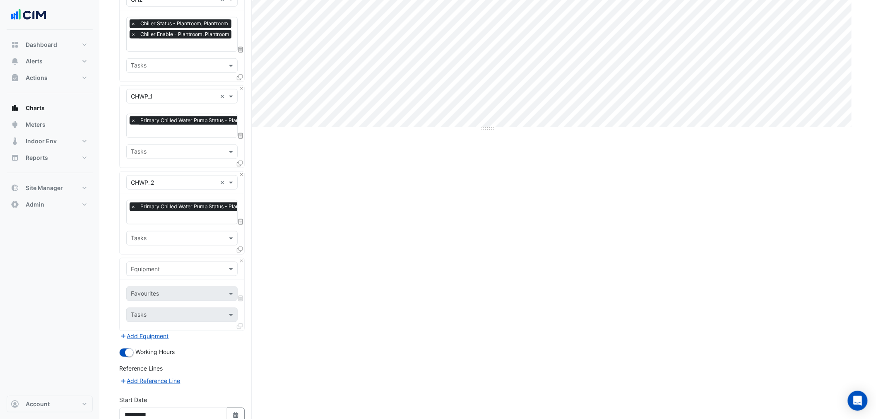
click at [150, 265] on input "text" at bounding box center [174, 269] width 86 height 9
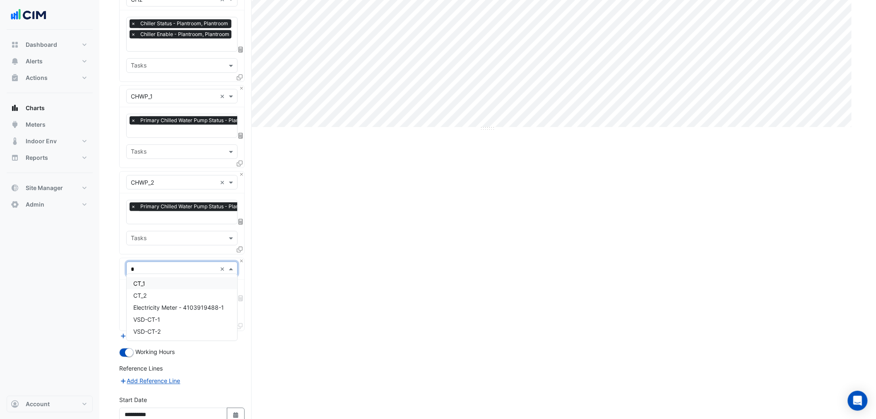
type input "**"
click at [151, 281] on div "CT_1" at bounding box center [182, 283] width 110 height 12
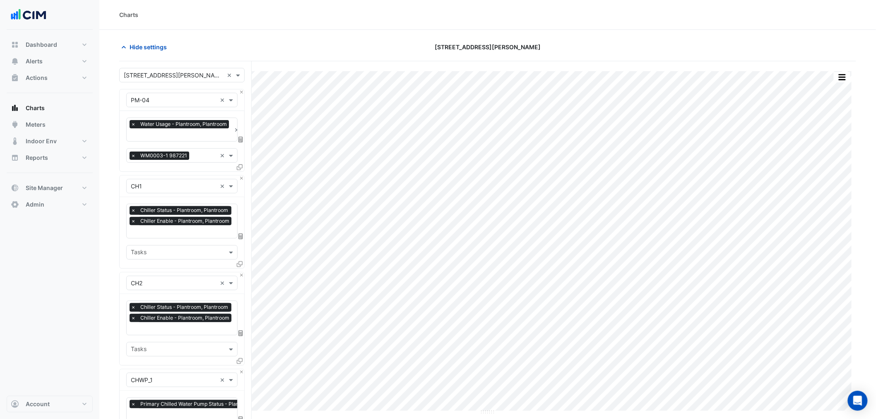
scroll to position [360, 0]
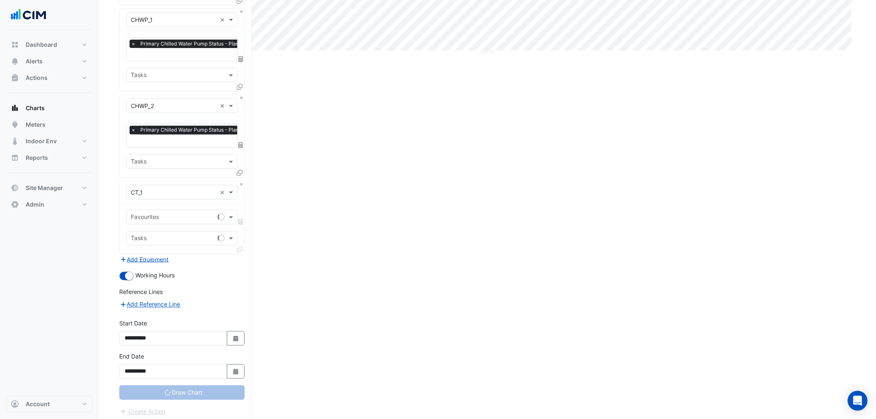
click at [160, 205] on div "Favourites Tasks" at bounding box center [182, 228] width 125 height 51
click at [165, 214] on input "text" at bounding box center [173, 218] width 84 height 9
type input "****"
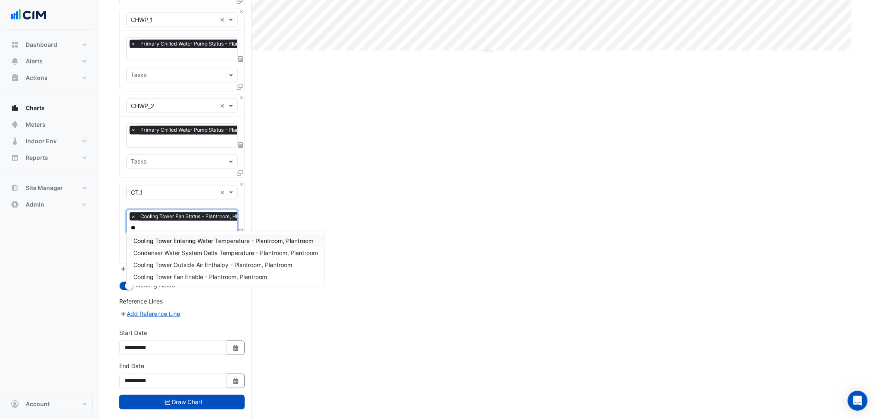
type input "***"
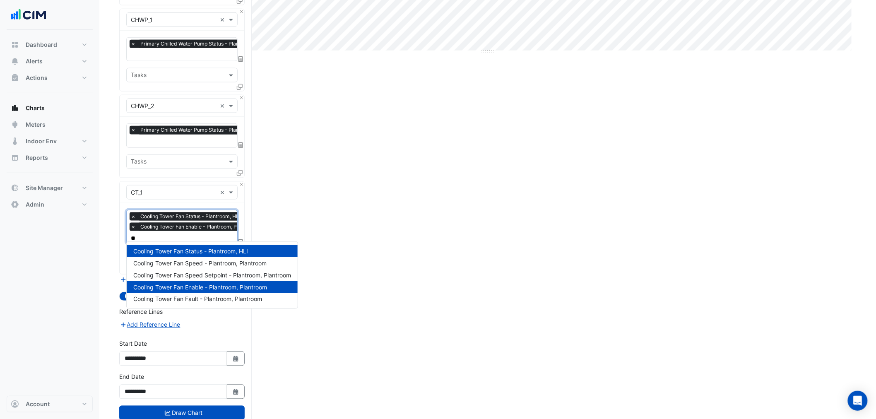
type input "***"
click at [197, 262] on span "Cooling Tower Fan Speed - Plantroom, Plantroom" at bounding box center [199, 262] width 133 height 7
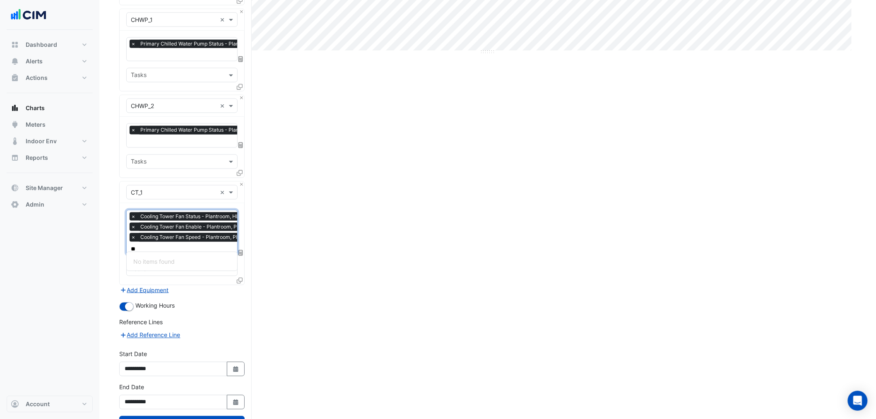
scroll to position [0, 0]
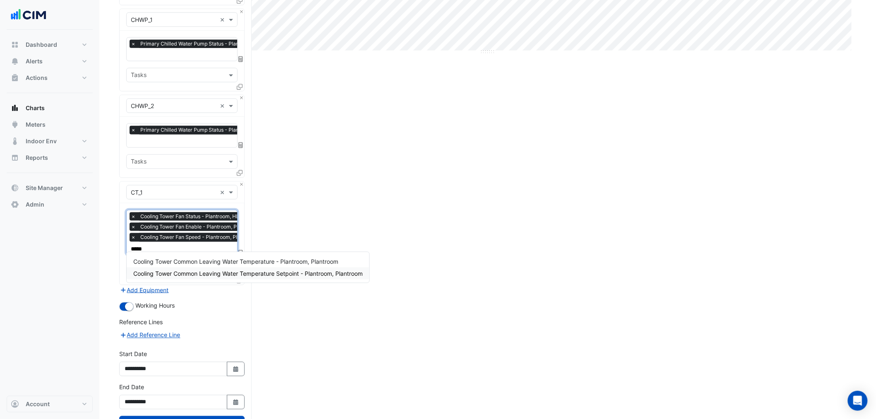
type input "*****"
click at [340, 316] on div "Split by Equip Split by Unit Split All Print Save as JPEG Save as PNG Pivot Dat…" at bounding box center [487, 77] width 737 height 752
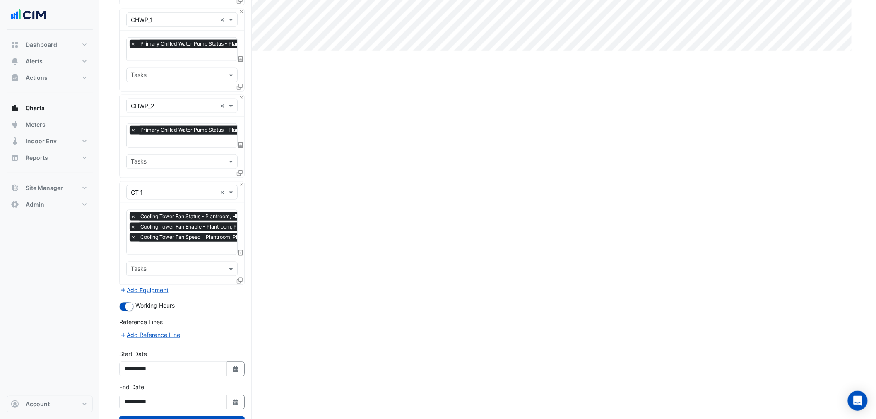
click at [243, 277] on div at bounding box center [240, 282] width 7 height 12
click at [240, 278] on icon at bounding box center [240, 281] width 6 height 6
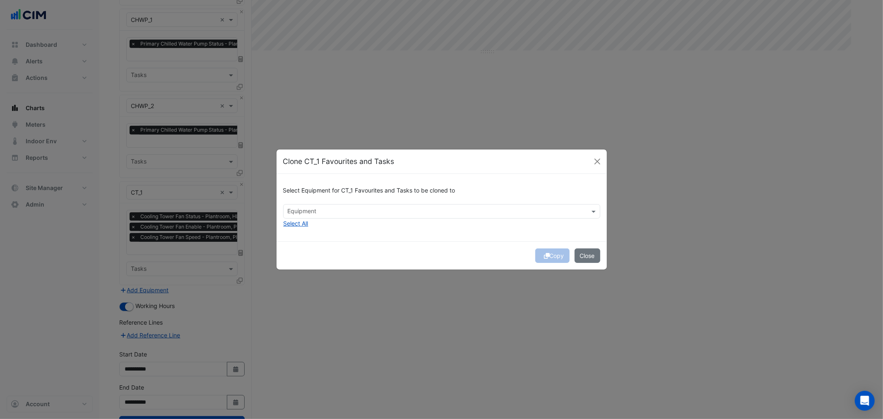
click at [320, 230] on div "Select Equipment for CT_1 Favourites and Tasks to be cloned to Equipment Select…" at bounding box center [441, 207] width 330 height 67
click at [313, 218] on div "Select Equipment for CT_1 Favourites and Tasks to be cloned to Equipment Select…" at bounding box center [441, 207] width 330 height 67
click at [314, 214] on input "text" at bounding box center [437, 212] width 298 height 9
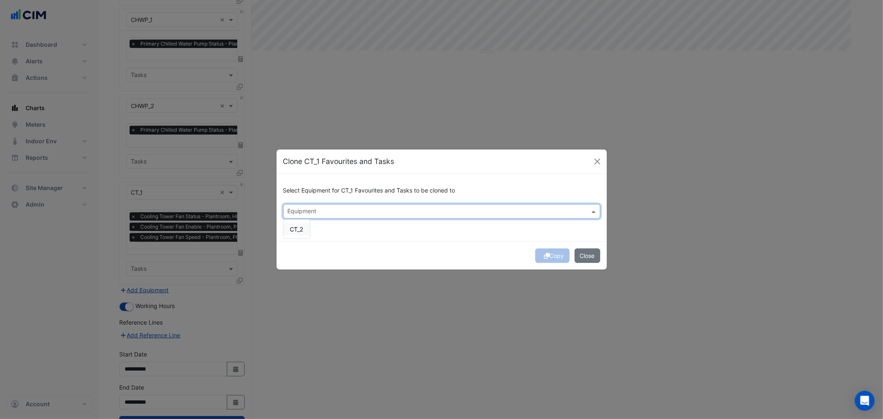
click at [305, 228] on div "CT_2" at bounding box center [296, 229] width 26 height 12
click at [391, 279] on ngb-modal-window "Clone CT_1 Favourites and Tasks Select Equipment for CT_1 Favourites and Tasks …" at bounding box center [441, 209] width 883 height 419
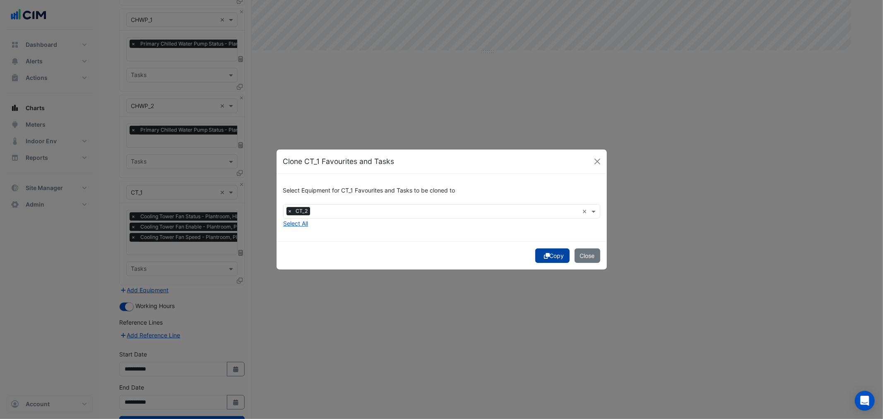
click at [555, 257] on button "Copy" at bounding box center [552, 255] width 34 height 14
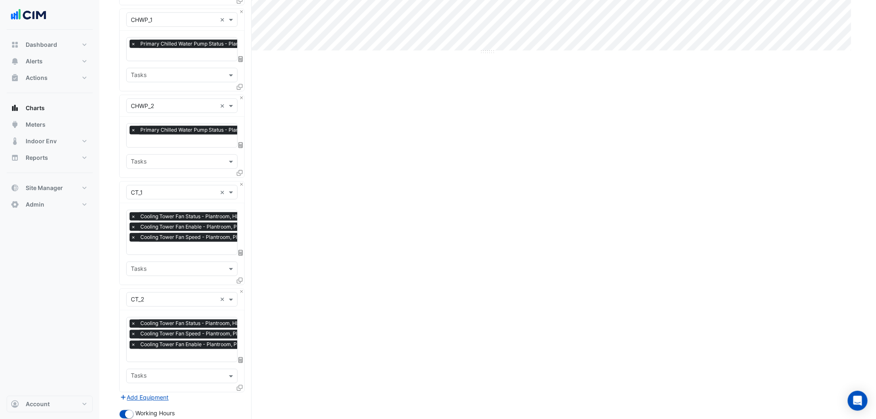
click at [170, 248] on input "text" at bounding box center [196, 249] width 131 height 9
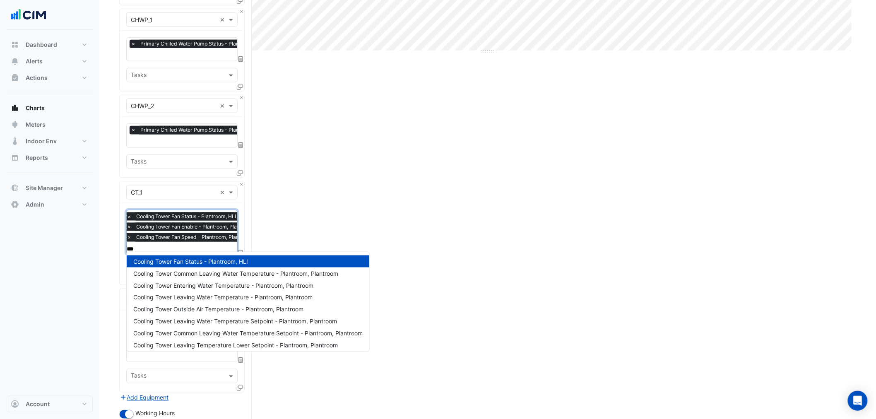
type input "****"
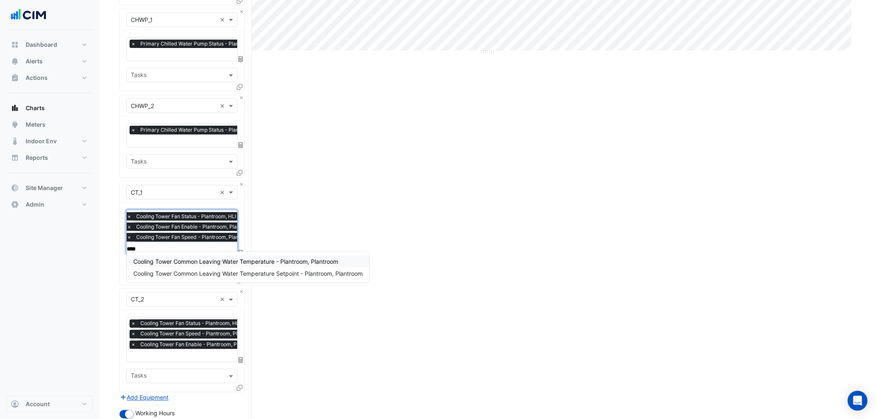
click at [255, 264] on span "Cooling Tower Common Leaving Water Temperature - Plantroom, Plantroom" at bounding box center [235, 261] width 205 height 7
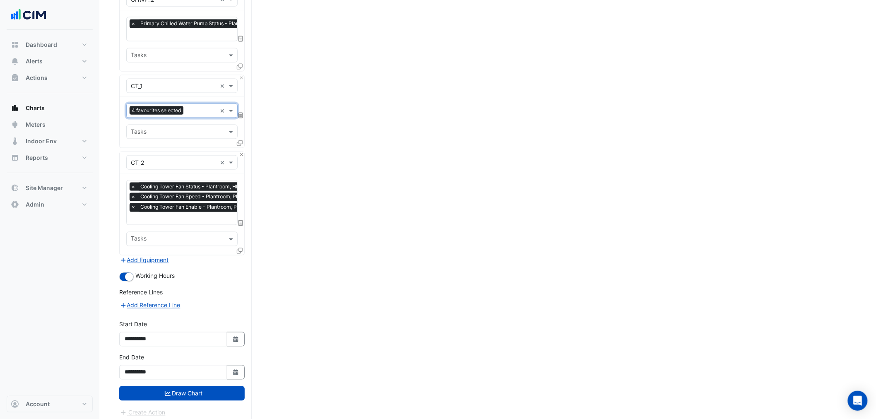
click at [201, 388] on button "Draw Chart" at bounding box center [181, 393] width 125 height 14
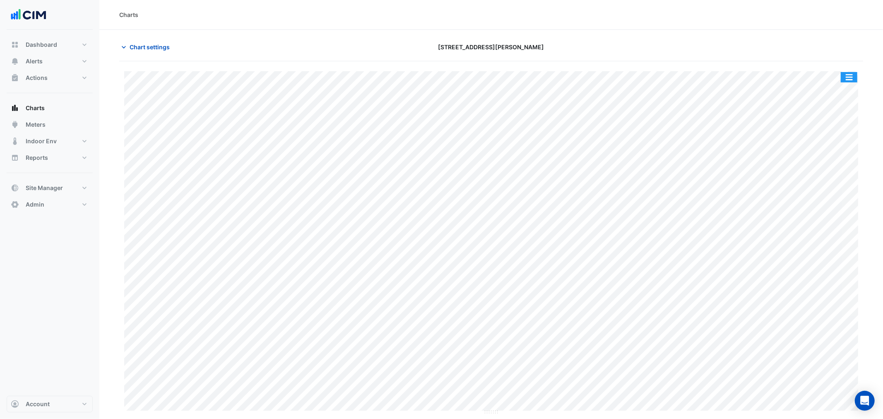
click at [851, 80] on button "button" at bounding box center [848, 77] width 17 height 10
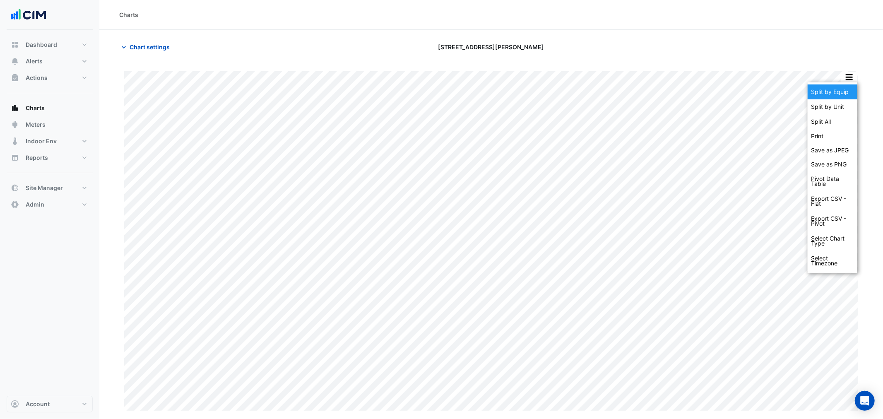
click at [838, 89] on div "Split by Equip Split by Unit Split All Print Save as JPEG Save as PNG Pivot Dat…" at bounding box center [832, 177] width 50 height 190
click at [838, 89] on div "Split by Equip" at bounding box center [832, 91] width 50 height 15
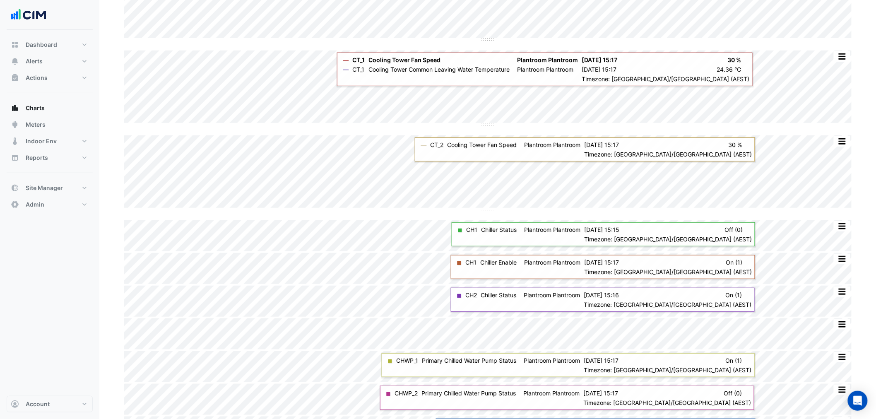
scroll to position [122, 0]
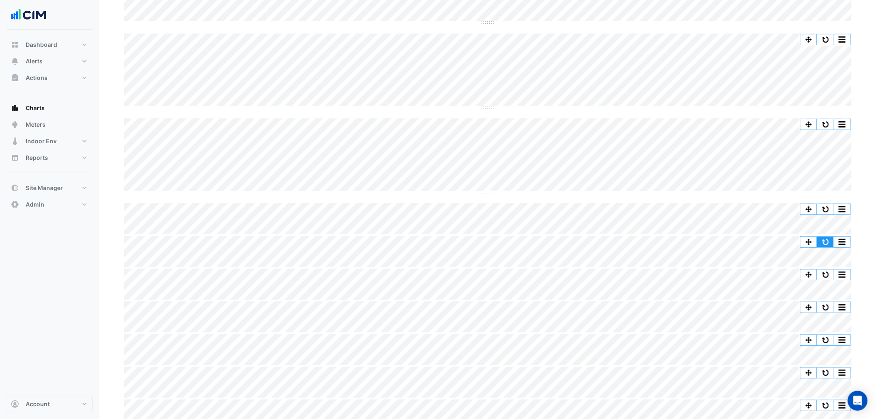
click at [827, 243] on button "button" at bounding box center [825, 242] width 17 height 10
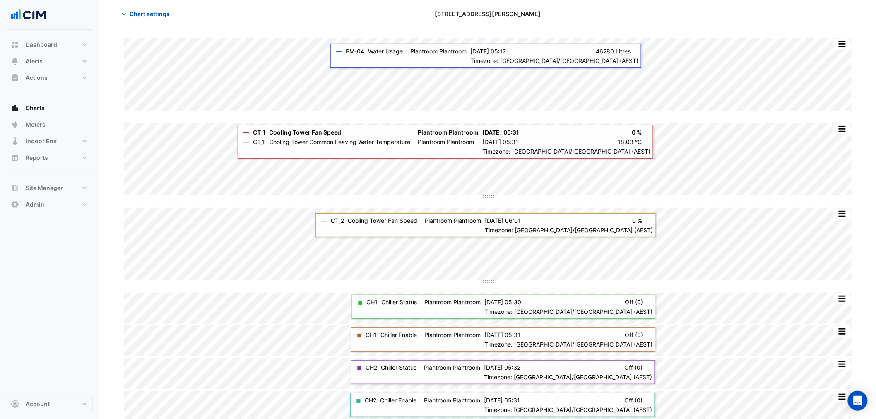
scroll to position [0, 0]
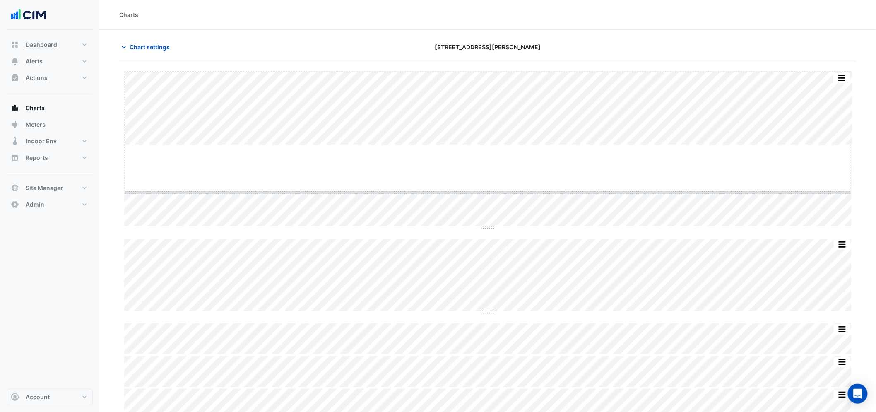
drag, startPoint x: 483, startPoint y: 144, endPoint x: 478, endPoint y: 201, distance: 57.4
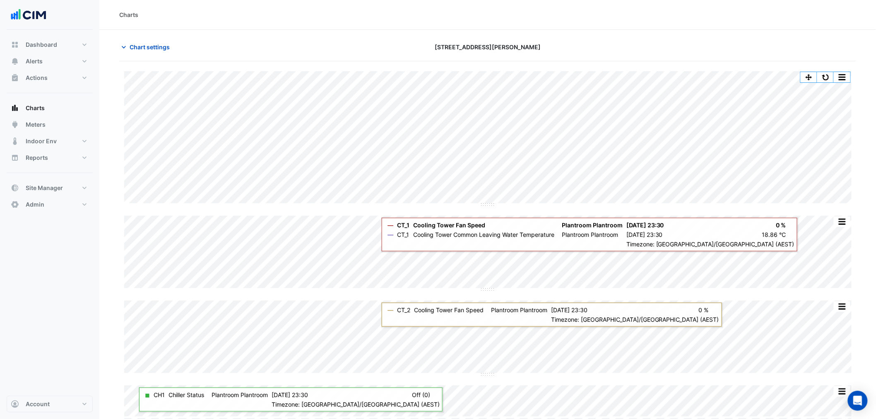
click at [137, 31] on section "Chart settings [STREET_ADDRESS][PERSON_NAME] Split by Unit Split All Split None…" at bounding box center [487, 371] width 776 height 682
click at [141, 46] on span "Chart settings" at bounding box center [150, 47] width 40 height 9
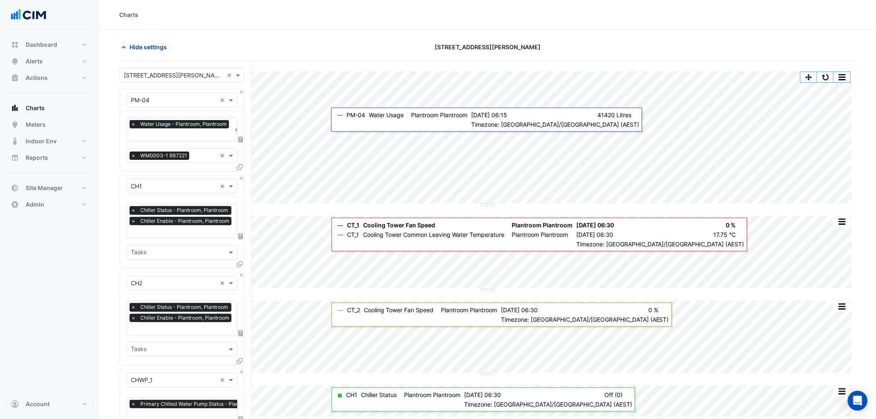
click at [169, 44] on button "Hide settings" at bounding box center [145, 47] width 53 height 14
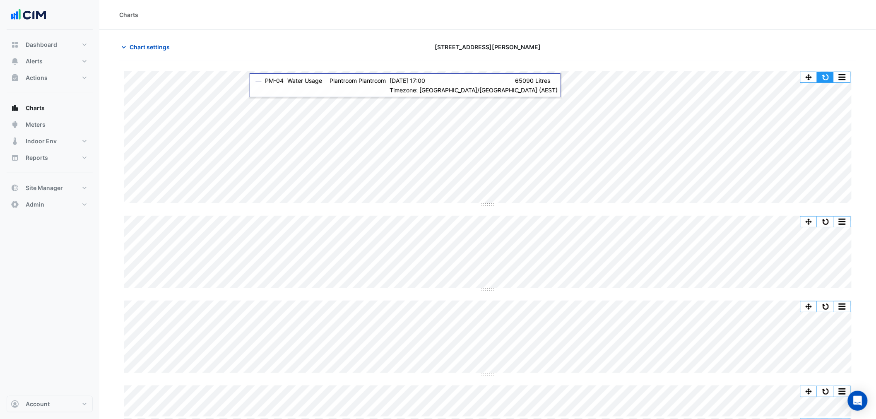
click at [821, 76] on button "button" at bounding box center [825, 77] width 17 height 10
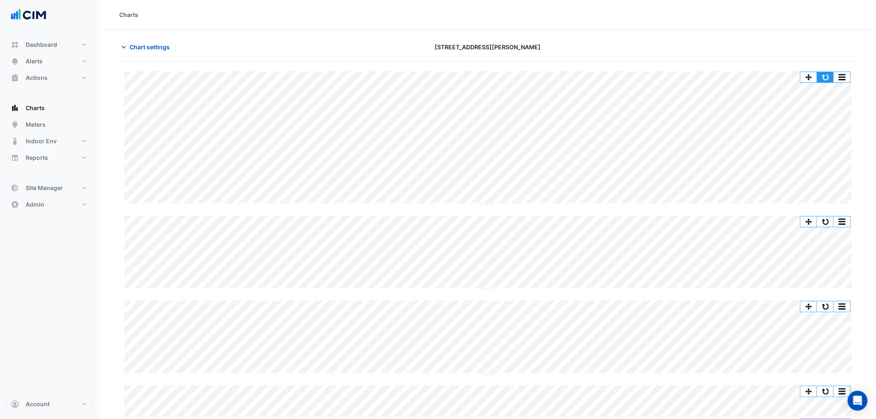
click at [818, 76] on button "button" at bounding box center [825, 77] width 17 height 10
